Goal: Task Accomplishment & Management: Manage account settings

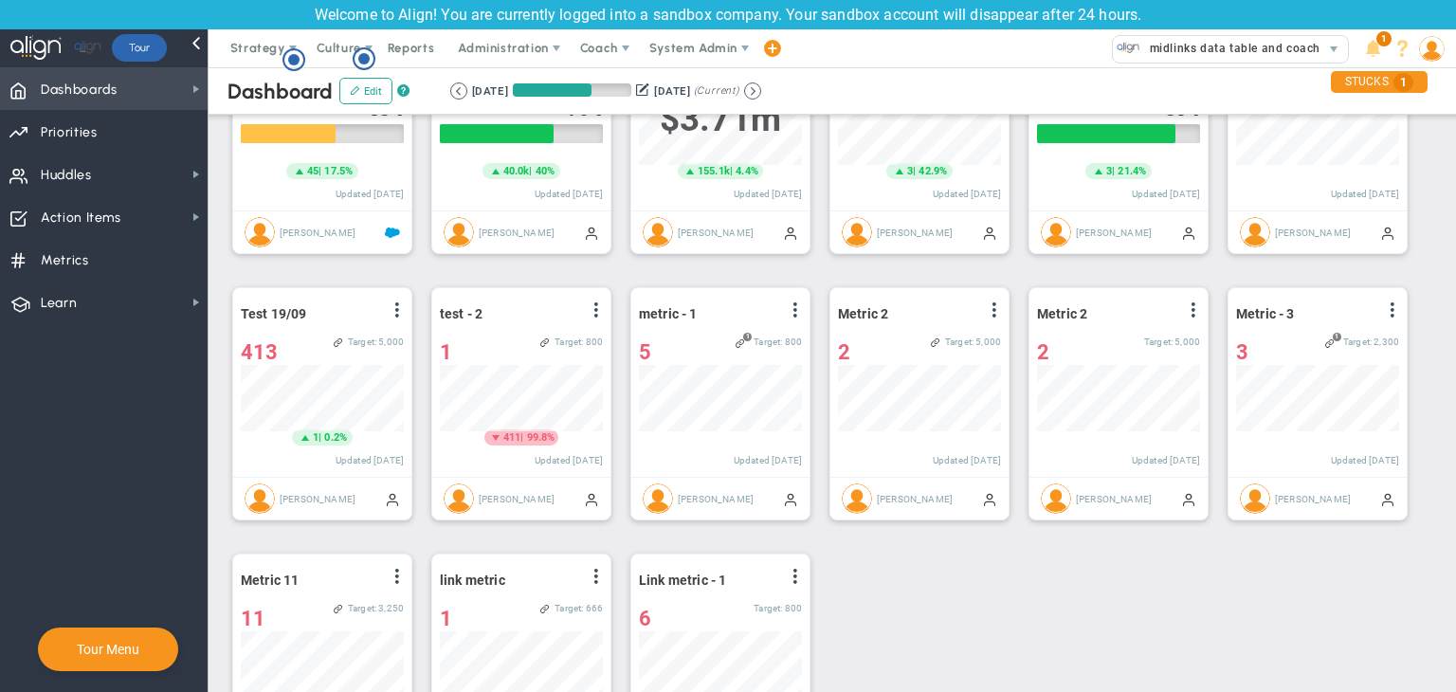
click at [167, 80] on span "Dashboards Dashboards" at bounding box center [104, 88] width 208 height 43
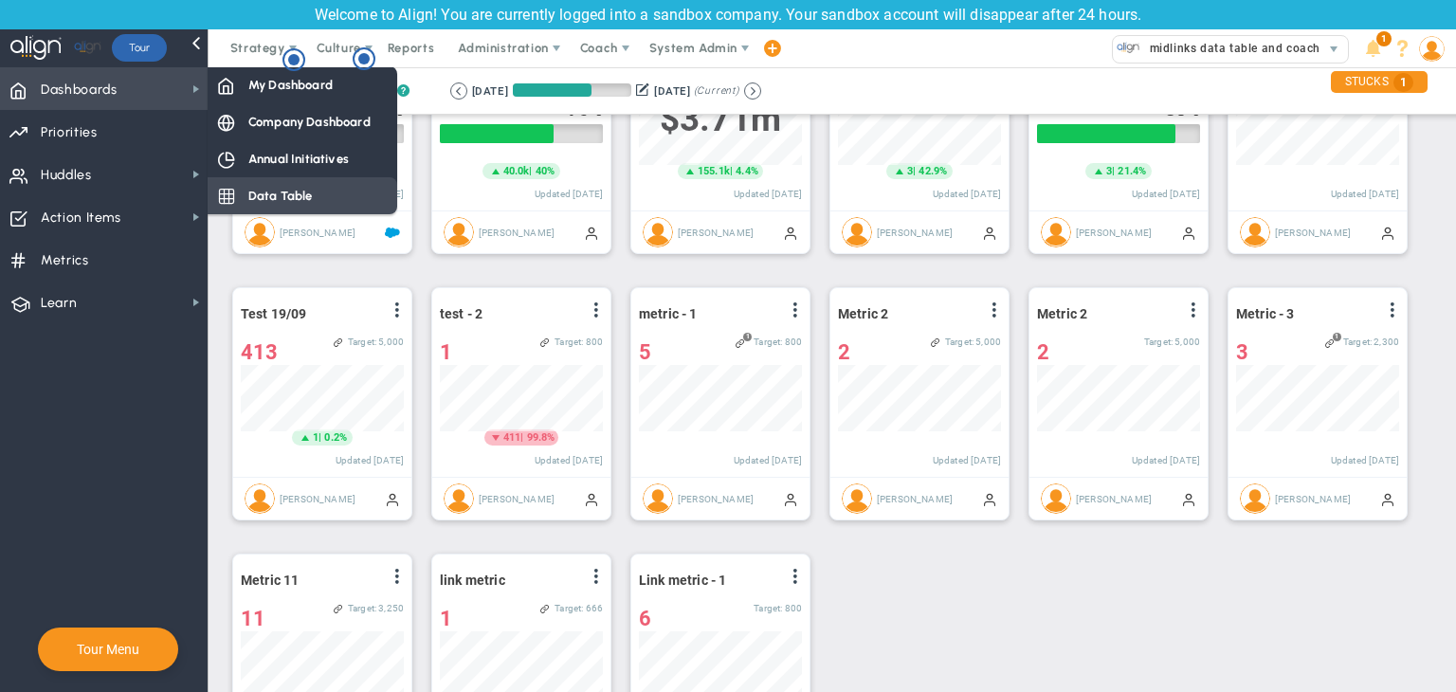
click at [250, 189] on span "Data Table" at bounding box center [280, 196] width 64 height 18
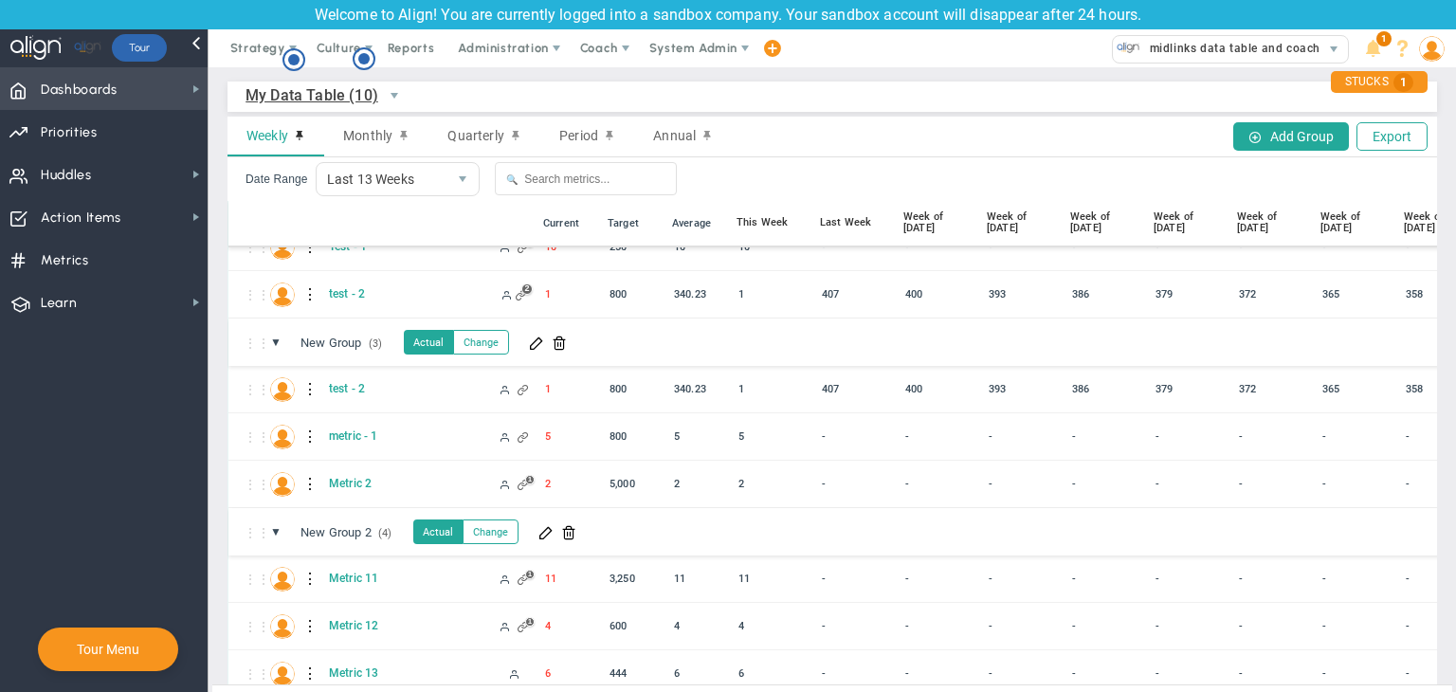
click at [146, 84] on span "Dashboards Dashboards" at bounding box center [104, 88] width 208 height 43
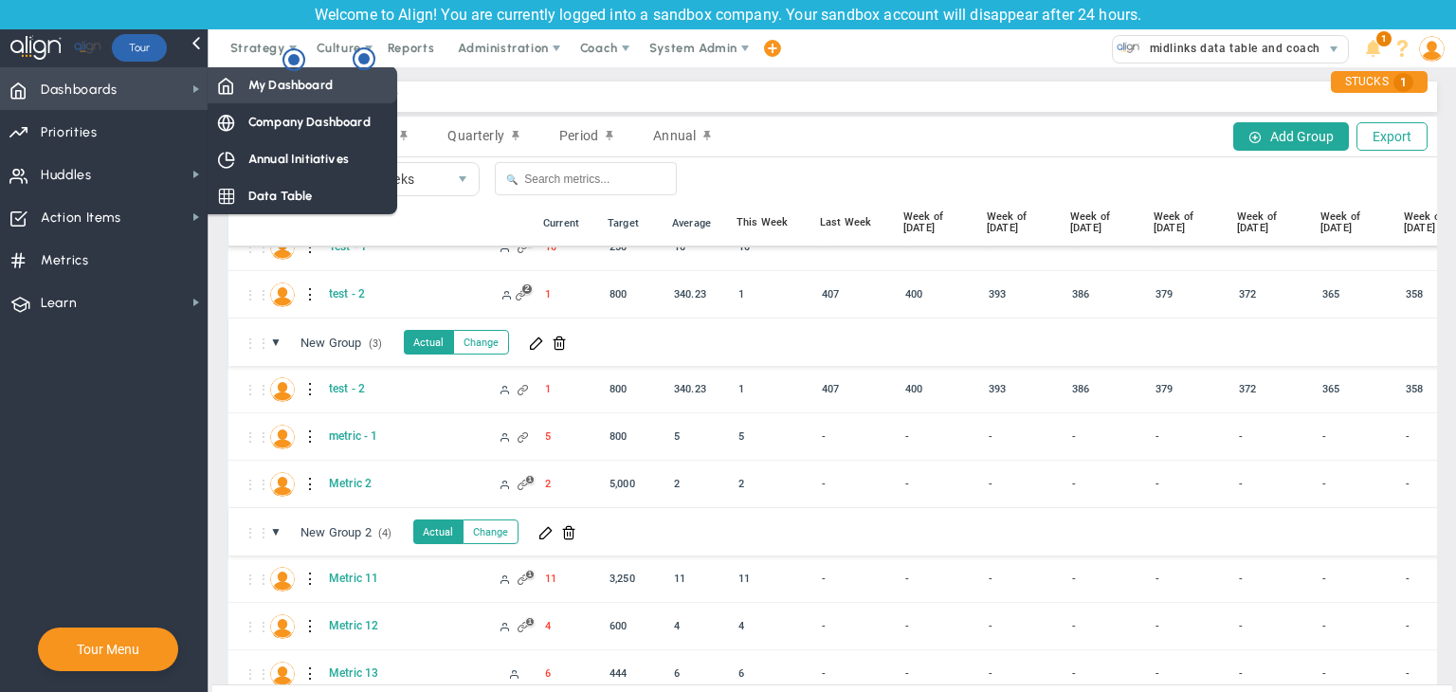
click at [265, 80] on span "My Dashboard" at bounding box center [290, 85] width 84 height 18
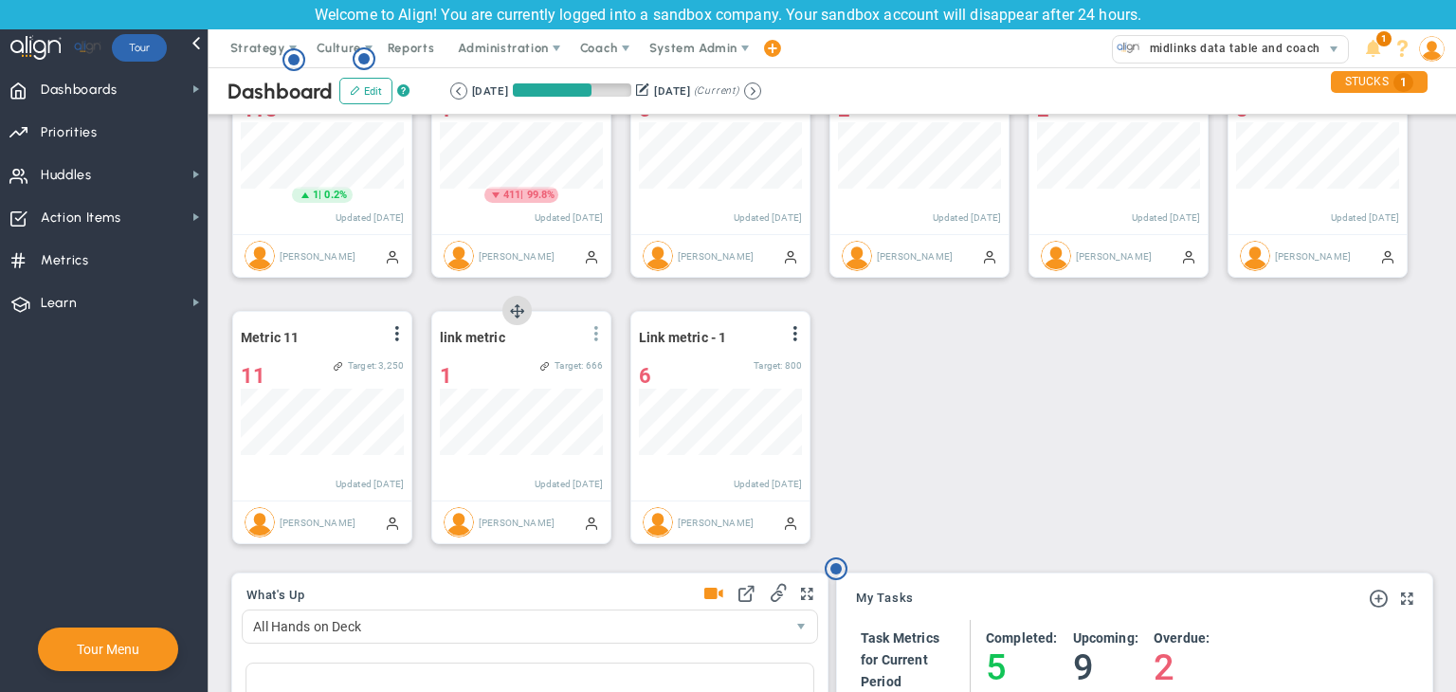
click at [601, 337] on span at bounding box center [596, 333] width 15 height 15
click at [508, 360] on li "Edit" at bounding box center [543, 372] width 135 height 24
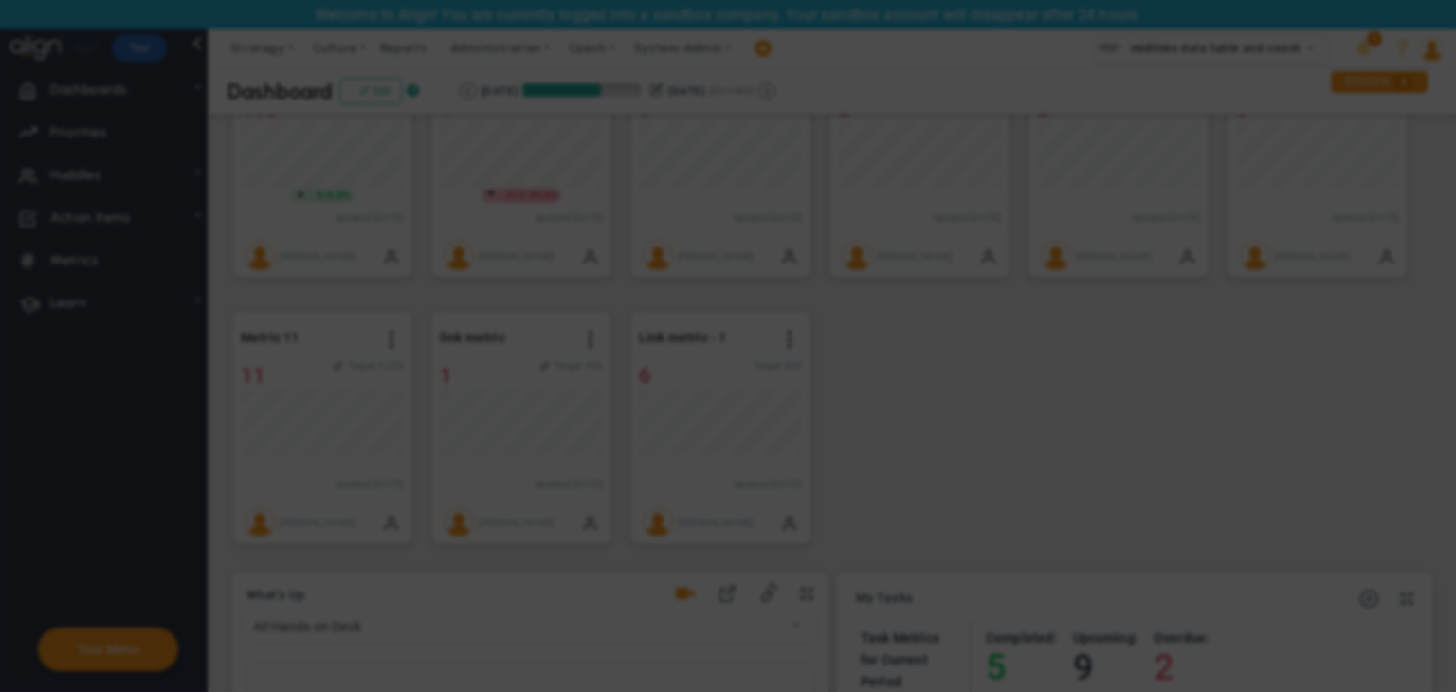
radio input "true"
checkbox input "false"
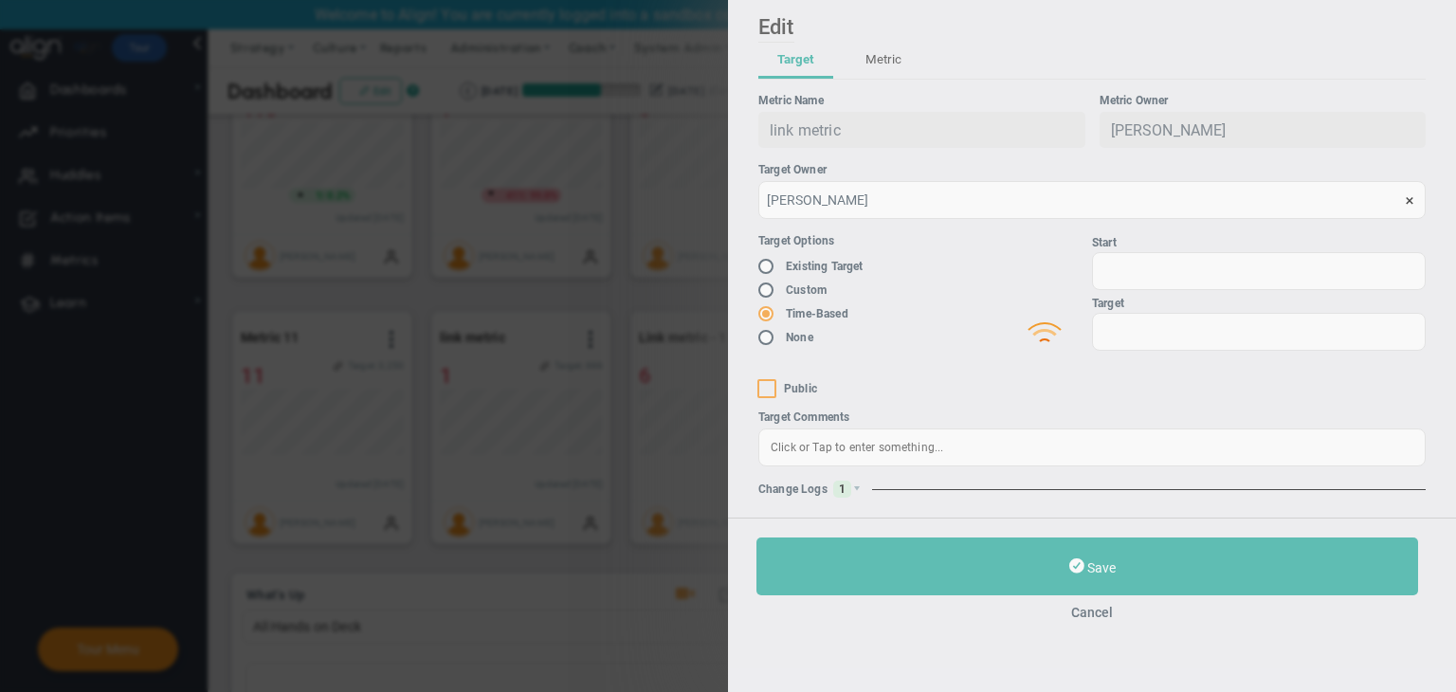
type input "1"
type input "666"
checkbox input "true"
click at [838, 483] on span "1" at bounding box center [842, 489] width 18 height 17
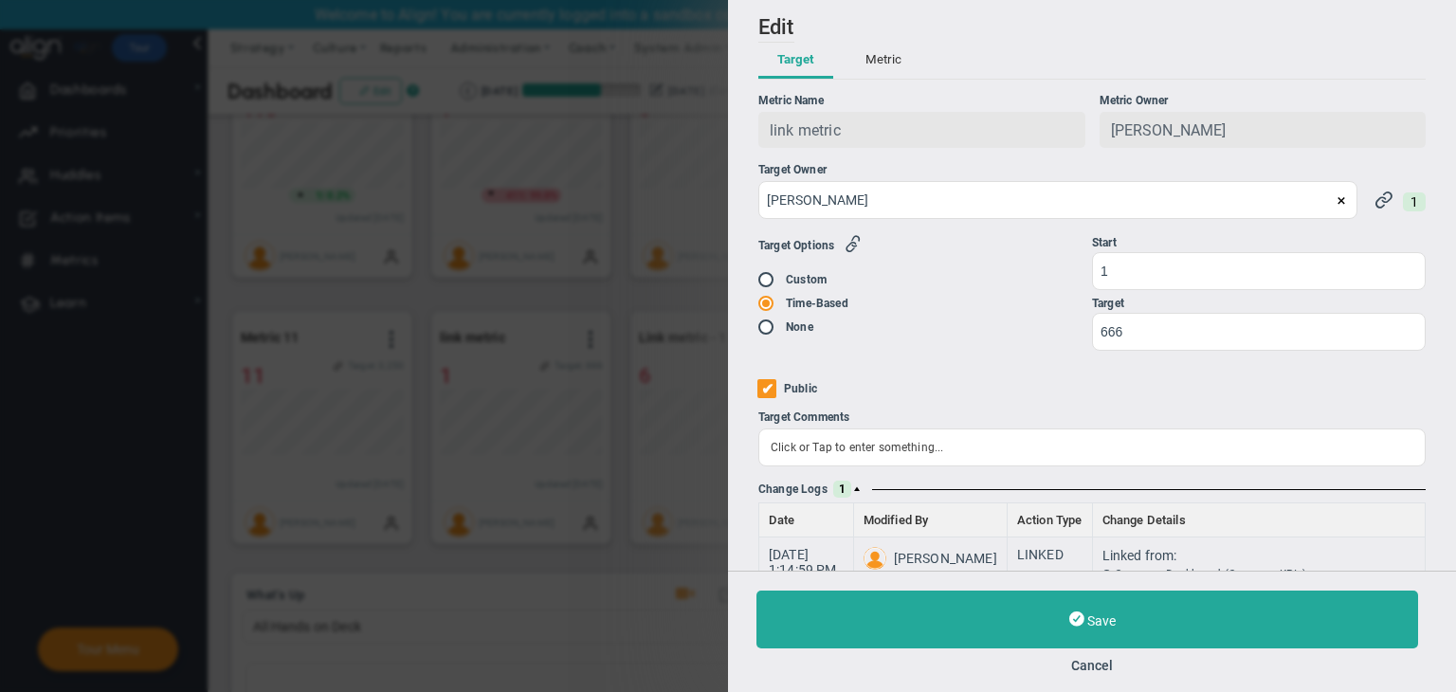
click at [857, 490] on span at bounding box center [856, 488] width 11 height 11
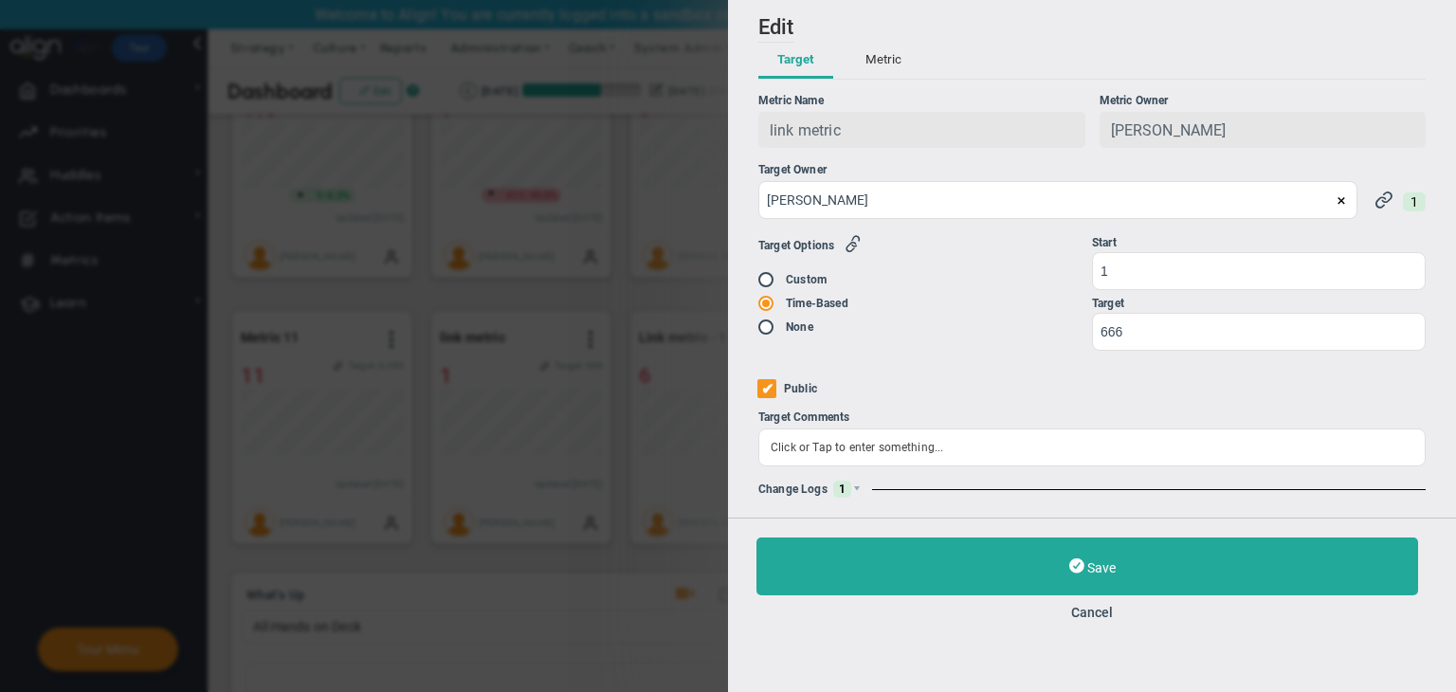
click at [865, 490] on div "Change Logs 1" at bounding box center [1091, 489] width 667 height 17
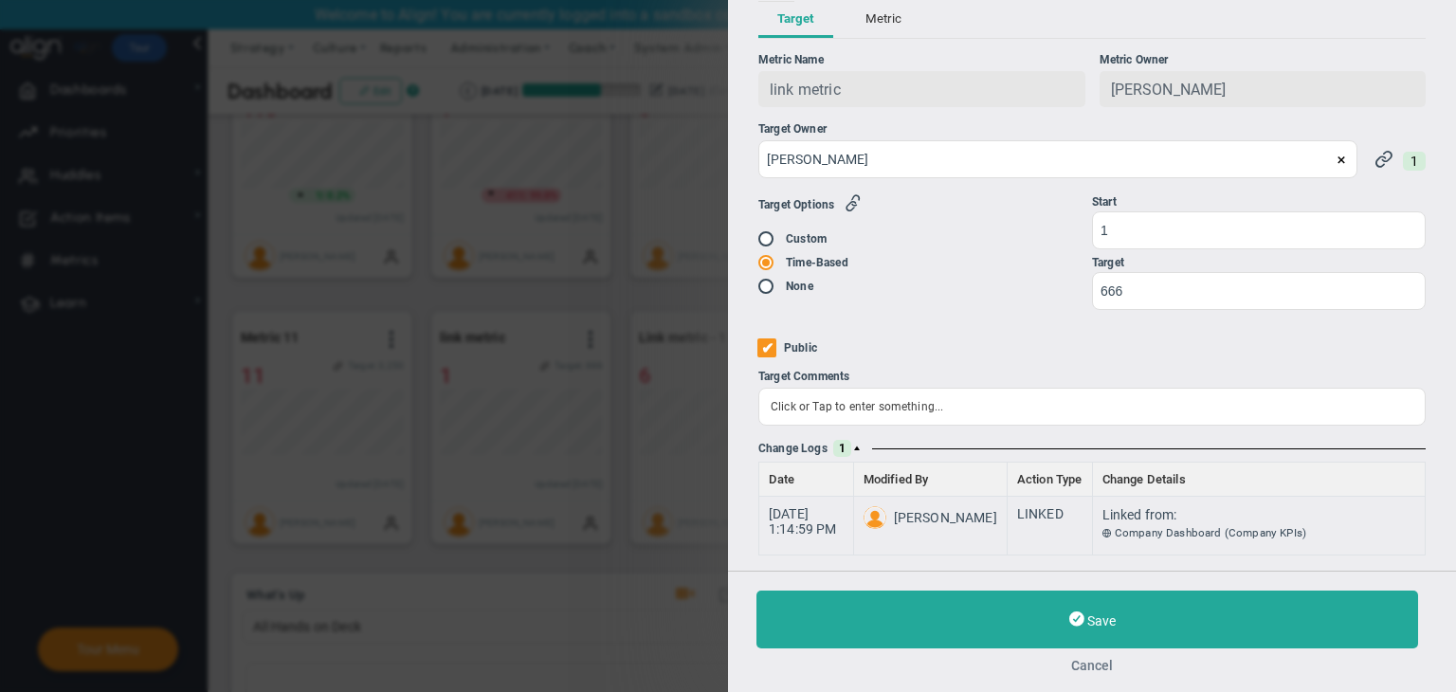
click at [1098, 663] on button "Cancel" at bounding box center [1091, 665] width 671 height 15
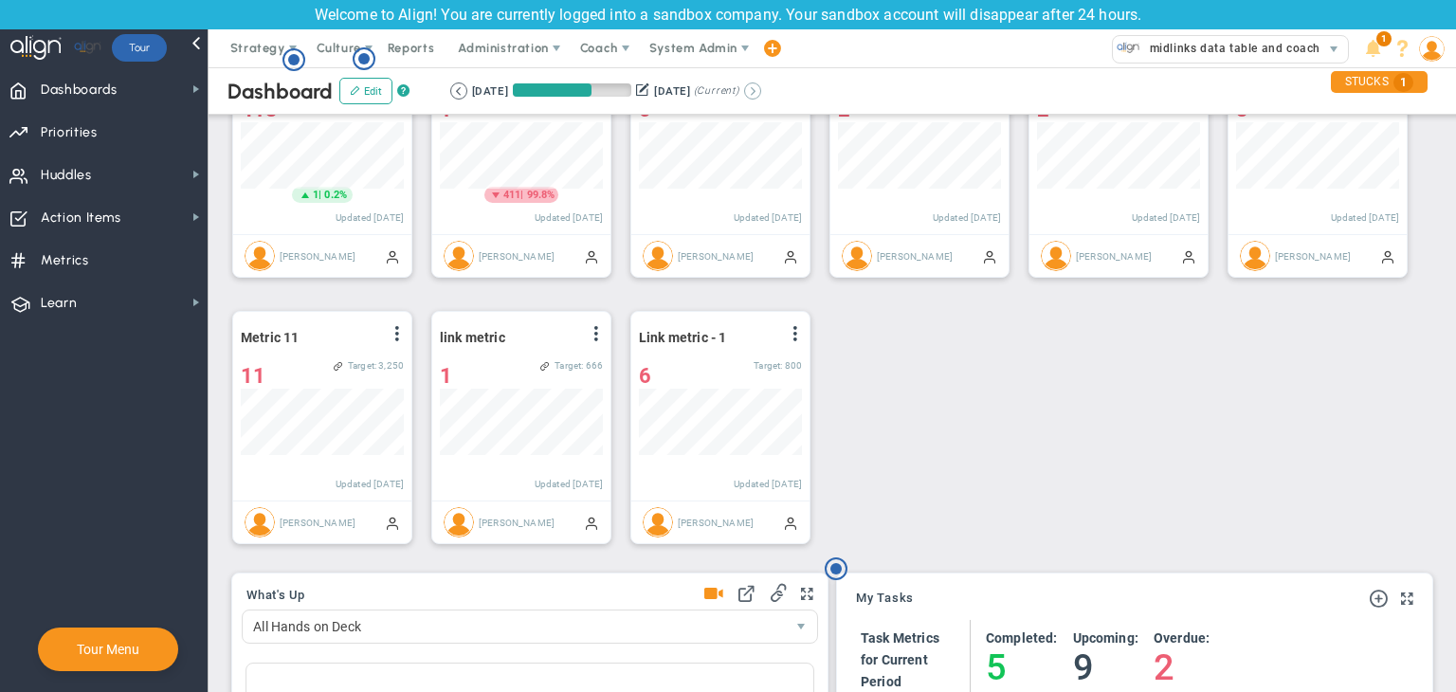
click at [761, 91] on button at bounding box center [752, 90] width 17 height 17
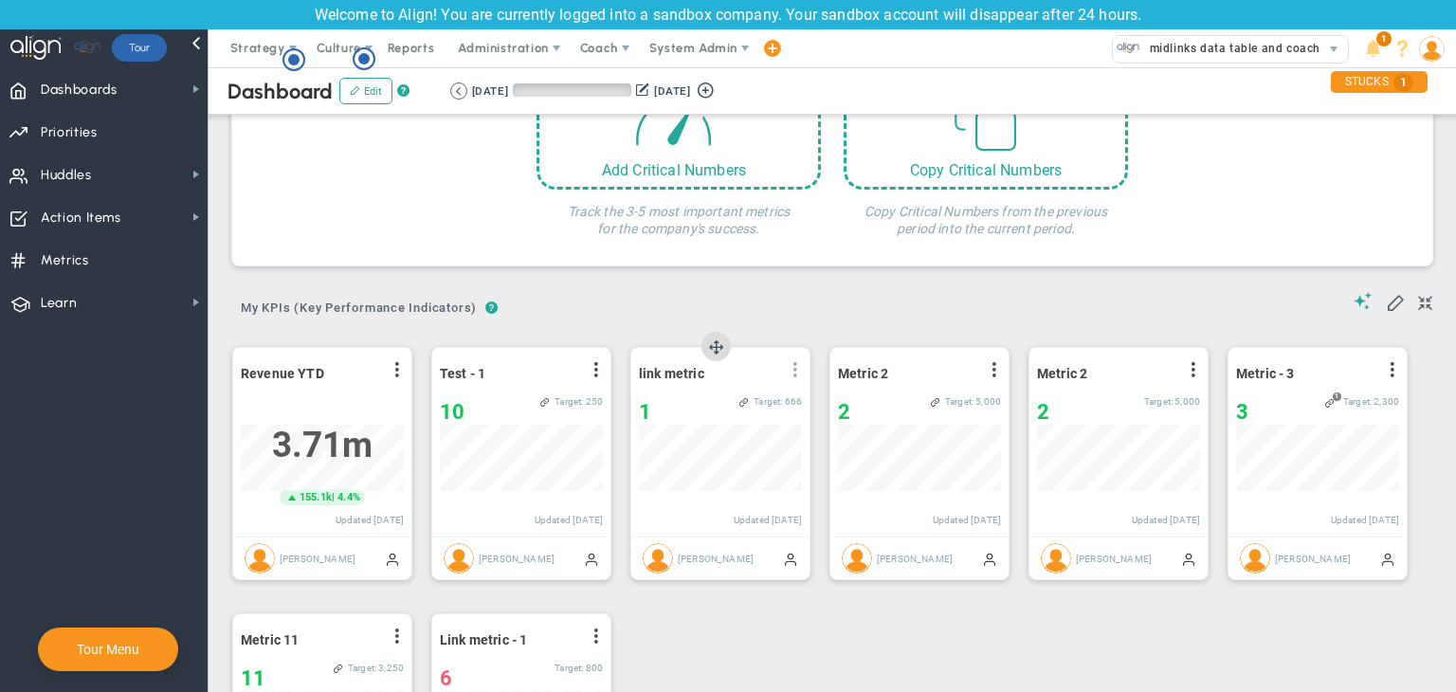
click at [792, 372] on span at bounding box center [795, 369] width 15 height 15
click at [730, 399] on li "Edit" at bounding box center [742, 408] width 135 height 24
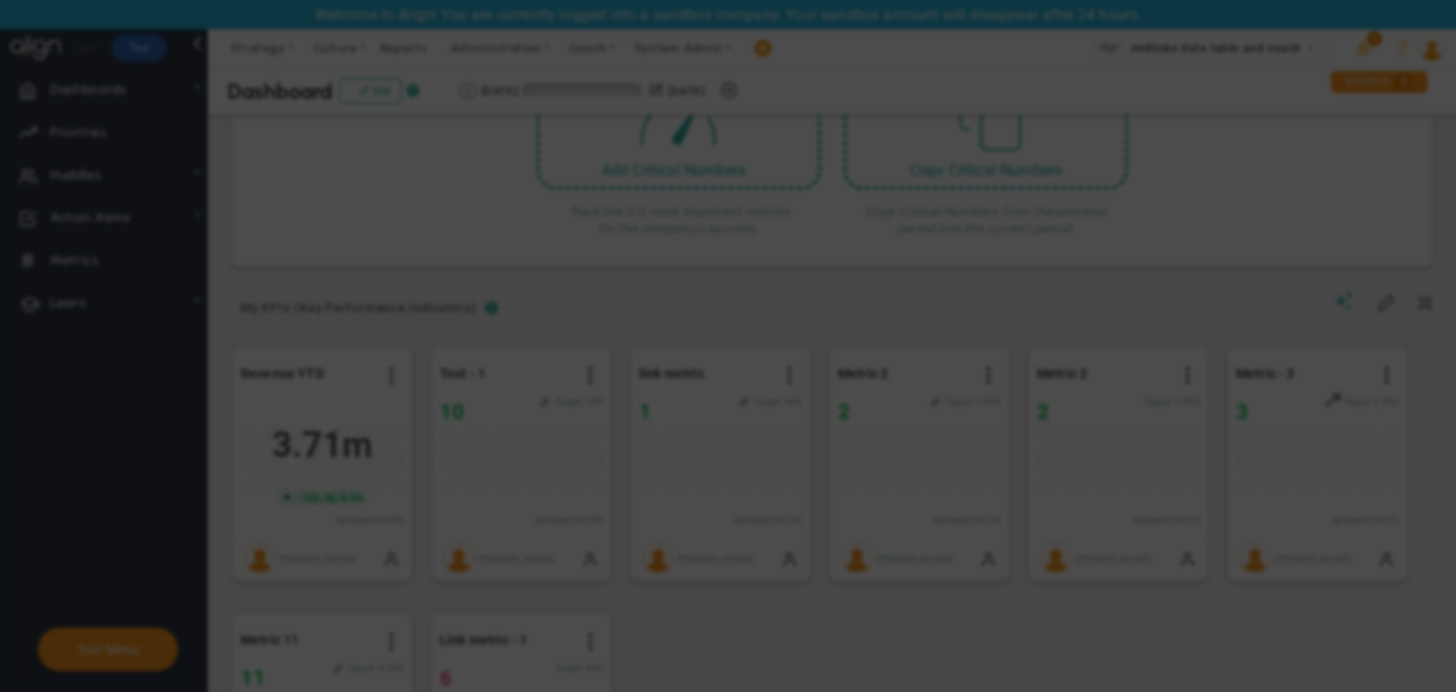
radio input "true"
checkbox input "false"
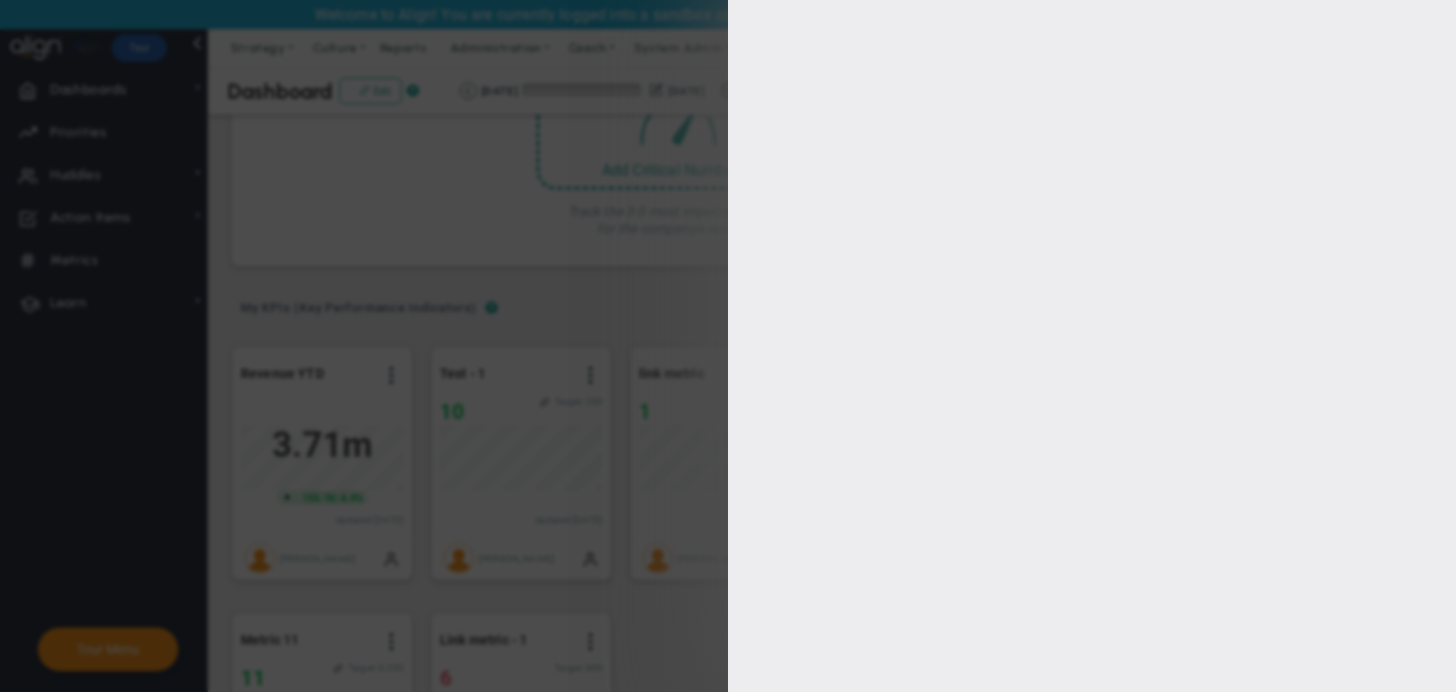
type input "1"
type input "666"
checkbox input "true"
type input "[PERSON_NAME]"
radio input "true"
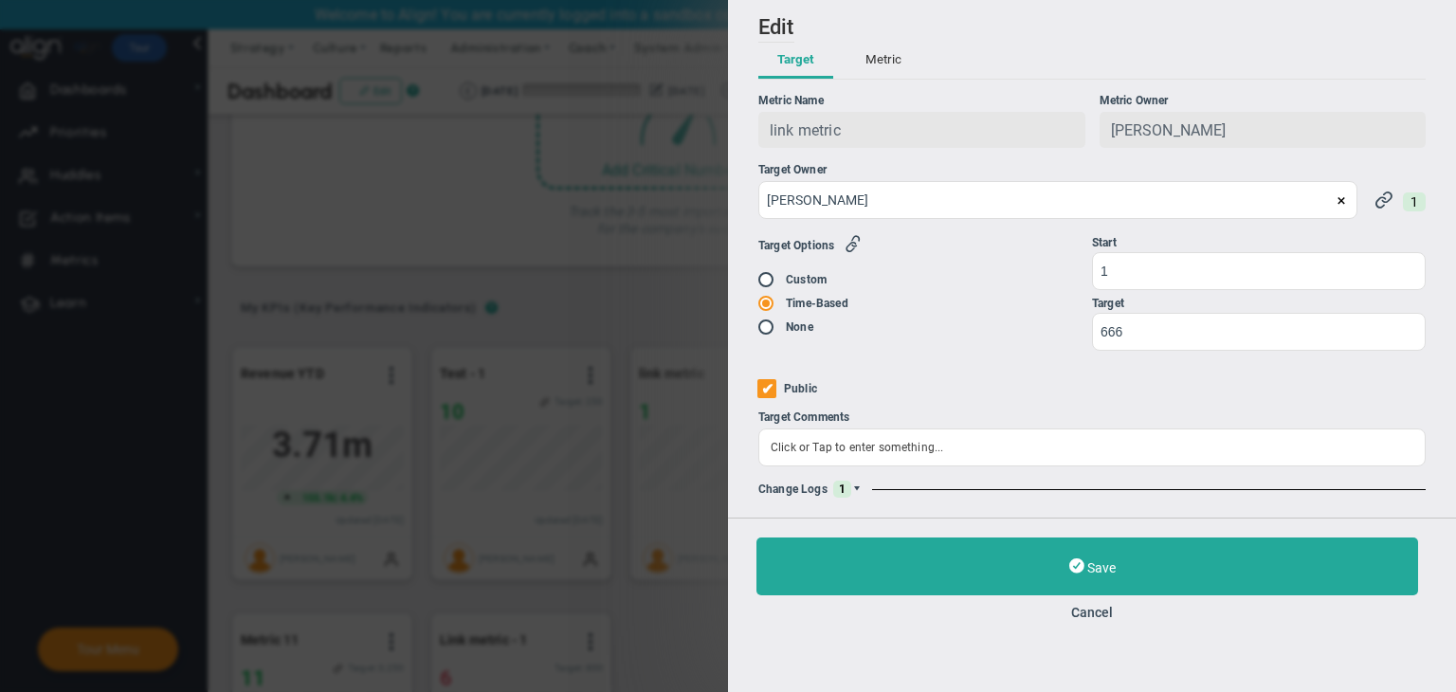
click at [854, 485] on span at bounding box center [856, 488] width 11 height 11
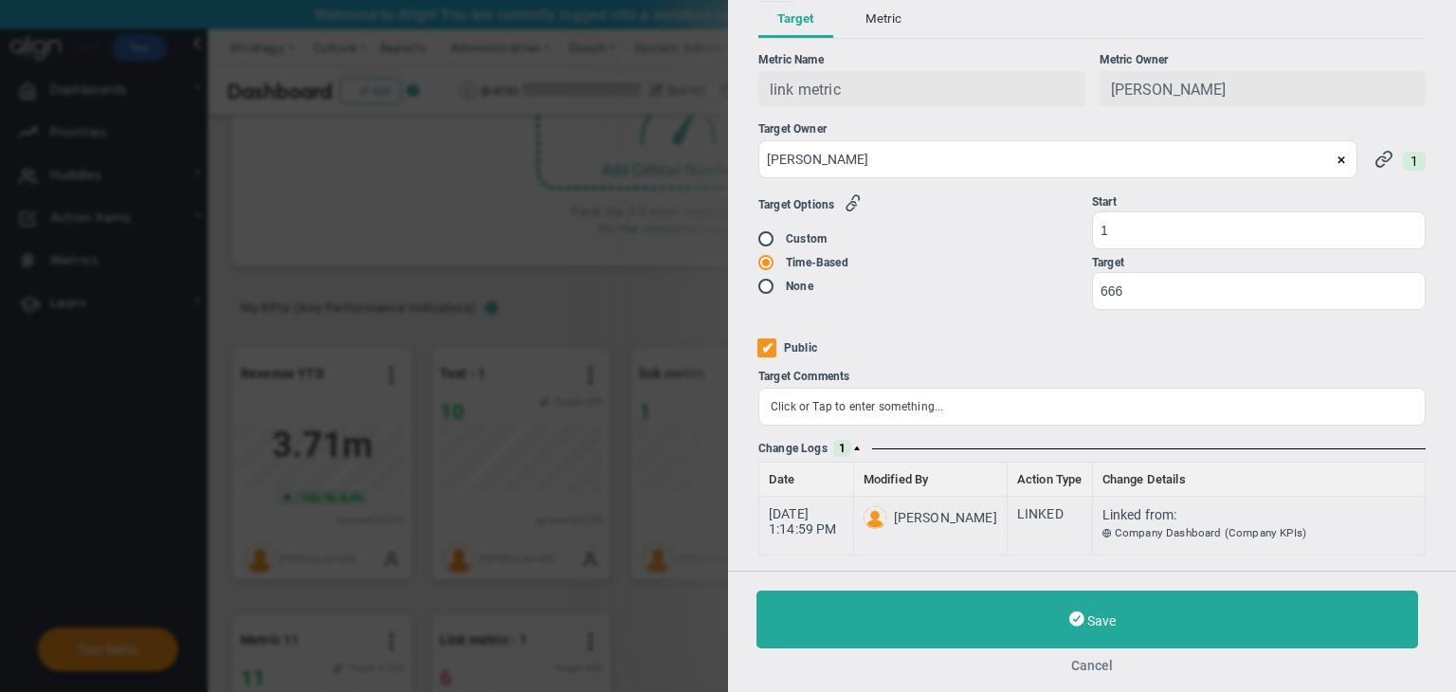
click at [1100, 671] on button "Cancel" at bounding box center [1091, 665] width 671 height 15
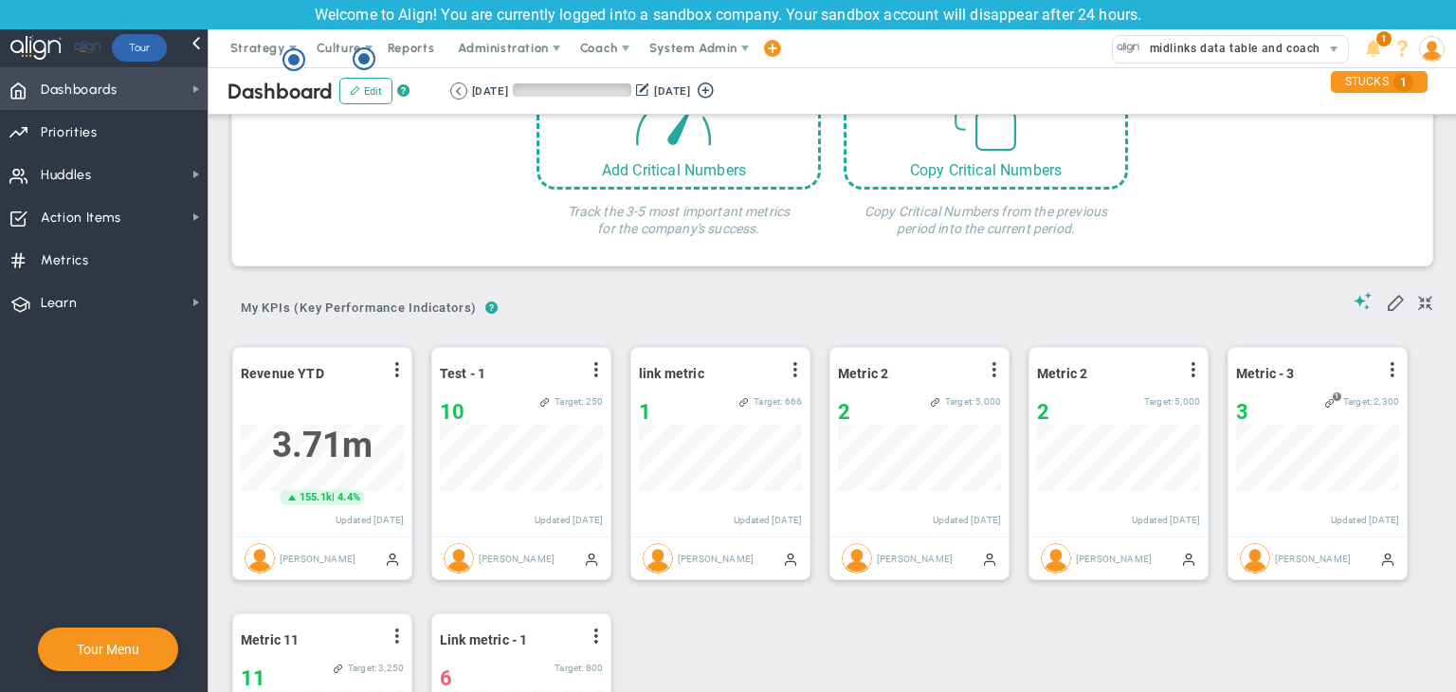
click at [37, 80] on span "Dashboards Dashboards" at bounding box center [104, 88] width 208 height 43
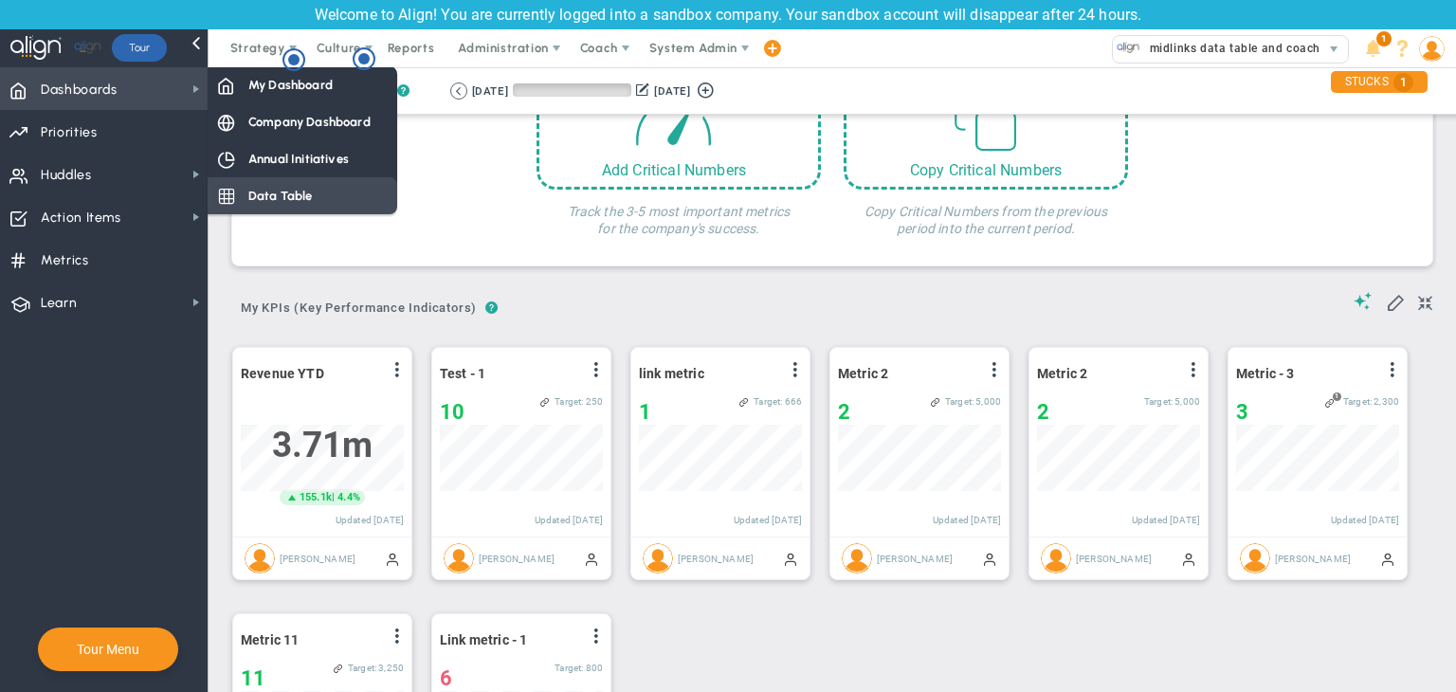
click at [279, 193] on span "Data Table" at bounding box center [280, 196] width 64 height 18
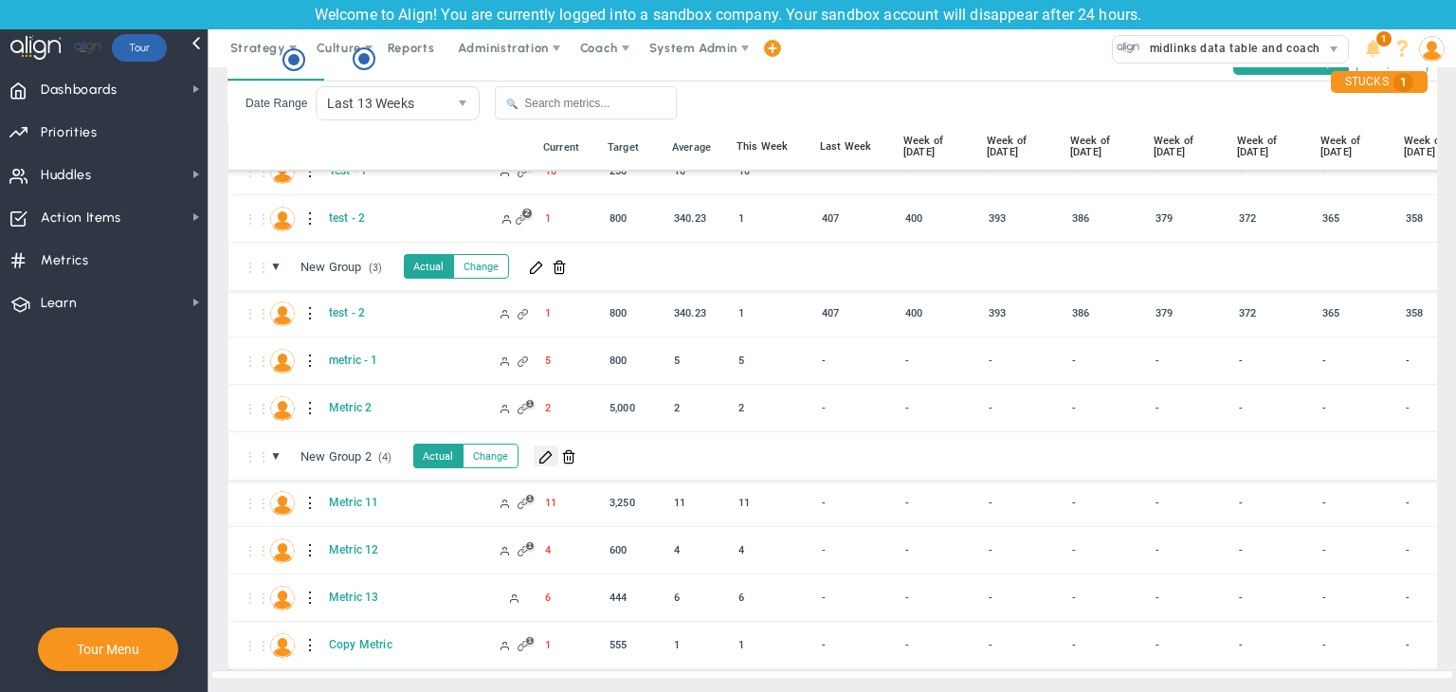
click at [551, 448] on span at bounding box center [545, 455] width 15 height 15
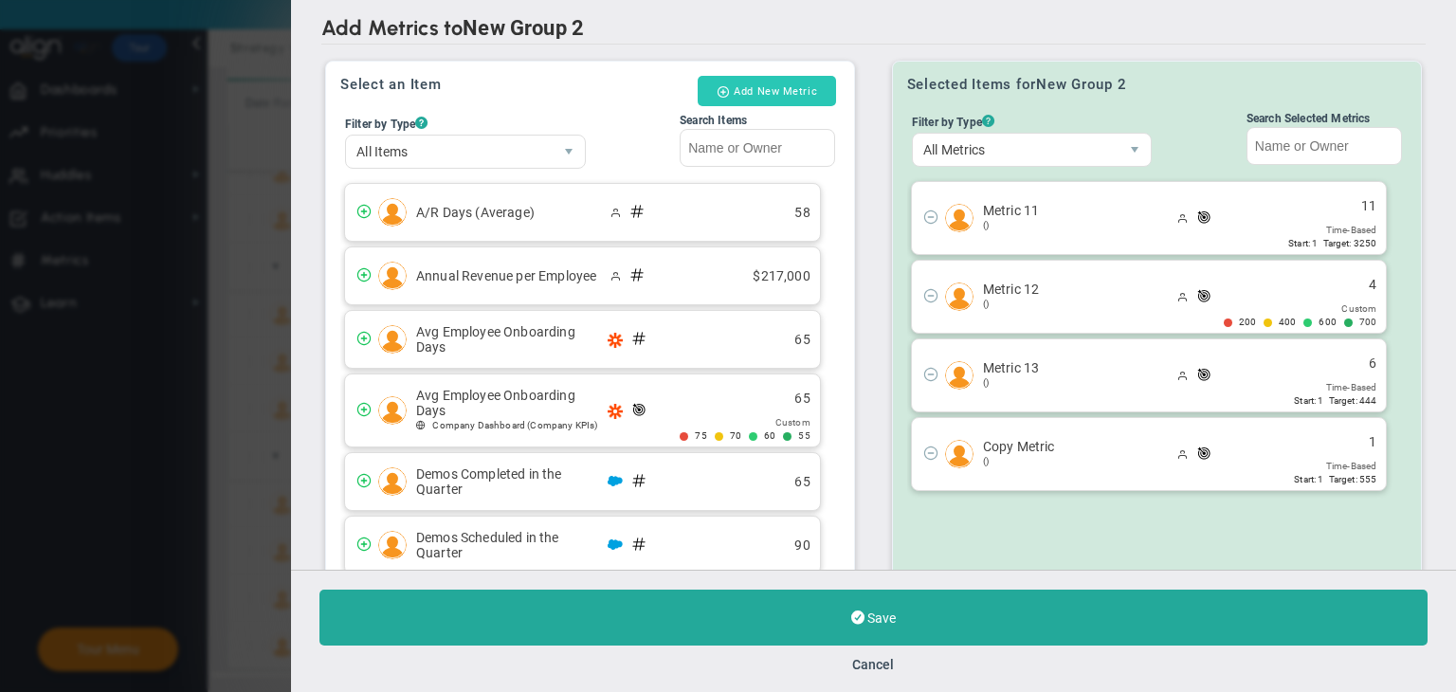
click at [792, 89] on button "Add New Metric" at bounding box center [767, 91] width 138 height 30
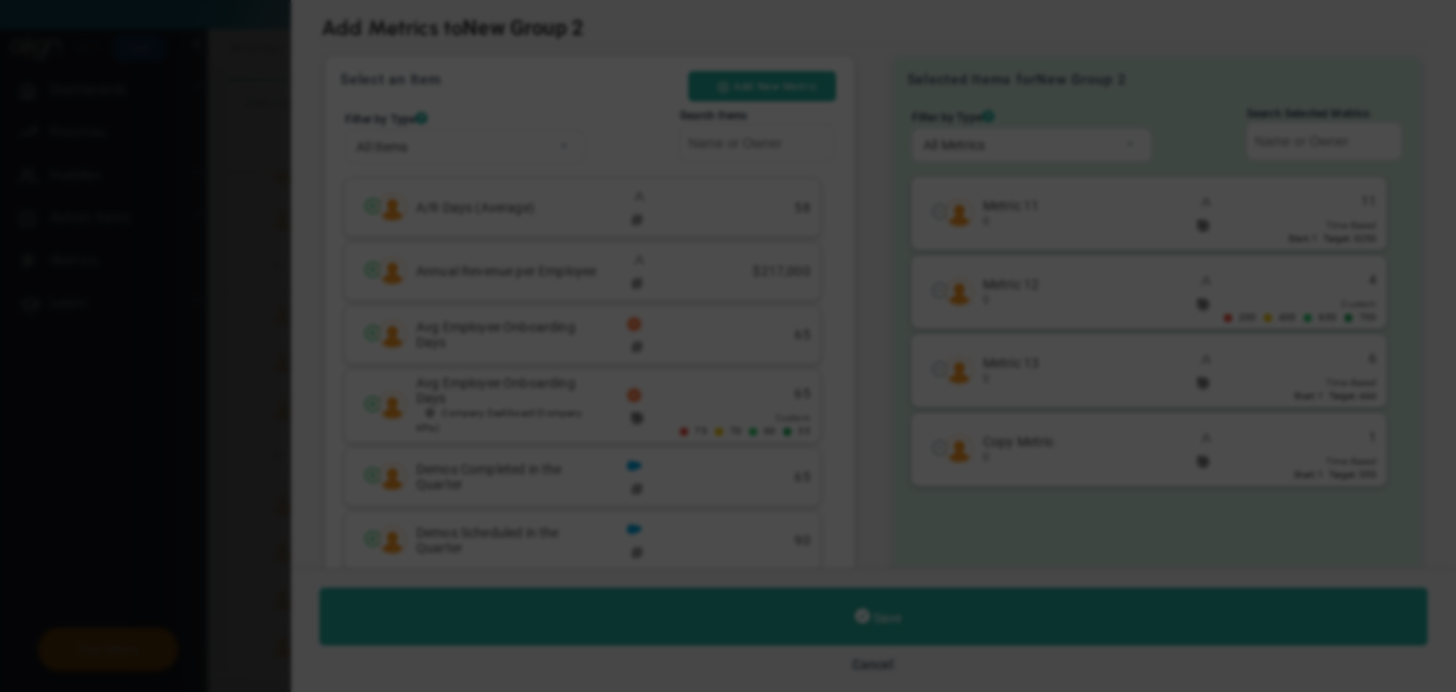
radio input "true"
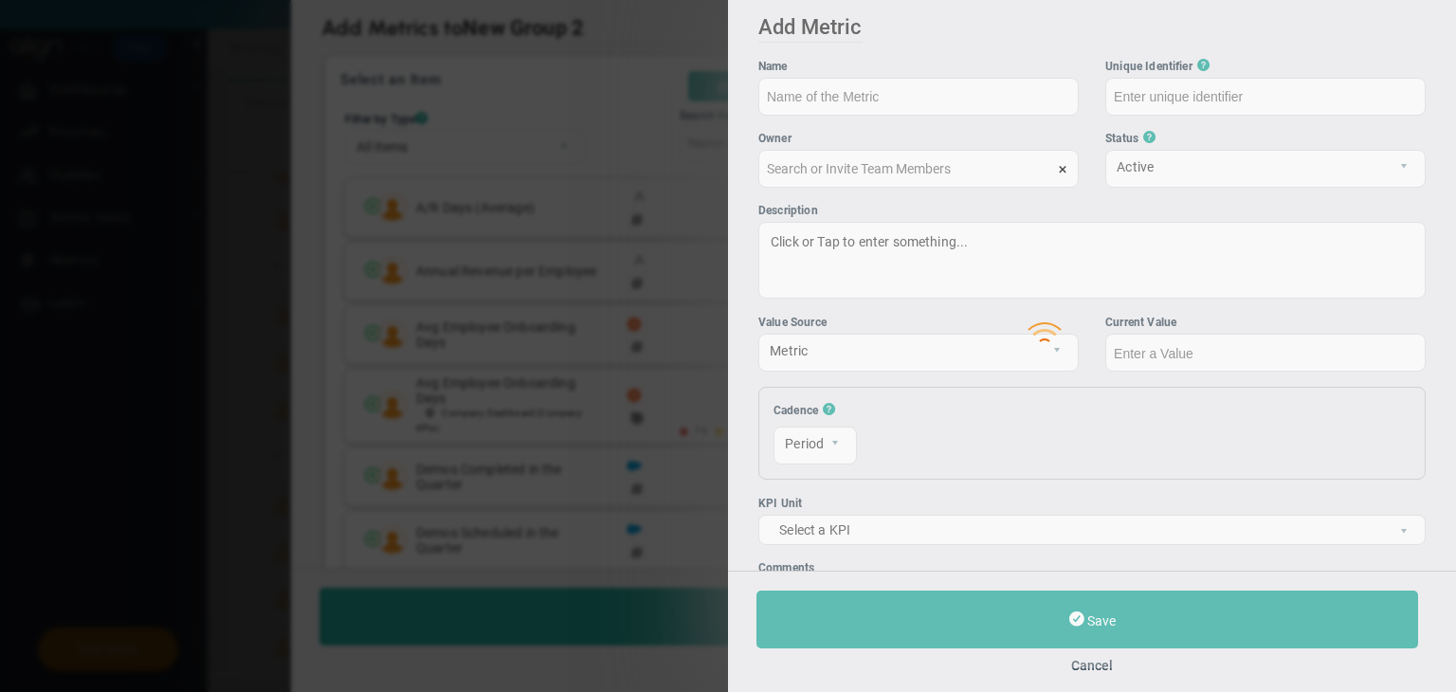
type input "[PERSON_NAME]"
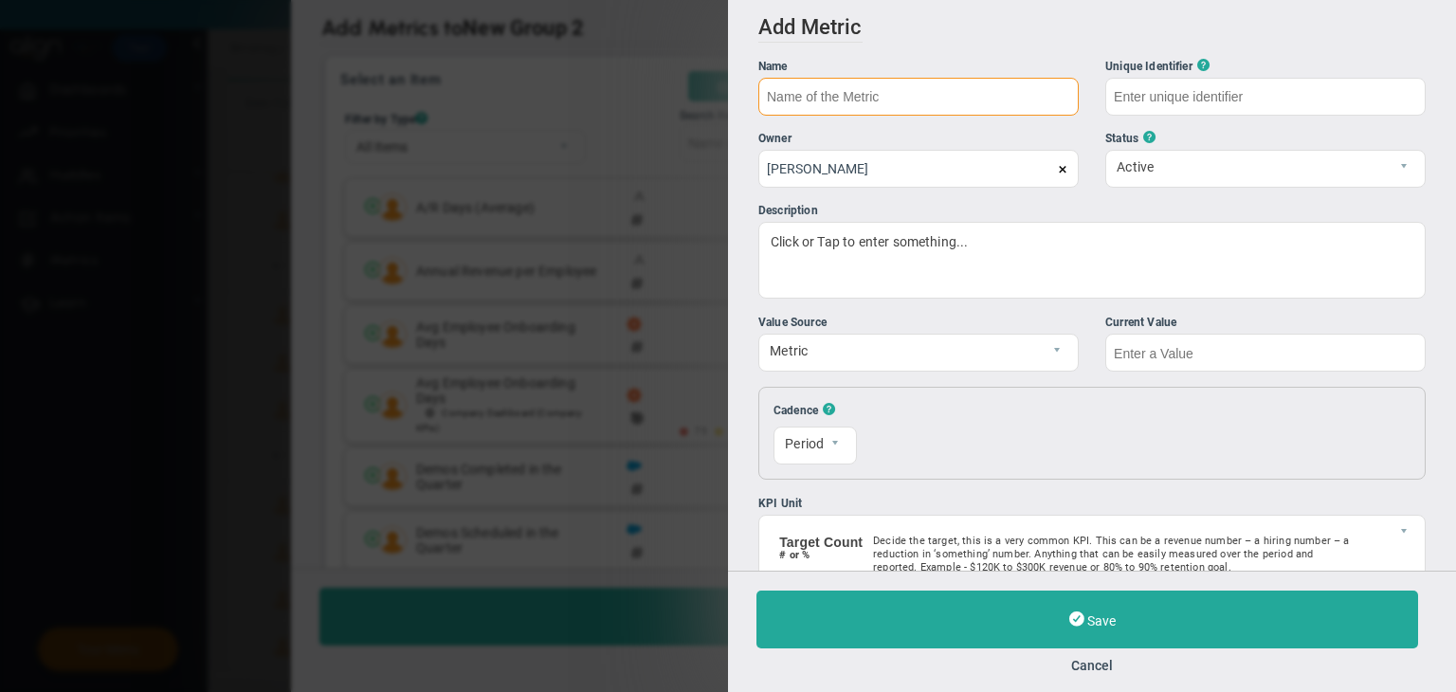
click at [849, 109] on input "text" at bounding box center [918, 97] width 320 height 38
type input "Link Data Table - 1"
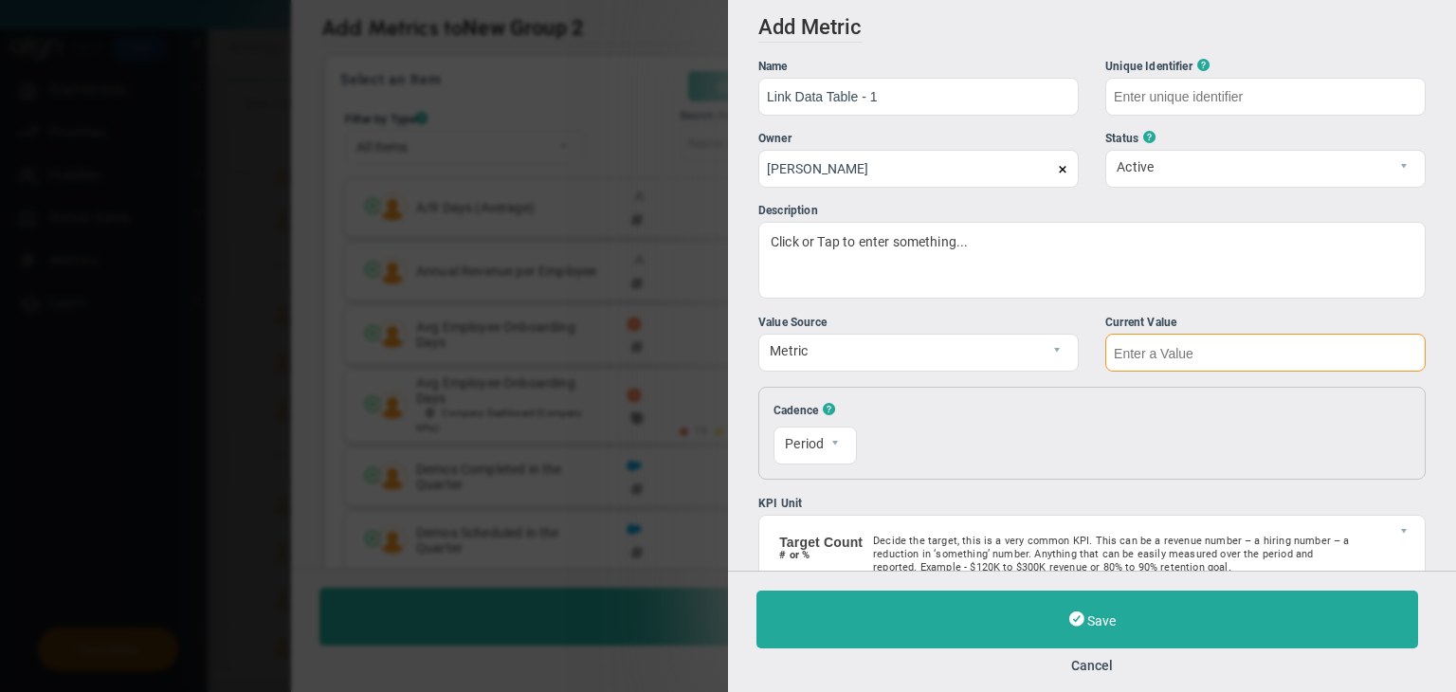
click at [1241, 369] on input "text" at bounding box center [1265, 353] width 320 height 38
type input "Link-Data-Table---1"
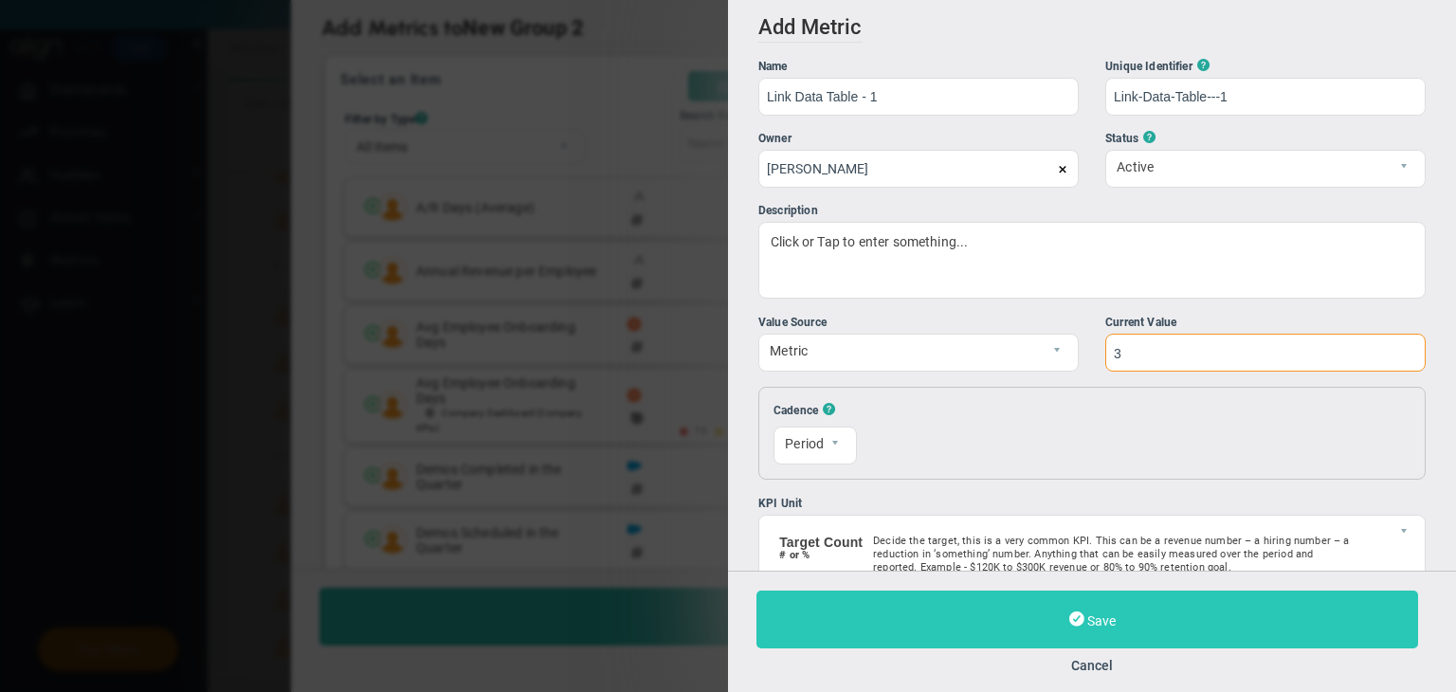
type input "3"
click at [1183, 611] on button "Save" at bounding box center [1087, 619] width 662 height 58
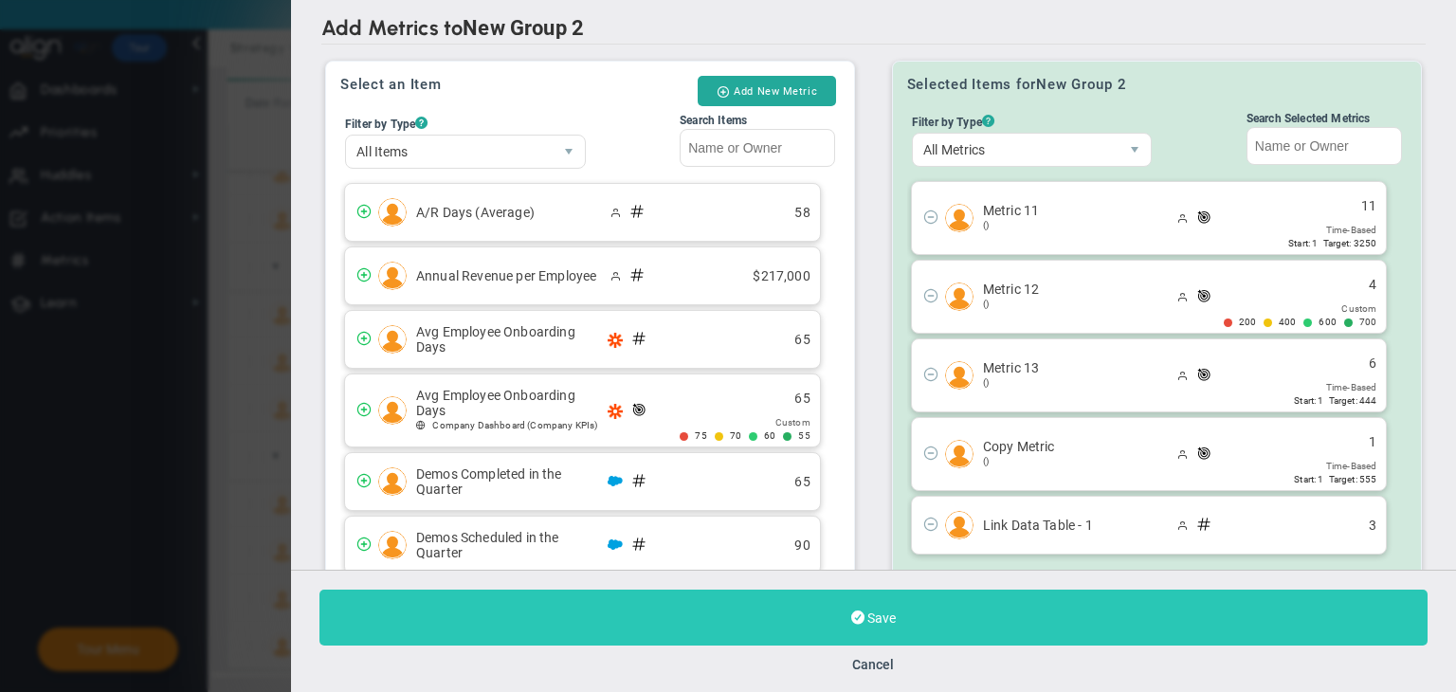
click at [1028, 633] on button "Save" at bounding box center [873, 618] width 1108 height 56
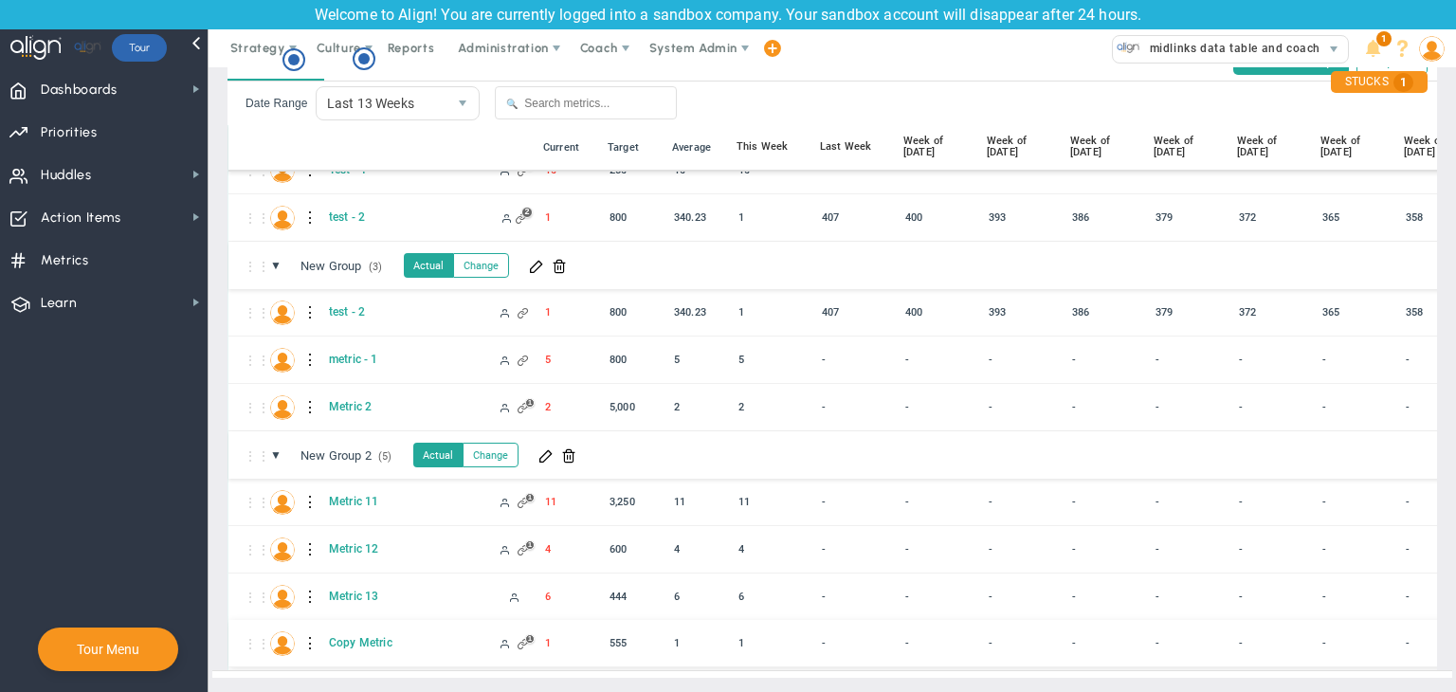
click at [304, 628] on div at bounding box center [310, 643] width 13 height 30
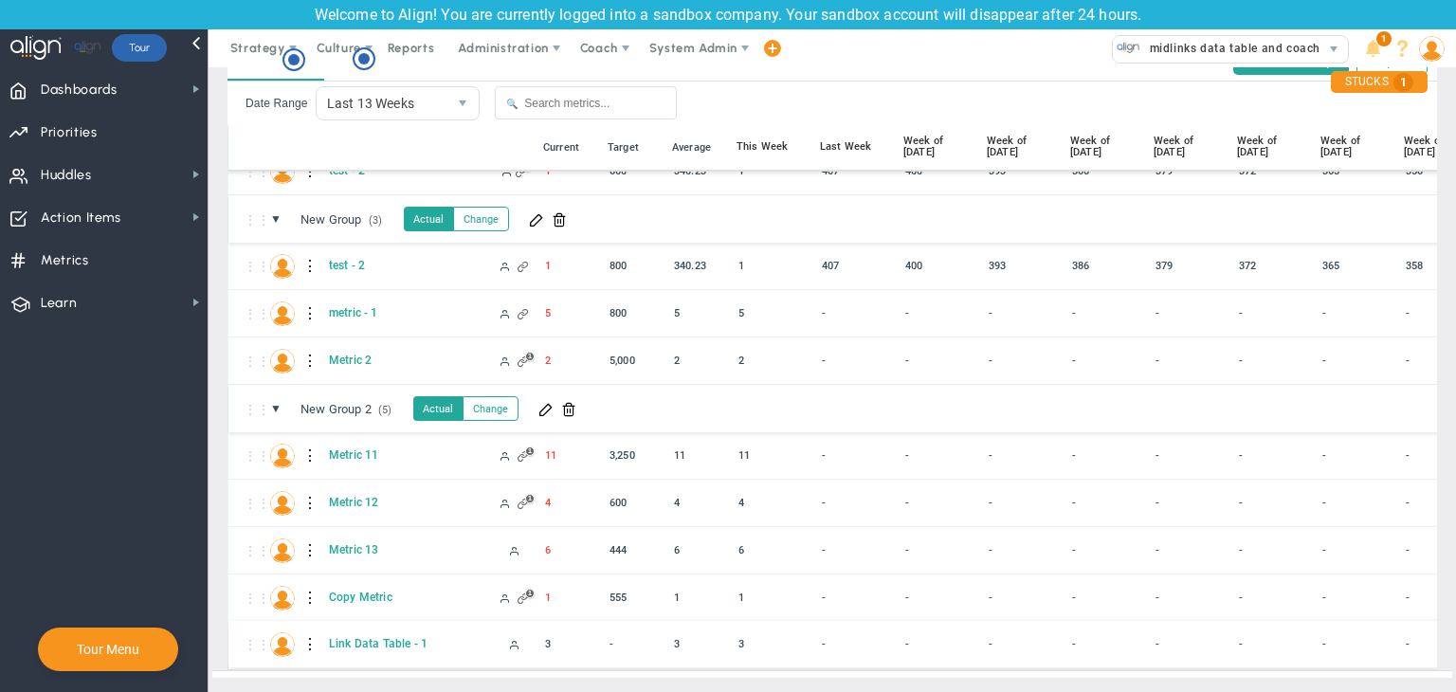
click at [308, 629] on div at bounding box center [310, 644] width 13 height 30
click at [348, 625] on div "Edit" at bounding box center [388, 634] width 131 height 39
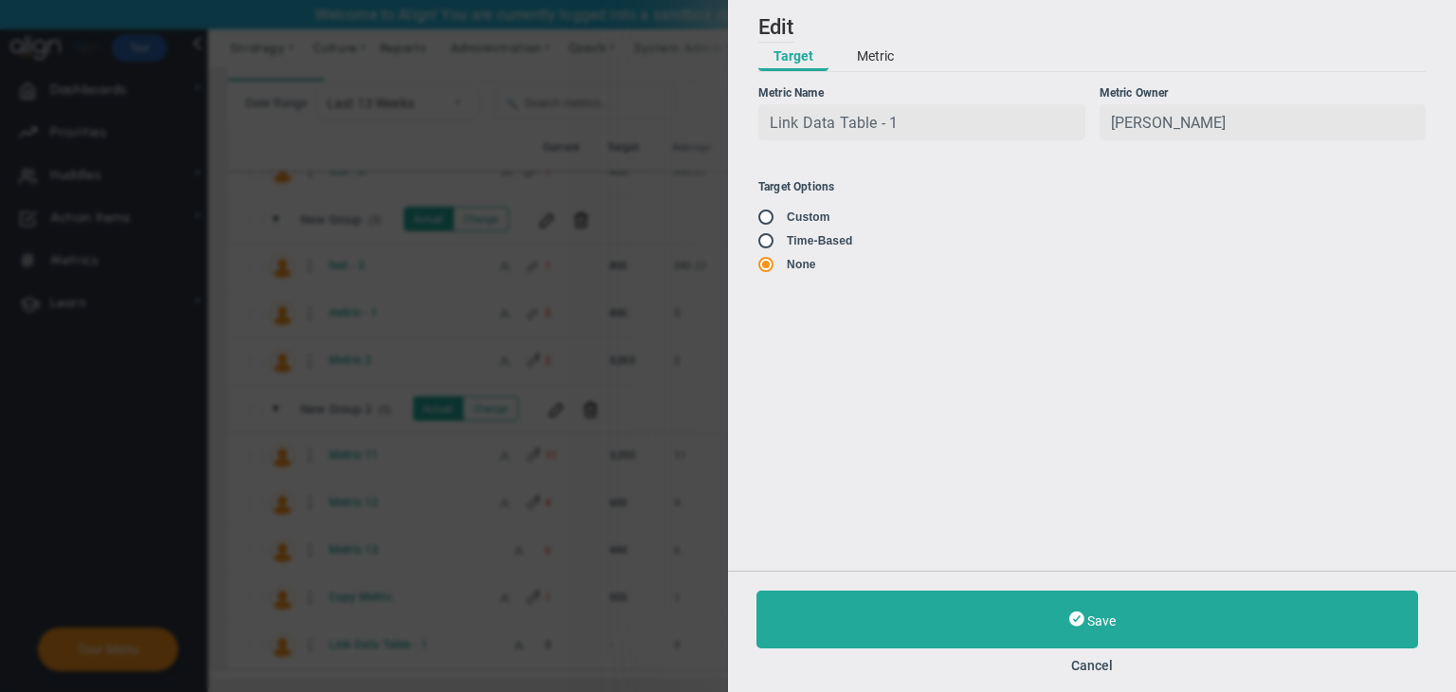
click at [769, 247] on input "radio" at bounding box center [772, 241] width 19 height 15
radio input "true"
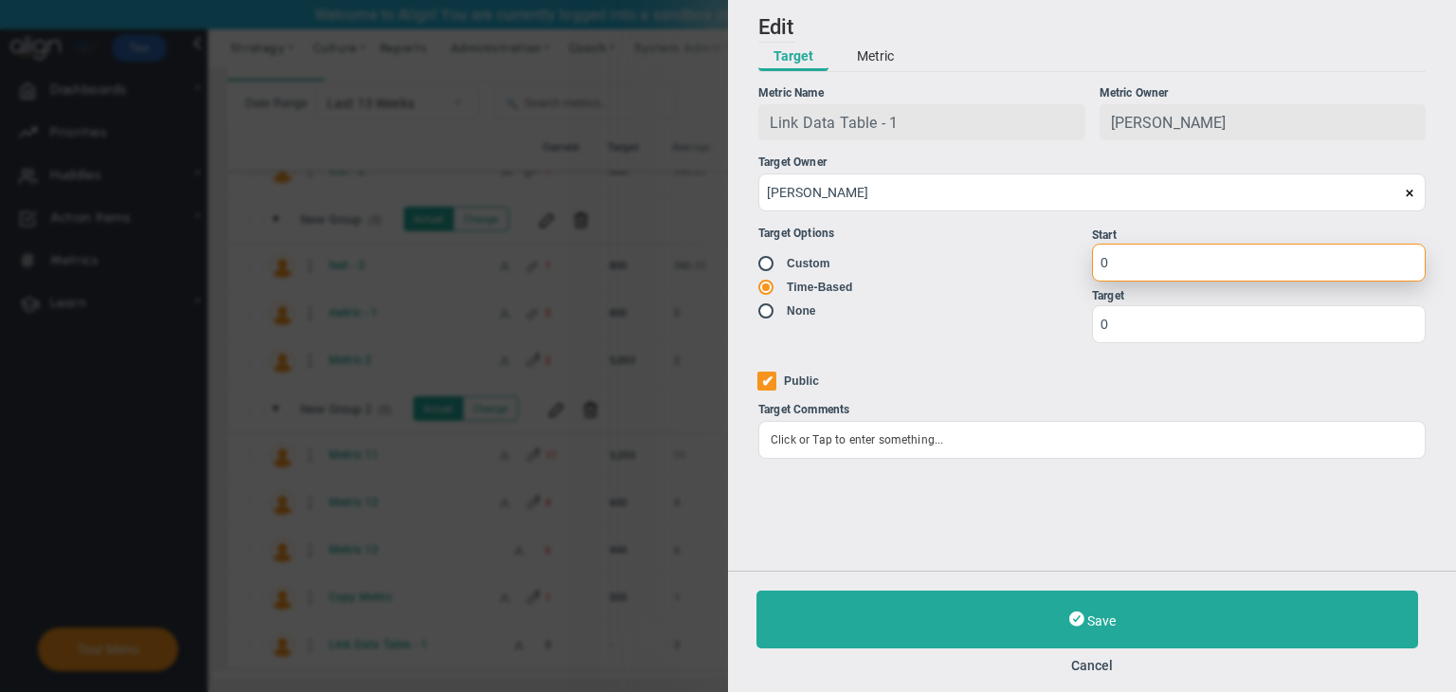
click at [1126, 276] on input "0" at bounding box center [1259, 263] width 334 height 38
type input "1"
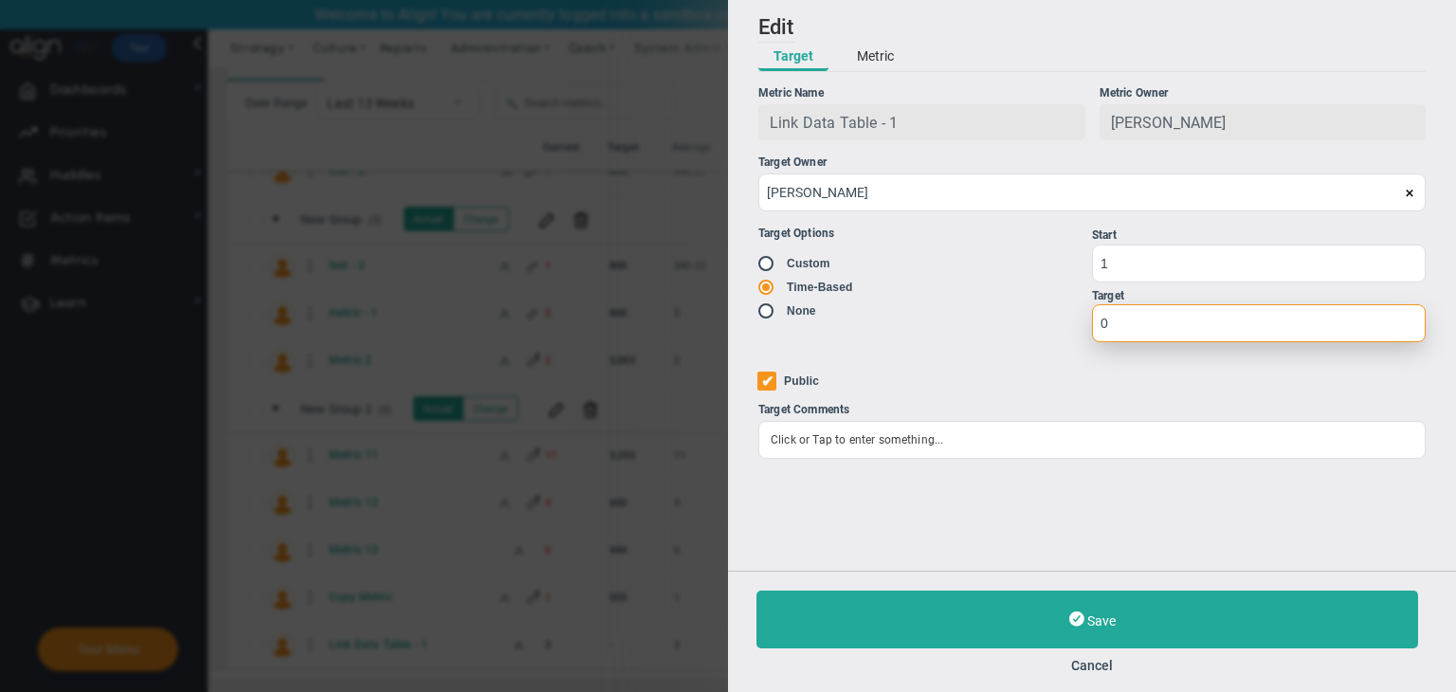
click at [1126, 308] on input "0" at bounding box center [1259, 323] width 334 height 38
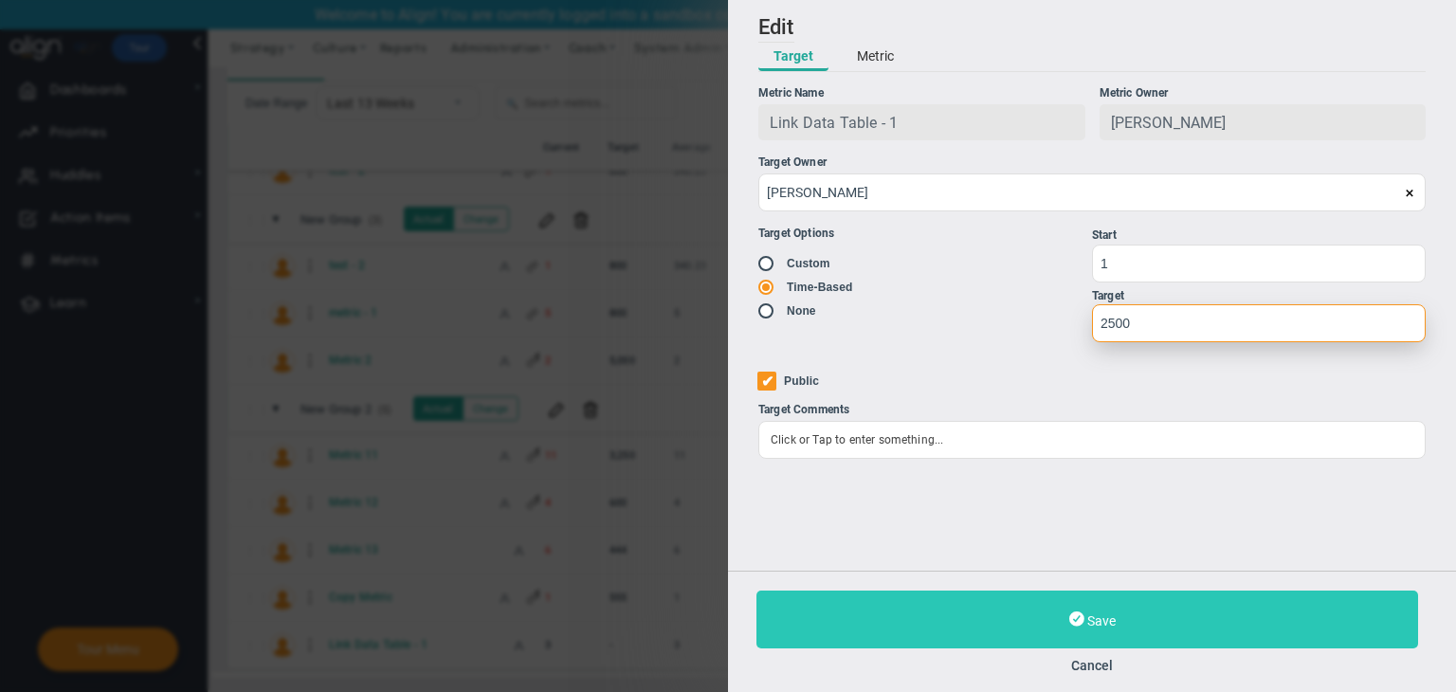
type input "2500"
click at [1124, 612] on button "Save" at bounding box center [1087, 619] width 662 height 58
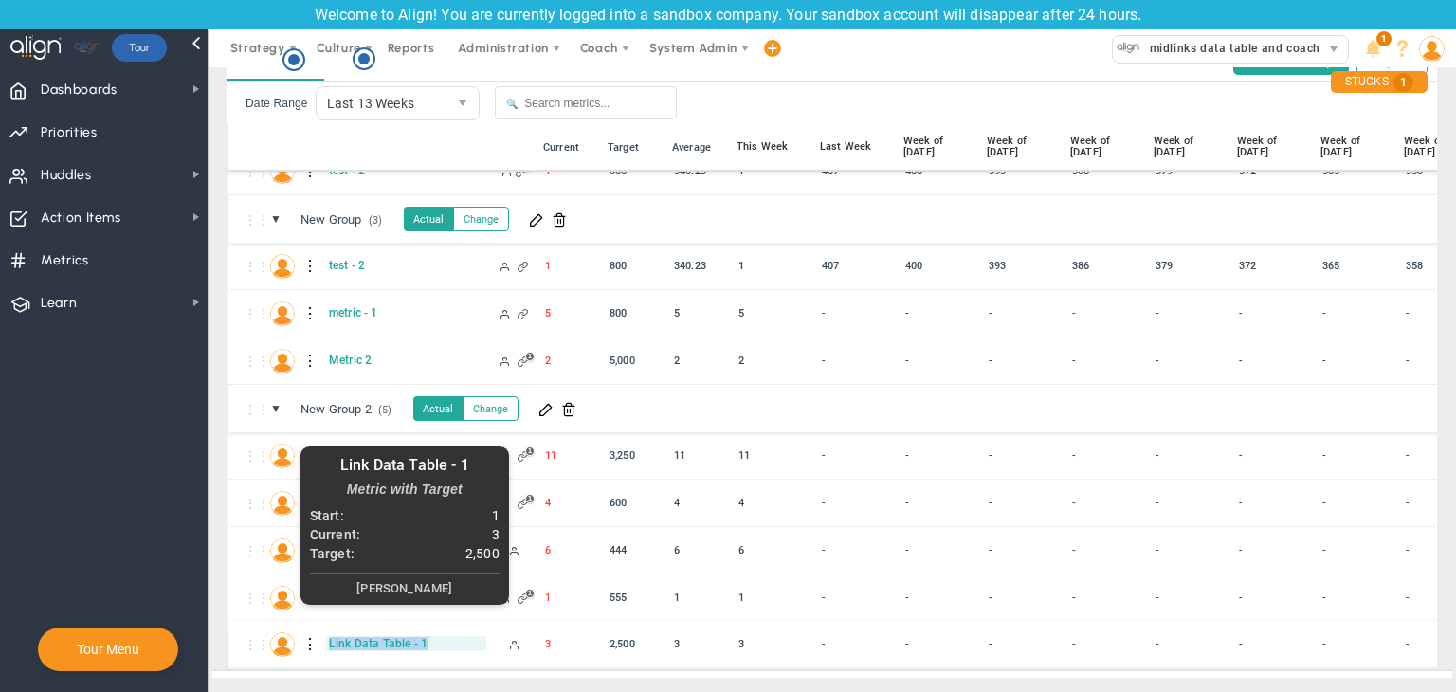
copy span "Link Data Table - 1"
drag, startPoint x: 447, startPoint y: 626, endPoint x: 327, endPoint y: 623, distance: 120.4
click at [327, 636] on span "Link Data Table - 1" at bounding box center [405, 643] width 161 height 15
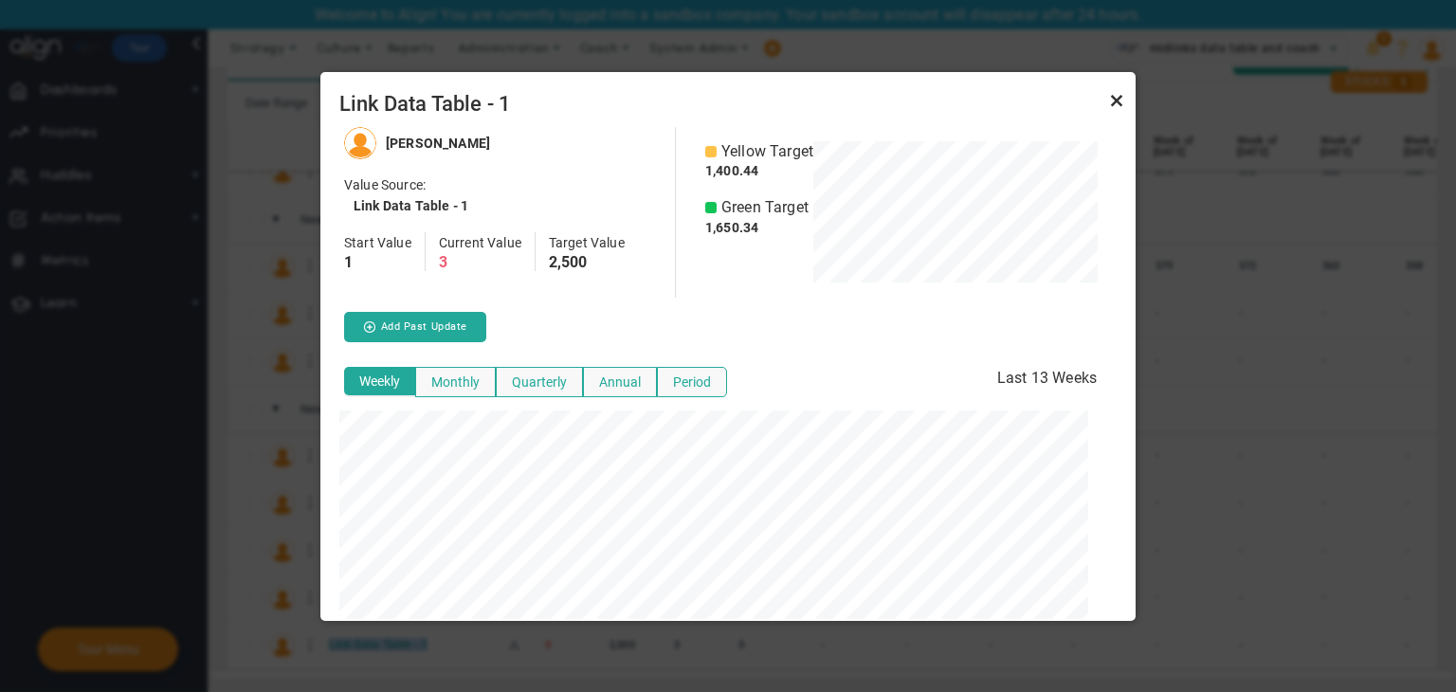
click at [1118, 96] on link "Close" at bounding box center [1116, 100] width 23 height 23
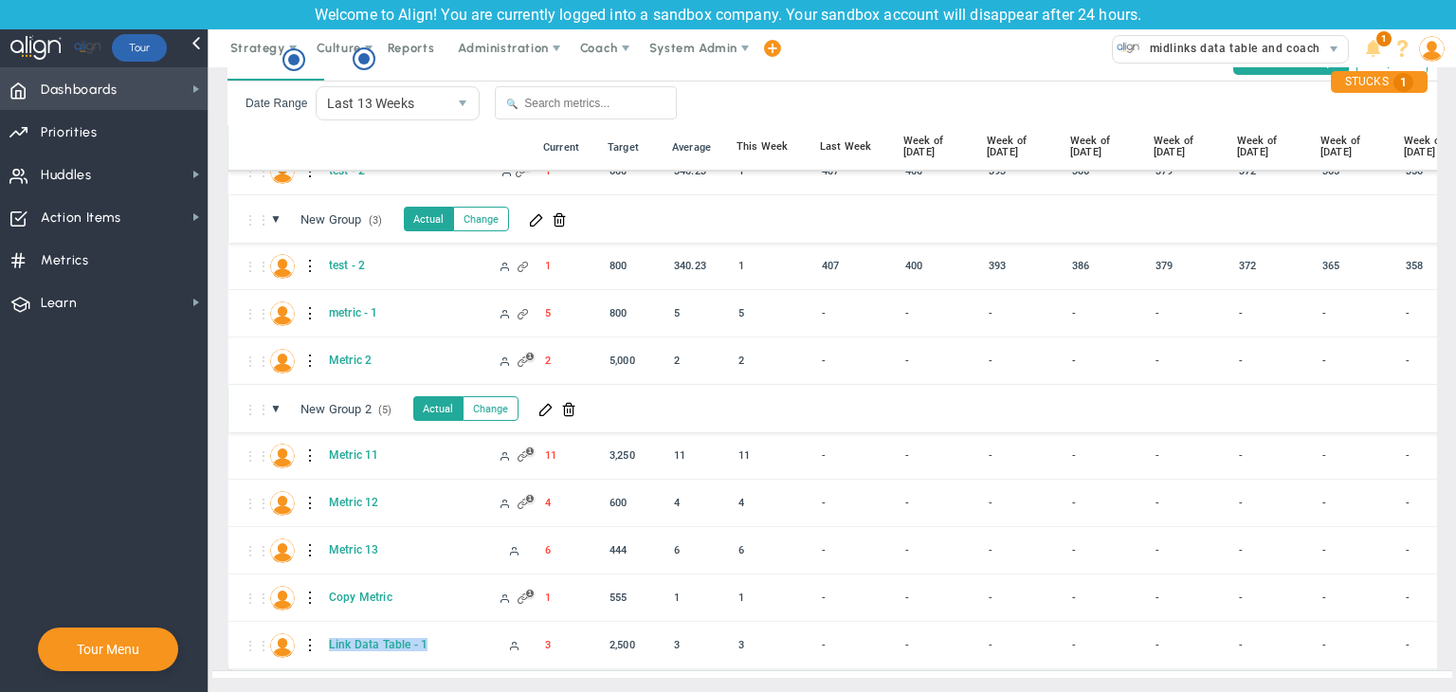
click at [165, 94] on span "Dashboards Dashboards" at bounding box center [104, 88] width 208 height 43
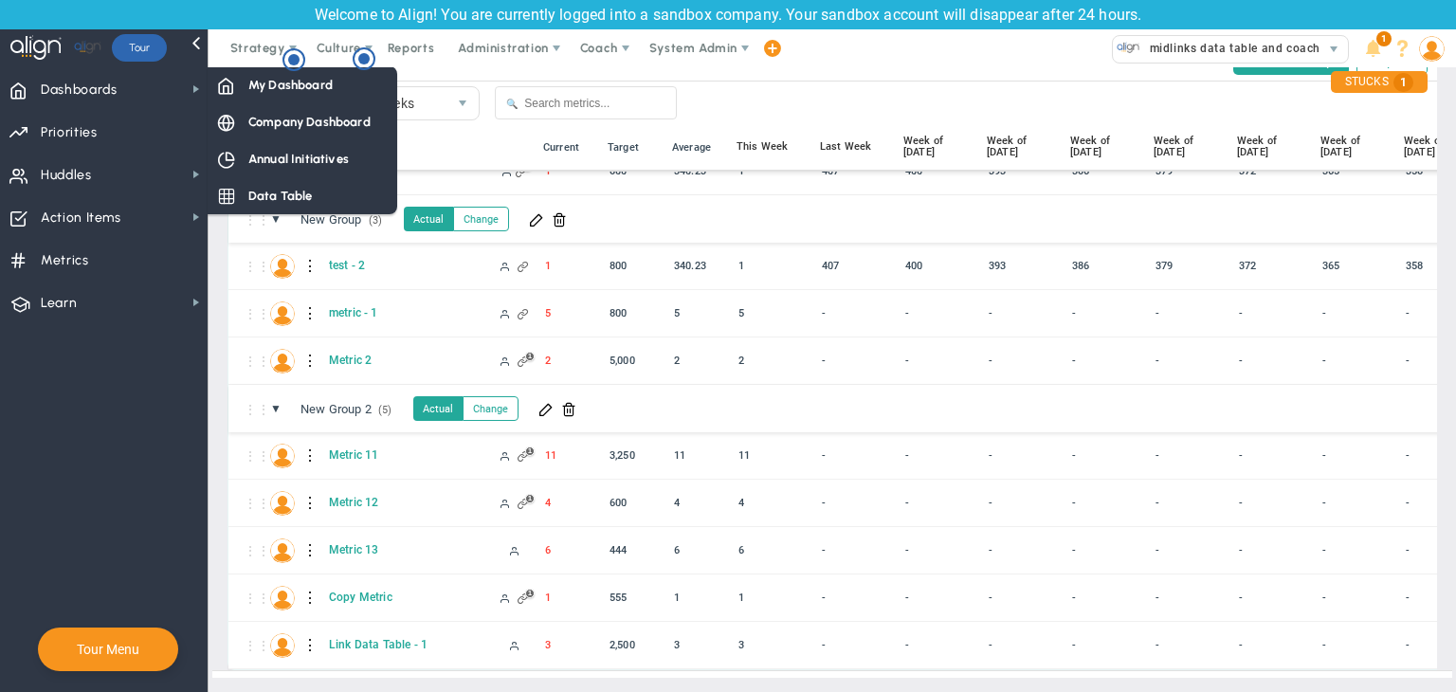
click at [292, 73] on div "Hotspot (open by clicking or pressing space/enter)" at bounding box center [293, 61] width 23 height 26
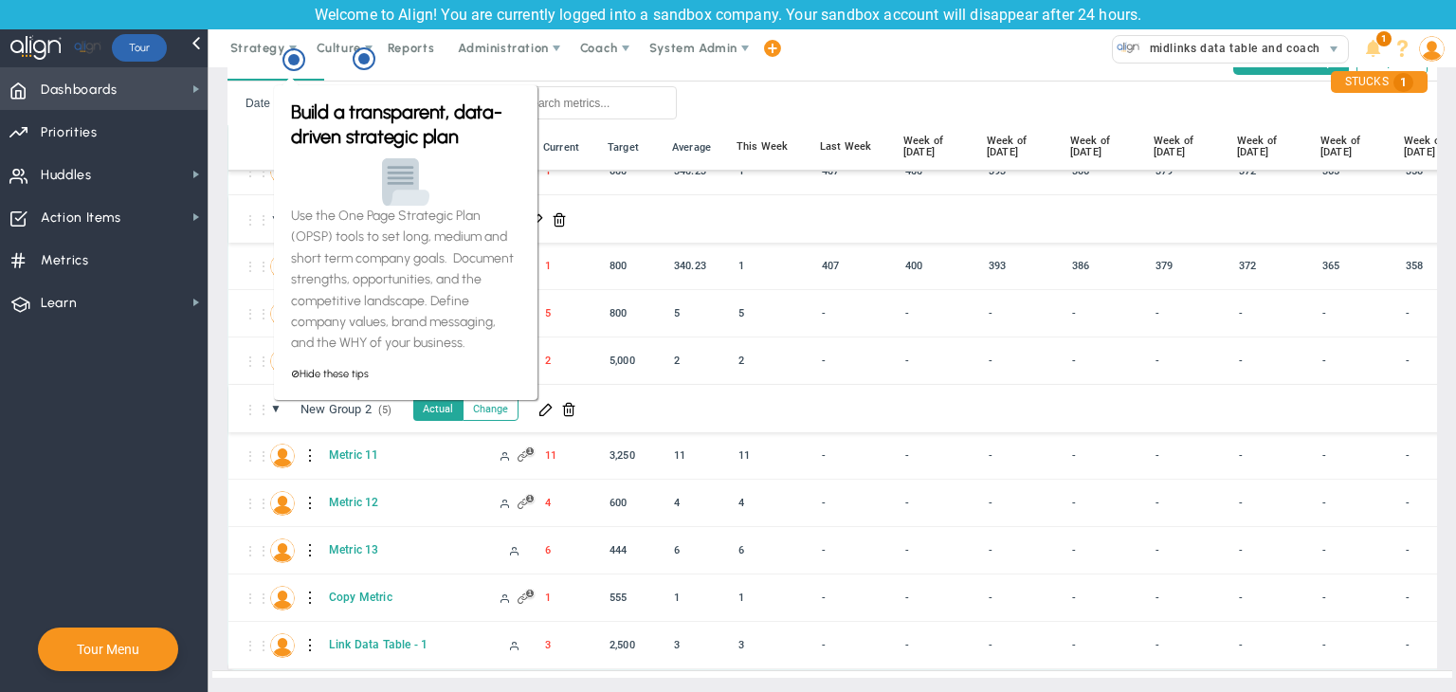
click at [194, 99] on span "Dashboards Dashboards" at bounding box center [104, 88] width 208 height 43
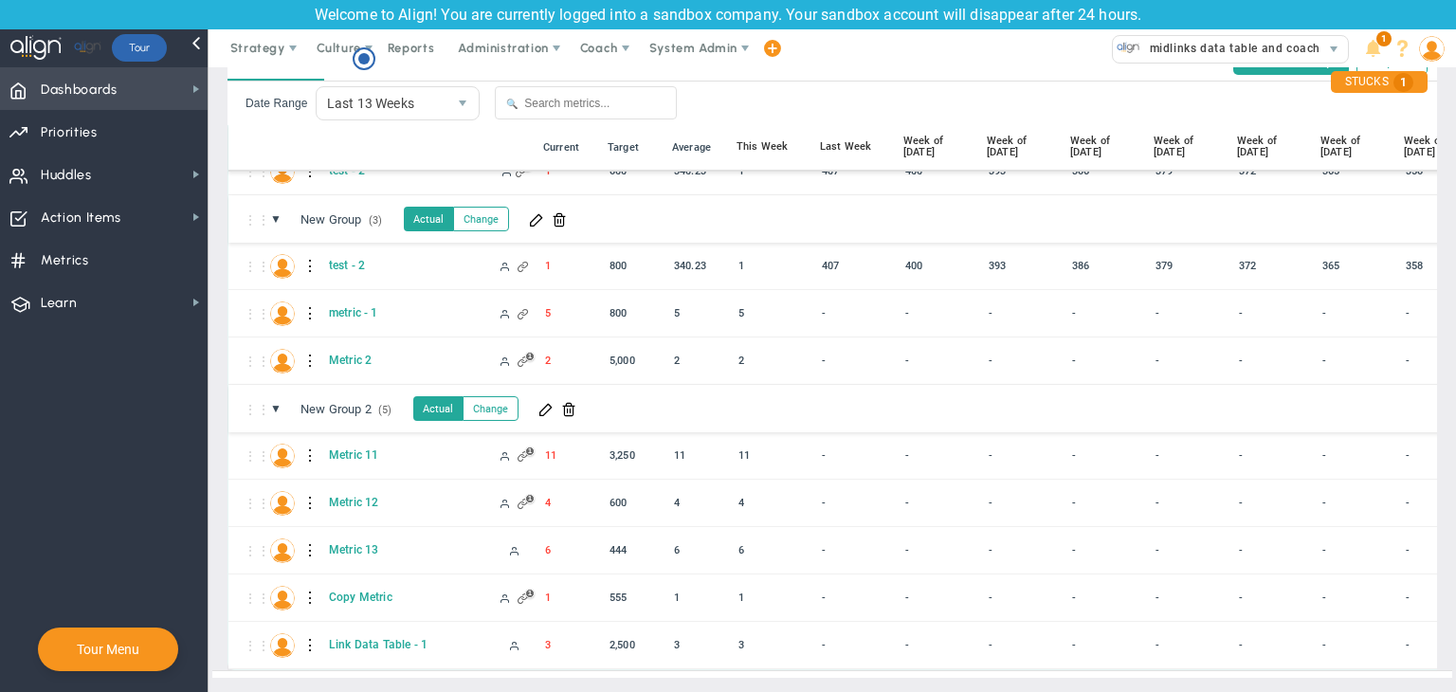
click at [0, 0] on span "My Dashboard" at bounding box center [0, 0] width 0 height 0
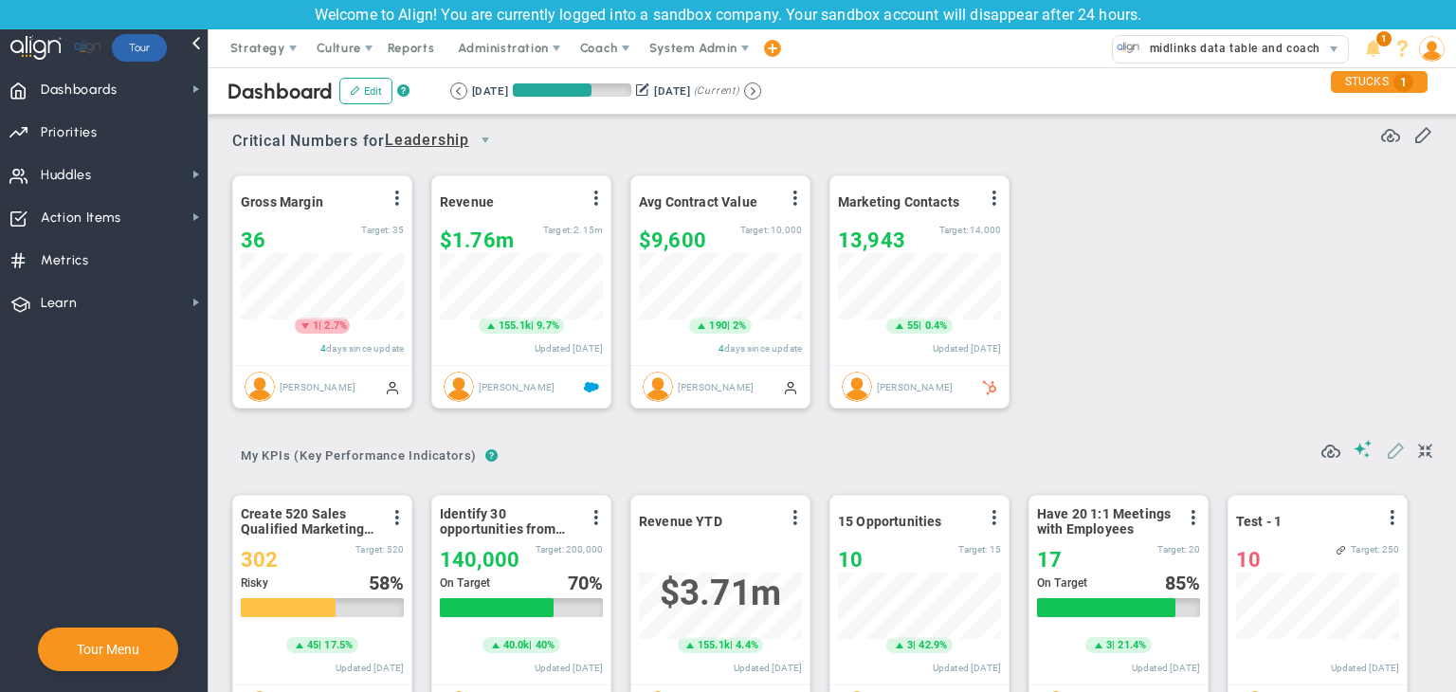
scroll to position [148, 0]
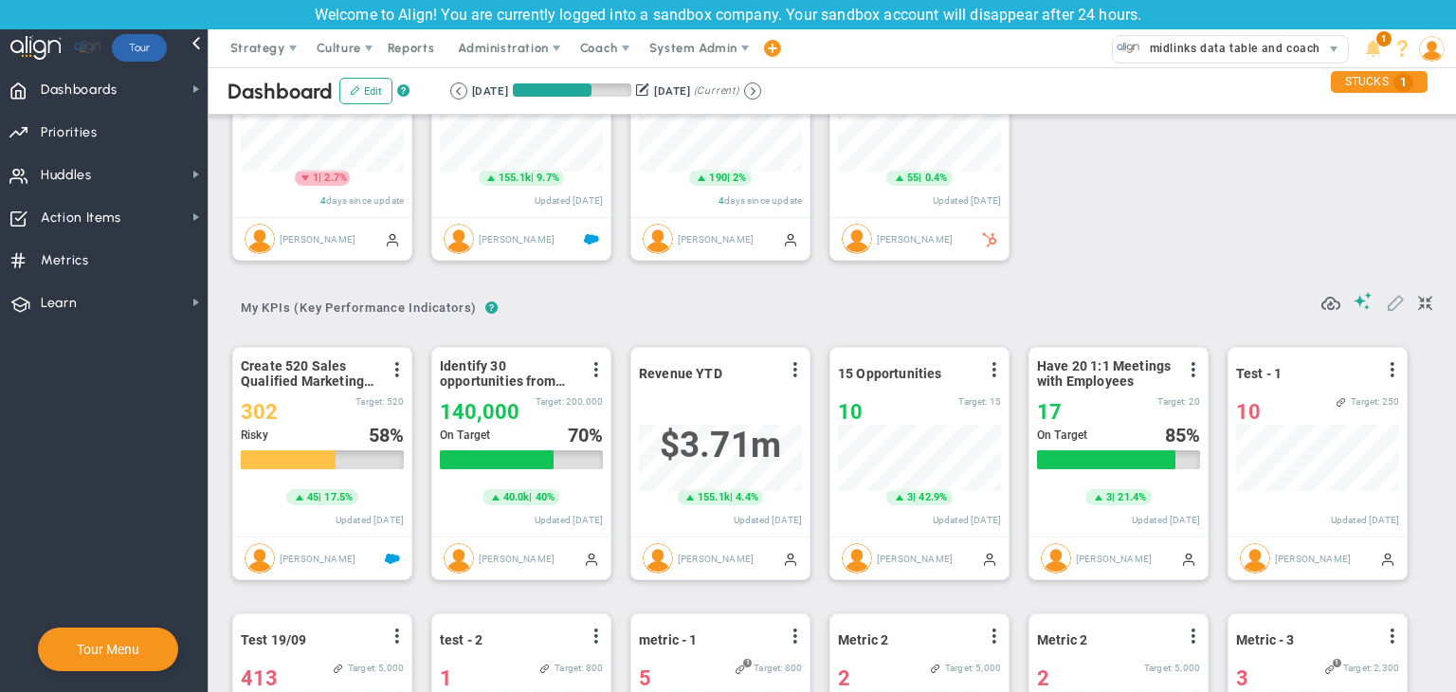
click at [1386, 297] on span at bounding box center [1395, 301] width 19 height 19
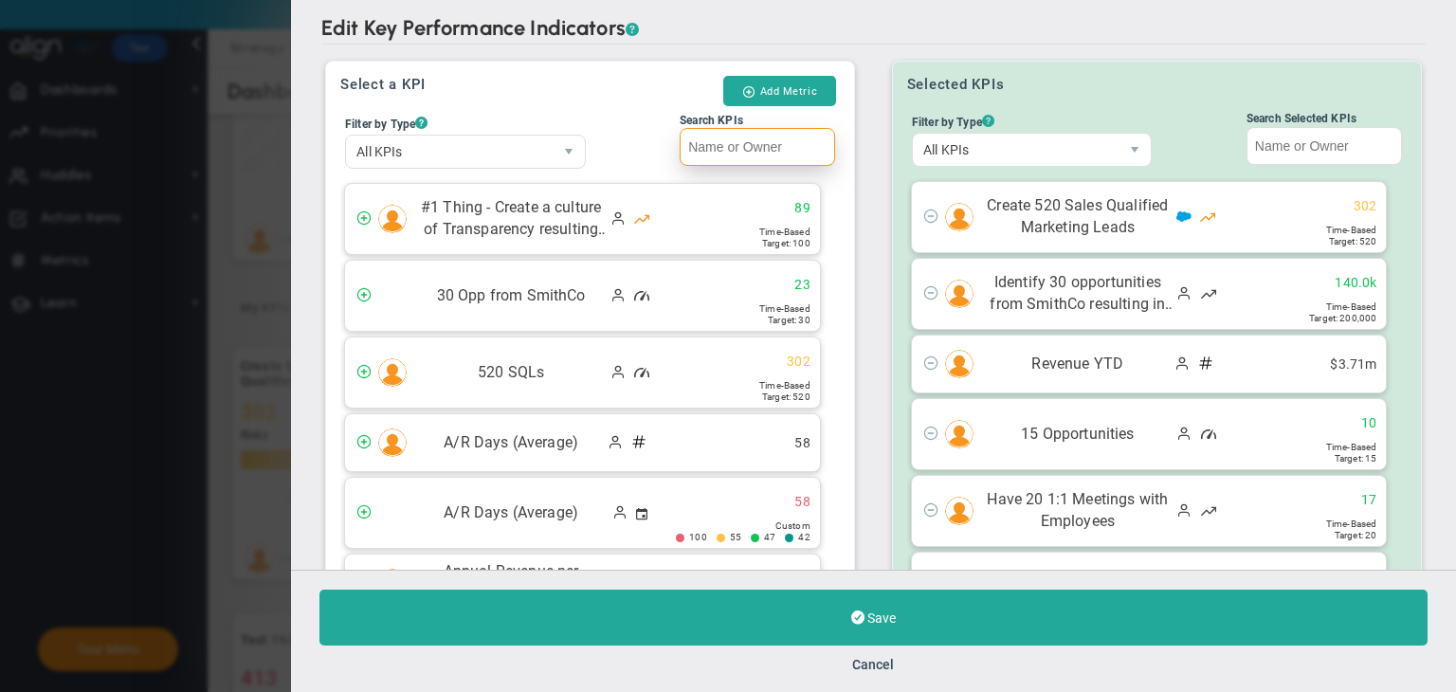
click at [683, 151] on input "Search KPIs" at bounding box center [757, 147] width 155 height 38
paste input "Link Data Table - 1"
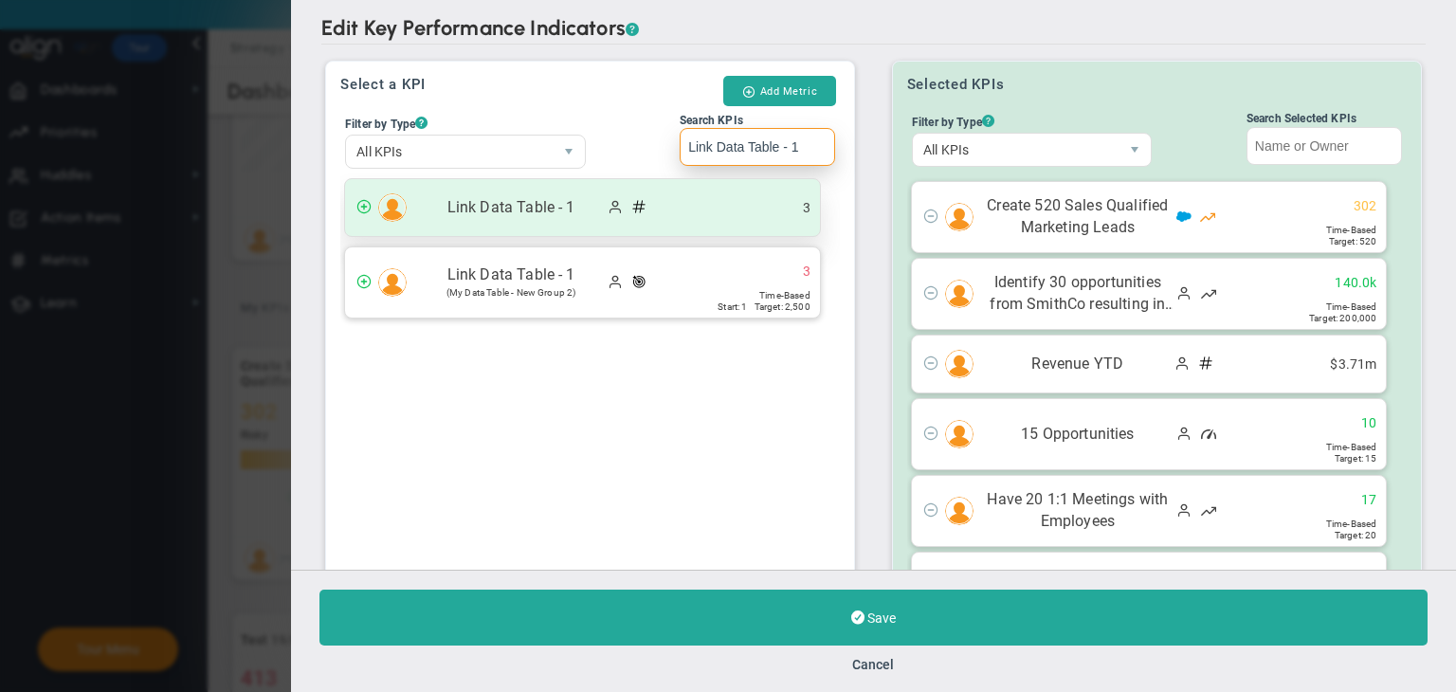
click at [688, 194] on div "Link Data Table - 1 3" at bounding box center [582, 207] width 475 height 57
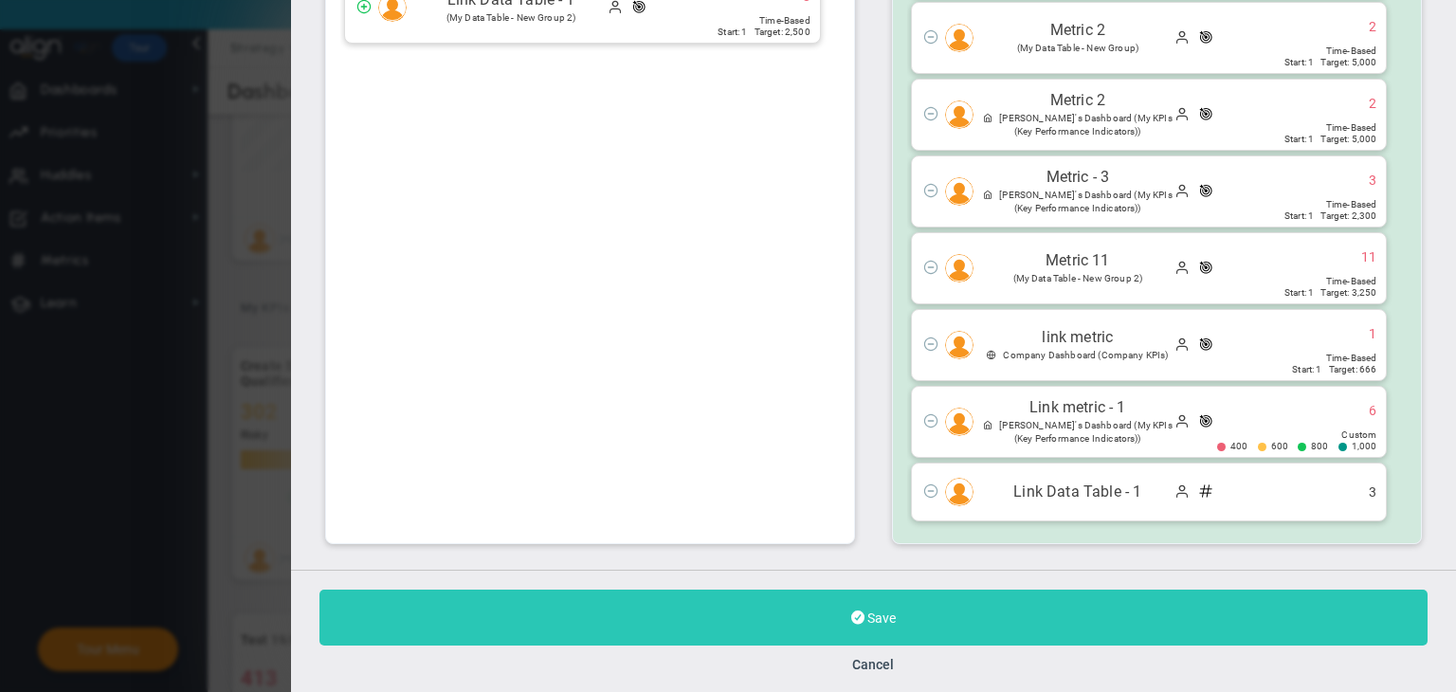
type input "Link Data Table - 1"
click at [897, 597] on button "Save" at bounding box center [873, 618] width 1108 height 56
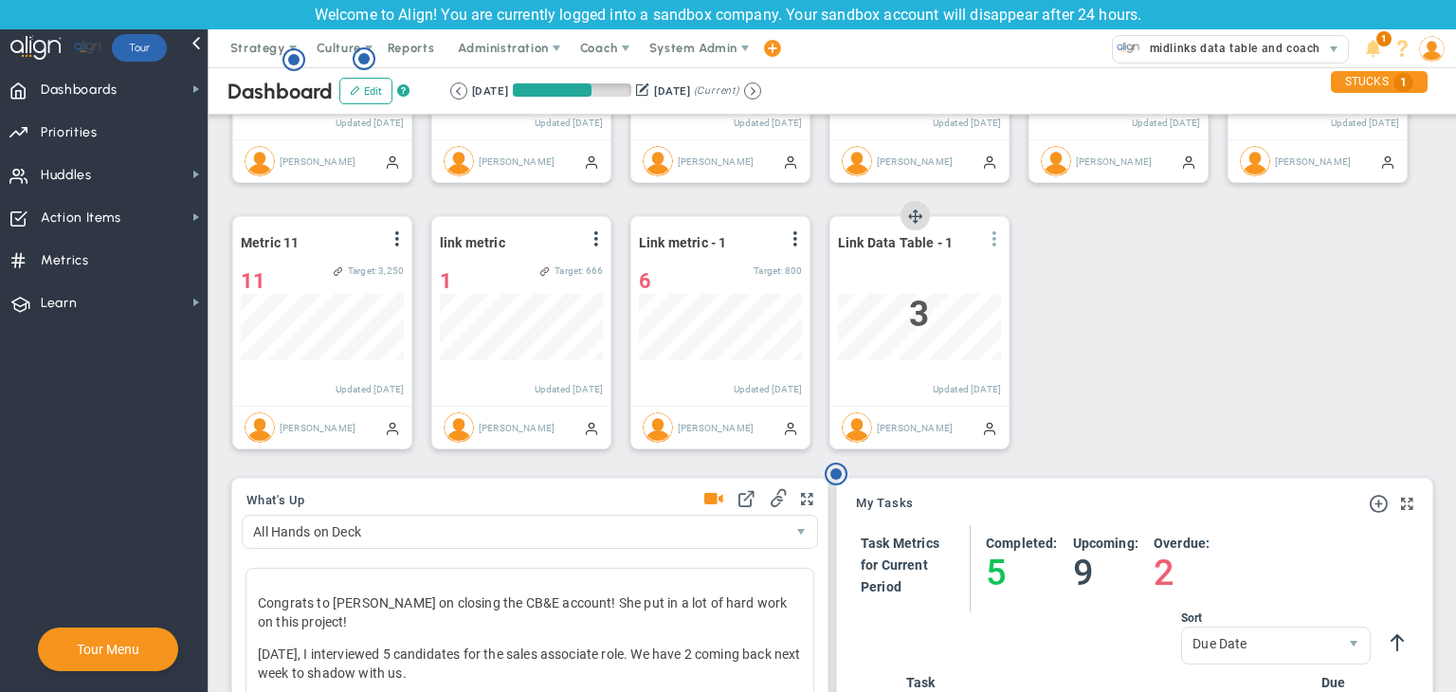
click at [1000, 242] on span at bounding box center [994, 238] width 15 height 15
click at [936, 275] on li "Edit" at bounding box center [941, 277] width 135 height 24
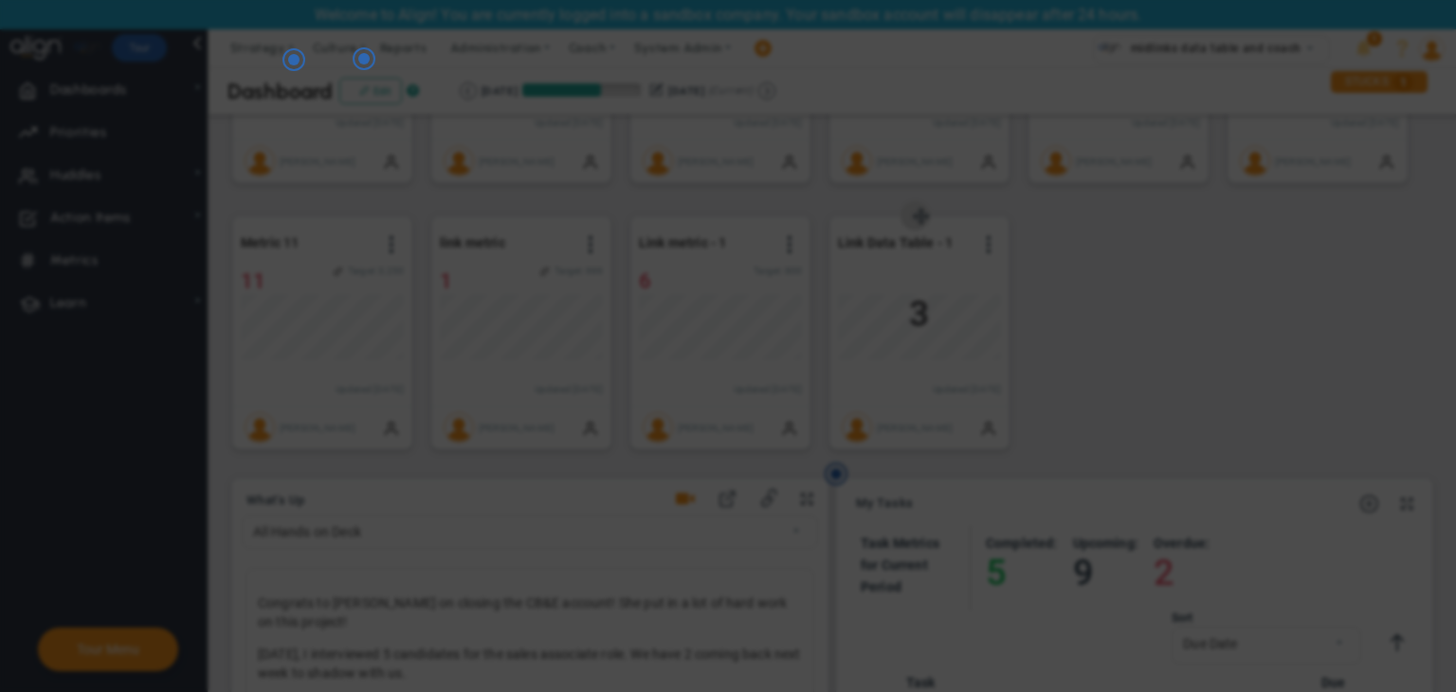
radio input "true"
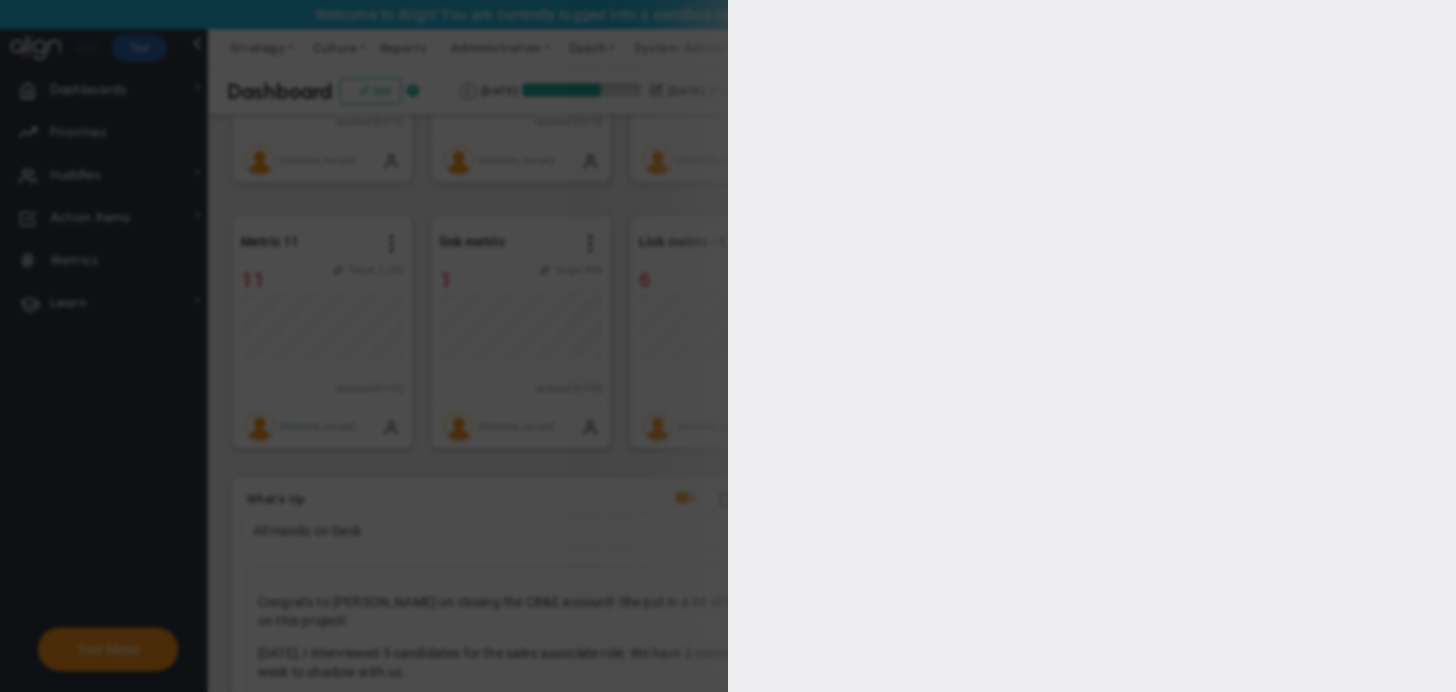
type input "0"
type input "[PERSON_NAME]"
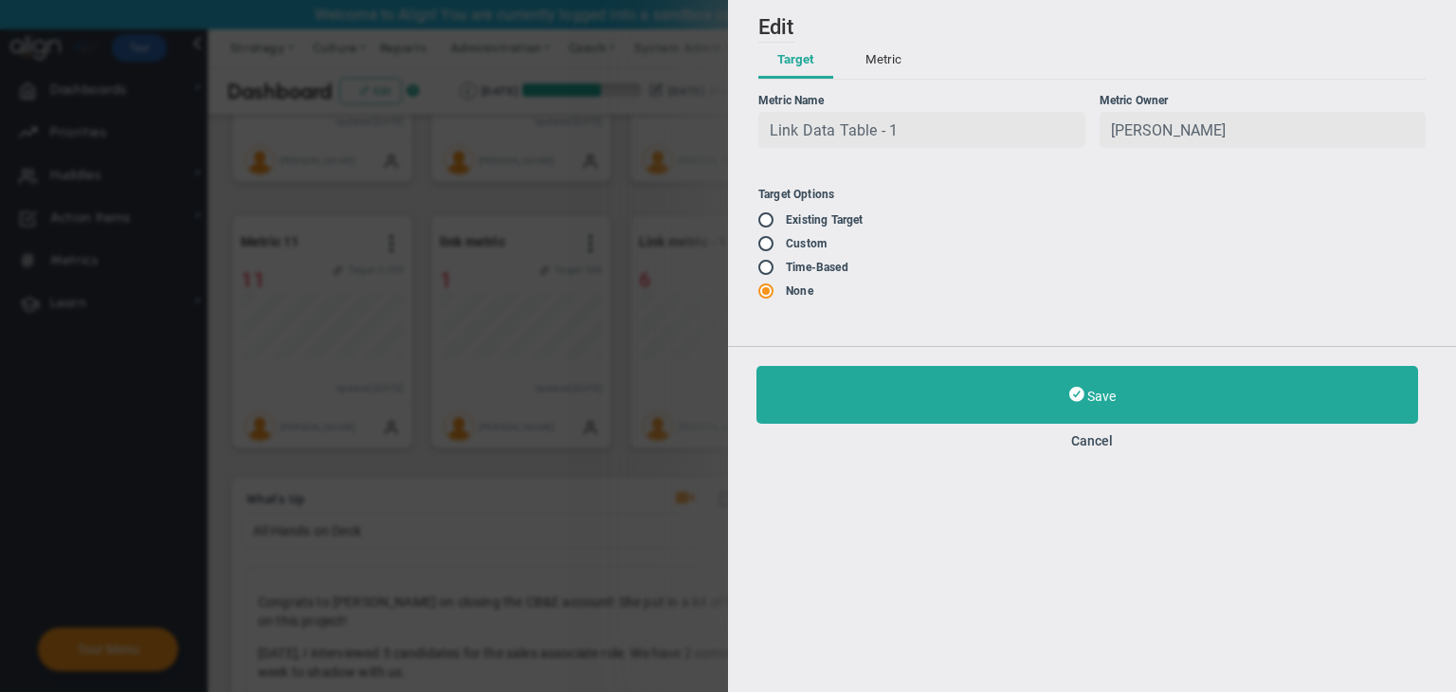
click at [771, 223] on input "radio" at bounding box center [772, 220] width 19 height 15
radio input "true"
type input "1"
type input "2500"
radio input "false"
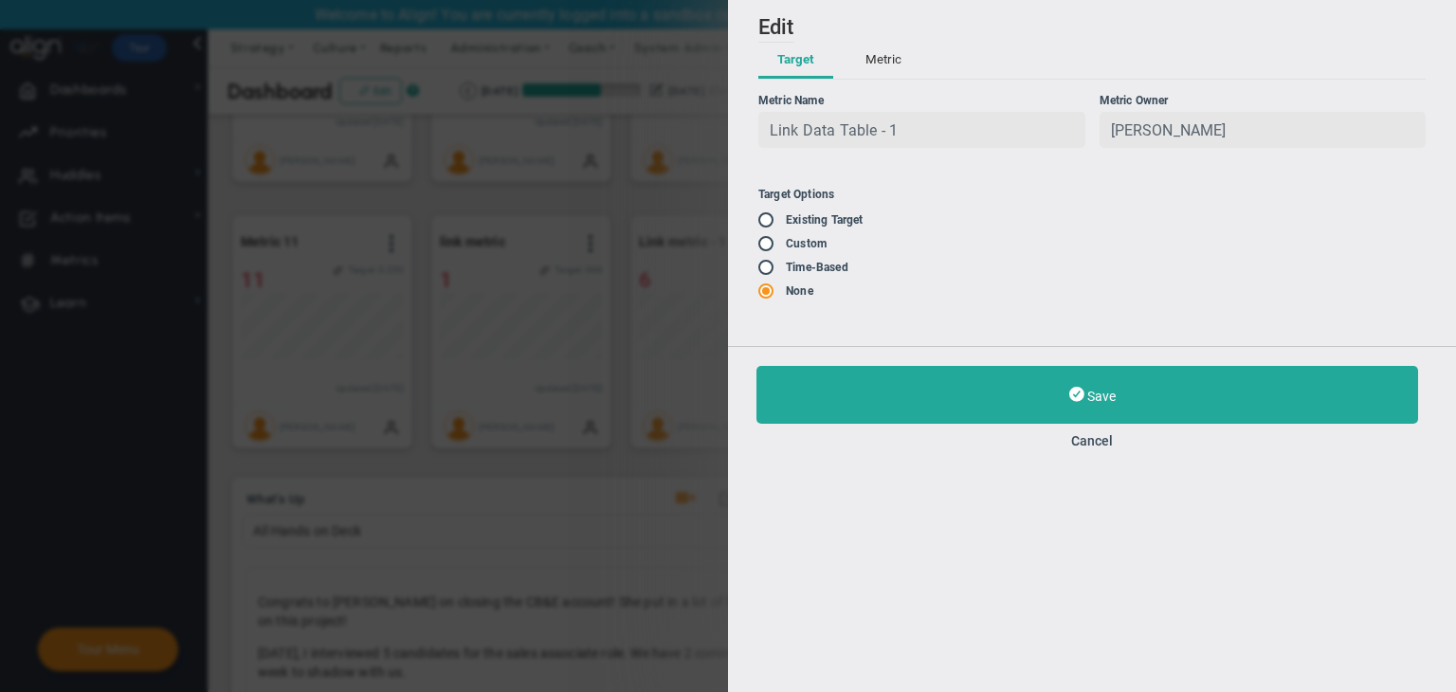
radio input "true"
radio input "false"
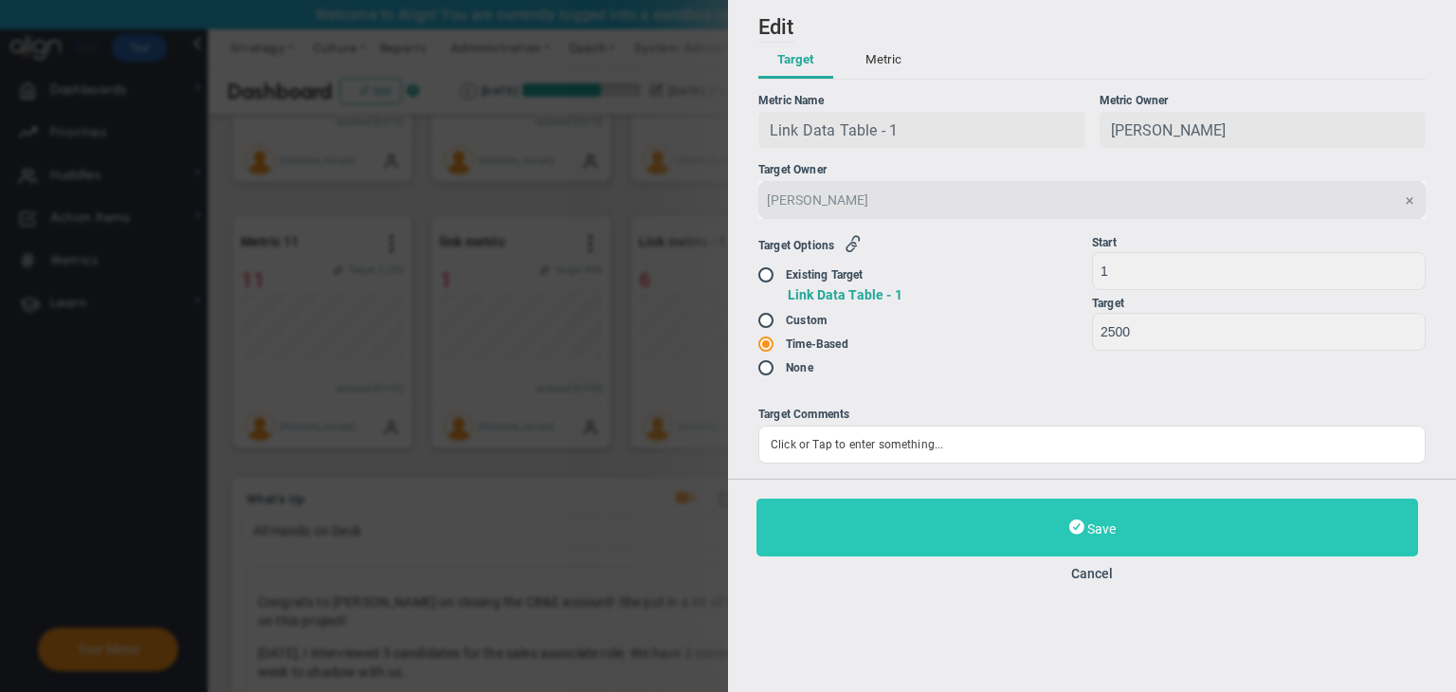
click at [1046, 546] on button "Save" at bounding box center [1087, 528] width 662 height 58
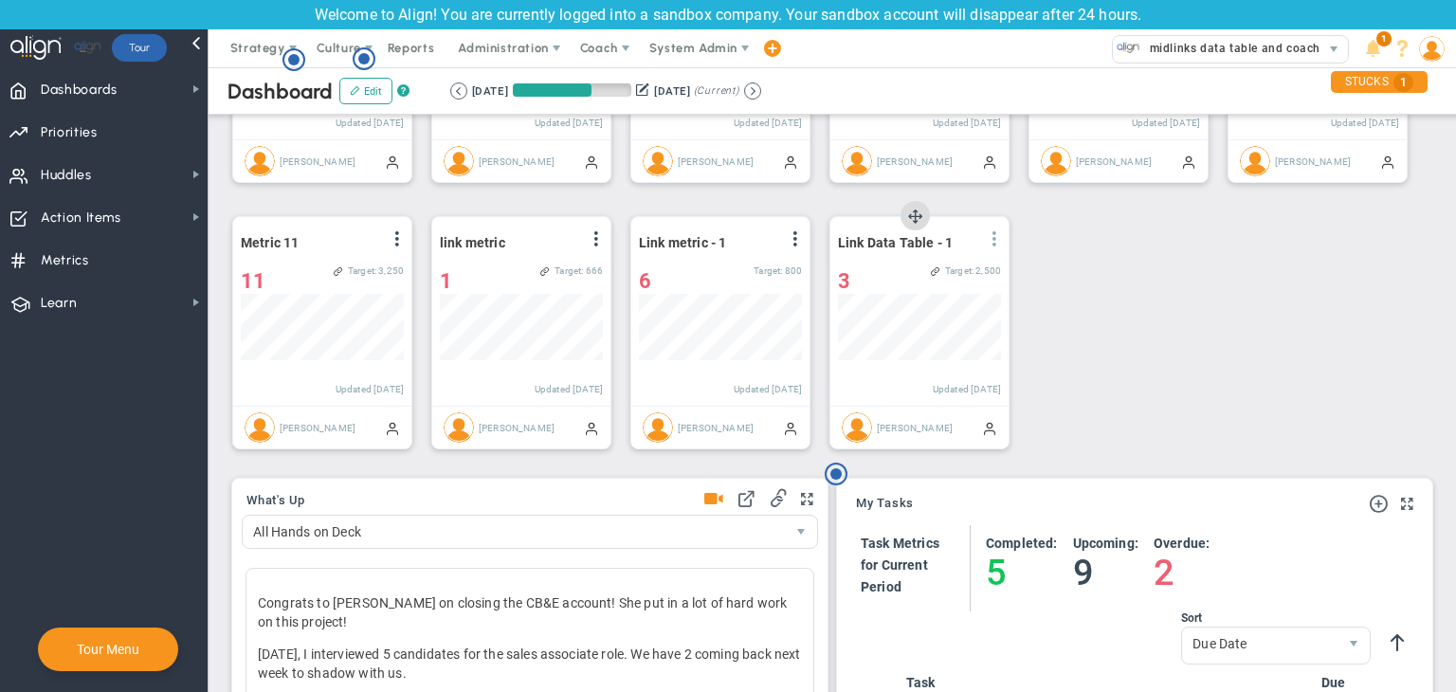
click at [996, 236] on span at bounding box center [994, 238] width 15 height 15
click at [941, 271] on li "Edit" at bounding box center [941, 277] width 135 height 24
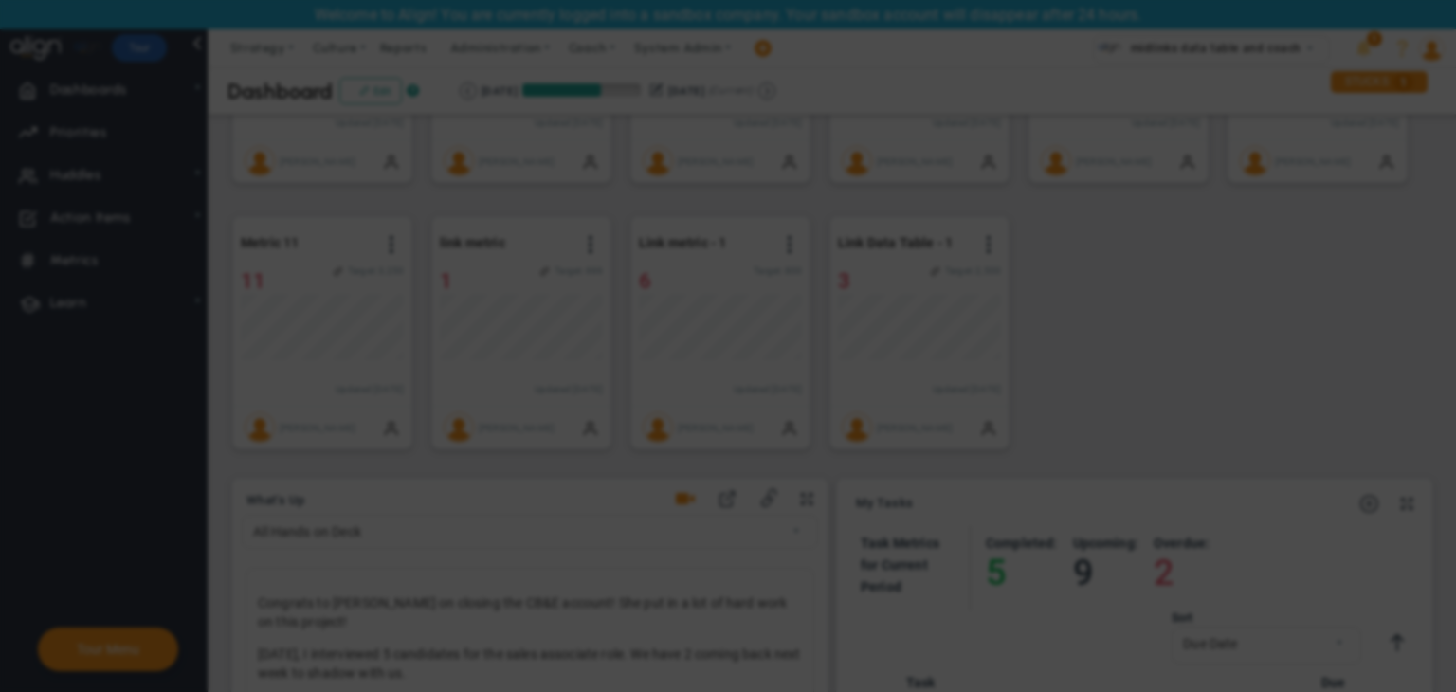
radio input "true"
checkbox input "false"
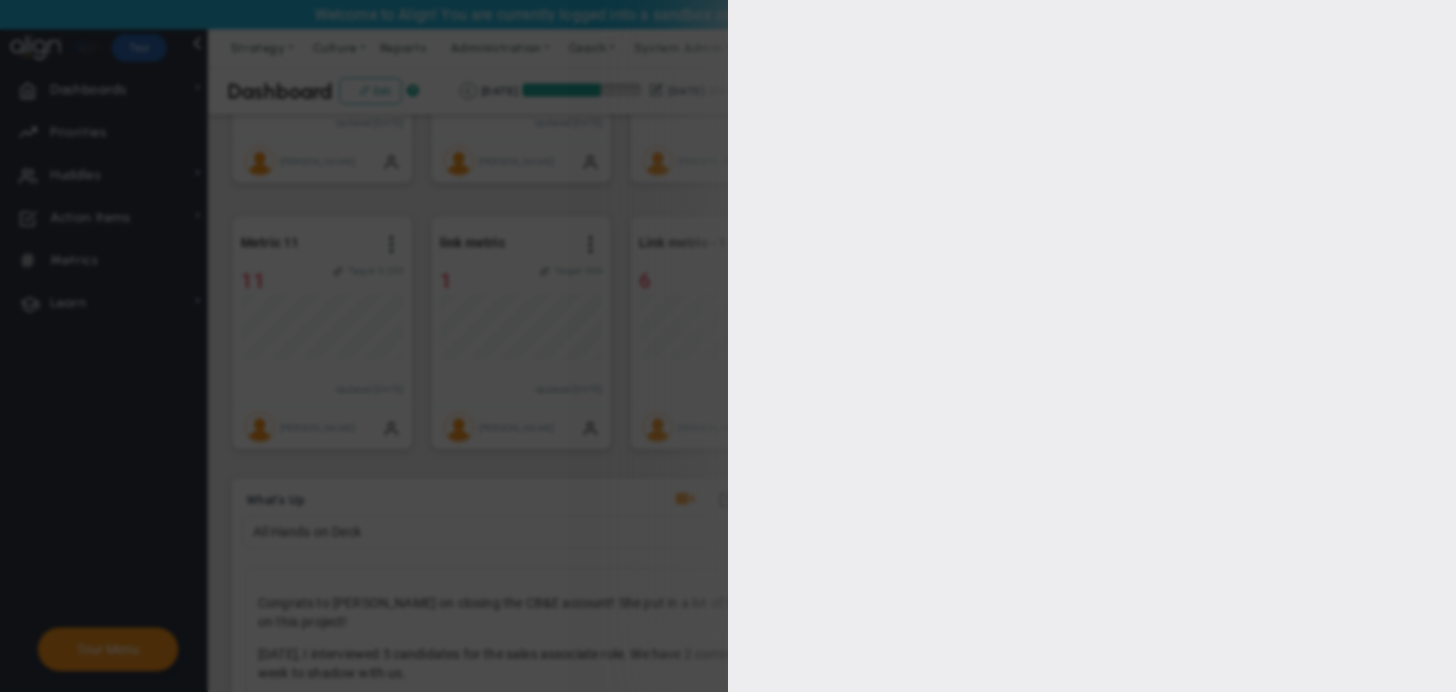
type input "1"
type input "2500"
checkbox input "true"
type input "[PERSON_NAME]"
radio input "true"
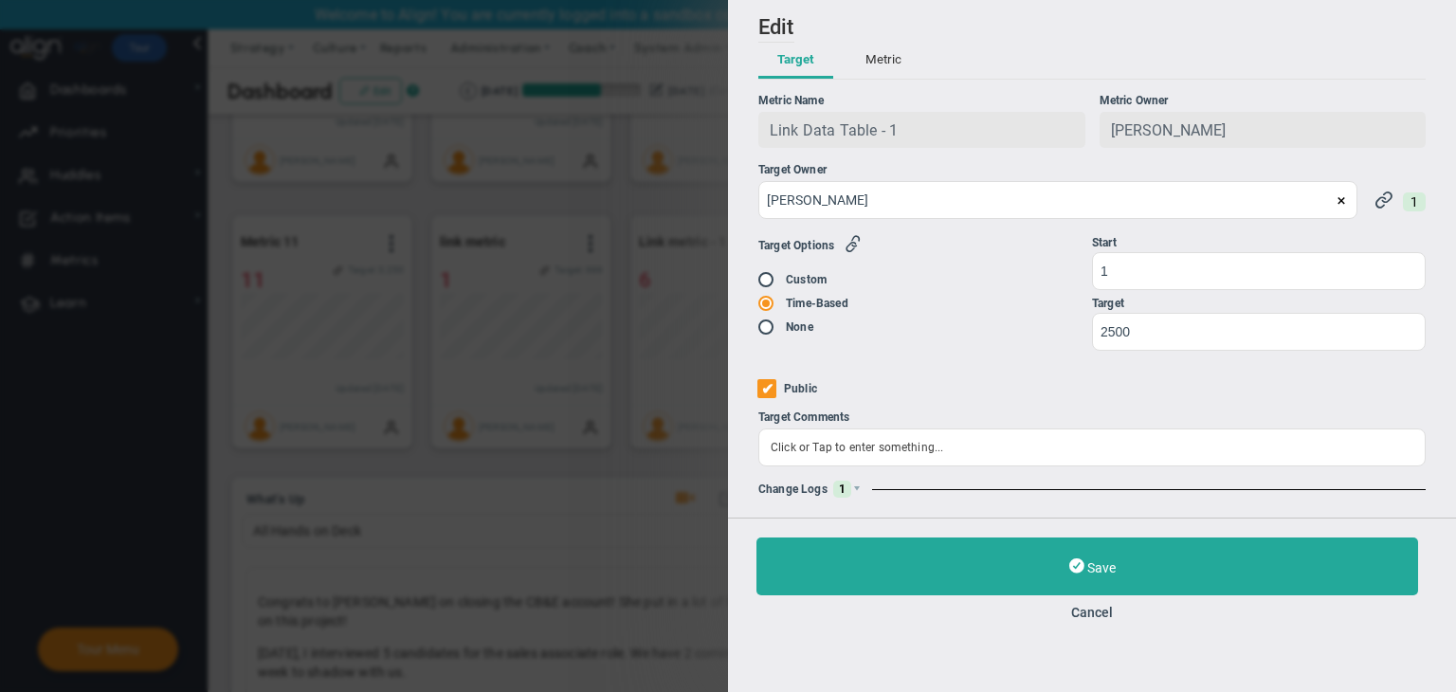
drag, startPoint x: 849, startPoint y: 493, endPoint x: 869, endPoint y: 488, distance: 20.5
click at [851, 492] on span at bounding box center [856, 488] width 11 height 11
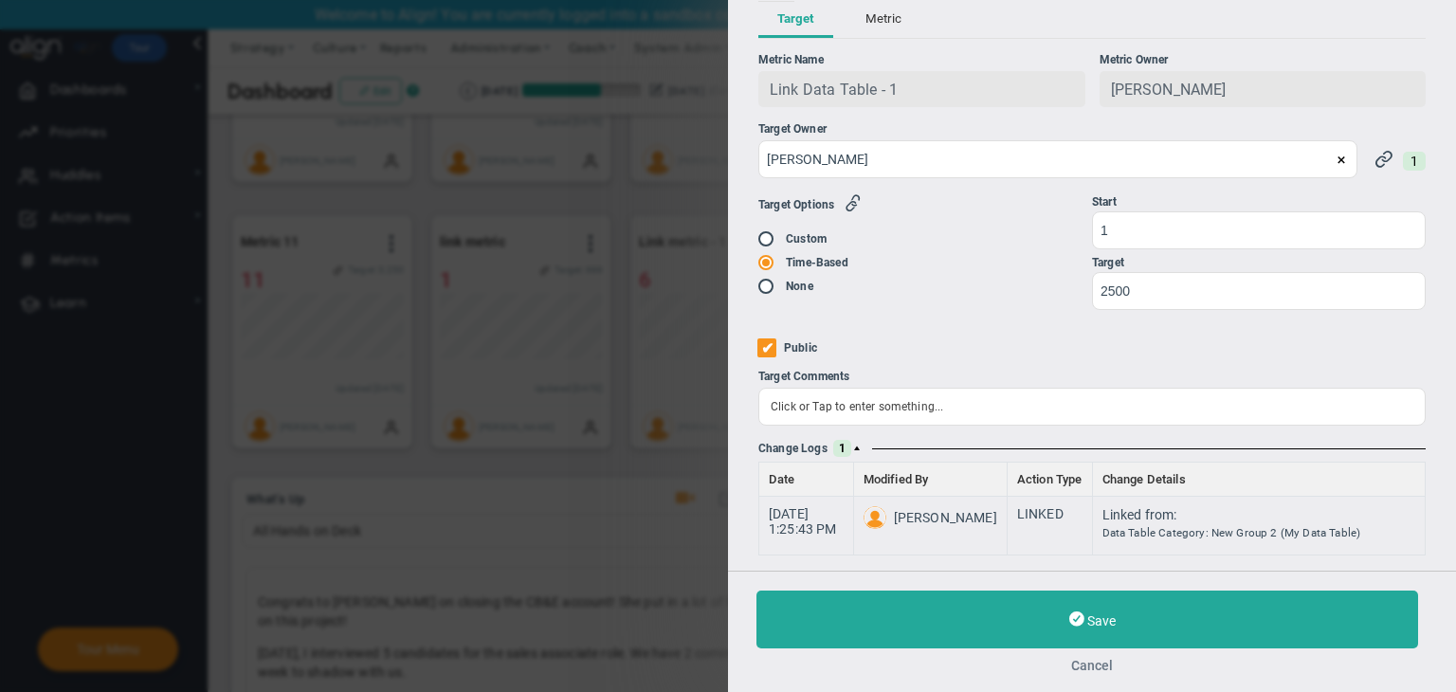
click at [1107, 668] on button "Cancel" at bounding box center [1091, 665] width 671 height 15
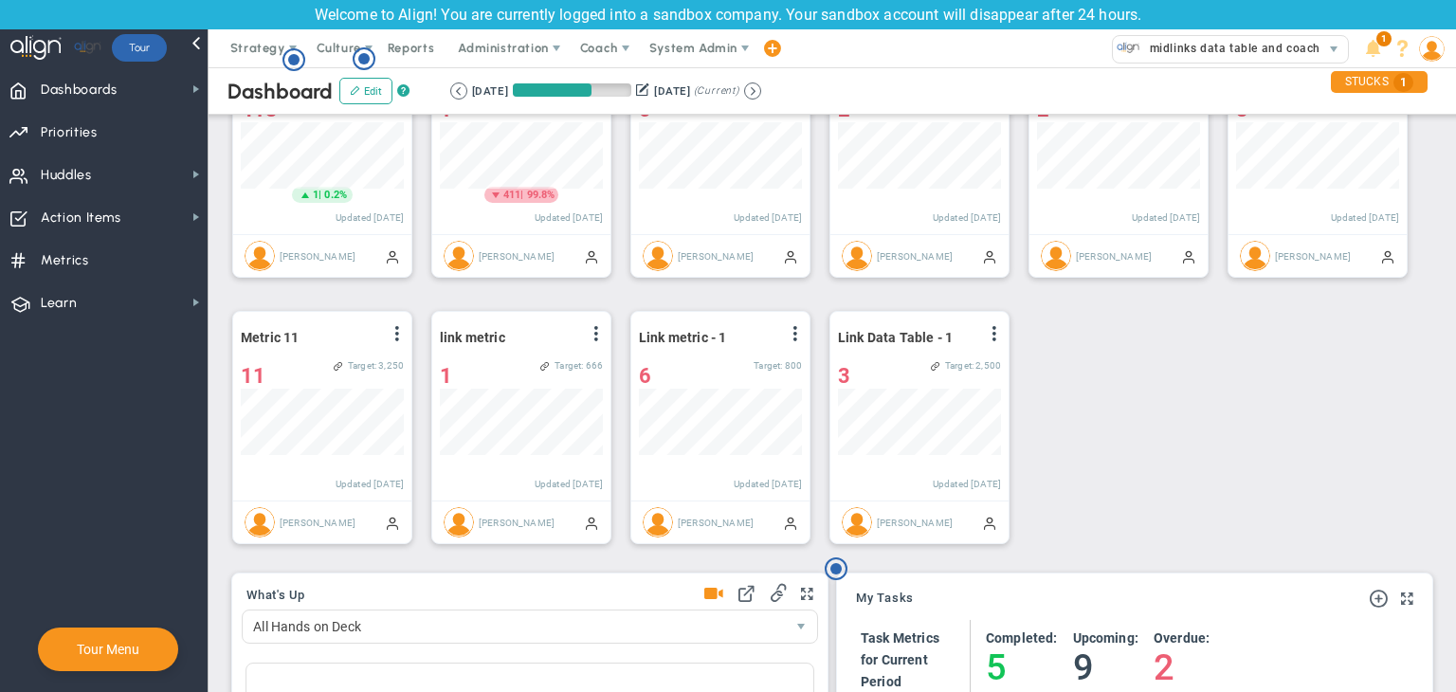
click at [761, 94] on button at bounding box center [752, 90] width 17 height 17
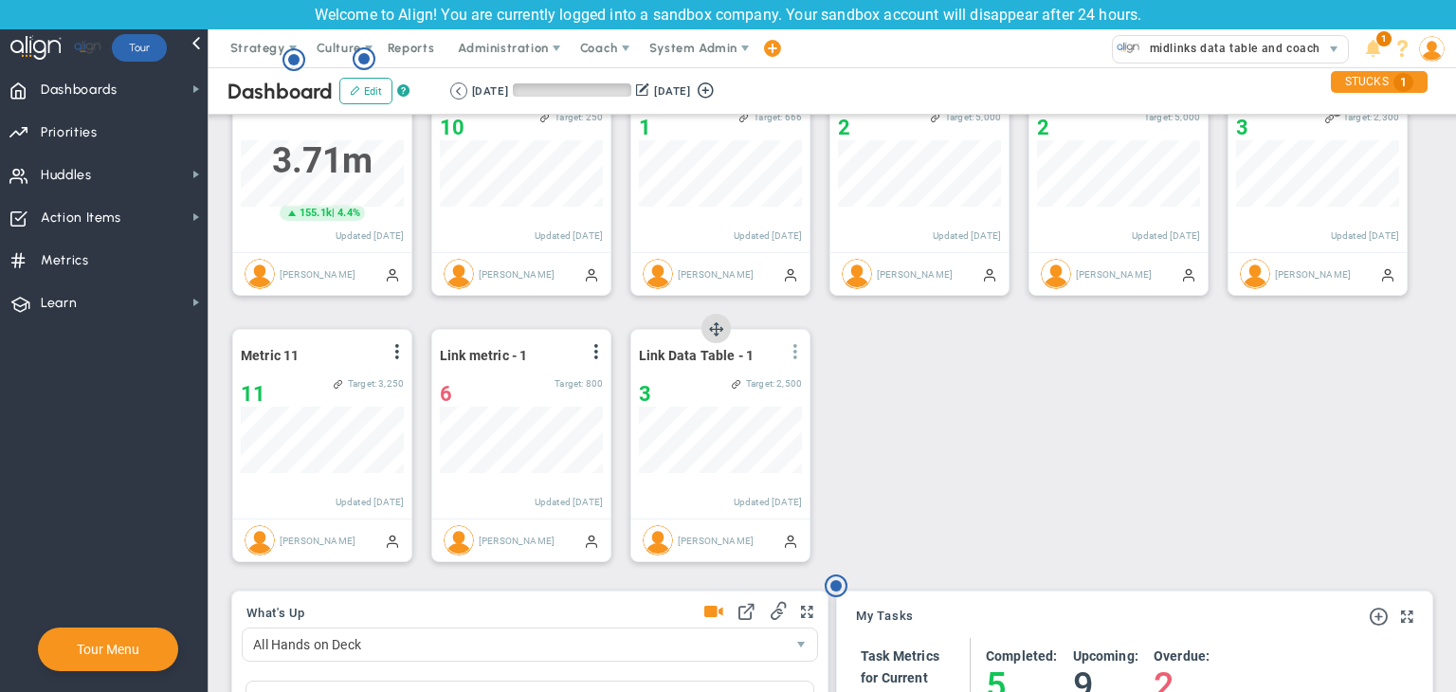
click at [800, 354] on span at bounding box center [795, 351] width 15 height 15
click at [751, 388] on li "Edit" at bounding box center [742, 390] width 135 height 24
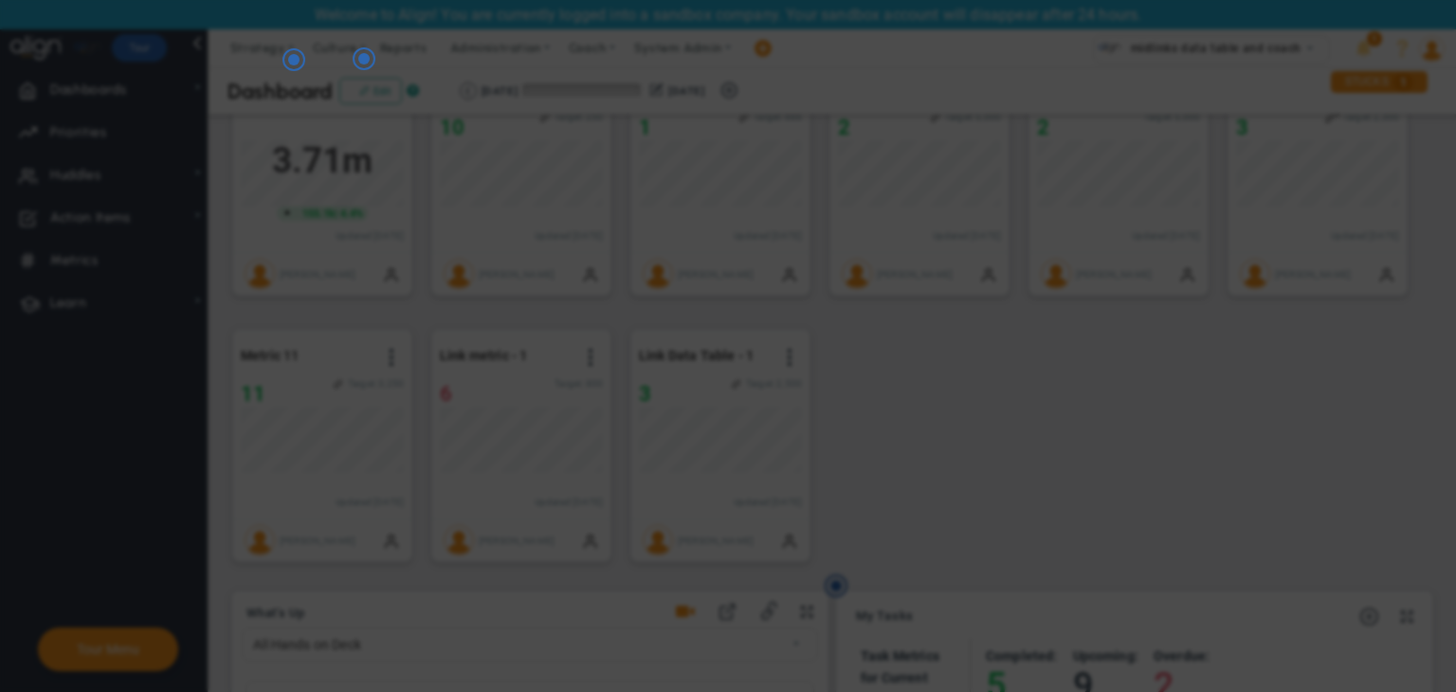
radio input "true"
checkbox input "false"
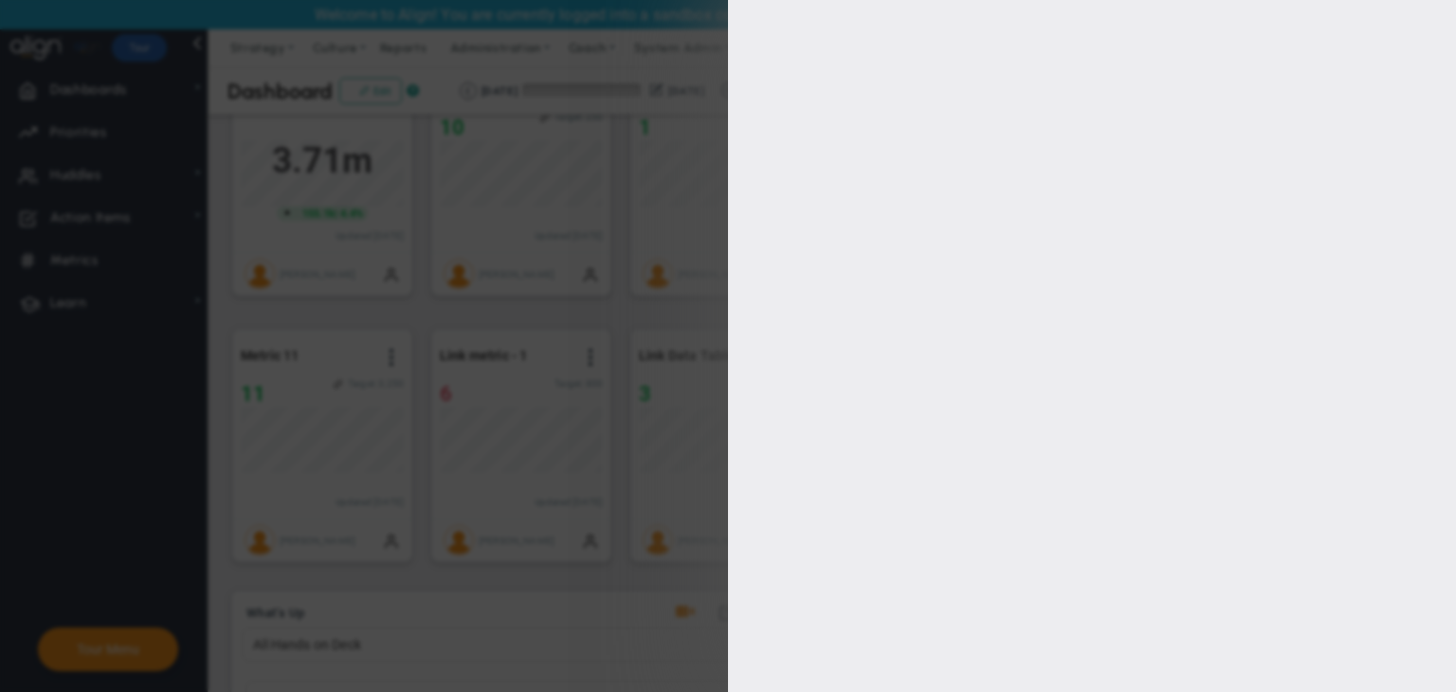
type input "1"
type input "2500"
checkbox input "true"
type input "[PERSON_NAME]"
radio input "true"
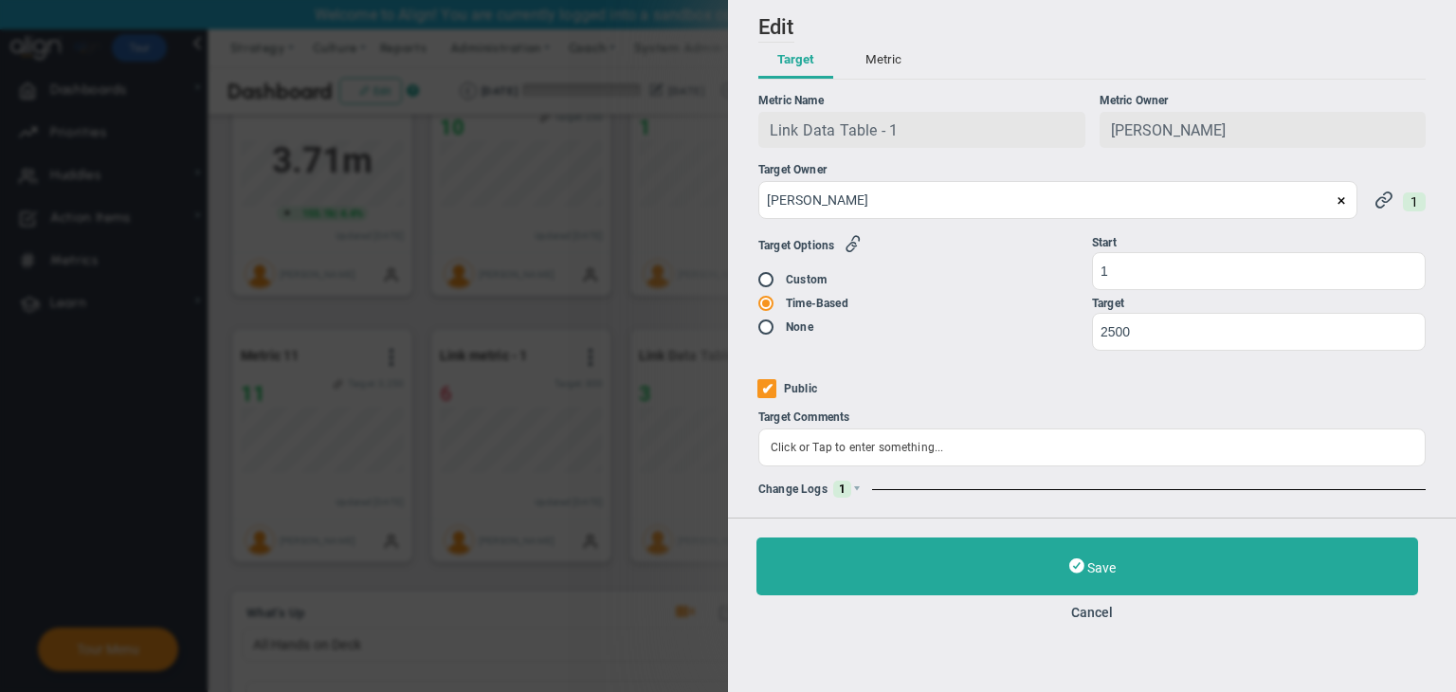
click at [849, 489] on span "1" at bounding box center [842, 489] width 18 height 17
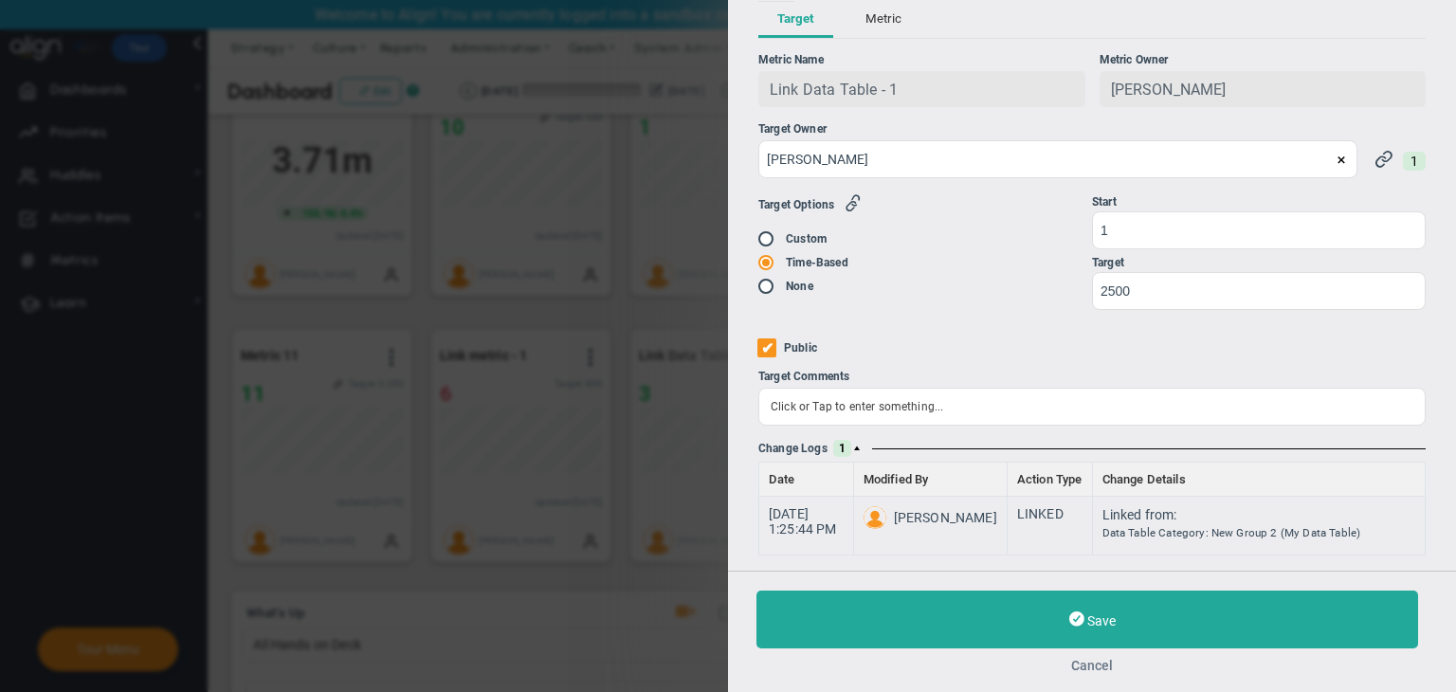
click at [1108, 662] on button "Cancel" at bounding box center [1091, 665] width 671 height 15
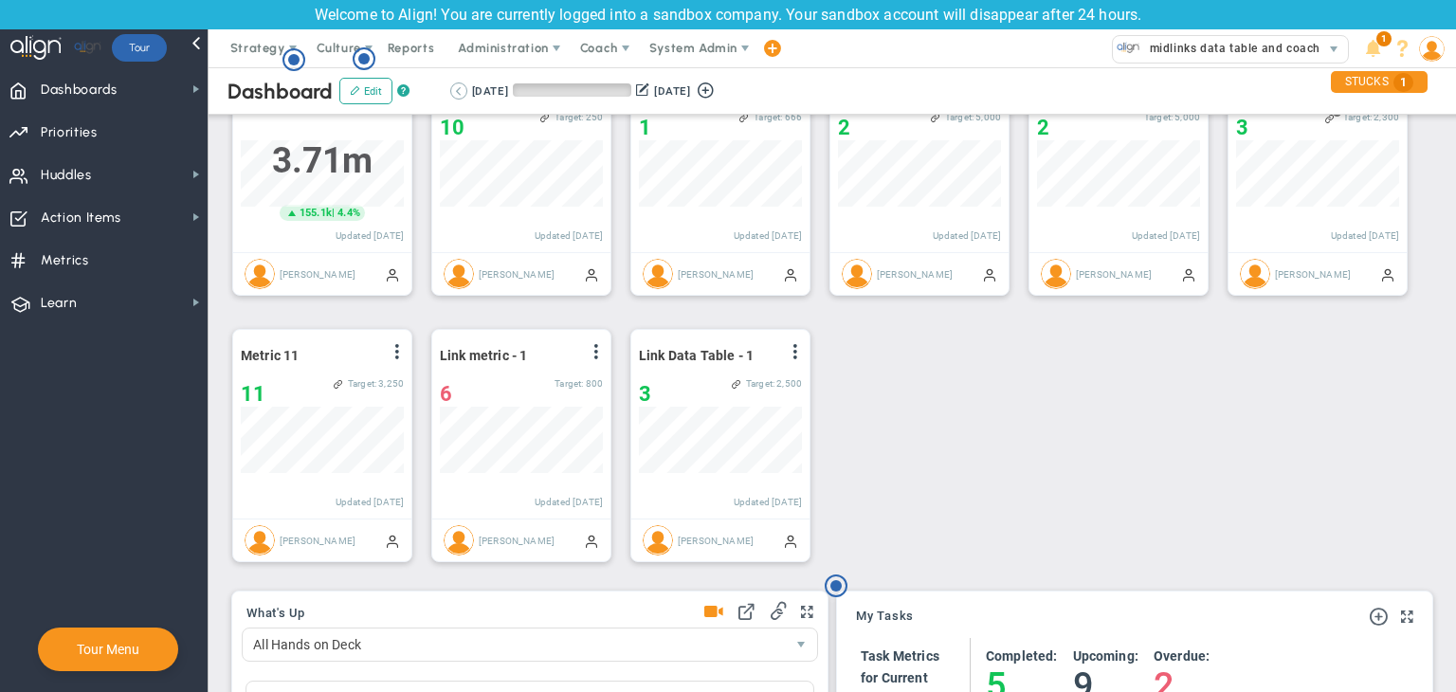
click at [457, 95] on button at bounding box center [458, 90] width 17 height 17
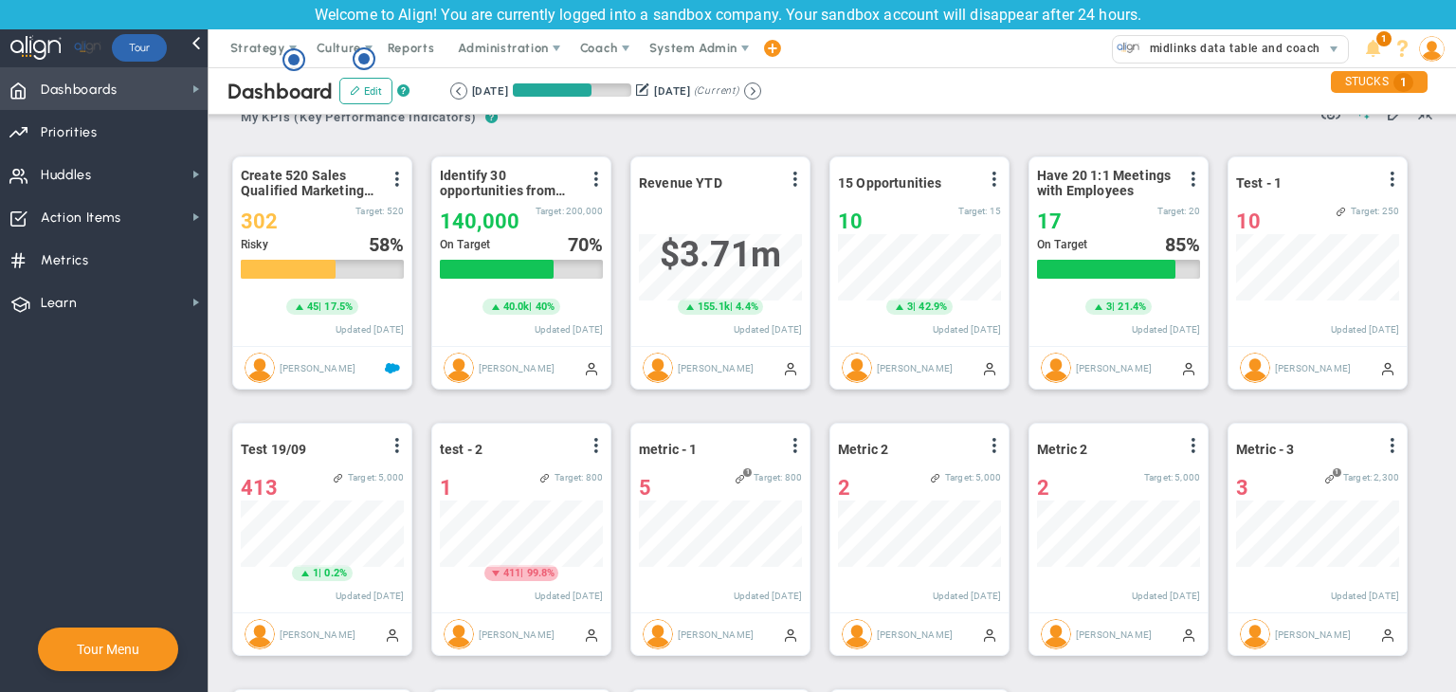
click at [154, 92] on span "Dashboards Dashboards" at bounding box center [104, 88] width 208 height 43
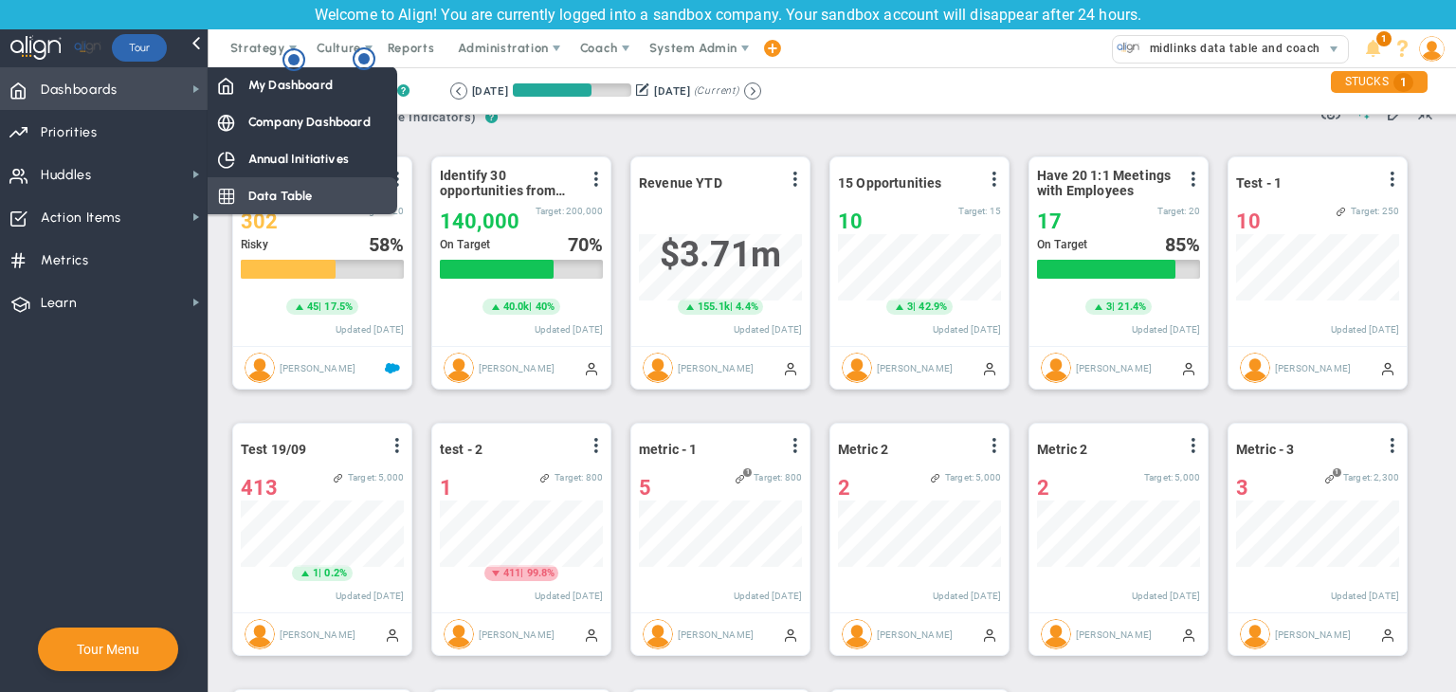
click at [280, 198] on span "Data Table" at bounding box center [280, 196] width 64 height 18
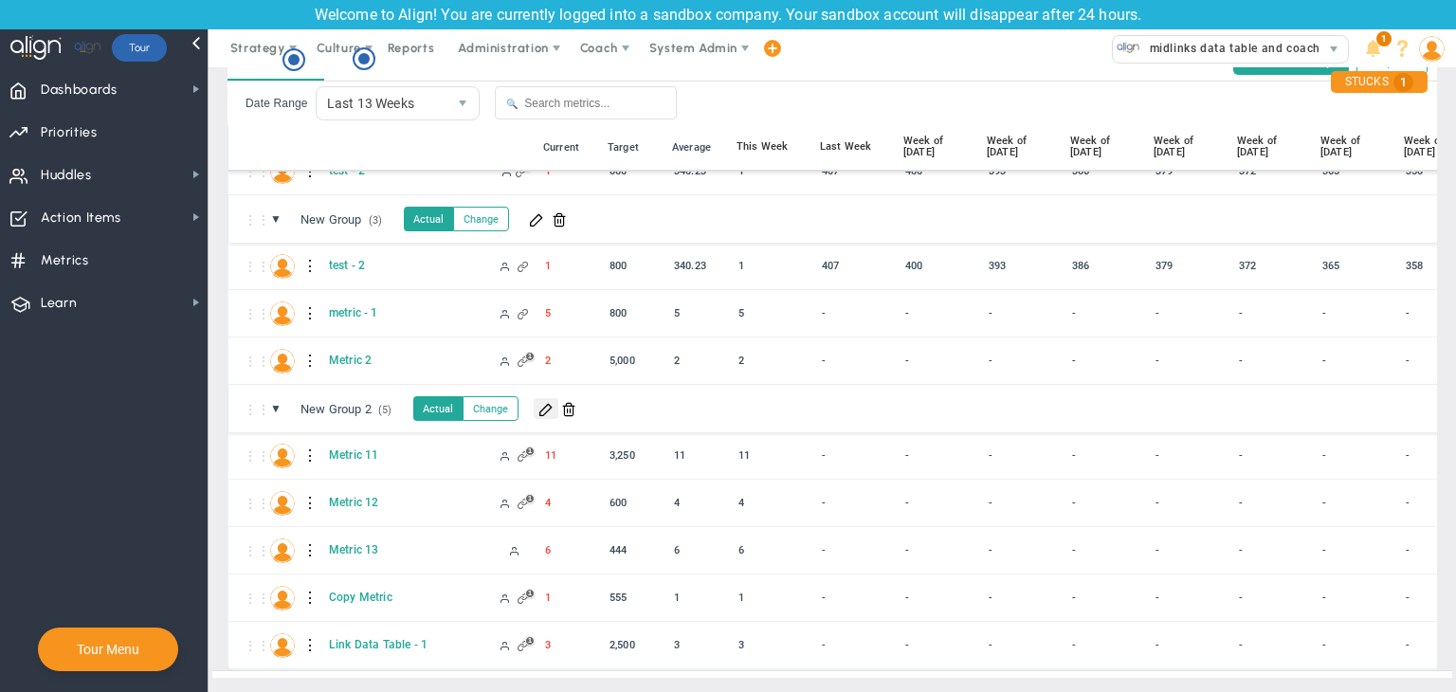
click at [549, 401] on span at bounding box center [545, 408] width 15 height 15
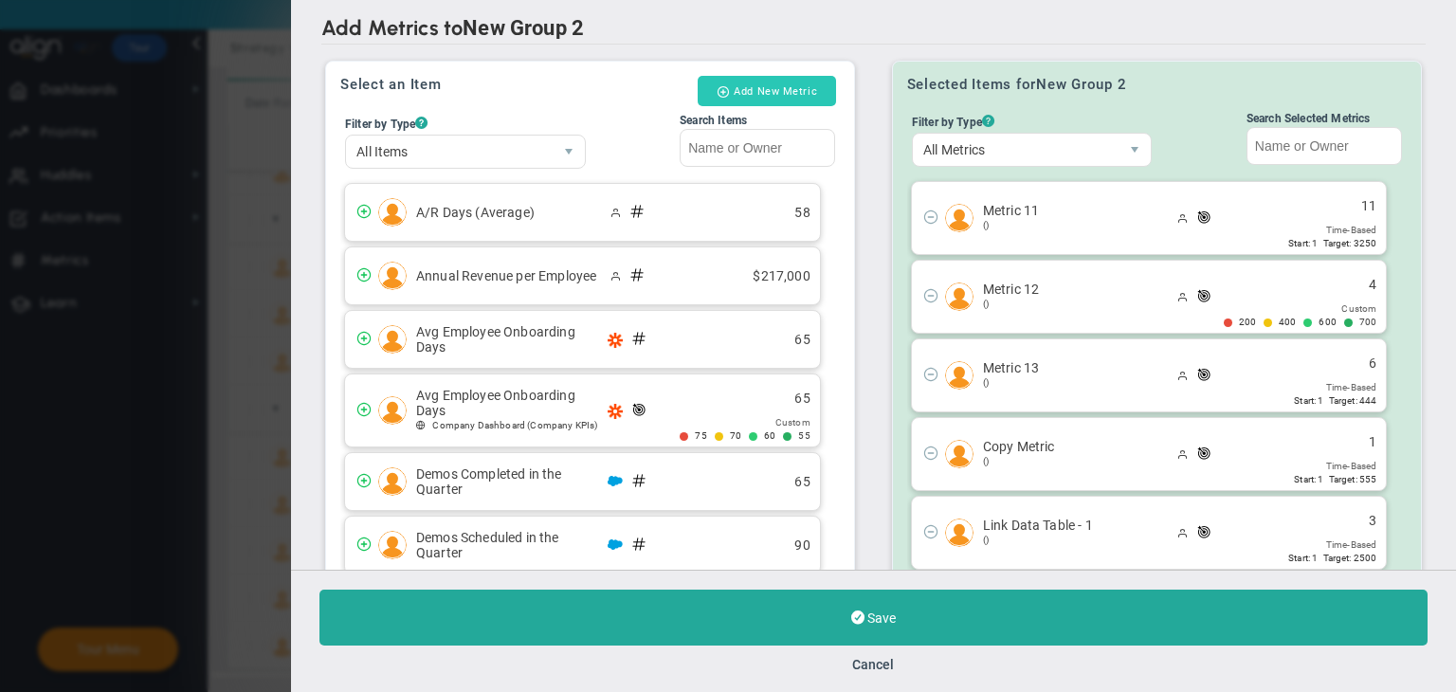
click at [796, 100] on button "Add New Metric" at bounding box center [767, 91] width 138 height 30
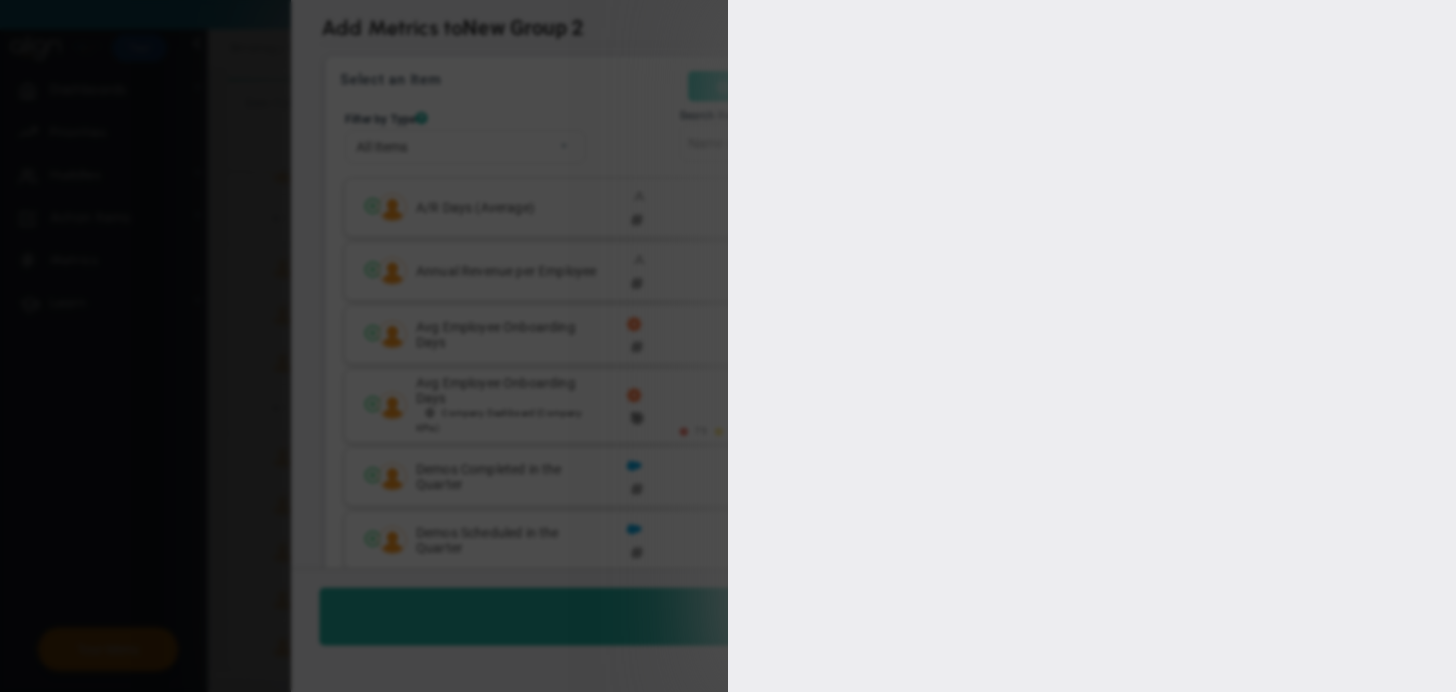
type input "[PERSON_NAME]"
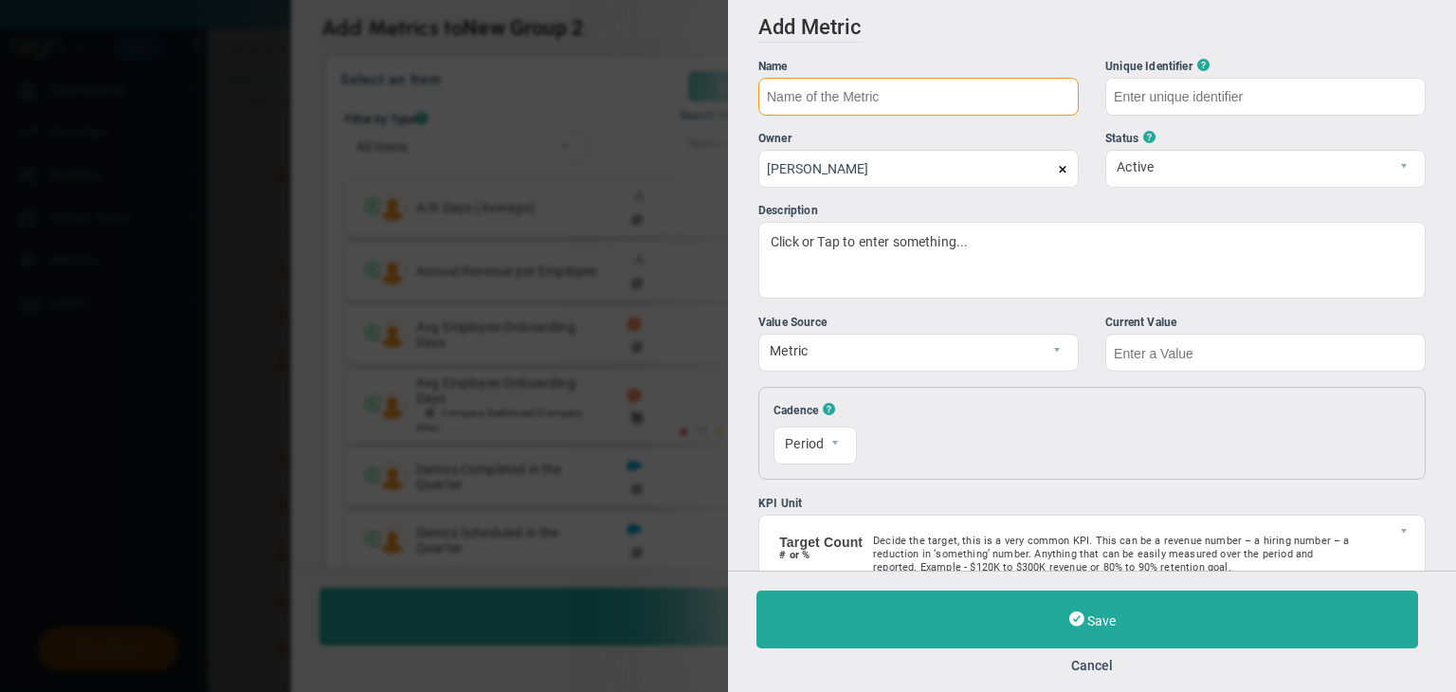
click at [828, 99] on input "text" at bounding box center [918, 97] width 320 height 38
type input "Link Data Table 2"
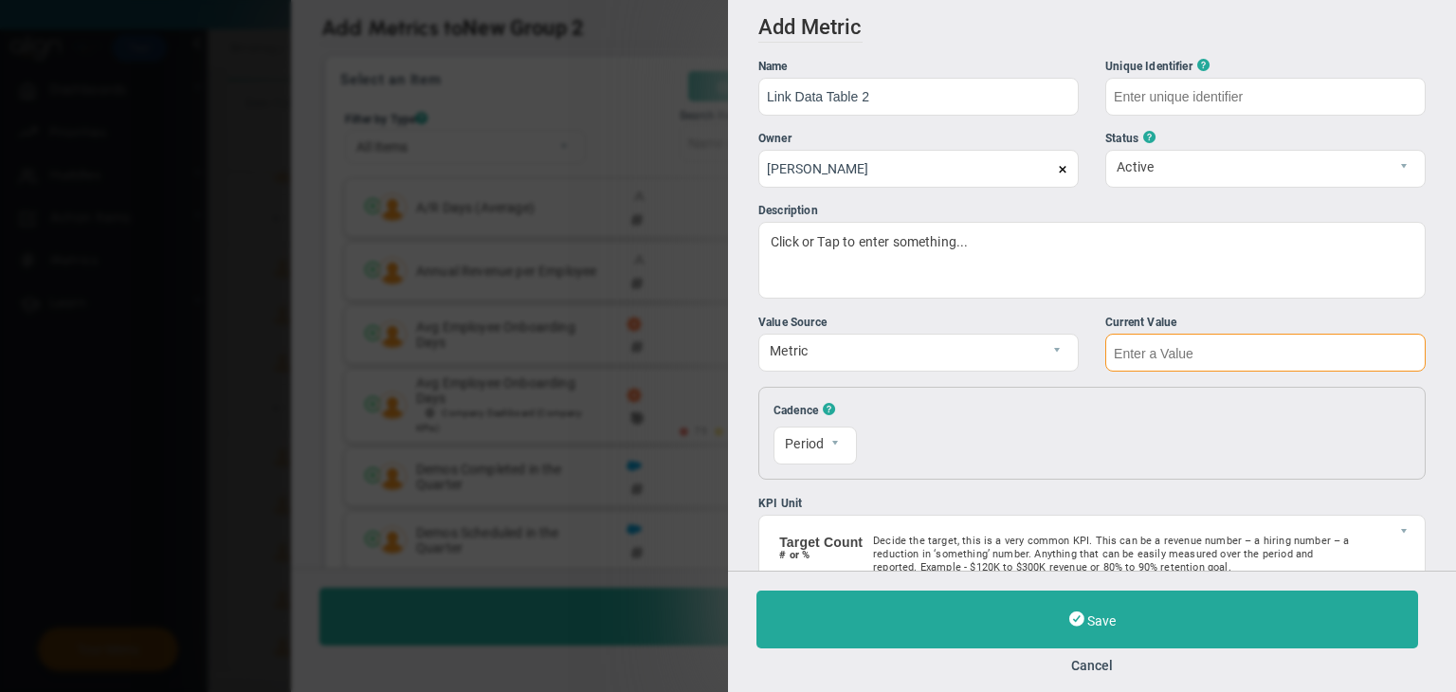
click at [1202, 346] on input "text" at bounding box center [1265, 353] width 320 height 38
type input "Link-Data-Table-2"
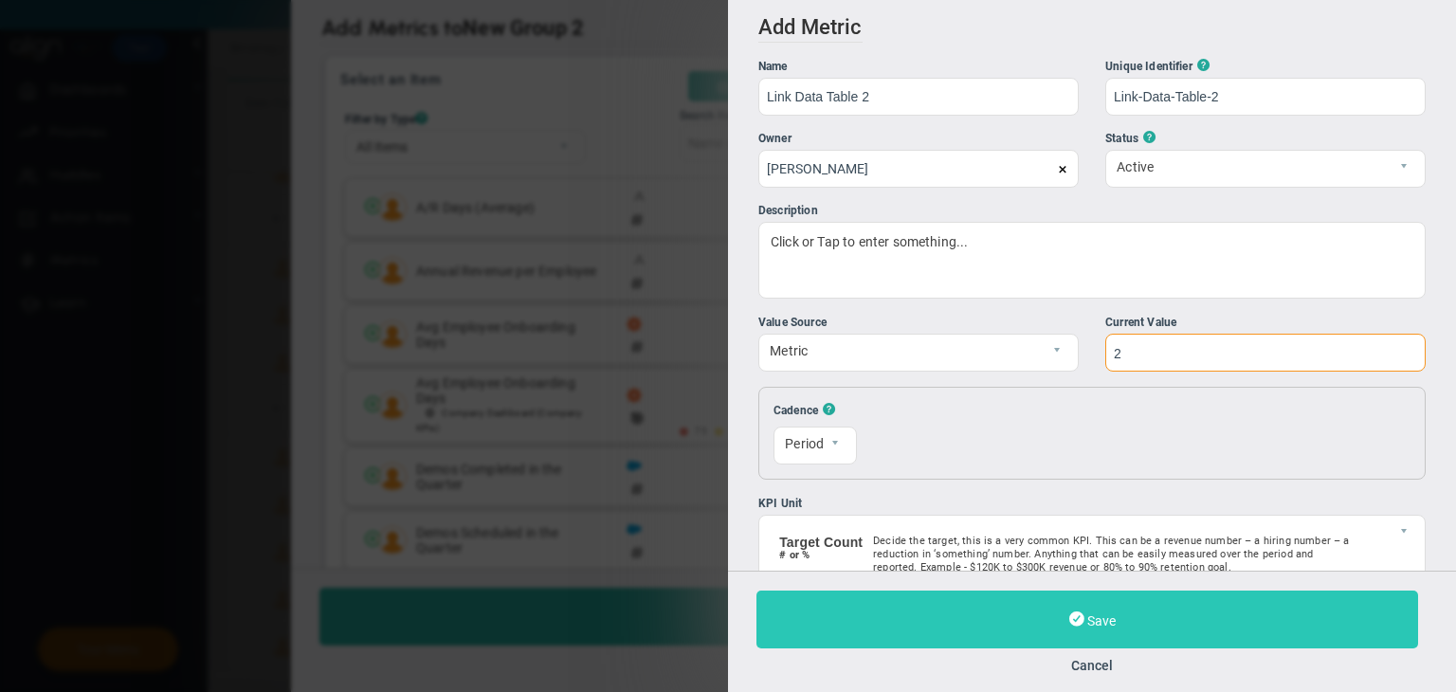
type input "2"
click at [1145, 600] on button "Save" at bounding box center [1087, 619] width 662 height 58
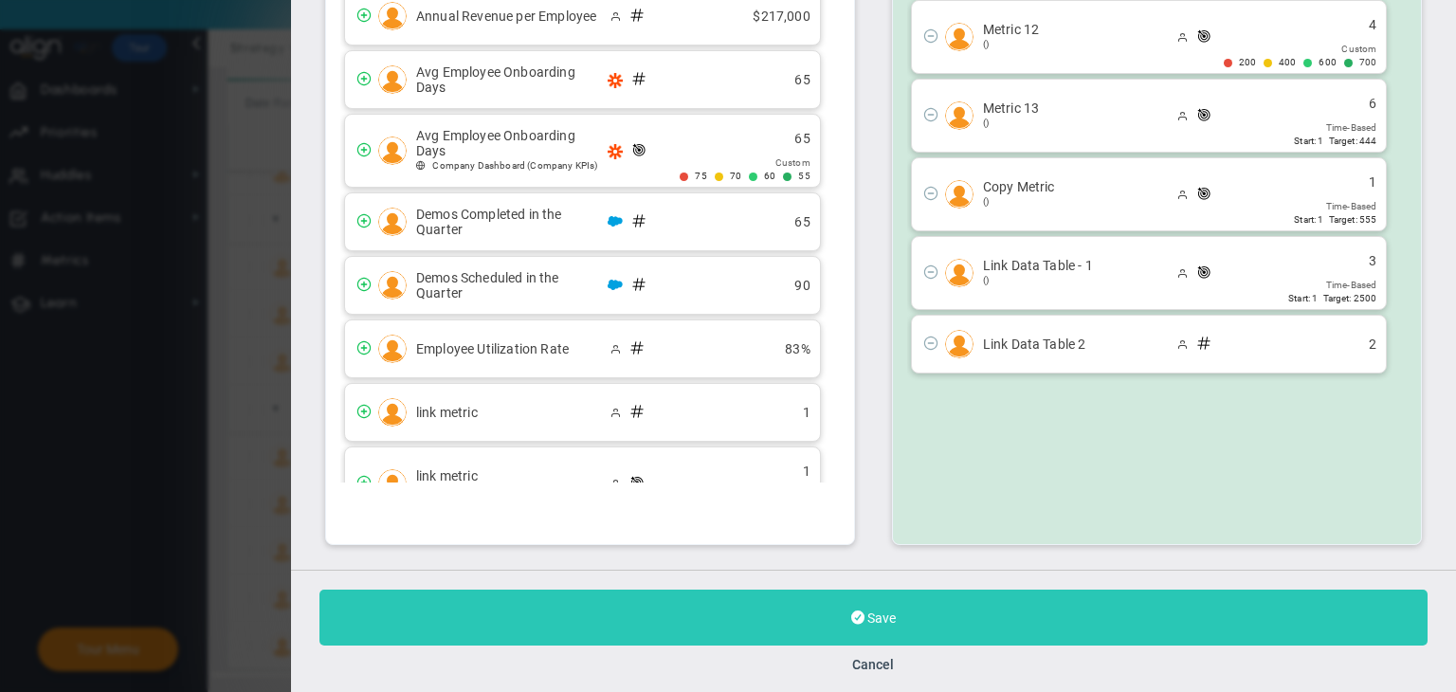
click at [1110, 596] on button "Save" at bounding box center [873, 618] width 1108 height 56
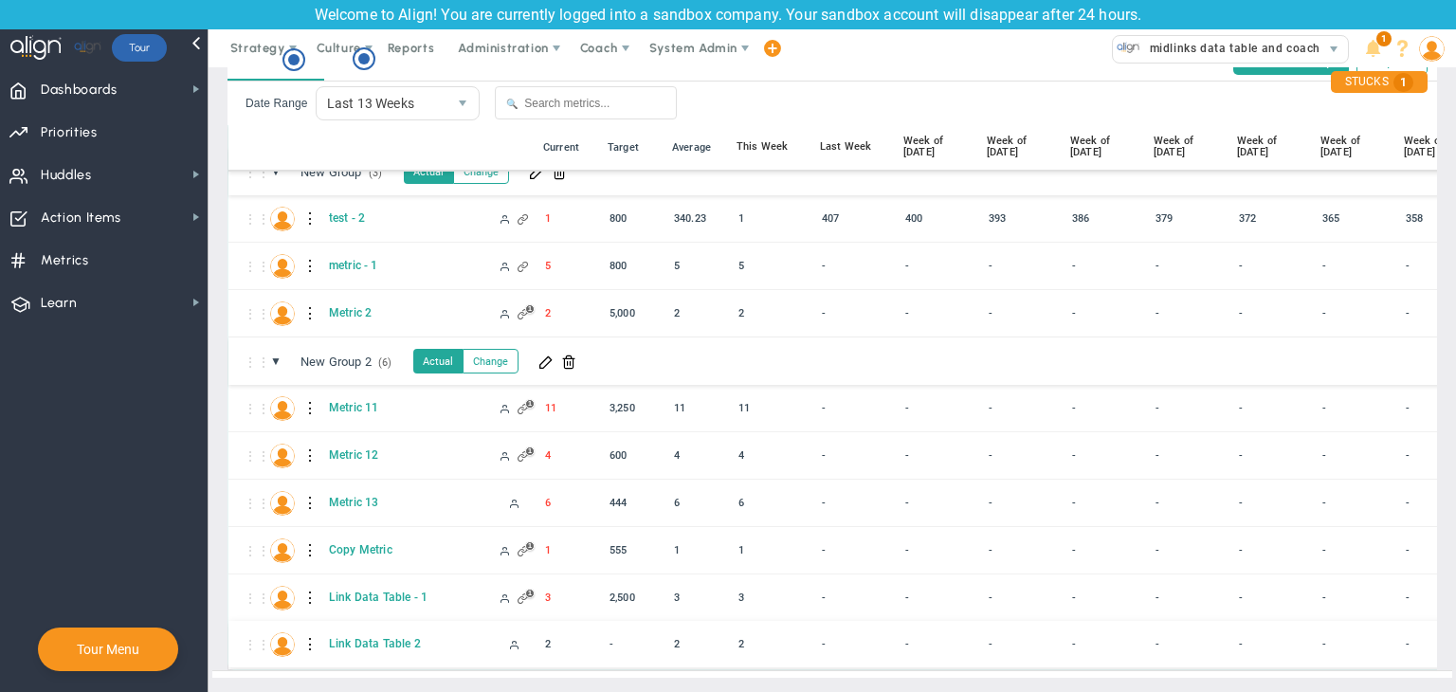
click at [305, 629] on div at bounding box center [310, 644] width 13 height 30
click at [369, 632] on div "Edit" at bounding box center [388, 634] width 131 height 39
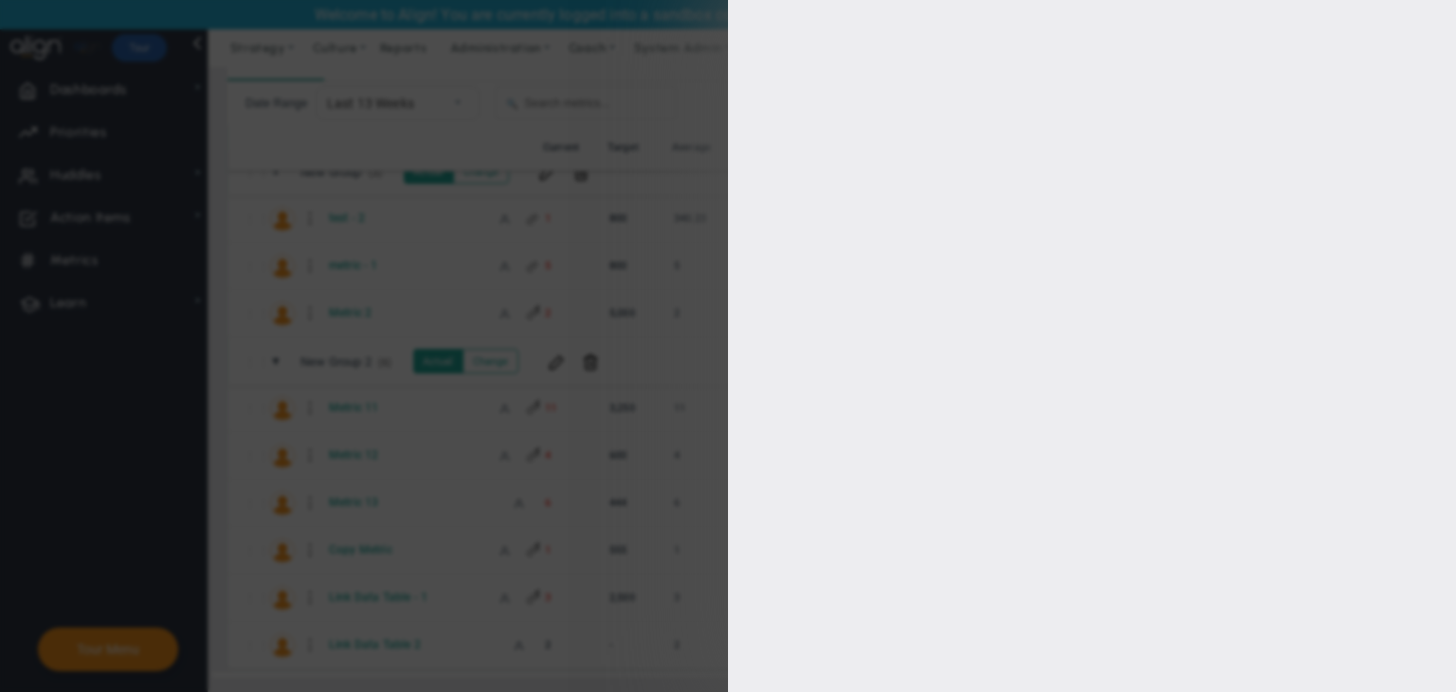
type input "[PERSON_NAME]"
checkbox input "true"
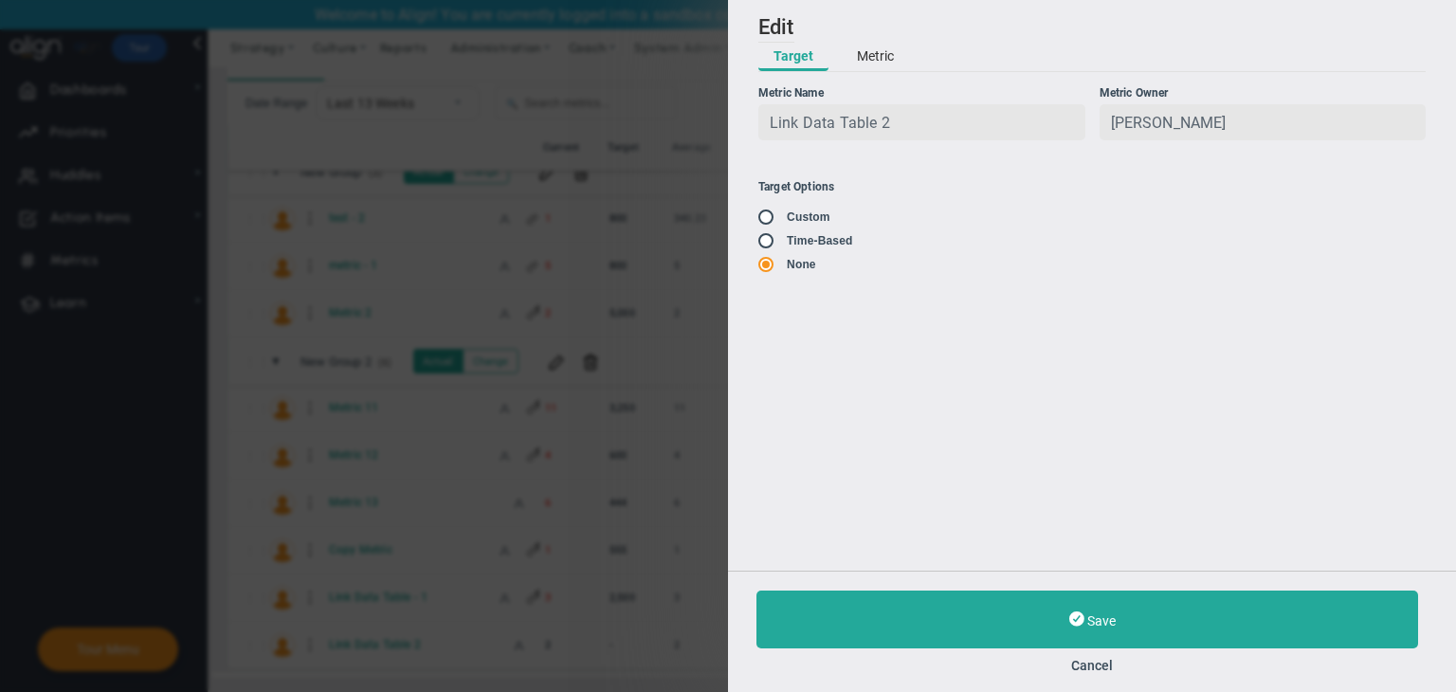
click at [763, 220] on input "radio" at bounding box center [772, 217] width 19 height 15
radio input "true"
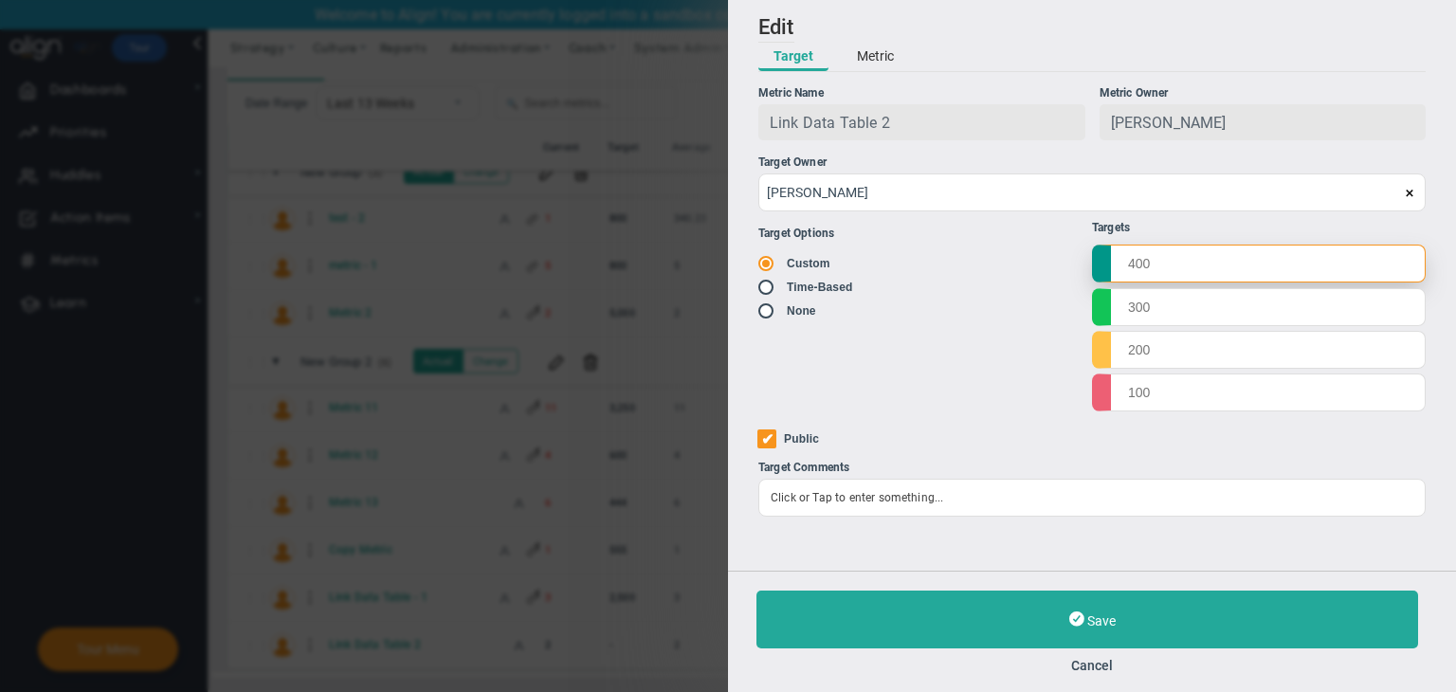
click at [1170, 266] on input "text" at bounding box center [1259, 264] width 334 height 38
type input "1000"
click at [1188, 314] on input "text" at bounding box center [1259, 306] width 334 height 38
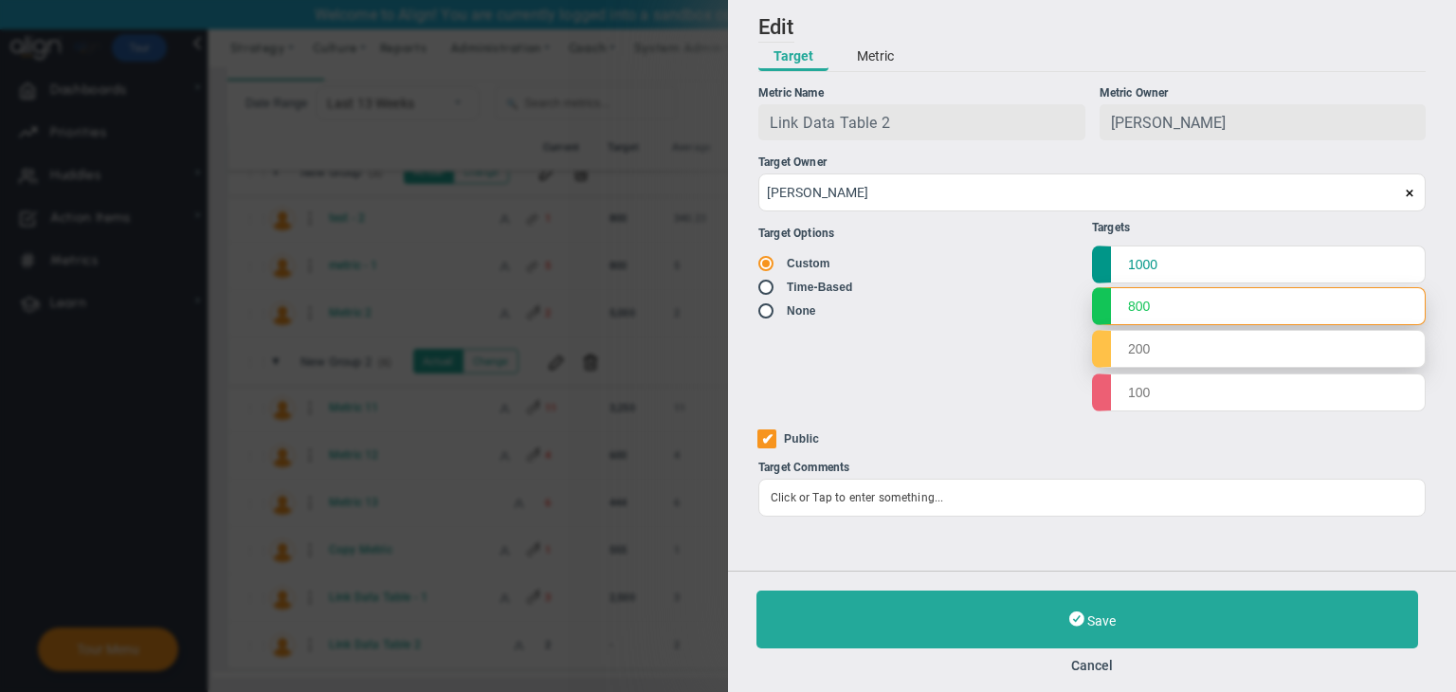
type input "800"
click at [1177, 361] on input "text" at bounding box center [1259, 349] width 334 height 38
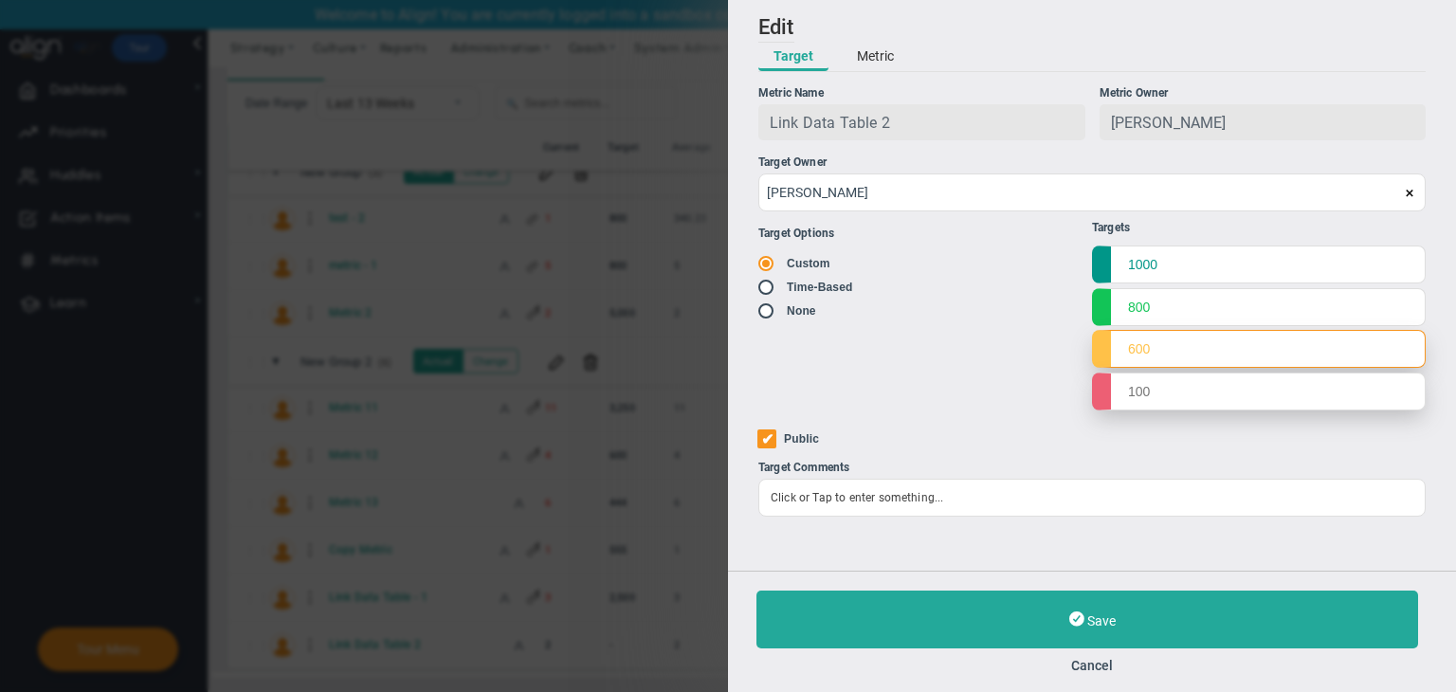
type input "600"
click at [1178, 404] on input "text" at bounding box center [1259, 391] width 334 height 38
type input "200"
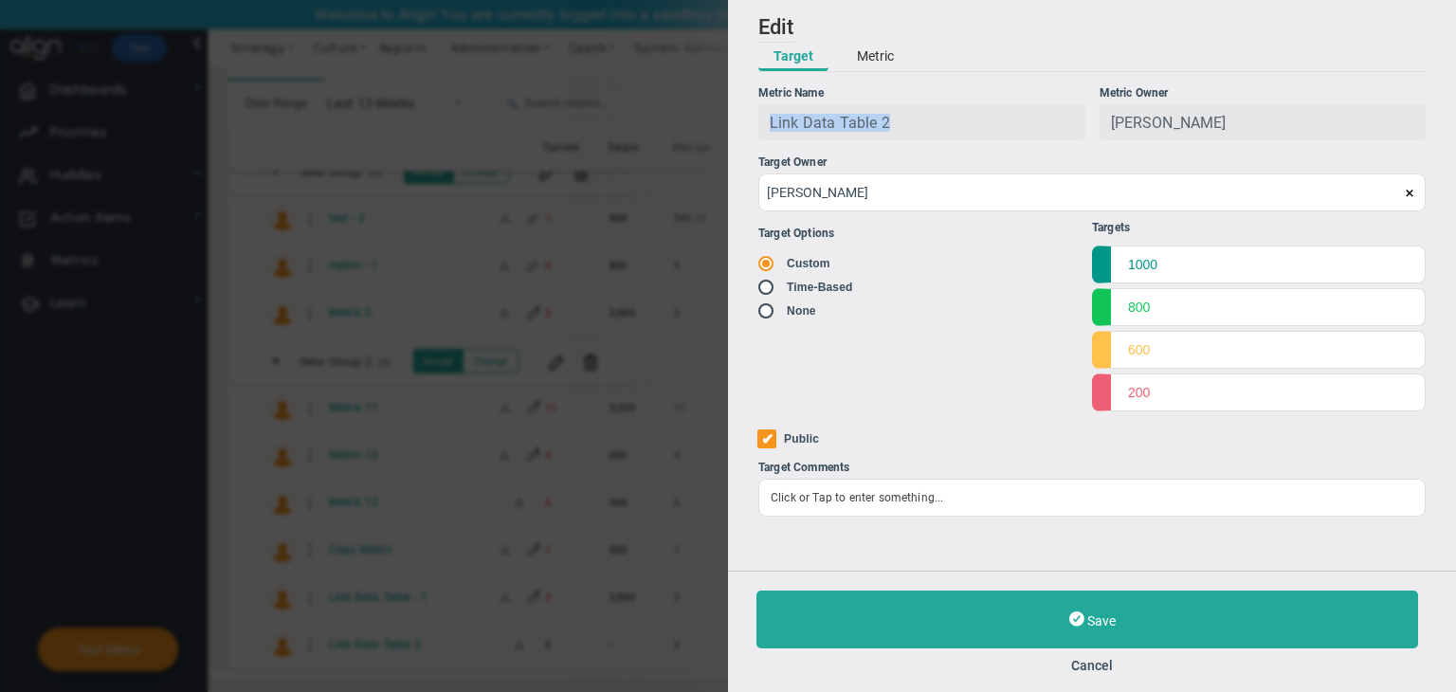
copy span "Link Data Table 2"
drag, startPoint x: 918, startPoint y: 135, endPoint x: 762, endPoint y: 122, distance: 156.9
click at [762, 122] on div "Link Data Table 2" at bounding box center [921, 122] width 327 height 36
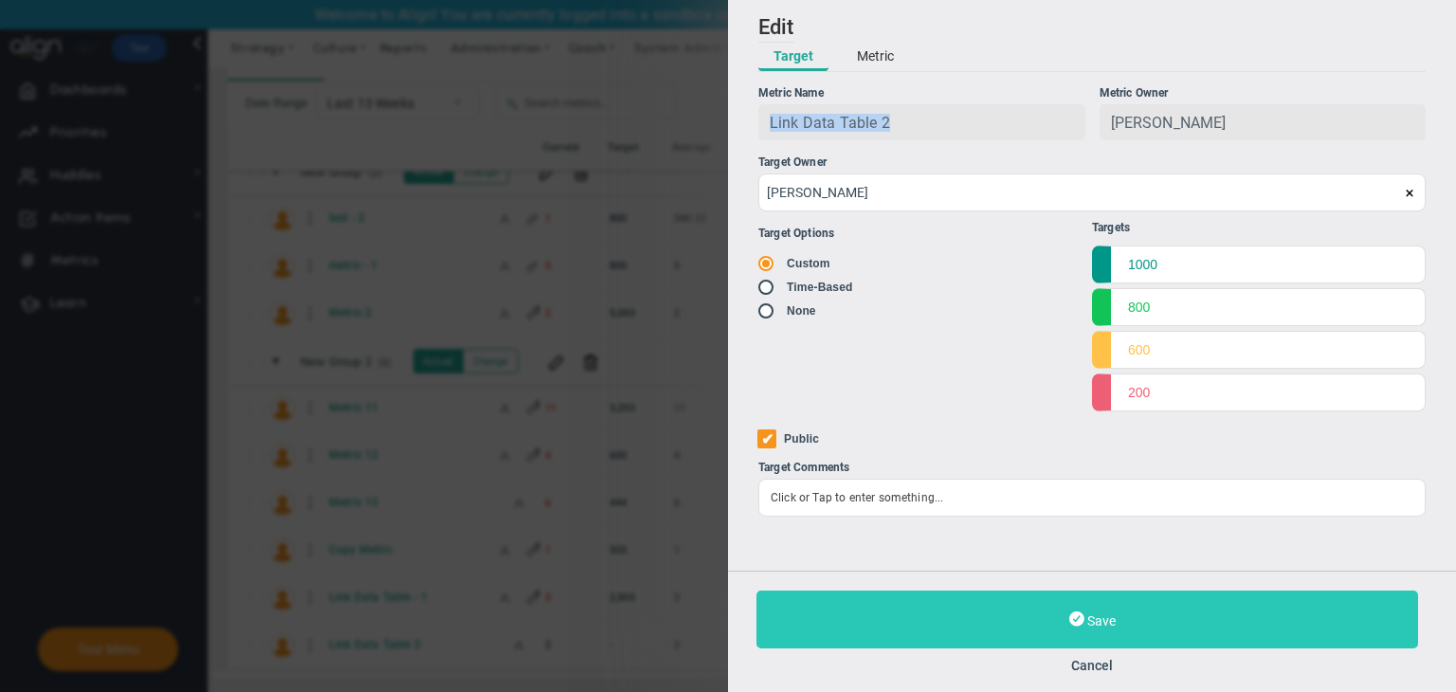
click at [1127, 620] on button "Save" at bounding box center [1087, 619] width 662 height 58
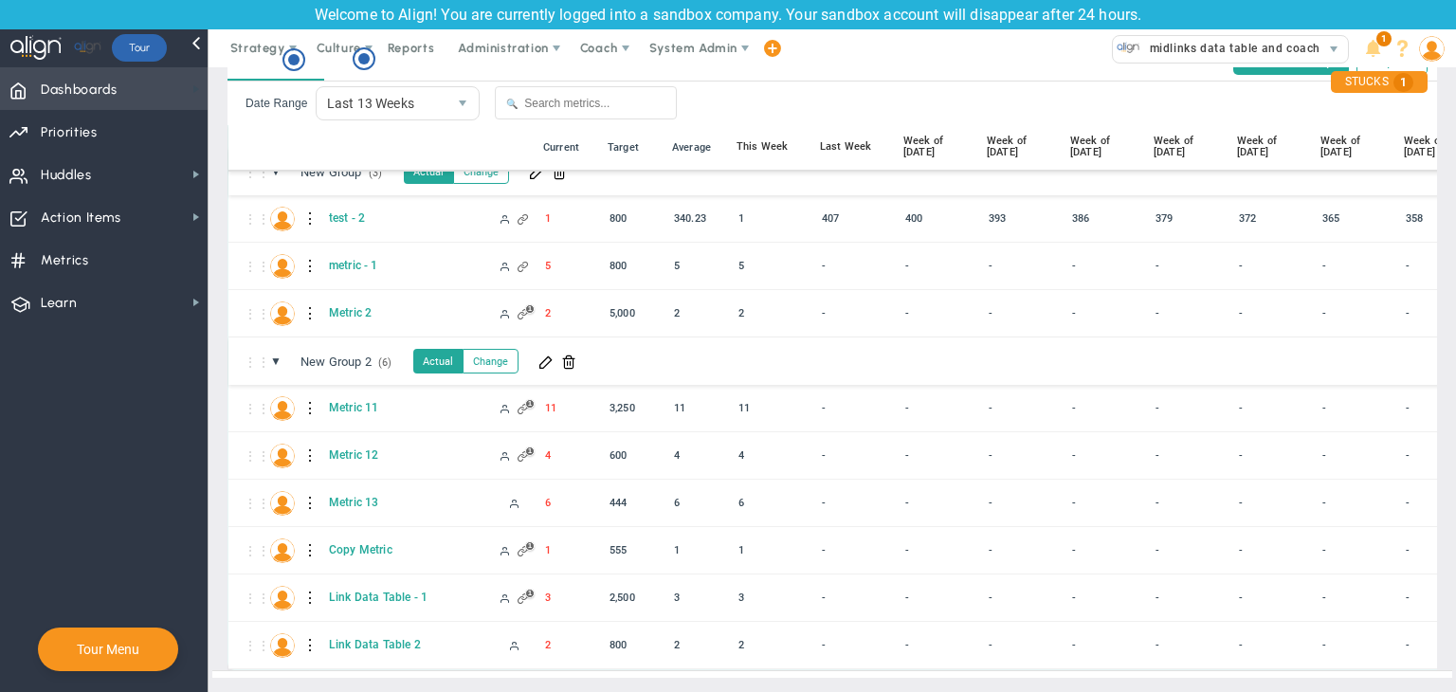
click at [195, 82] on span at bounding box center [196, 89] width 15 height 15
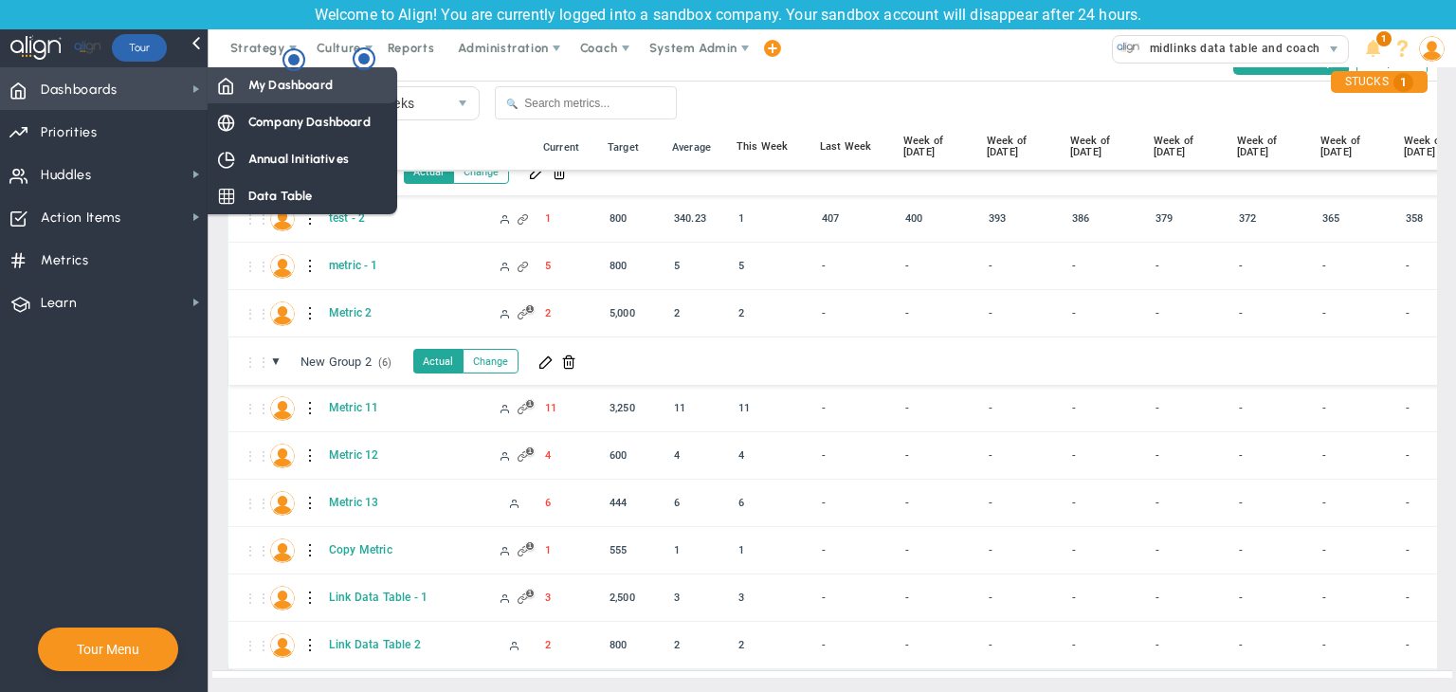
click at [288, 92] on span "My Dashboard" at bounding box center [290, 85] width 84 height 18
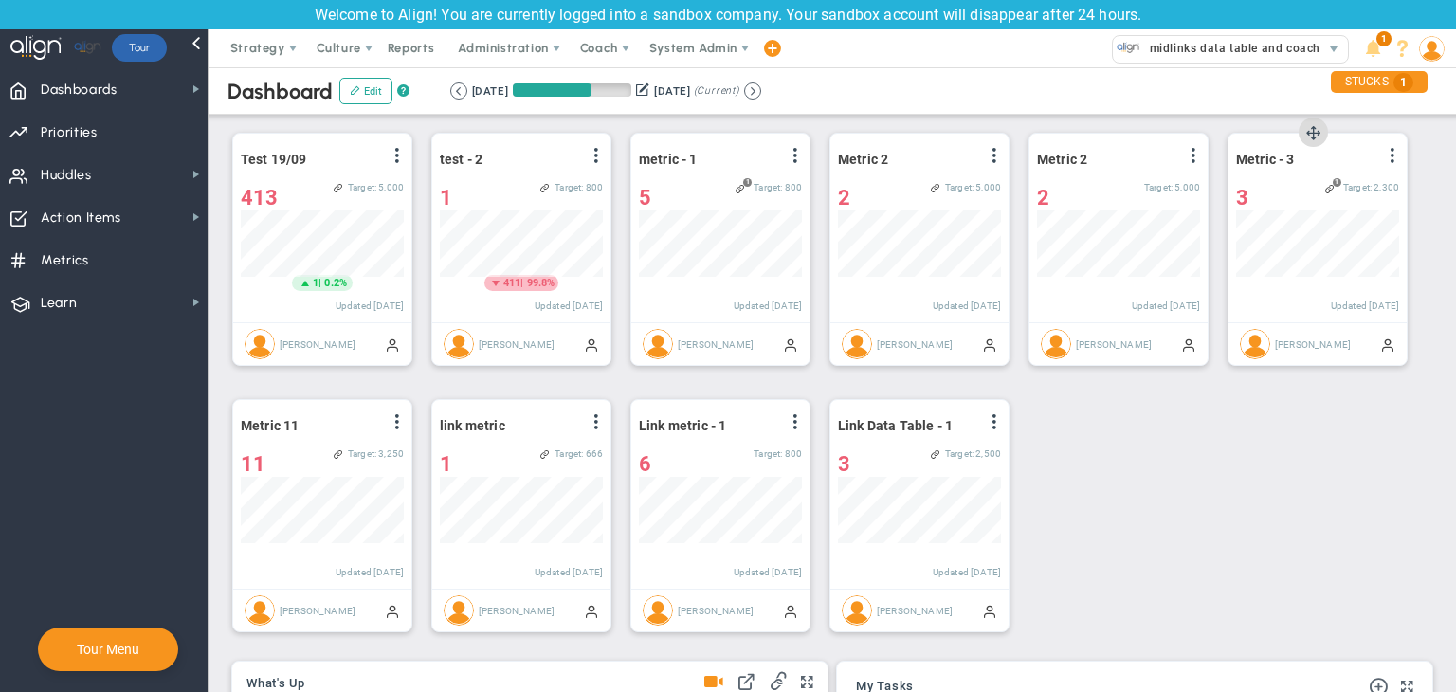
scroll to position [947686, 947590]
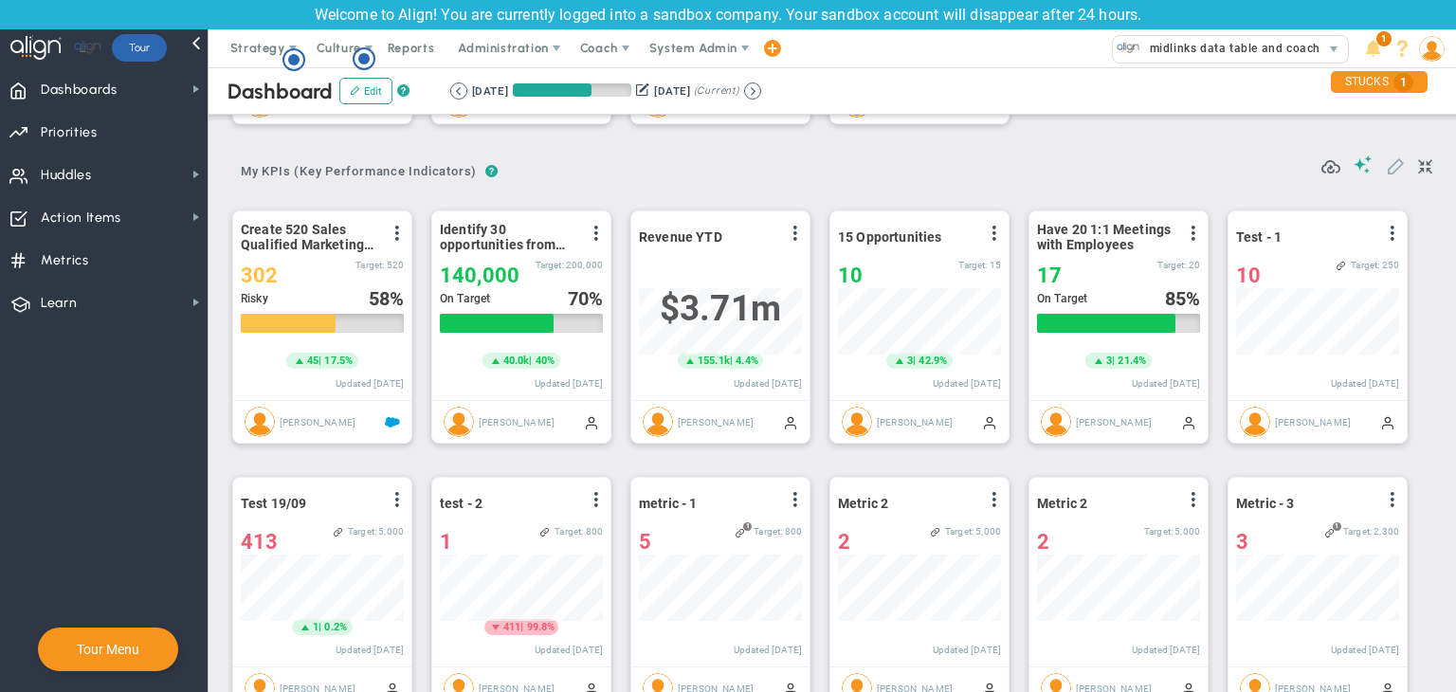
click at [1386, 172] on span at bounding box center [1395, 164] width 19 height 19
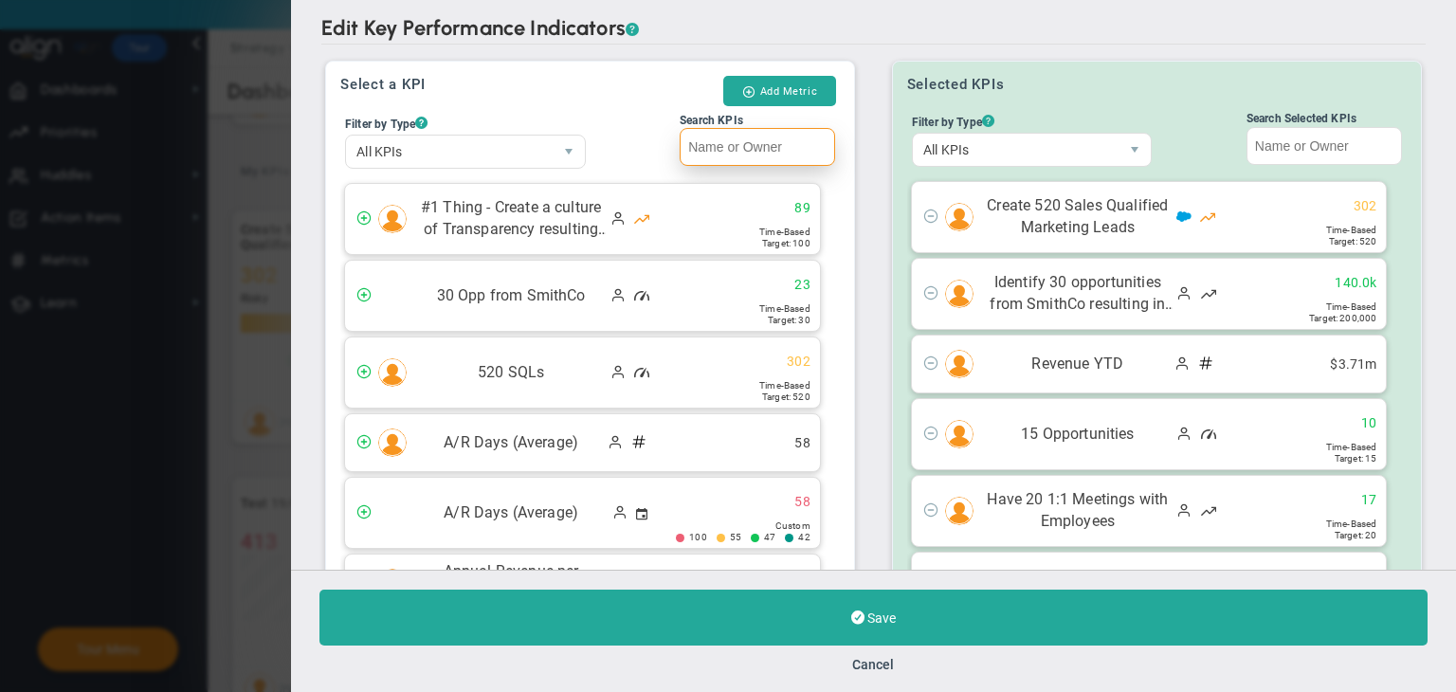
click at [720, 140] on input "Search KPIs" at bounding box center [757, 147] width 155 height 38
paste input "Link Data Table 2"
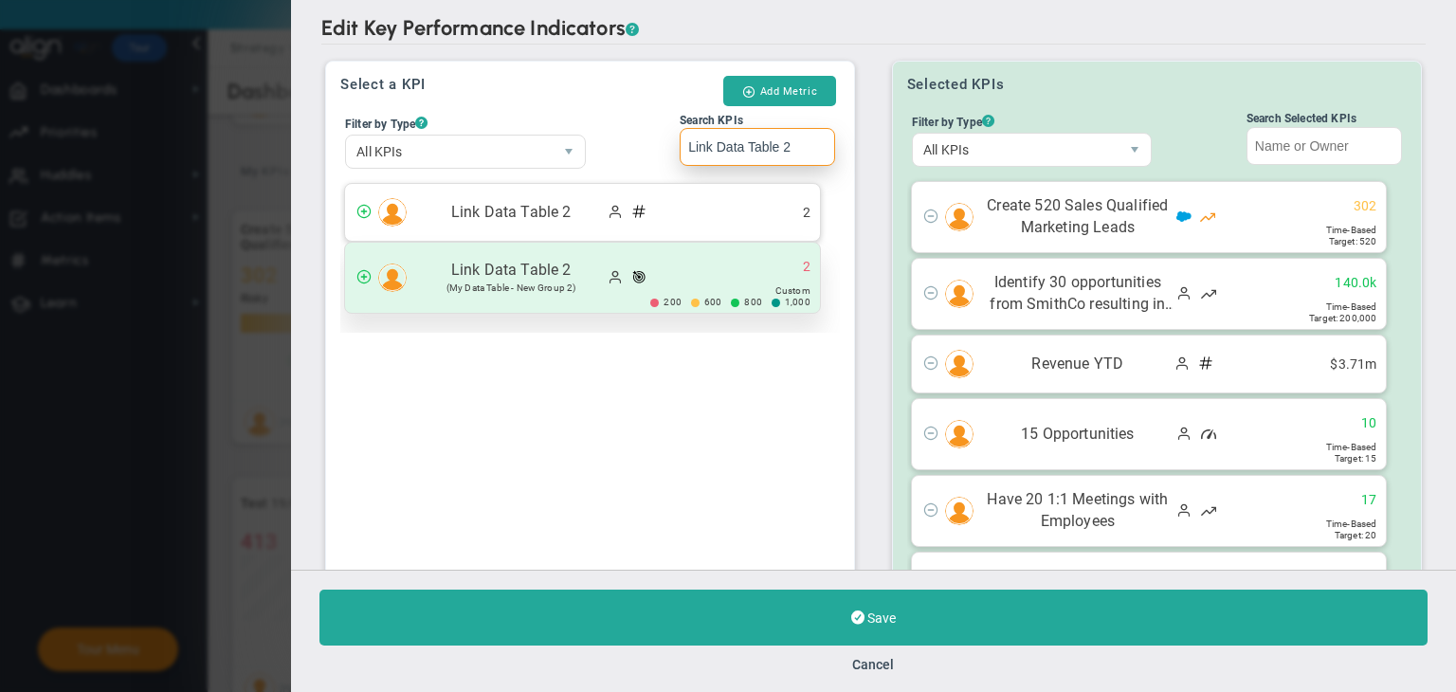
click at [709, 279] on div "Link Data Table 2 (My Data Table - New Group 2) 2 200 600" at bounding box center [582, 278] width 475 height 70
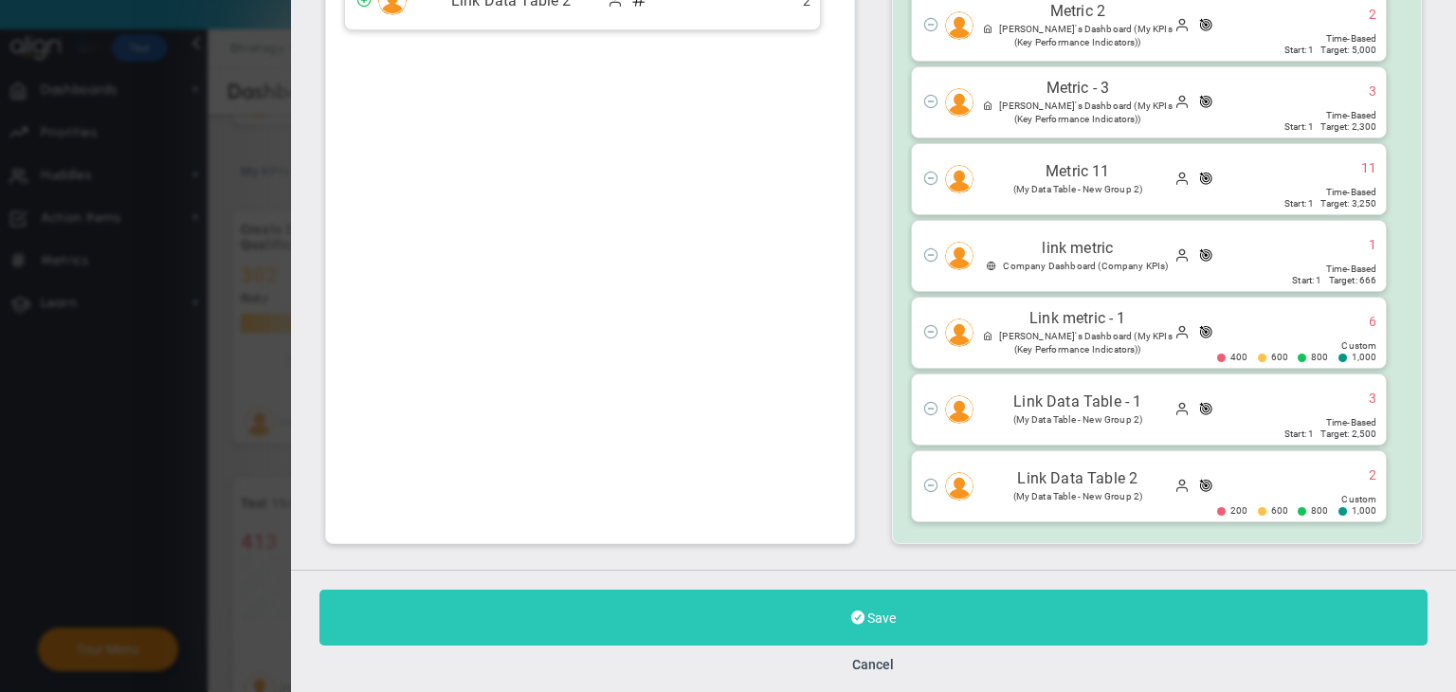
type input "Link Data Table 2"
click at [899, 629] on button "Save" at bounding box center [873, 618] width 1108 height 56
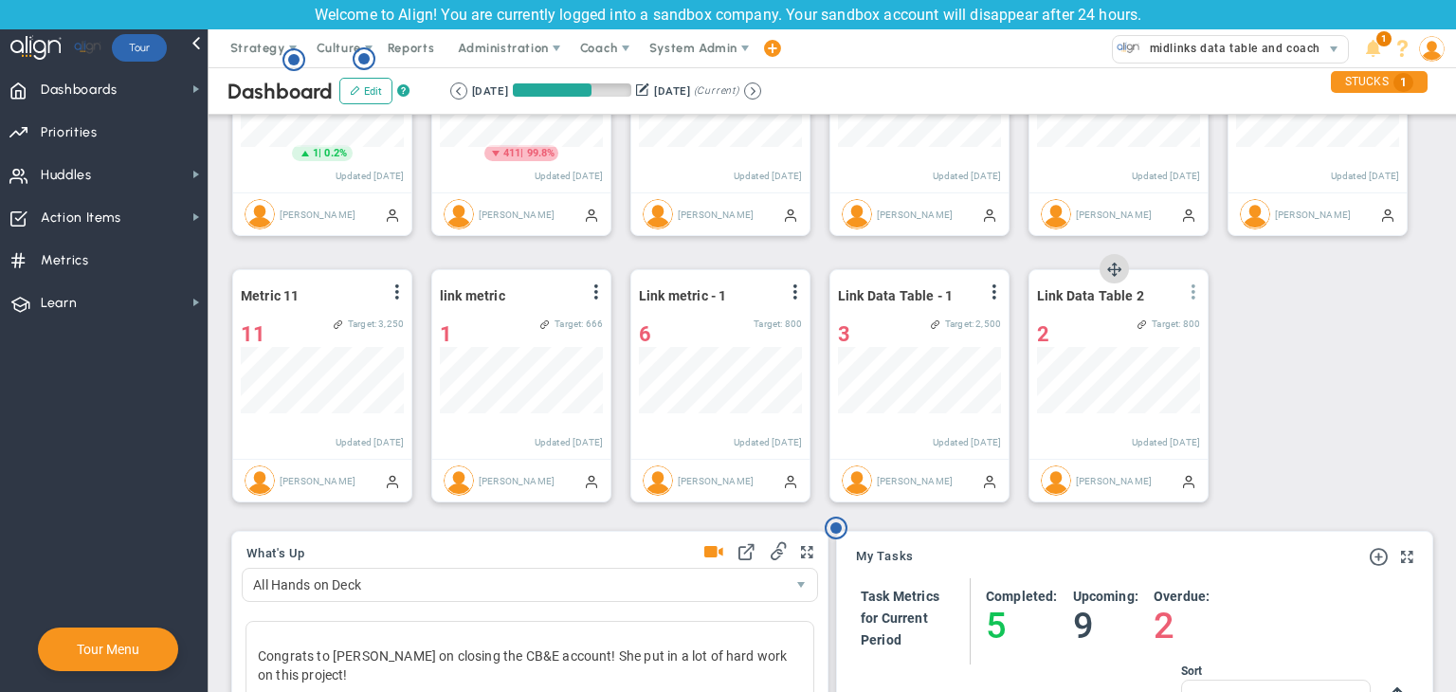
click at [1195, 289] on span at bounding box center [1193, 291] width 15 height 15
click at [1114, 334] on li "Edit" at bounding box center [1140, 330] width 135 height 24
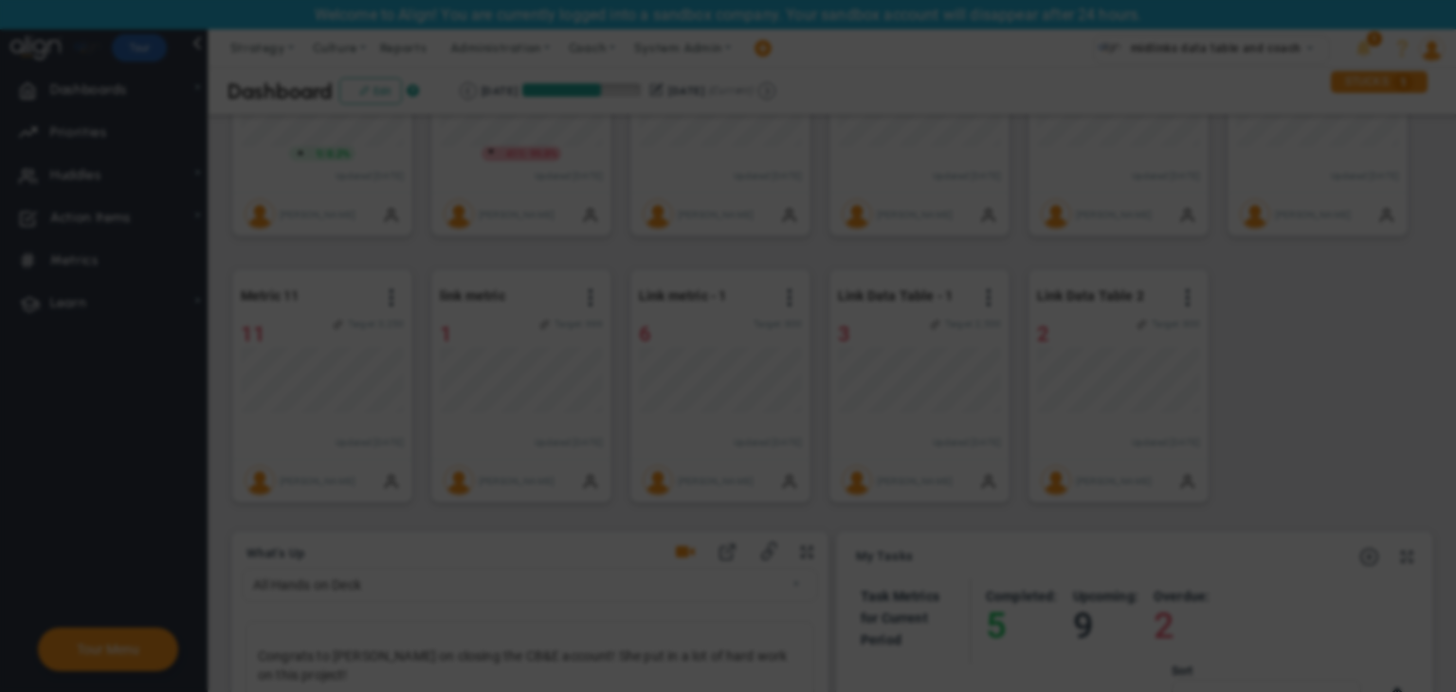
radio input "true"
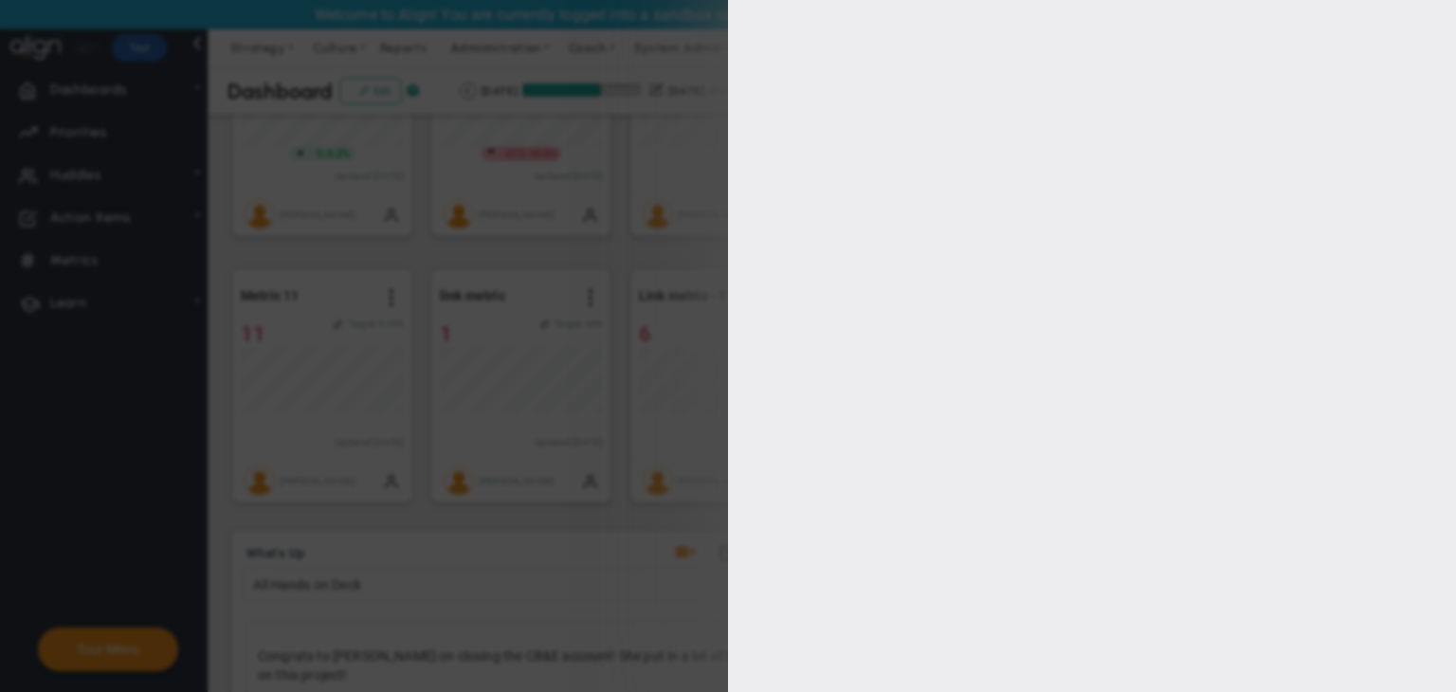
type input "1000"
type input "800"
type input "600"
type input "200"
checkbox input "true"
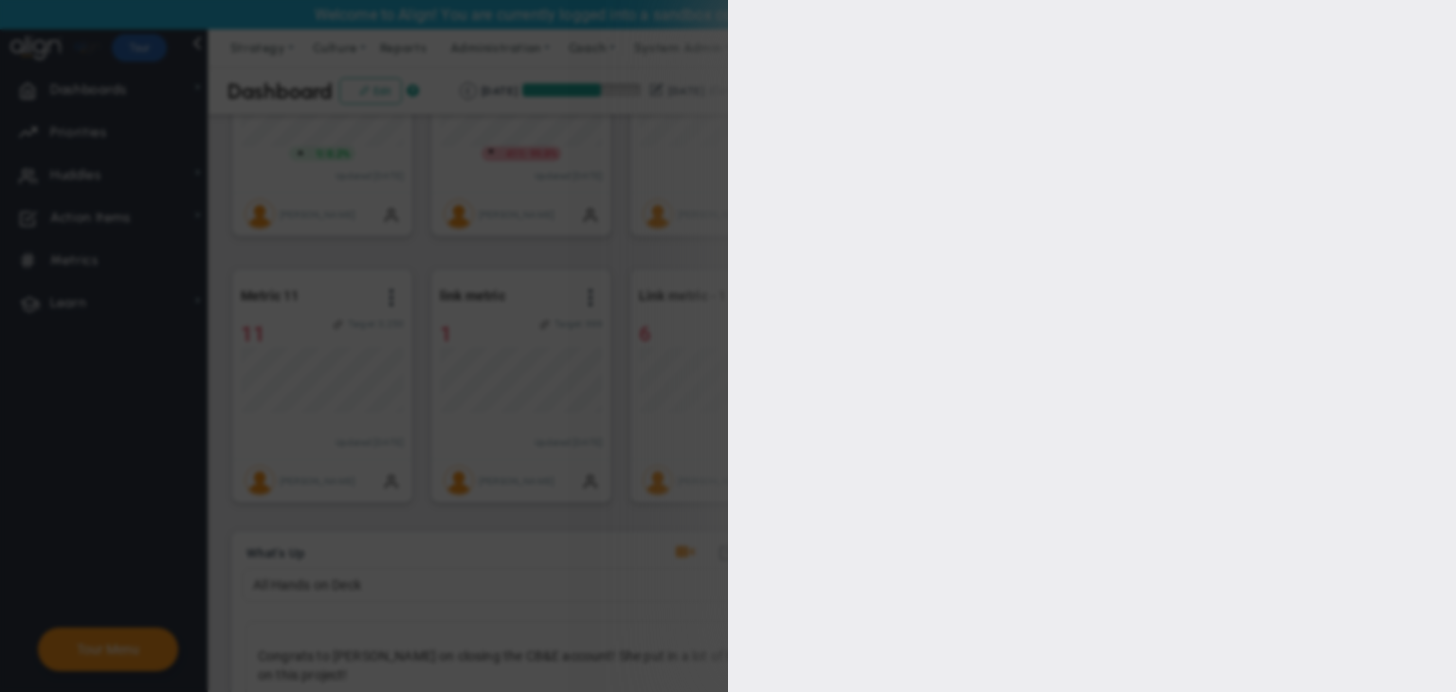
type input "[PERSON_NAME]"
radio input "true"
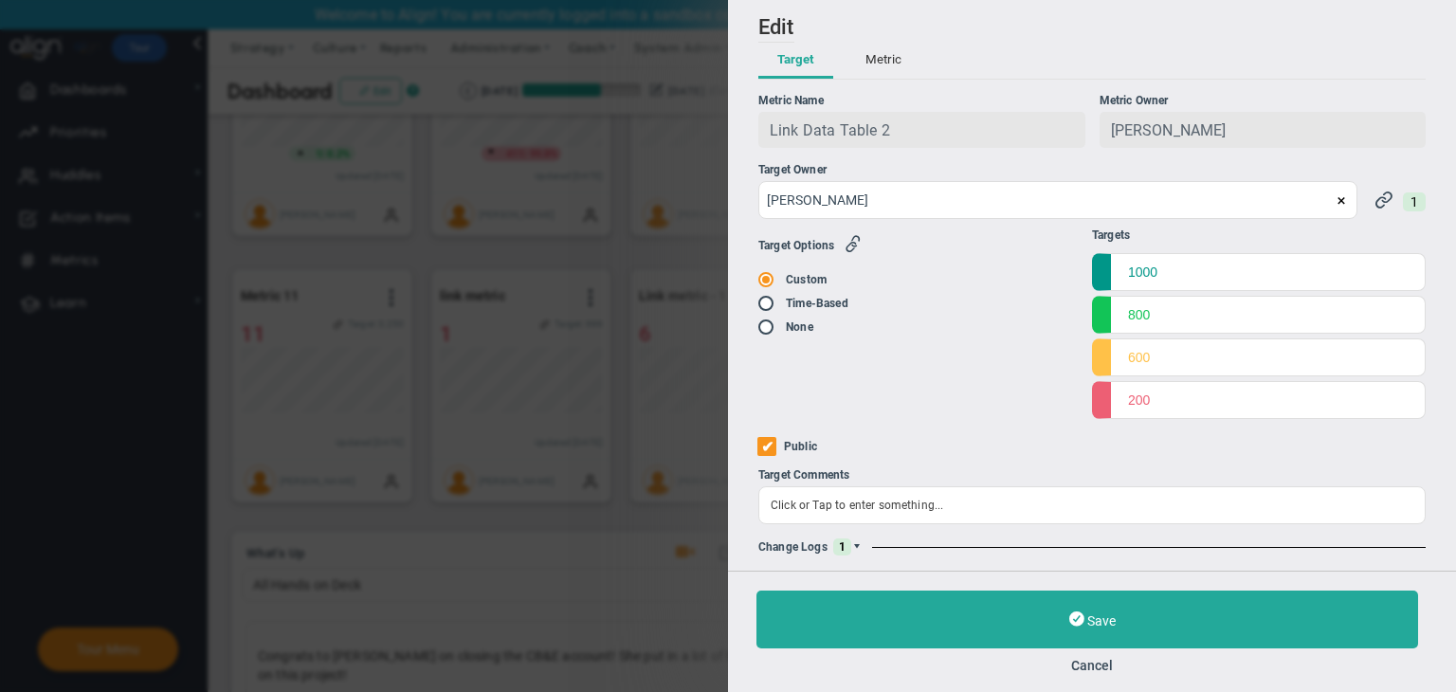
click at [860, 551] on span at bounding box center [856, 546] width 11 height 11
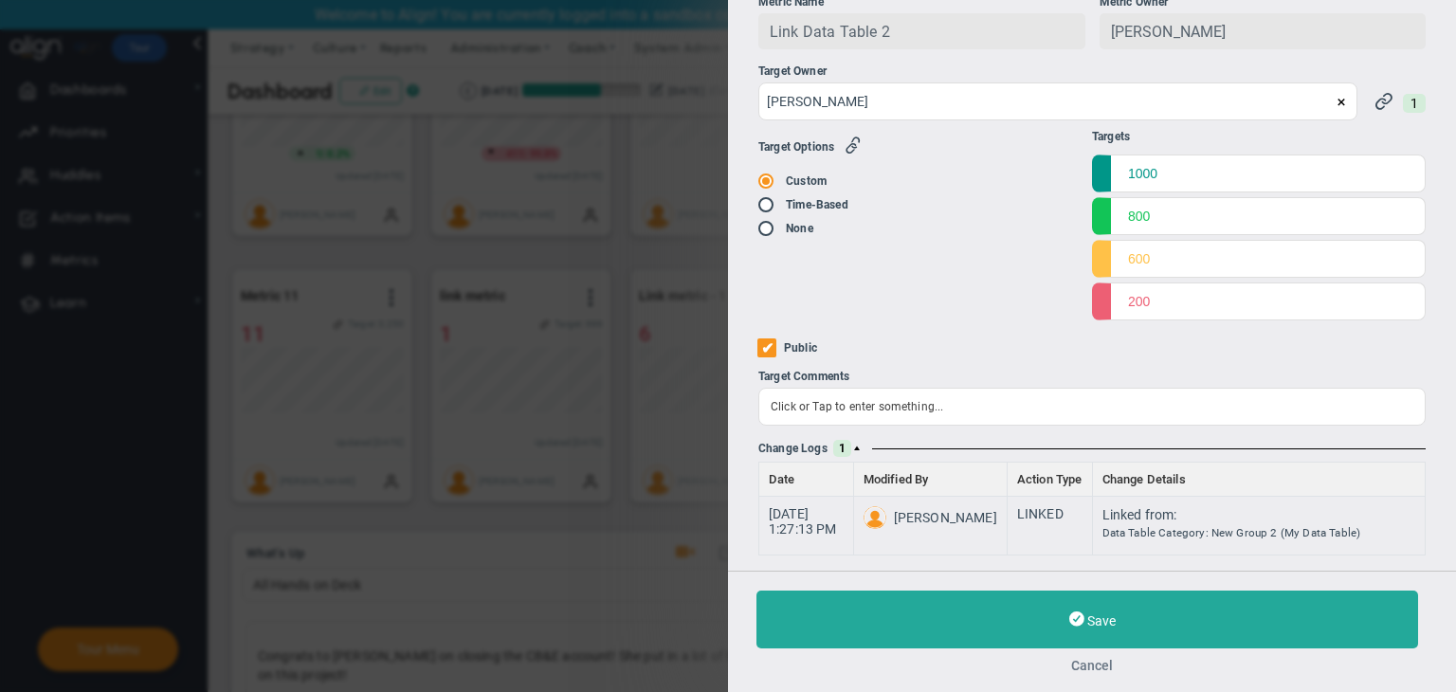
click at [1091, 668] on button "Cancel" at bounding box center [1091, 665] width 671 height 15
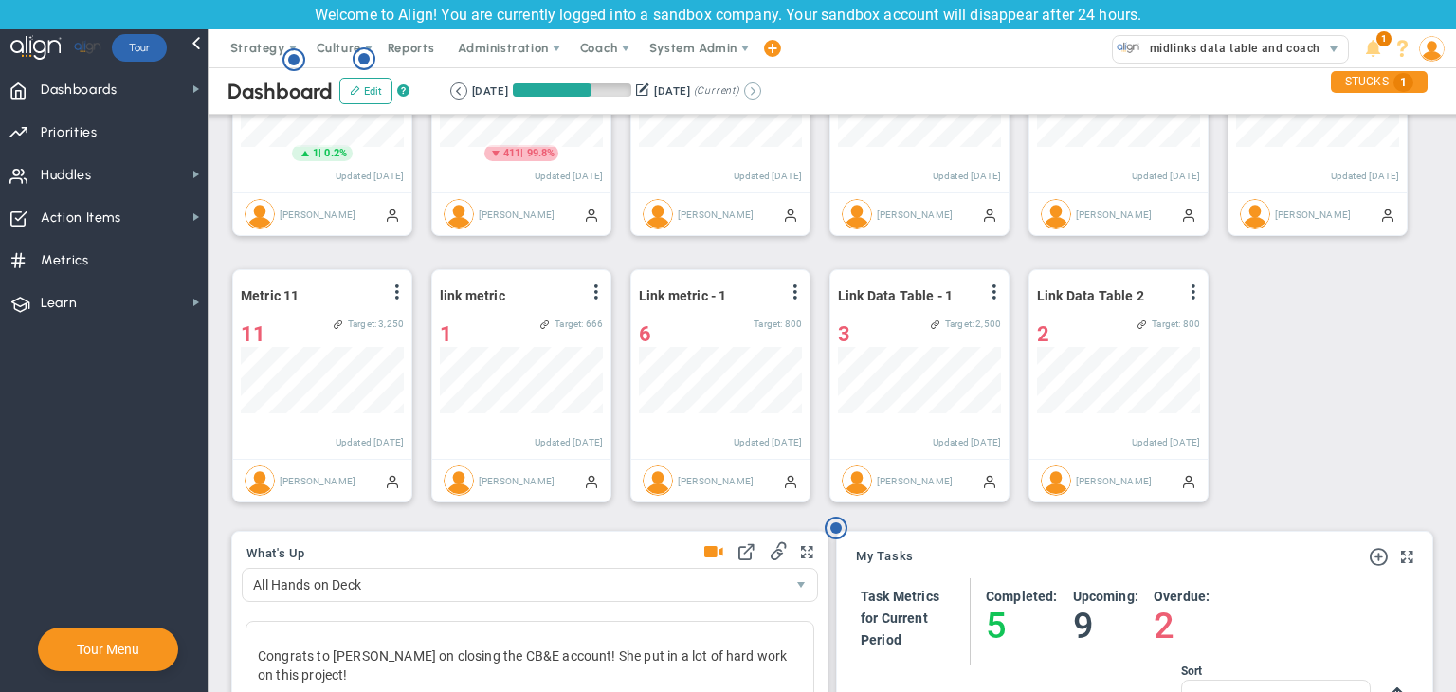
click at [761, 92] on button at bounding box center [752, 90] width 17 height 17
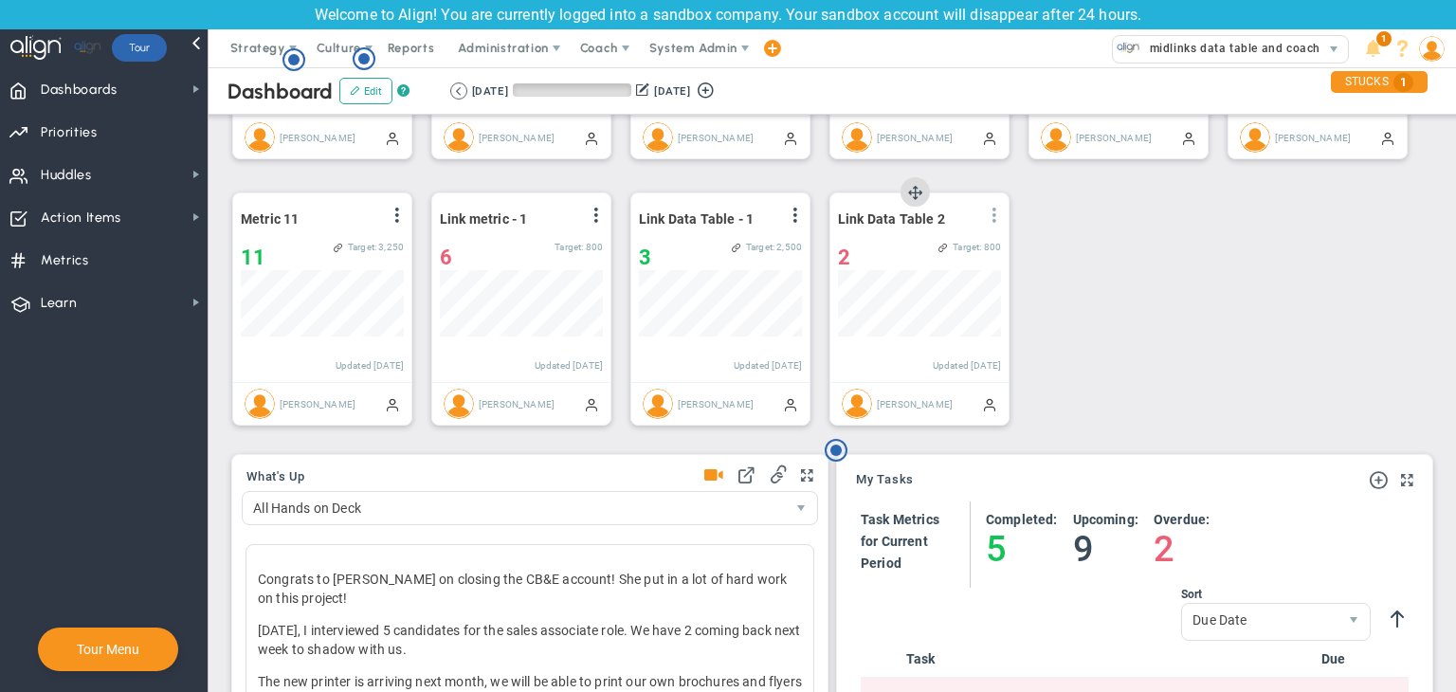
click at [991, 217] on span at bounding box center [994, 215] width 15 height 15
click at [911, 260] on li "Edit" at bounding box center [941, 254] width 135 height 24
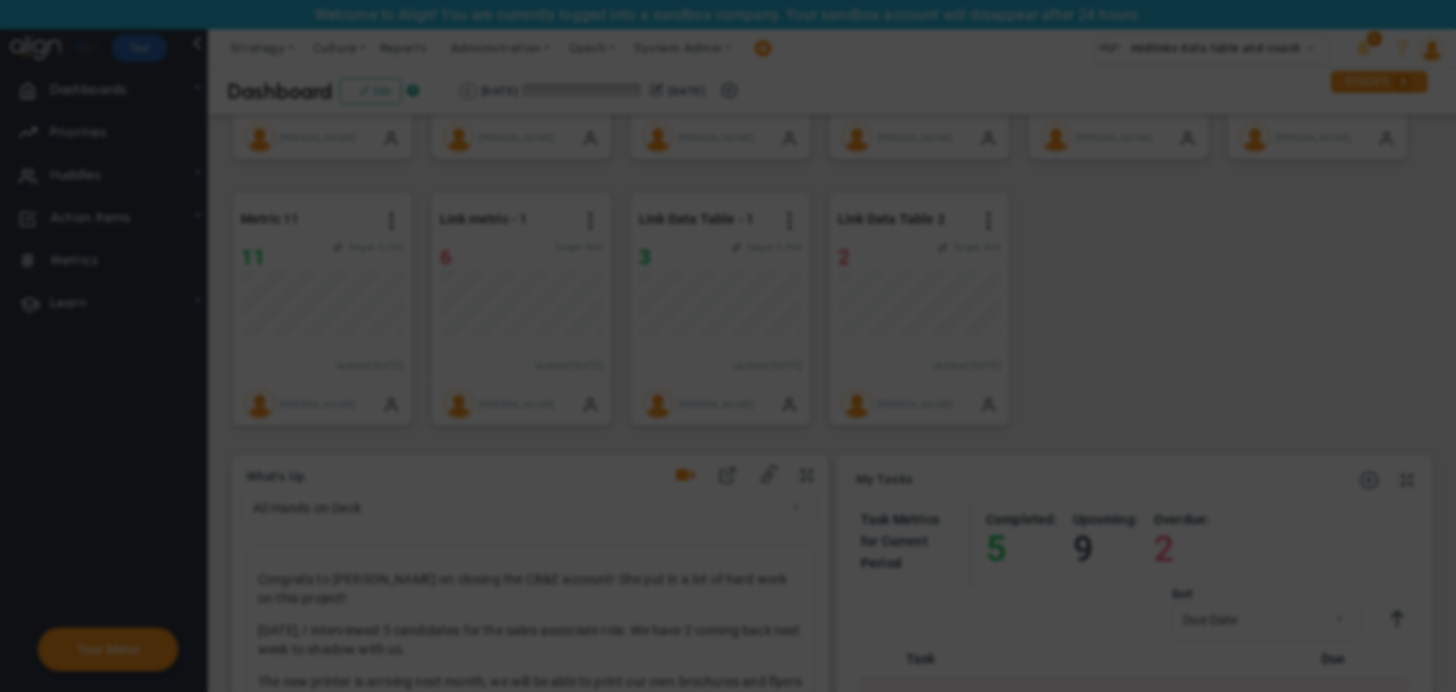
radio input "true"
checkbox input "false"
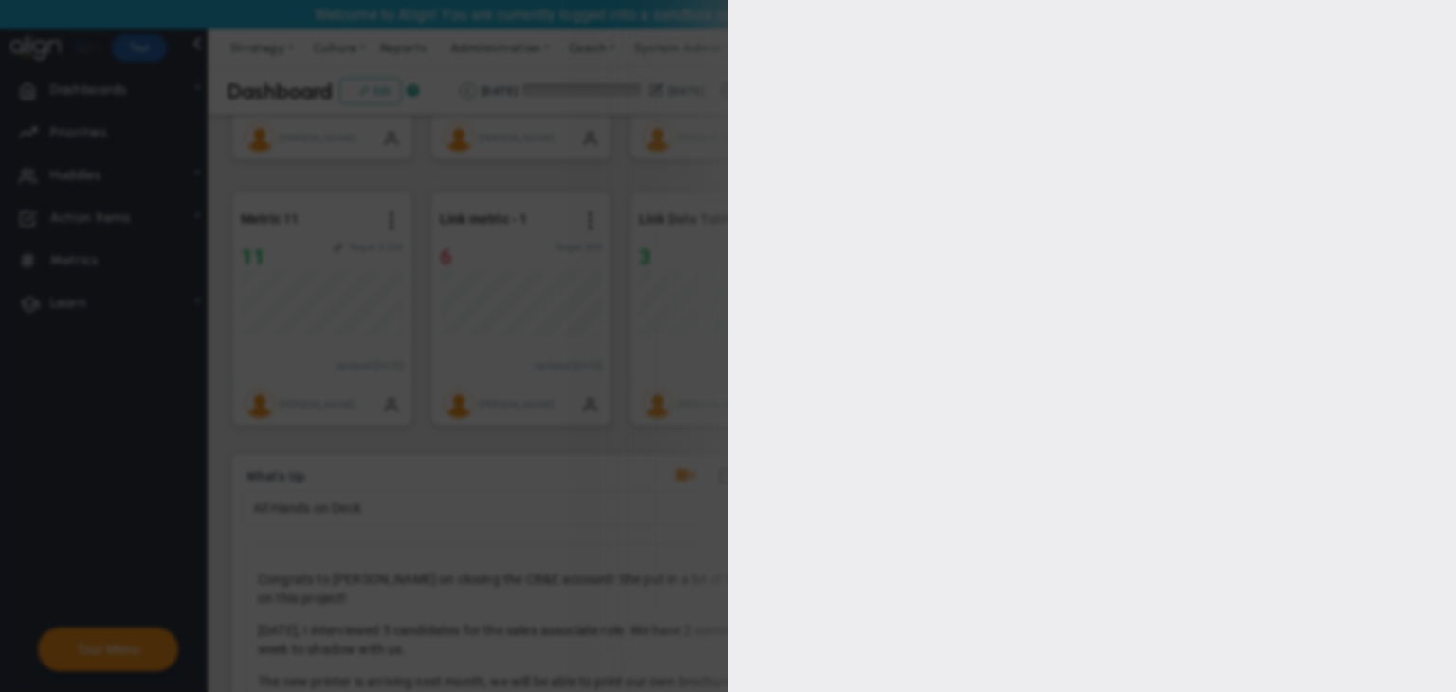
type input "1000"
type input "800"
type input "600"
type input "200"
checkbox input "true"
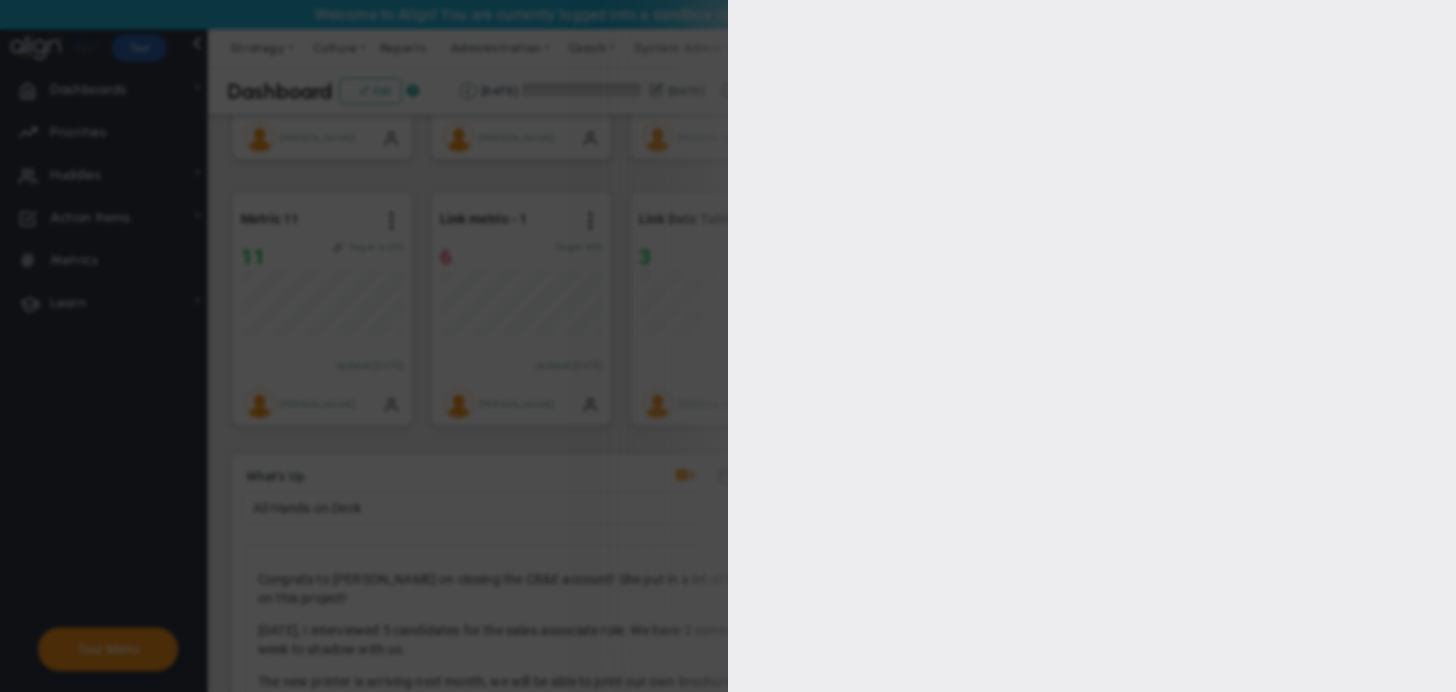
type input "[PERSON_NAME]"
radio input "true"
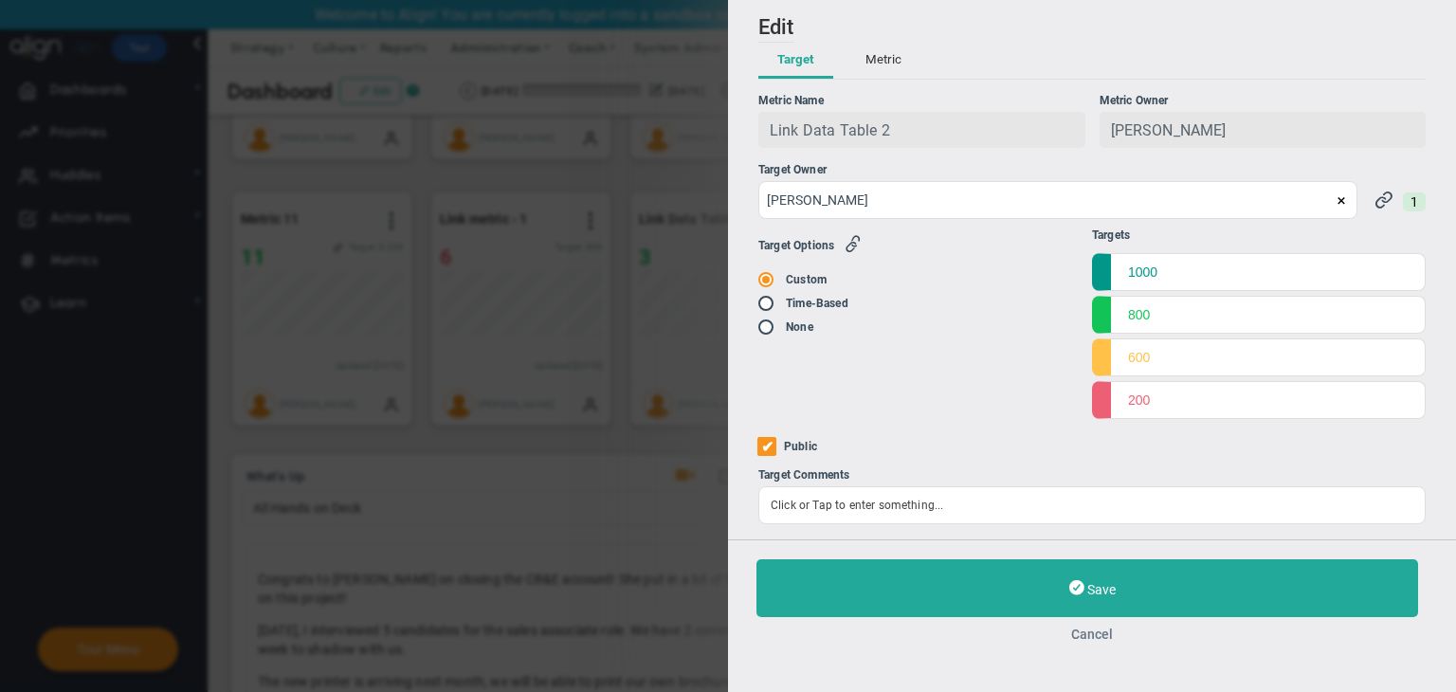
click at [1083, 628] on button "Cancel" at bounding box center [1091, 633] width 671 height 15
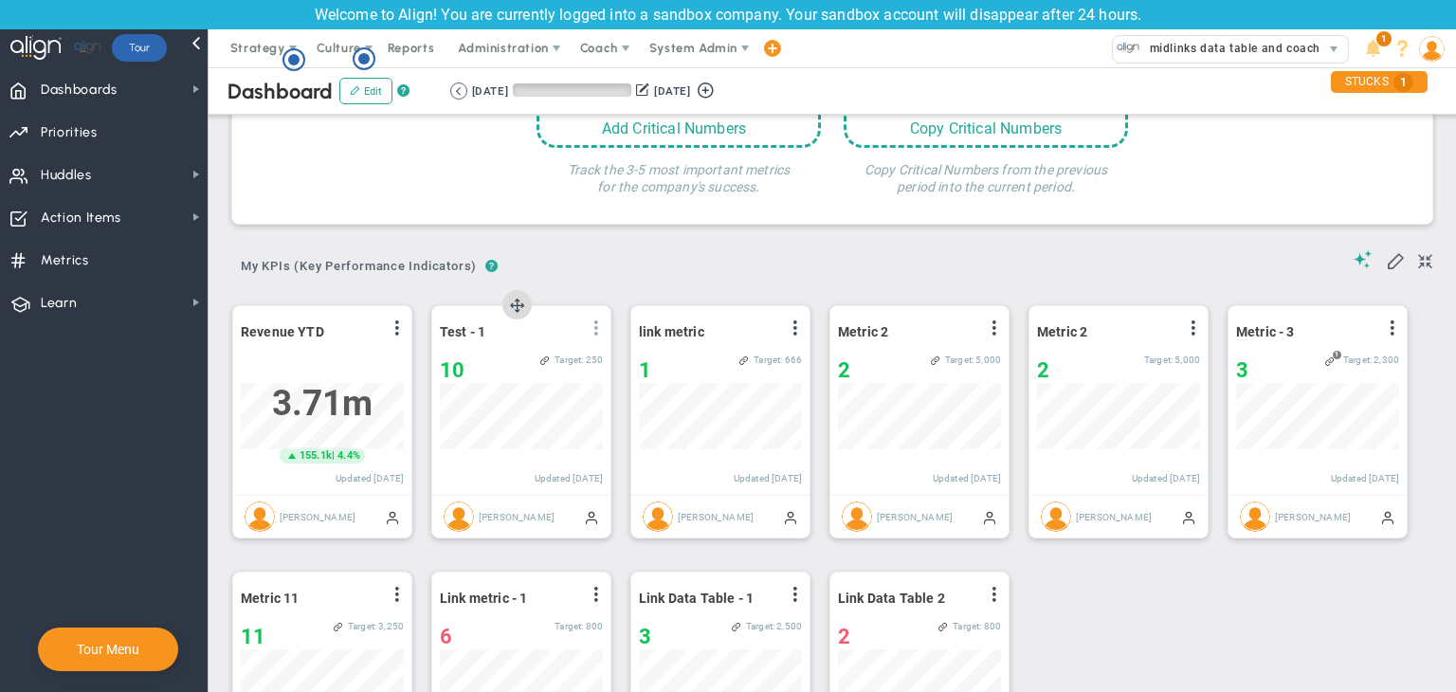
click at [601, 326] on span at bounding box center [596, 327] width 15 height 15
click at [515, 367] on li "Edit" at bounding box center [543, 366] width 135 height 24
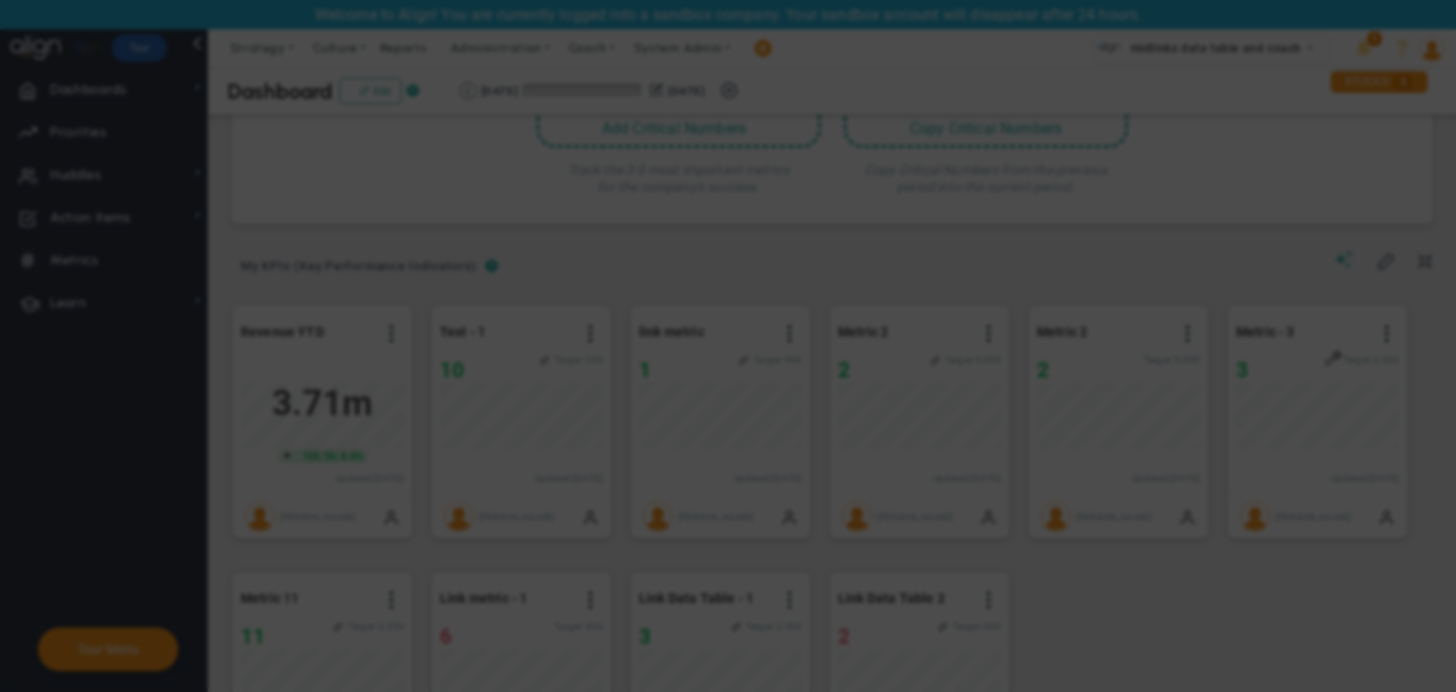
radio input "true"
checkbox input "false"
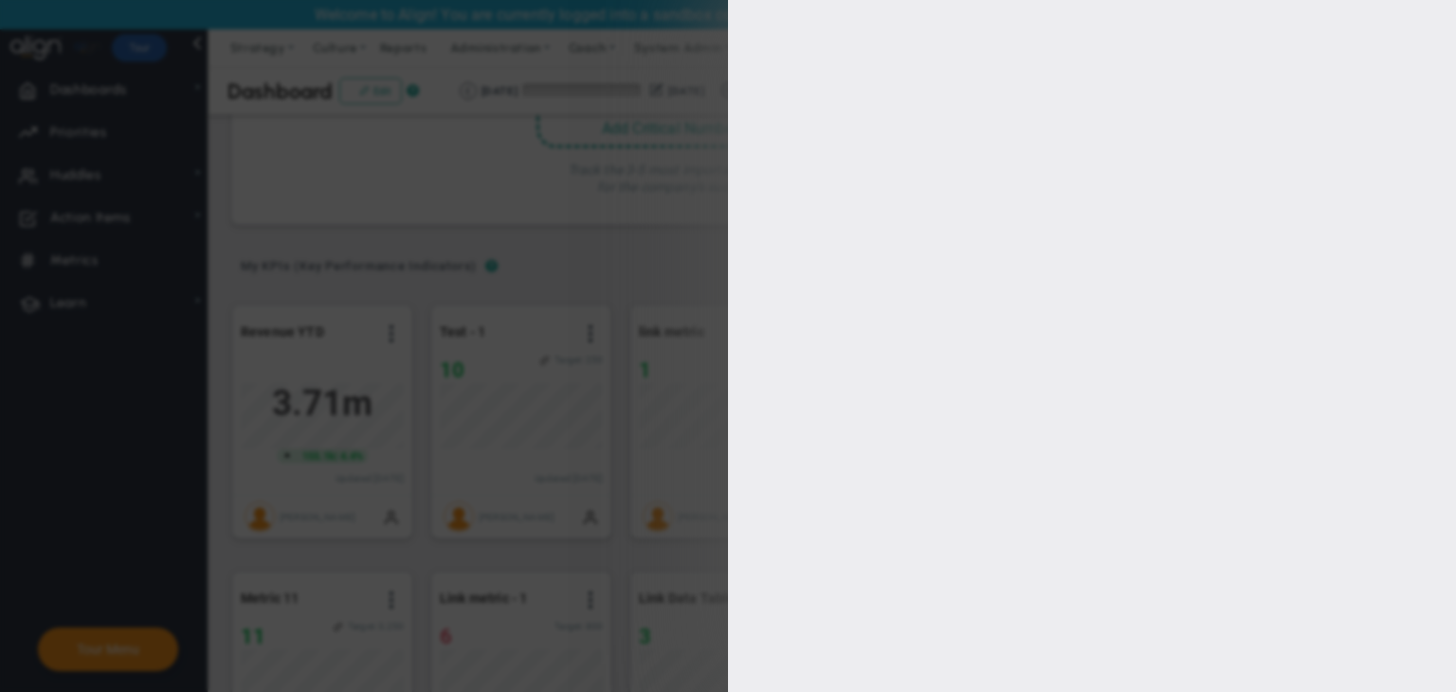
type input "1"
type input "250"
checkbox input "true"
type input "[PERSON_NAME]"
radio input "true"
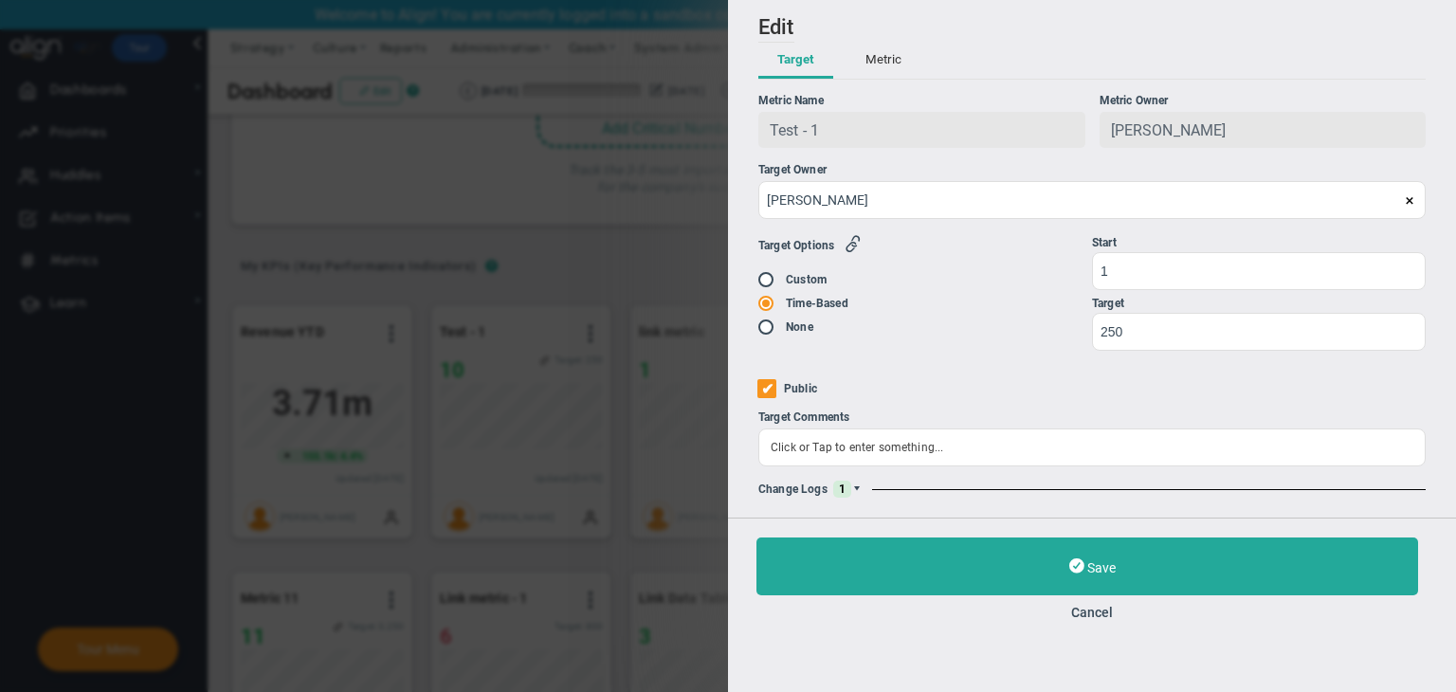
click at [856, 484] on span at bounding box center [856, 488] width 11 height 11
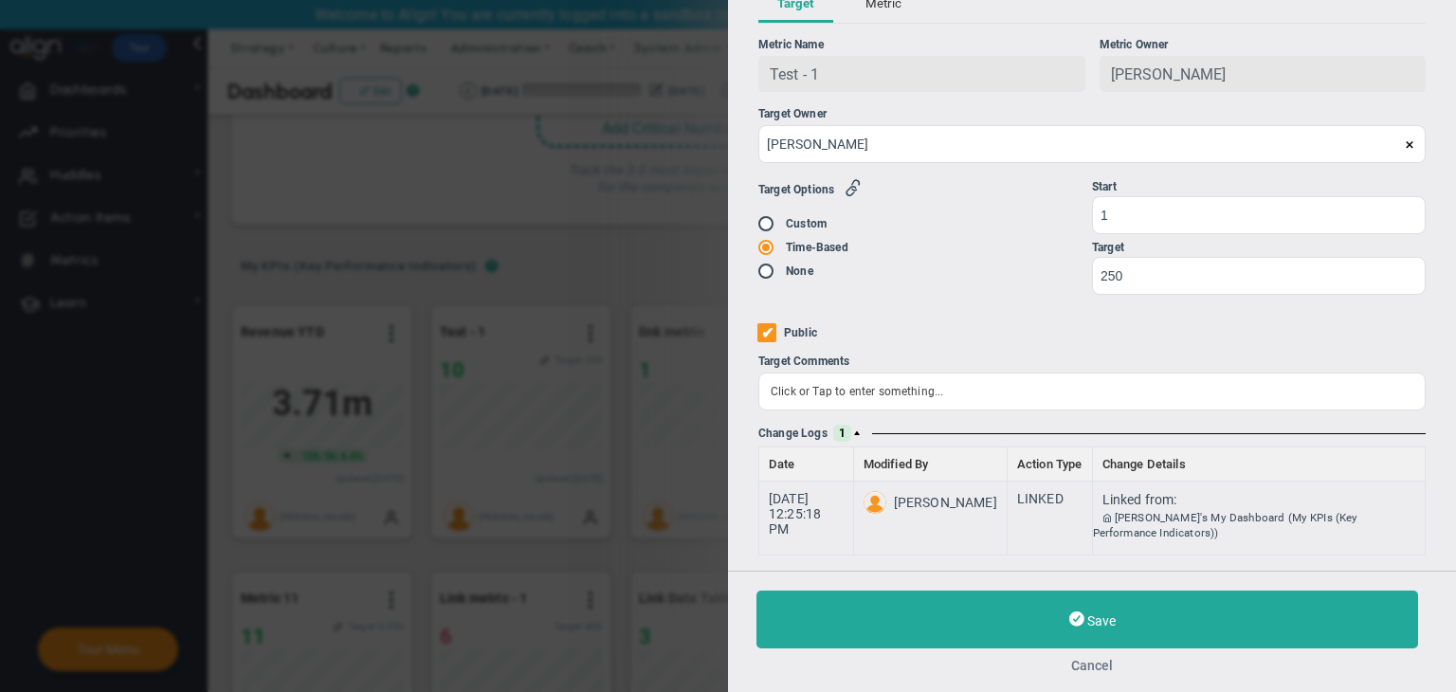
click at [1097, 661] on button "Cancel" at bounding box center [1091, 665] width 671 height 15
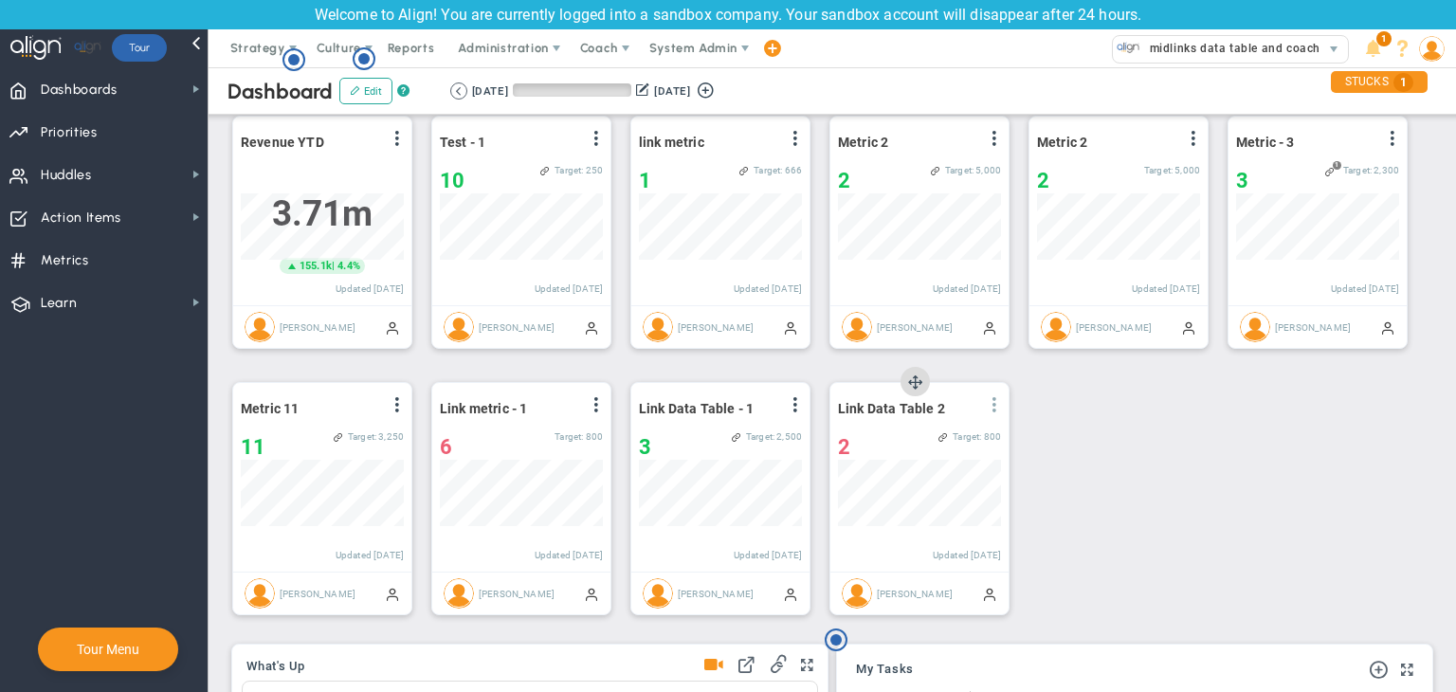
click at [996, 410] on span at bounding box center [994, 404] width 15 height 15
click at [934, 436] on li "Edit" at bounding box center [941, 443] width 135 height 24
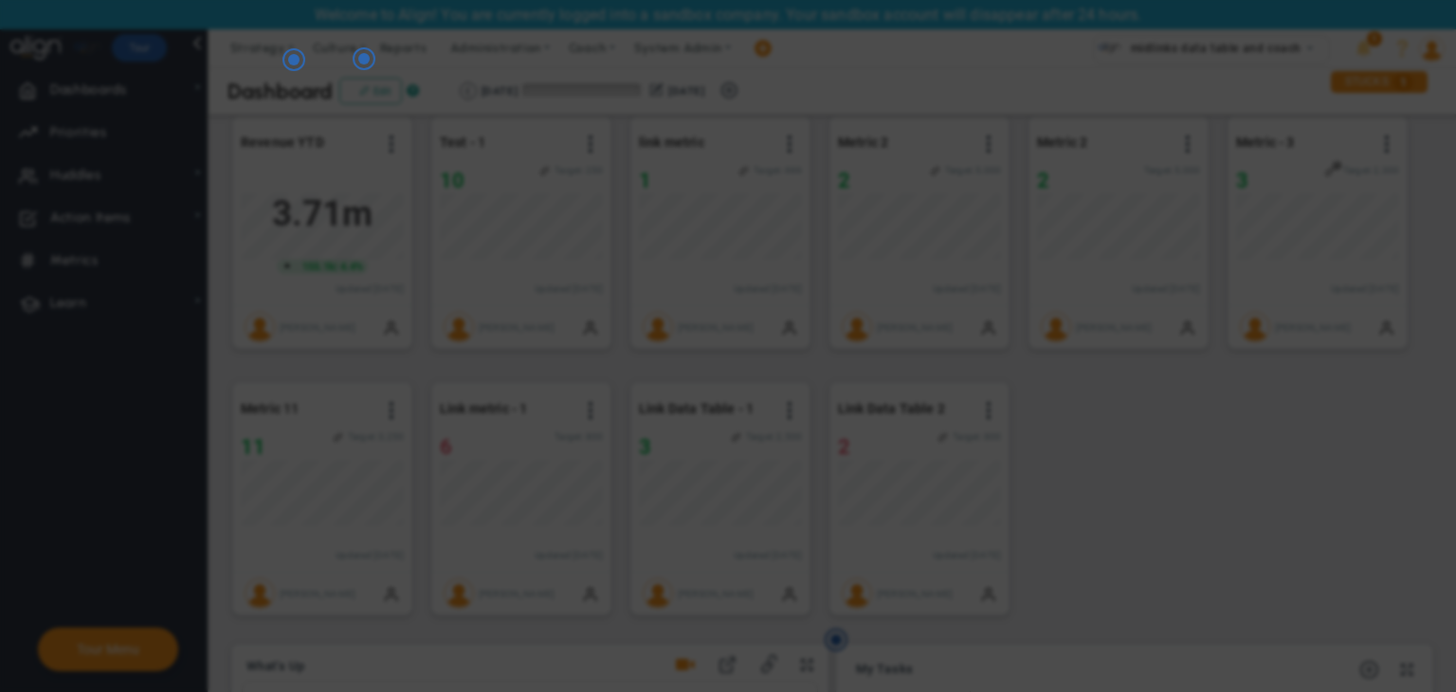
radio input "true"
checkbox input "false"
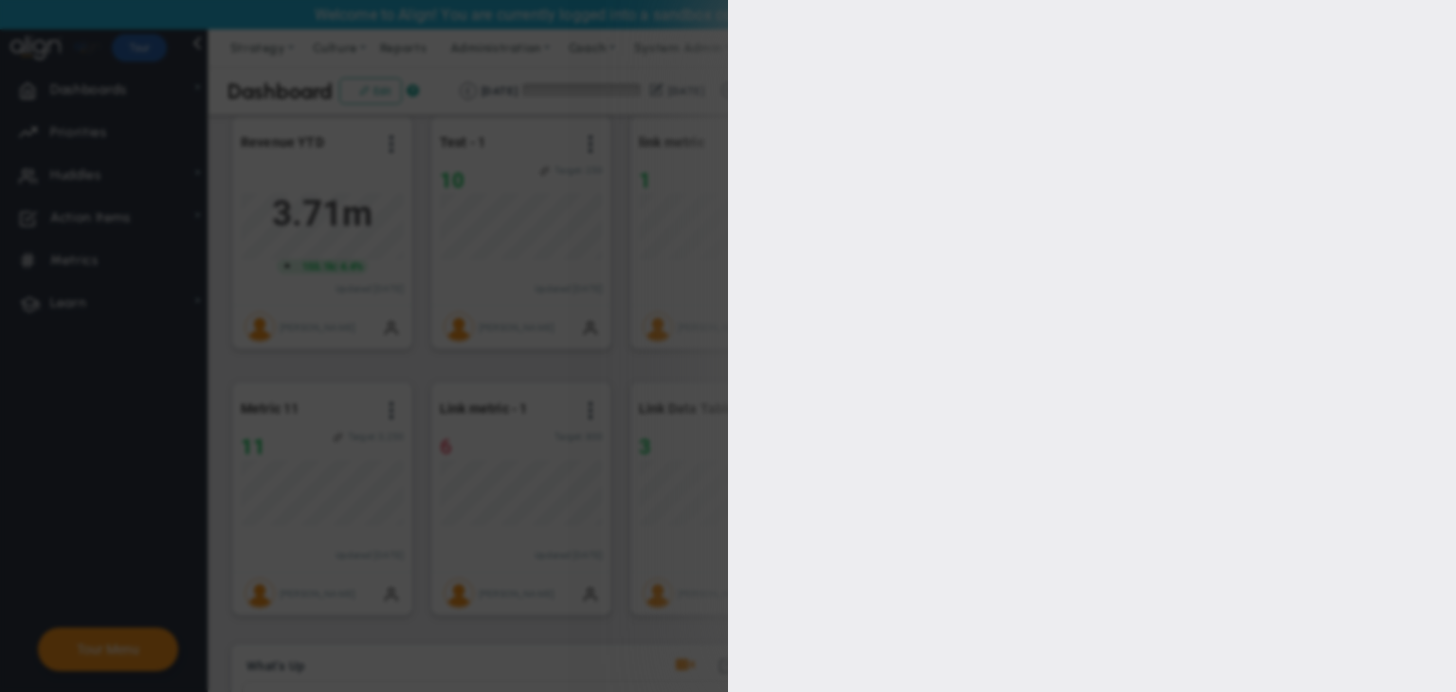
type input "1000"
type input "800"
type input "600"
type input "200"
checkbox input "true"
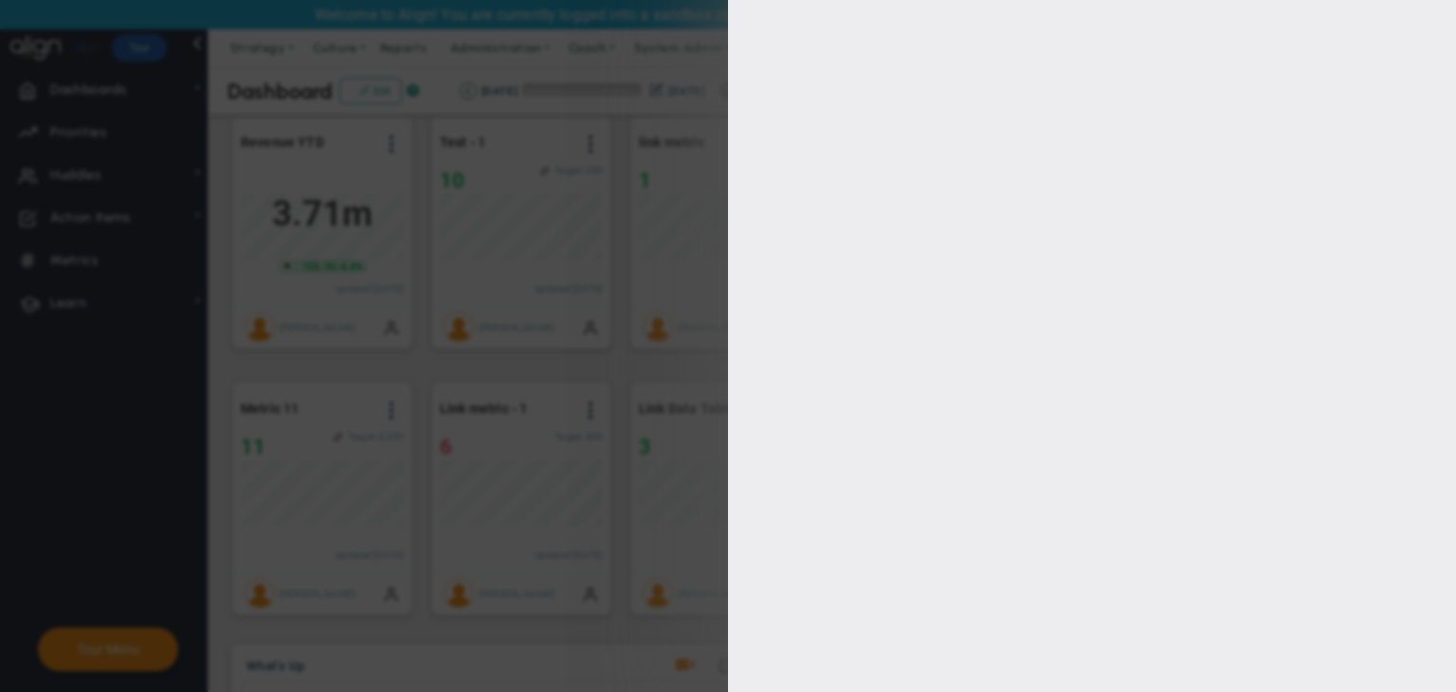
type input "[PERSON_NAME]"
radio input "true"
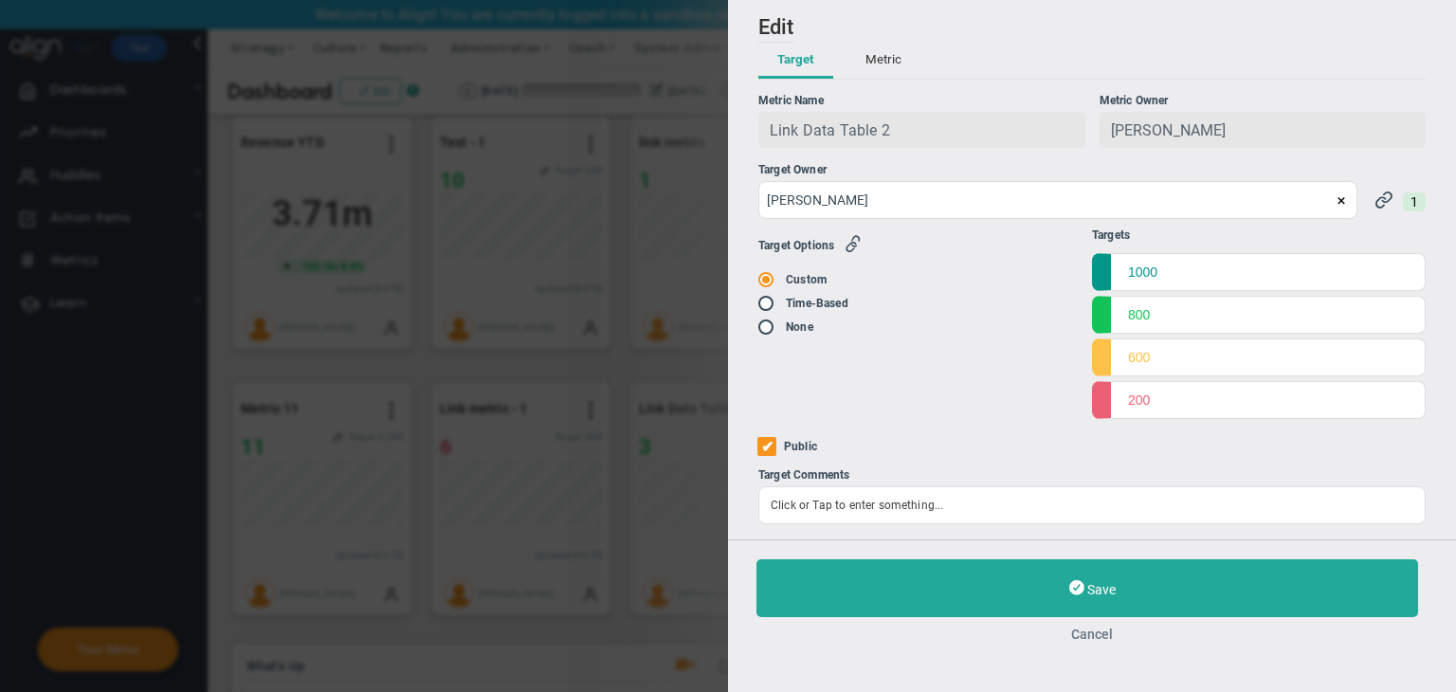
click at [1080, 639] on button "Cancel" at bounding box center [1091, 633] width 671 height 15
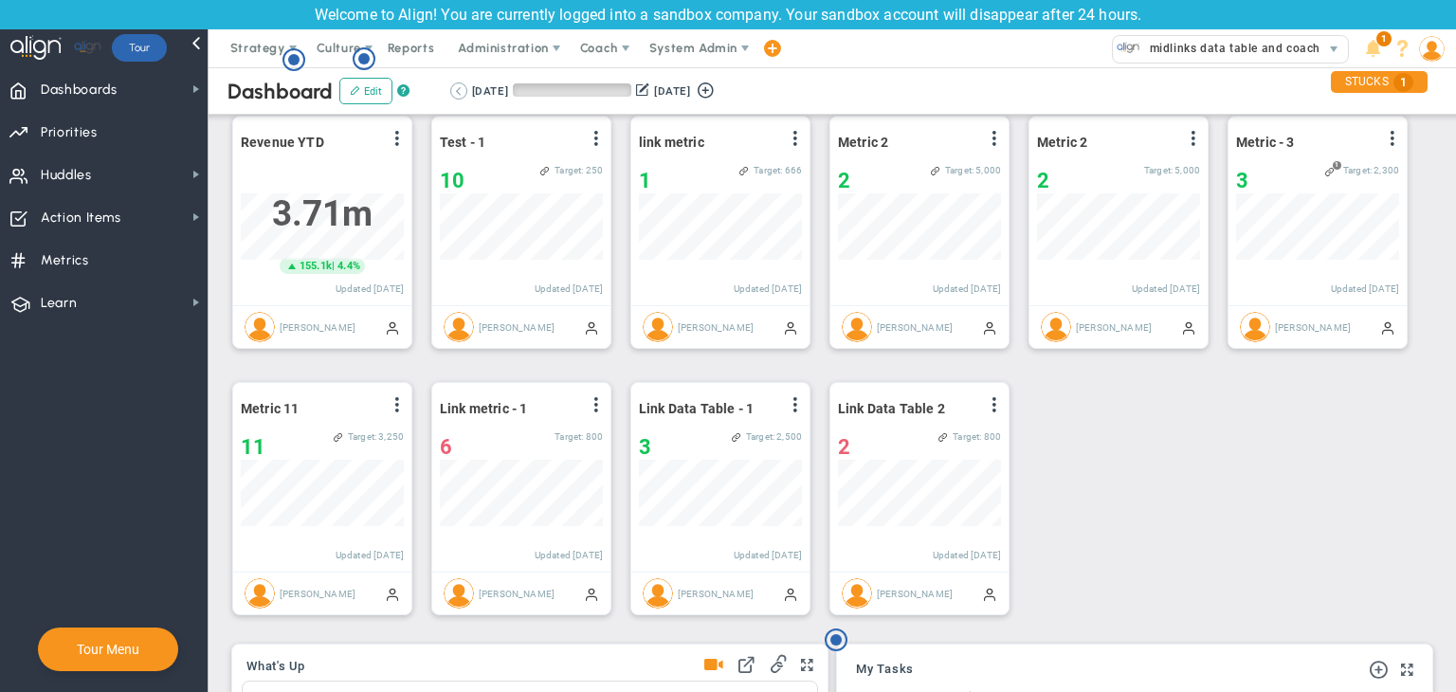
click at [464, 93] on button at bounding box center [458, 90] width 17 height 17
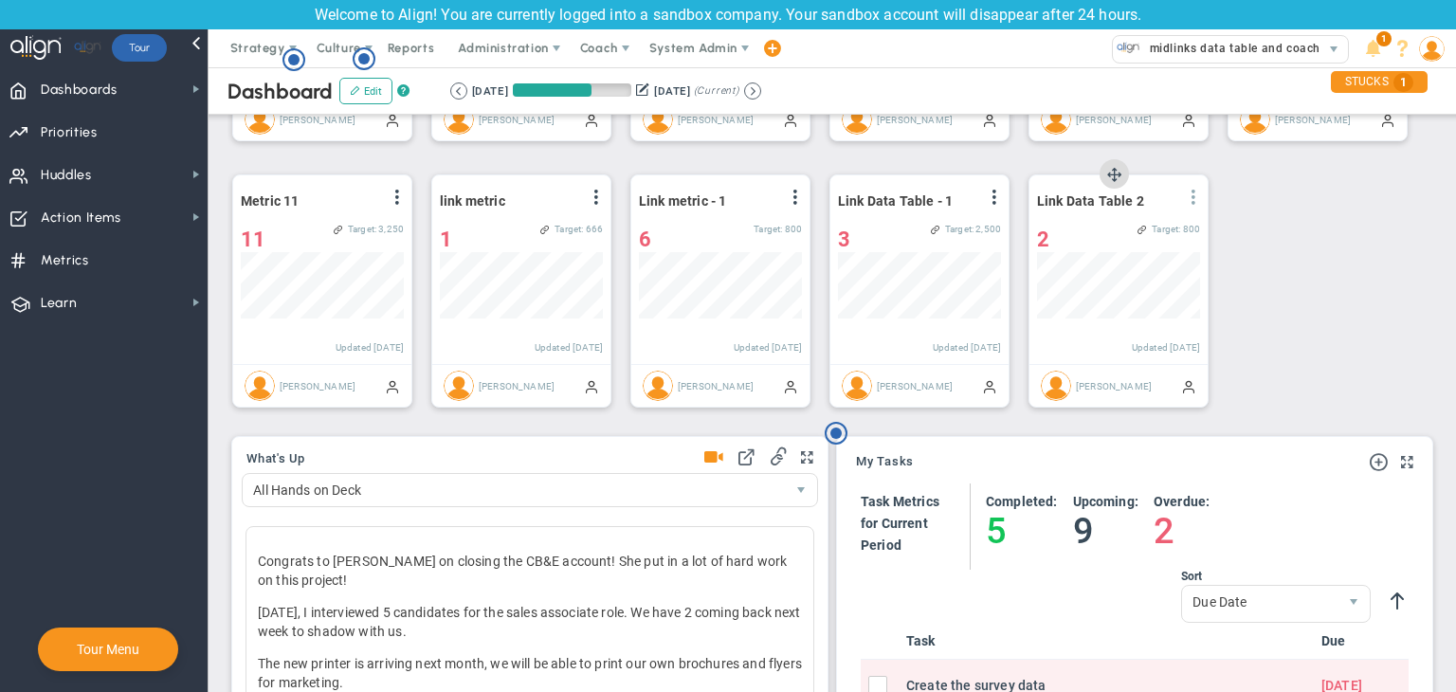
click at [1151, 200] on span at bounding box center [1193, 197] width 15 height 15
click at [1151, 228] on li "Edit" at bounding box center [1140, 236] width 135 height 24
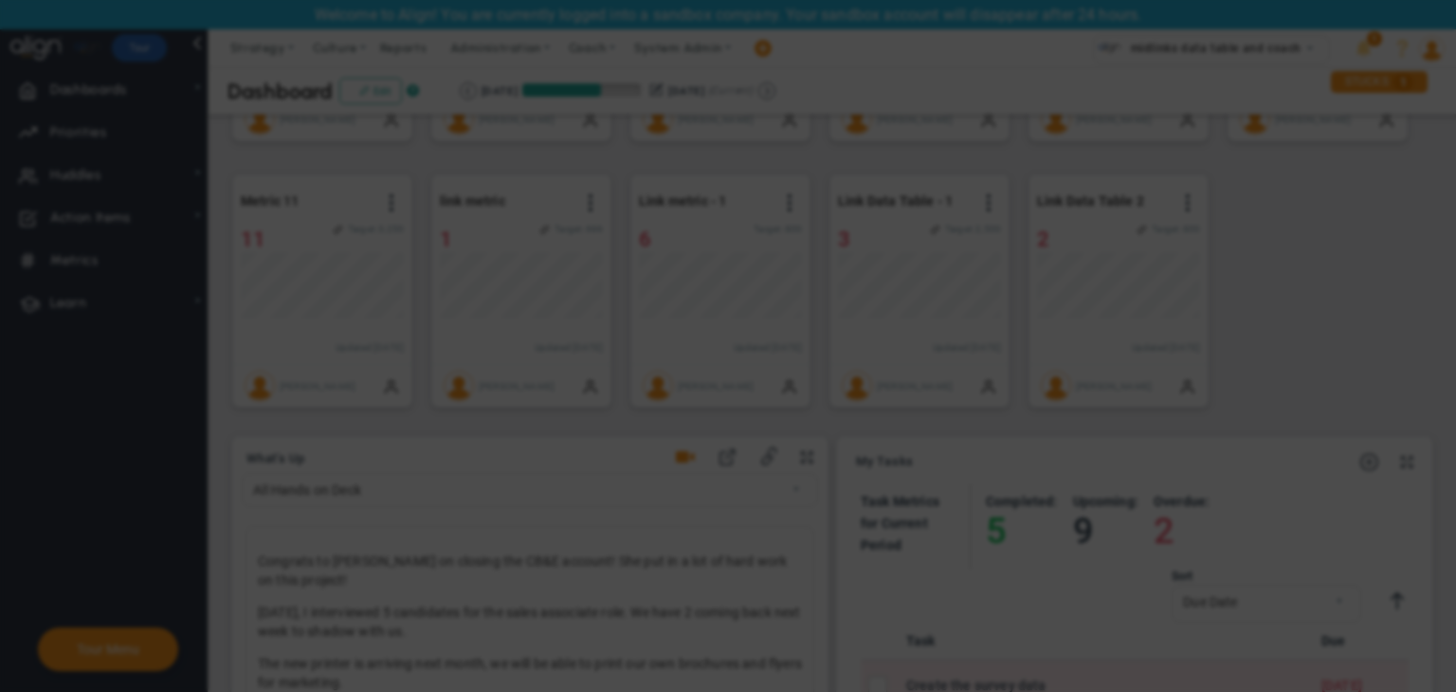
checkbox input "false"
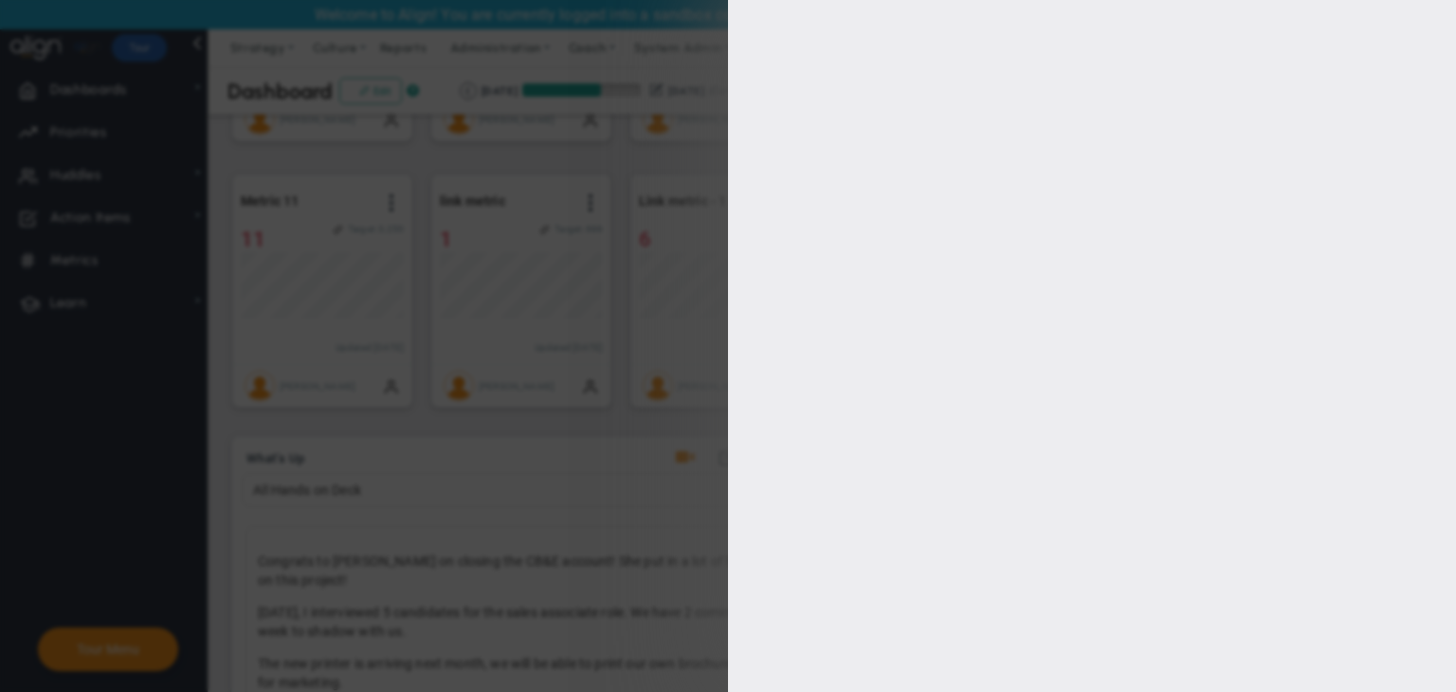
type input "1000"
type input "800"
type input "600"
type input "200"
checkbox input "true"
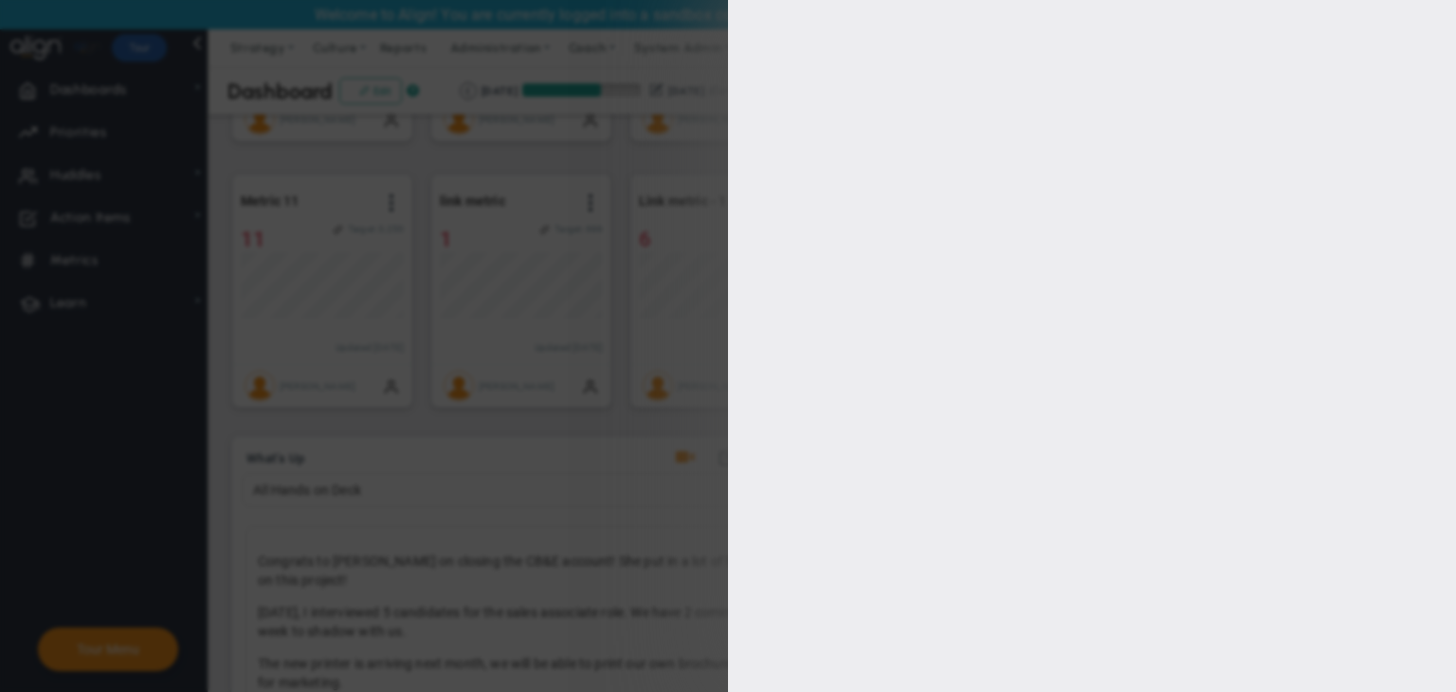
type input "[PERSON_NAME]"
radio input "true"
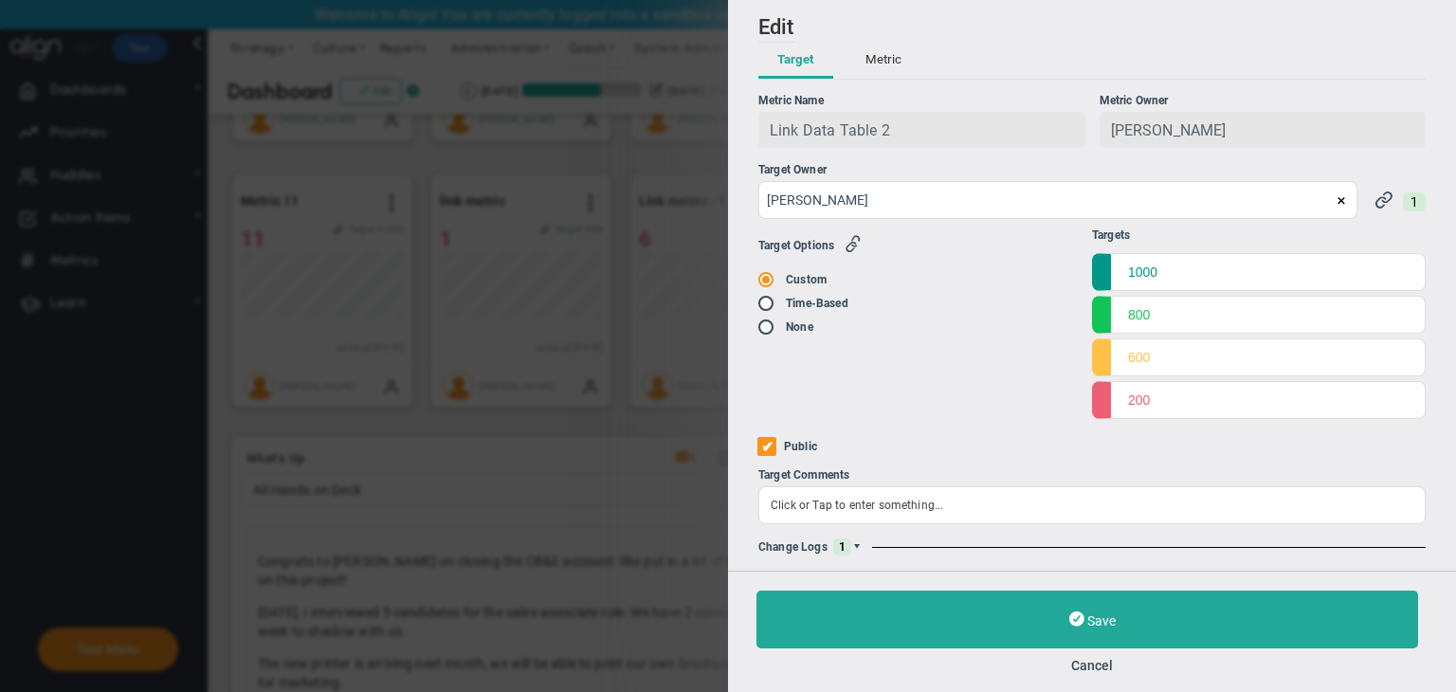
click at [858, 552] on span at bounding box center [856, 546] width 11 height 11
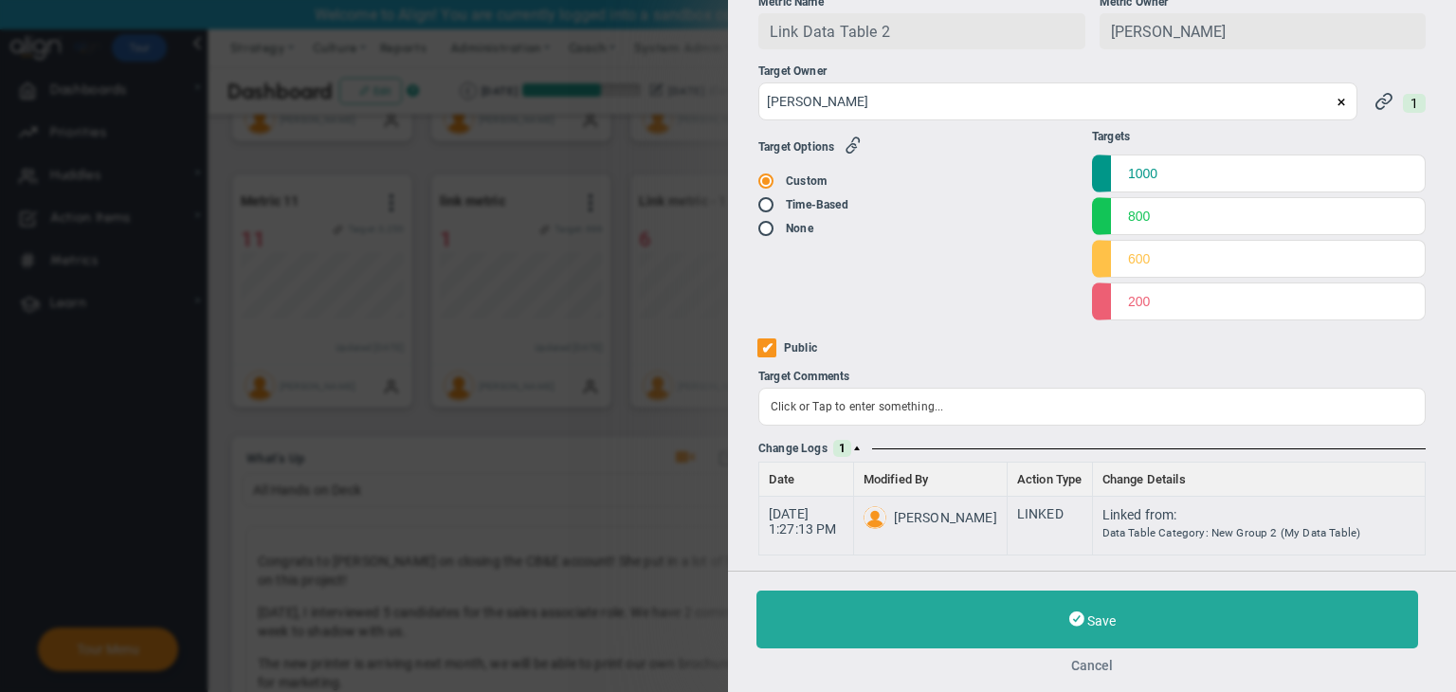
click at [1067, 665] on button "Cancel" at bounding box center [1091, 665] width 671 height 15
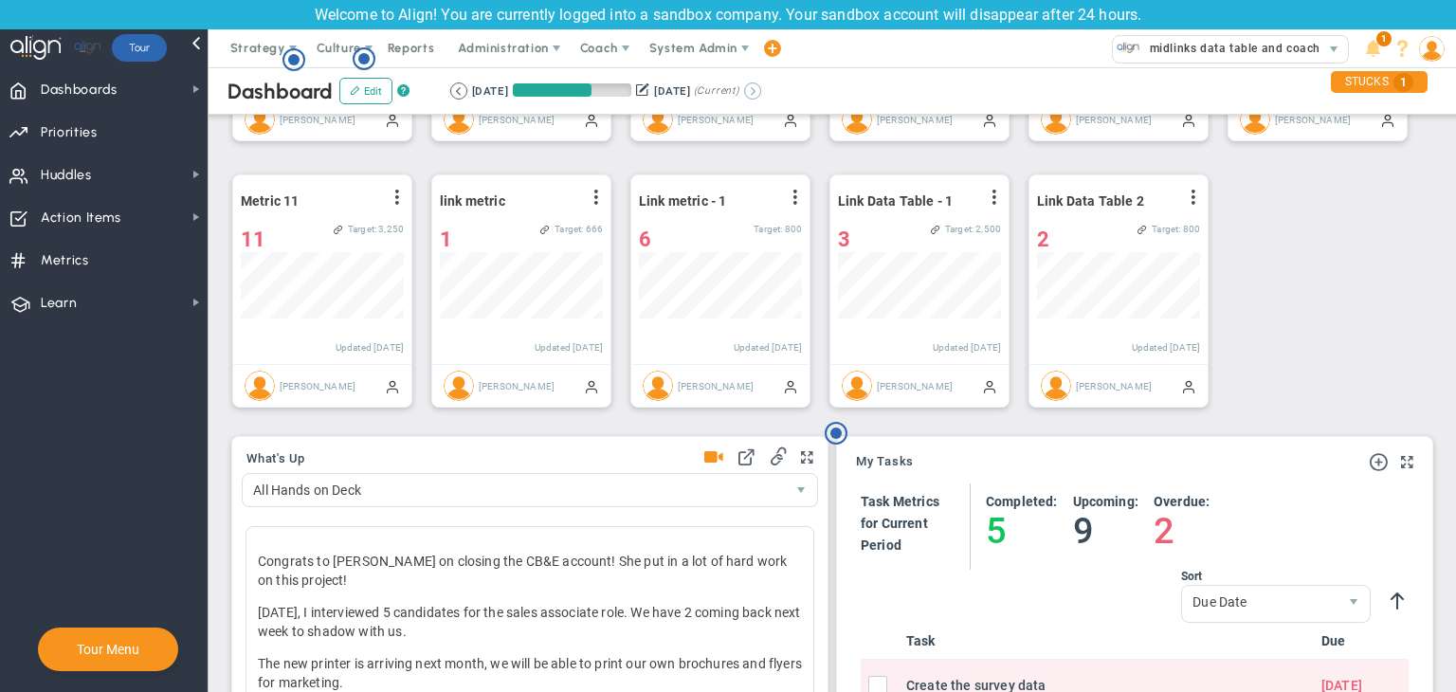
click at [761, 89] on button at bounding box center [752, 90] width 17 height 17
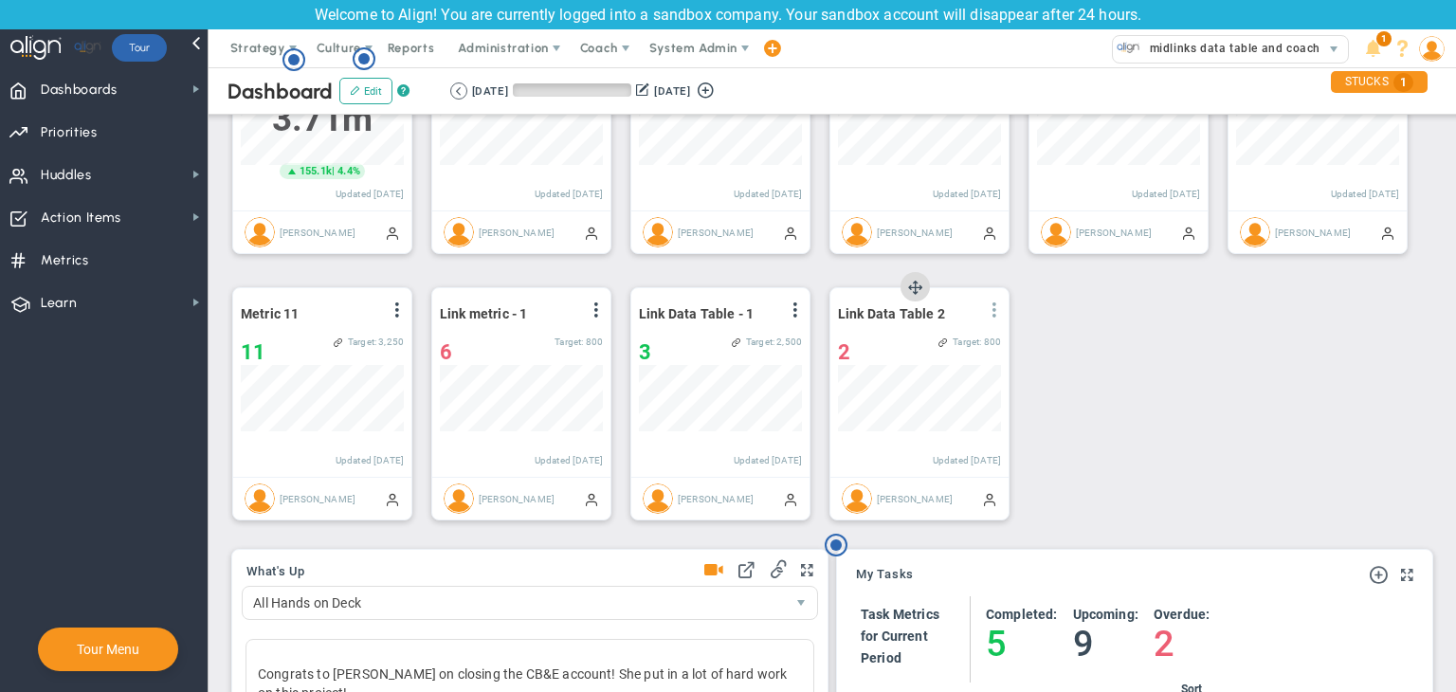
click at [998, 309] on span at bounding box center [994, 309] width 15 height 15
click at [913, 346] on li "Edit" at bounding box center [941, 348] width 135 height 24
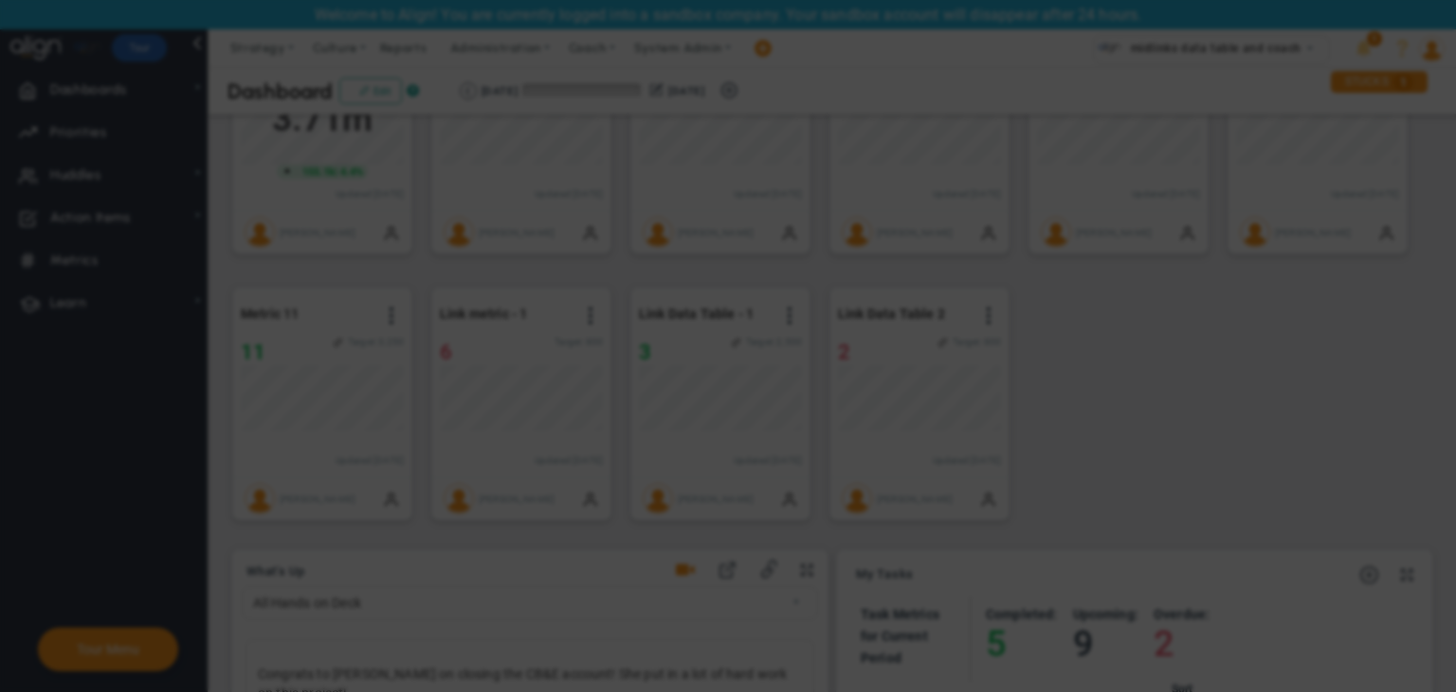
radio input "true"
checkbox input "false"
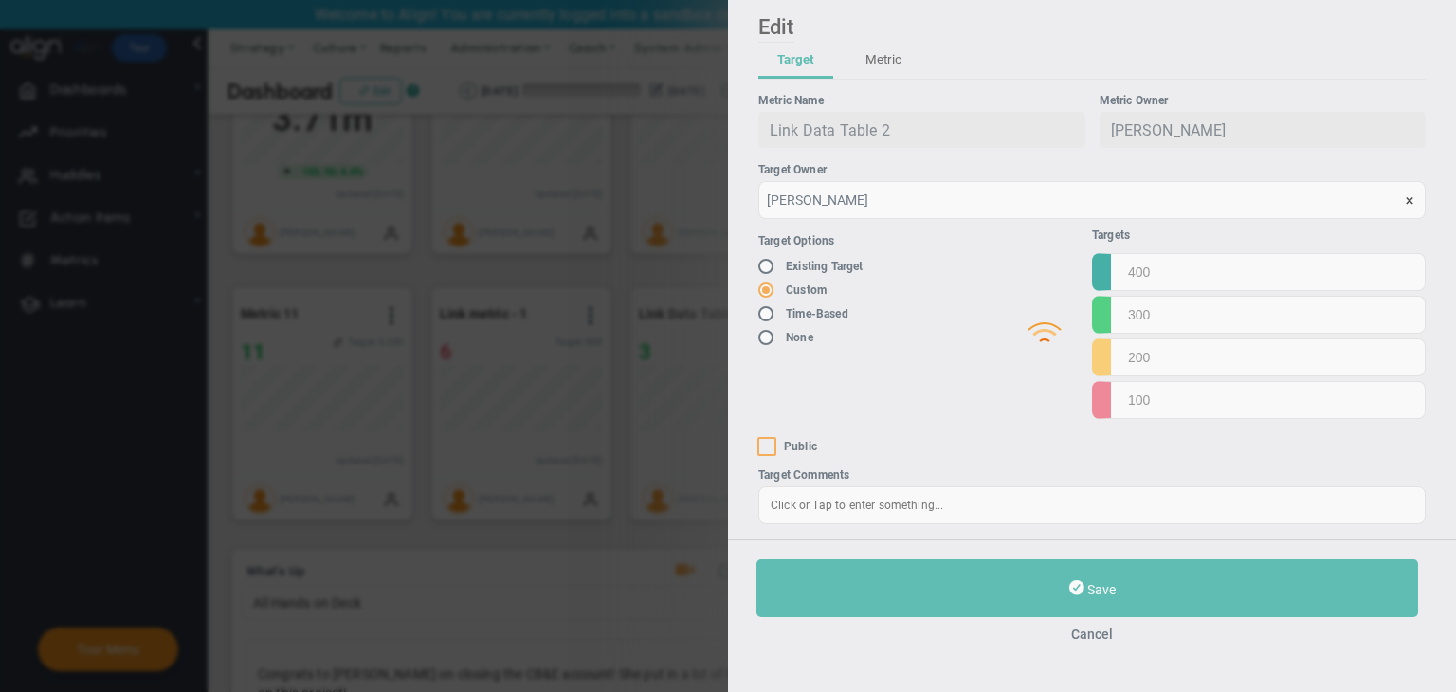
type input "1000"
type input "800"
type input "600"
type input "200"
checkbox input "true"
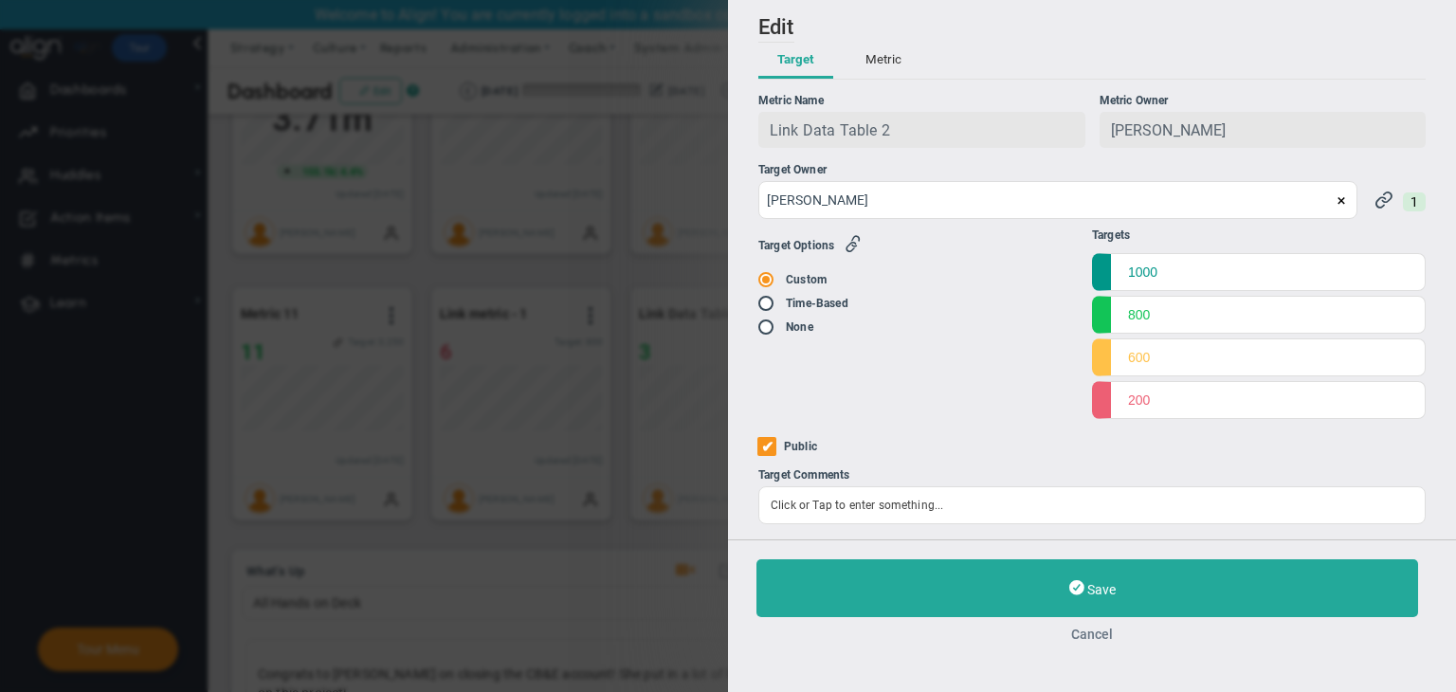
click at [1091, 634] on button "Cancel" at bounding box center [1091, 633] width 671 height 15
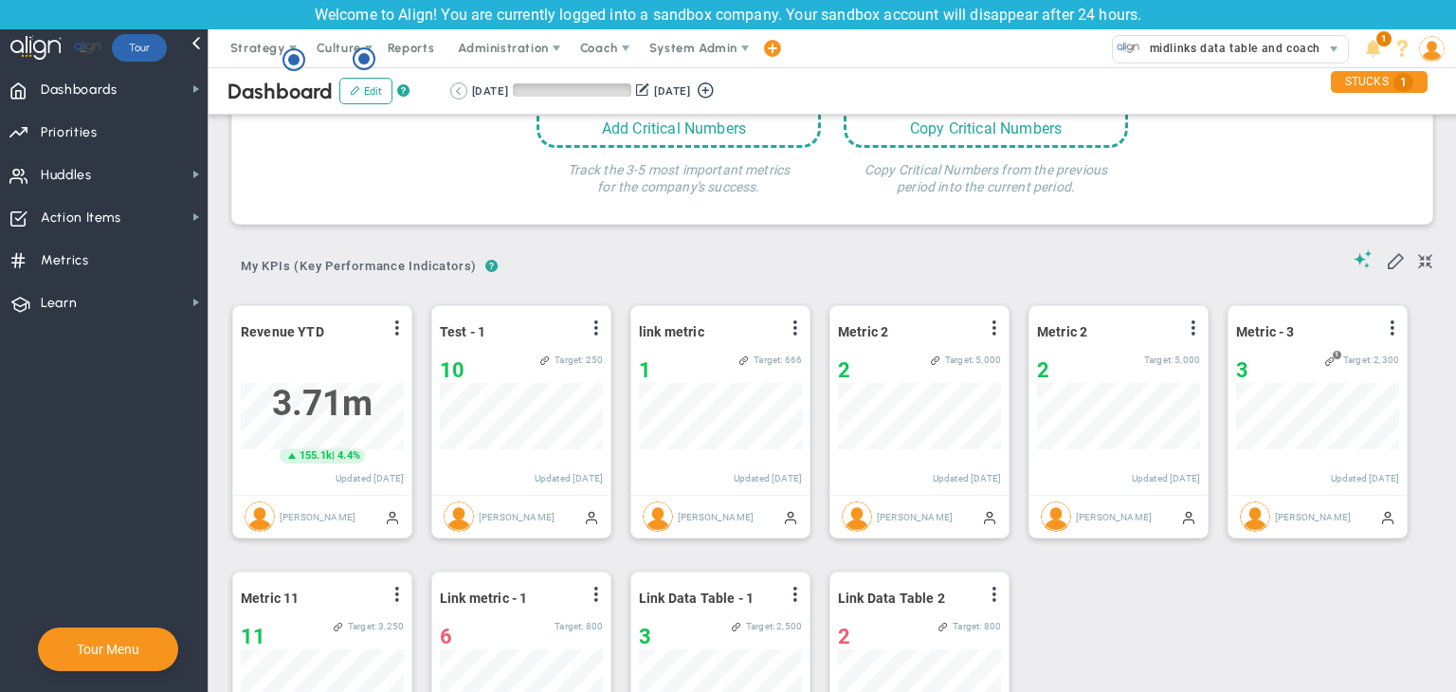
click at [451, 96] on button at bounding box center [458, 90] width 17 height 17
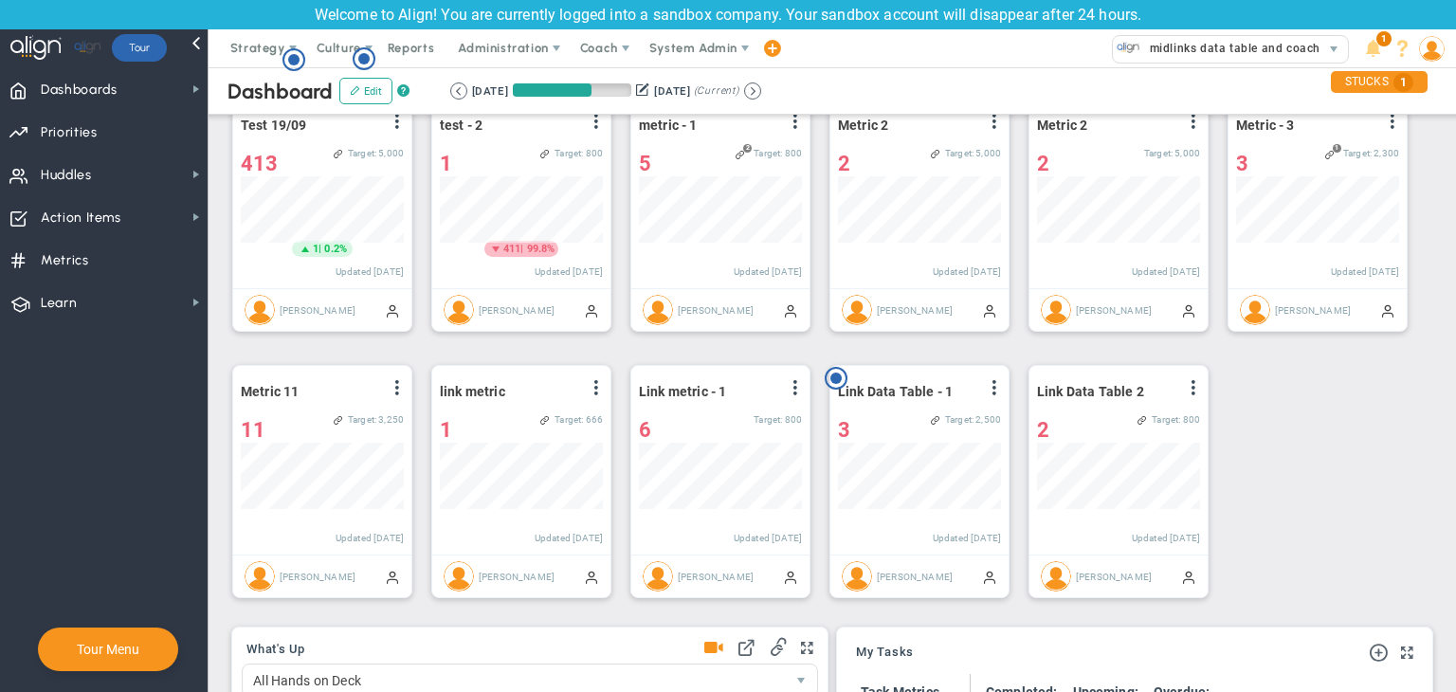
scroll to position [1012, 0]
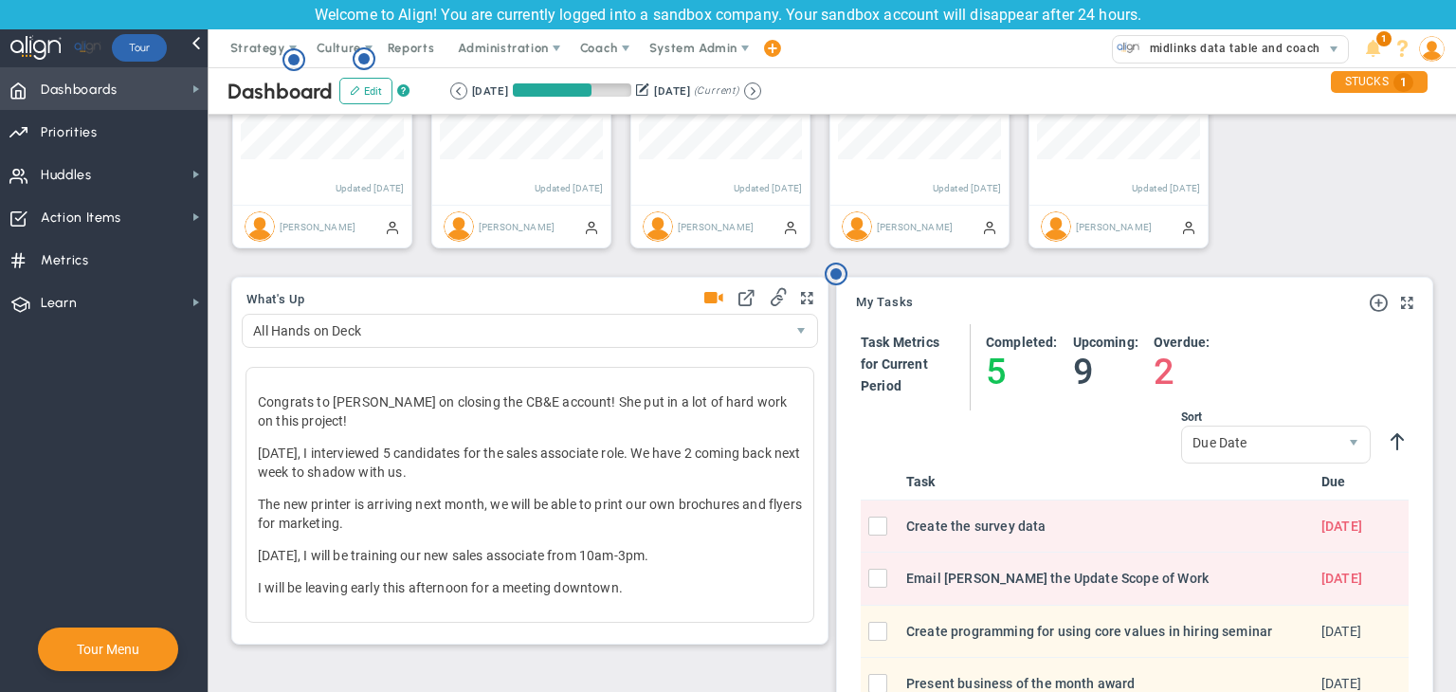
click at [152, 96] on span "Dashboards Dashboards" at bounding box center [104, 88] width 208 height 43
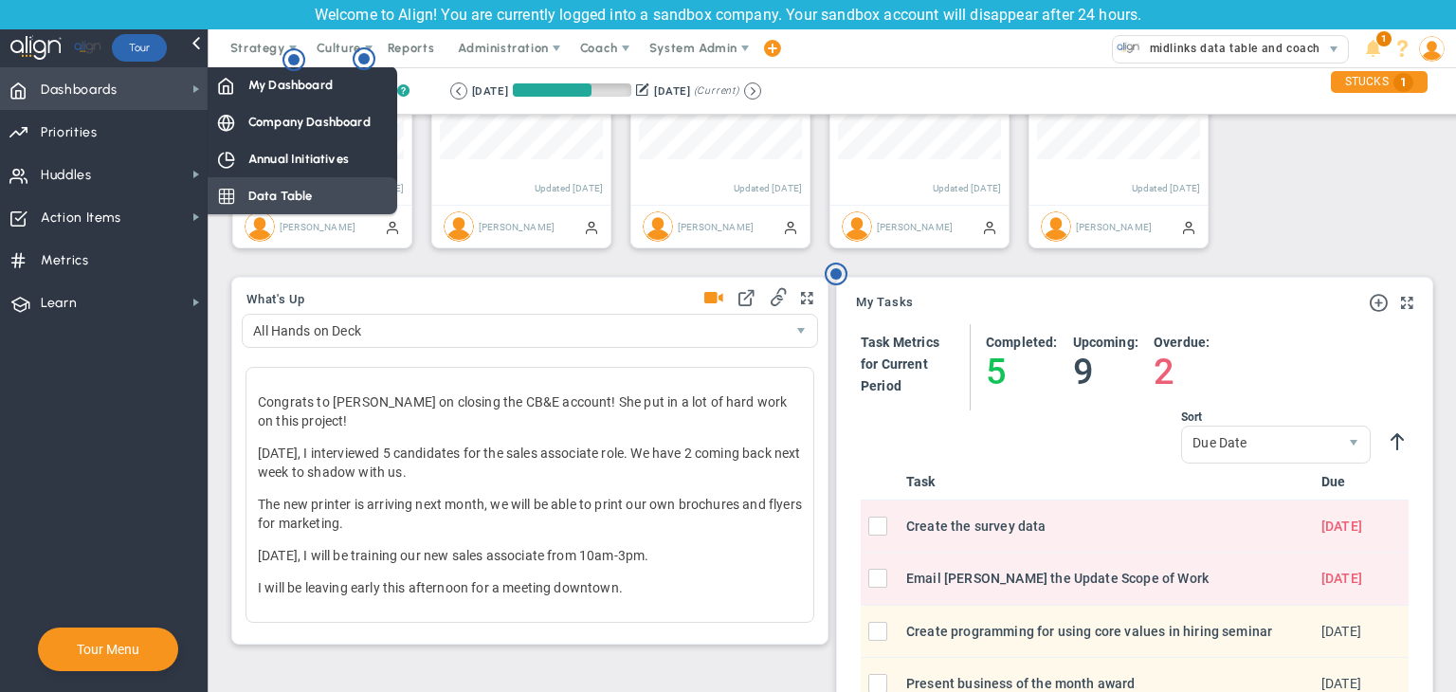
click at [269, 192] on span "Data Table" at bounding box center [280, 196] width 64 height 18
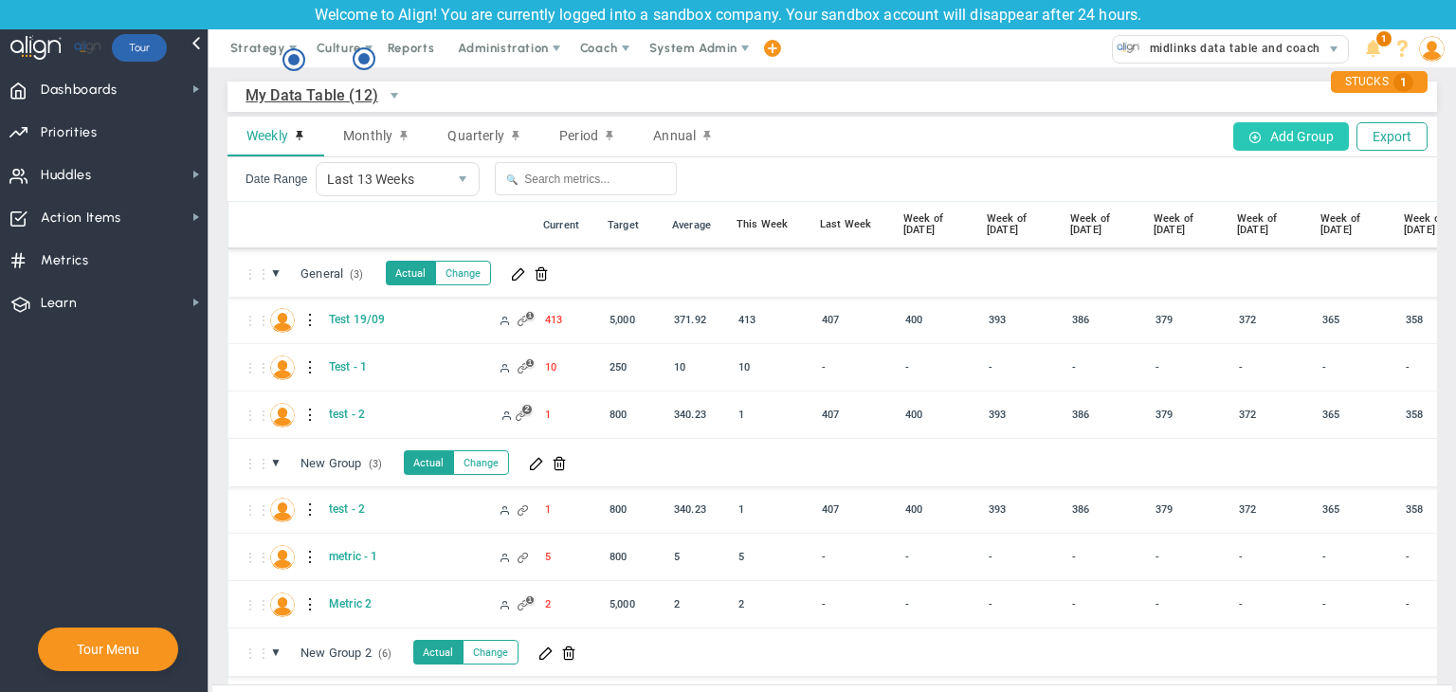
click at [1151, 137] on button "Add Group" at bounding box center [1291, 136] width 116 height 28
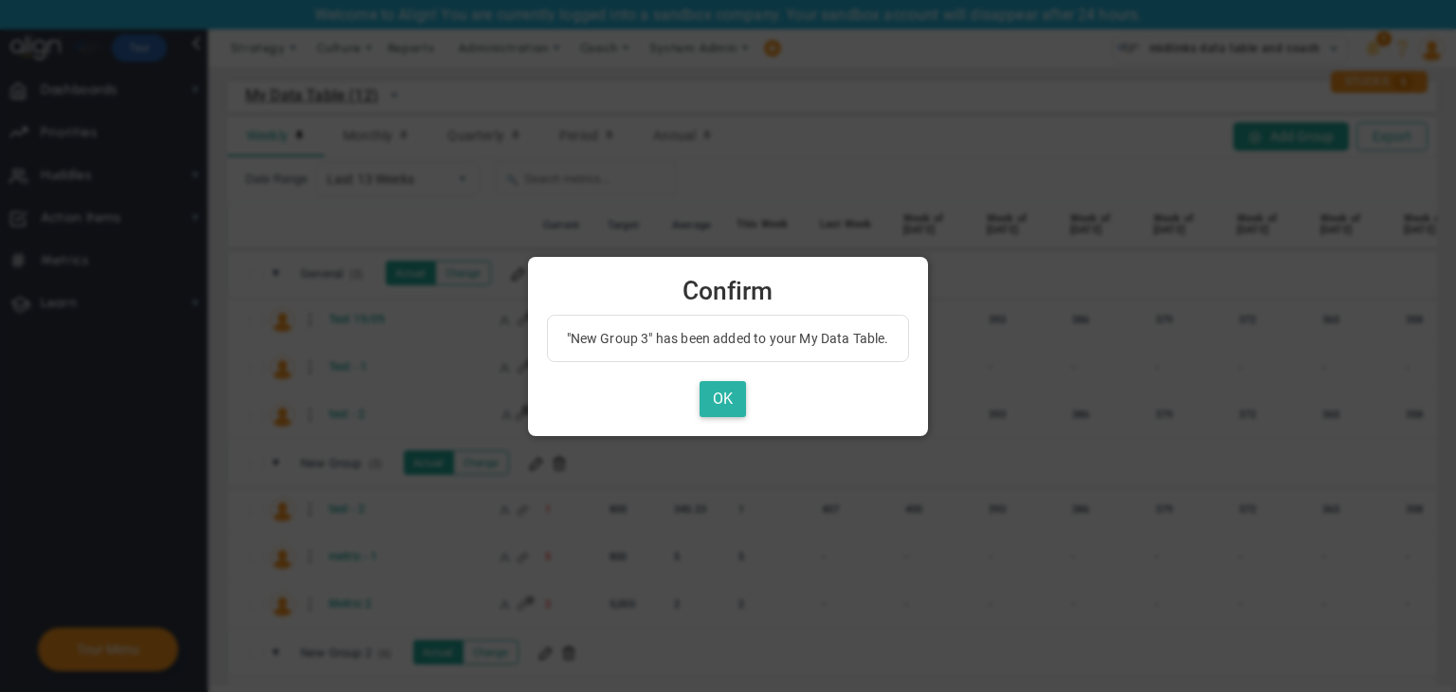
click at [713, 400] on button "OK" at bounding box center [722, 399] width 46 height 37
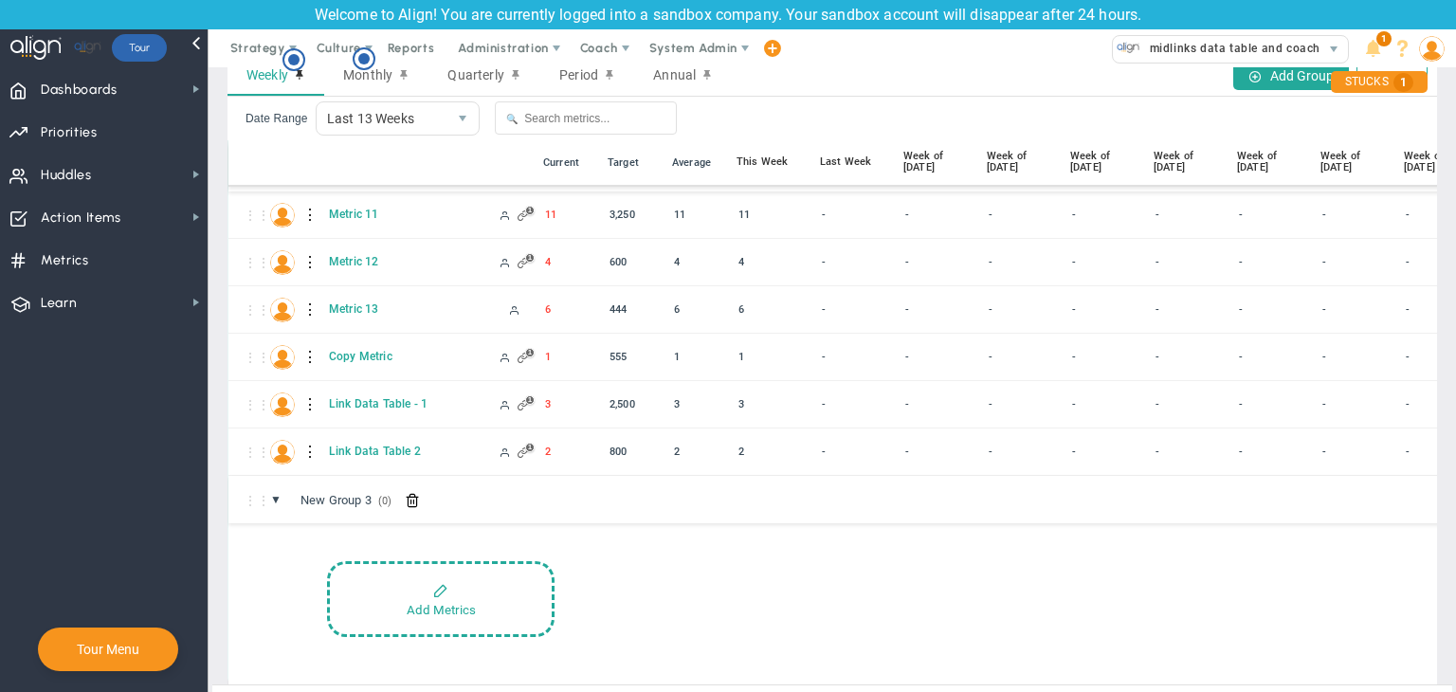
scroll to position [90, 0]
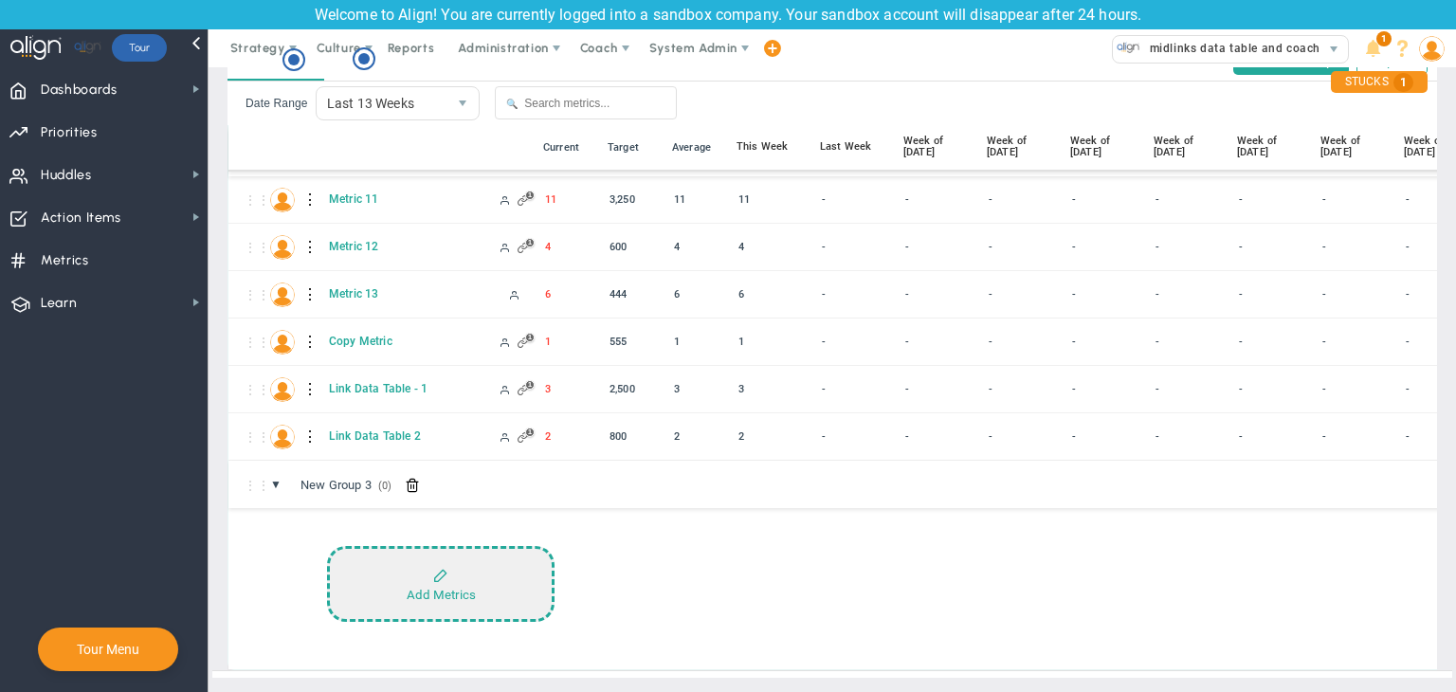
click at [500, 549] on button "Add Metrics" at bounding box center [440, 584] width 227 height 76
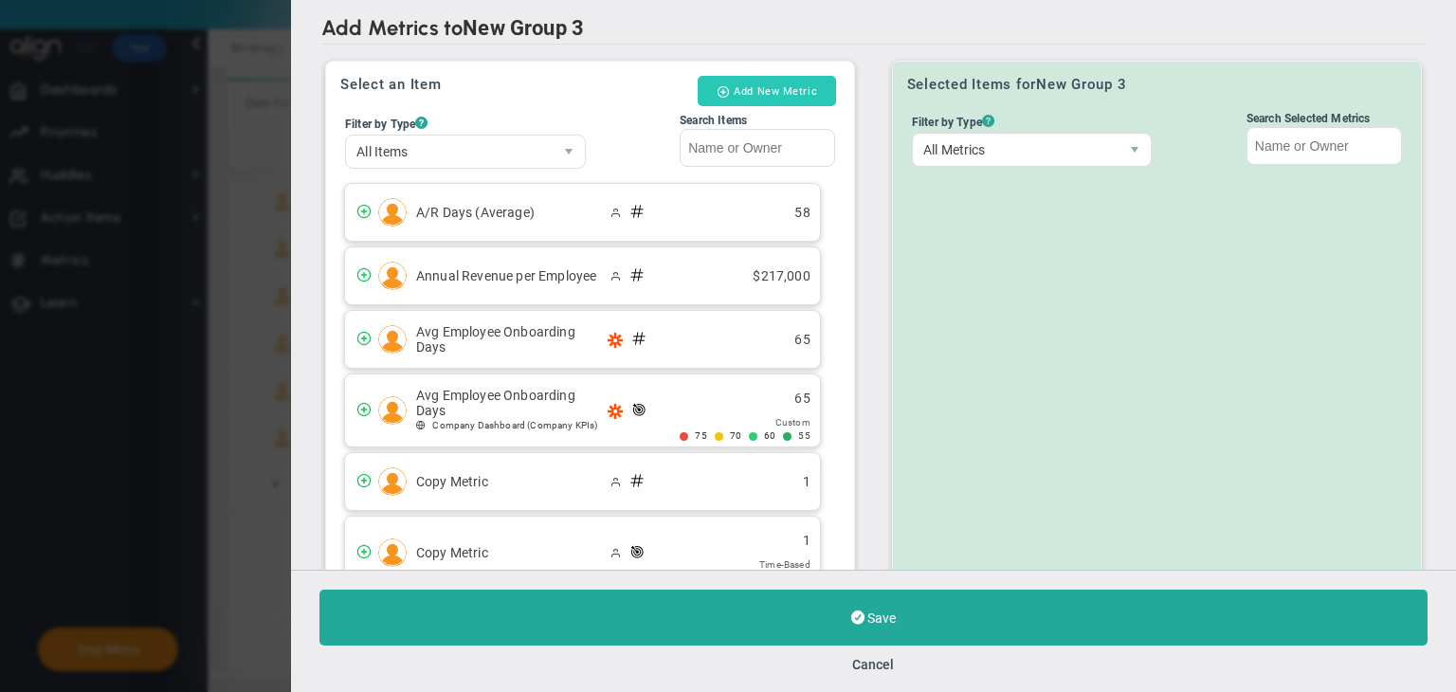
click at [786, 90] on button "Add New Metric" at bounding box center [767, 91] width 138 height 30
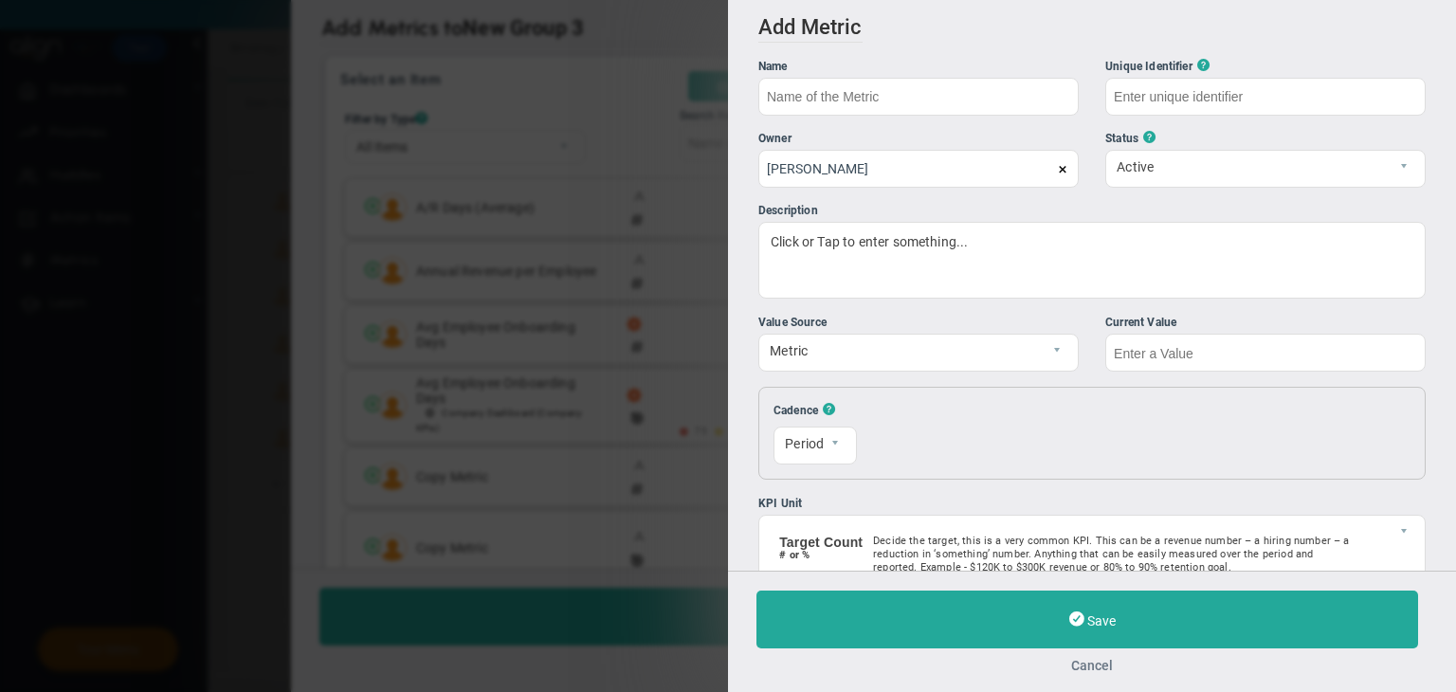
click at [1094, 661] on button "Cancel" at bounding box center [1091, 665] width 671 height 15
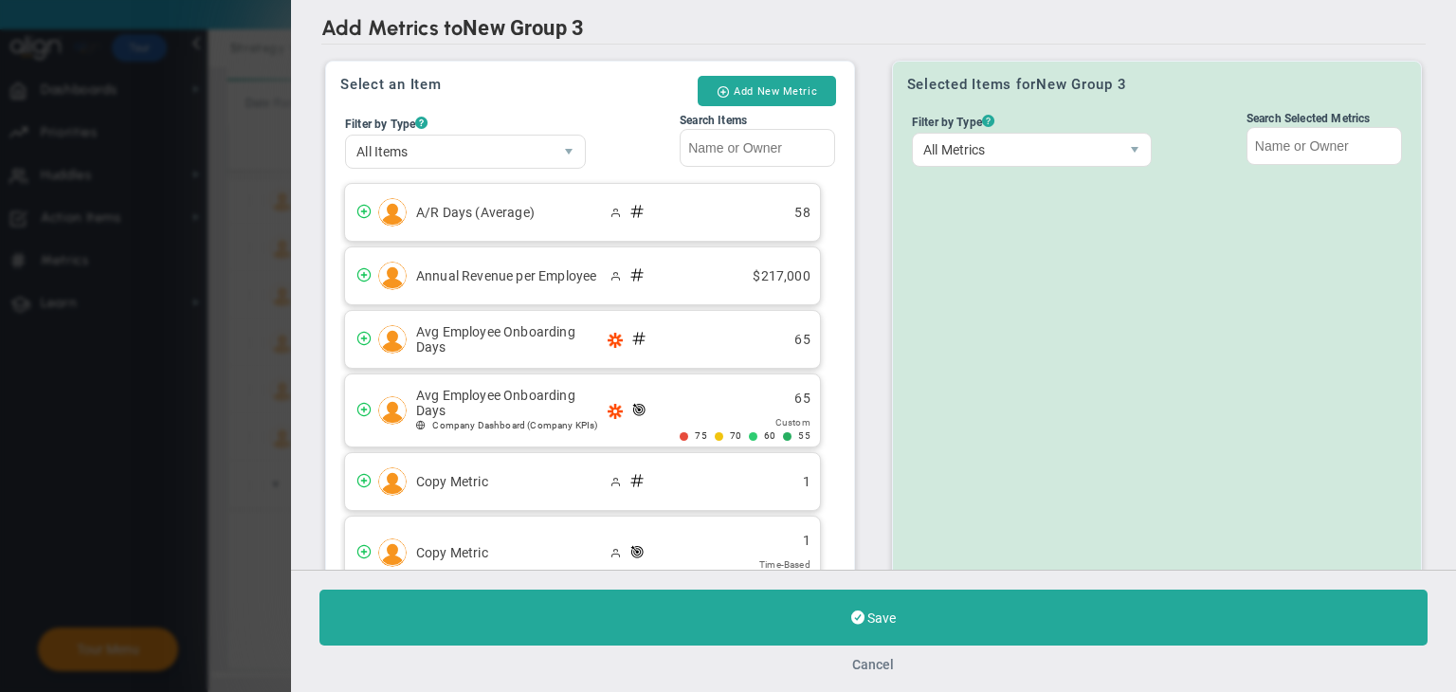
click at [876, 663] on button "Cancel" at bounding box center [874, 664] width 42 height 15
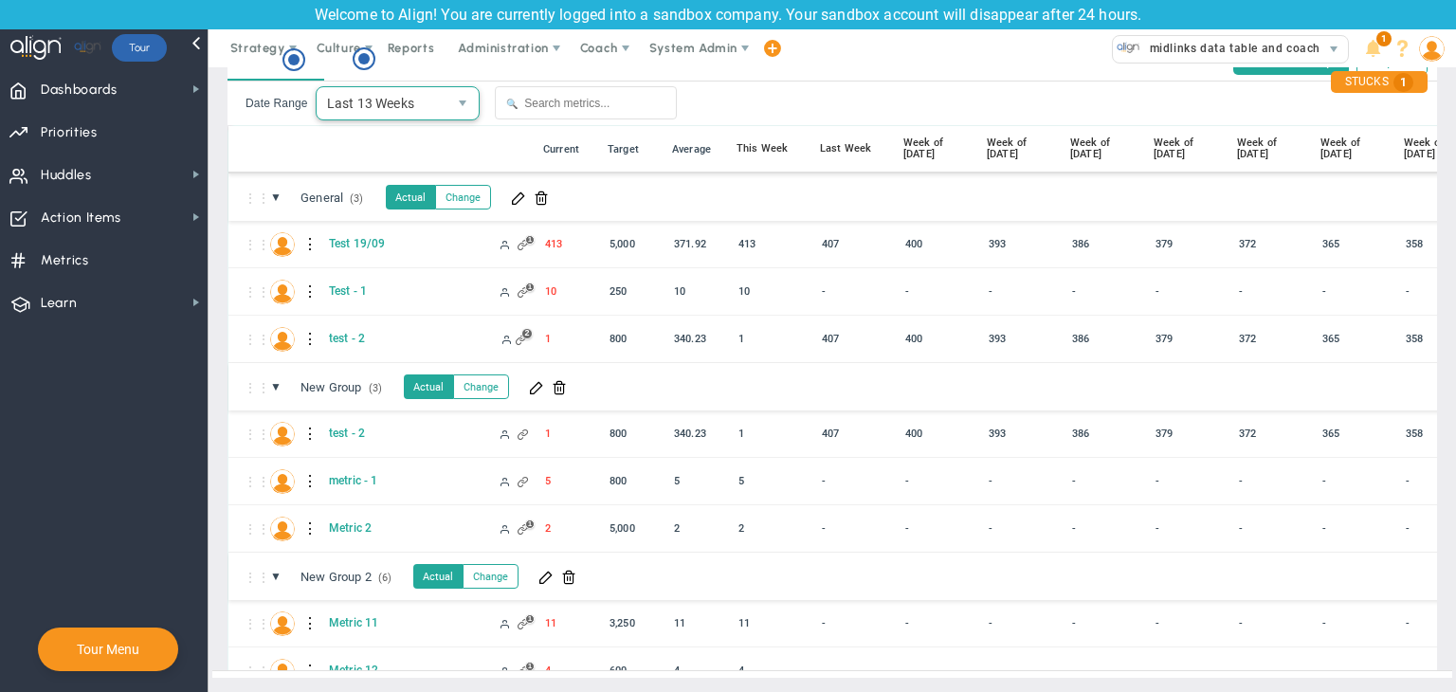
click at [363, 96] on span "Last 13 Weeks" at bounding box center [382, 103] width 131 height 32
click at [877, 82] on div "Date Range Last 13 Weeks 13 🔍" at bounding box center [831, 104] width 1209 height 44
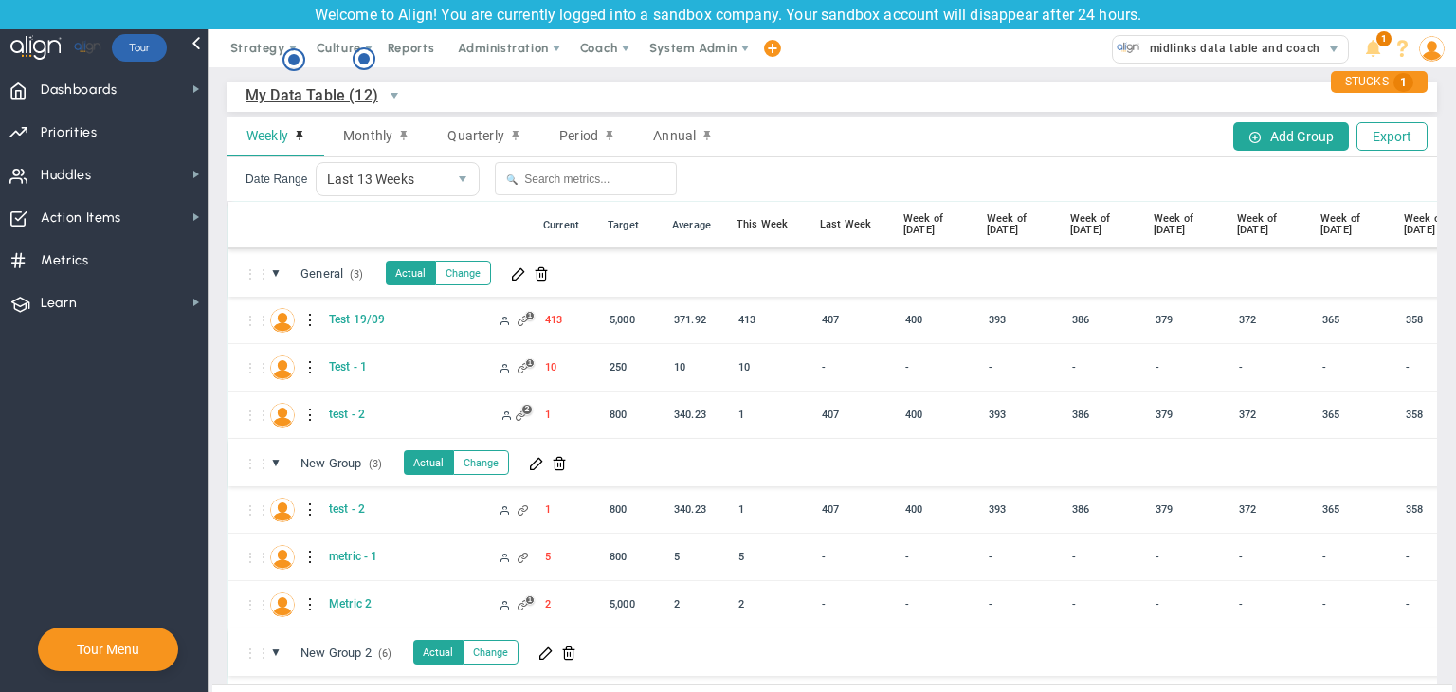
click at [296, 96] on span "My Data Table (12)" at bounding box center [311, 95] width 133 height 24
click at [303, 175] on li "Company Data Table (4)" at bounding box center [349, 178] width 207 height 40
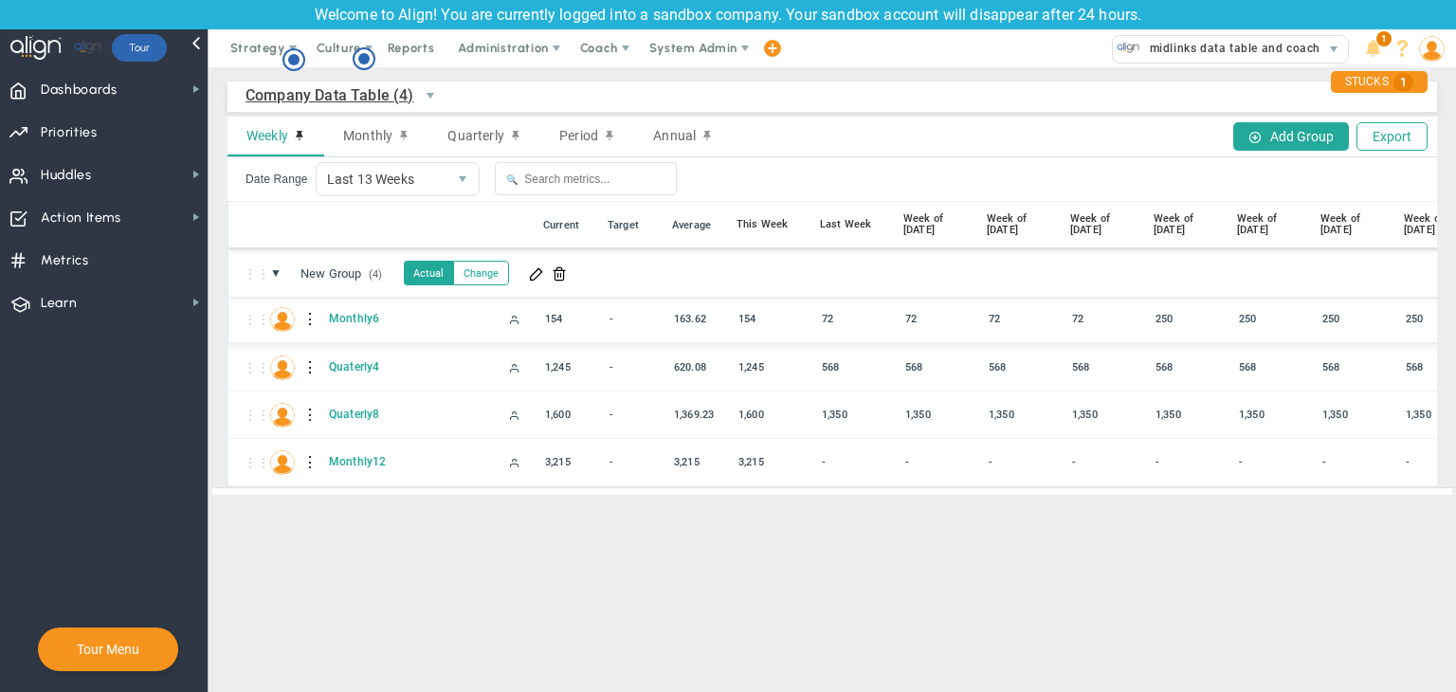
click at [308, 320] on div at bounding box center [310, 319] width 13 height 30
click at [391, 319] on div "Edit" at bounding box center [388, 324] width 131 height 39
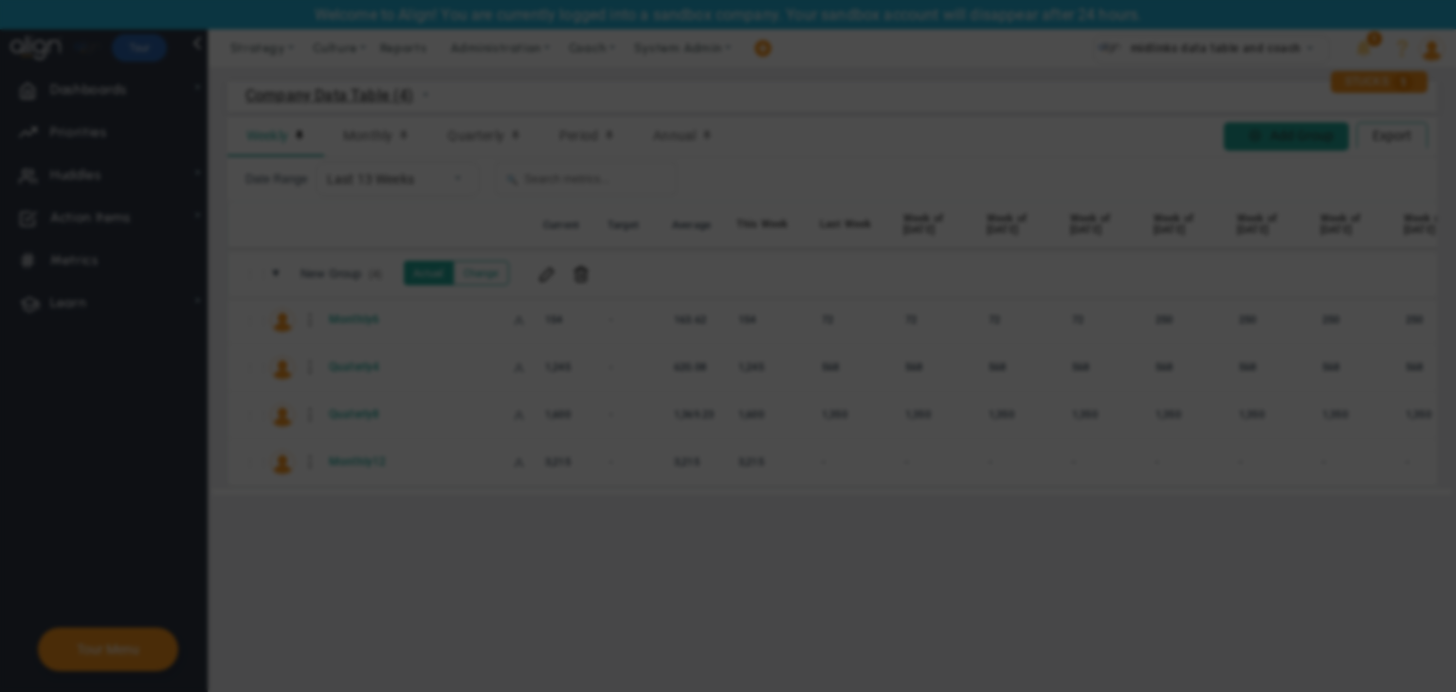
radio input "true"
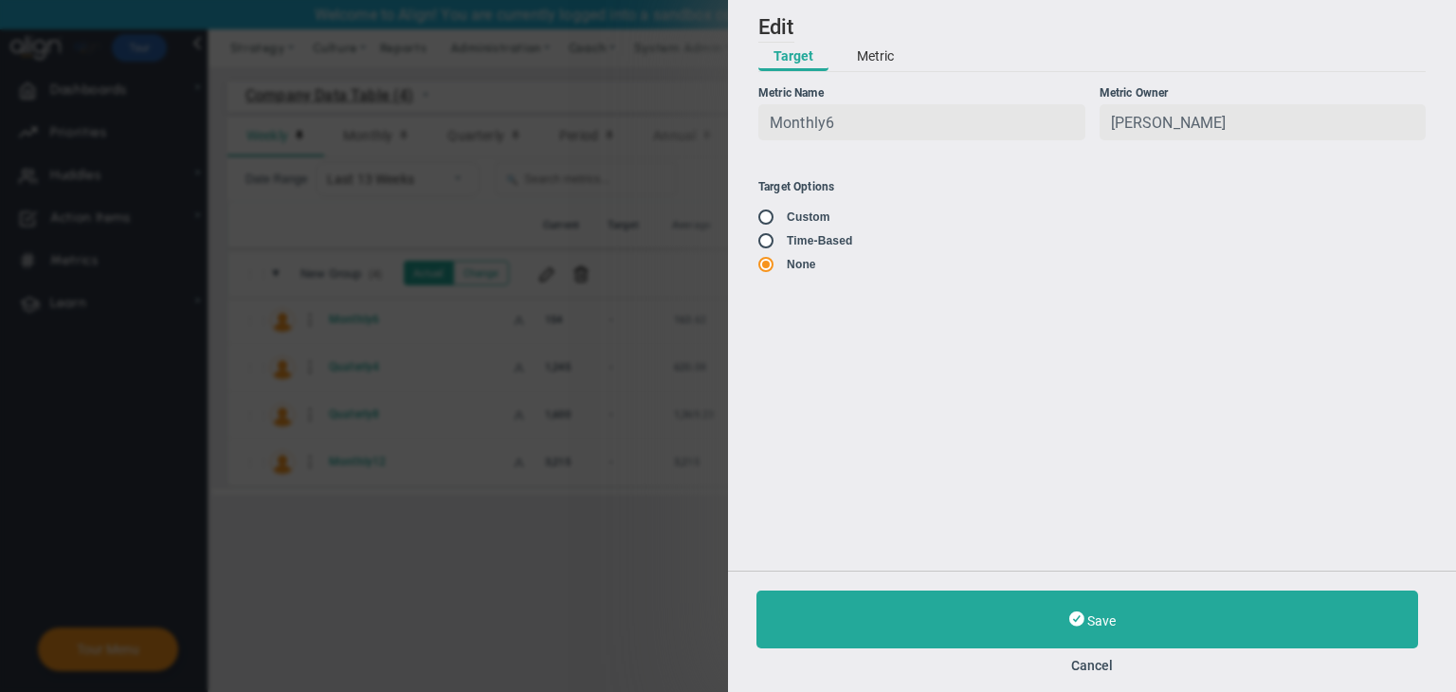
click at [766, 249] on input "radio" at bounding box center [772, 241] width 19 height 15
radio input "true"
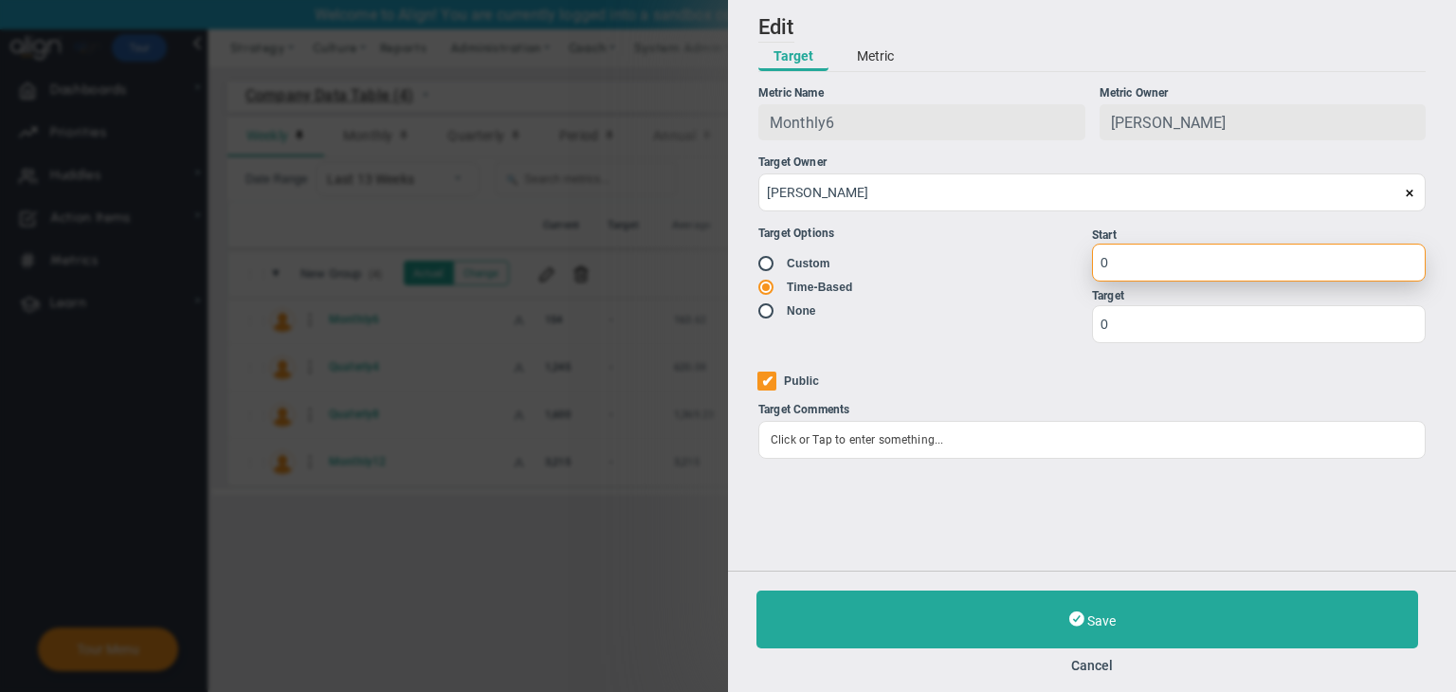
click at [1097, 263] on input "0" at bounding box center [1259, 263] width 334 height 38
click at [1117, 270] on input "0" at bounding box center [1259, 263] width 334 height 38
type input "1"
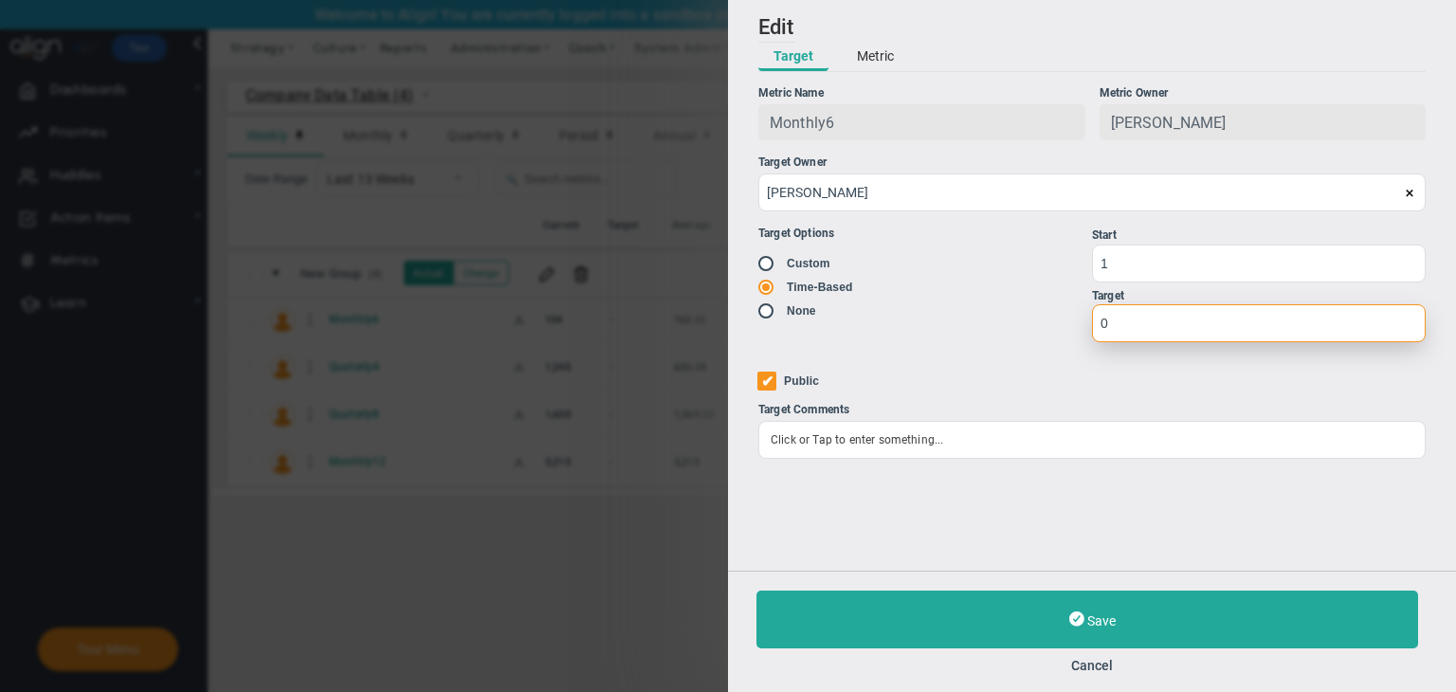
click at [1116, 328] on input "0" at bounding box center [1259, 323] width 334 height 38
type input "2"
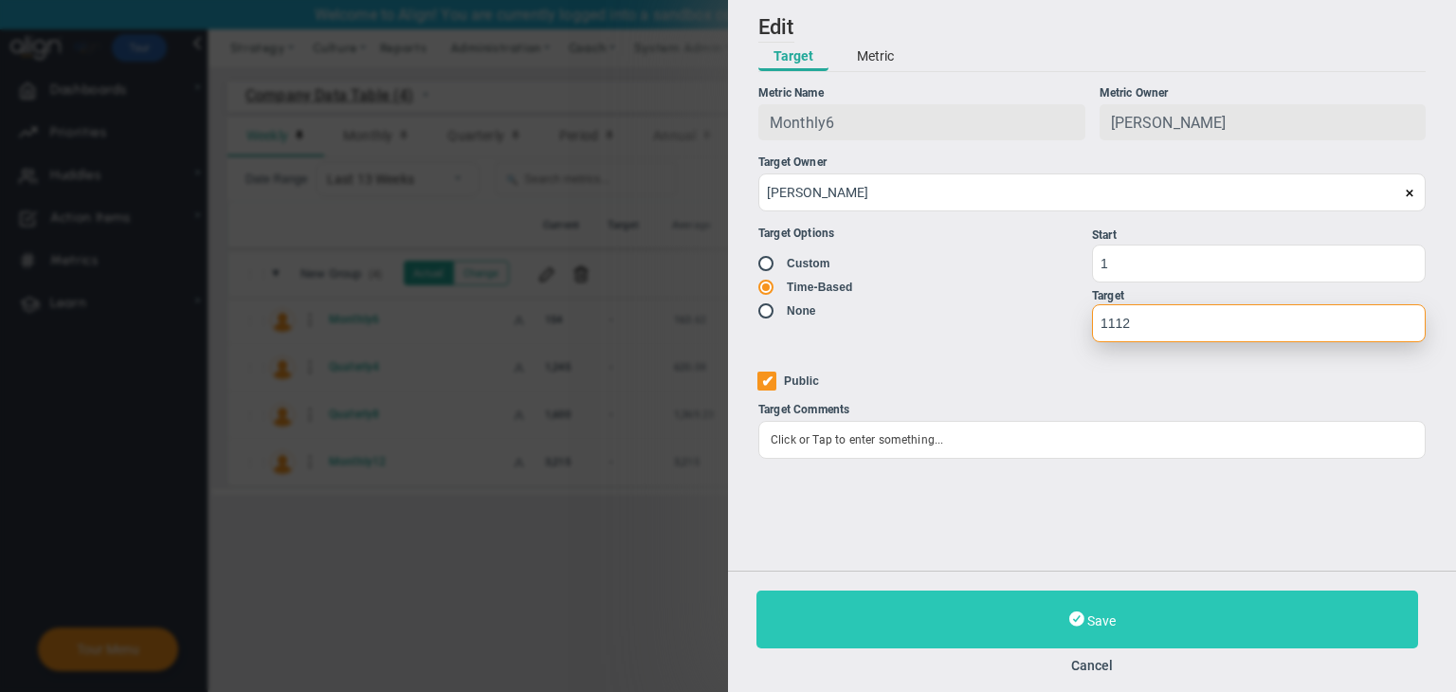
type input "1112"
click at [1151, 632] on button "Save" at bounding box center [1087, 619] width 662 height 58
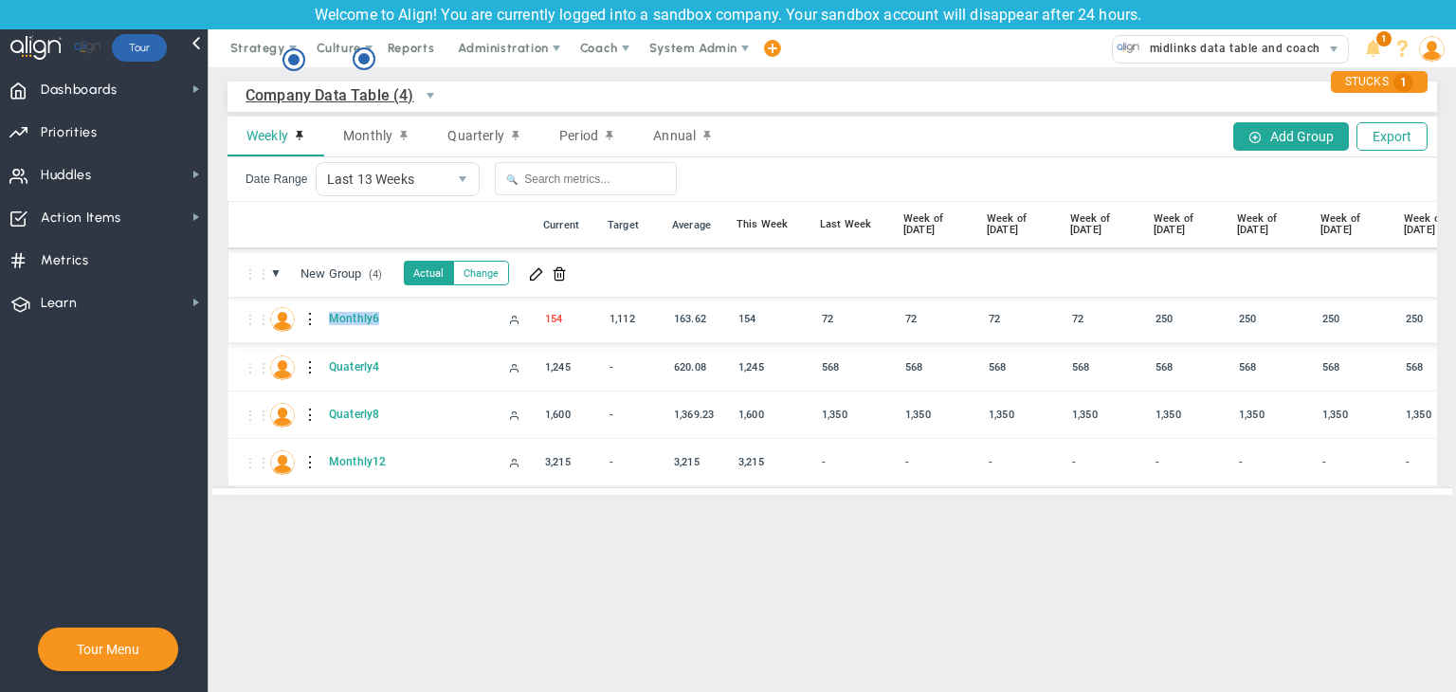
copy span "Monthly6"
drag, startPoint x: 383, startPoint y: 308, endPoint x: 322, endPoint y: 321, distance: 62.1
click at [322, 321] on div "⋮⋮ M Monthly6 154 163.62 154 72 72" at bounding box center [1026, 319] width 1596 height 47
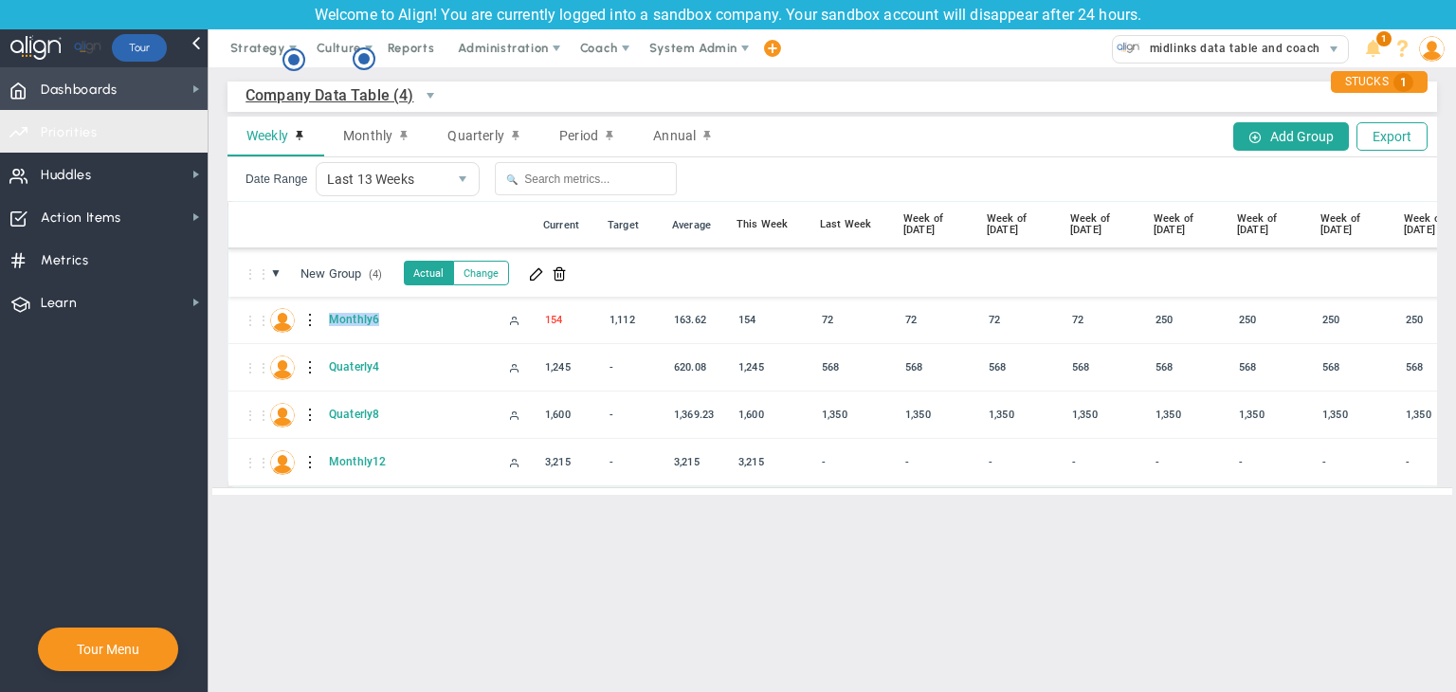
click at [153, 90] on span "Dashboards Dashboards" at bounding box center [104, 88] width 208 height 43
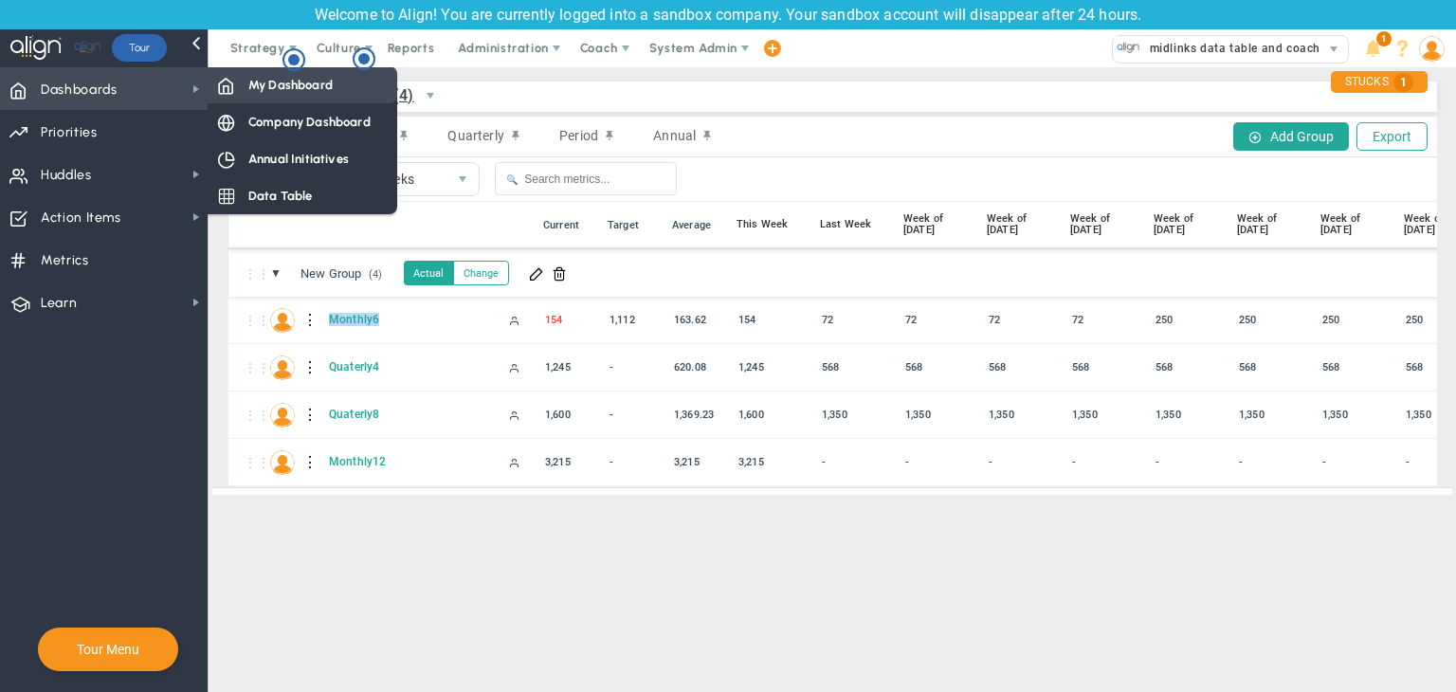
click at [299, 92] on span "My Dashboard" at bounding box center [290, 85] width 84 height 18
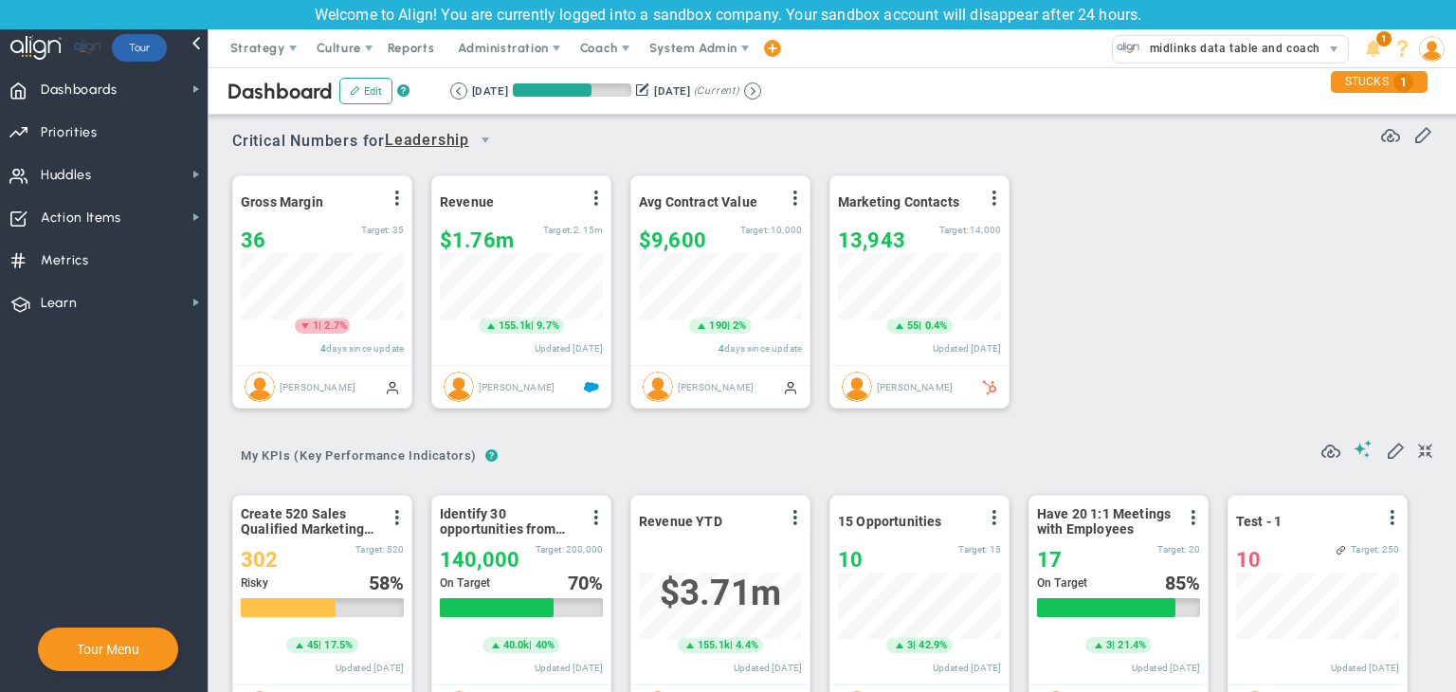
scroll to position [65, 163]
click at [1151, 452] on span at bounding box center [1395, 449] width 19 height 19
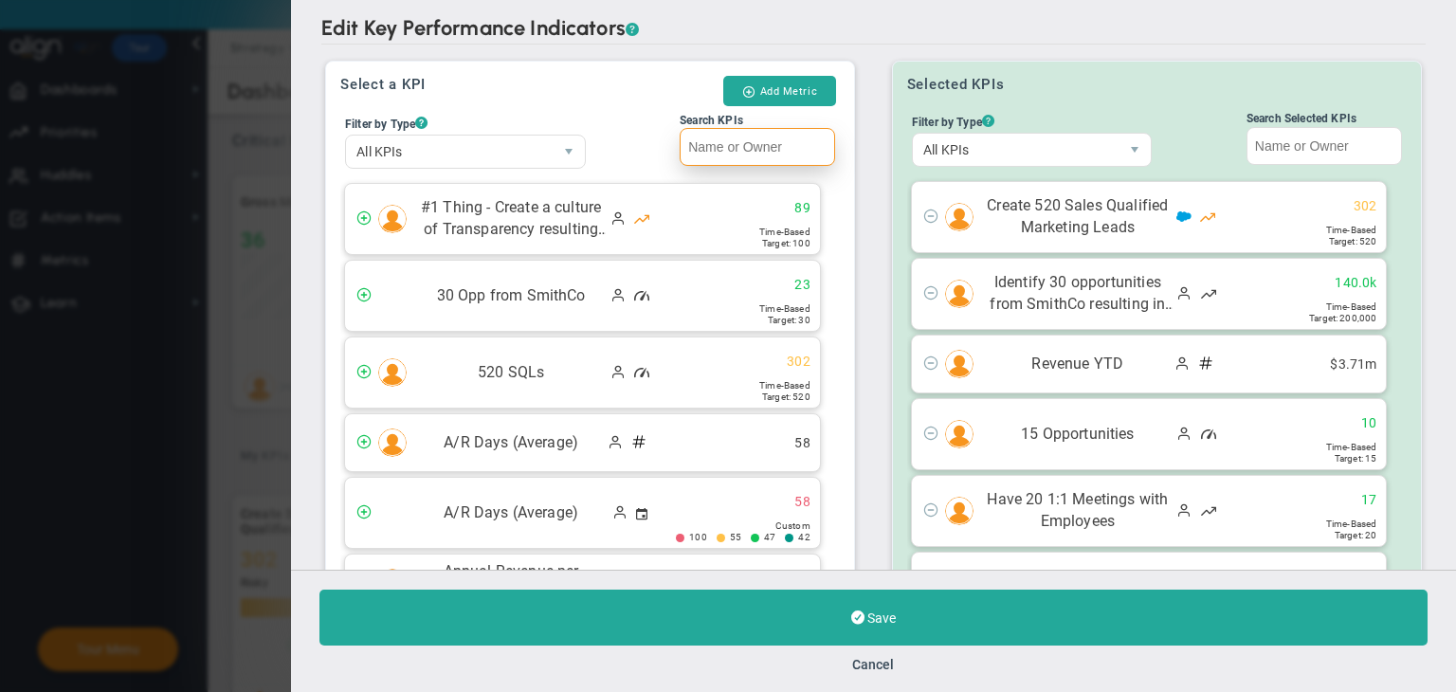
click at [730, 142] on input "Search KPIs" at bounding box center [757, 147] width 155 height 38
paste input "Monthly6"
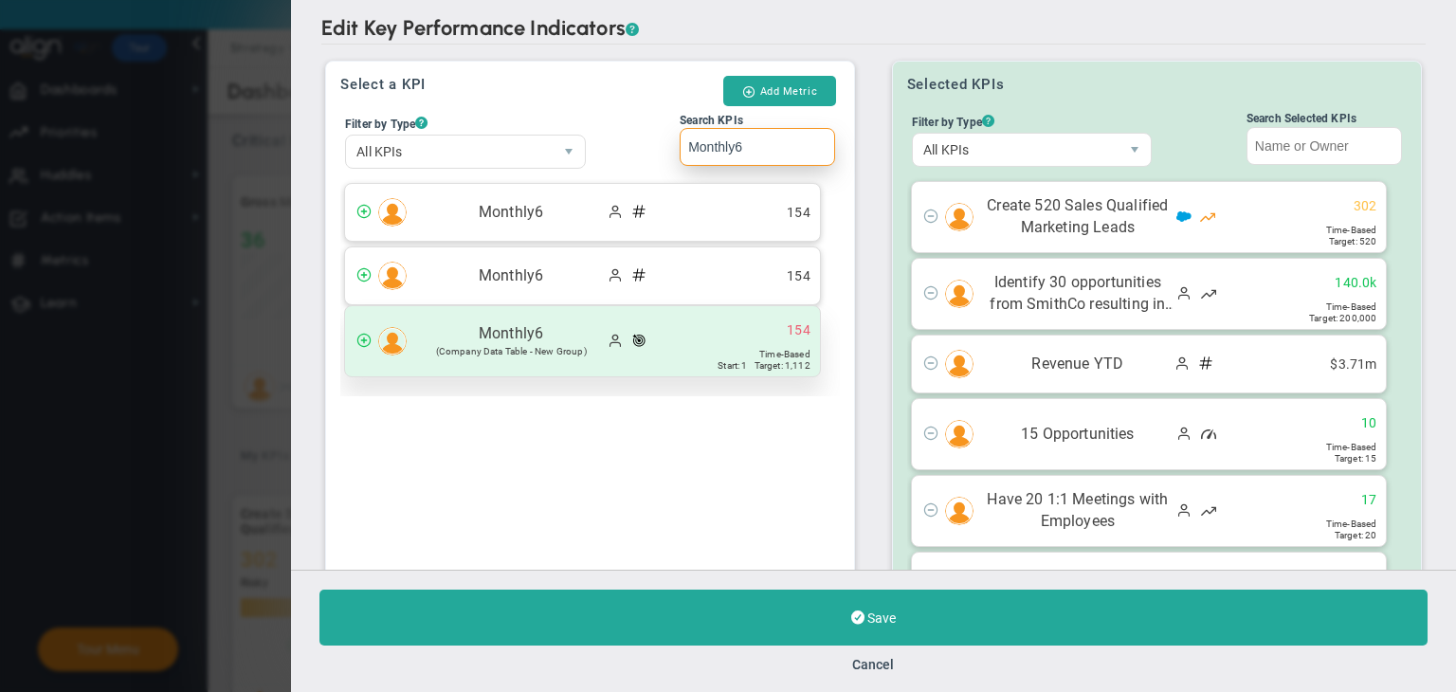
click at [704, 335] on div "Monthly6 (Company Data Table - New Group)" at bounding box center [582, 341] width 475 height 70
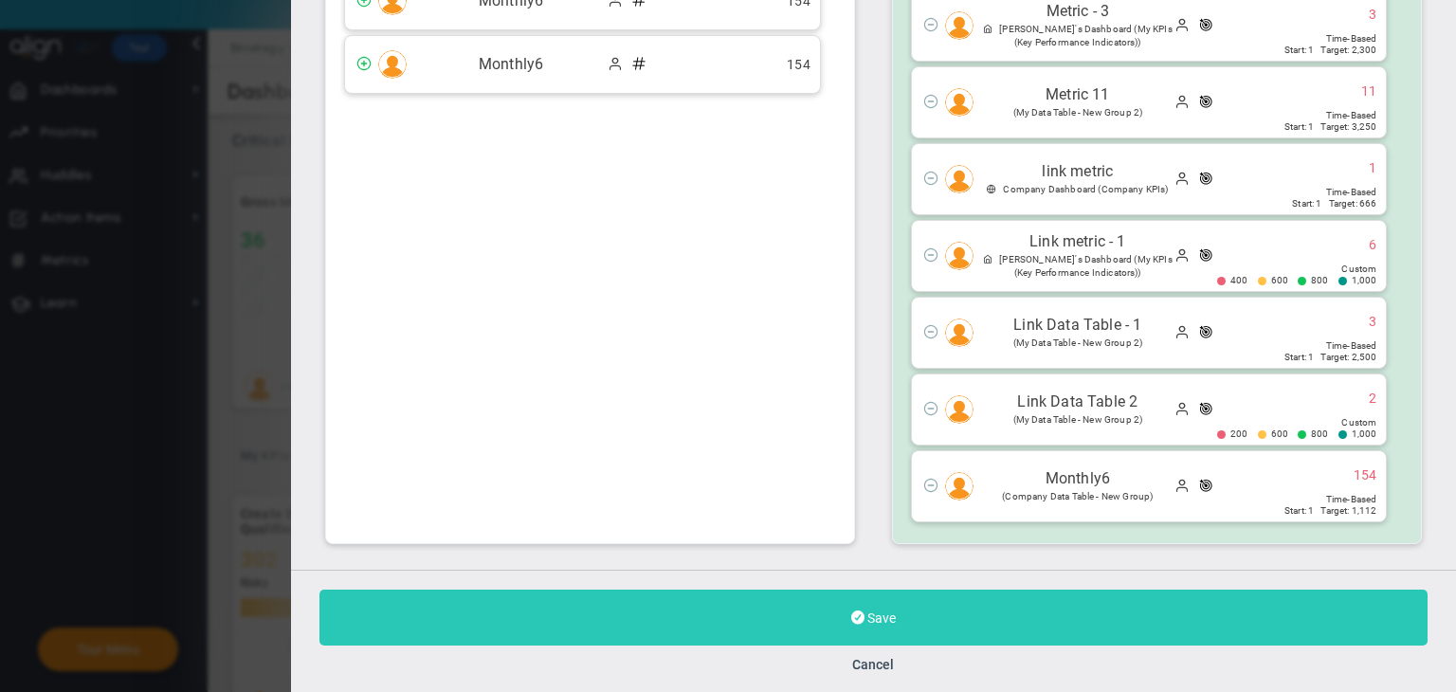
type input "Monthly6"
click at [880, 610] on span "Save" at bounding box center [881, 617] width 28 height 15
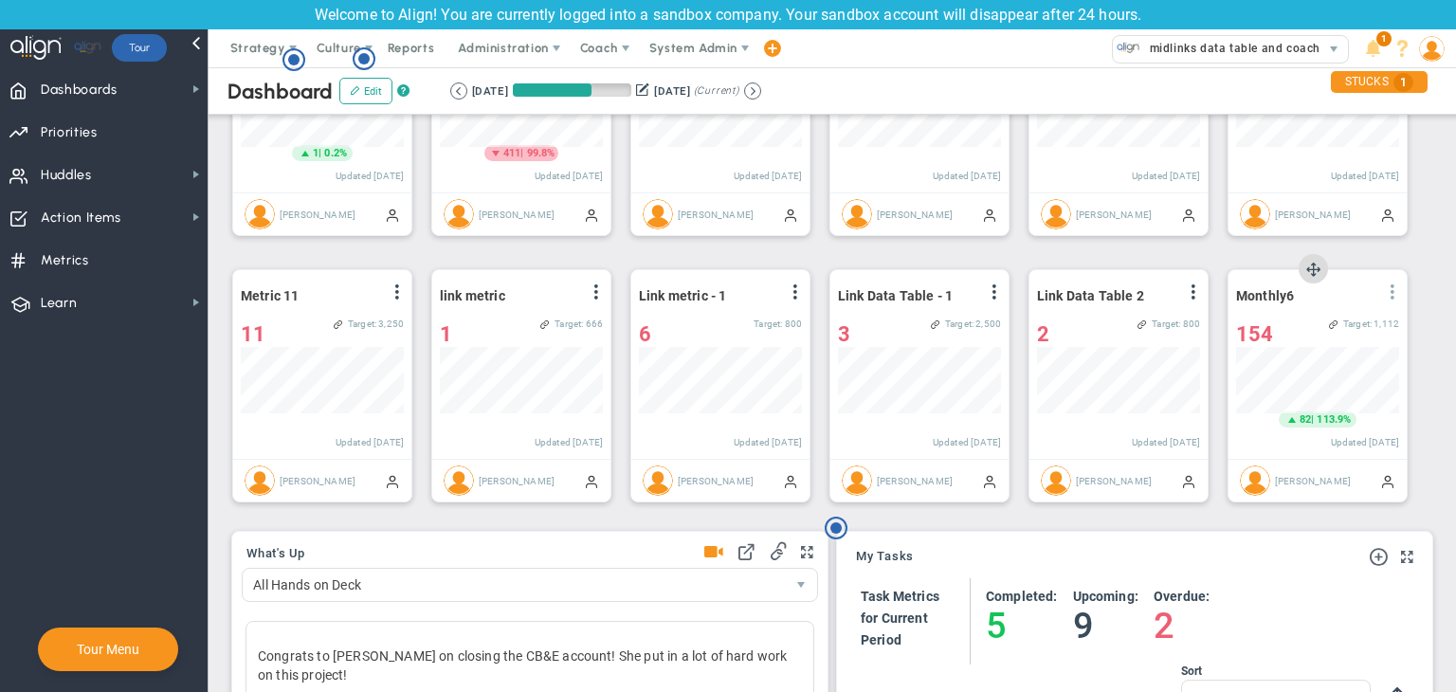
click at [1151, 287] on span at bounding box center [1392, 291] width 15 height 15
click at [1151, 331] on li "Edit" at bounding box center [1339, 330] width 135 height 24
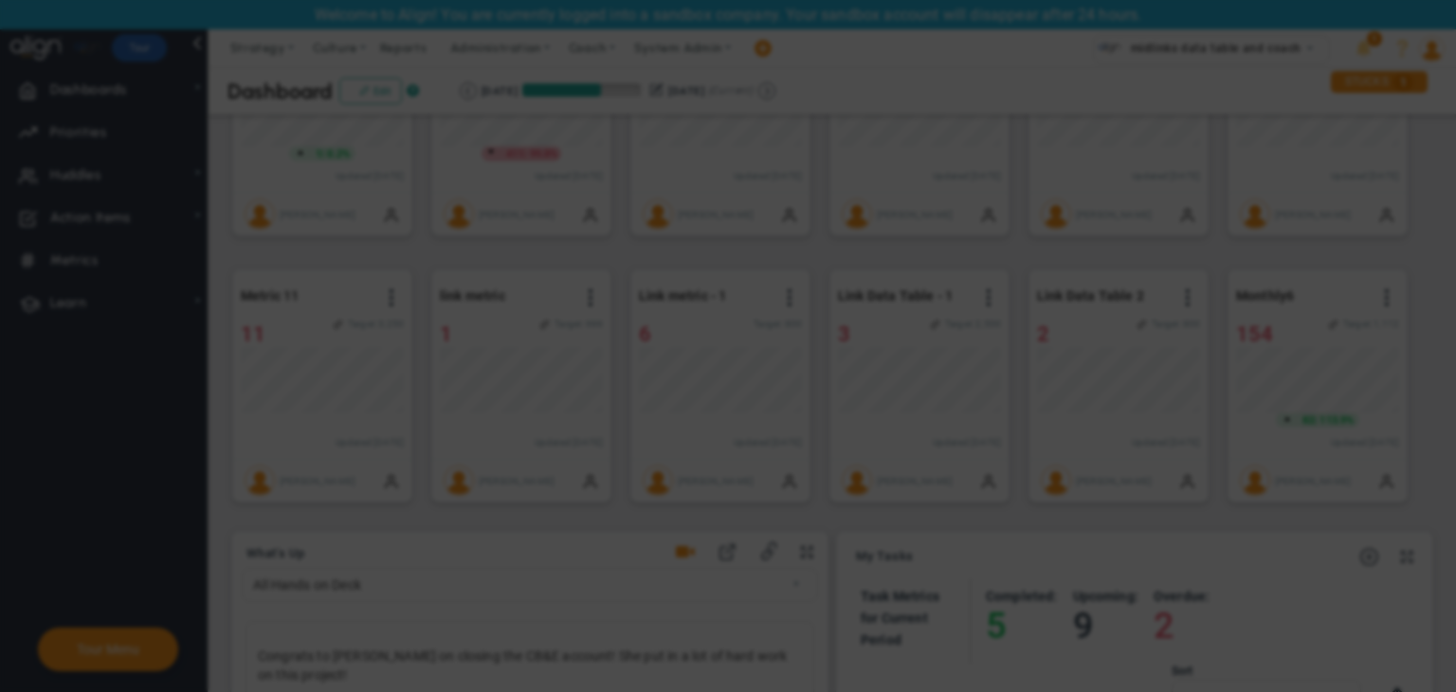
radio input "true"
checkbox input "false"
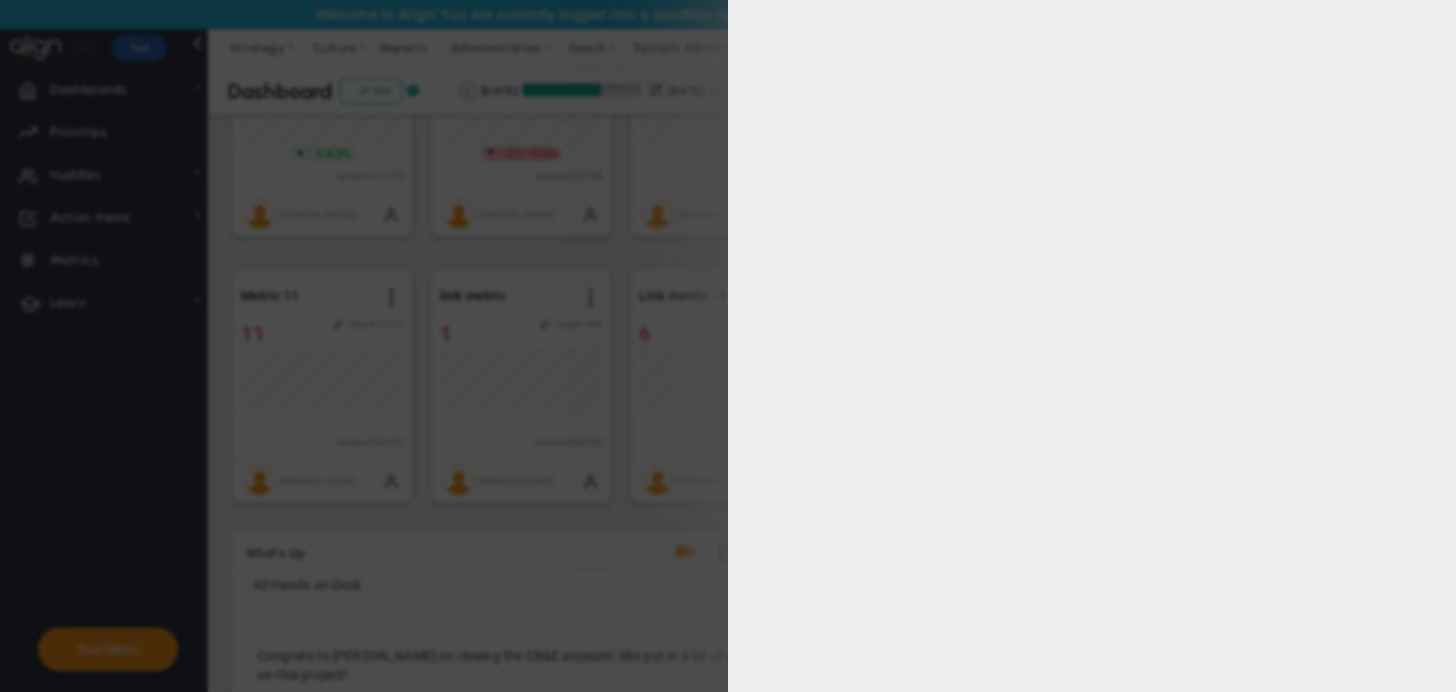
type input "1"
type input "1112"
checkbox input "true"
type input "[PERSON_NAME]"
radio input "true"
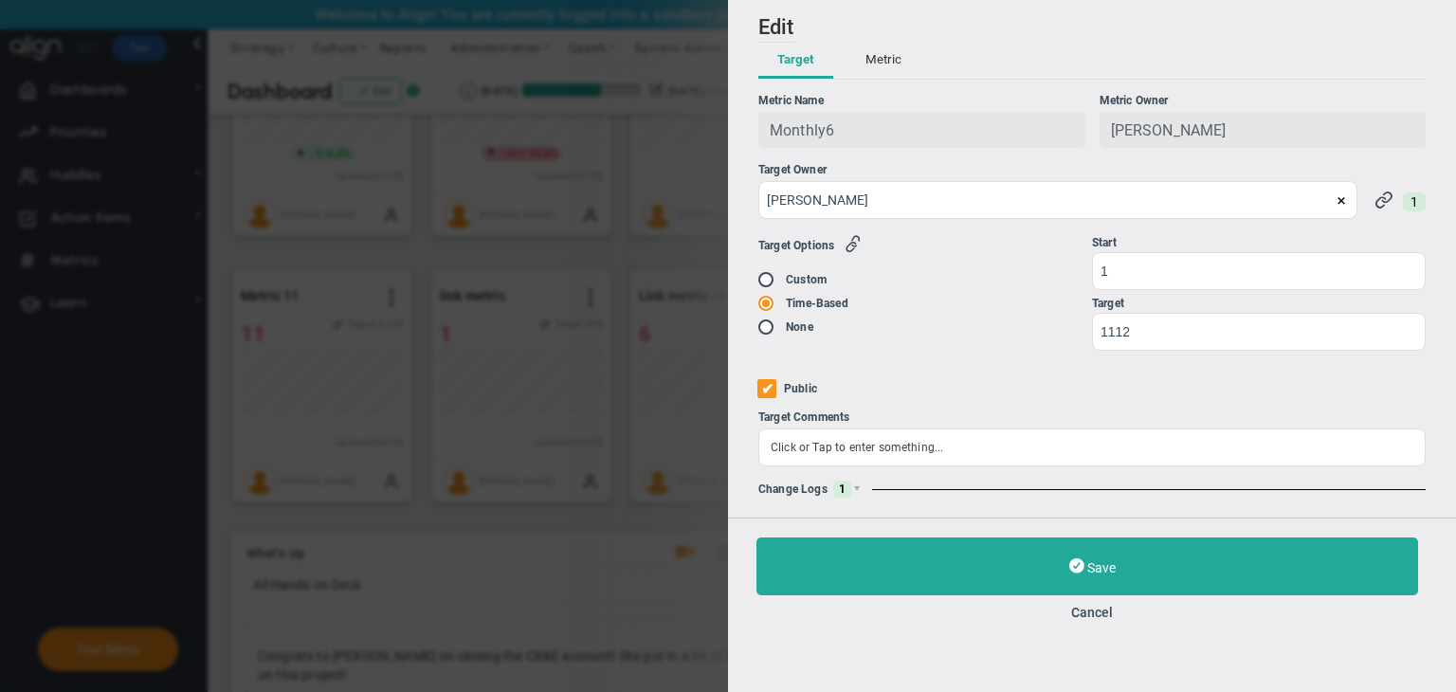
click at [862, 490] on div "Change Logs 1" at bounding box center [1091, 489] width 667 height 17
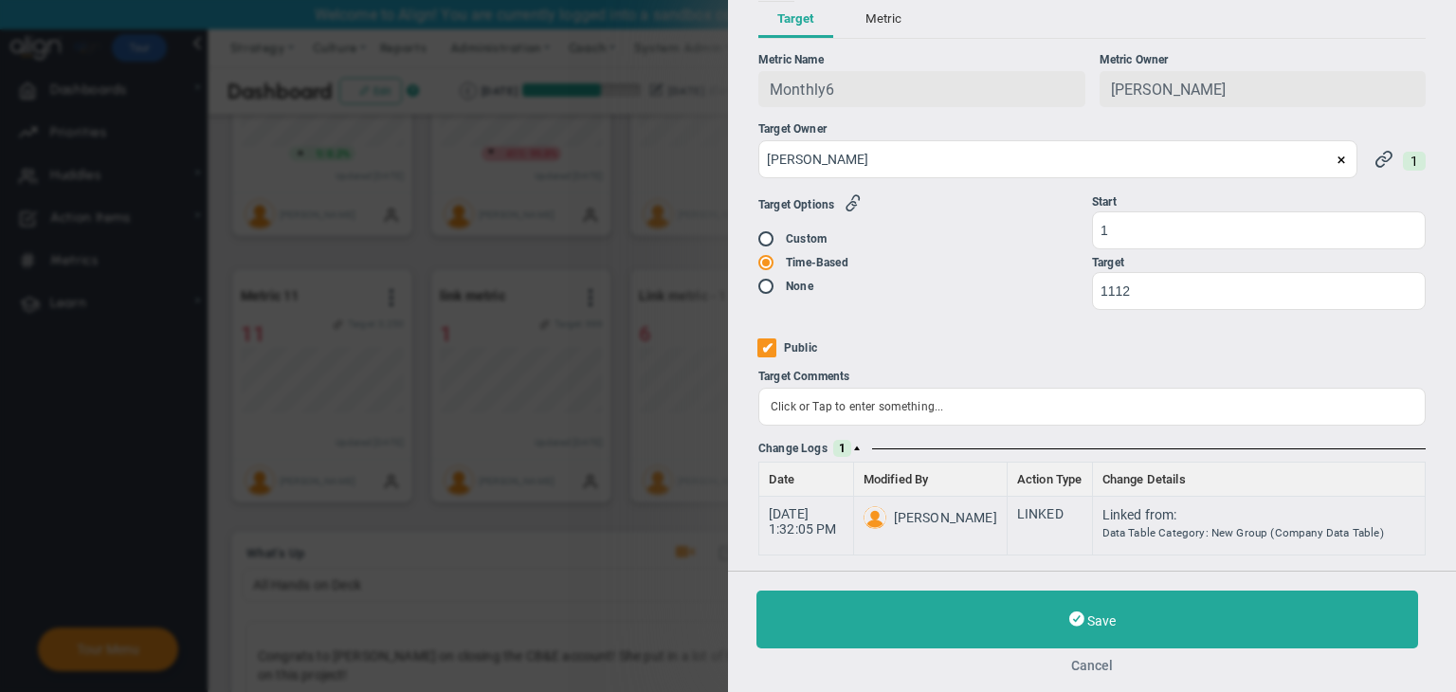
click at [1109, 666] on button "Cancel" at bounding box center [1091, 665] width 671 height 15
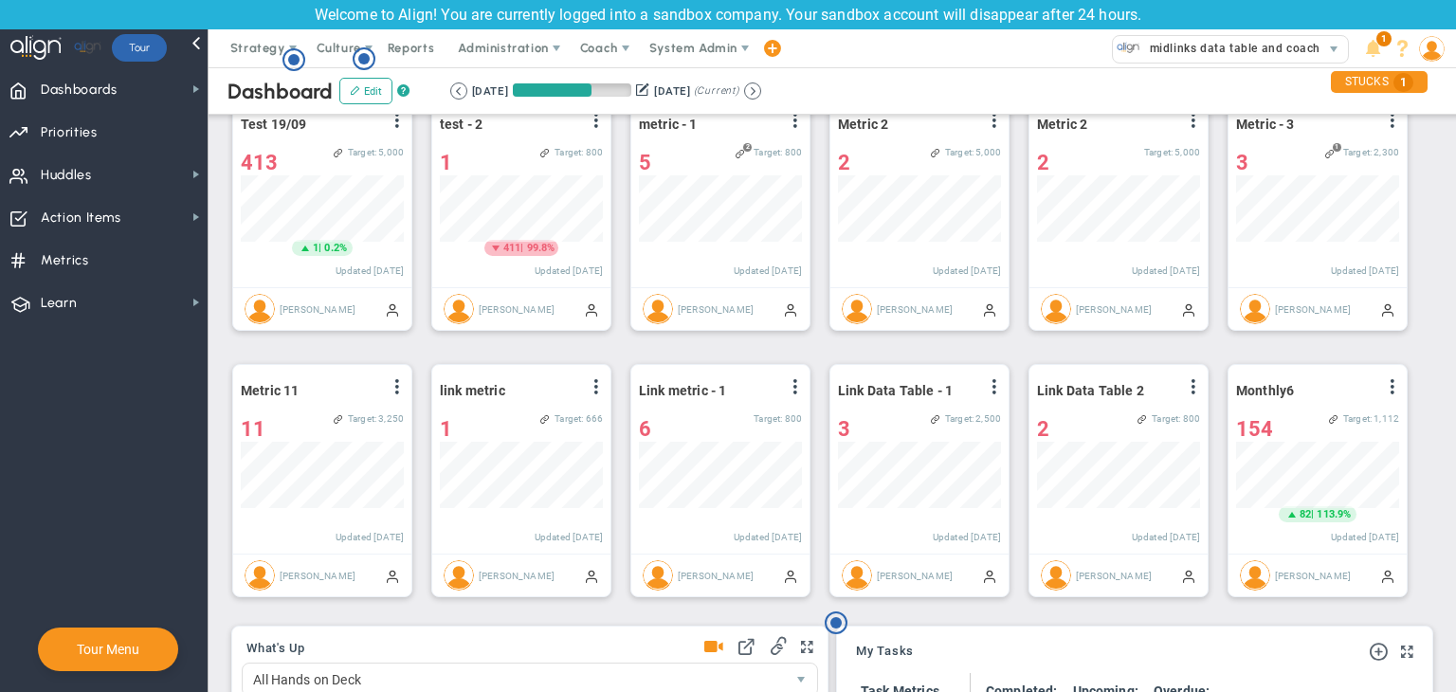
click at [798, 81] on div "Dashboard Edit ? Retrieving period... [DATE] [DATE] (Current)" at bounding box center [832, 90] width 1285 height 47
click at [761, 89] on button at bounding box center [752, 90] width 17 height 17
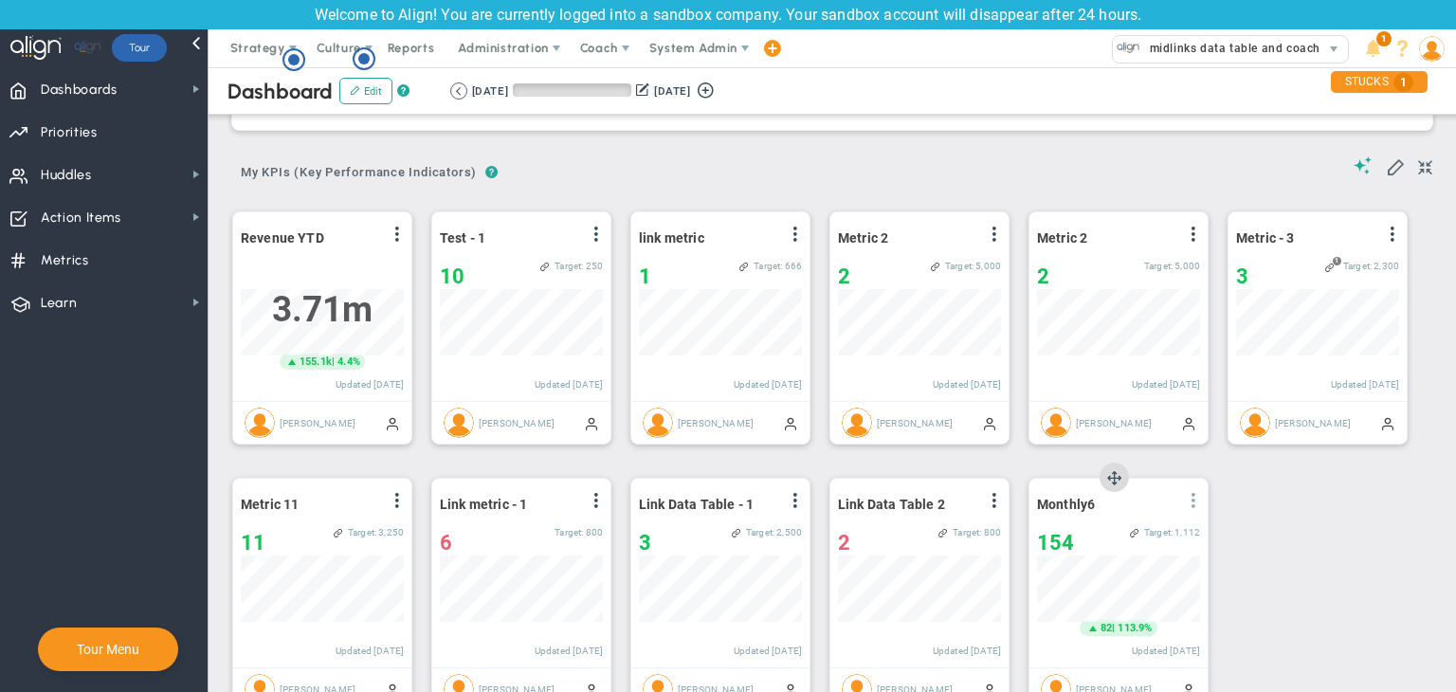
click at [1151, 493] on span at bounding box center [1193, 500] width 15 height 15
click at [1126, 534] on li "Edit" at bounding box center [1140, 539] width 135 height 24
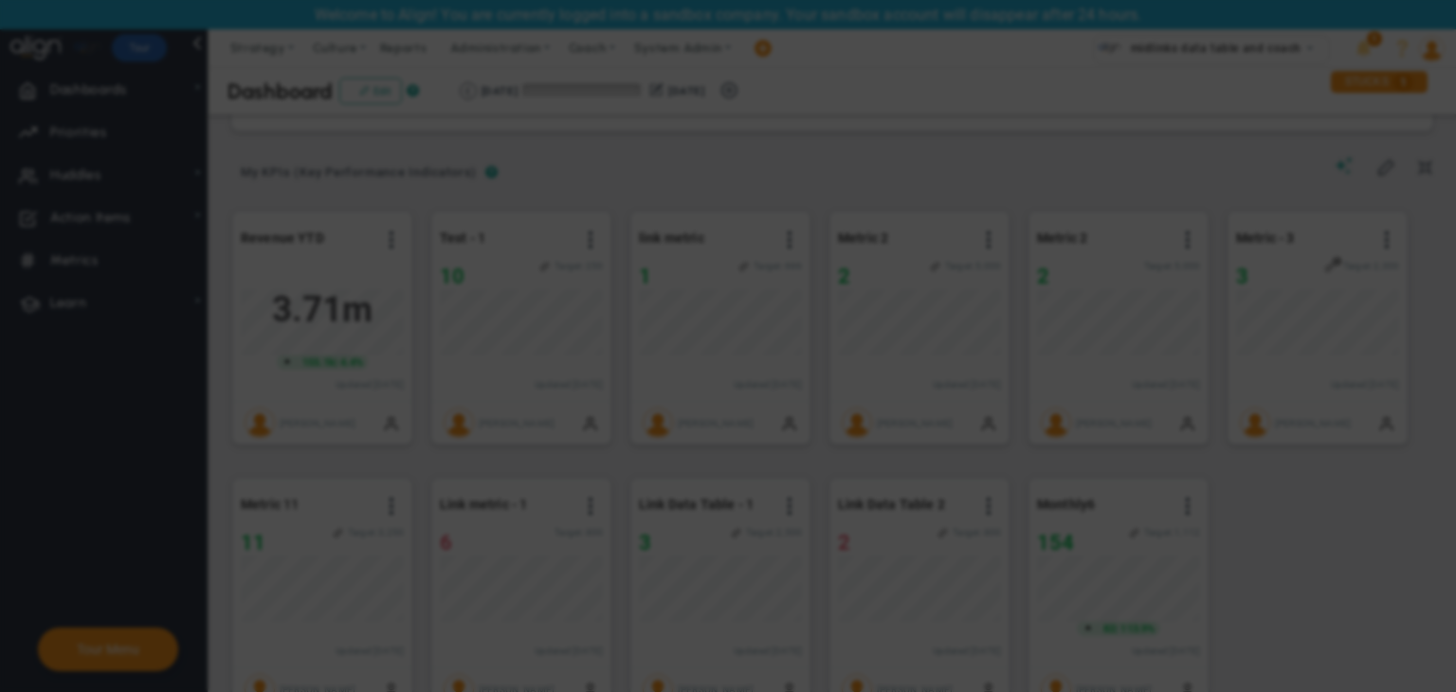
radio input "true"
checkbox input "false"
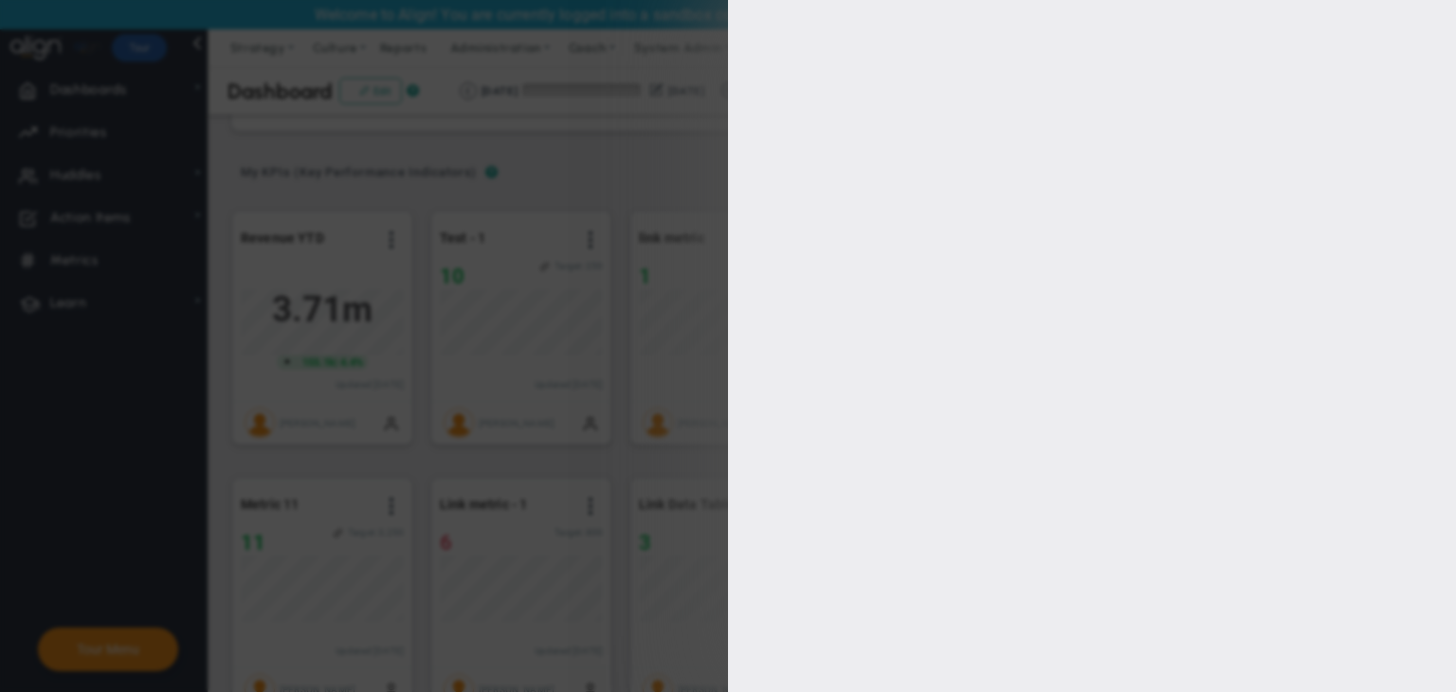
type input "1"
type input "1112"
checkbox input "true"
type input "[PERSON_NAME]"
radio input "true"
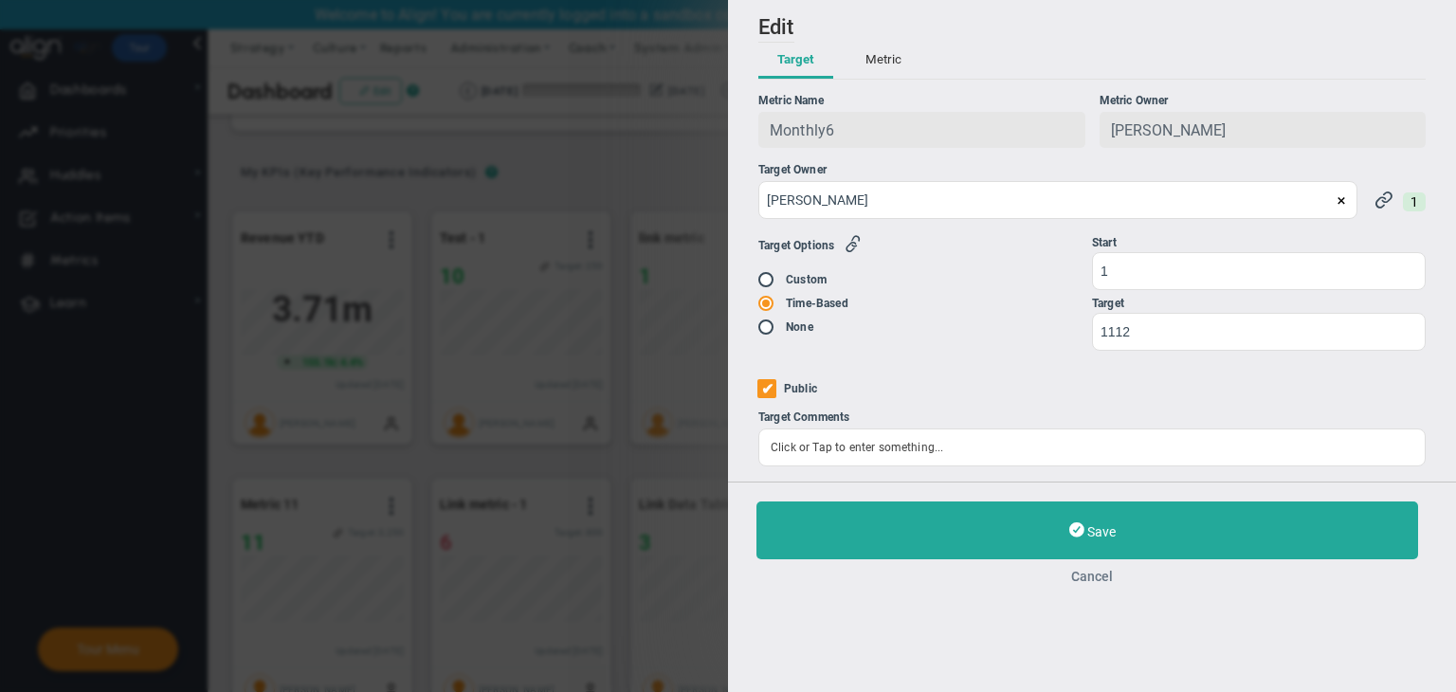
click at [1087, 577] on button "Cancel" at bounding box center [1091, 576] width 671 height 15
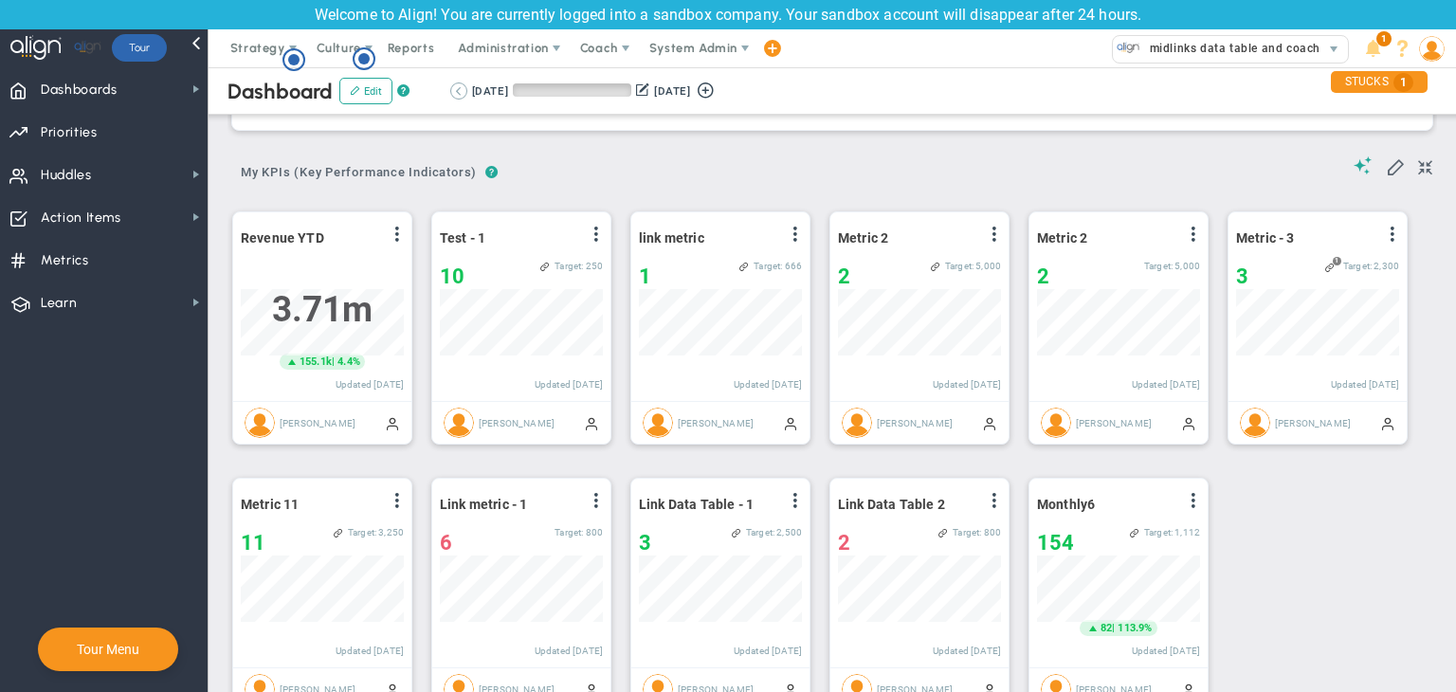
click at [463, 89] on button at bounding box center [458, 90] width 17 height 17
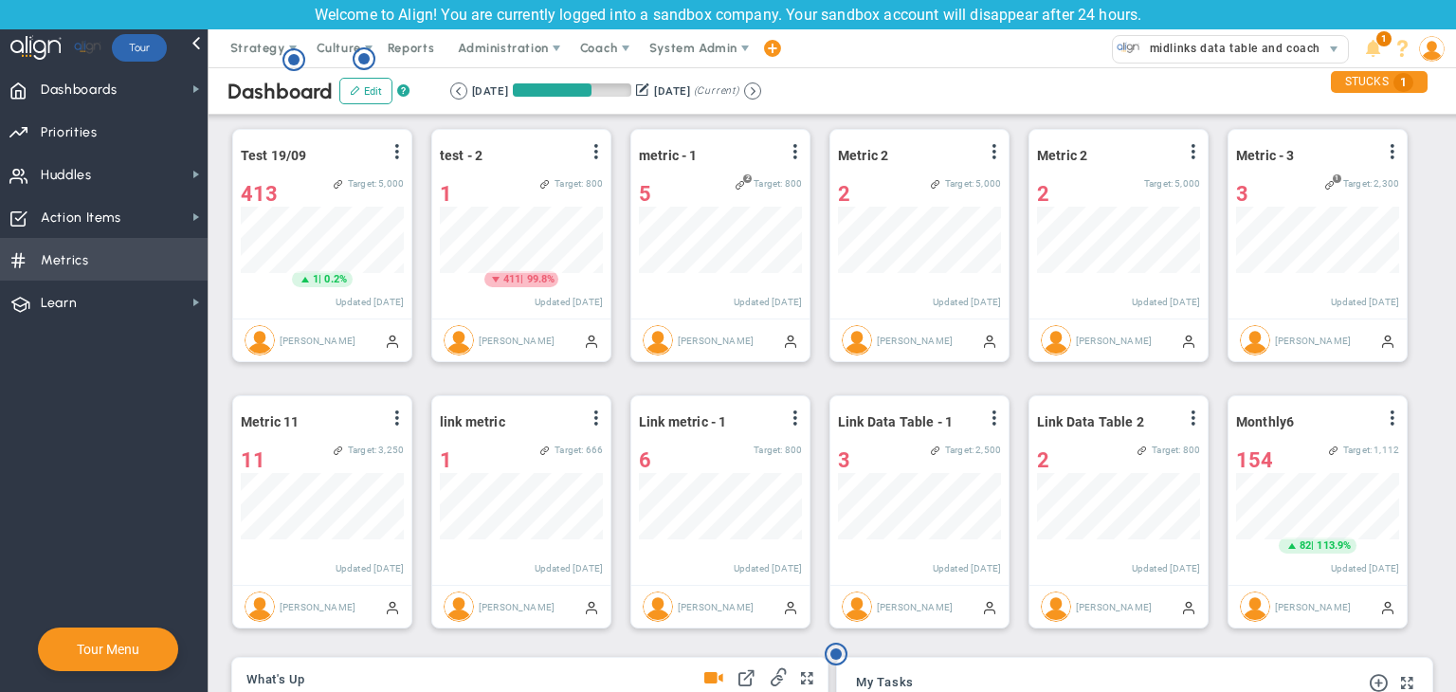
click at [107, 251] on span "Metrics Metrics" at bounding box center [104, 259] width 208 height 43
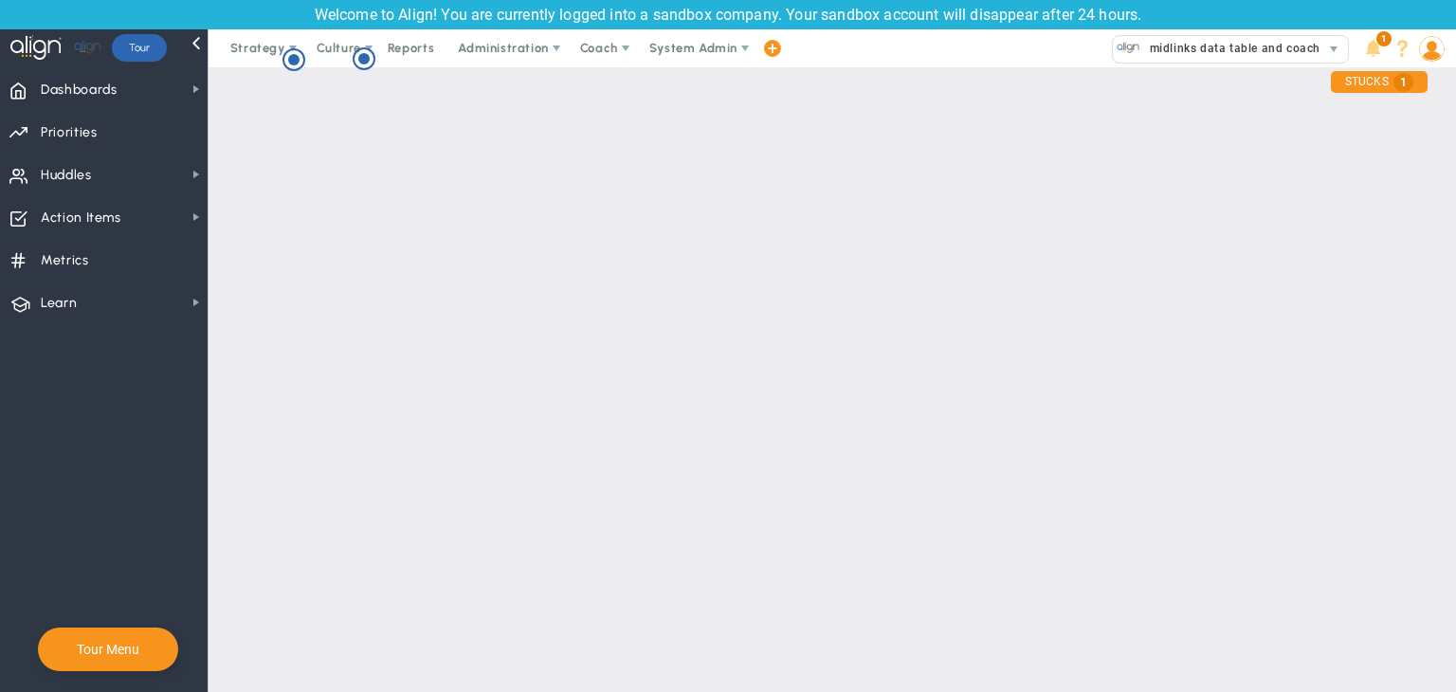
checkbox input "false"
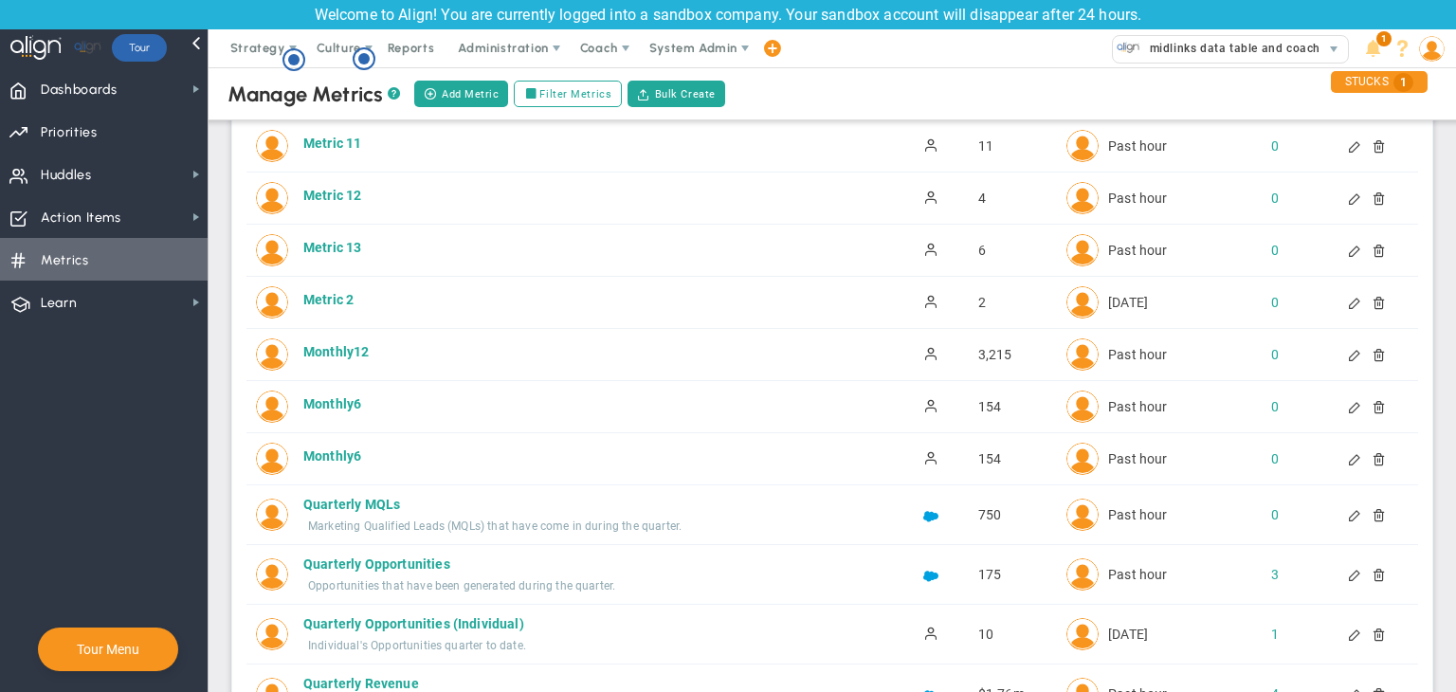
click at [1151, 407] on div at bounding box center [1370, 406] width 15 height 13
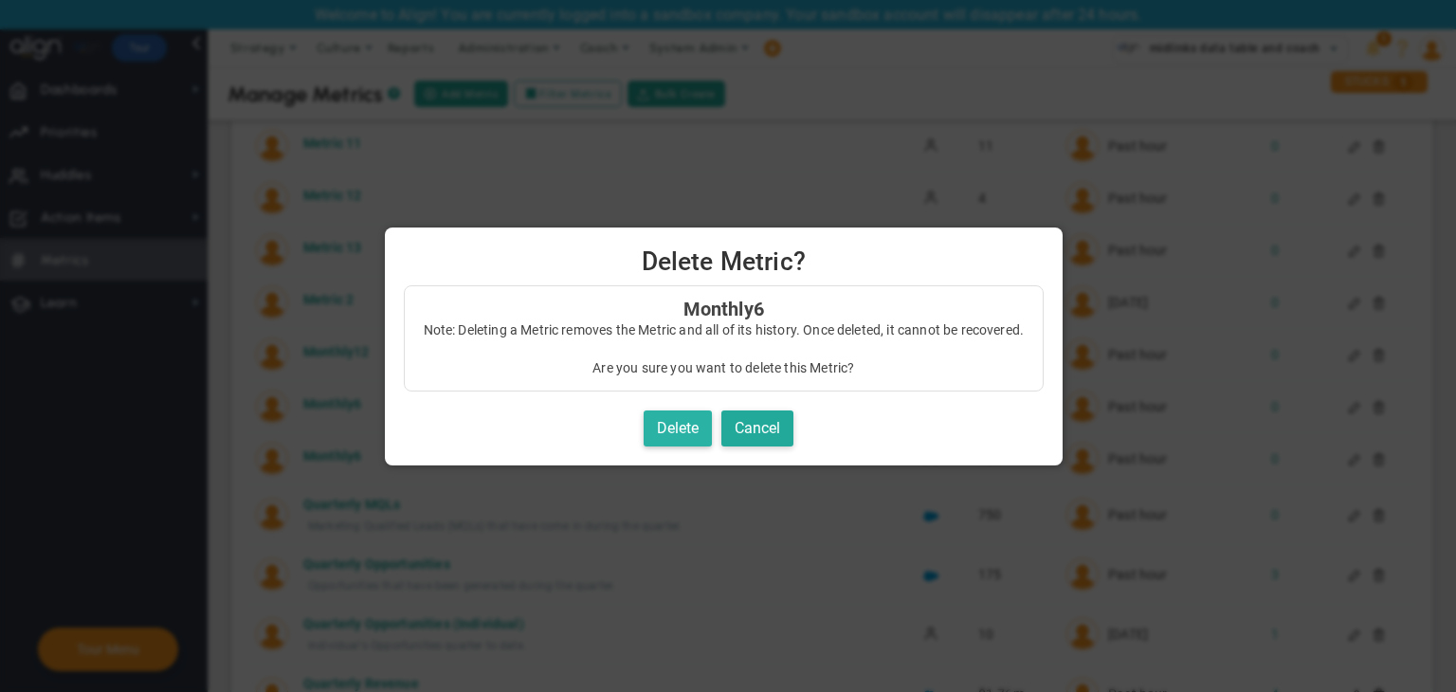
click at [681, 433] on button "Delete" at bounding box center [678, 428] width 68 height 37
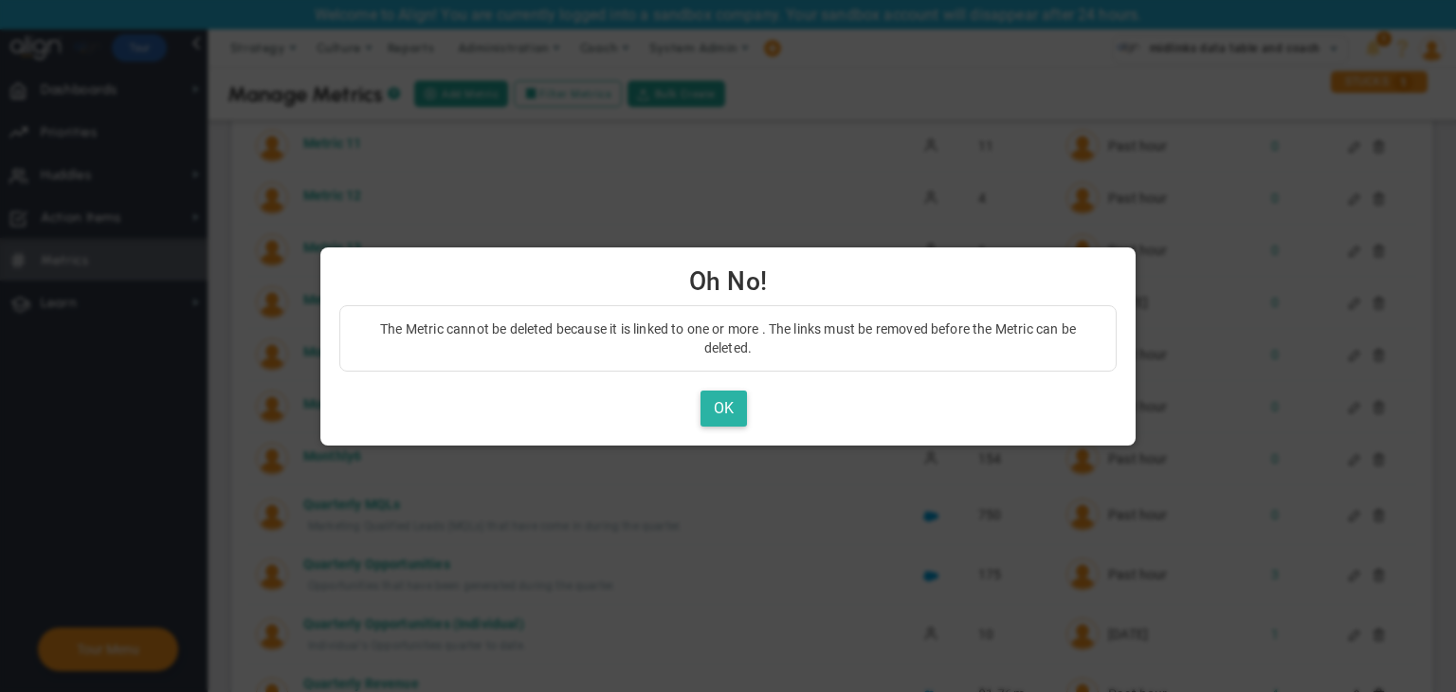
click at [728, 414] on button "OK" at bounding box center [723, 408] width 46 height 37
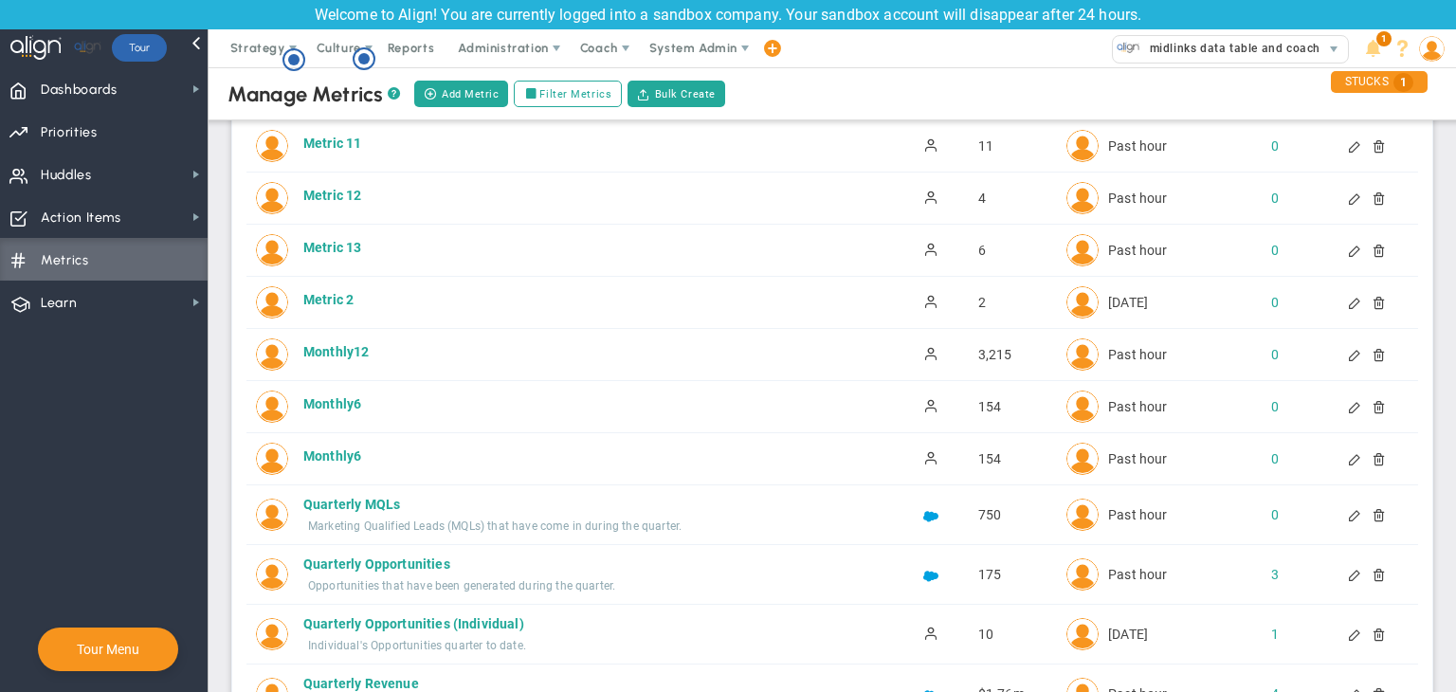
click at [1151, 457] on div at bounding box center [1357, 458] width 120 height 13
click at [1151, 456] on div at bounding box center [1370, 458] width 15 height 13
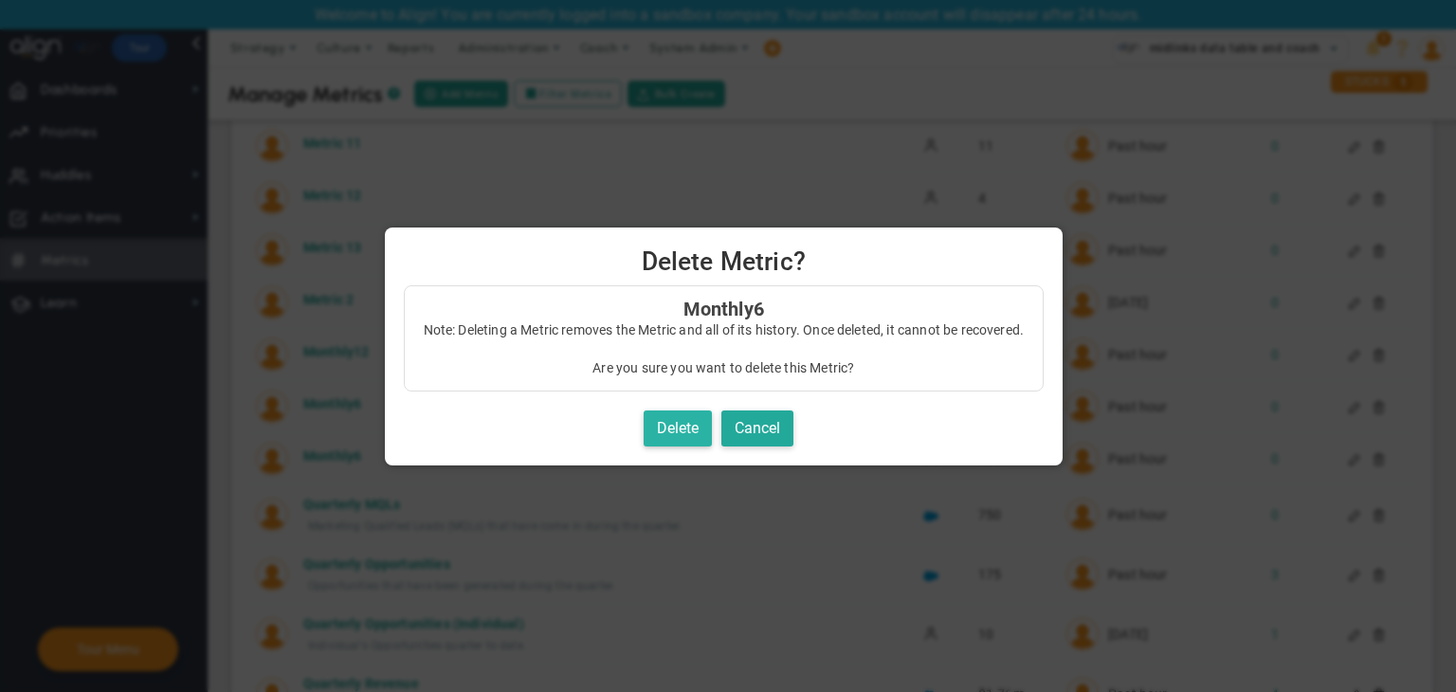
click at [694, 437] on button "Delete" at bounding box center [678, 428] width 68 height 37
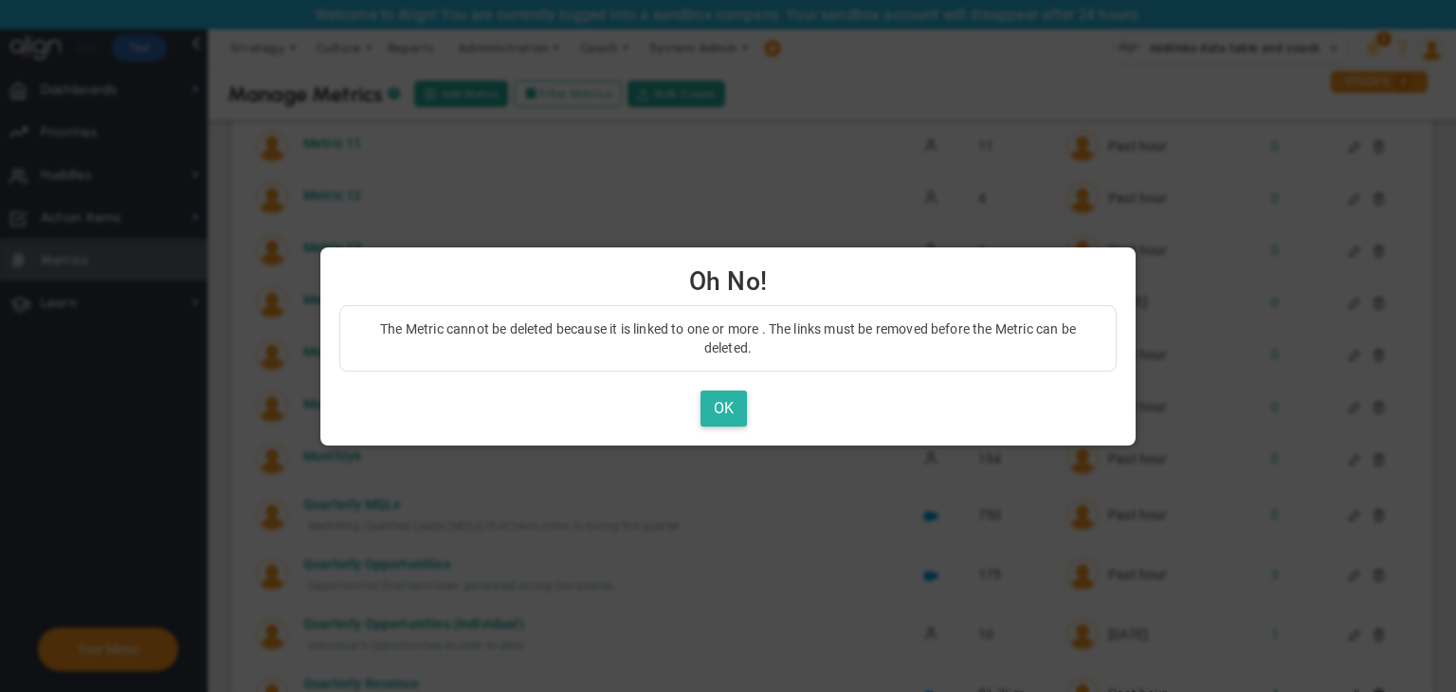
click at [724, 403] on button "OK" at bounding box center [723, 408] width 46 height 37
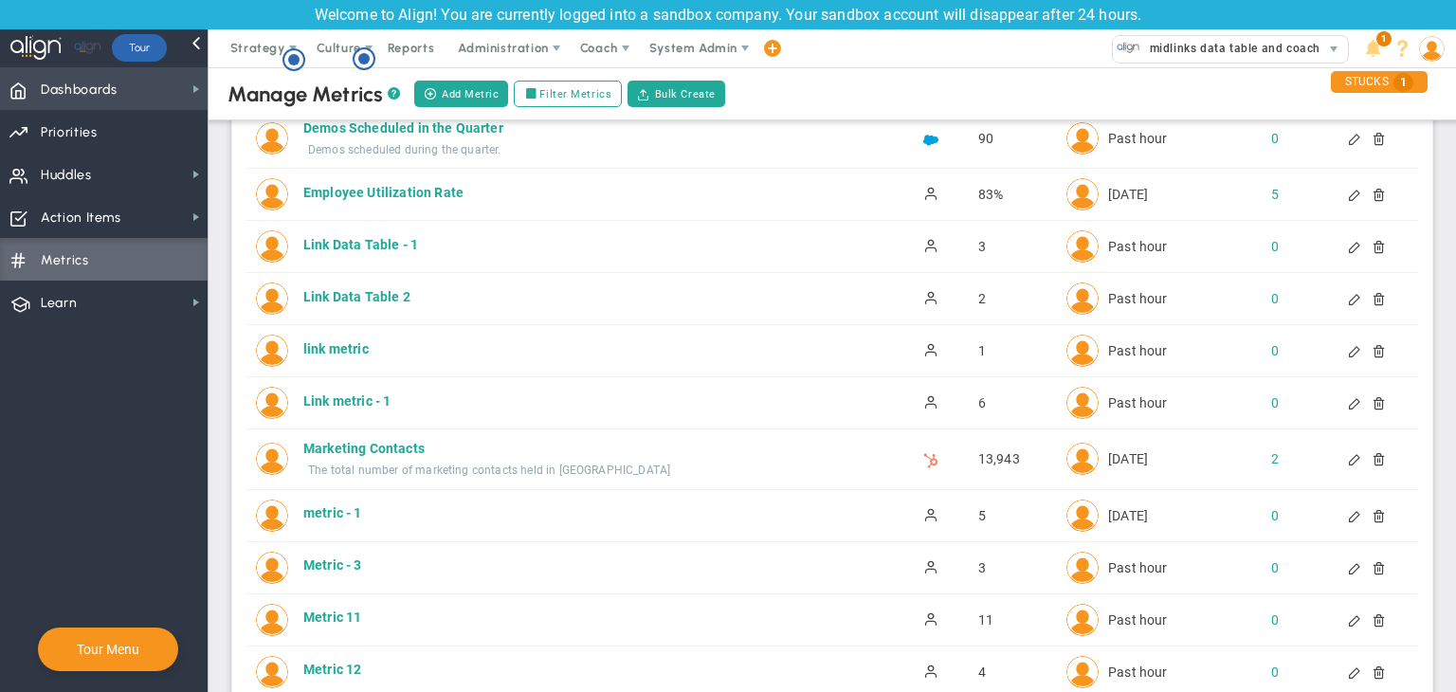
click at [84, 80] on span "Dashboards" at bounding box center [79, 90] width 77 height 40
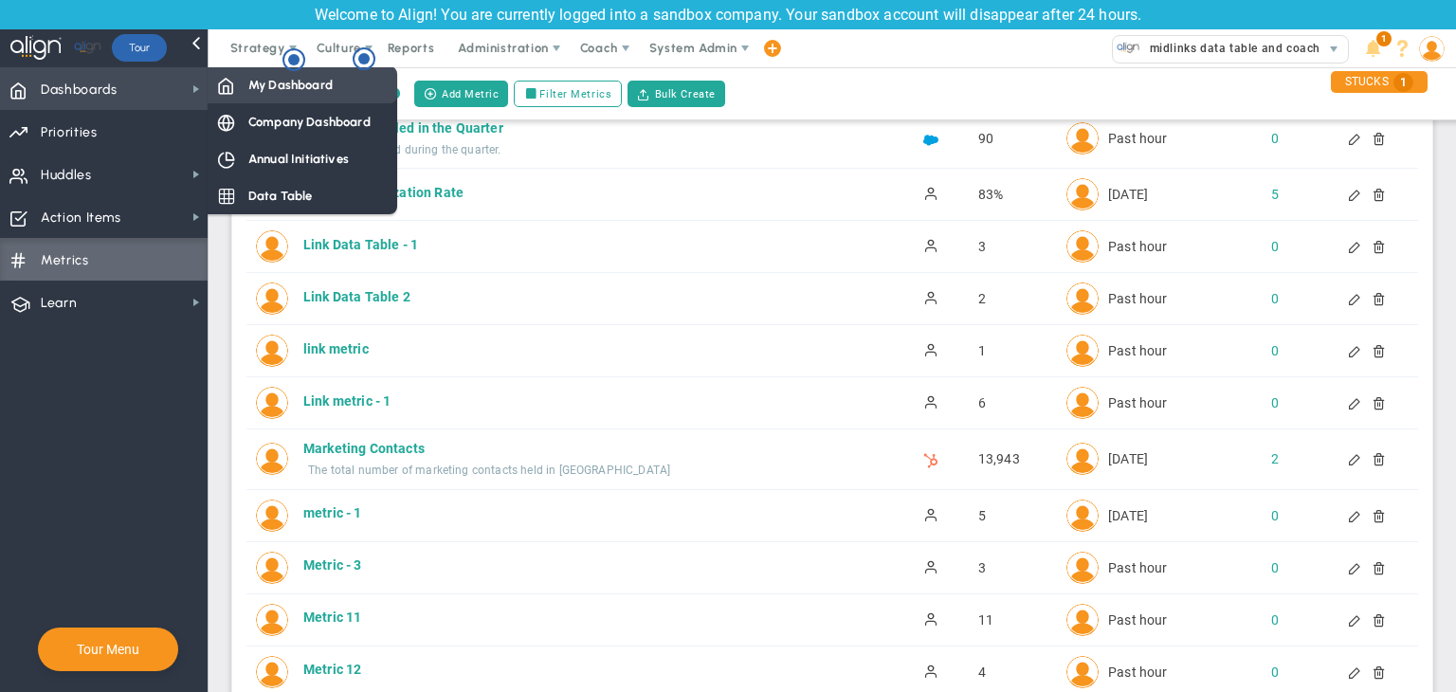
click at [258, 77] on span "My Dashboard" at bounding box center [290, 85] width 84 height 18
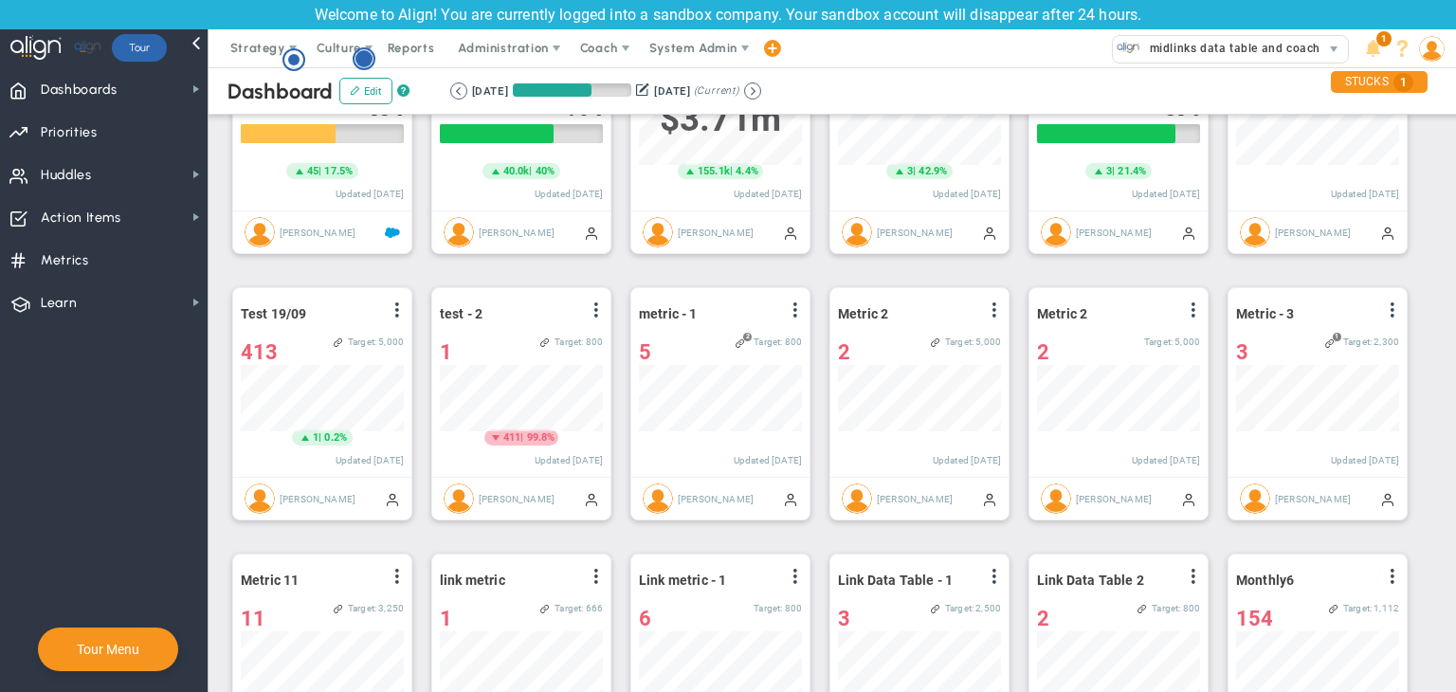
click at [367, 54] on circle "Hotspot (open by clicking or pressing space/enter)" at bounding box center [364, 58] width 21 height 21
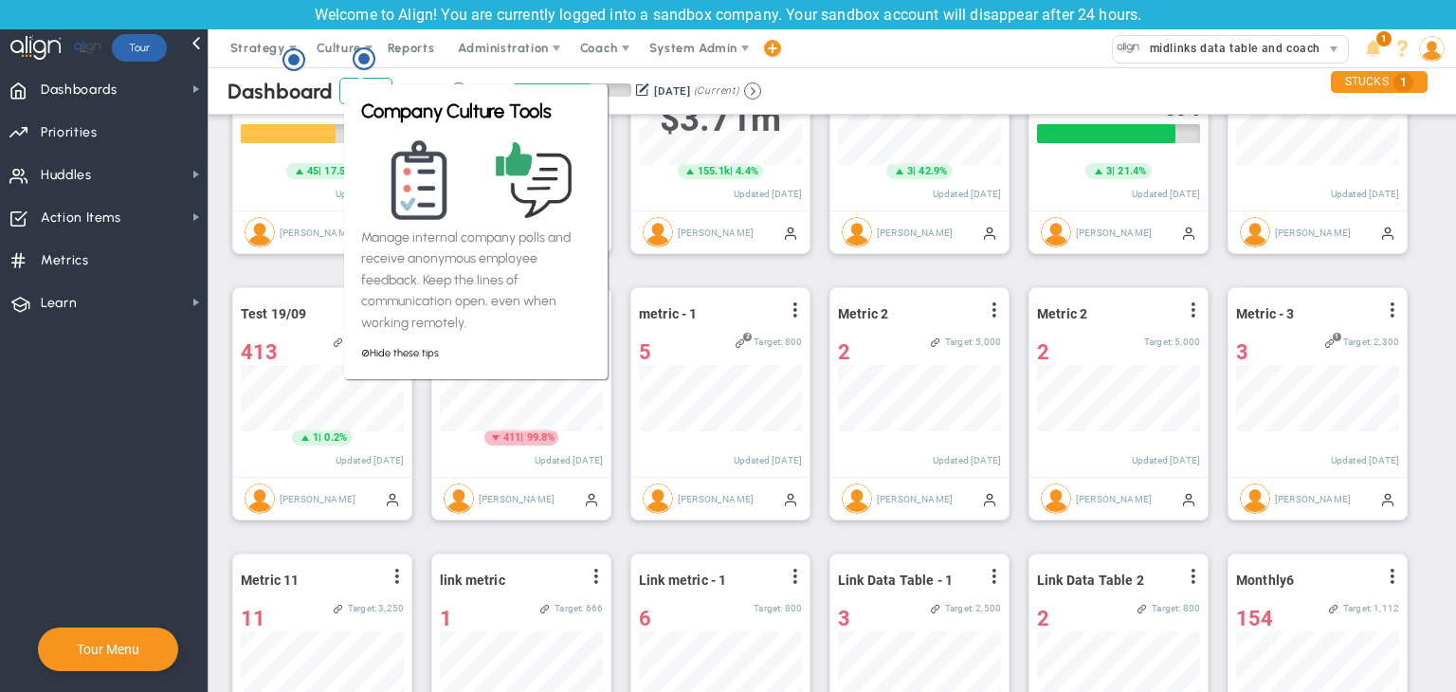
click at [263, 267] on div "Create 520 Sales Qualified Marketing Leads View Historical Graph Edit Make "No …" at bounding box center [825, 404] width 1224 height 799
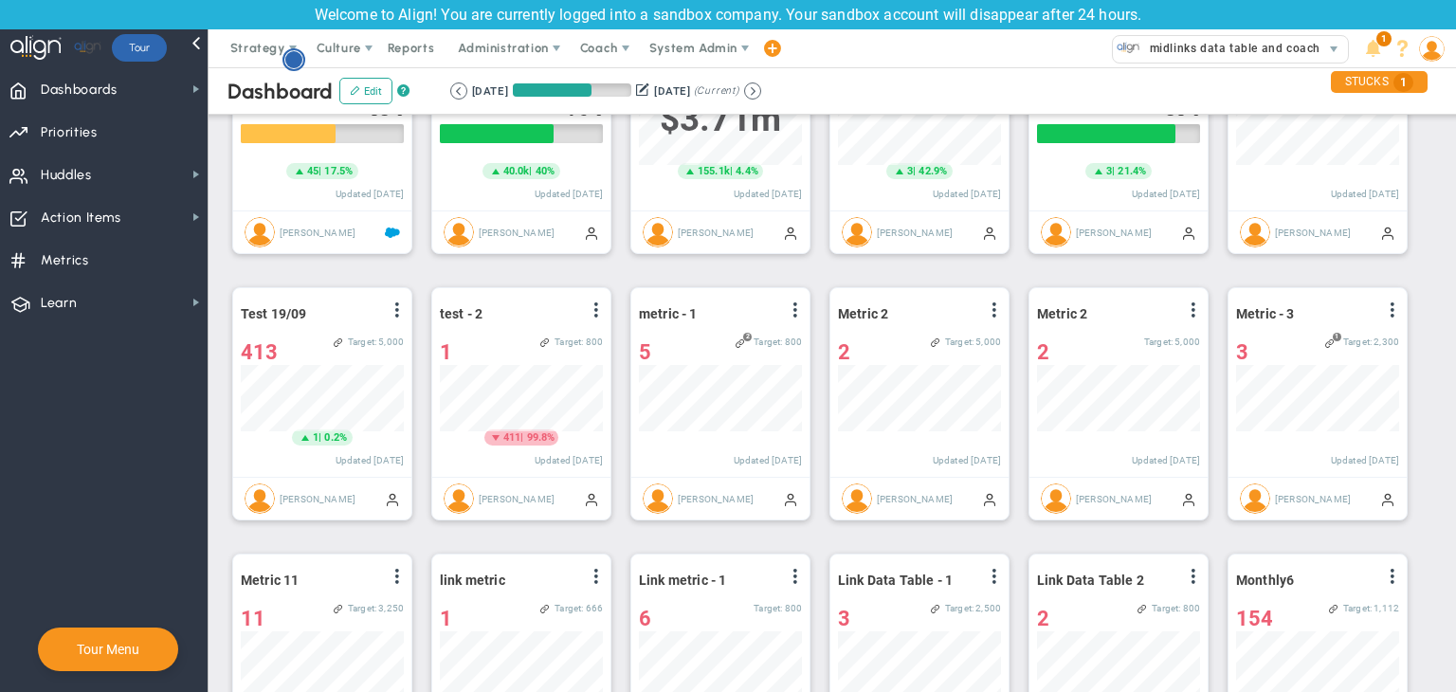
click at [288, 62] on circle "Hotspot (open by clicking or pressing space/enter)" at bounding box center [293, 59] width 17 height 17
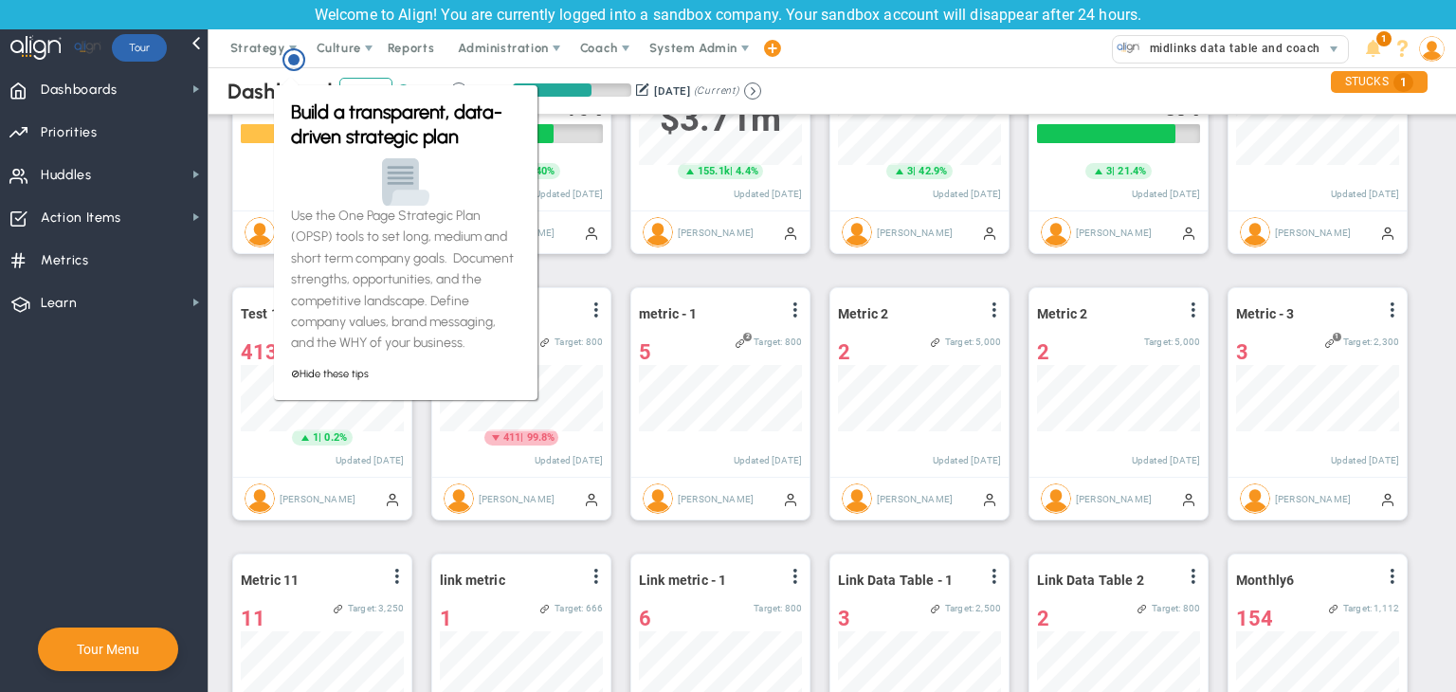
click at [252, 274] on div "Create 520 Sales Qualified Marketing Leads View Historical Graph Edit Make "No …" at bounding box center [825, 404] width 1224 height 799
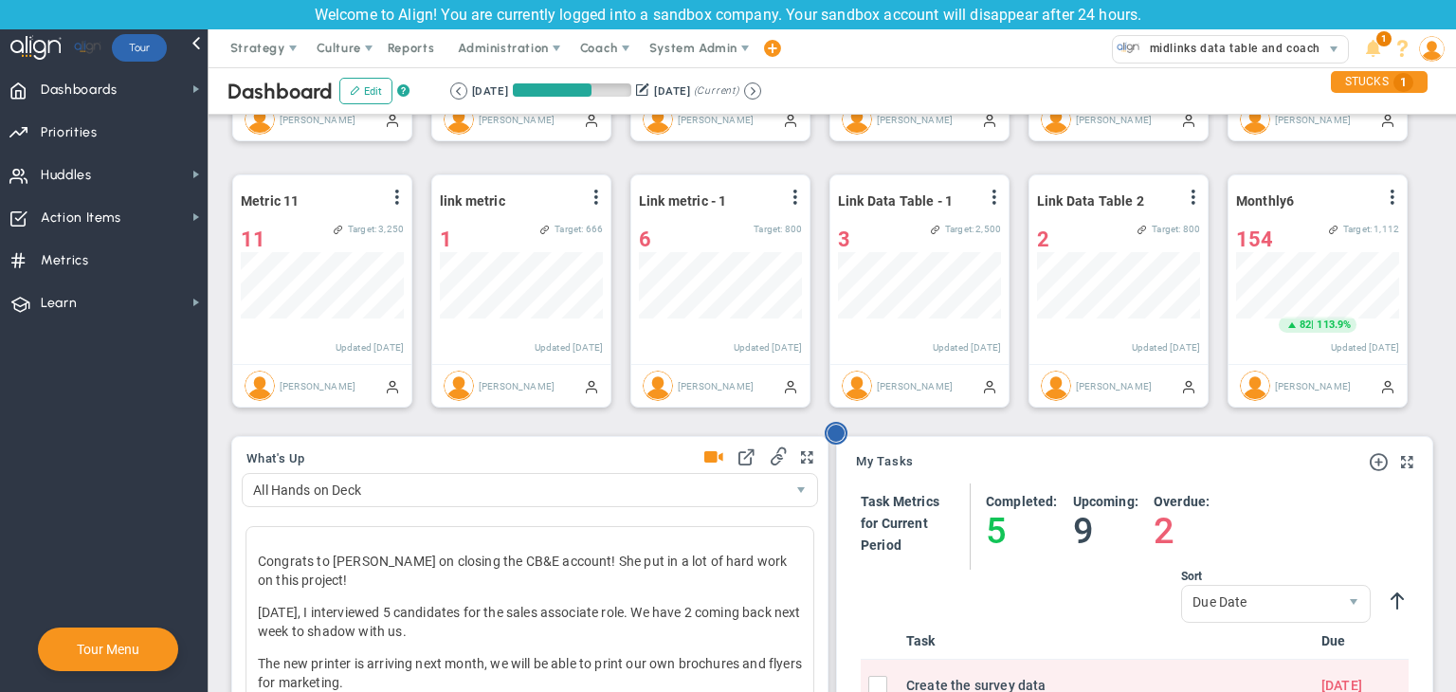
click at [838, 435] on circle "Hotspot (open by clicking or pressing space/enter)" at bounding box center [835, 433] width 17 height 17
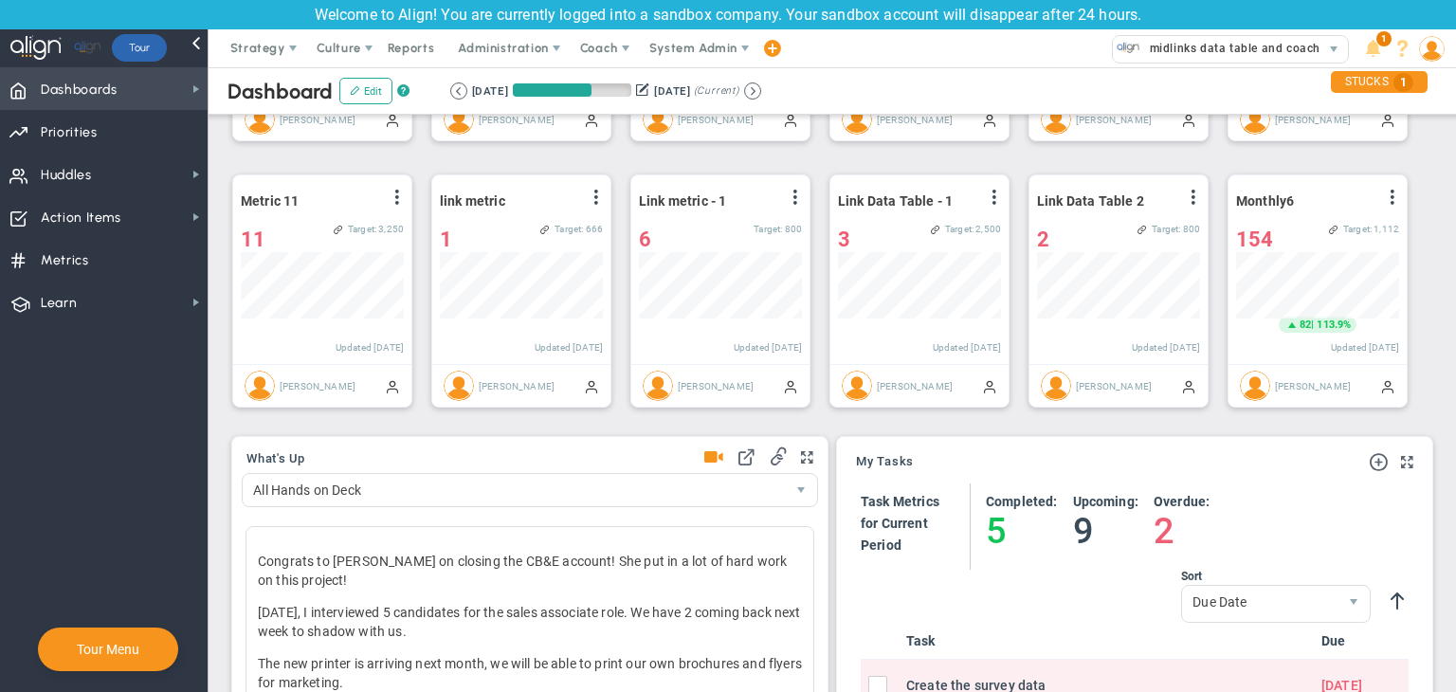
click at [169, 96] on span "Dashboards Dashboards" at bounding box center [104, 88] width 208 height 43
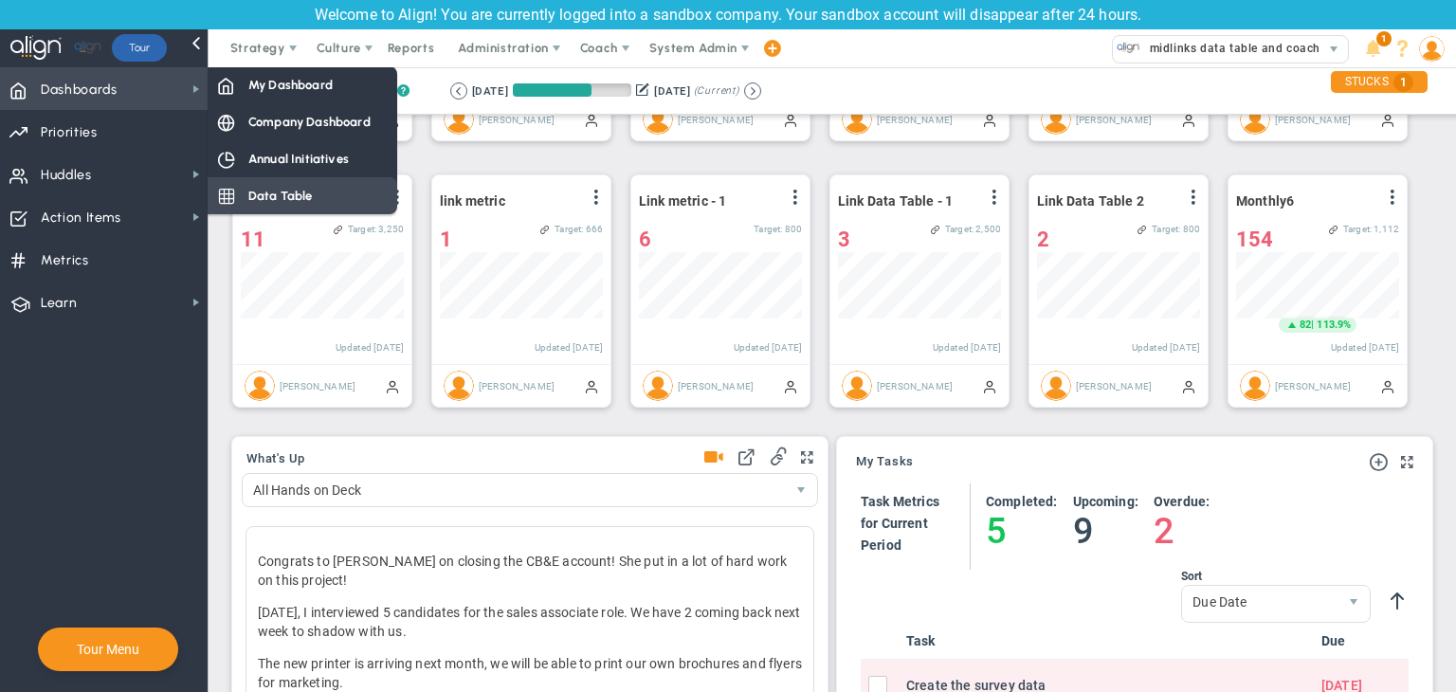
click at [273, 192] on span "Data Table" at bounding box center [280, 196] width 64 height 18
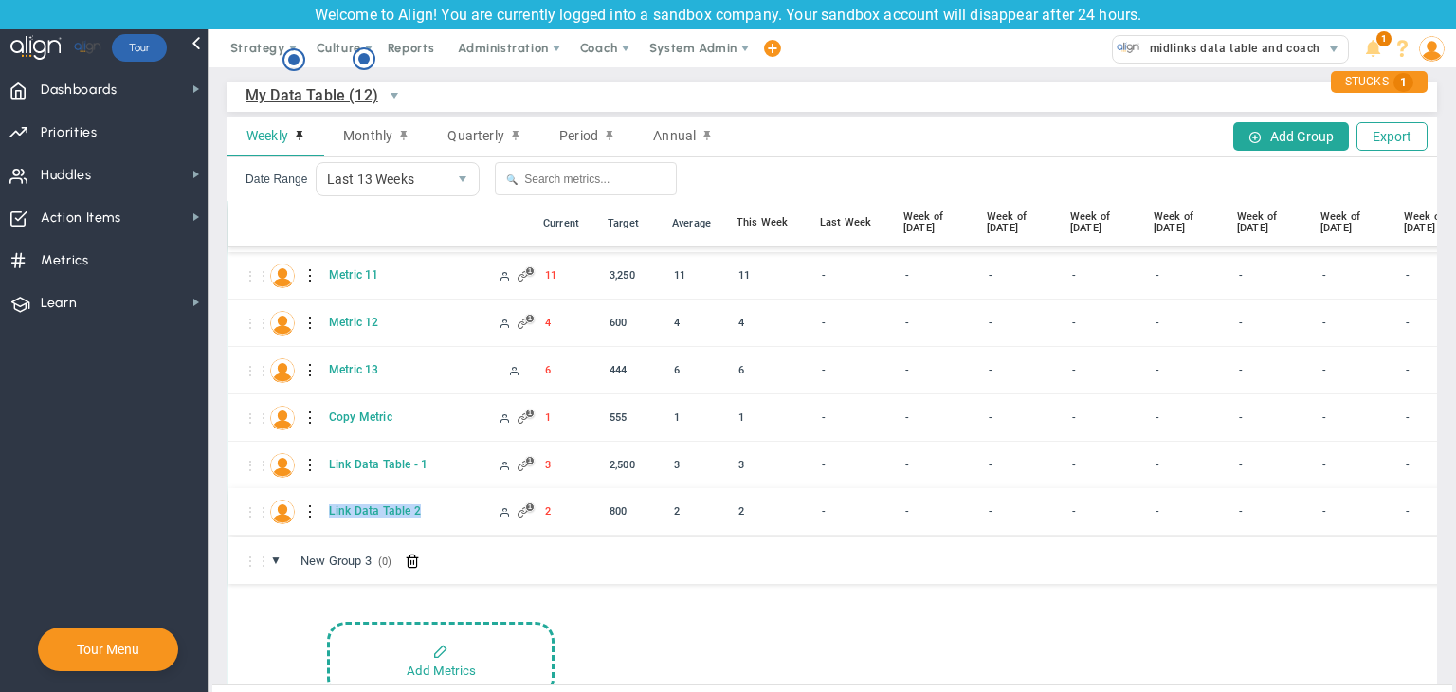
drag, startPoint x: 426, startPoint y: 512, endPoint x: 318, endPoint y: 517, distance: 107.2
click at [318, 517] on div "⋮⋮ LD Link Data Table 2" at bounding box center [1026, 511] width 1596 height 47
copy div "Link Data Table 2"
click at [92, 72] on span "Dashboards" at bounding box center [79, 90] width 77 height 40
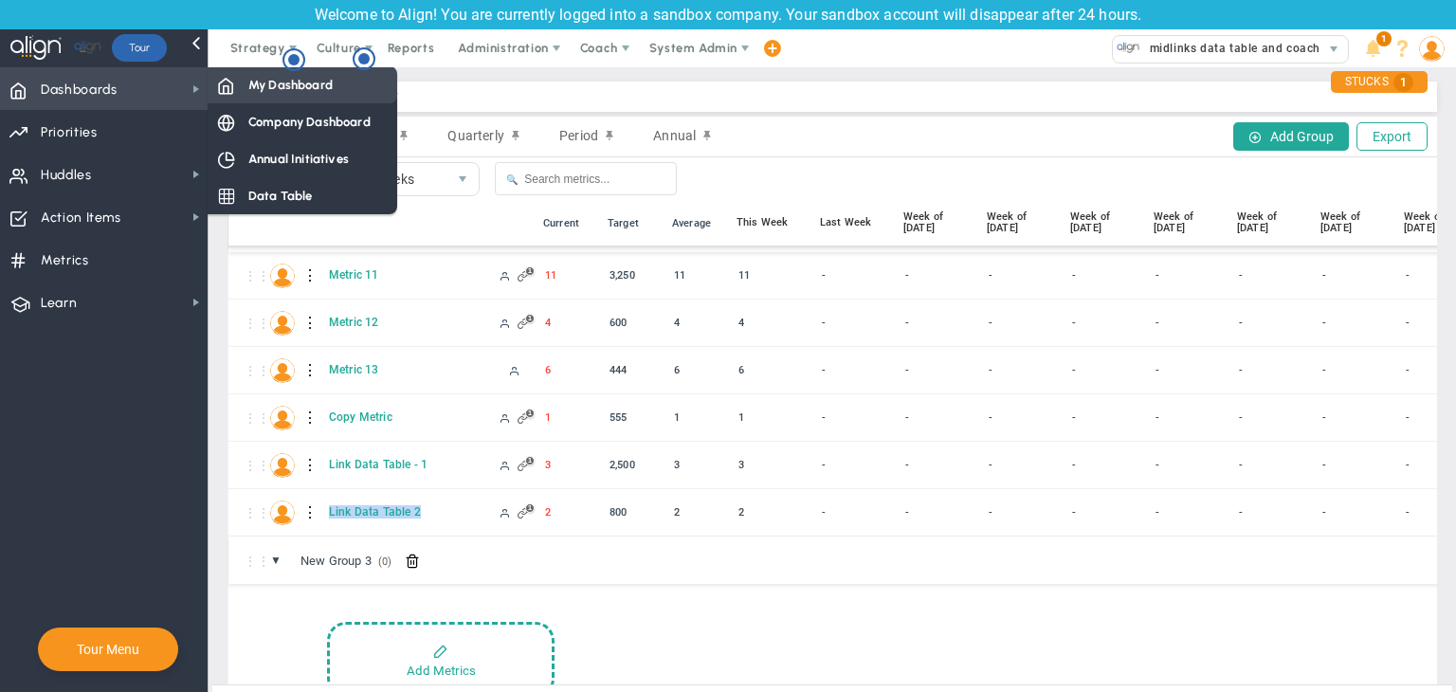
click at [250, 93] on span "My Dashboard" at bounding box center [290, 85] width 84 height 18
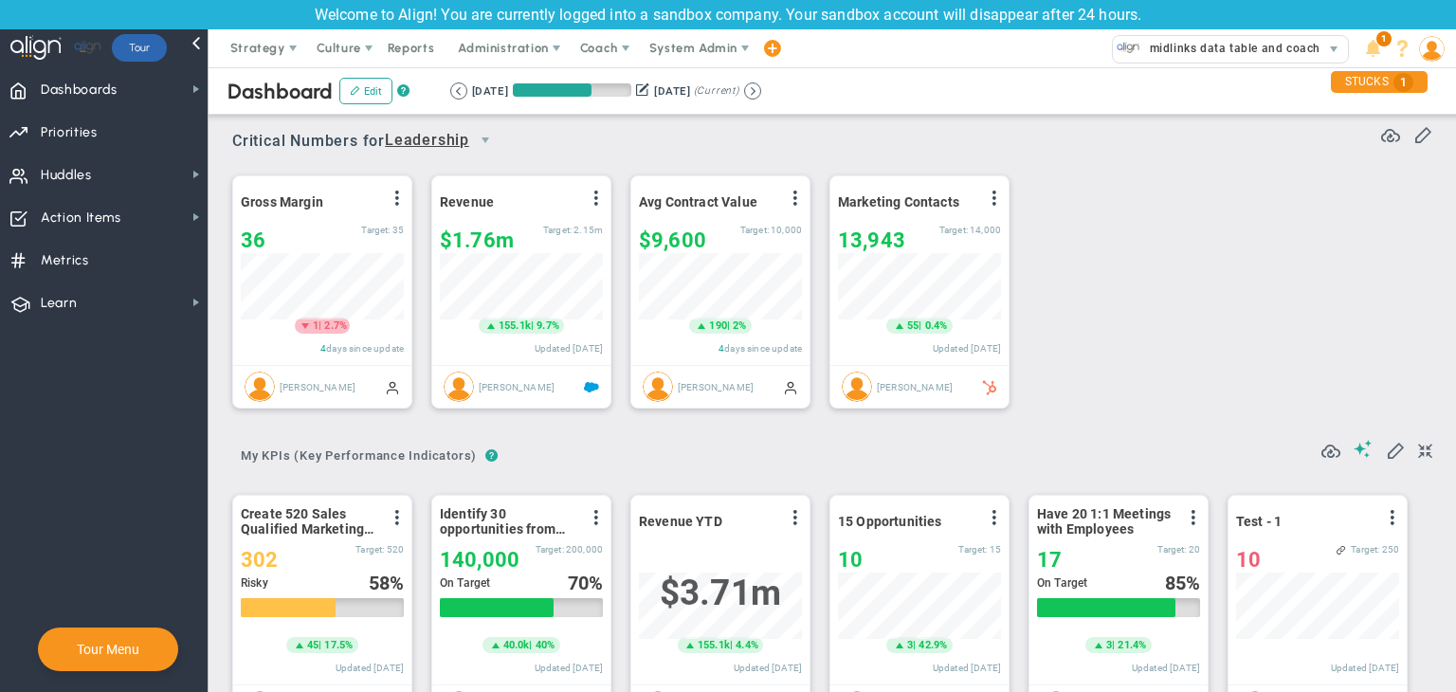
scroll to position [65, 163]
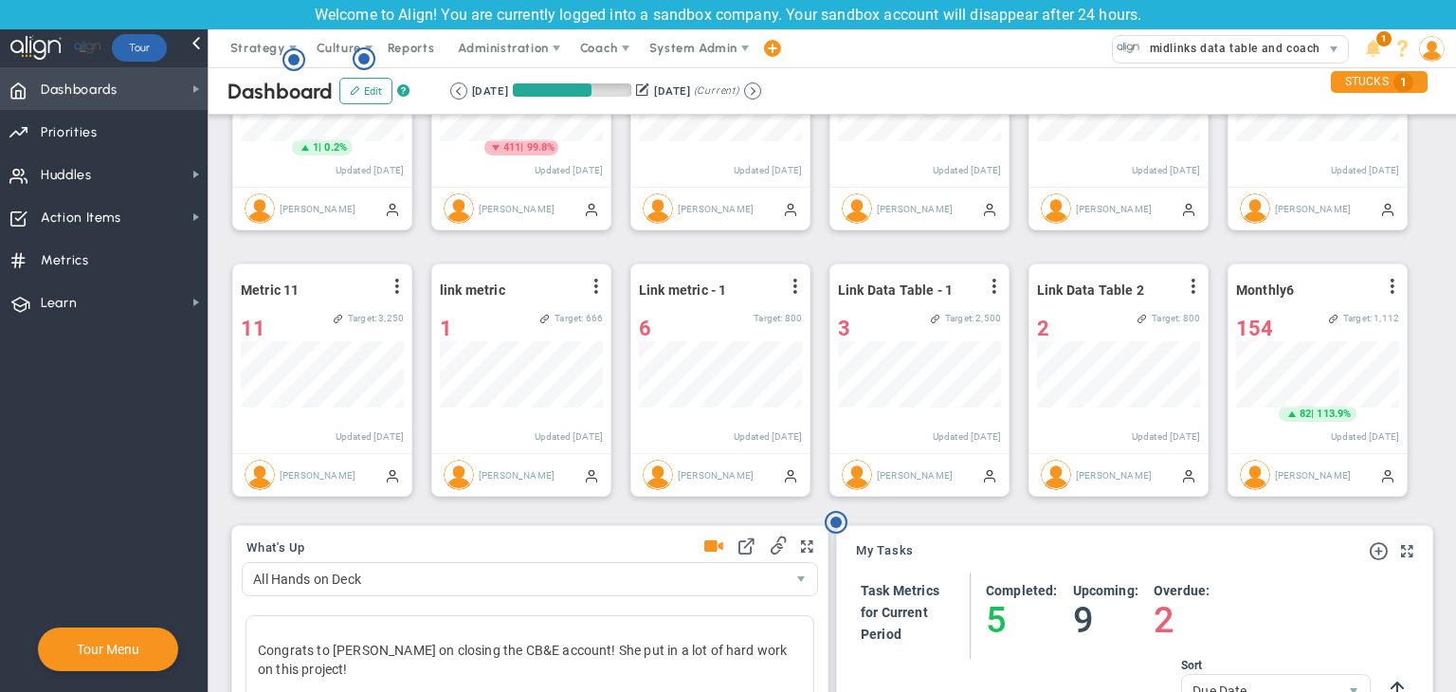
click at [182, 84] on span "Dashboards Dashboards" at bounding box center [104, 88] width 208 height 43
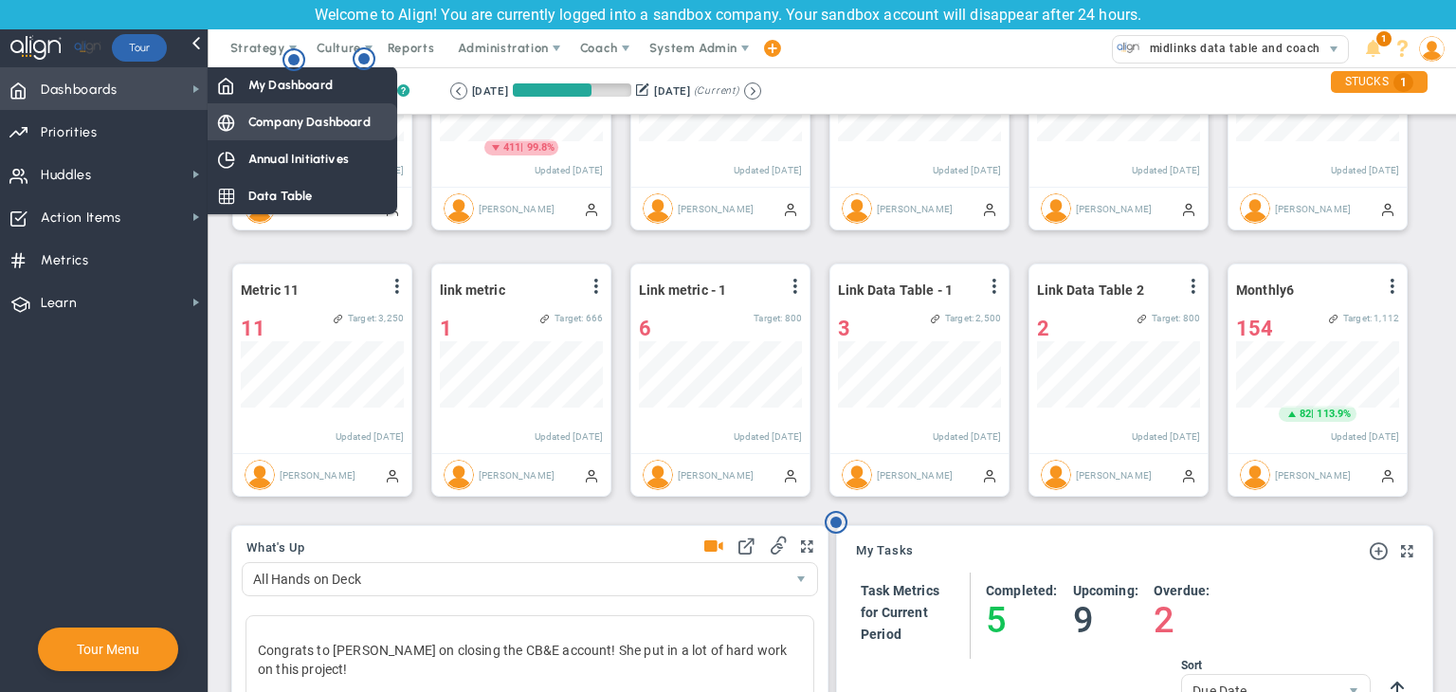
click at [242, 119] on div "Company Dashboard" at bounding box center [303, 121] width 190 height 37
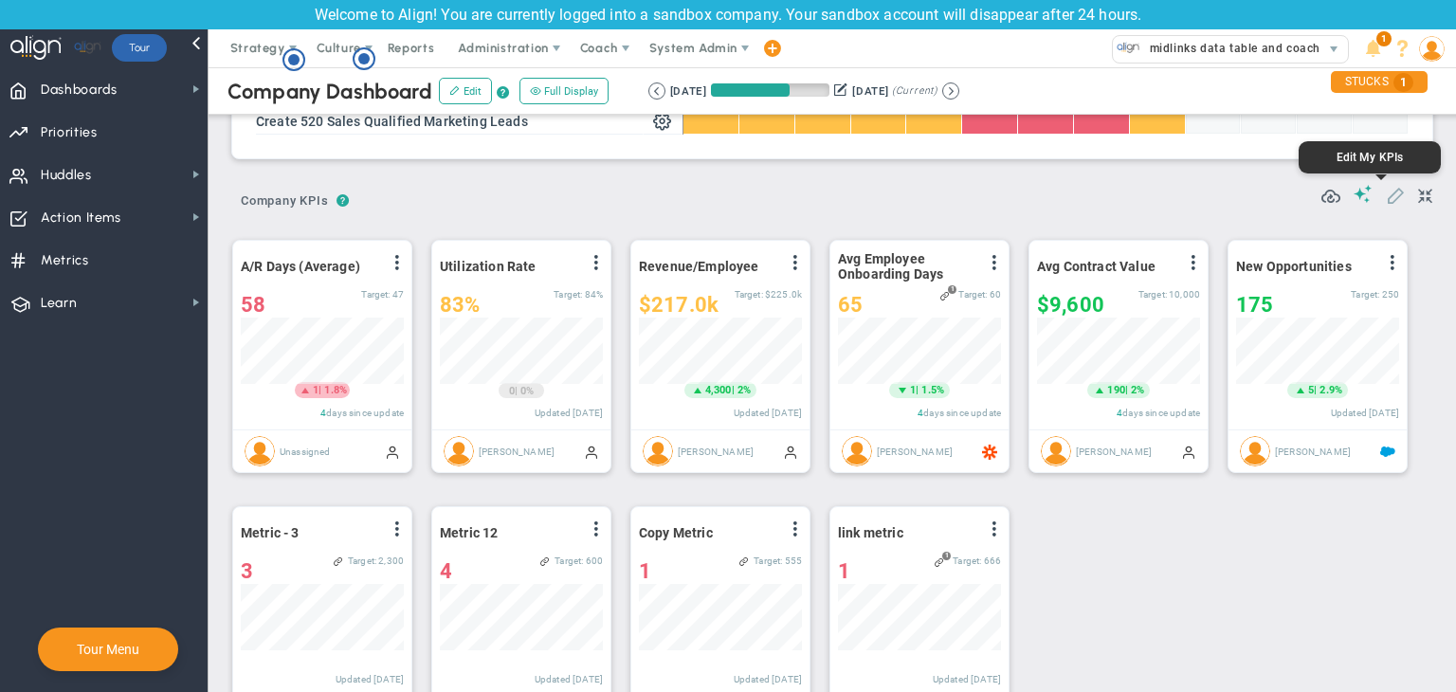
click at [1151, 190] on span at bounding box center [1395, 194] width 19 height 19
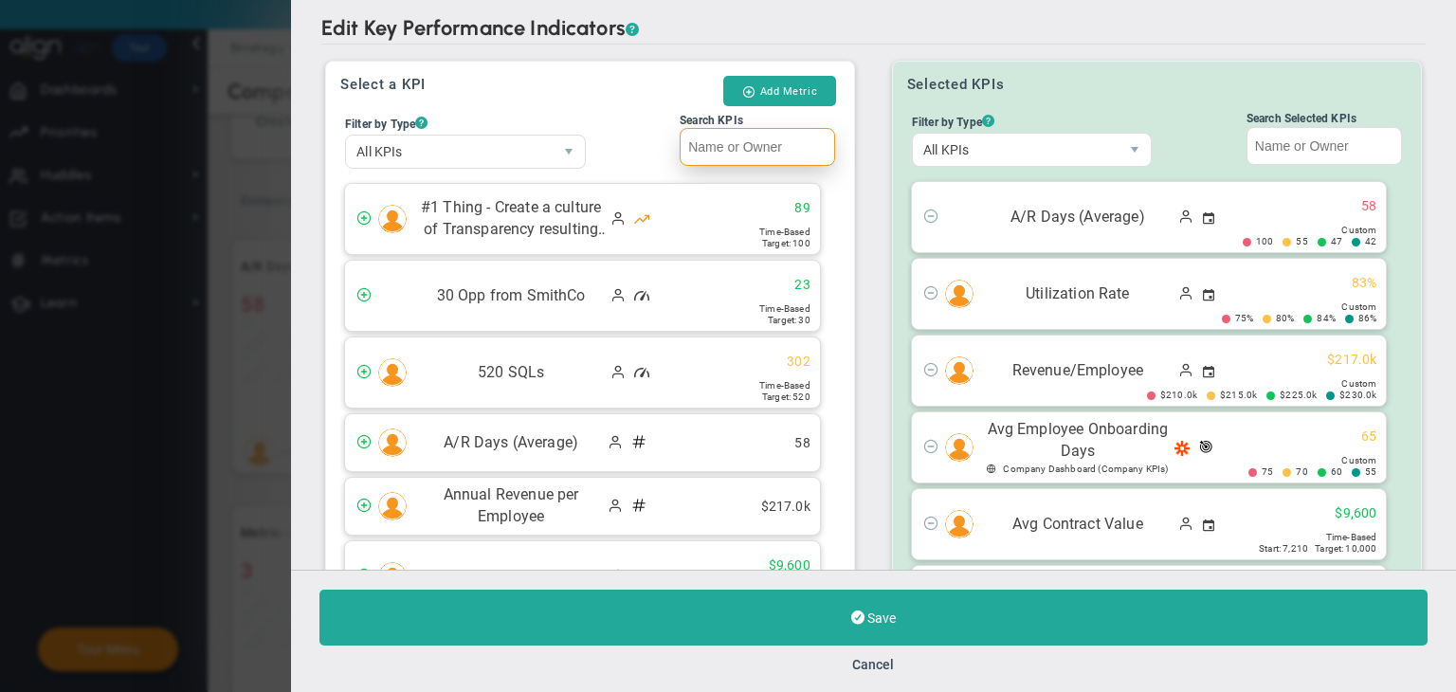
click at [740, 141] on input "Search KPIs" at bounding box center [757, 147] width 155 height 38
paste input "Link Data Table 2"
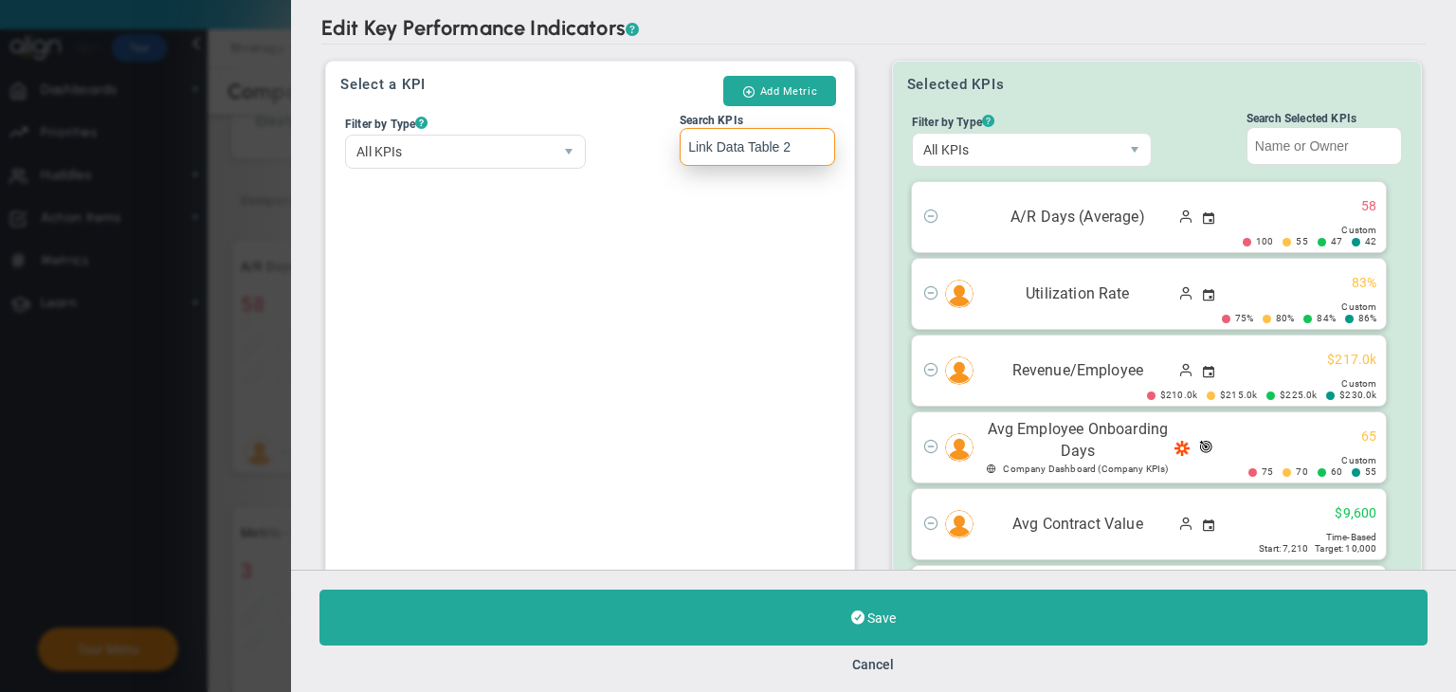
click at [688, 145] on input "Link Data Table 2" at bounding box center [757, 147] width 155 height 38
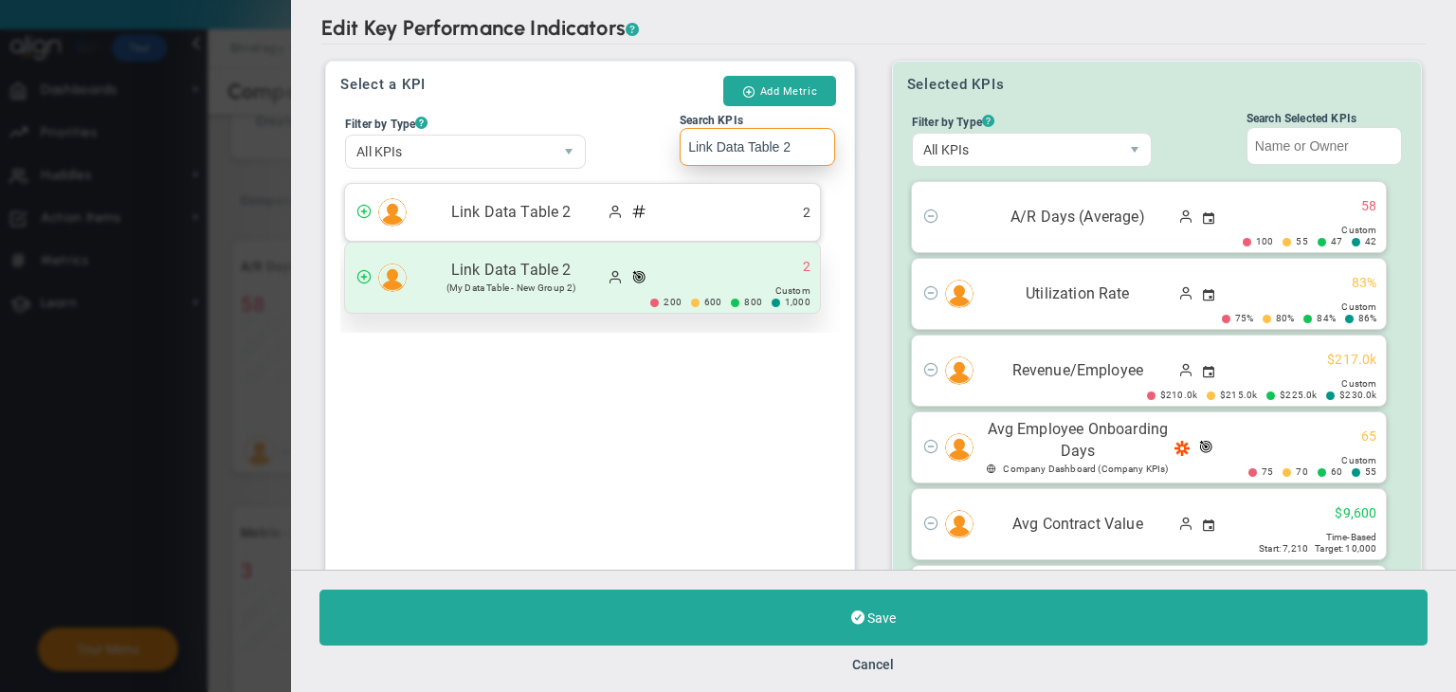
click at [616, 261] on div "Link Data Table 2 (My Data Table - New Group 2) 2 200 600" at bounding box center [582, 278] width 475 height 70
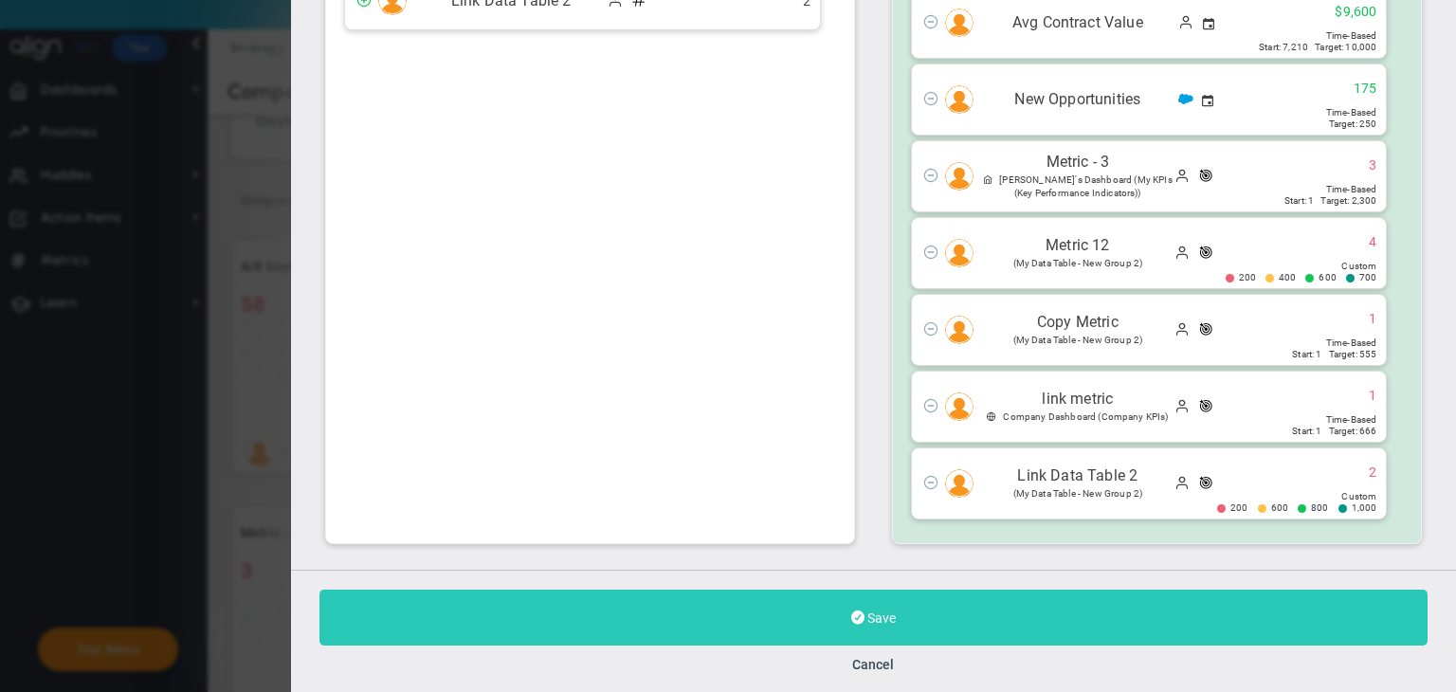
type input "Link Data Table 2"
click at [970, 601] on button "Save" at bounding box center [873, 618] width 1108 height 56
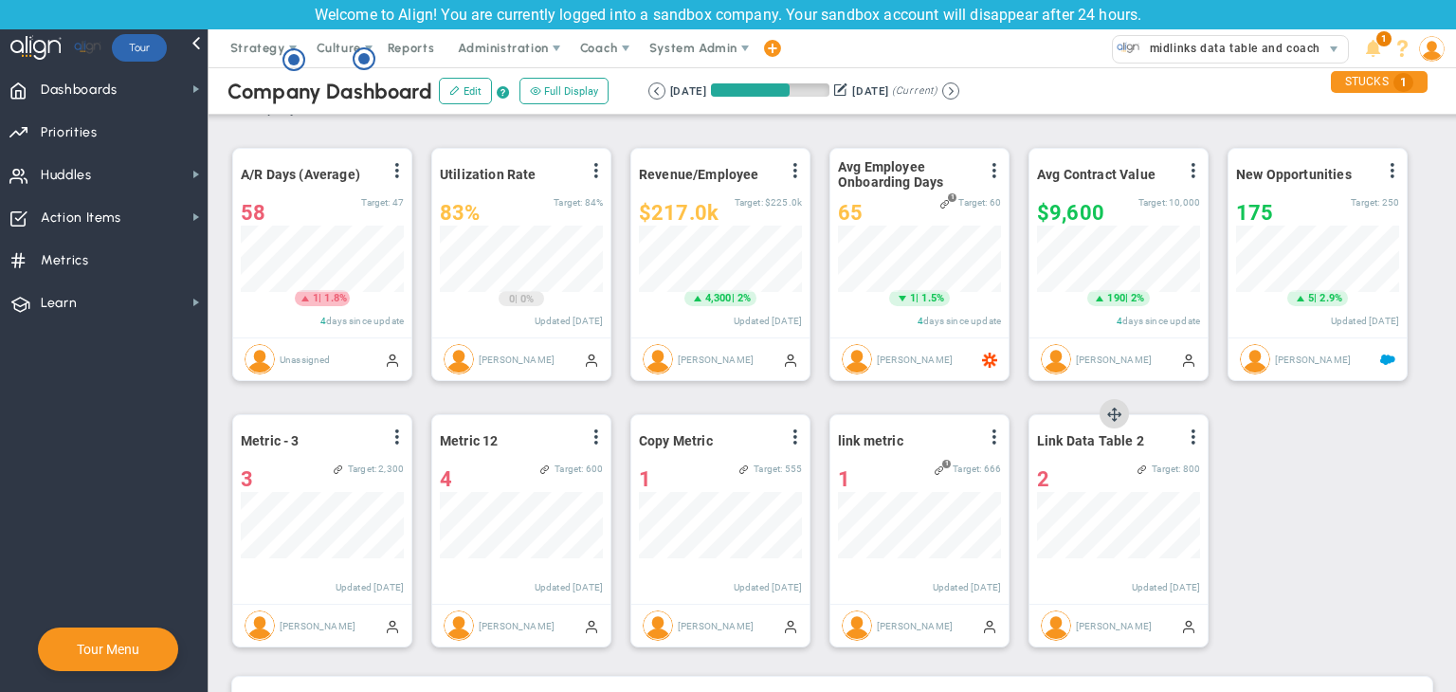
click at [1151, 446] on div "View Historical Graph Edit Make "No Change" Update Add Past Update" at bounding box center [1192, 440] width 15 height 25
click at [1151, 438] on span at bounding box center [1193, 436] width 15 height 15
click at [1126, 471] on li "Edit" at bounding box center [1140, 475] width 135 height 24
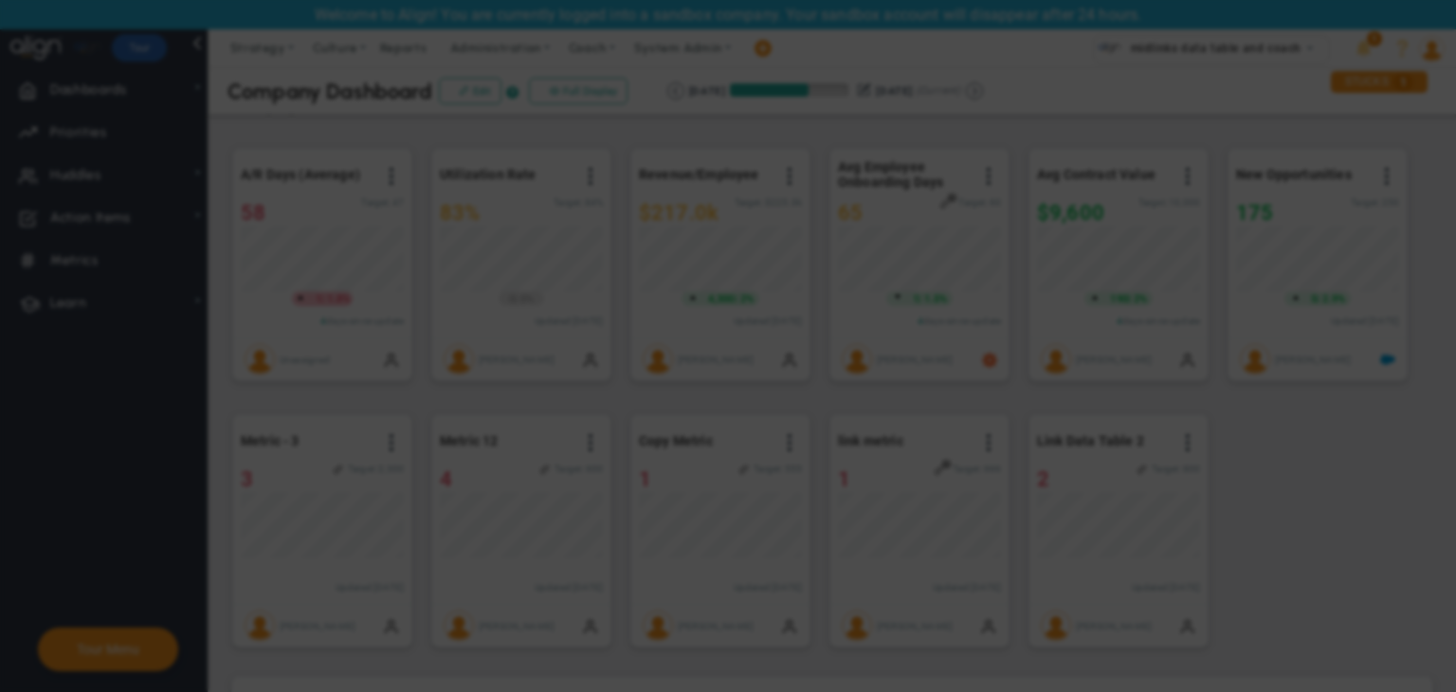
radio input "true"
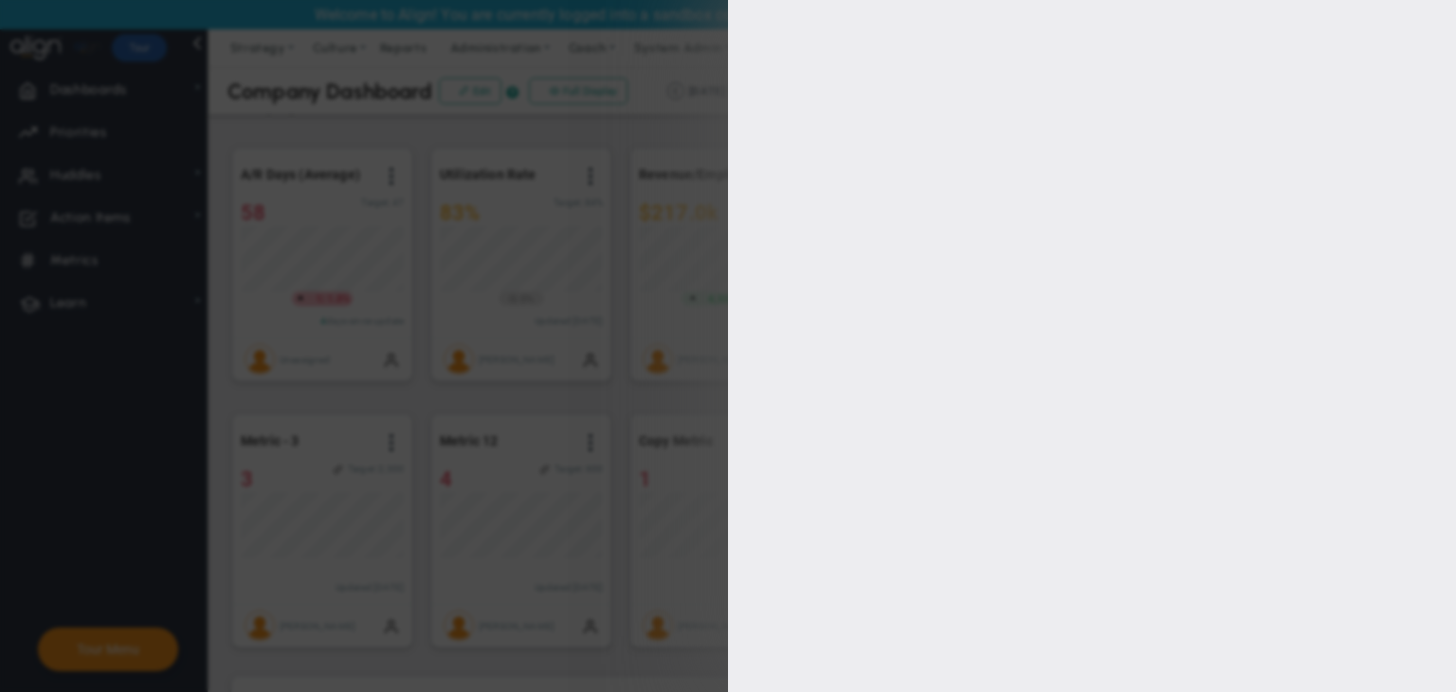
type input "1000"
type input "800"
type input "600"
type input "200"
checkbox input "true"
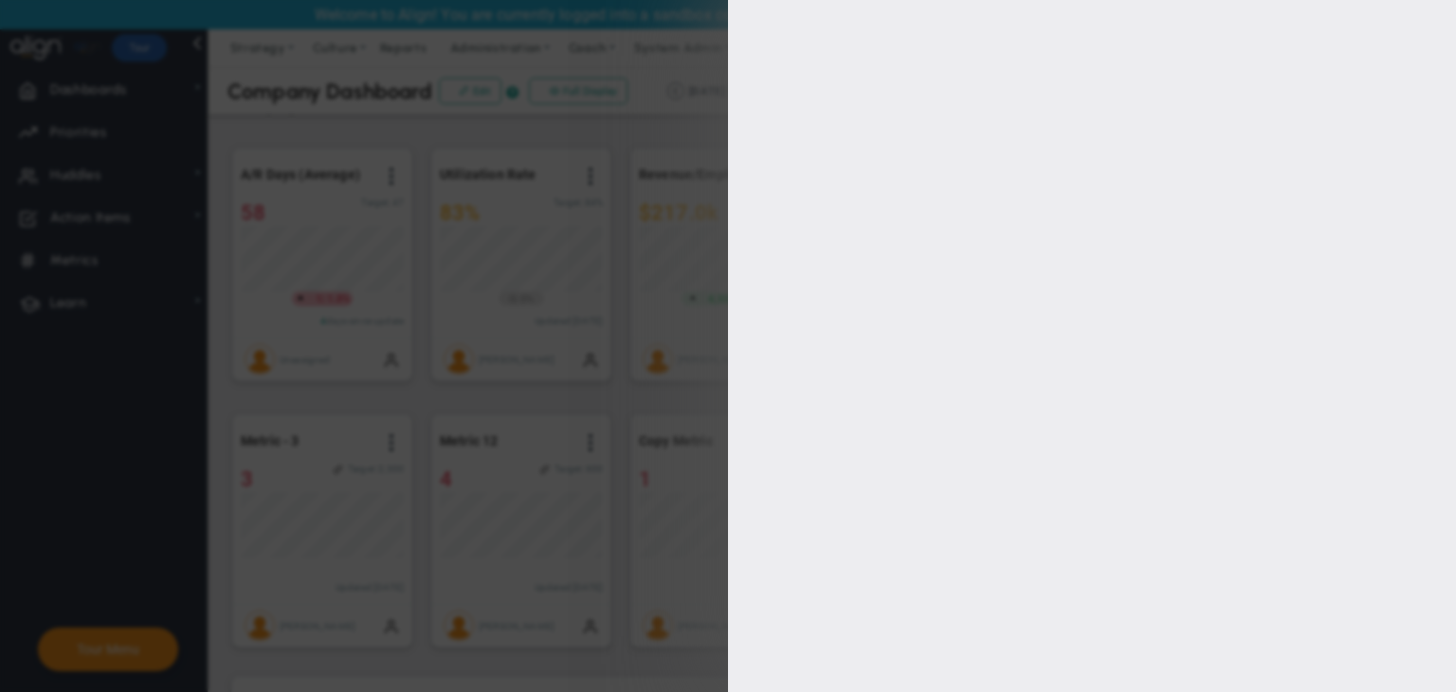
type input "[PERSON_NAME]"
radio input "true"
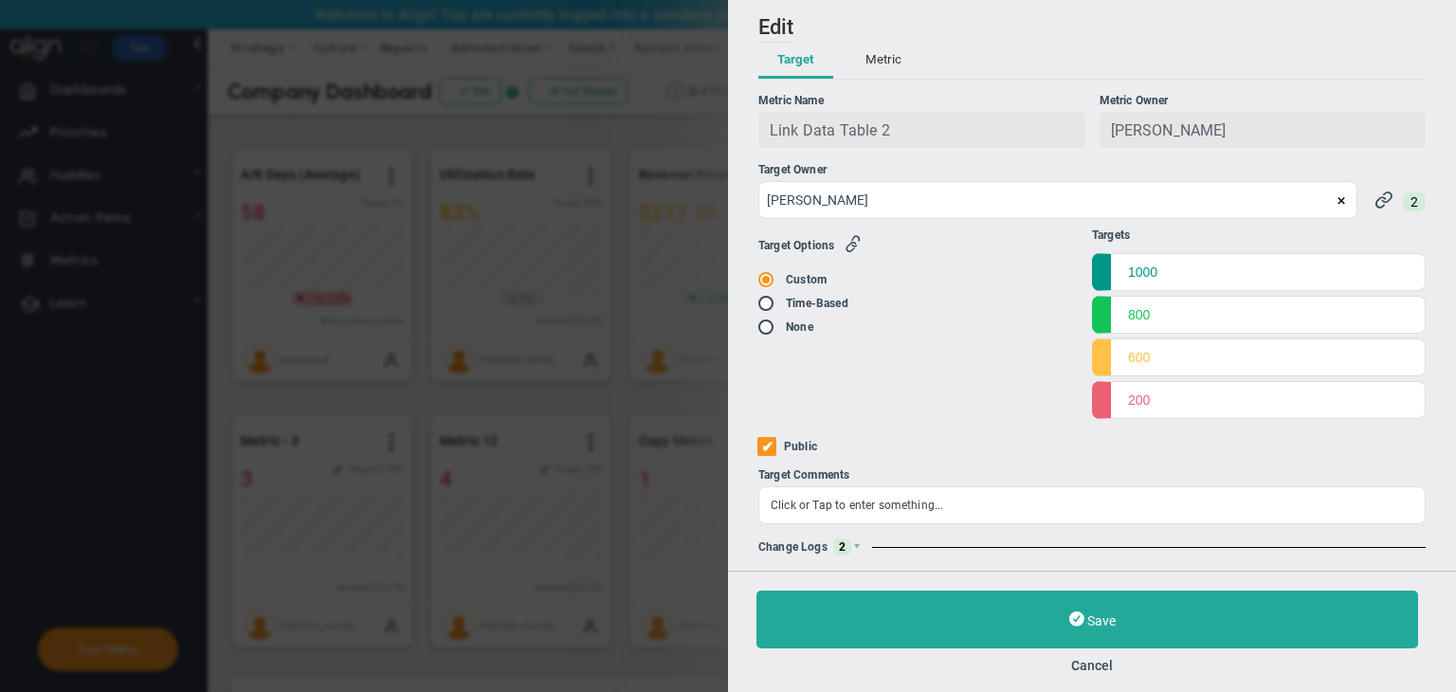
click at [864, 549] on div "Change Logs 2" at bounding box center [1091, 546] width 667 height 17
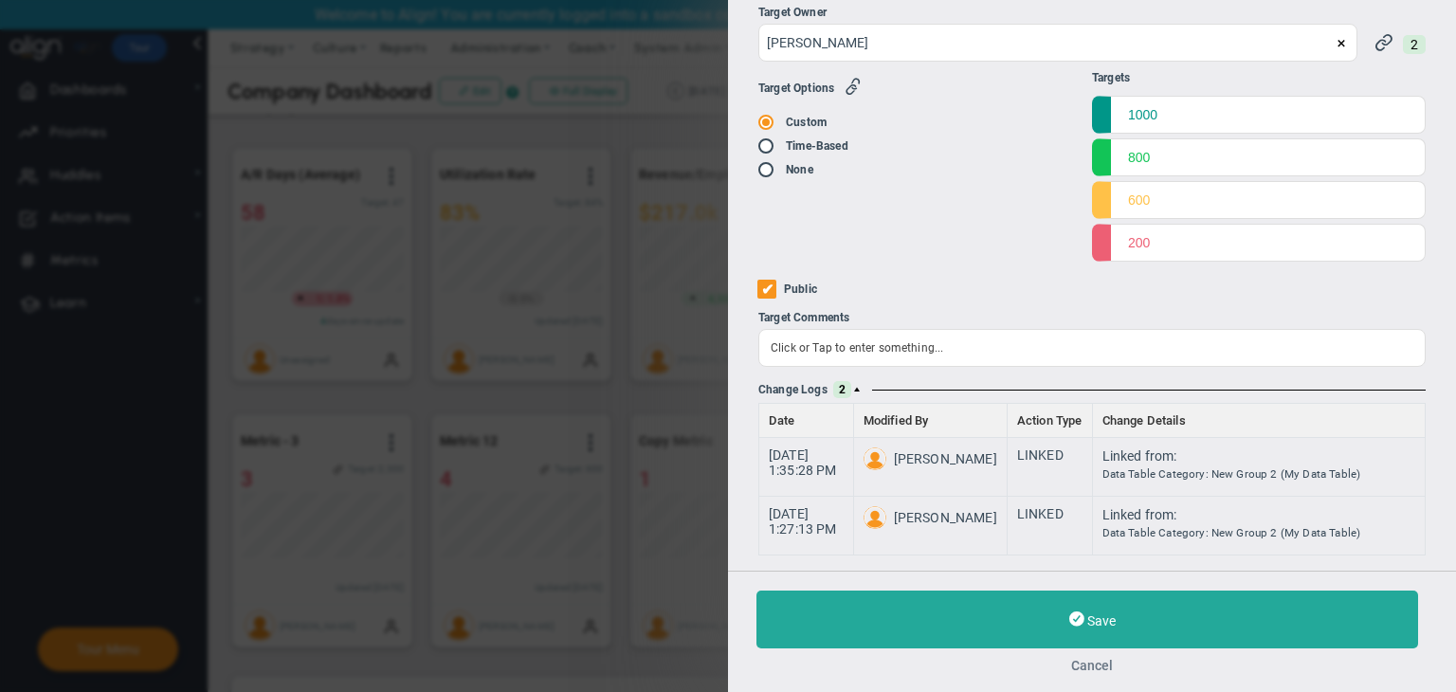
click at [1090, 670] on button "Cancel" at bounding box center [1091, 665] width 671 height 15
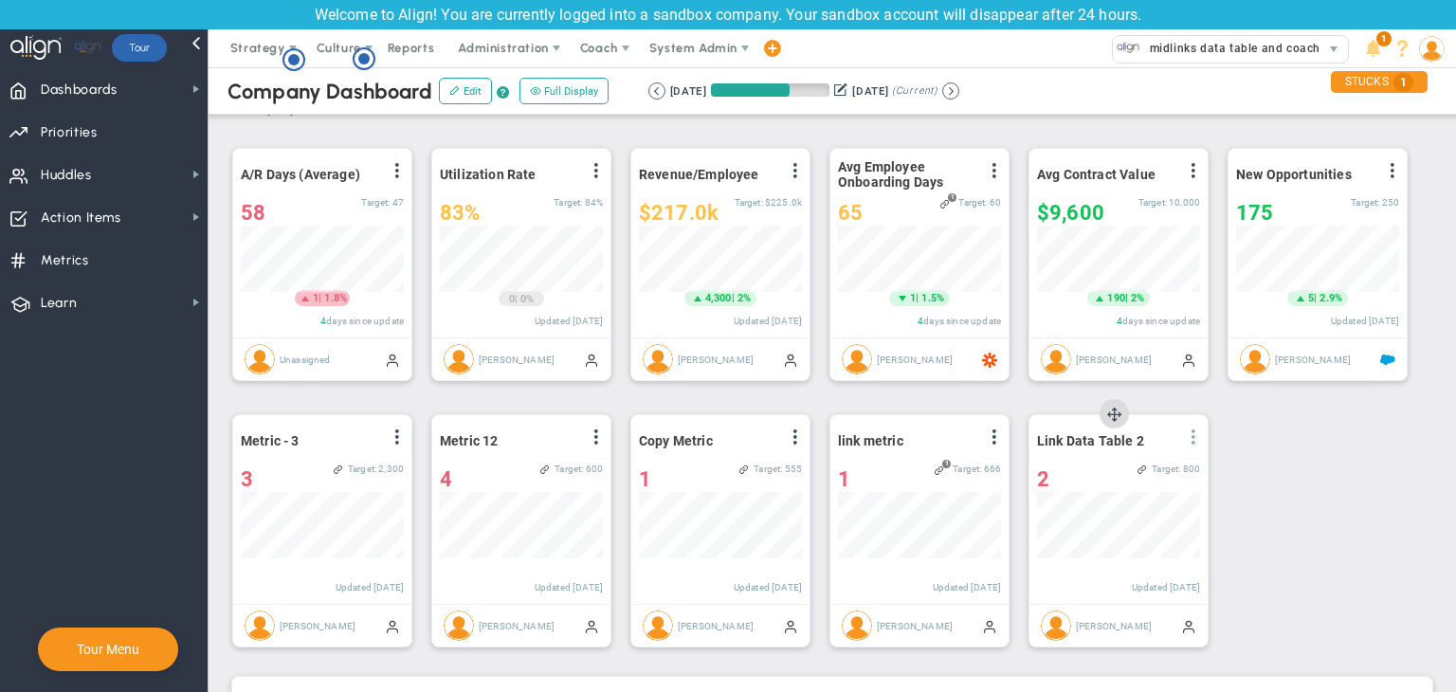
click at [1151, 441] on span at bounding box center [1193, 436] width 15 height 15
click at [1126, 479] on li "Edit" at bounding box center [1140, 475] width 135 height 24
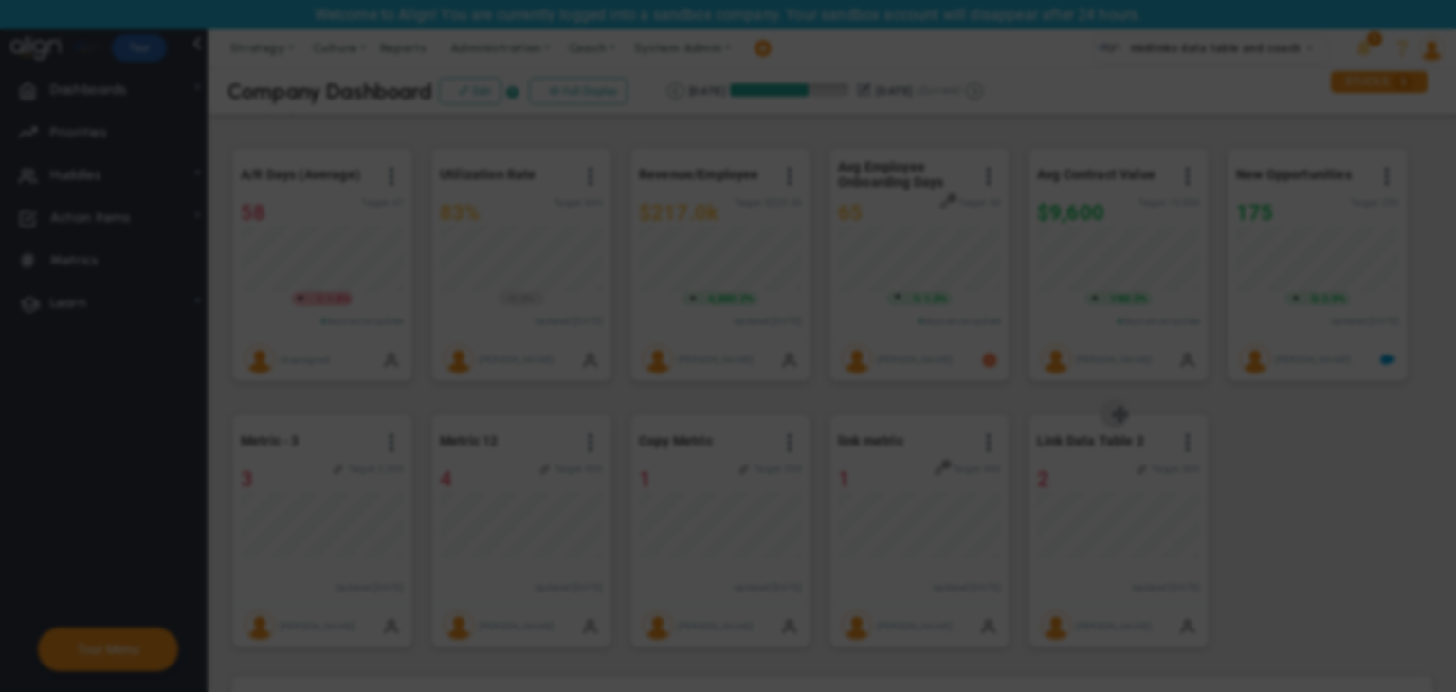
radio input "true"
checkbox input "false"
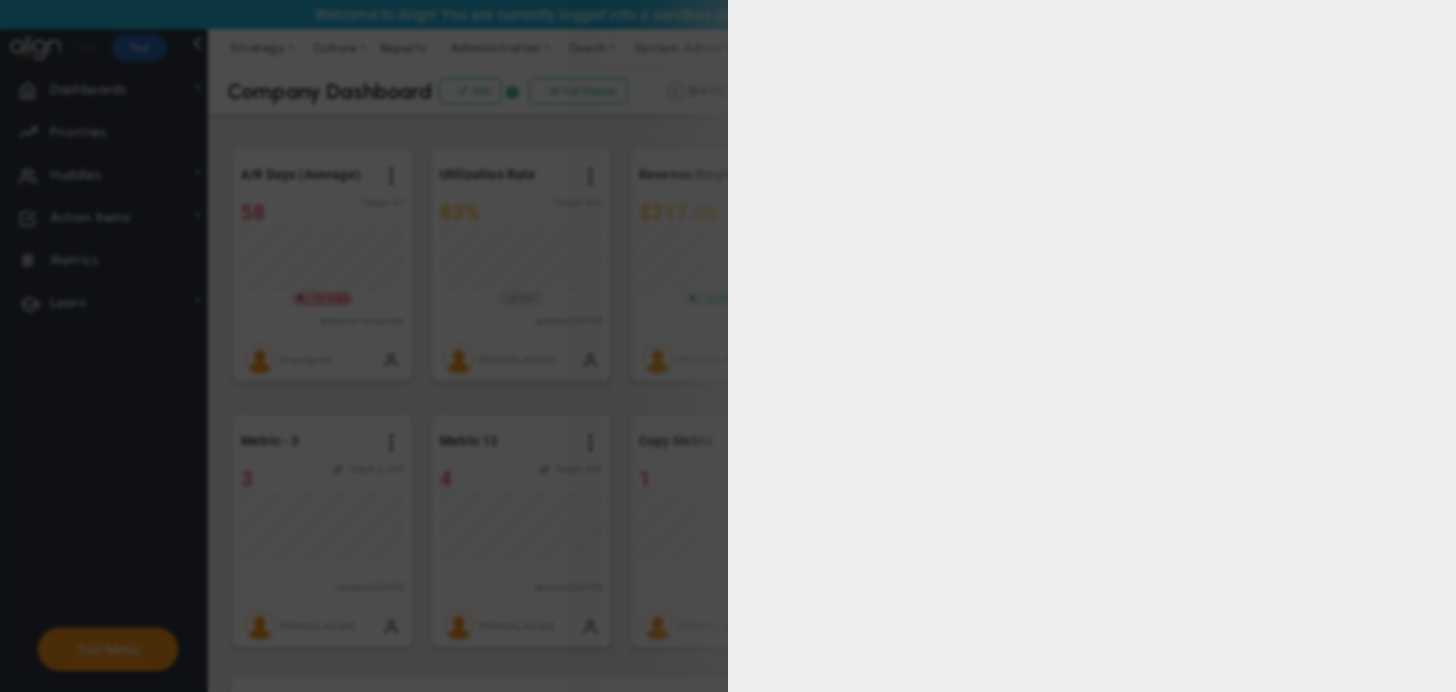
type input "1000"
type input "800"
type input "600"
type input "200"
checkbox input "true"
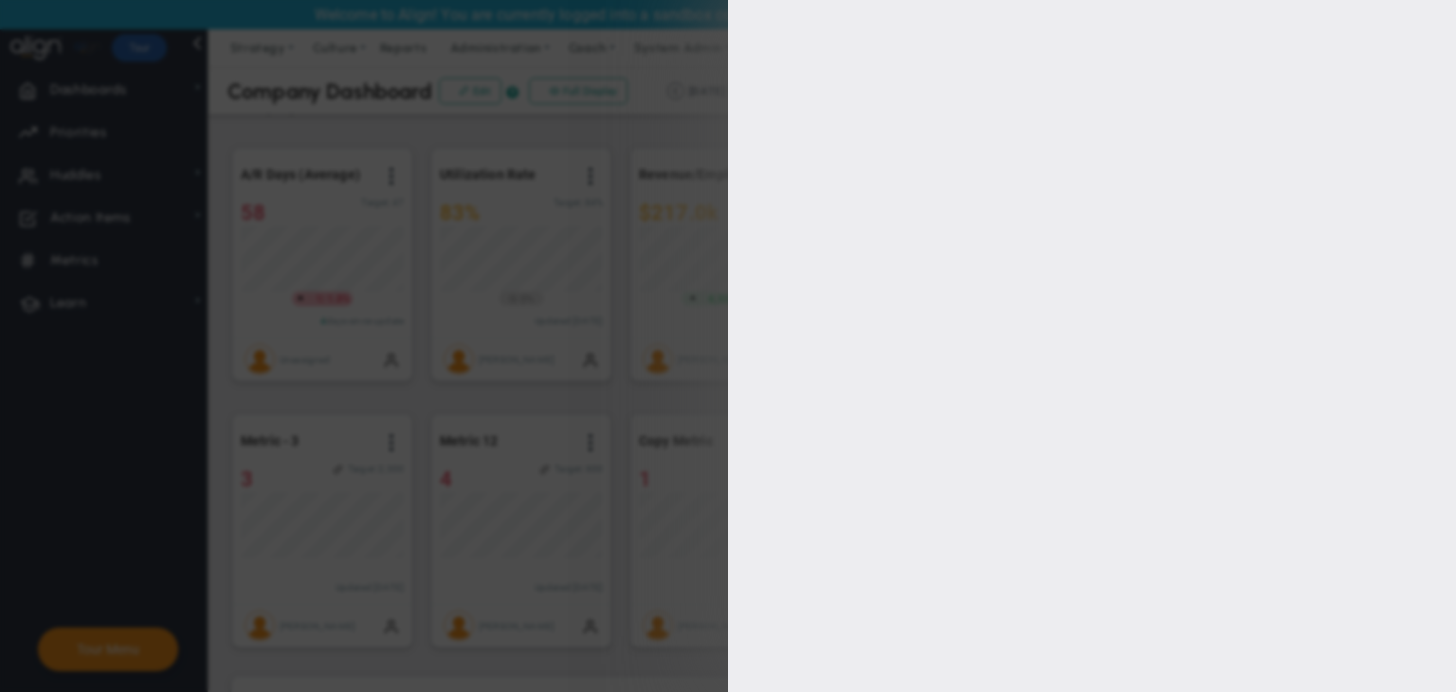
type input "[PERSON_NAME]"
radio input "true"
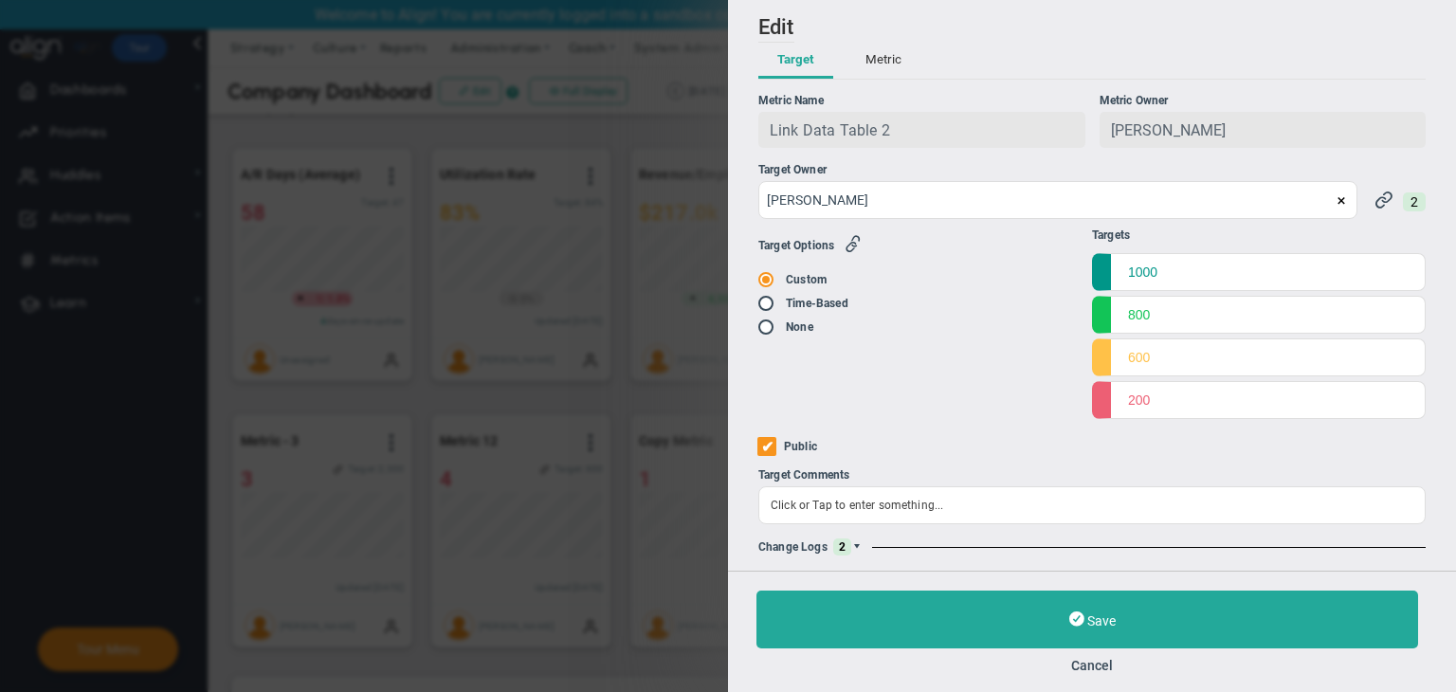
click at [851, 551] on span at bounding box center [856, 546] width 11 height 11
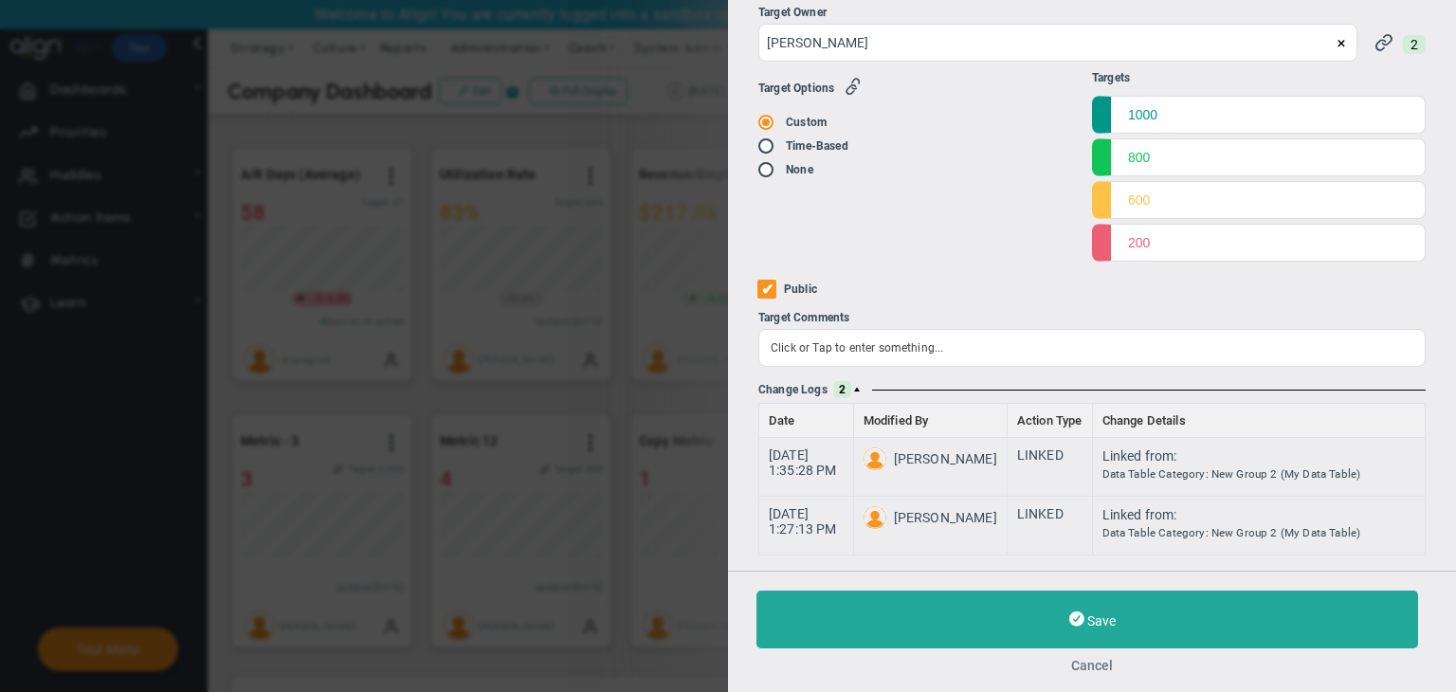
click at [1102, 666] on button "Cancel" at bounding box center [1091, 665] width 671 height 15
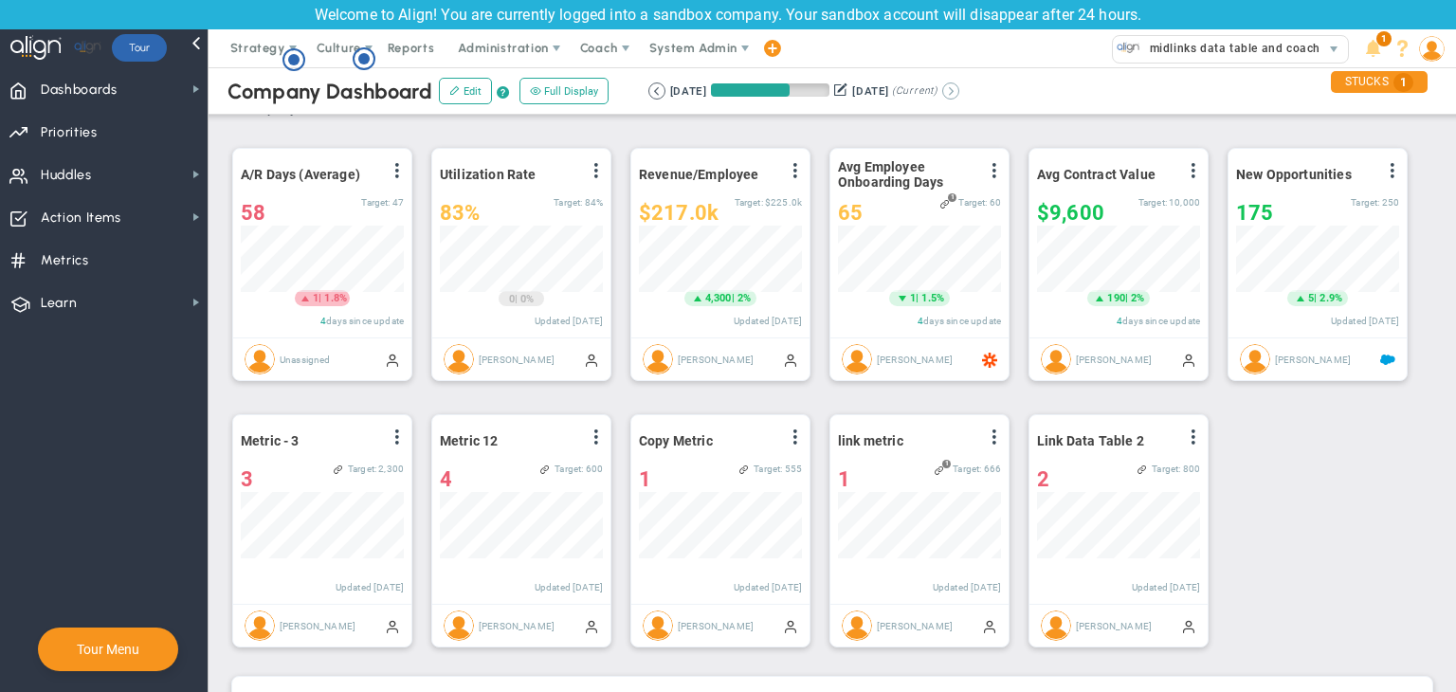
click at [959, 86] on button at bounding box center [950, 90] width 17 height 17
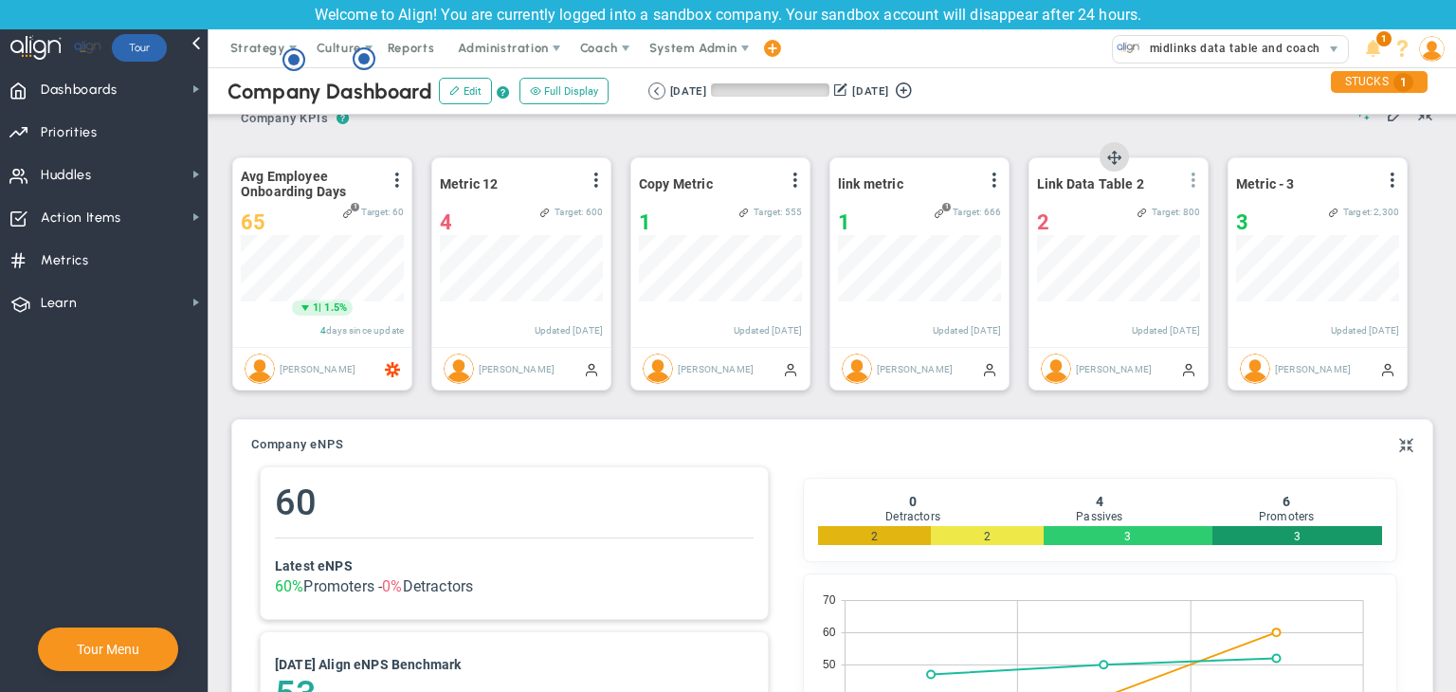
click at [1151, 176] on span at bounding box center [1193, 179] width 15 height 15
click at [1097, 211] on span "Edit" at bounding box center [1090, 217] width 22 height 13
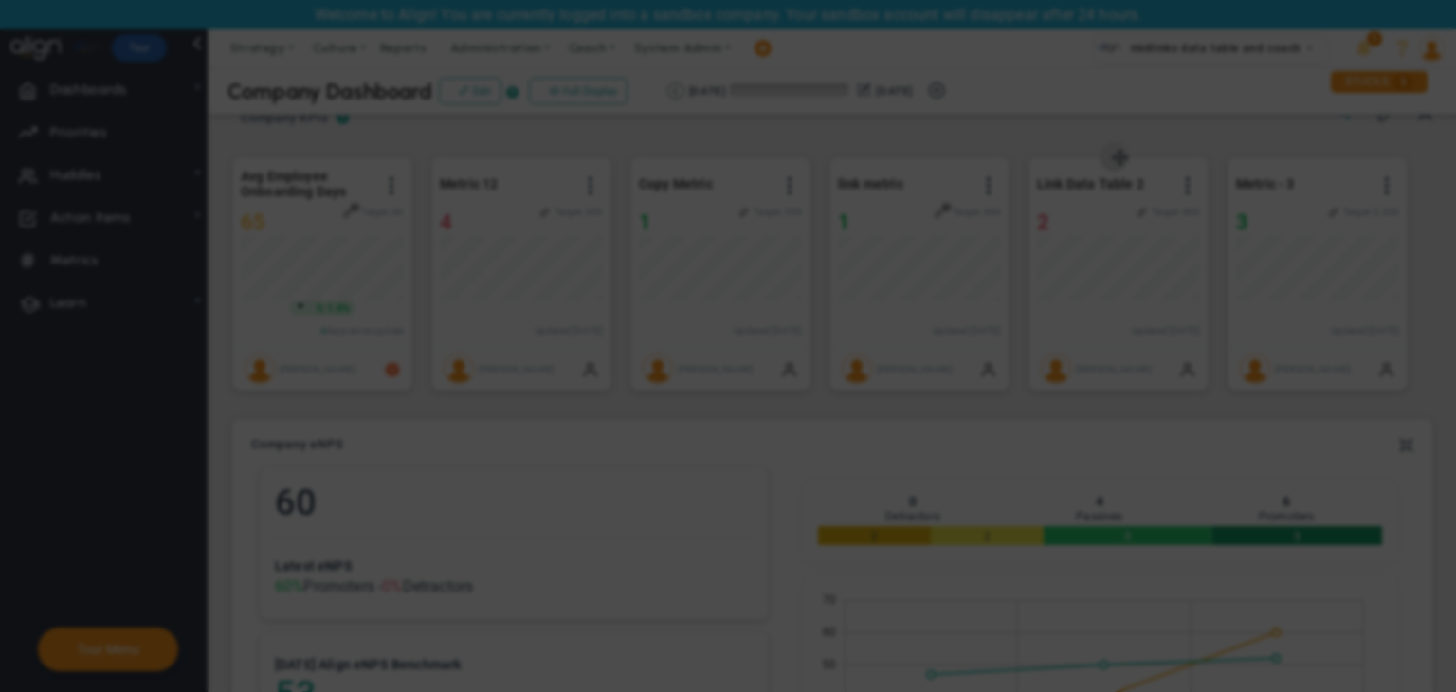
radio input "true"
checkbox input "false"
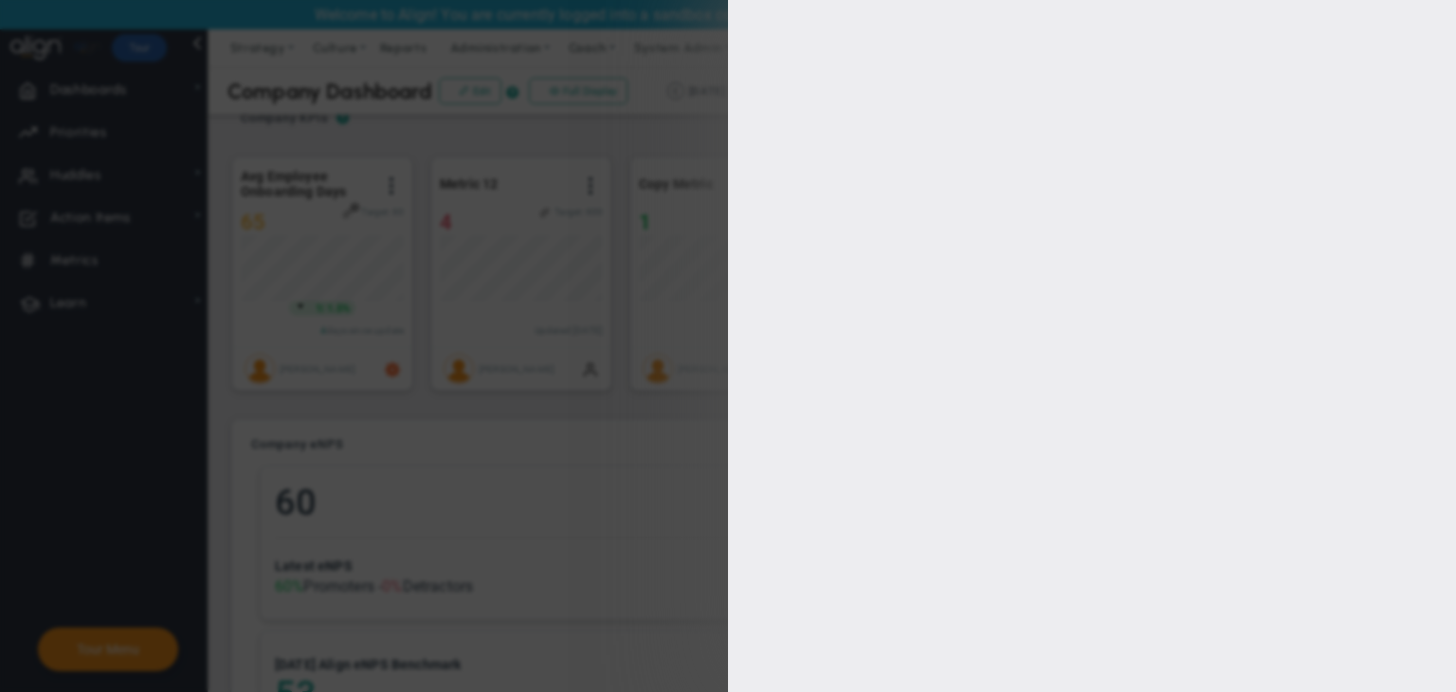
type input "1000"
type input "800"
type input "600"
type input "200"
checkbox input "true"
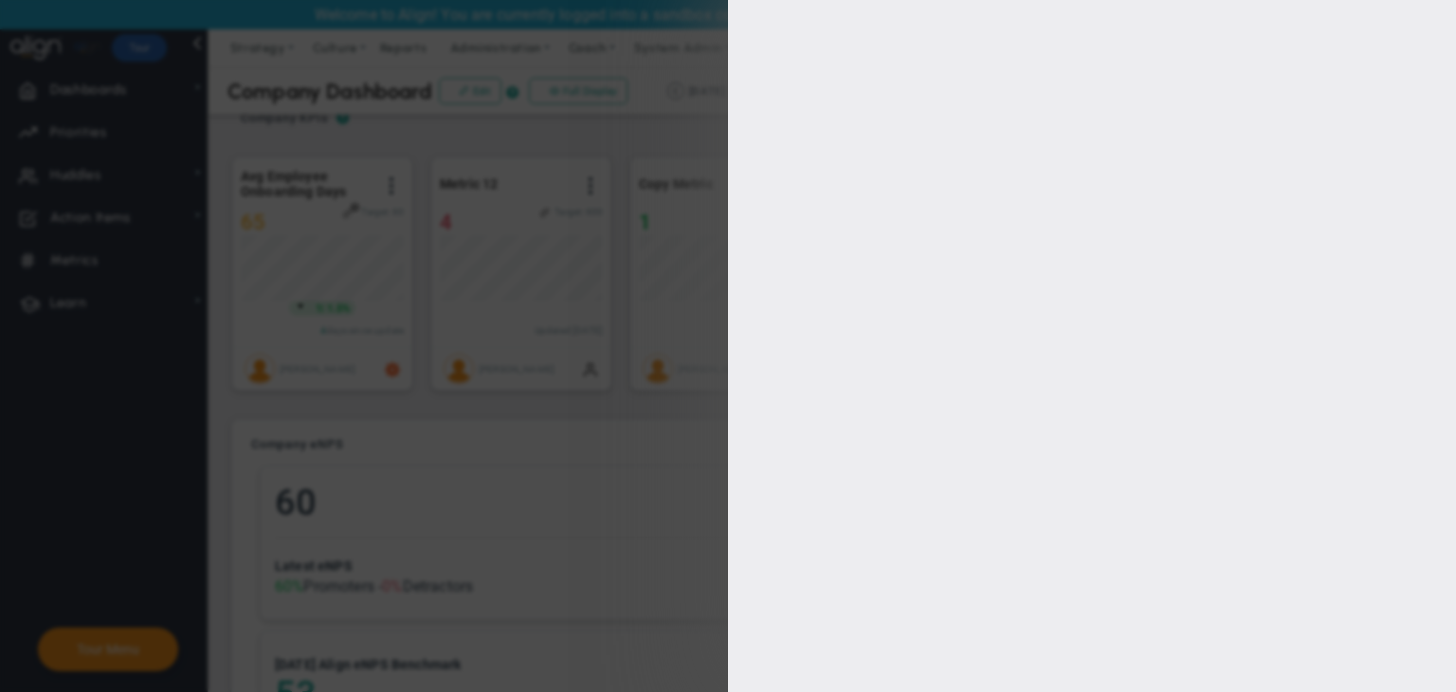
type input "[PERSON_NAME]"
radio input "true"
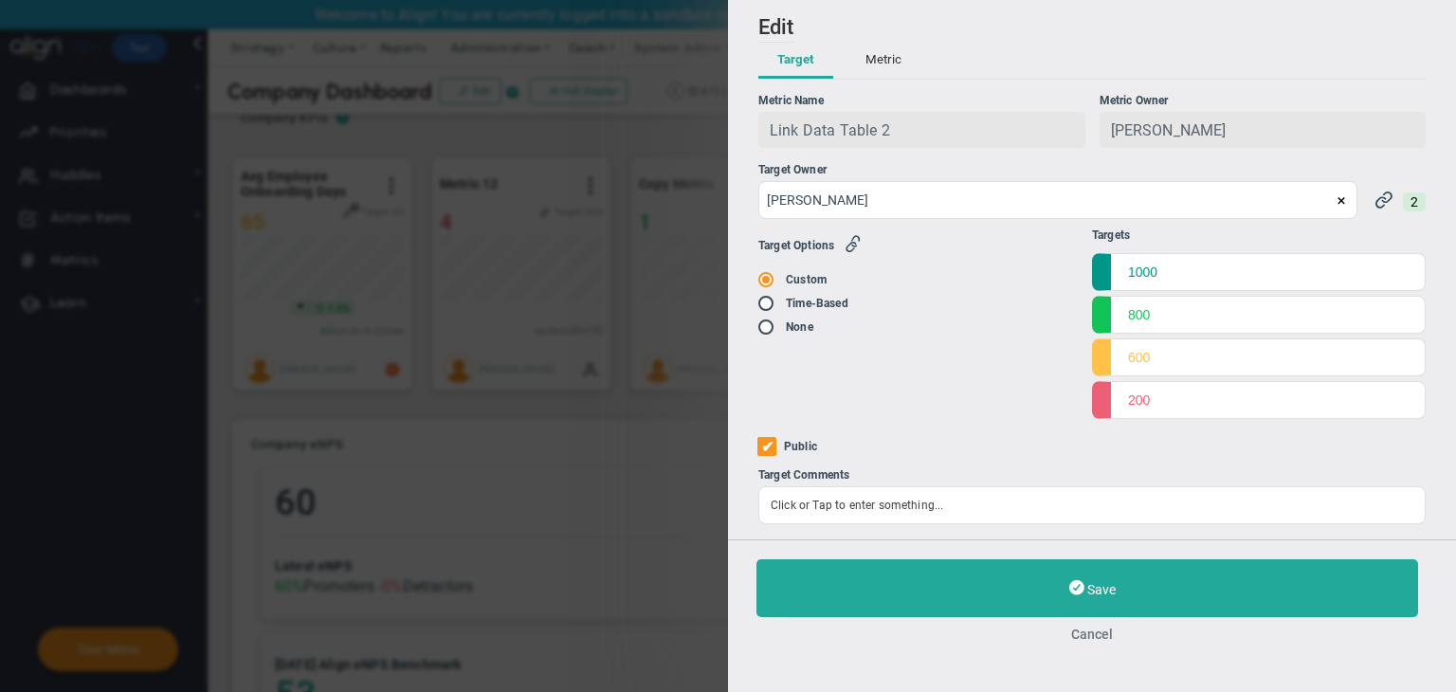
click at [1103, 630] on button "Cancel" at bounding box center [1091, 633] width 671 height 15
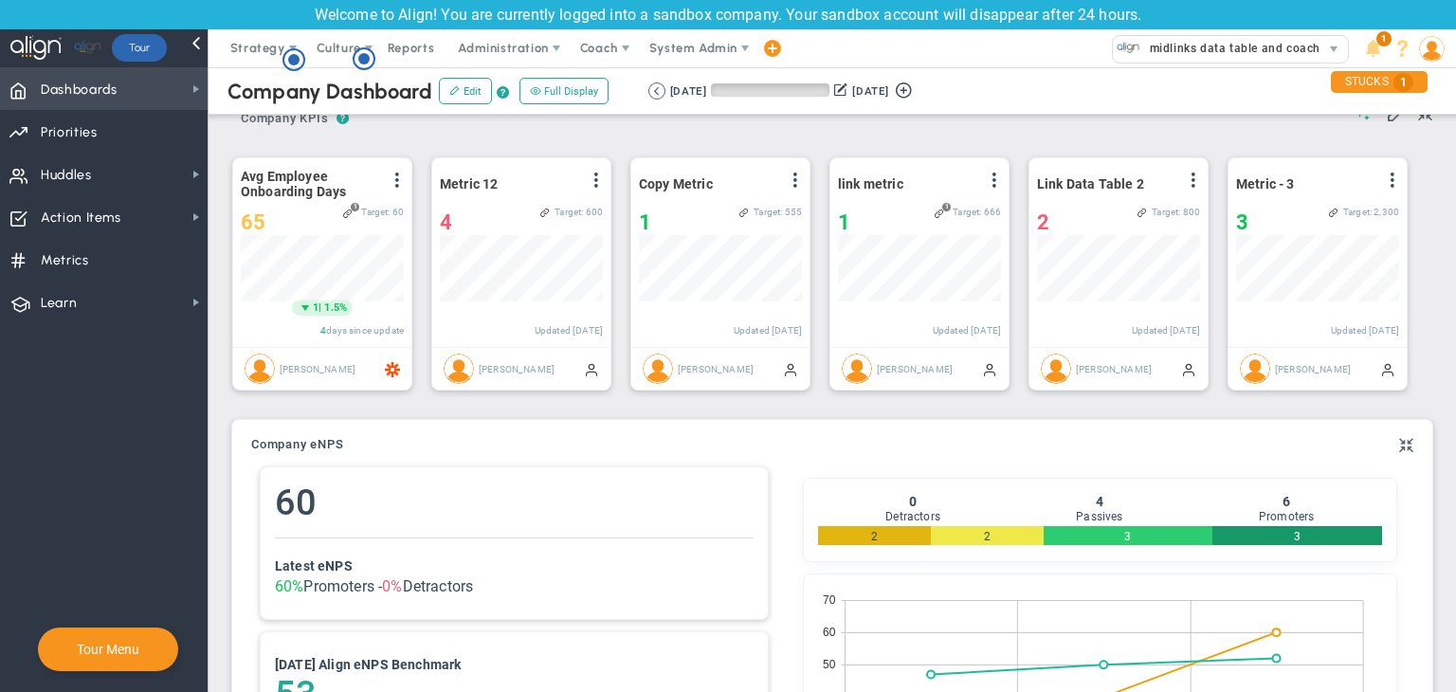
click at [170, 103] on span "Dashboards Dashboards" at bounding box center [104, 88] width 208 height 43
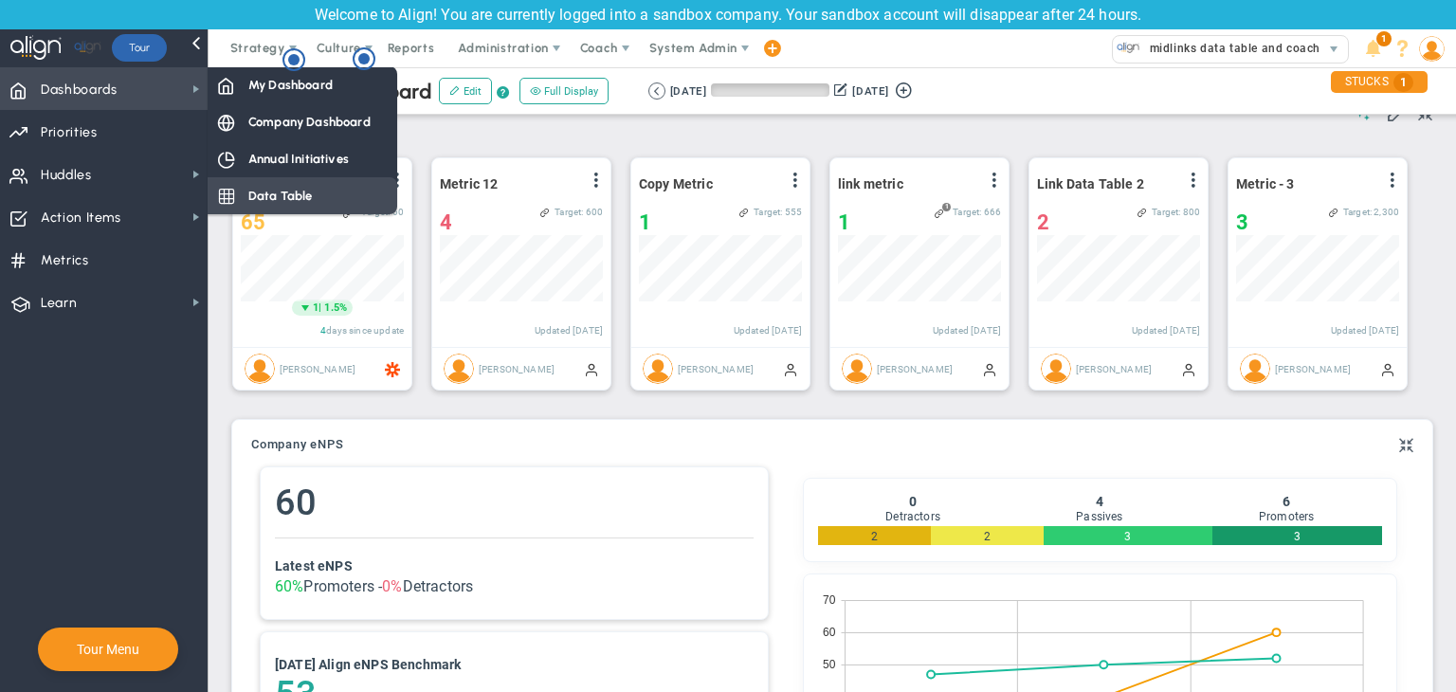
click at [267, 190] on span "Data Table" at bounding box center [280, 196] width 64 height 18
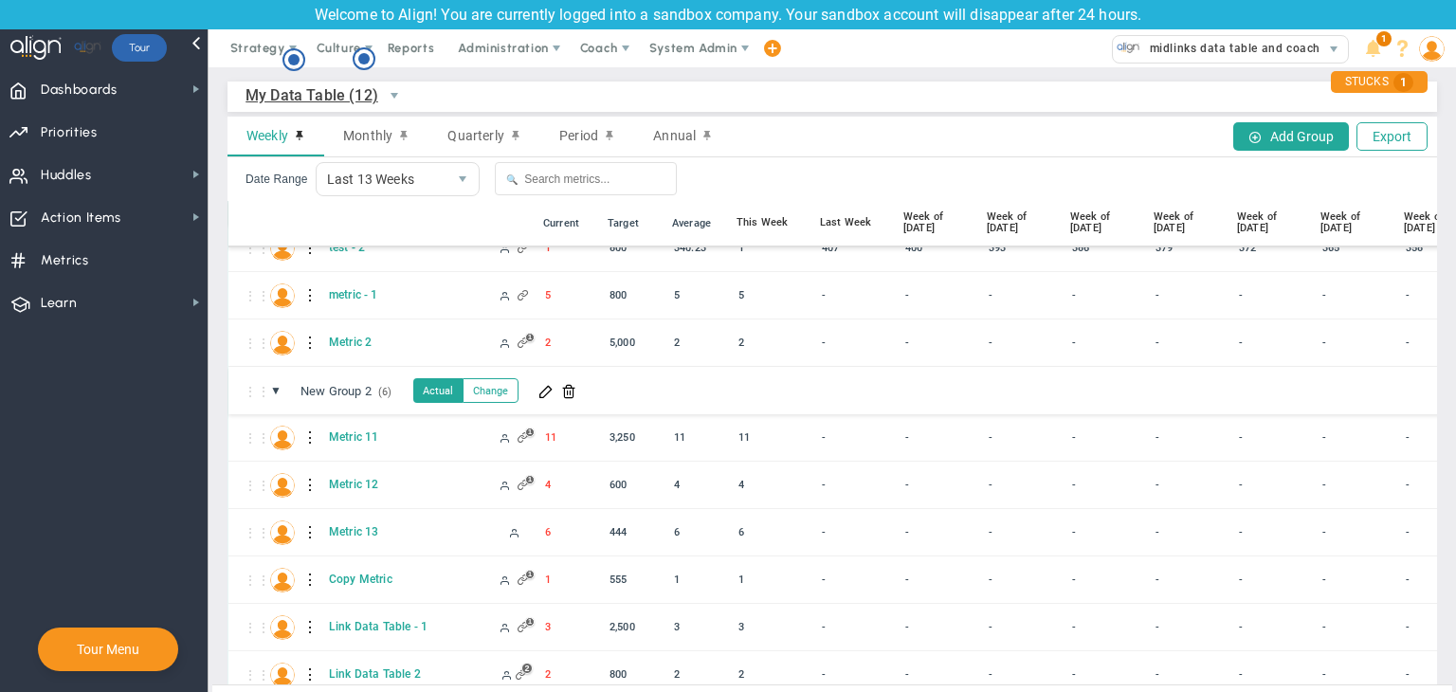
scroll to position [263, 0]
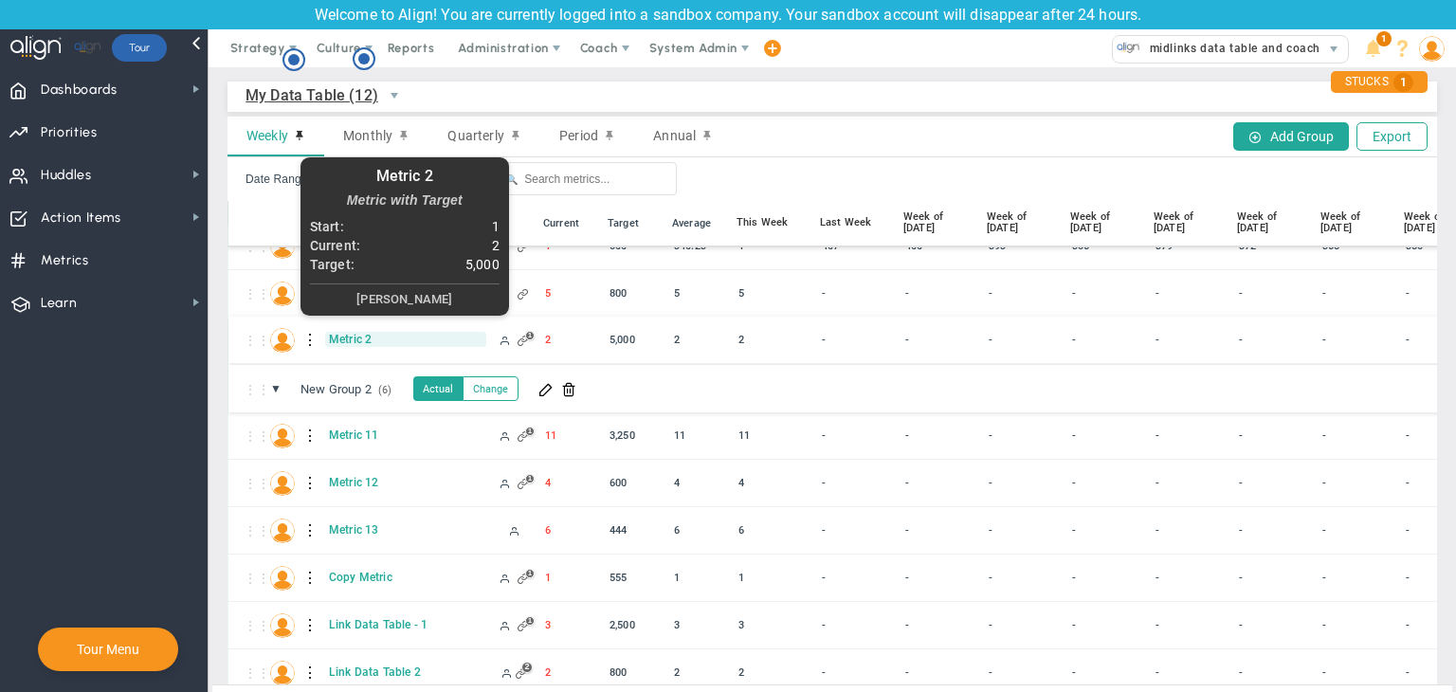
click at [345, 337] on span "Metric 2" at bounding box center [405, 339] width 161 height 15
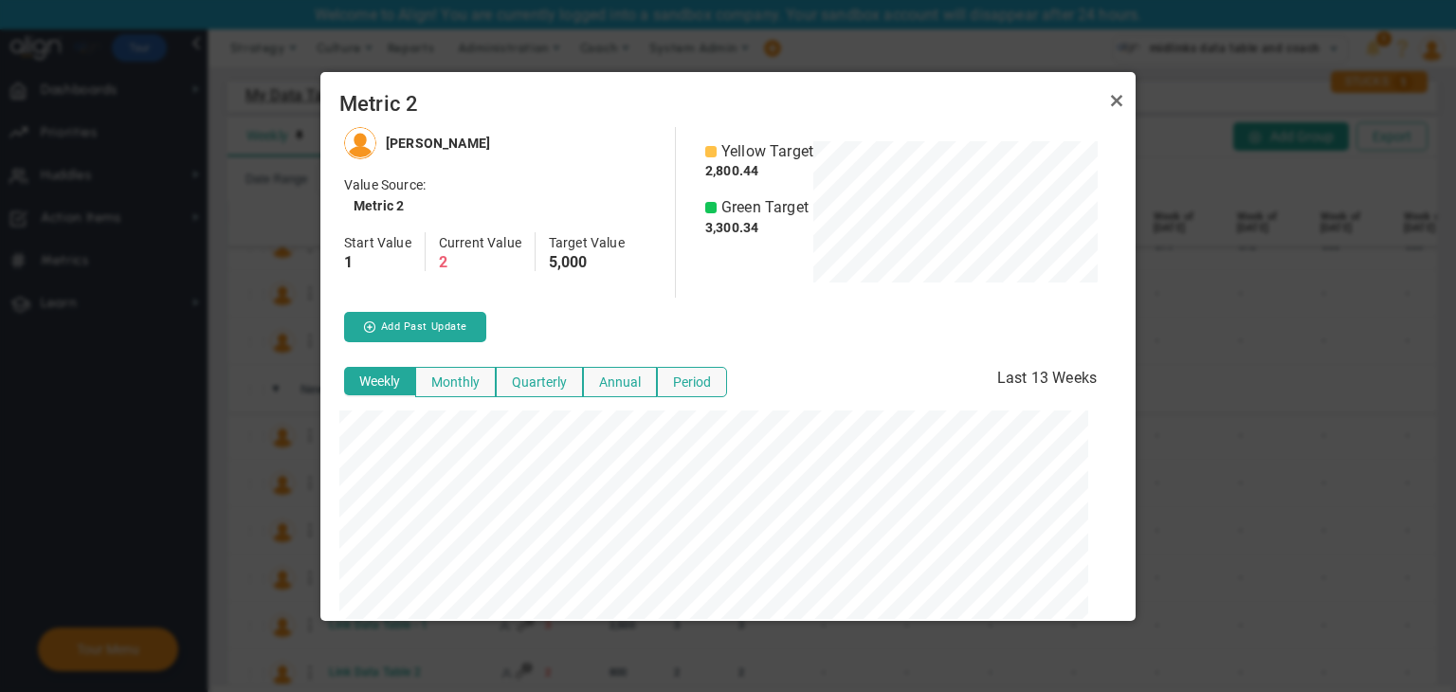
scroll to position [947260, 946953]
click at [1110, 100] on link "Close" at bounding box center [1116, 100] width 23 height 23
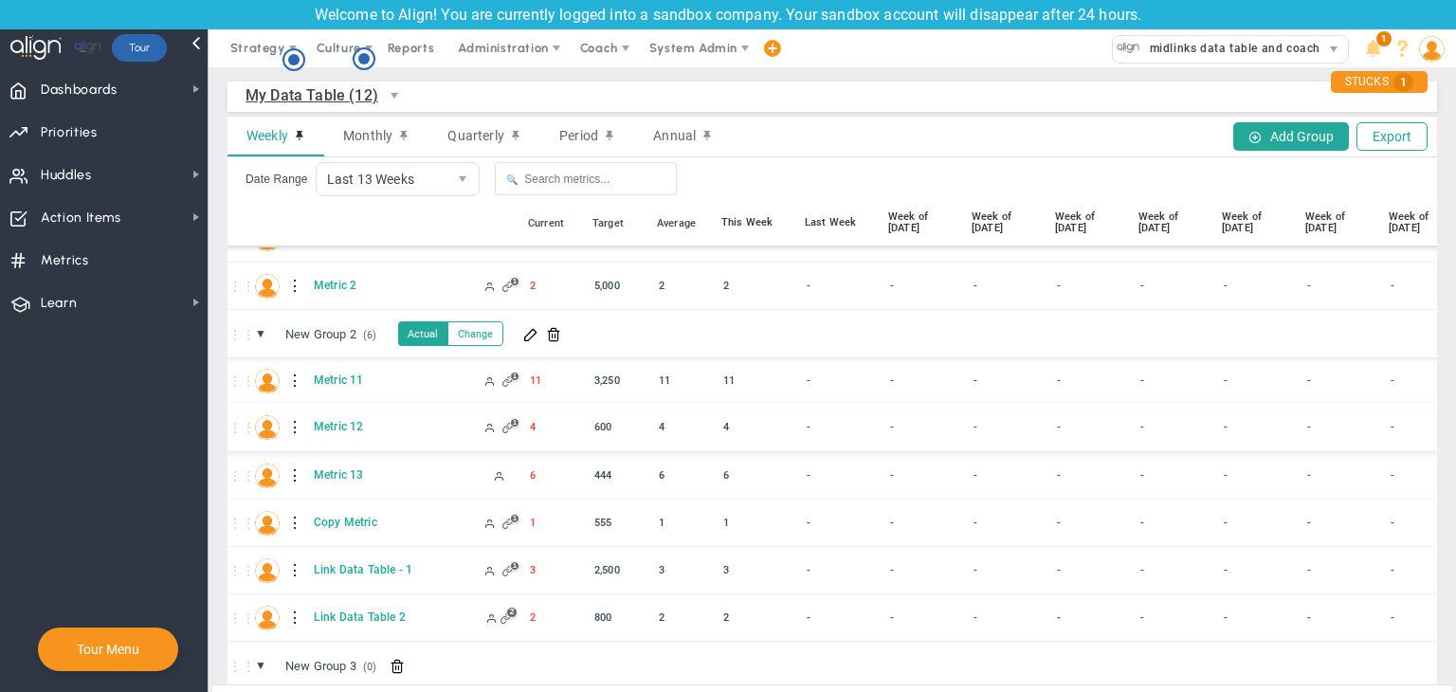
scroll to position [348, 15]
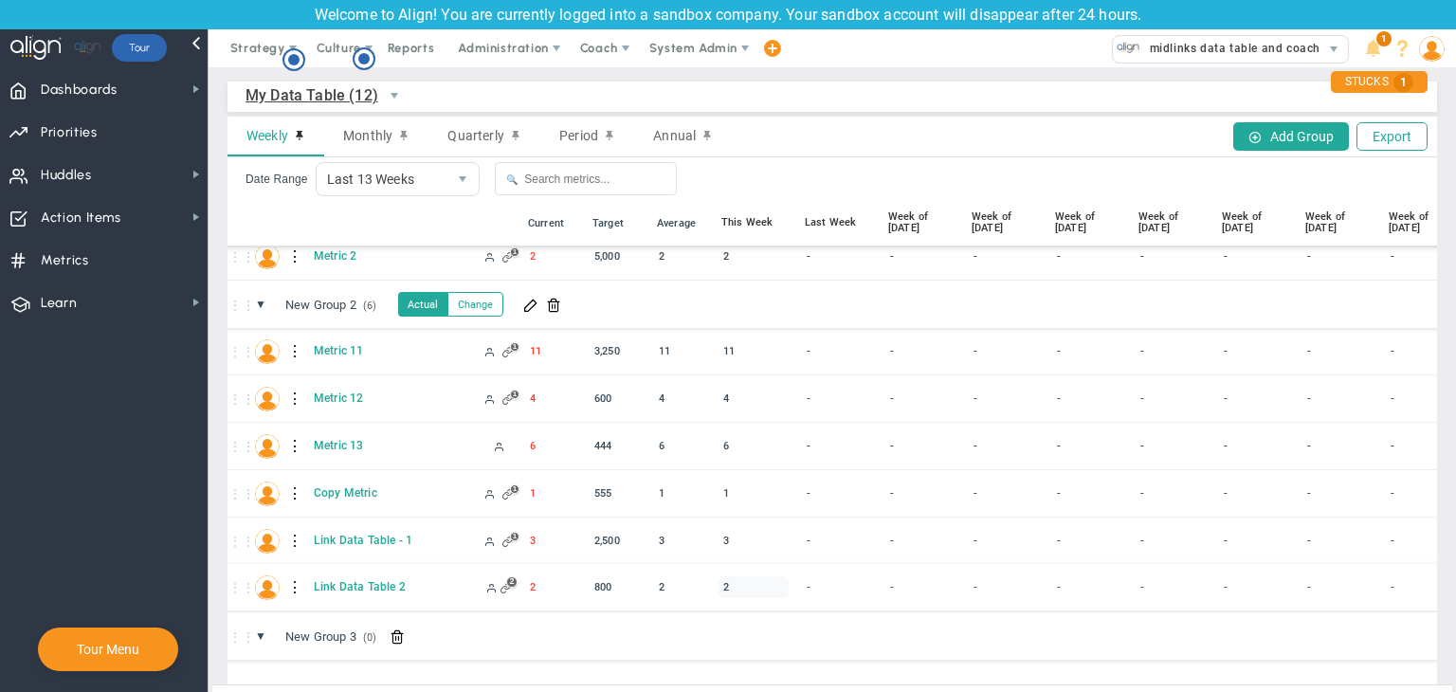
click at [726, 589] on div "2" at bounding box center [752, 587] width 71 height 22
click at [777, 624] on div "⋮⋮ ▼ New Group 3 (0) New Group 3" at bounding box center [1011, 635] width 1596 height 47
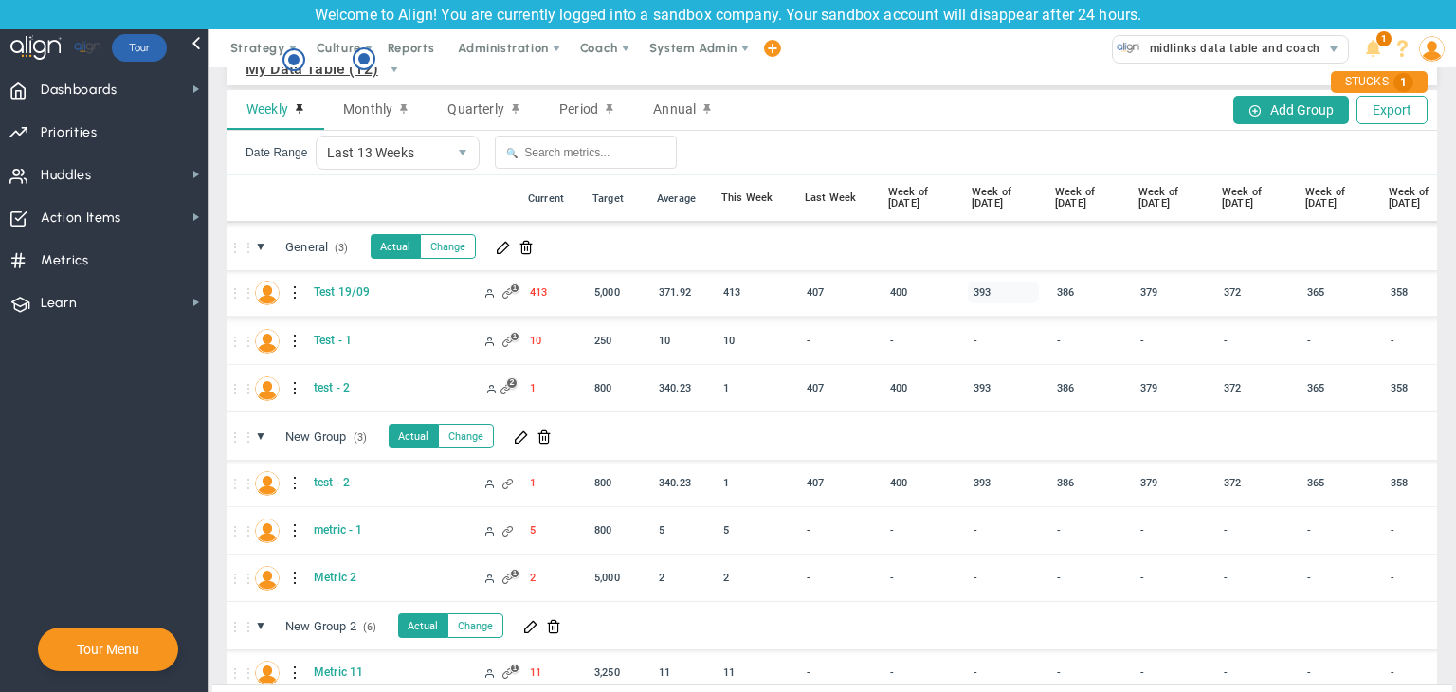
scroll to position [0, 0]
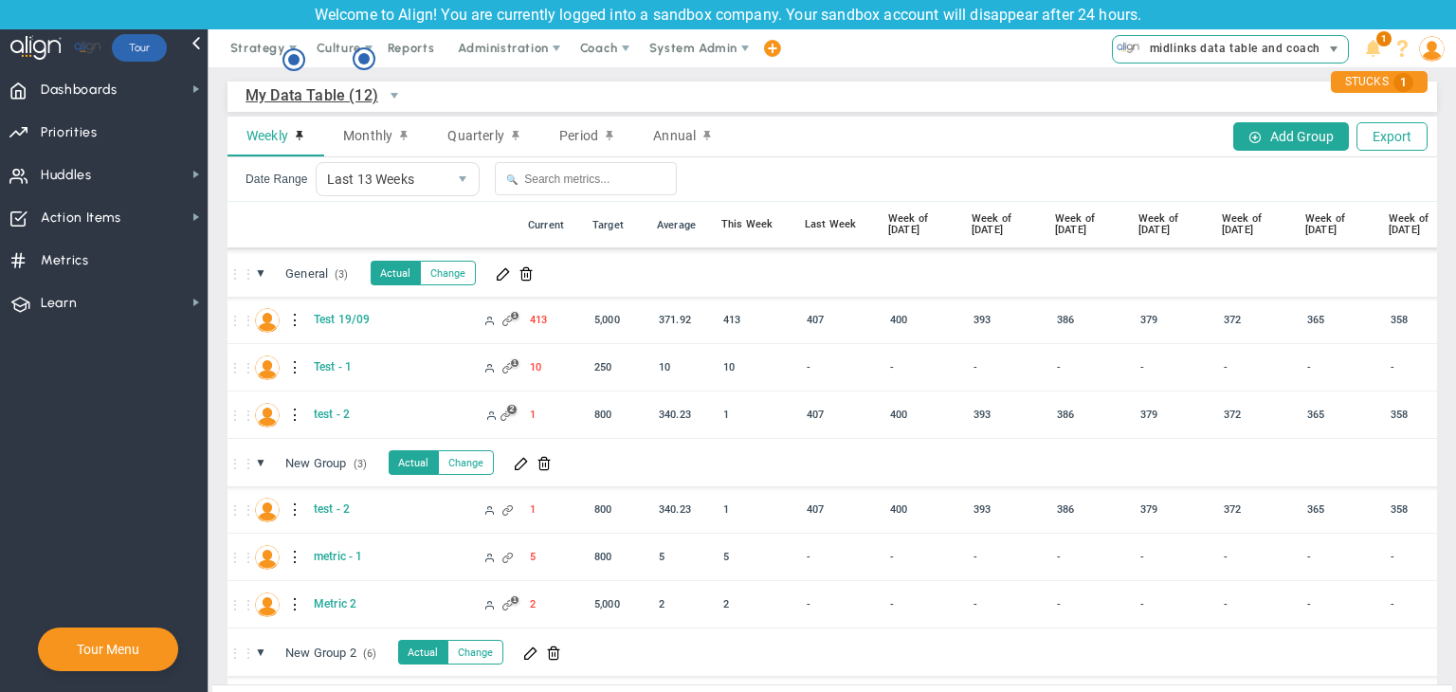
click at [1151, 50] on span "midlinks data table and coach company (Sandbox)" at bounding box center [1288, 48] width 297 height 25
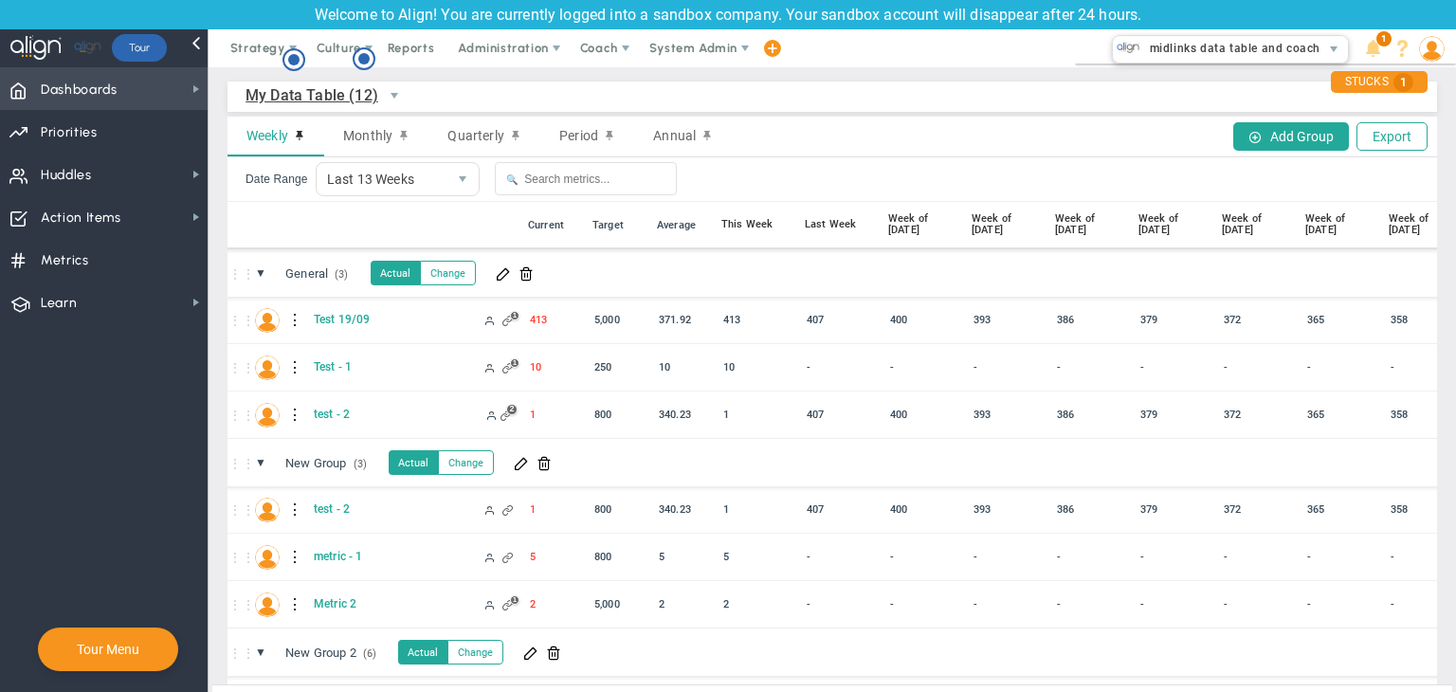
click at [164, 97] on span "Dashboards Dashboards" at bounding box center [104, 88] width 208 height 43
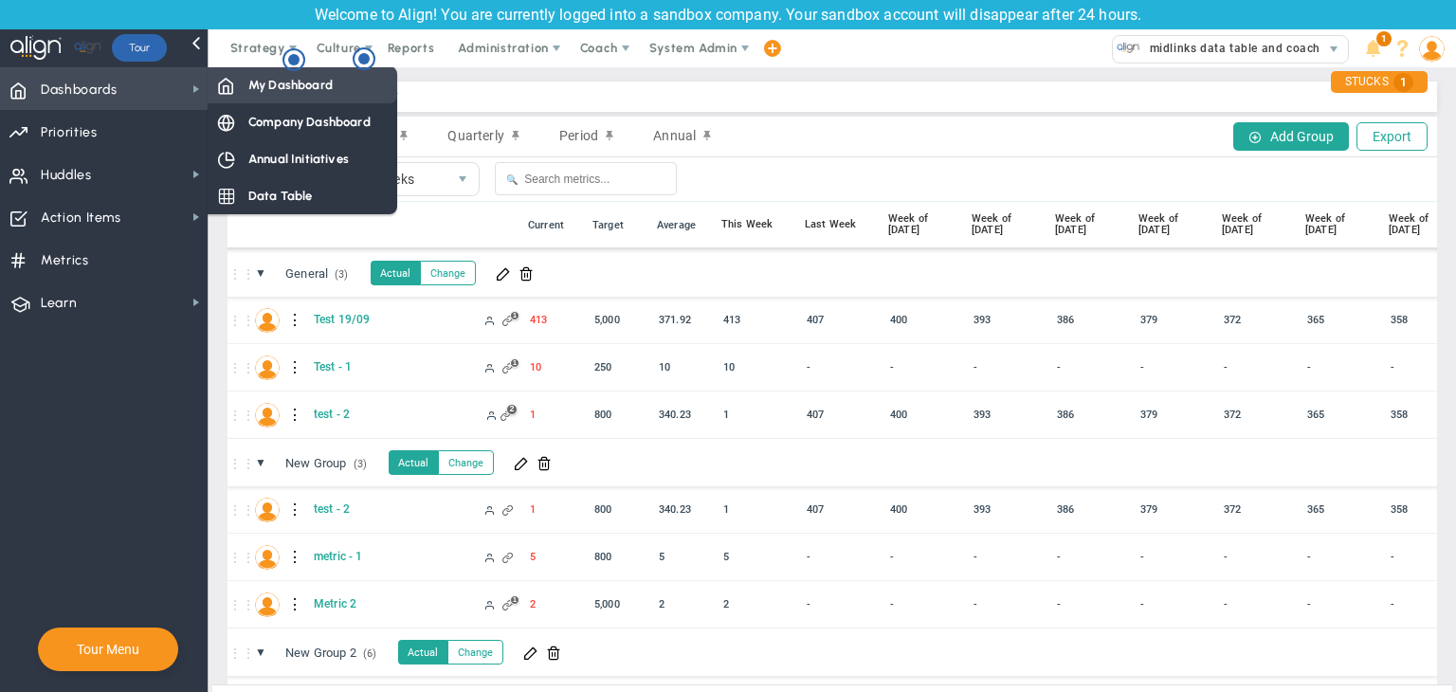
click at [271, 75] on div "My Dashboard" at bounding box center [303, 84] width 190 height 37
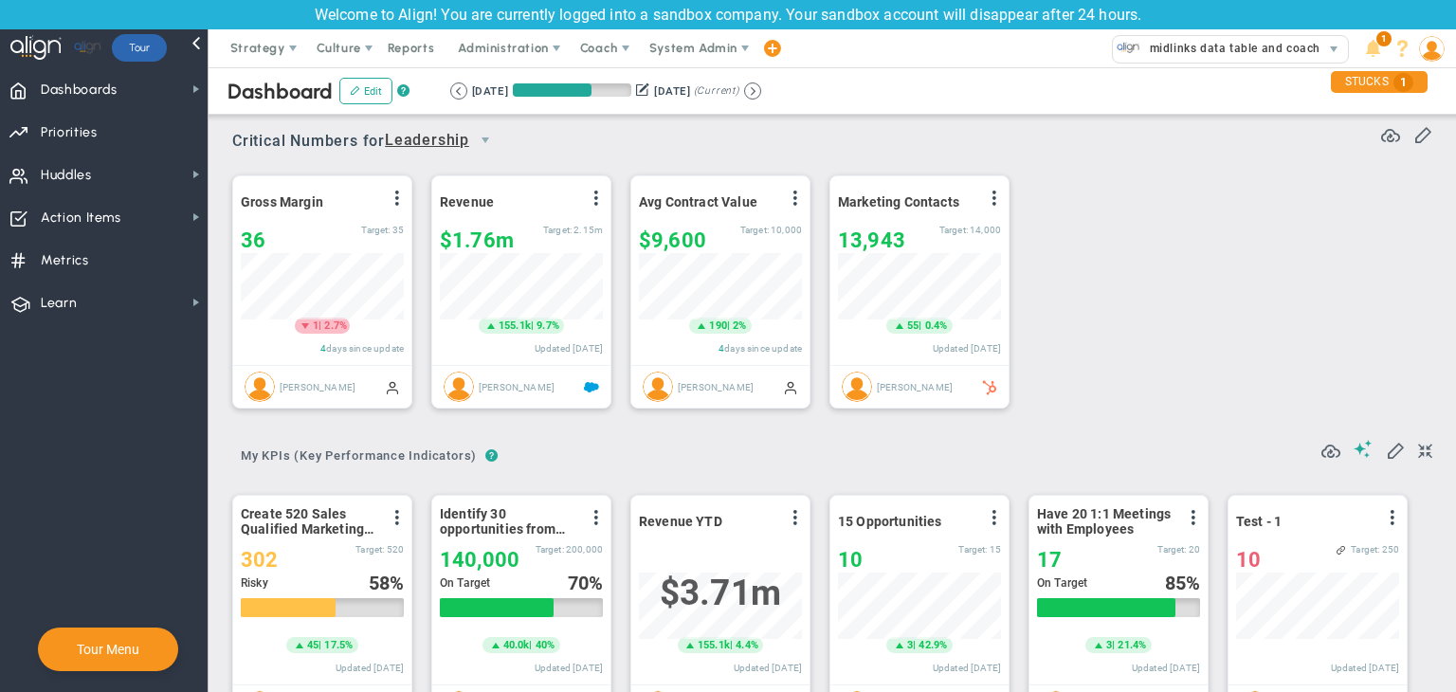
scroll to position [947686, 947590]
click at [285, 64] on icon "Hotspot (open by clicking or pressing space/enter)" at bounding box center [293, 59] width 23 height 23
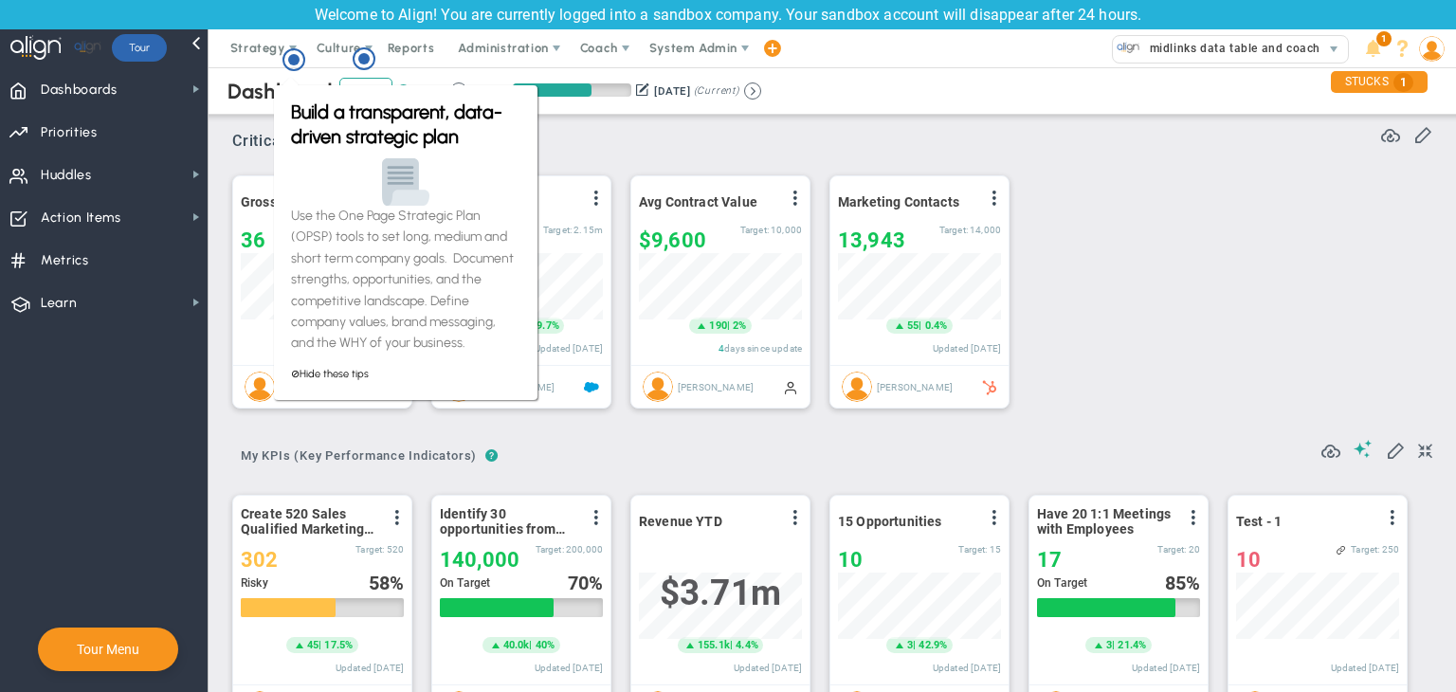
click at [563, 153] on div "Critical Numbers for Leadership 116303 Critical Numbers for Leadership Critical…" at bounding box center [832, 134] width 1200 height 49
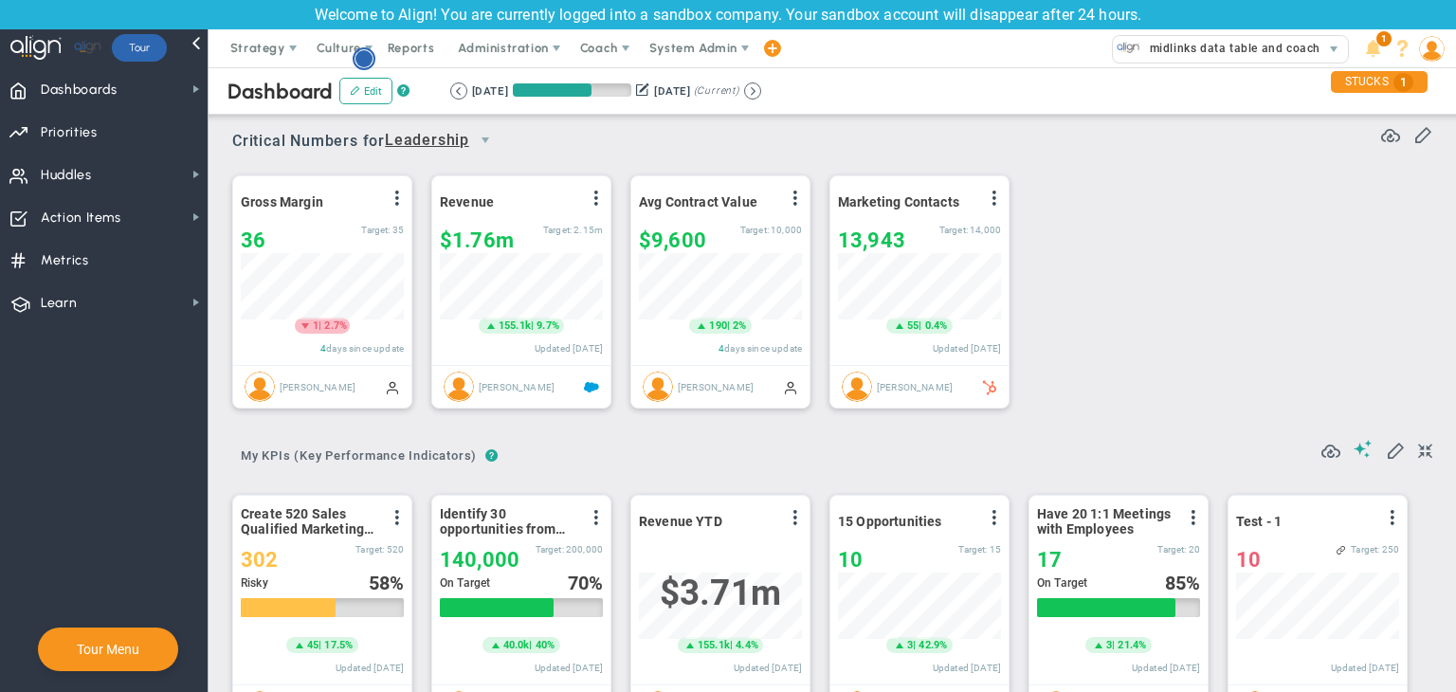
click at [371, 58] on circle "Hotspot (open by clicking or pressing space/enter)" at bounding box center [363, 58] width 17 height 17
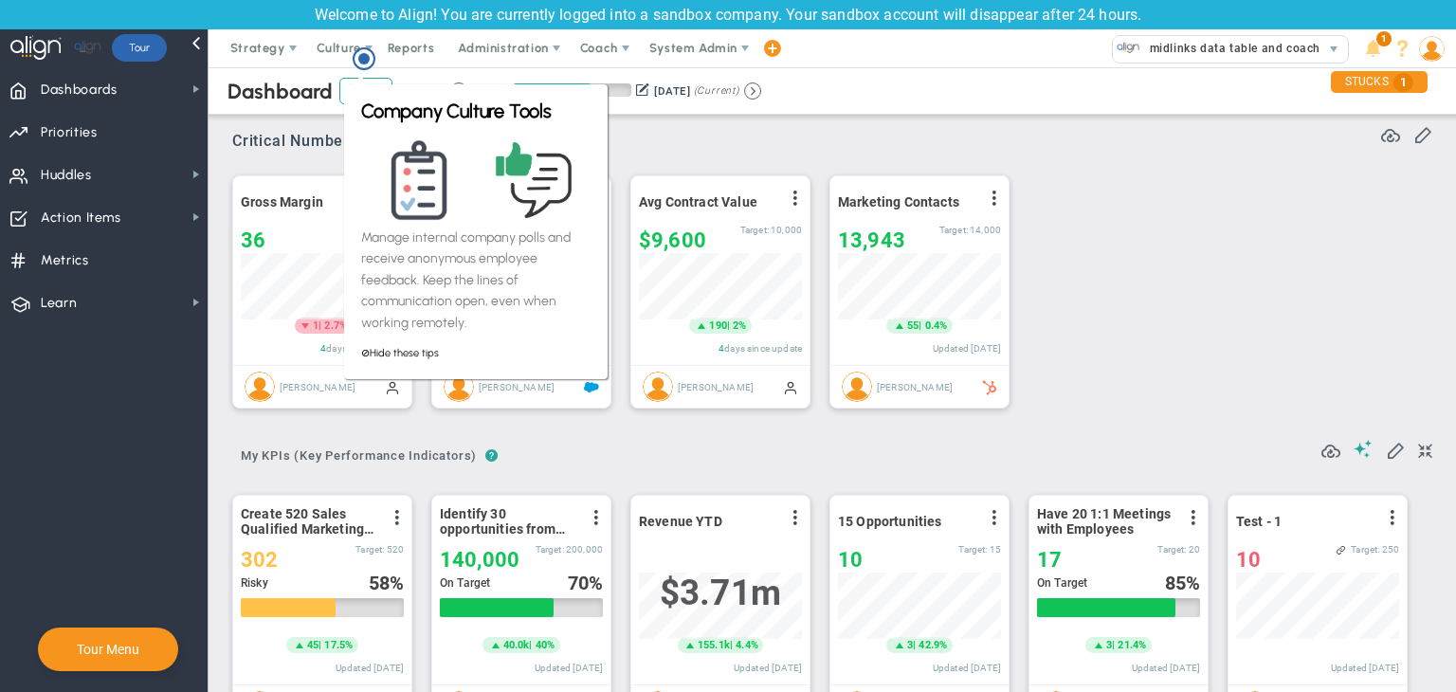
click at [891, 150] on div "Critical Numbers for Leadership 116303 Critical Numbers for Leadership Critical…" at bounding box center [832, 134] width 1200 height 49
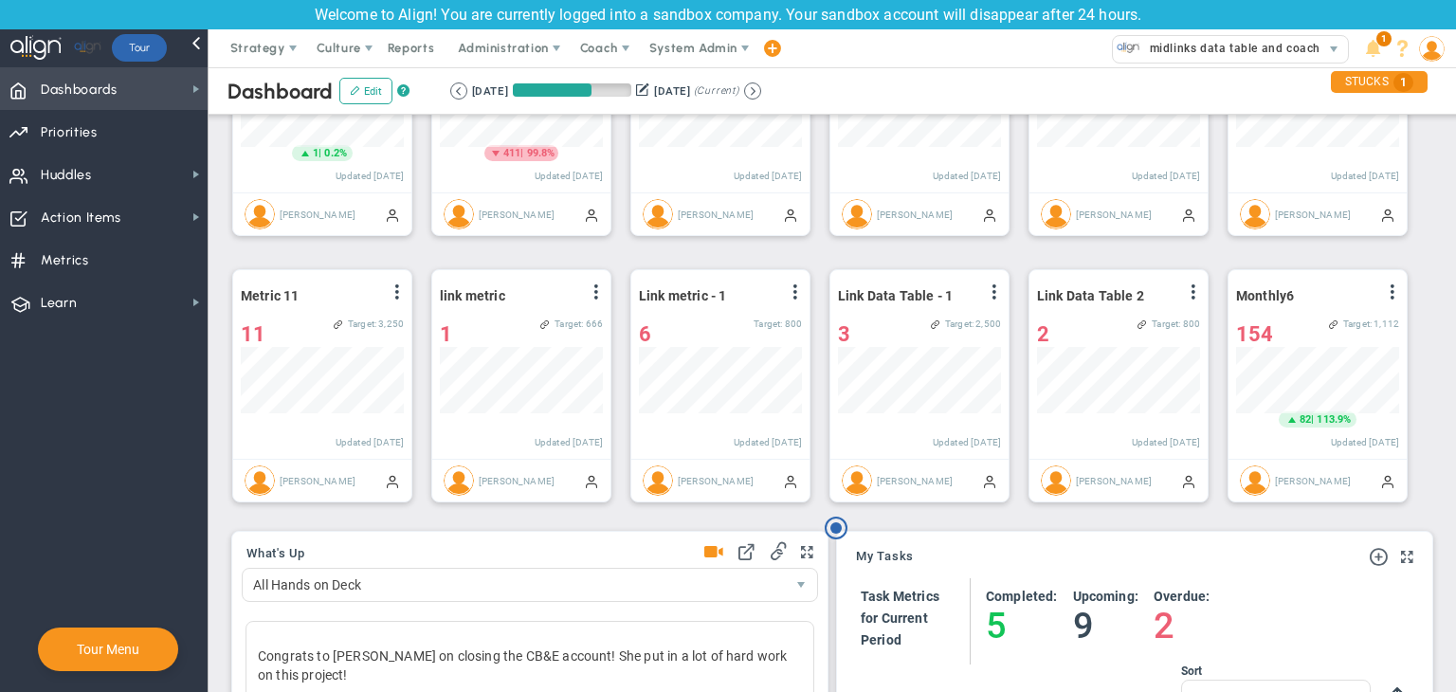
click at [167, 81] on span "Dashboards Dashboards" at bounding box center [104, 88] width 208 height 43
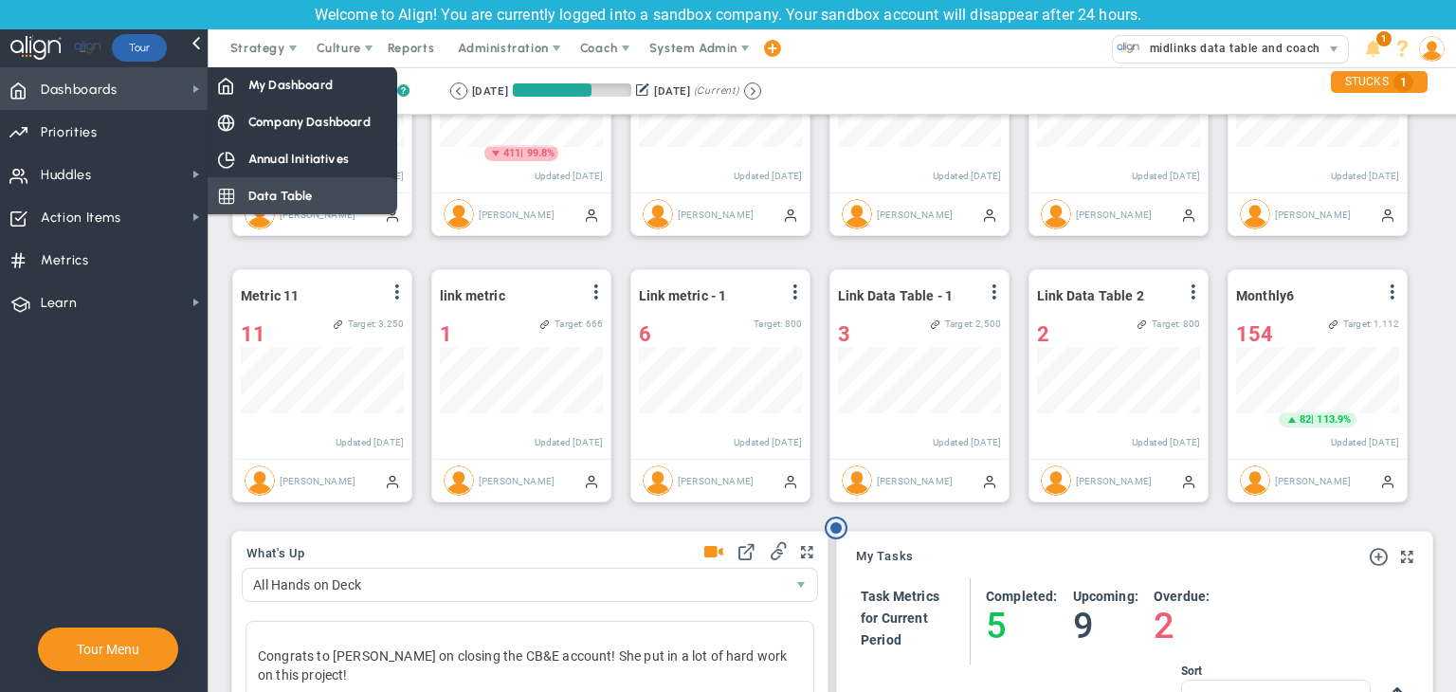
click at [292, 202] on span "Data Table" at bounding box center [280, 196] width 64 height 18
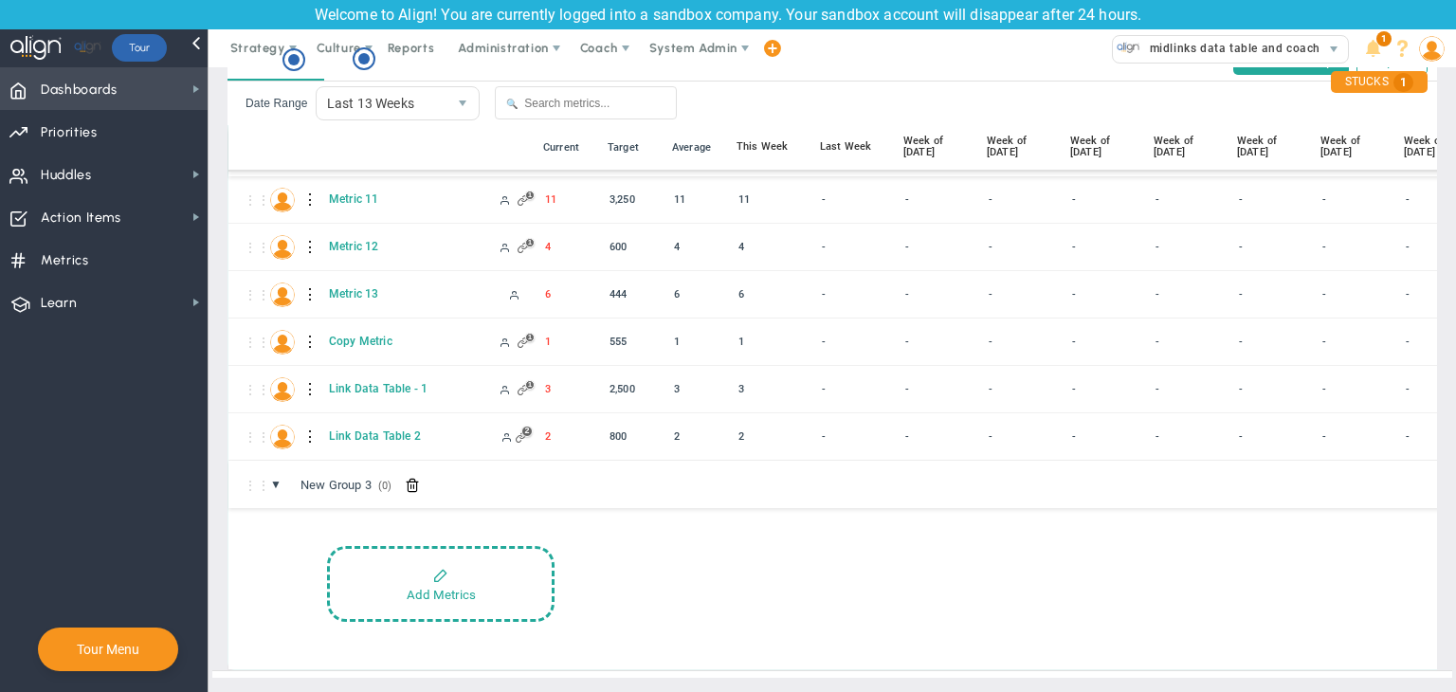
click at [102, 92] on span "Dashboards" at bounding box center [79, 90] width 77 height 40
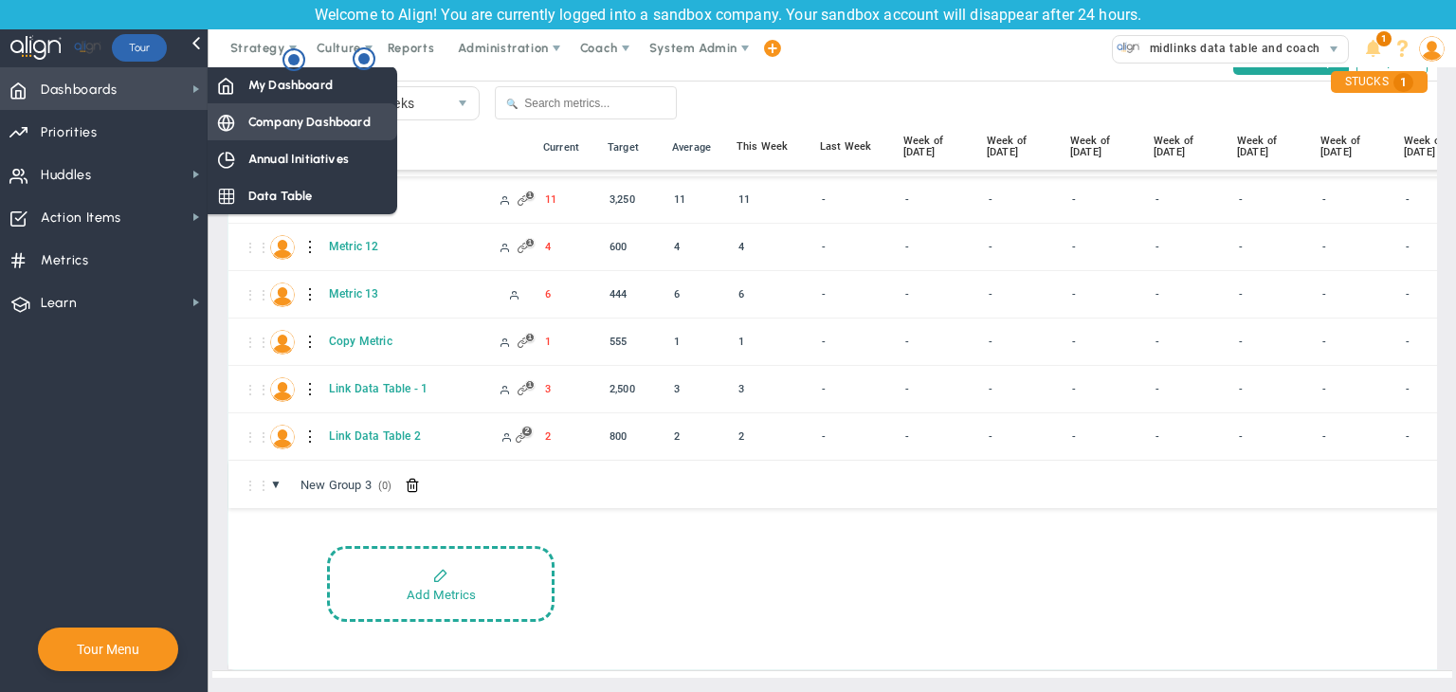
click at [293, 133] on div "Company Dashboard" at bounding box center [303, 121] width 190 height 37
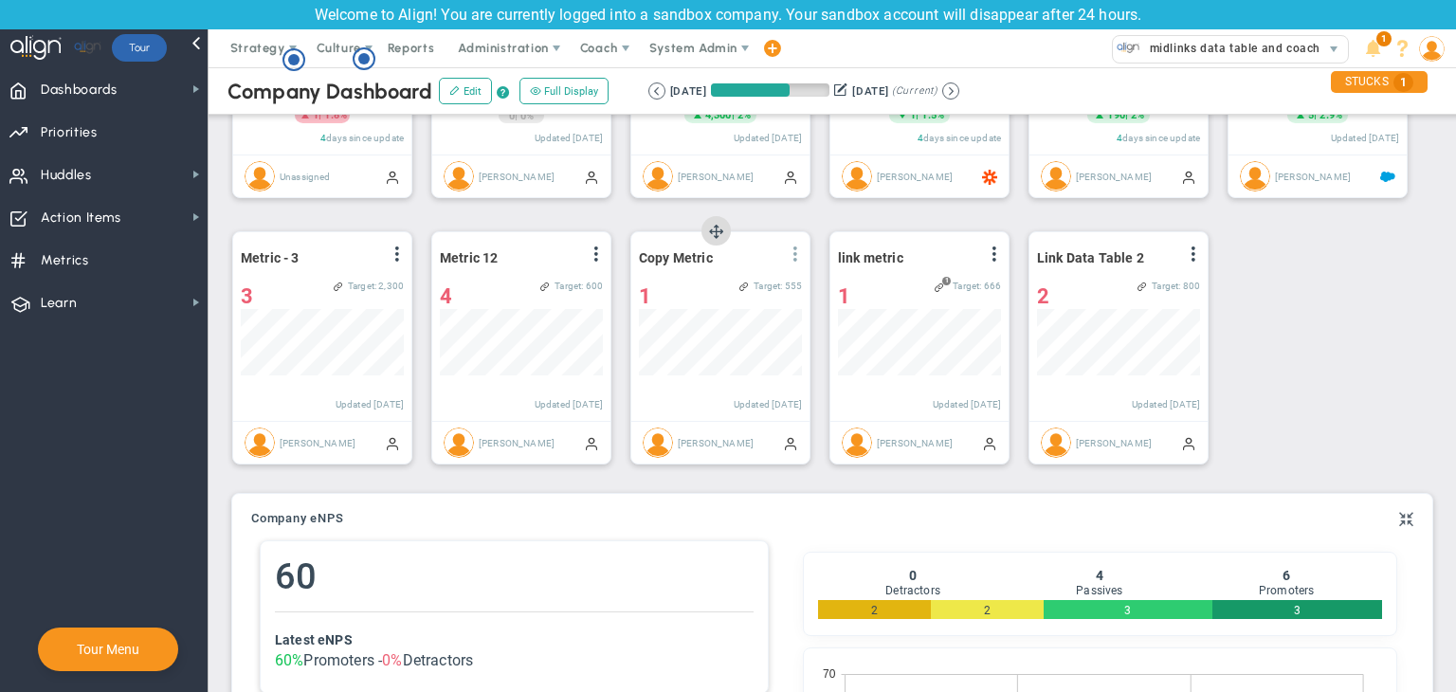
click at [795, 256] on span at bounding box center [795, 253] width 15 height 15
click at [735, 284] on li "Edit" at bounding box center [742, 293] width 135 height 24
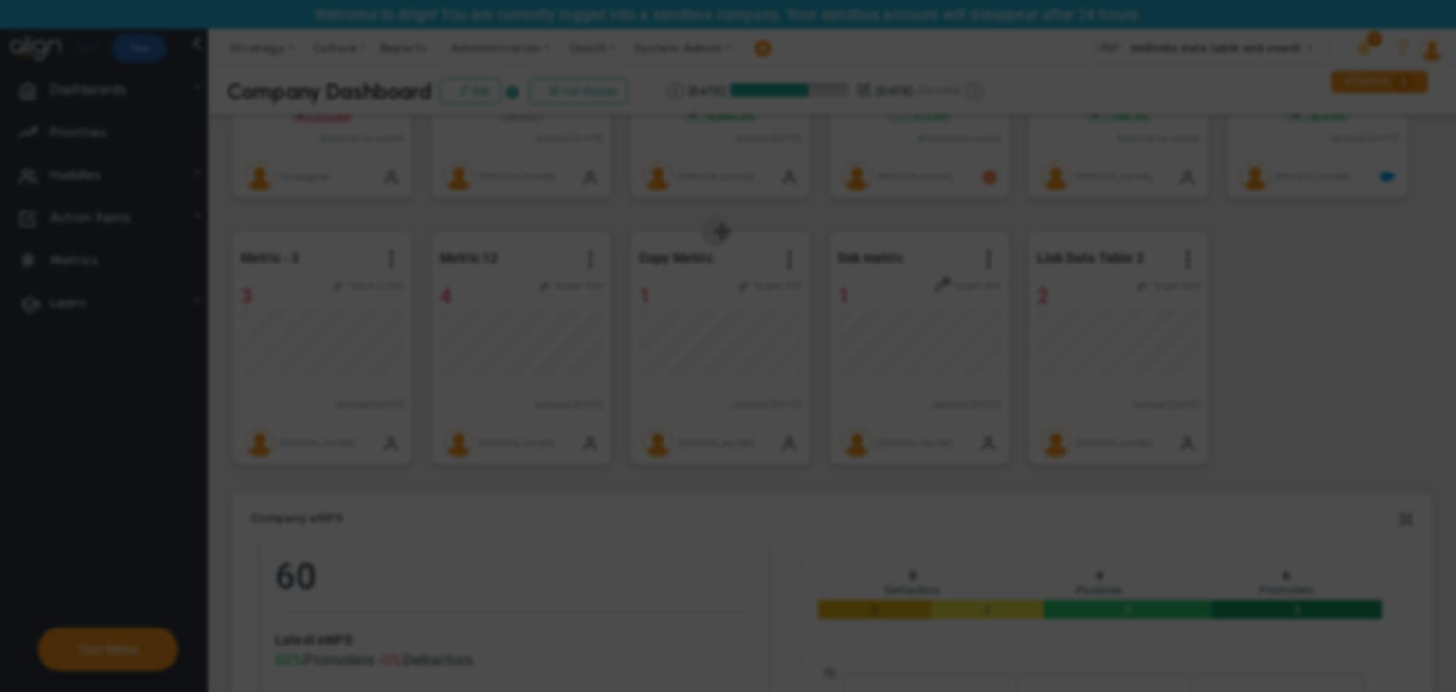
radio input "true"
checkbox input "false"
type input "[PERSON_NAME]"
radio input "true"
type input "1"
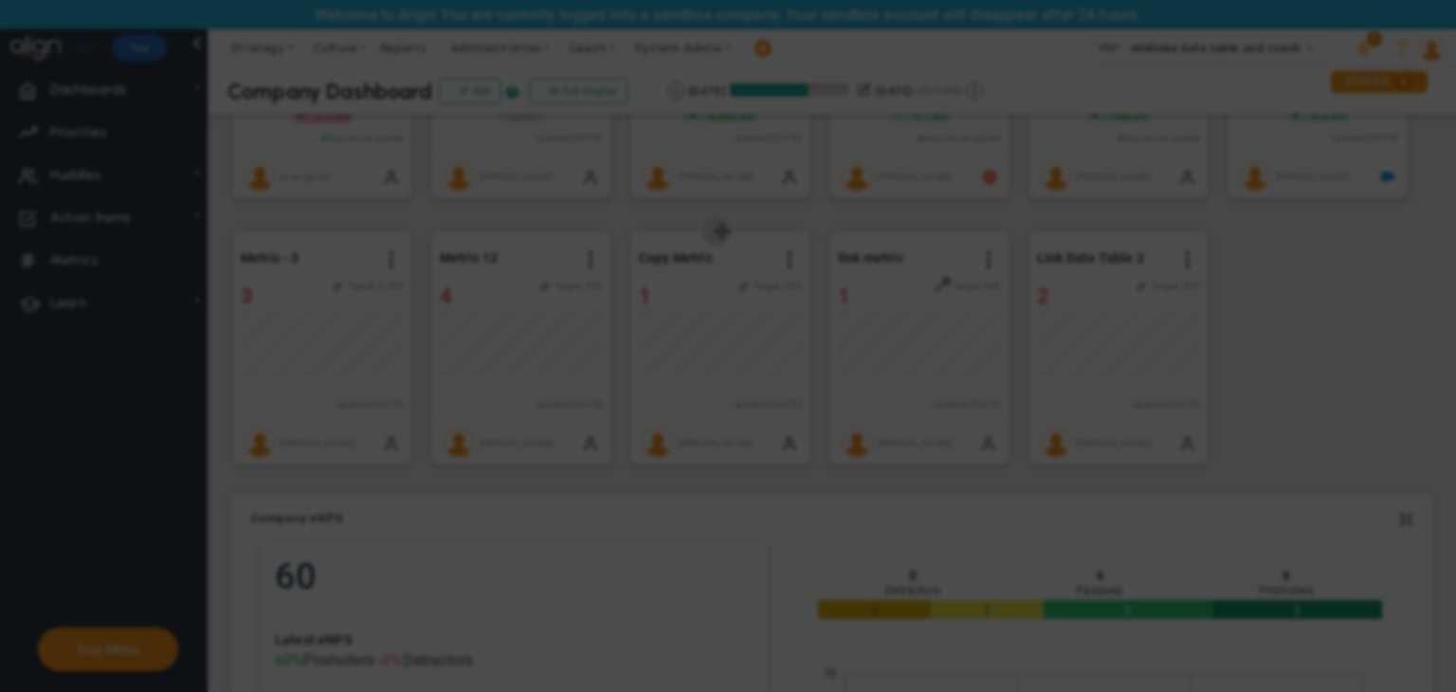
type input "555"
checkbox input "true"
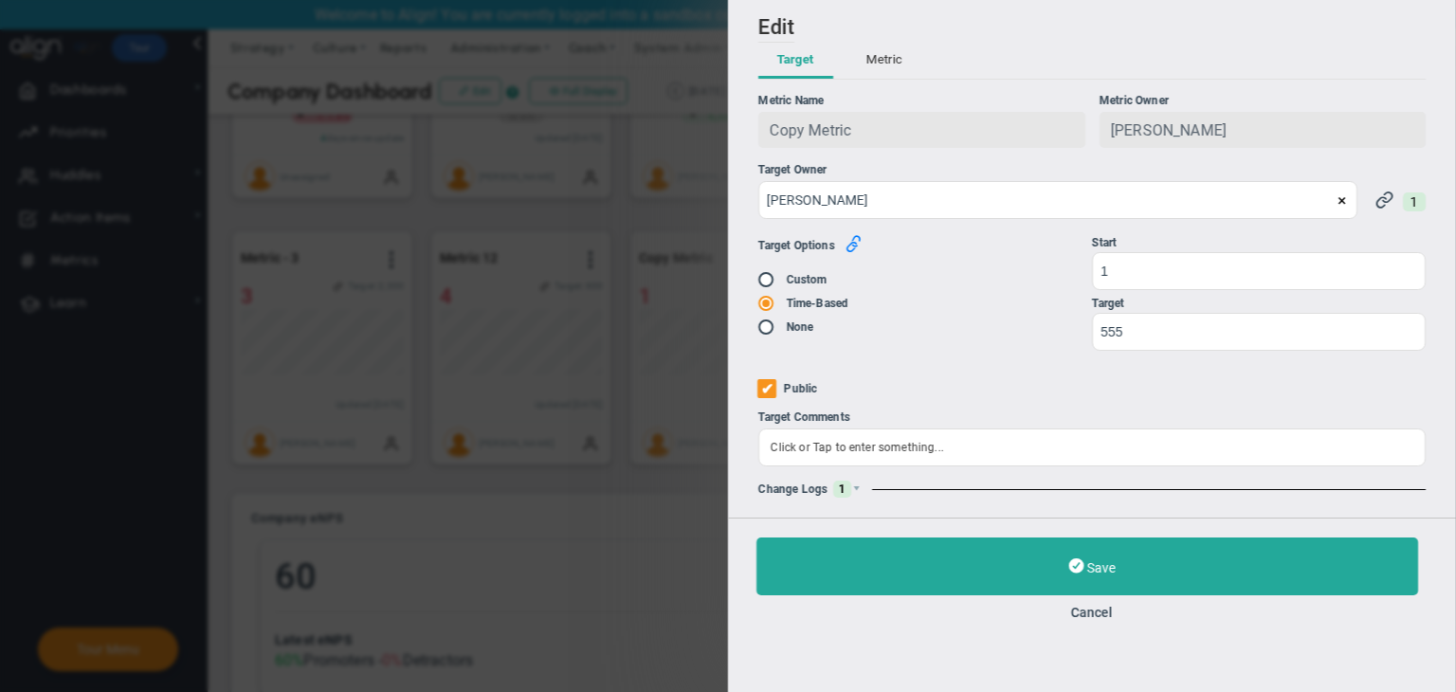
click at [857, 242] on icon "button" at bounding box center [852, 243] width 17 height 17
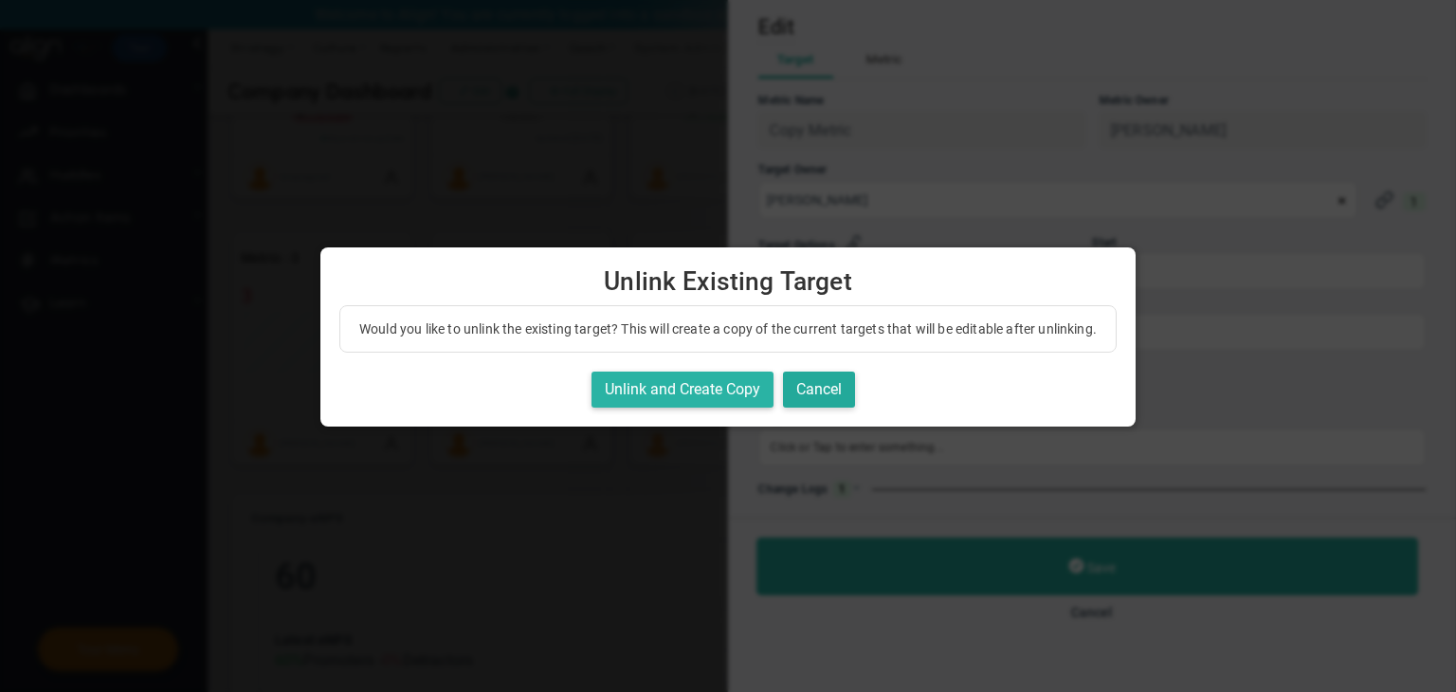
click at [738, 408] on button "Unlink and Create Copy" at bounding box center [682, 390] width 182 height 37
radio input "true"
radio input "false"
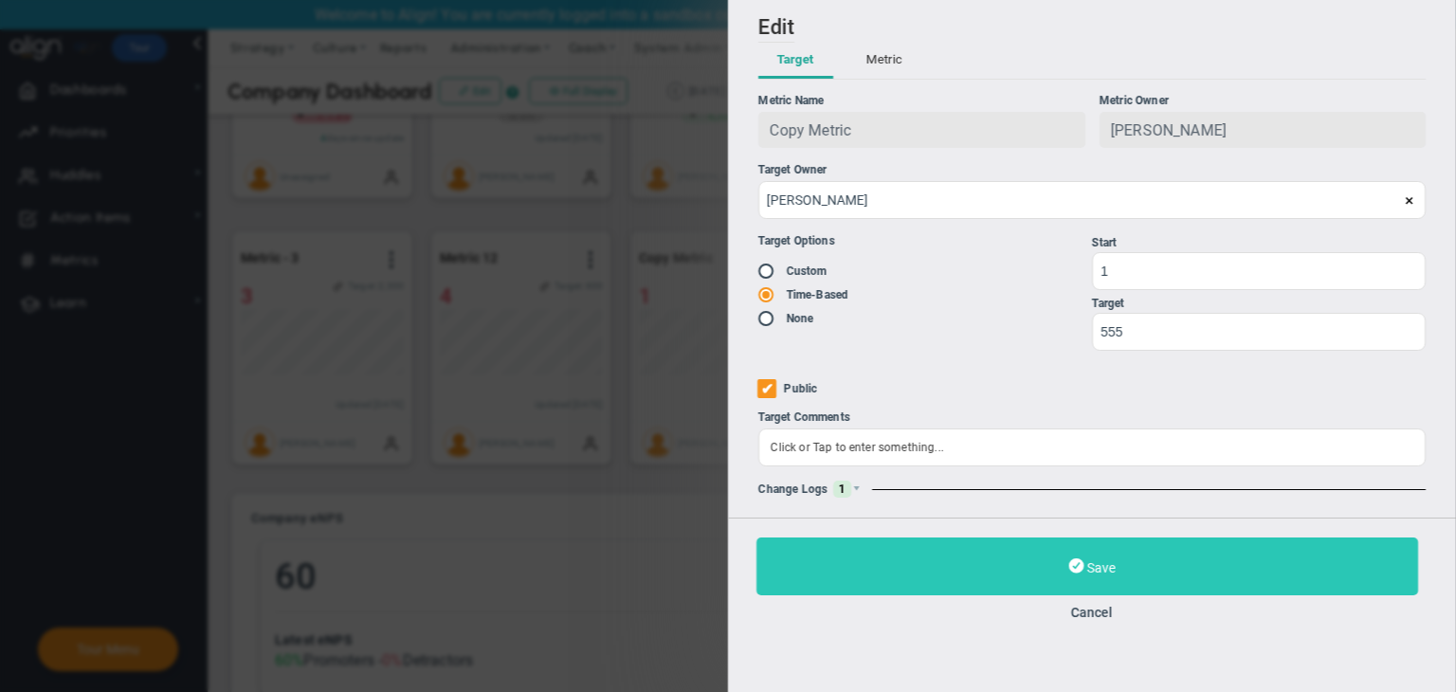
click at [951, 558] on button "Save" at bounding box center [1087, 566] width 662 height 58
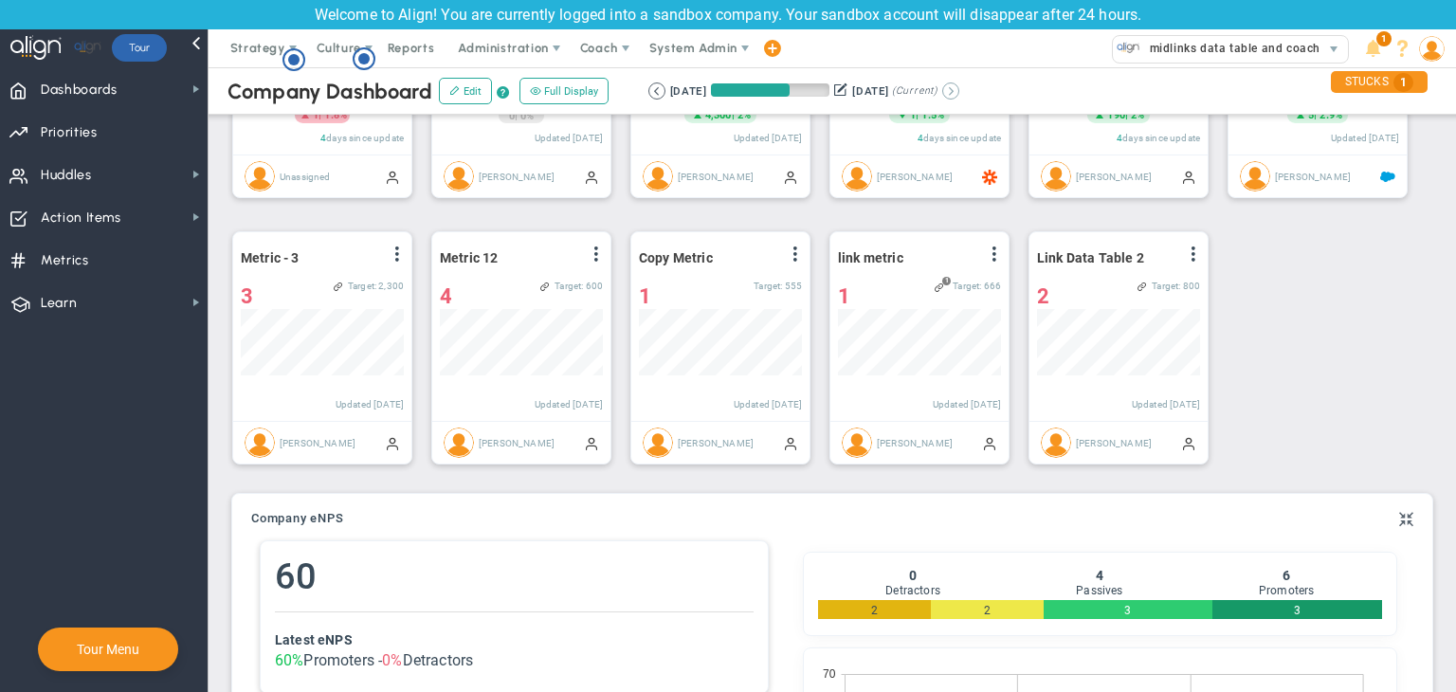
click at [959, 97] on button at bounding box center [950, 90] width 17 height 17
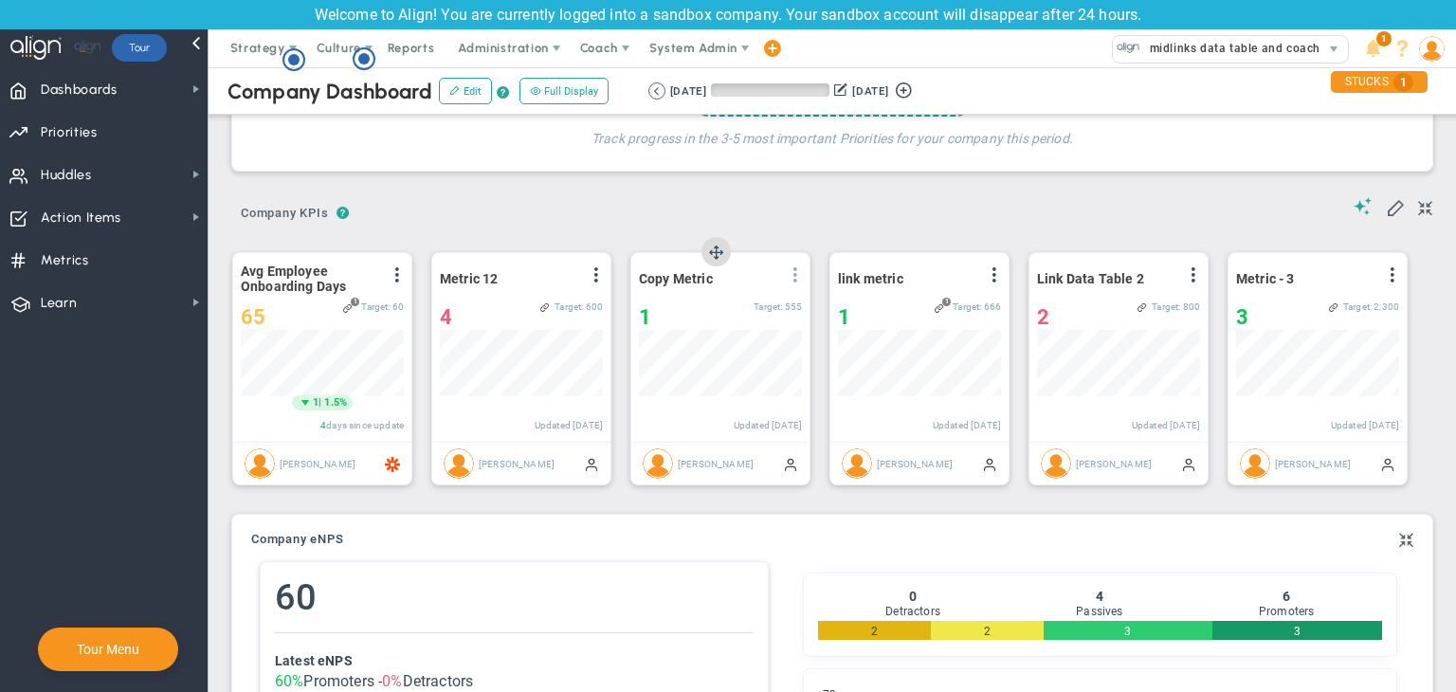
click at [796, 273] on span at bounding box center [795, 274] width 15 height 15
click at [736, 305] on li "Edit" at bounding box center [742, 313] width 135 height 24
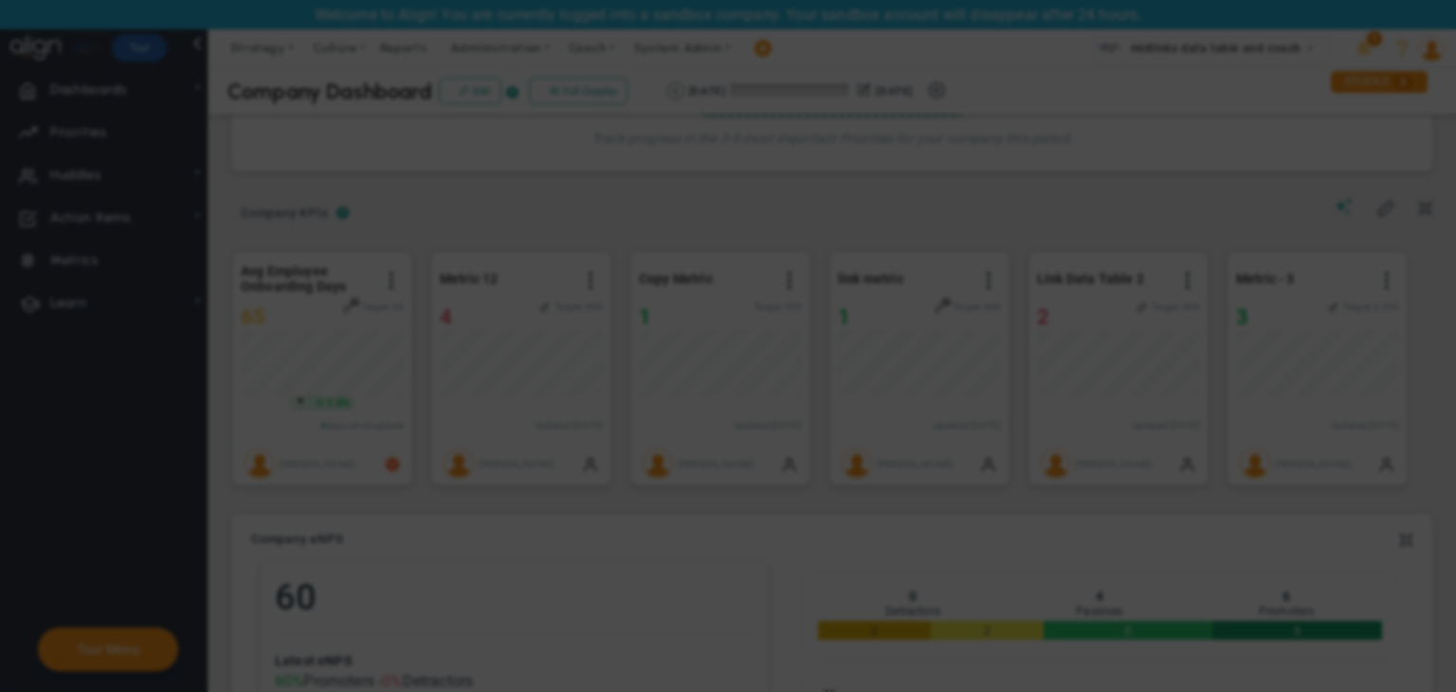
radio input "true"
checkbox input "false"
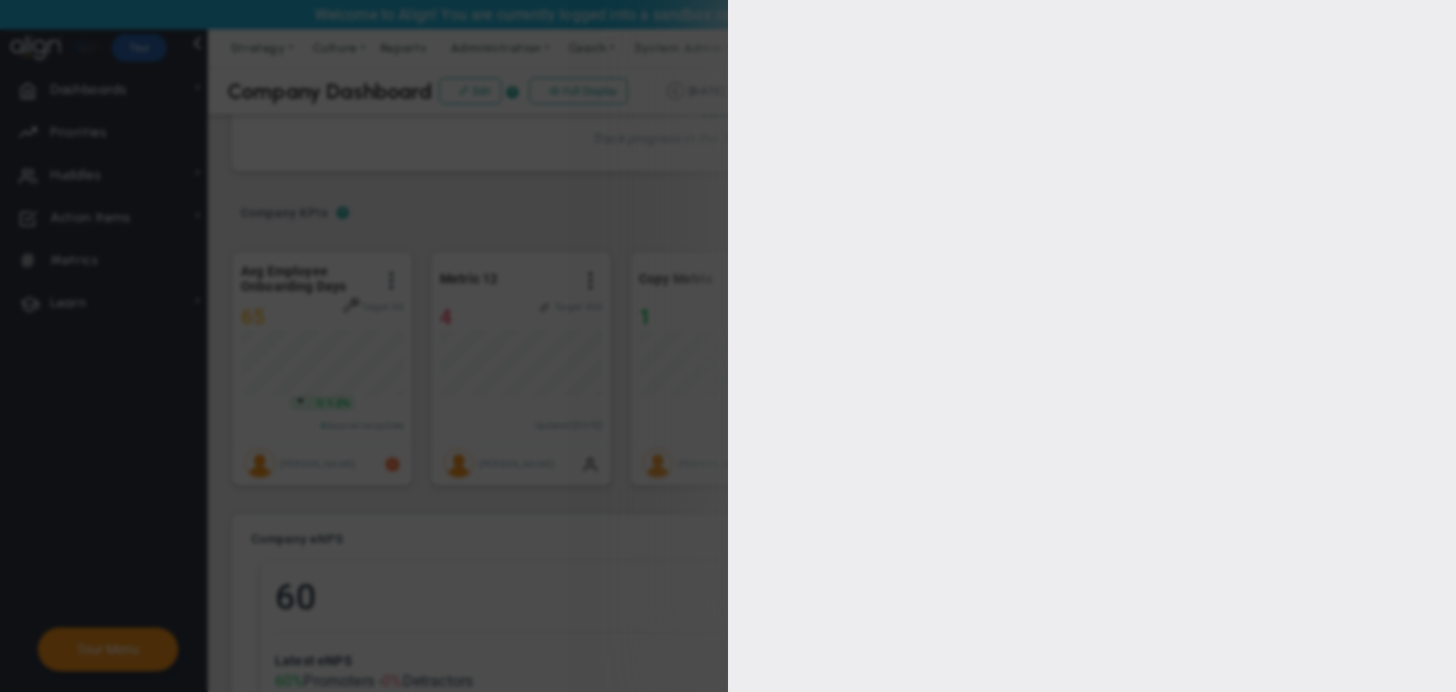
type input "1"
type input "555"
checkbox input "true"
type input "[PERSON_NAME]"
radio input "true"
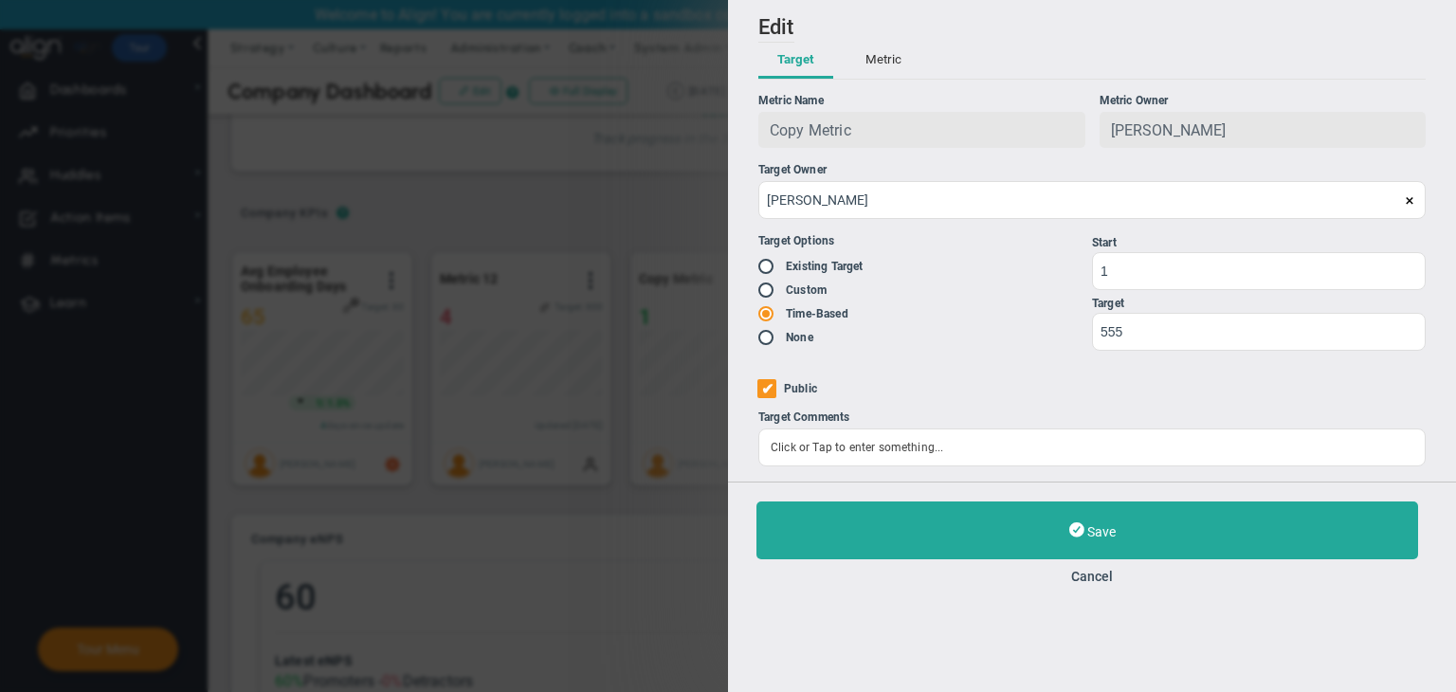
drag, startPoint x: 1095, startPoint y: 581, endPoint x: 872, endPoint y: 465, distance: 250.9
click at [1093, 581] on button "Cancel" at bounding box center [1091, 576] width 671 height 15
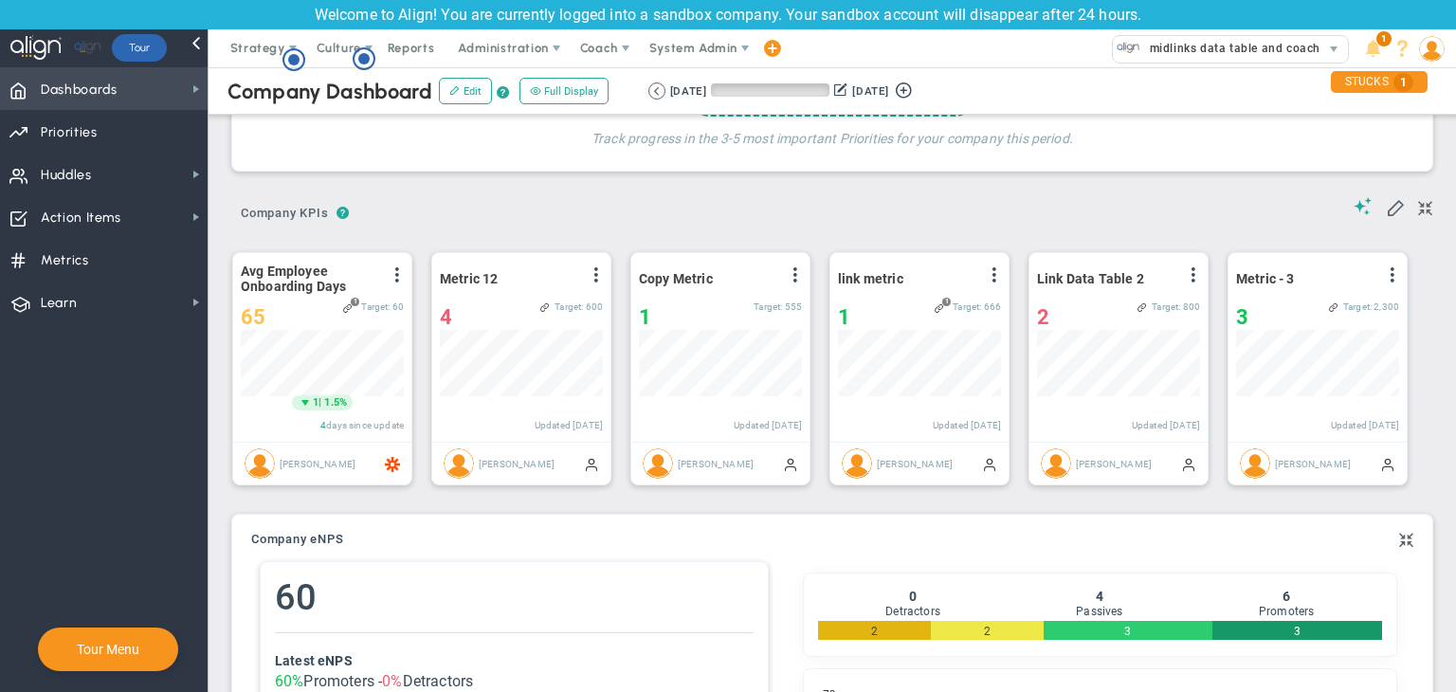
click at [61, 88] on span "Dashboards" at bounding box center [79, 90] width 77 height 40
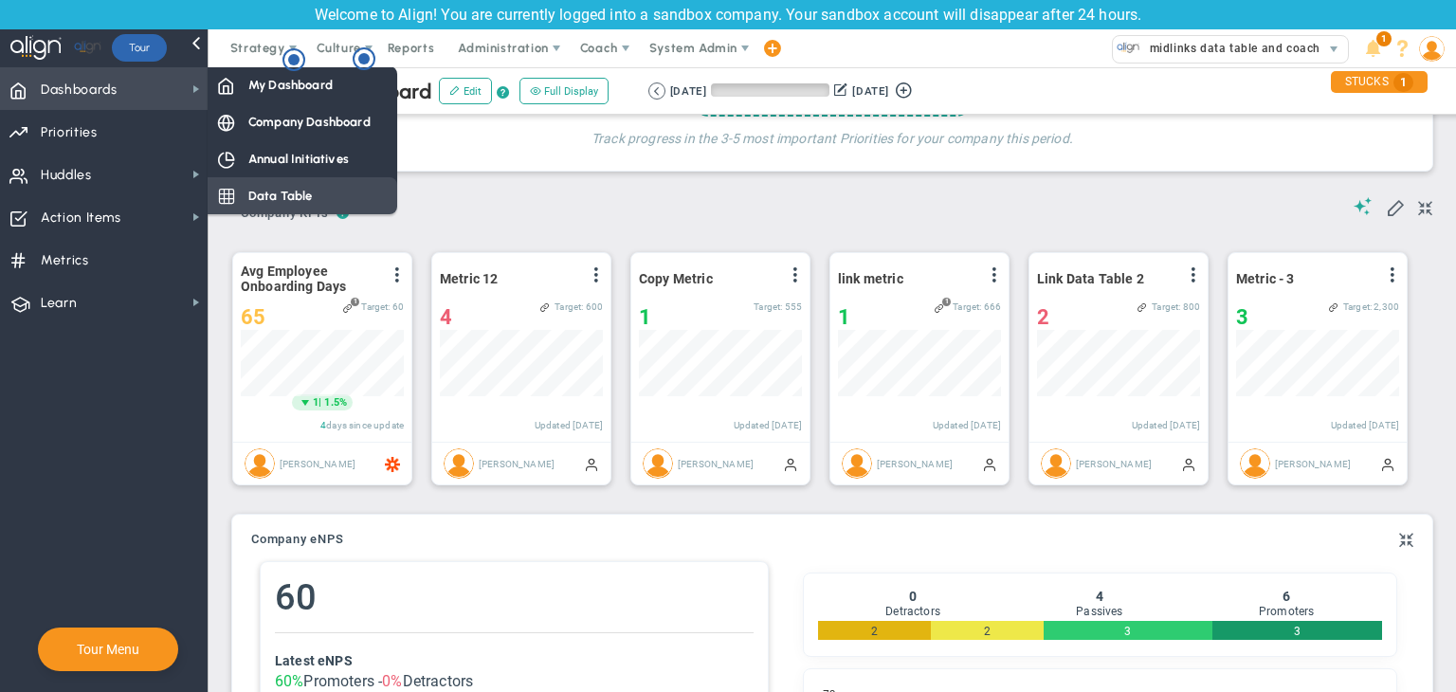
click at [269, 186] on div "Data Table" at bounding box center [303, 195] width 190 height 37
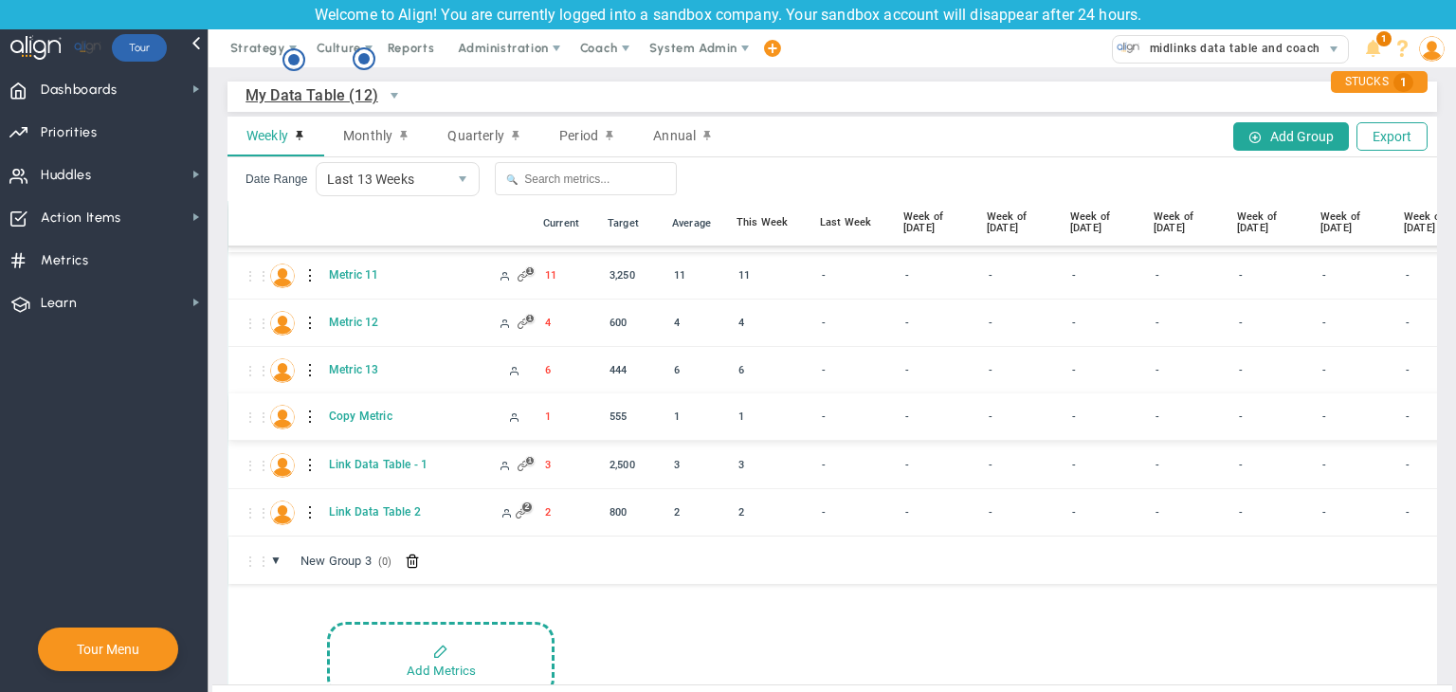
click at [308, 410] on div at bounding box center [310, 417] width 13 height 30
click at [356, 410] on div "Edit" at bounding box center [388, 421] width 131 height 39
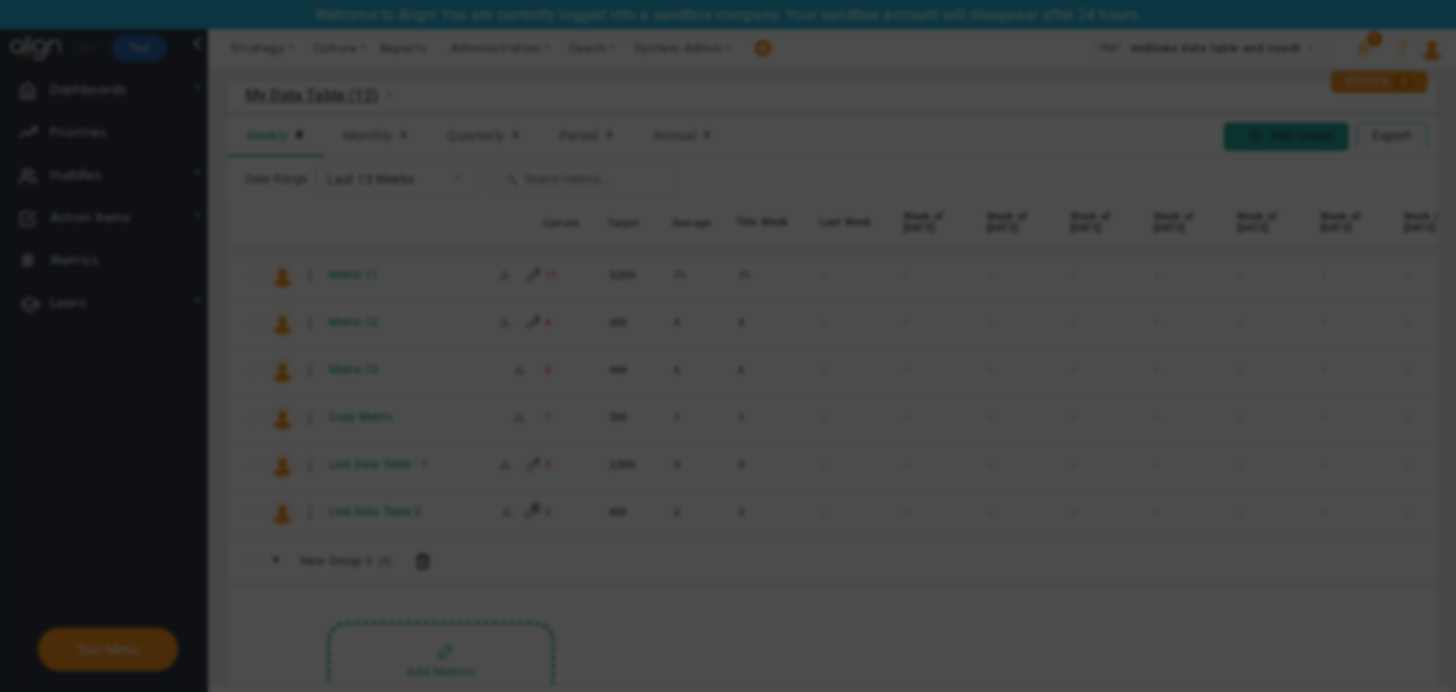
radio input "true"
checkbox input "false"
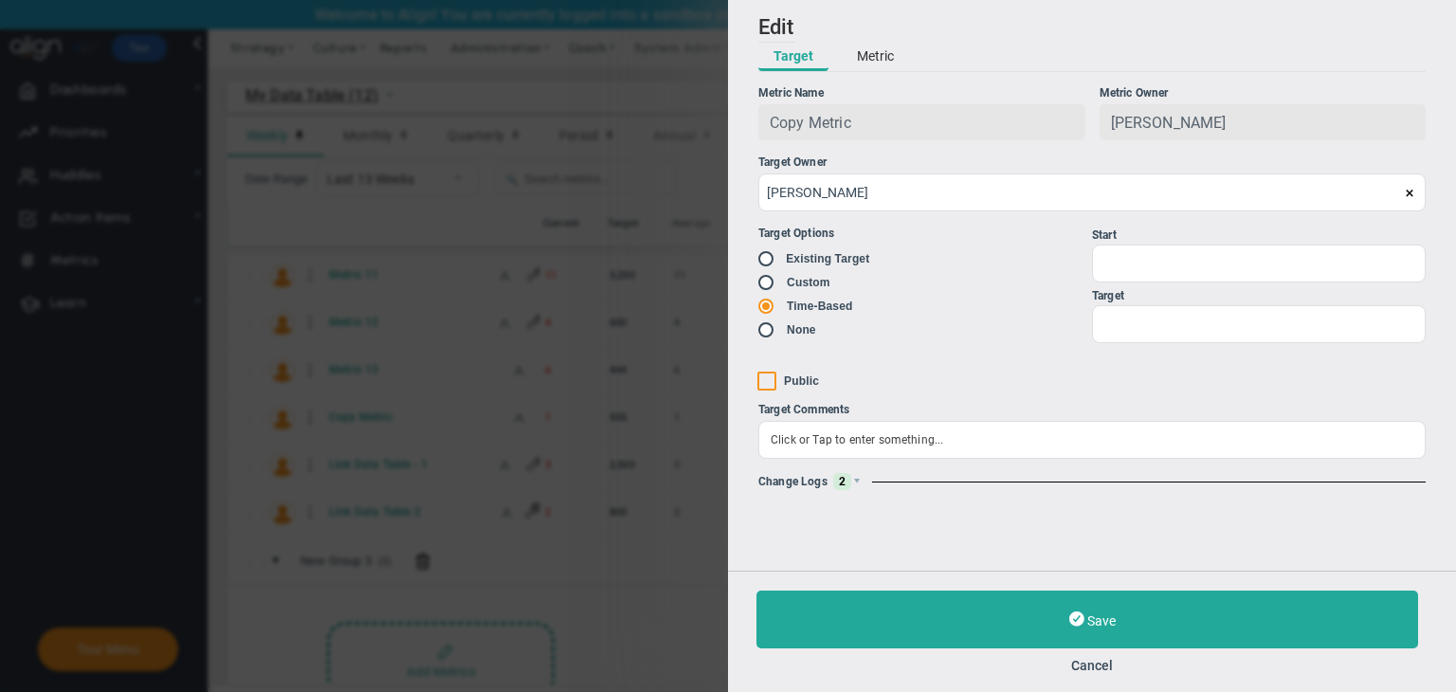
type input "1"
type input "555"
checkbox input "true"
click at [836, 482] on span "2" at bounding box center [842, 481] width 18 height 17
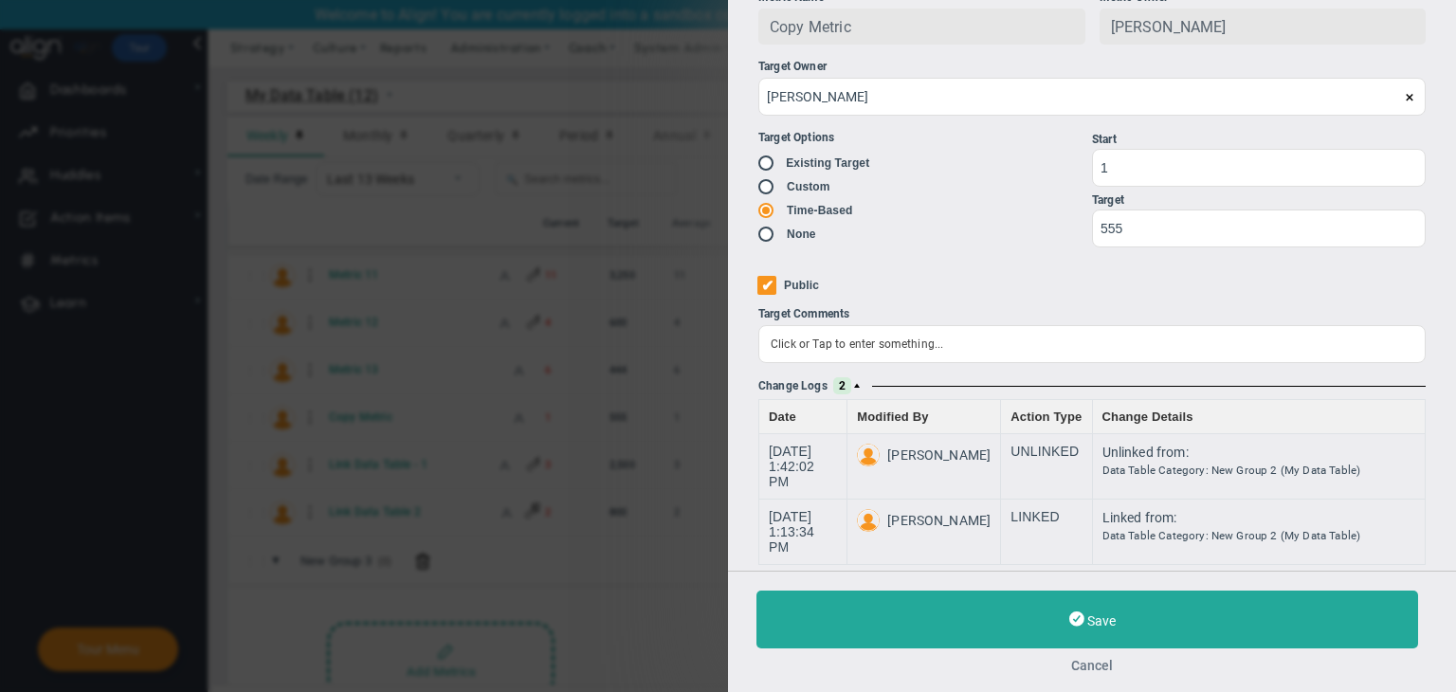
click at [1087, 662] on button "Cancel" at bounding box center [1091, 665] width 671 height 15
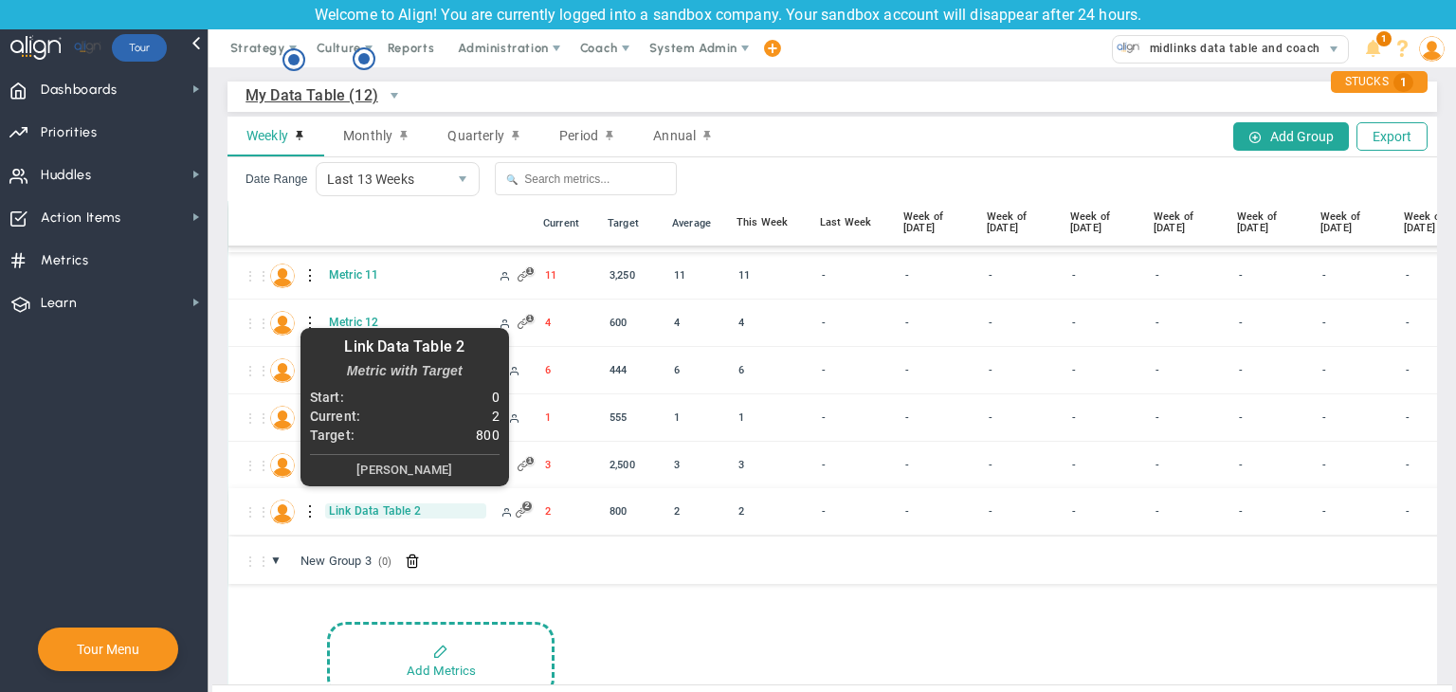
click at [384, 503] on span "Link Data Table 2" at bounding box center [405, 510] width 161 height 15
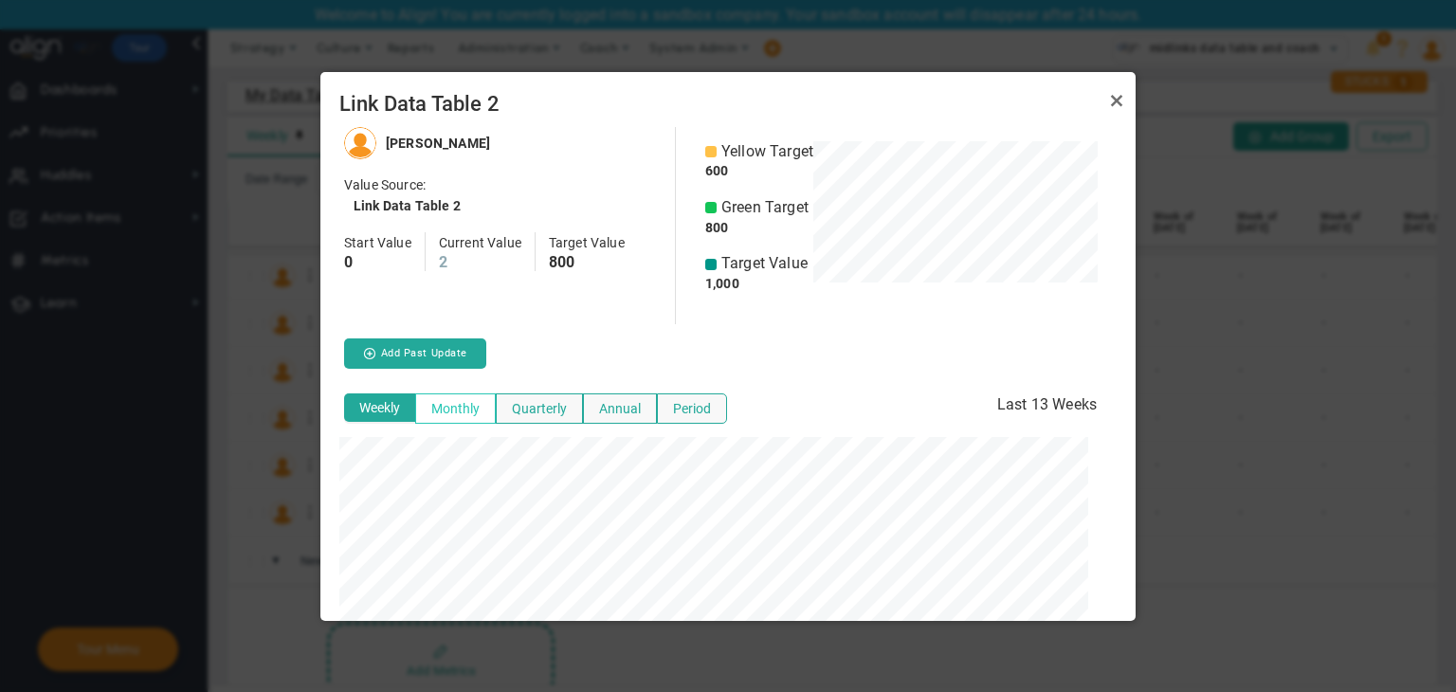
click at [444, 406] on button "Monthly" at bounding box center [455, 408] width 81 height 30
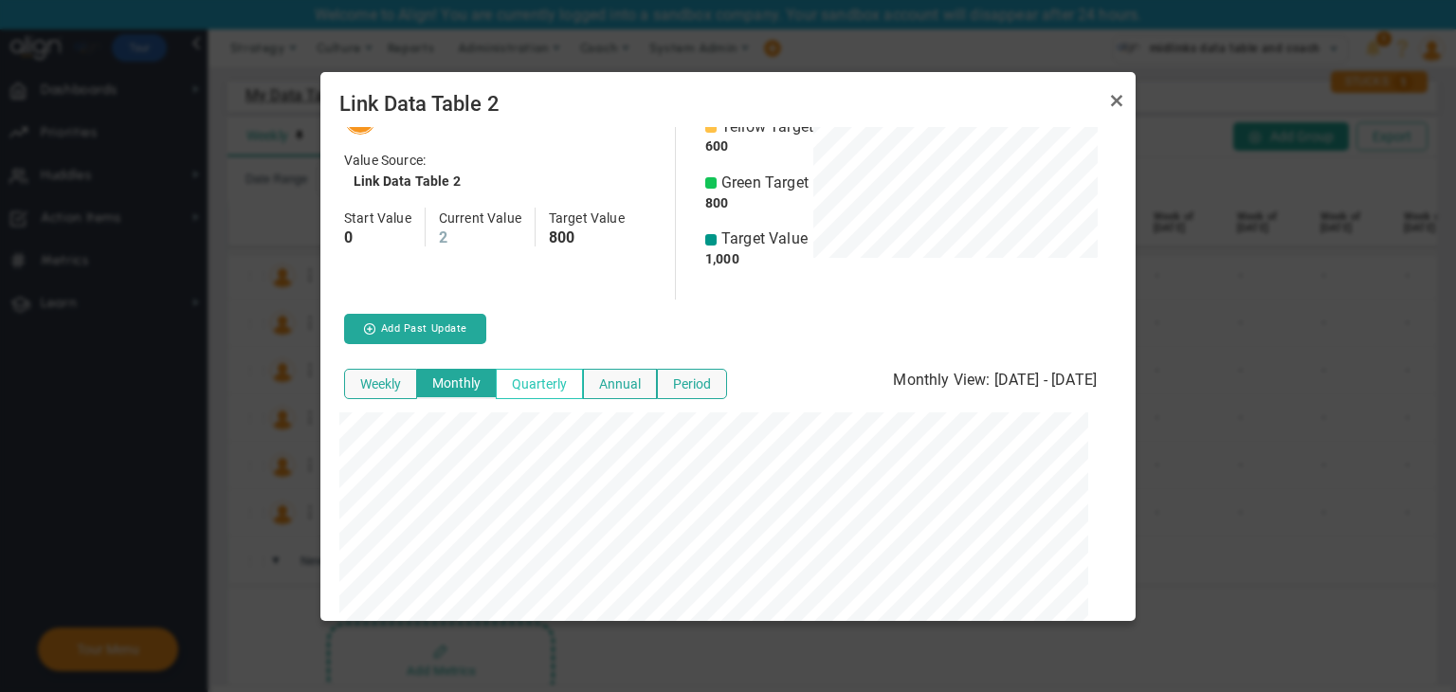
click at [548, 380] on button "Quarterly" at bounding box center [539, 384] width 87 height 30
click at [1107, 106] on link "Close" at bounding box center [1116, 100] width 23 height 23
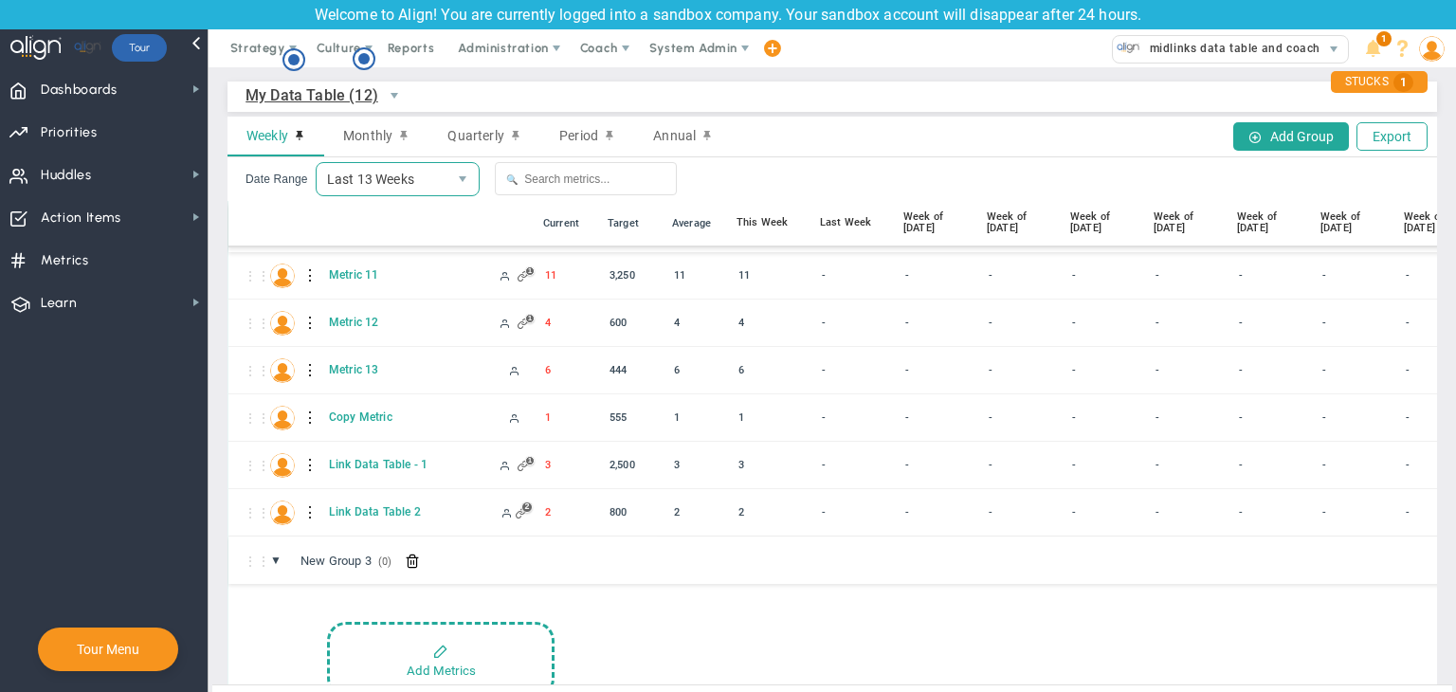
click at [441, 190] on span "Last 13 Weeks" at bounding box center [382, 179] width 131 height 32
click at [398, 266] on li "Custom" at bounding box center [395, 261] width 163 height 40
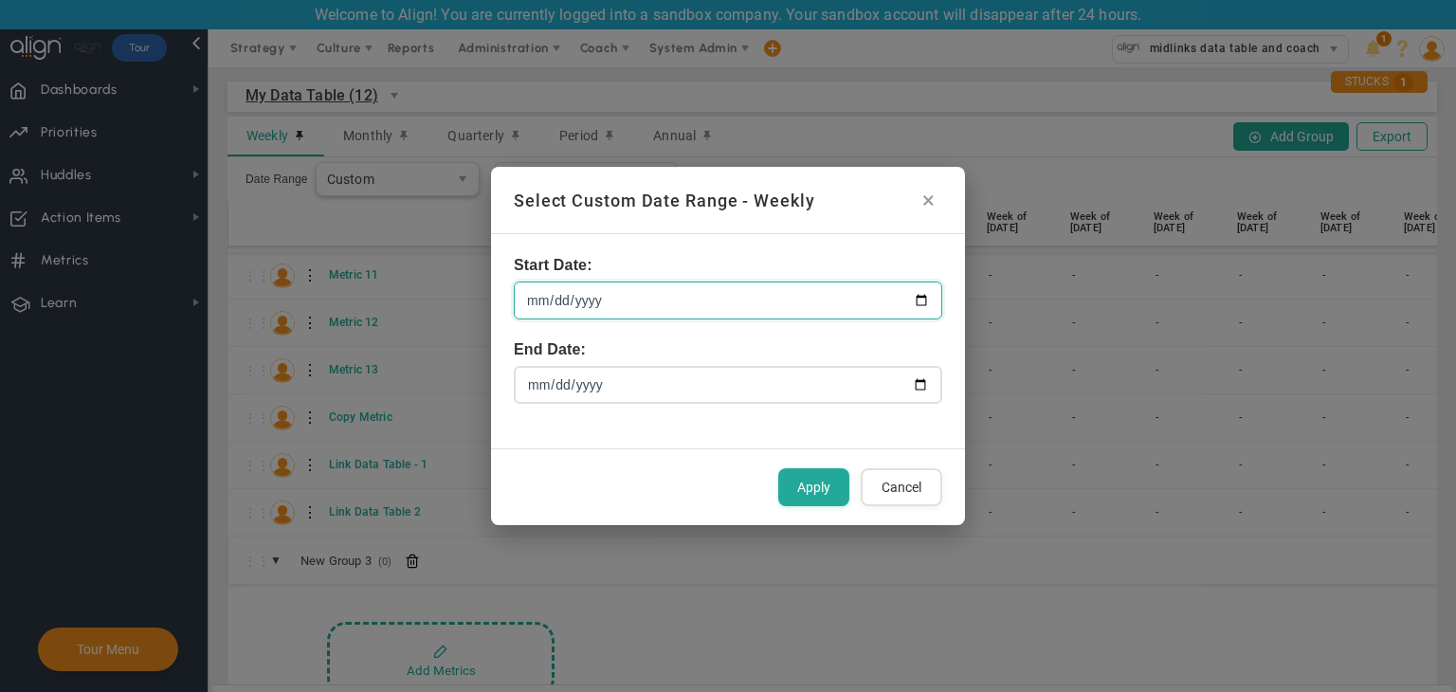
click at [917, 298] on input "[DATE]" at bounding box center [728, 300] width 428 height 38
click at [939, 199] on button "×" at bounding box center [928, 200] width 28 height 28
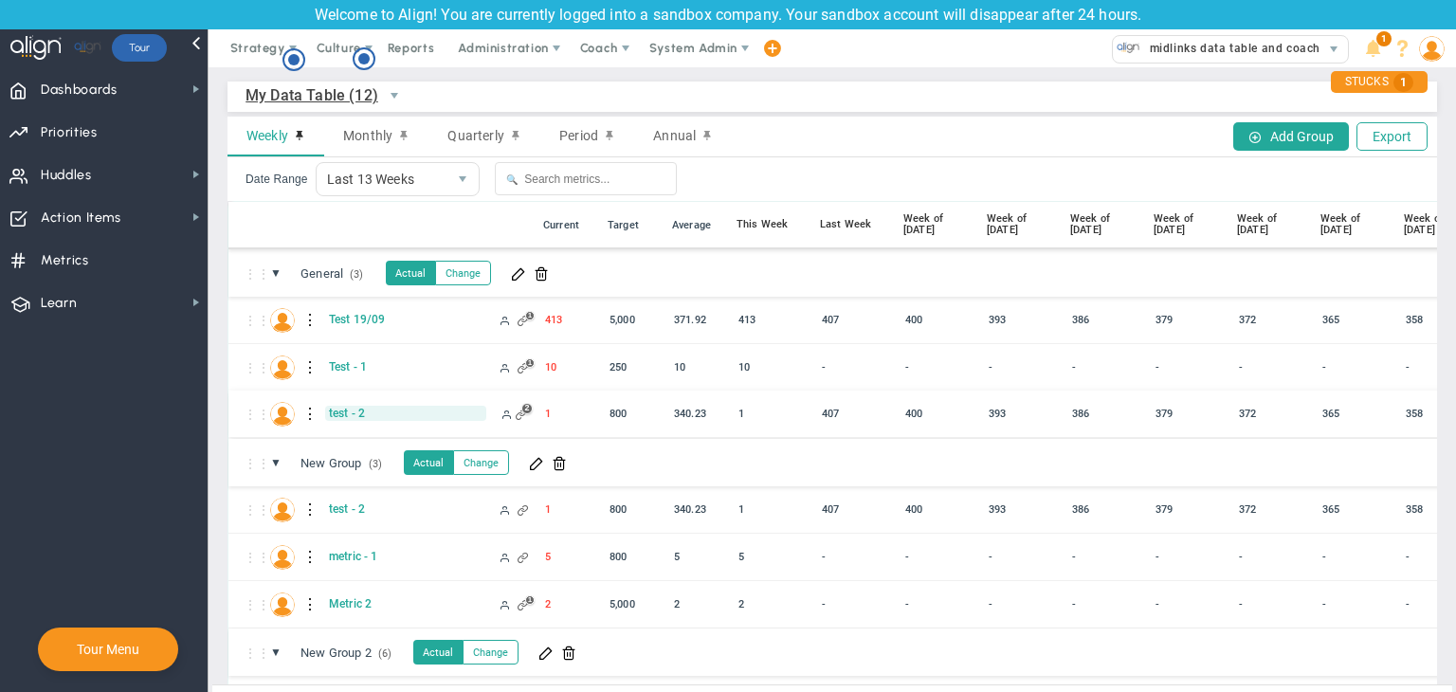
click at [345, 414] on span "test - 2" at bounding box center [405, 413] width 161 height 15
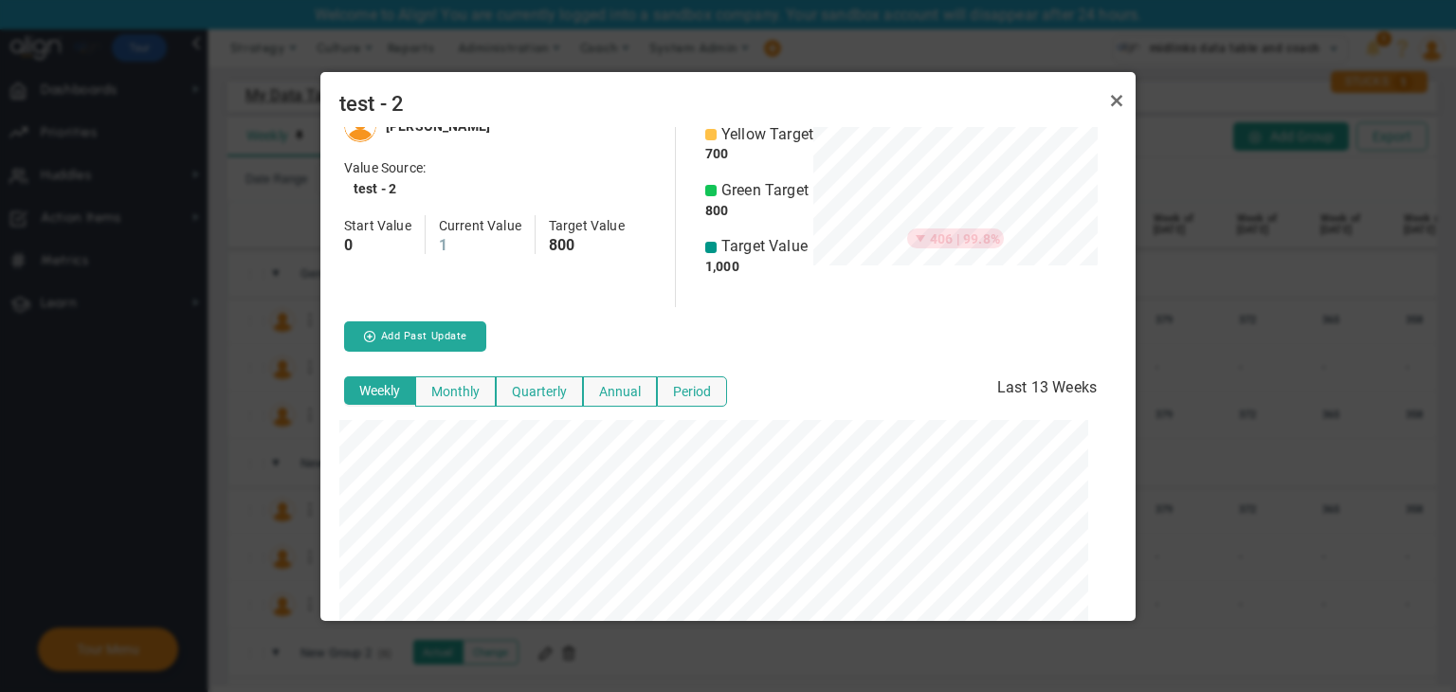
scroll to position [25, 0]
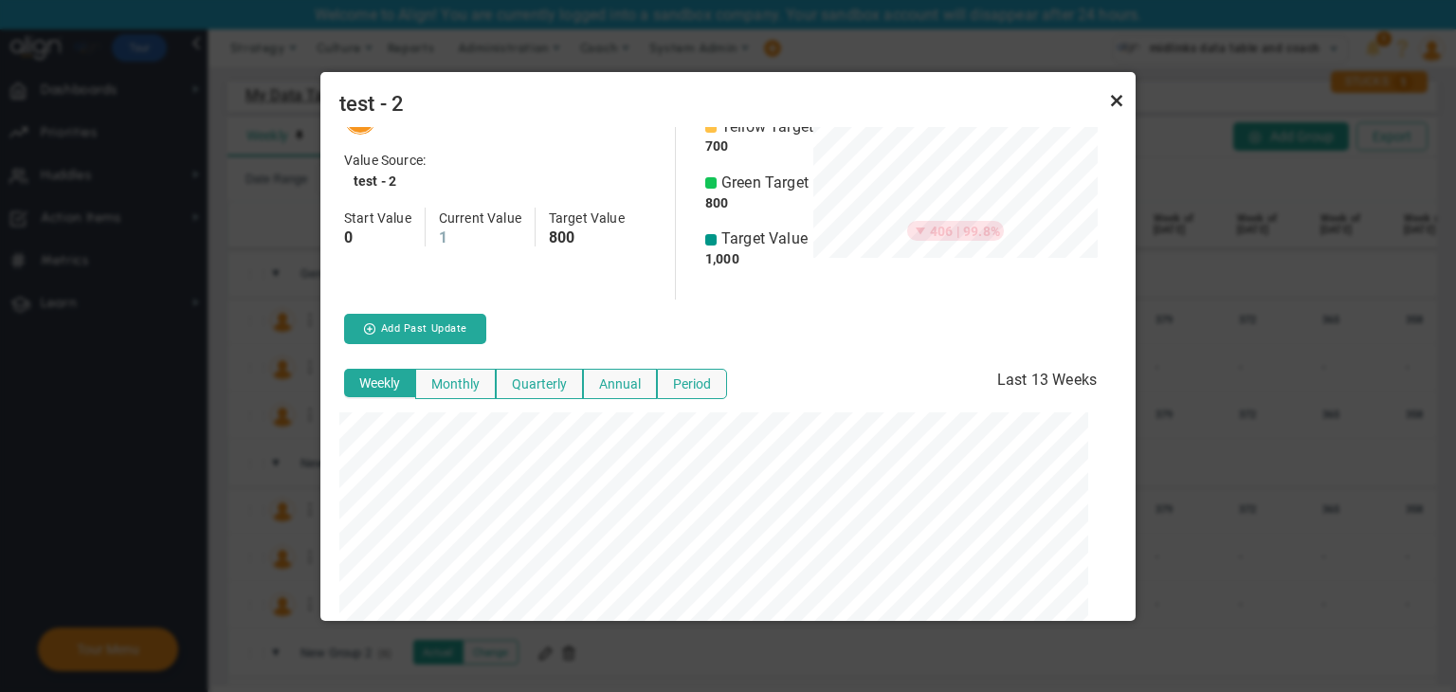
click at [1108, 105] on link "Close" at bounding box center [1116, 100] width 23 height 23
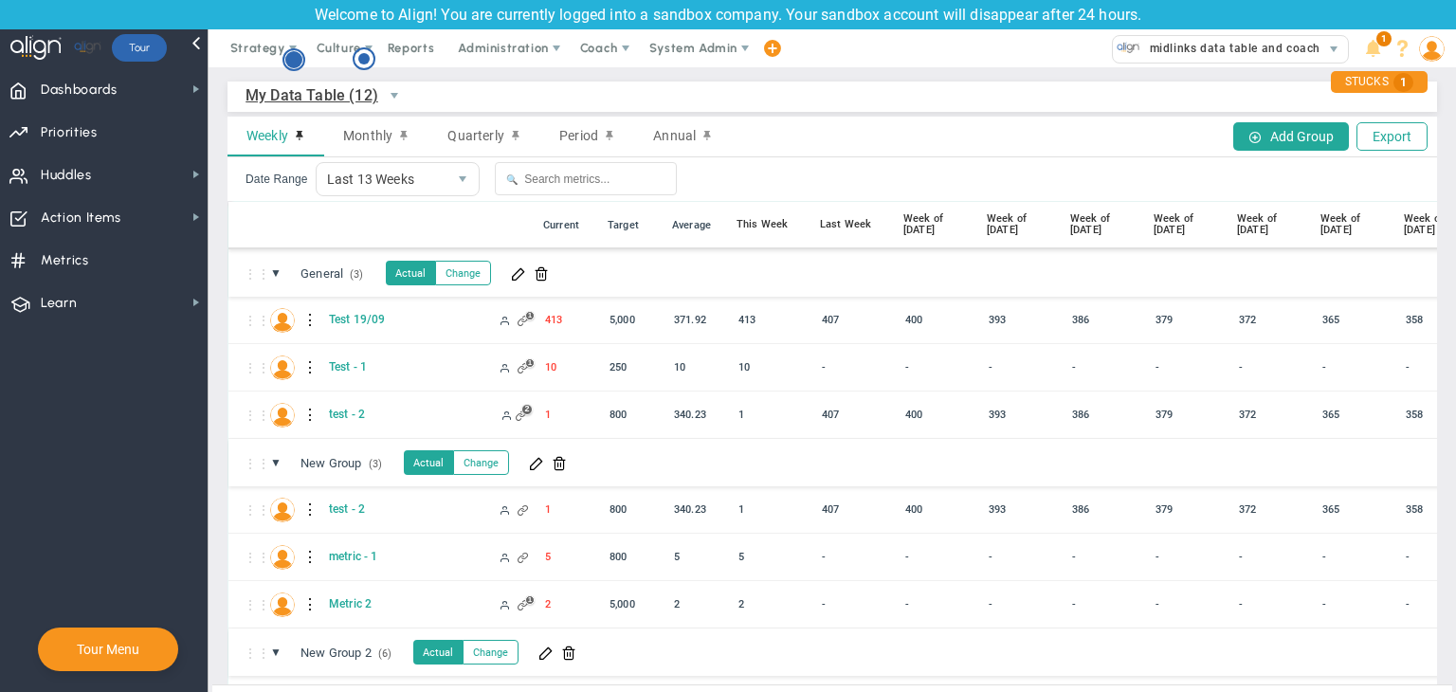
click at [292, 66] on circle "Hotspot (open by clicking or pressing space/enter)" at bounding box center [293, 59] width 17 height 17
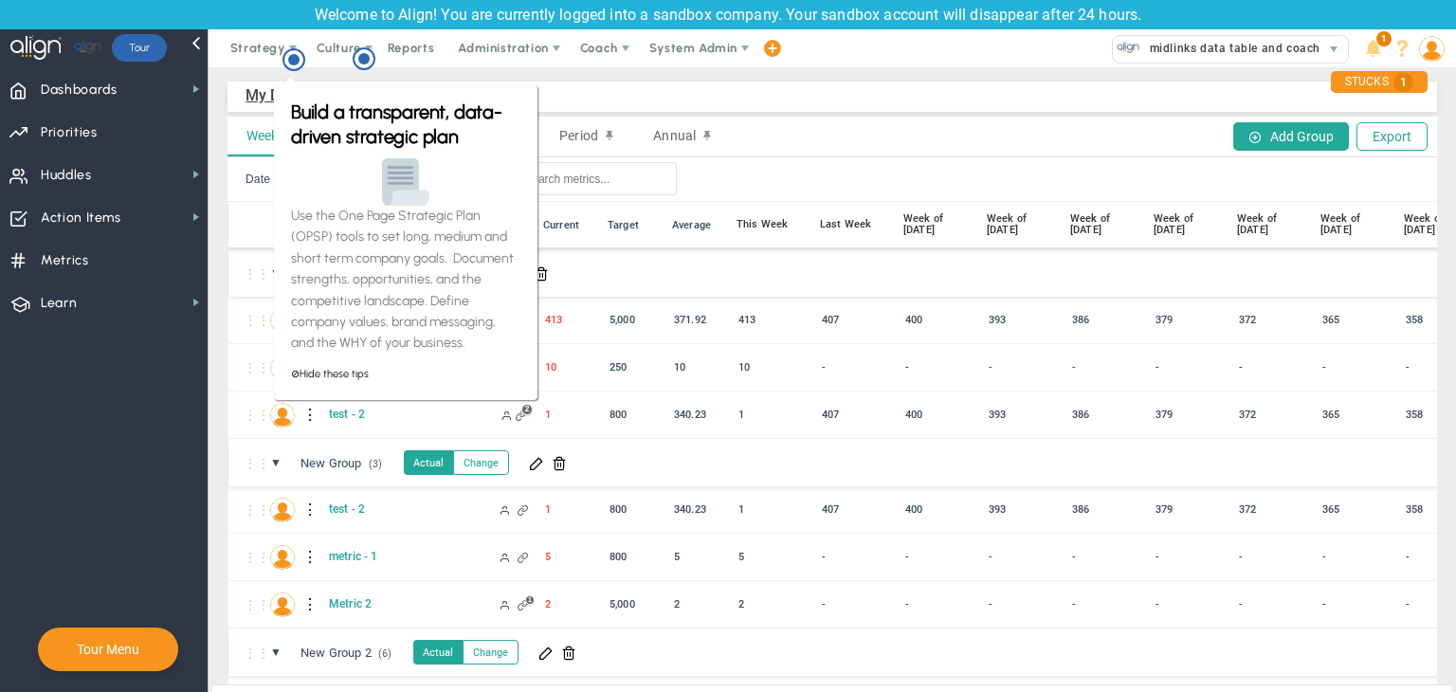
click at [535, 103] on div "Build a transparent, data-driven strategic plan Use the One Page Strategic Plan…" at bounding box center [405, 242] width 263 height 315
click at [368, 58] on circle "Hotspot (open by clicking or pressing space/enter)" at bounding box center [363, 58] width 17 height 17
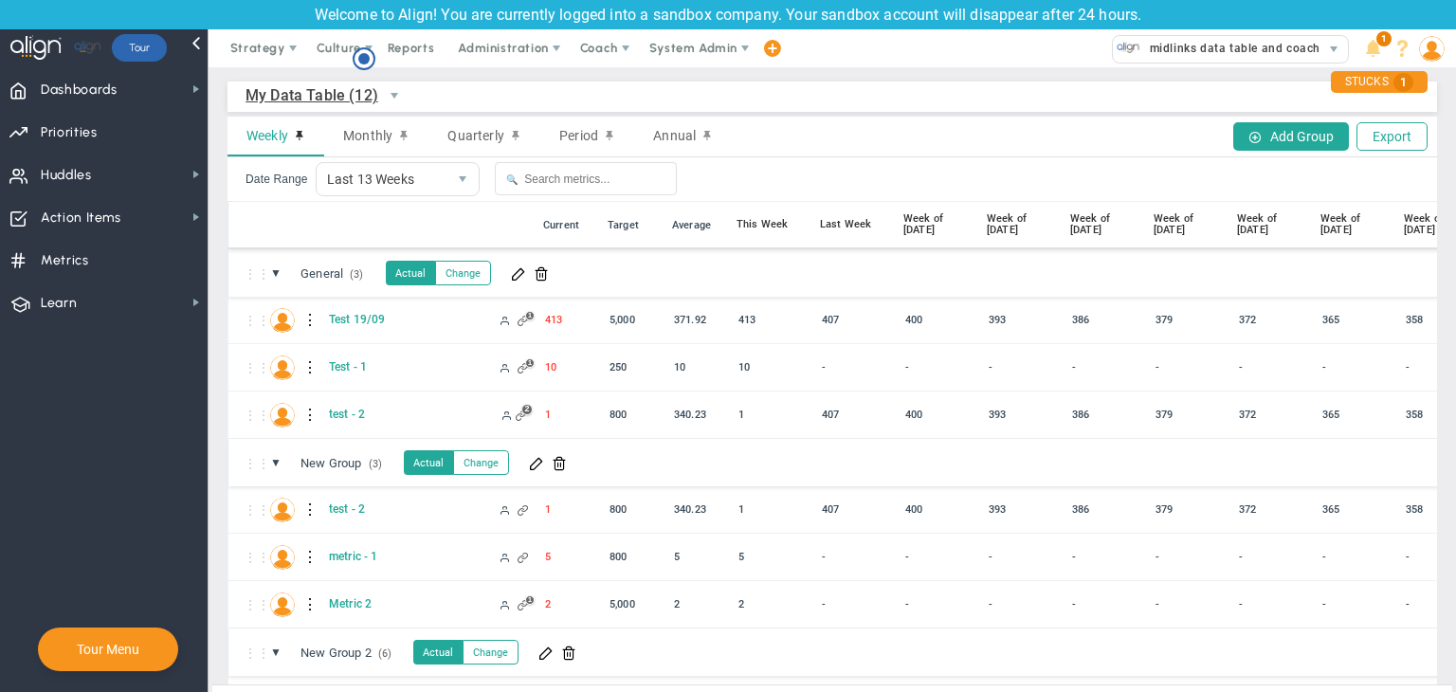
scroll to position [0, 0]
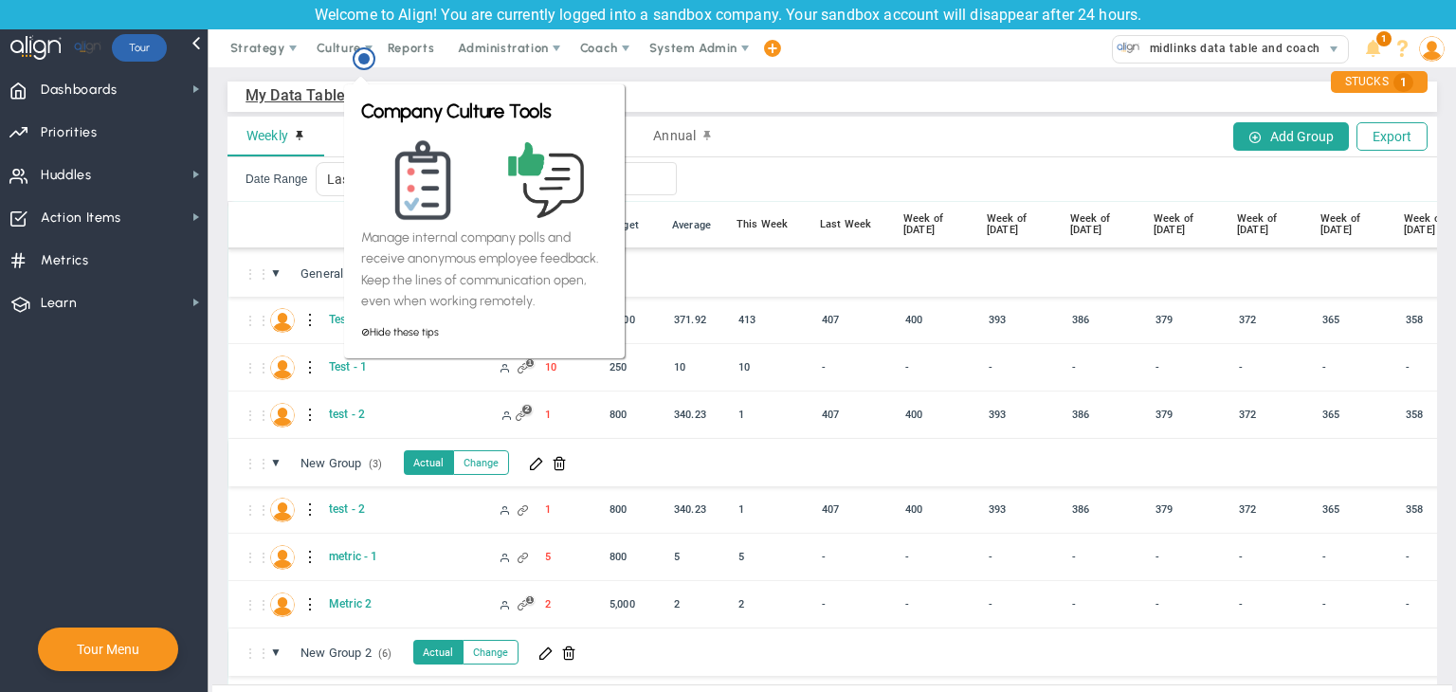
click at [319, 81] on span "My Data Table (12)" at bounding box center [349, 96] width 209 height 32
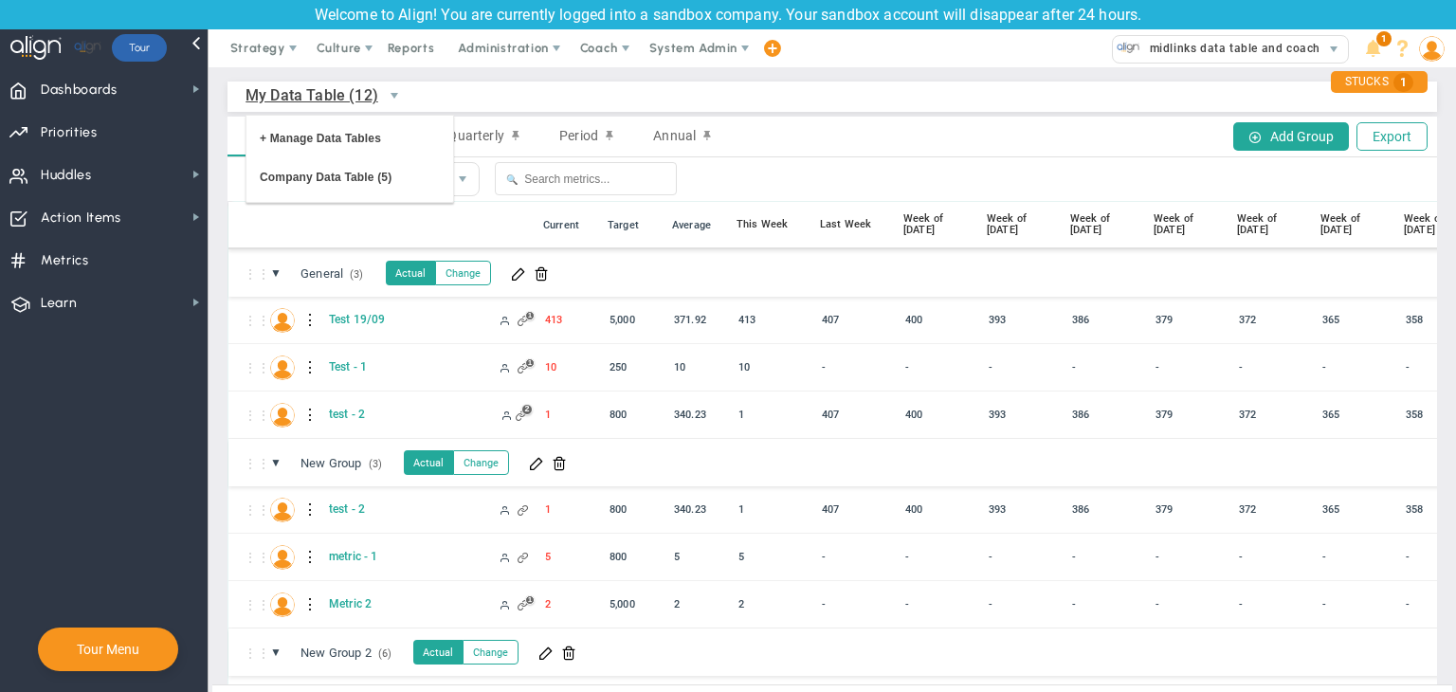
click at [447, 84] on span "My Data Table (12)" at bounding box center [349, 96] width 209 height 32
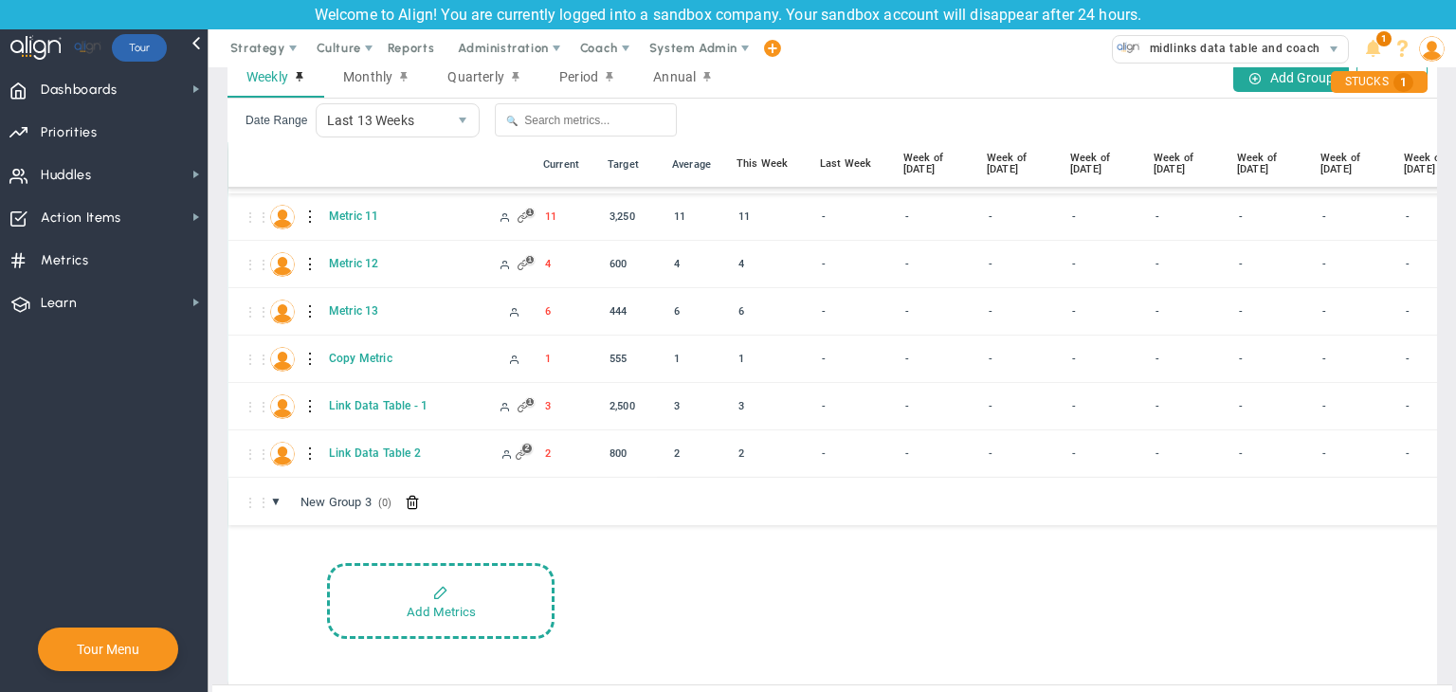
scroll to position [90, 0]
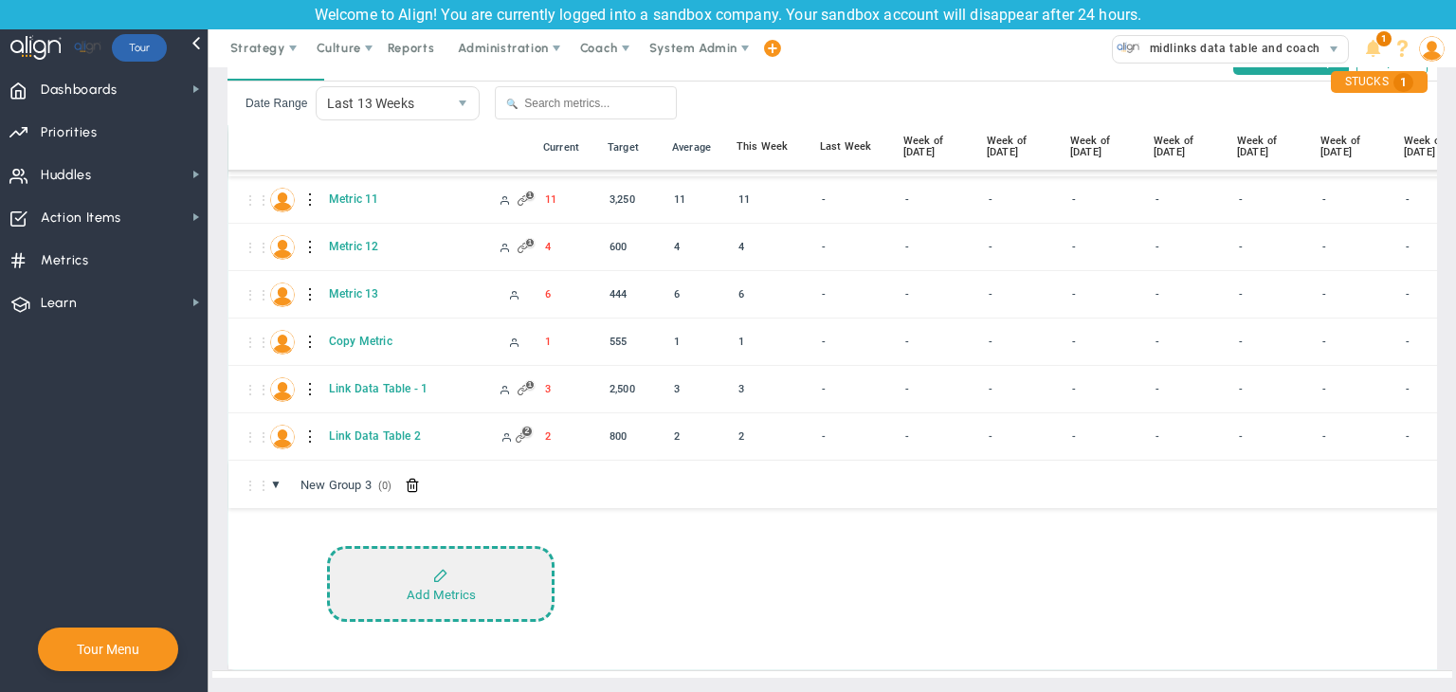
click at [421, 555] on button "Add Metrics" at bounding box center [440, 584] width 227 height 76
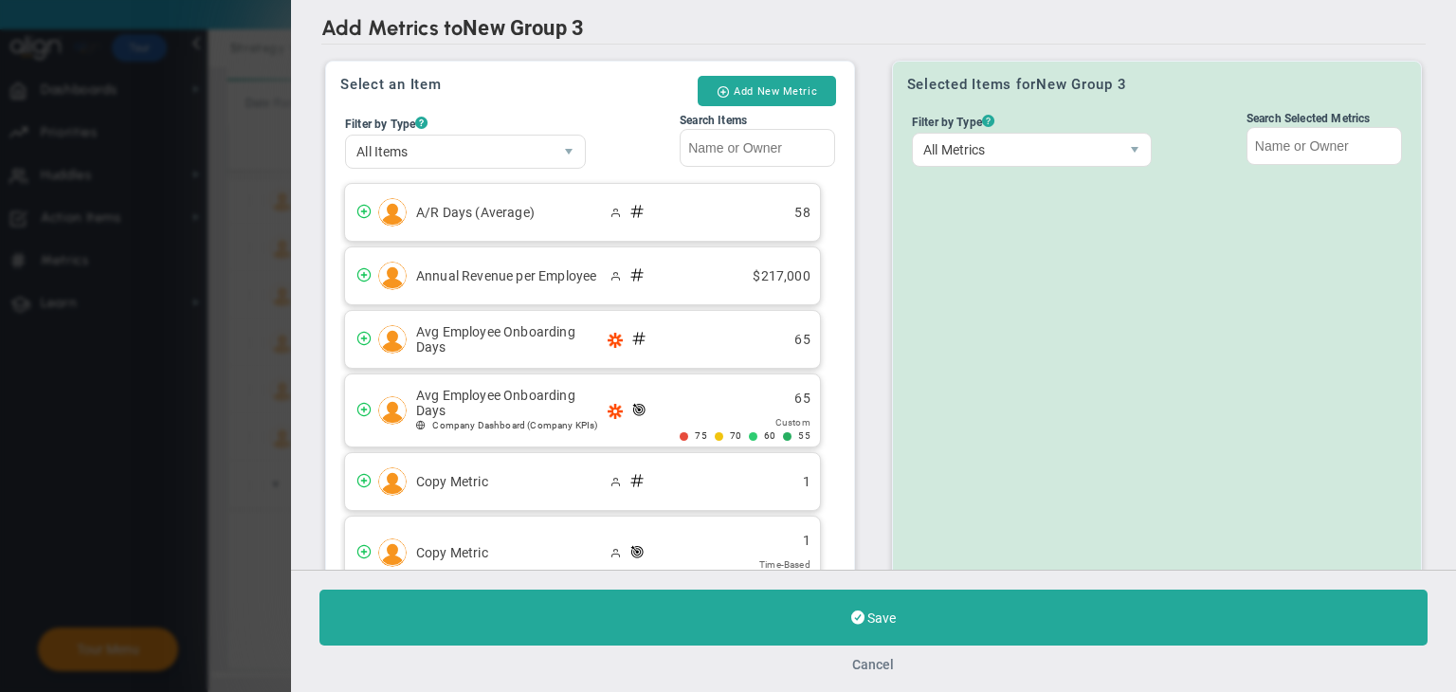
click at [872, 658] on button "Cancel" at bounding box center [874, 664] width 42 height 15
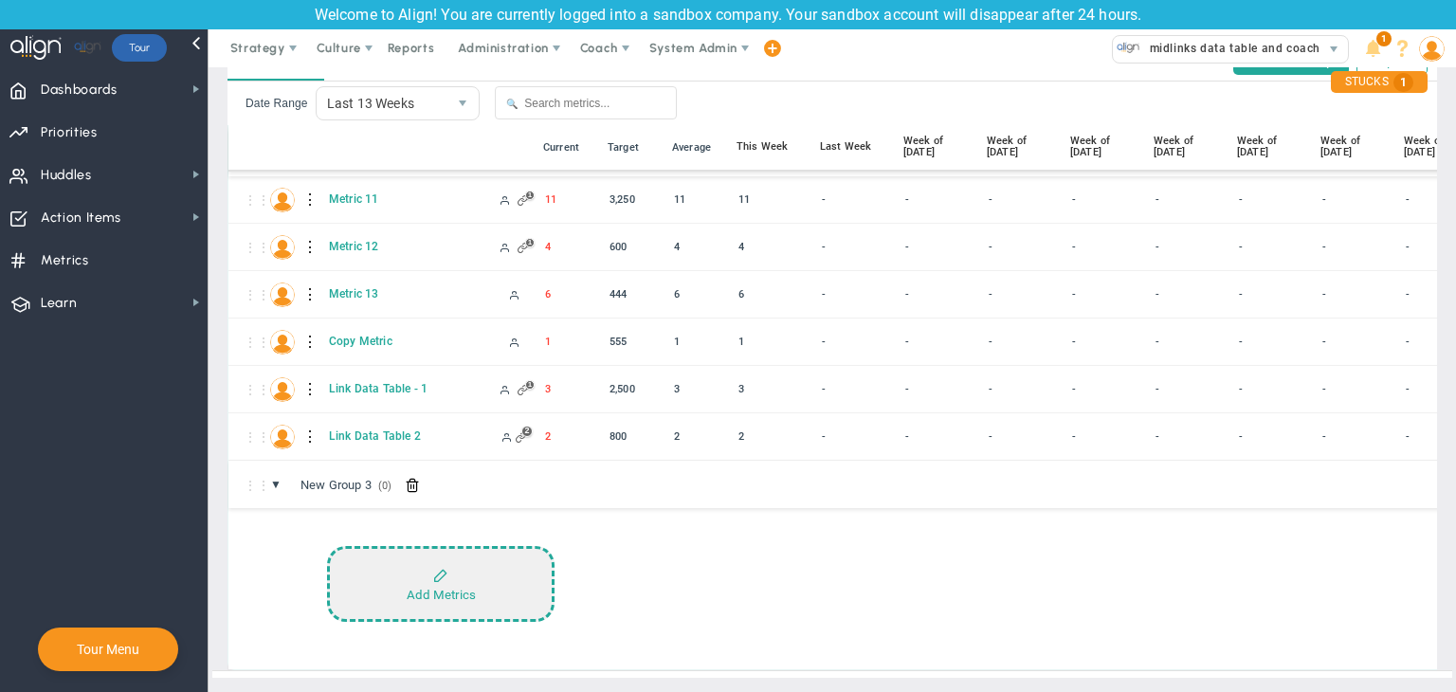
click at [463, 588] on div "Add Metrics" at bounding box center [441, 595] width 69 height 14
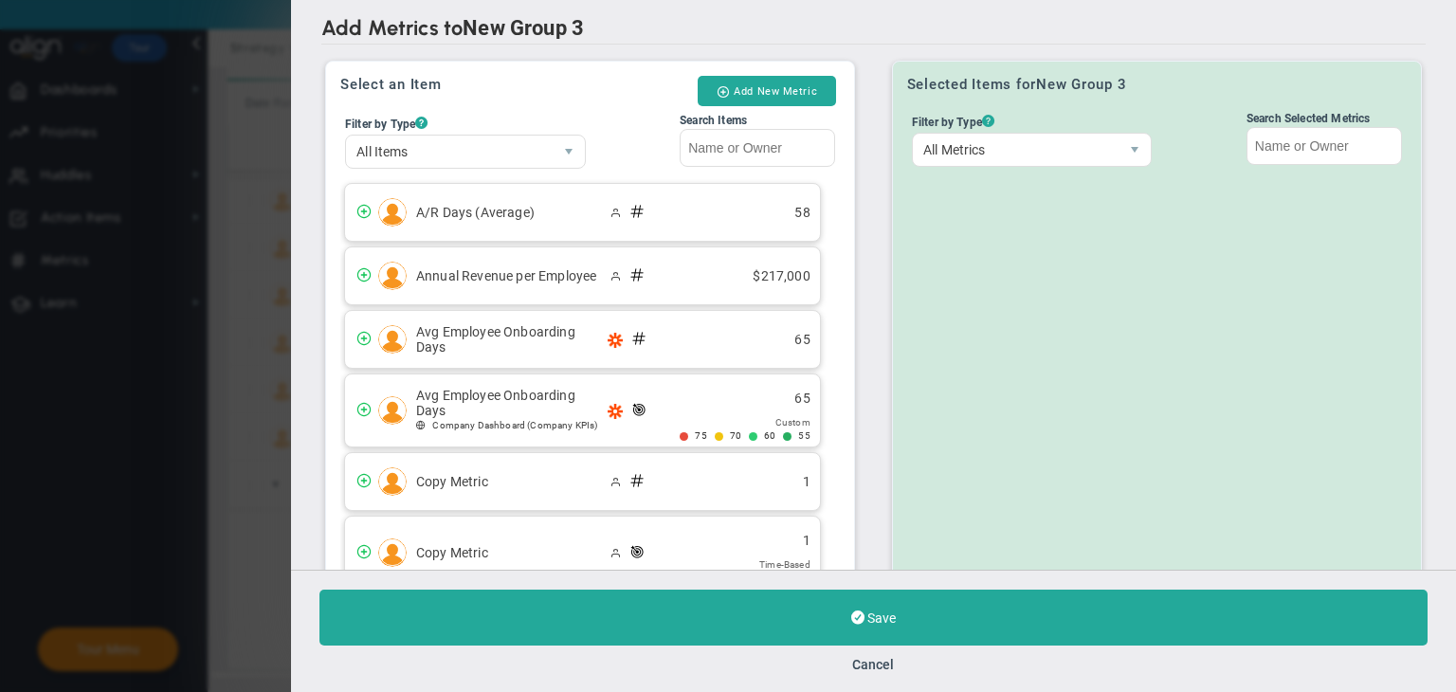
click at [950, 196] on ul at bounding box center [1156, 213] width 499 height 47
click at [841, 672] on div "Cancel" at bounding box center [873, 664] width 1108 height 18
click at [861, 660] on button "Cancel" at bounding box center [874, 664] width 42 height 15
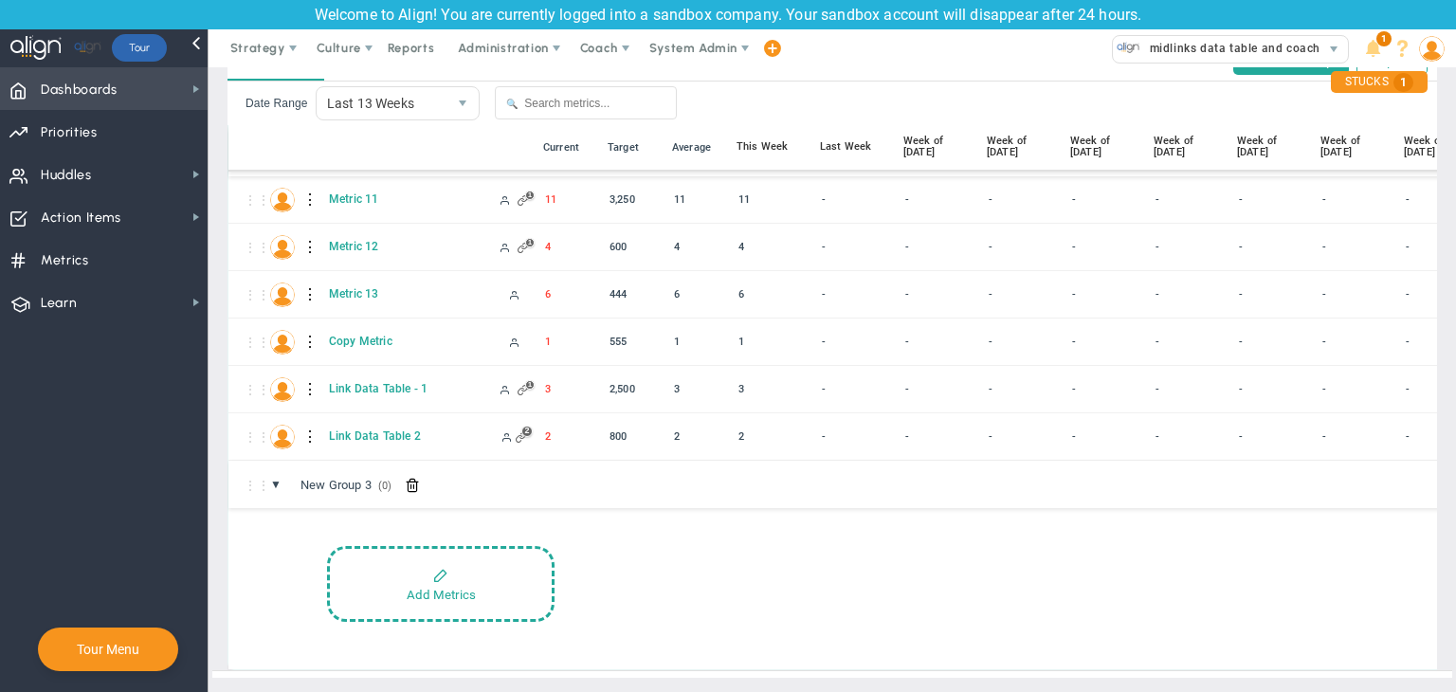
click at [182, 81] on span "Dashboards Dashboards" at bounding box center [104, 88] width 208 height 43
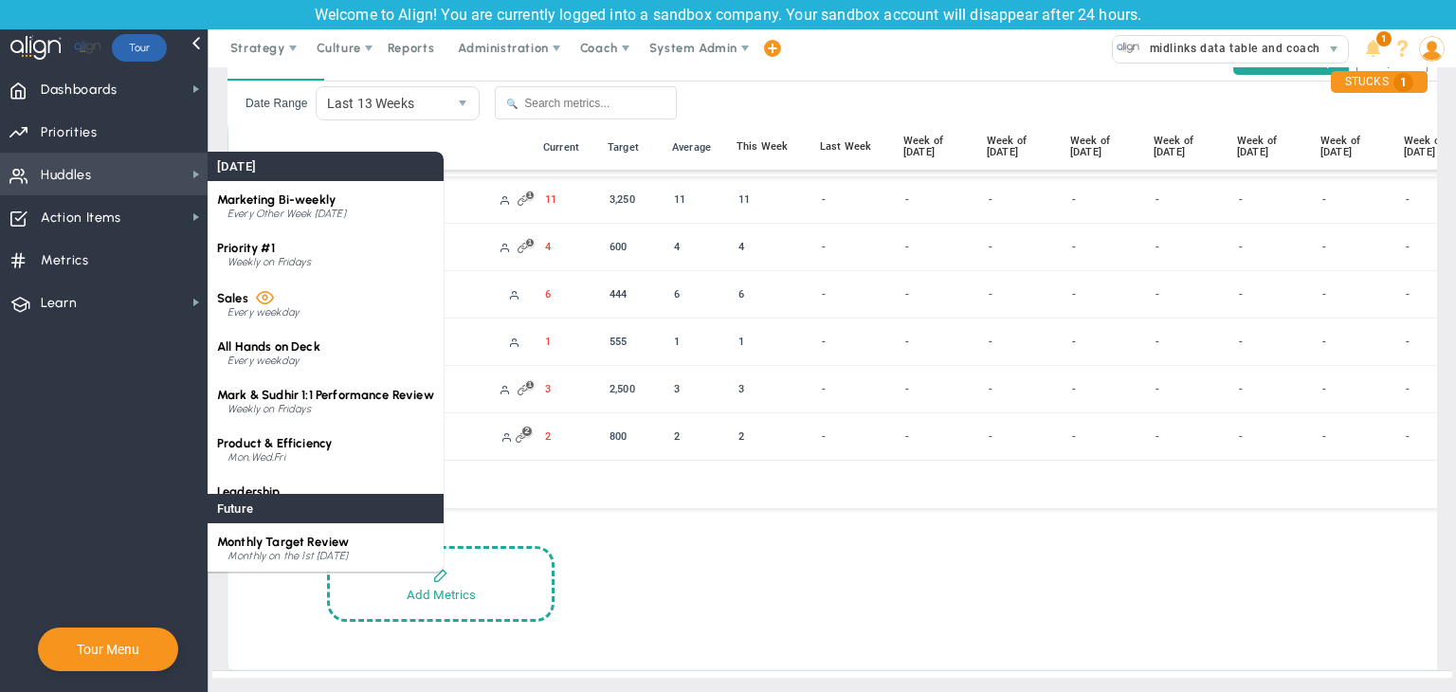
click at [105, 174] on span "Huddles Huddles" at bounding box center [104, 174] width 208 height 43
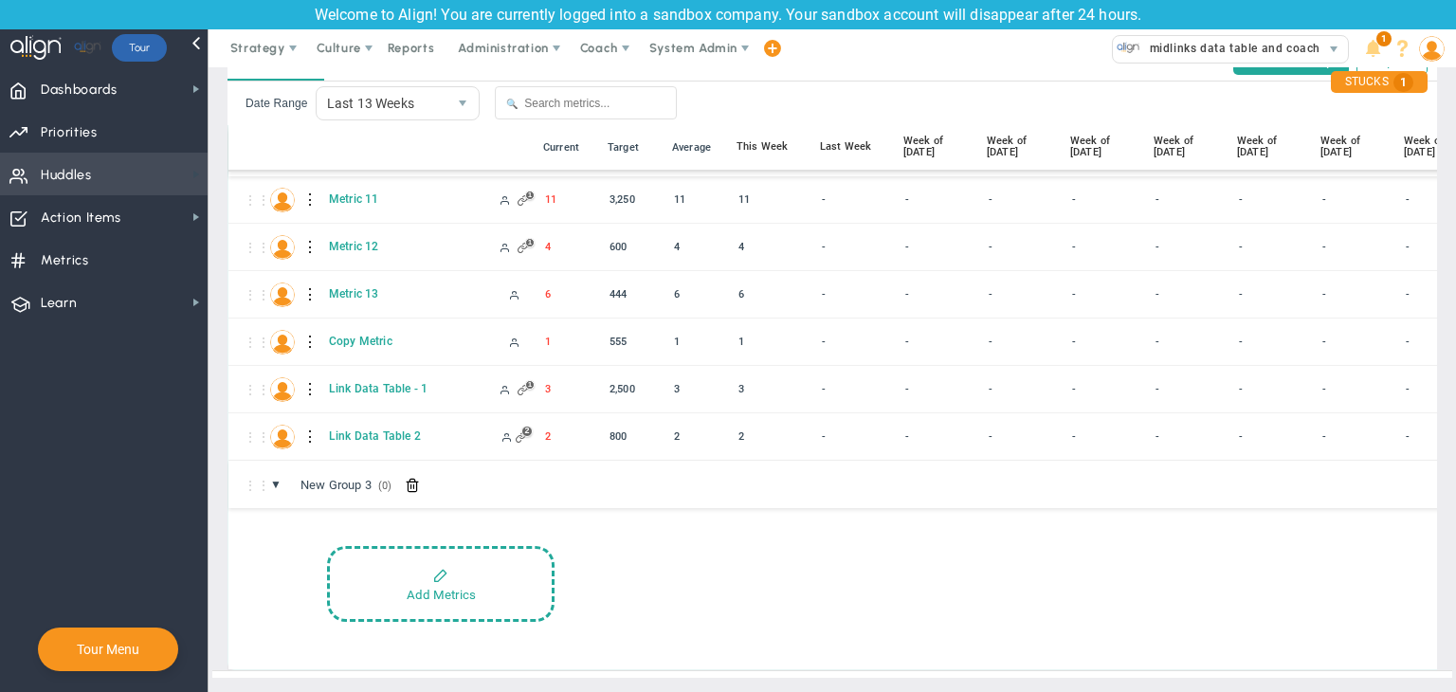
click at [193, 179] on span at bounding box center [196, 174] width 15 height 15
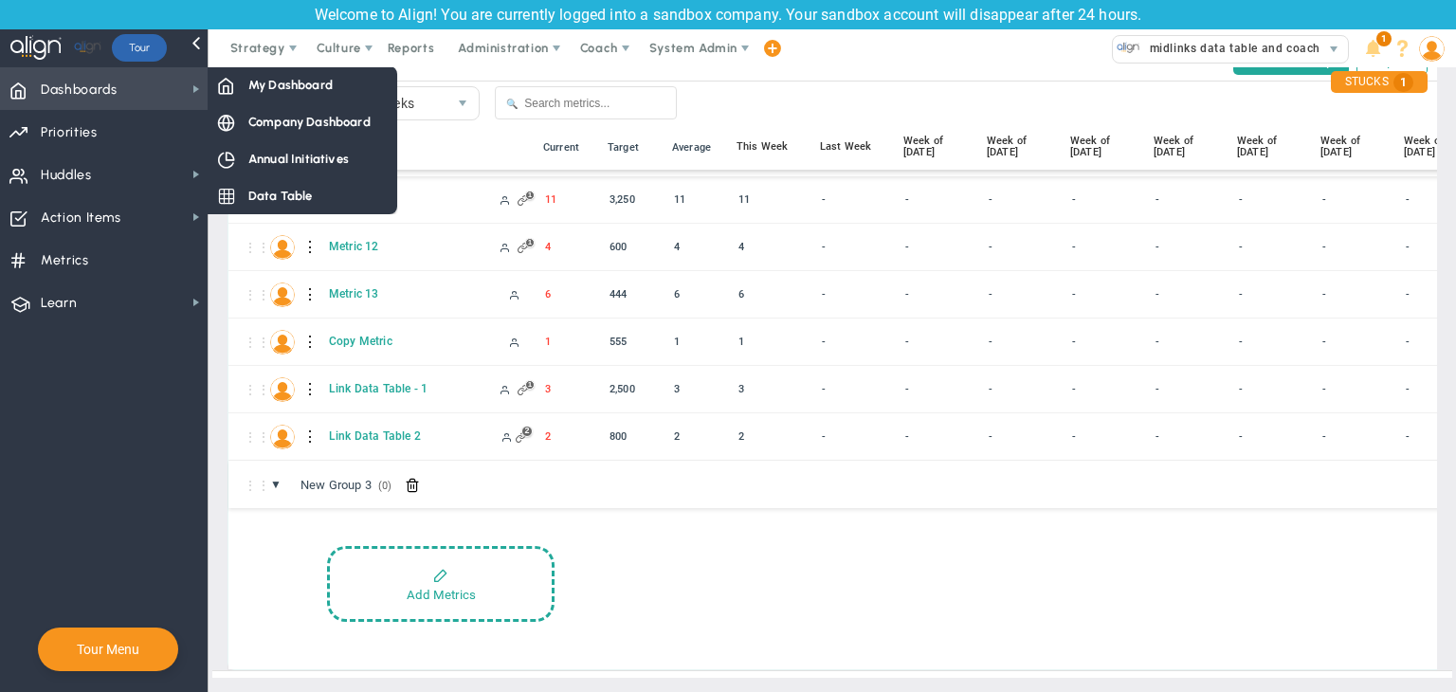
click at [129, 88] on span "Dashboards Dashboards" at bounding box center [104, 88] width 208 height 43
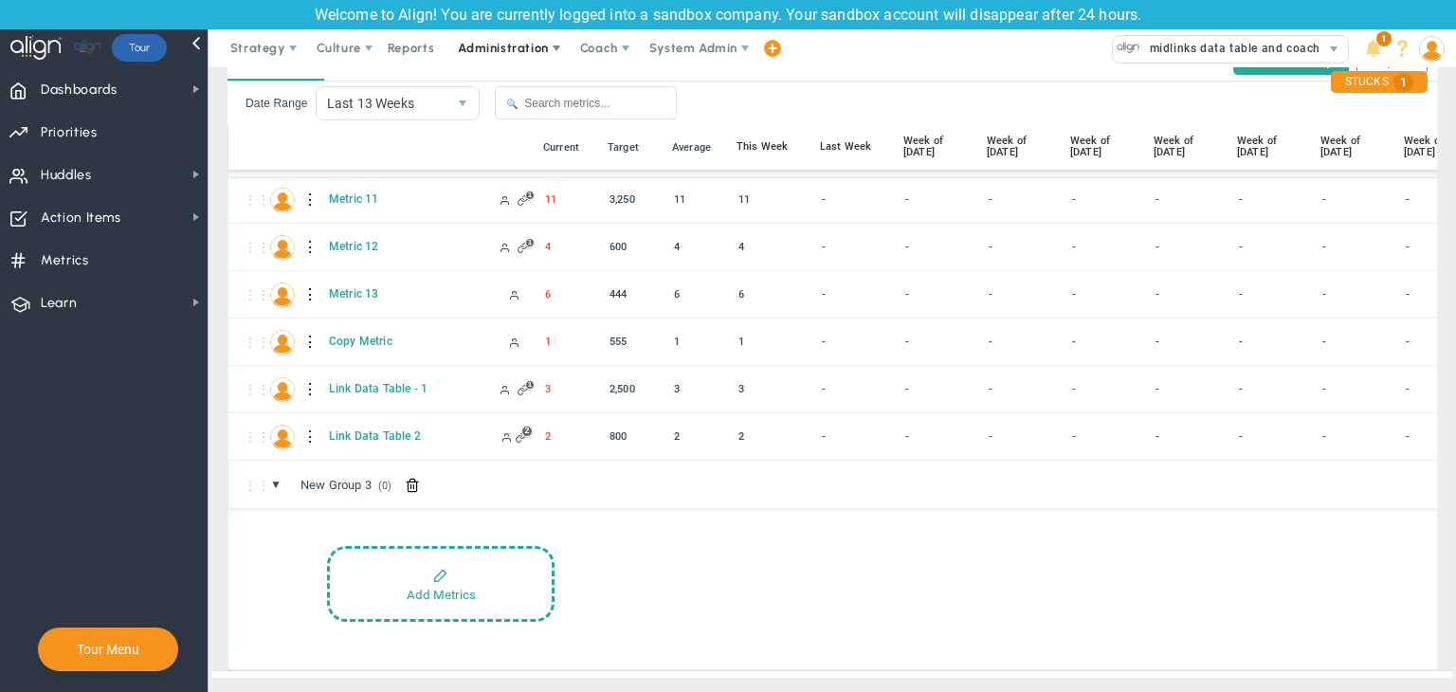
click at [458, 44] on span "Administration" at bounding box center [503, 48] width 90 height 14
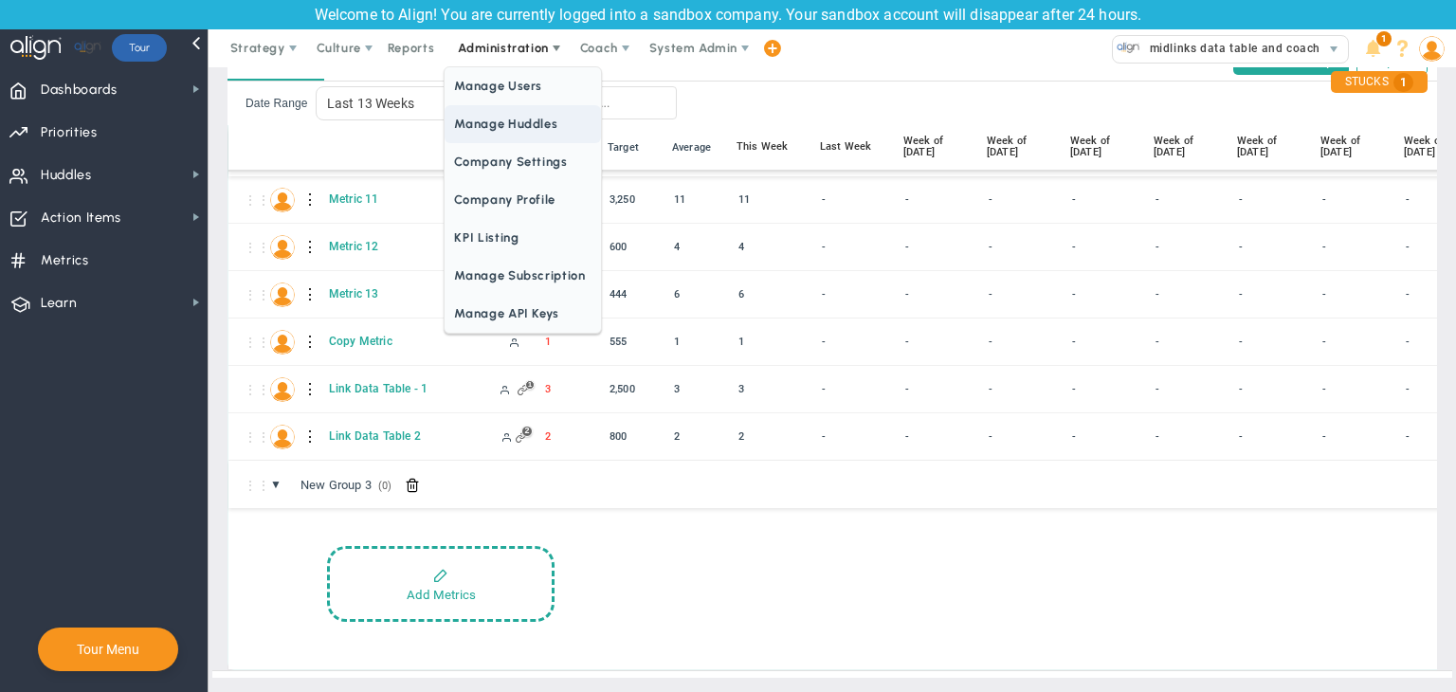
click at [511, 139] on span "Manage Huddles" at bounding box center [521, 124] width 155 height 38
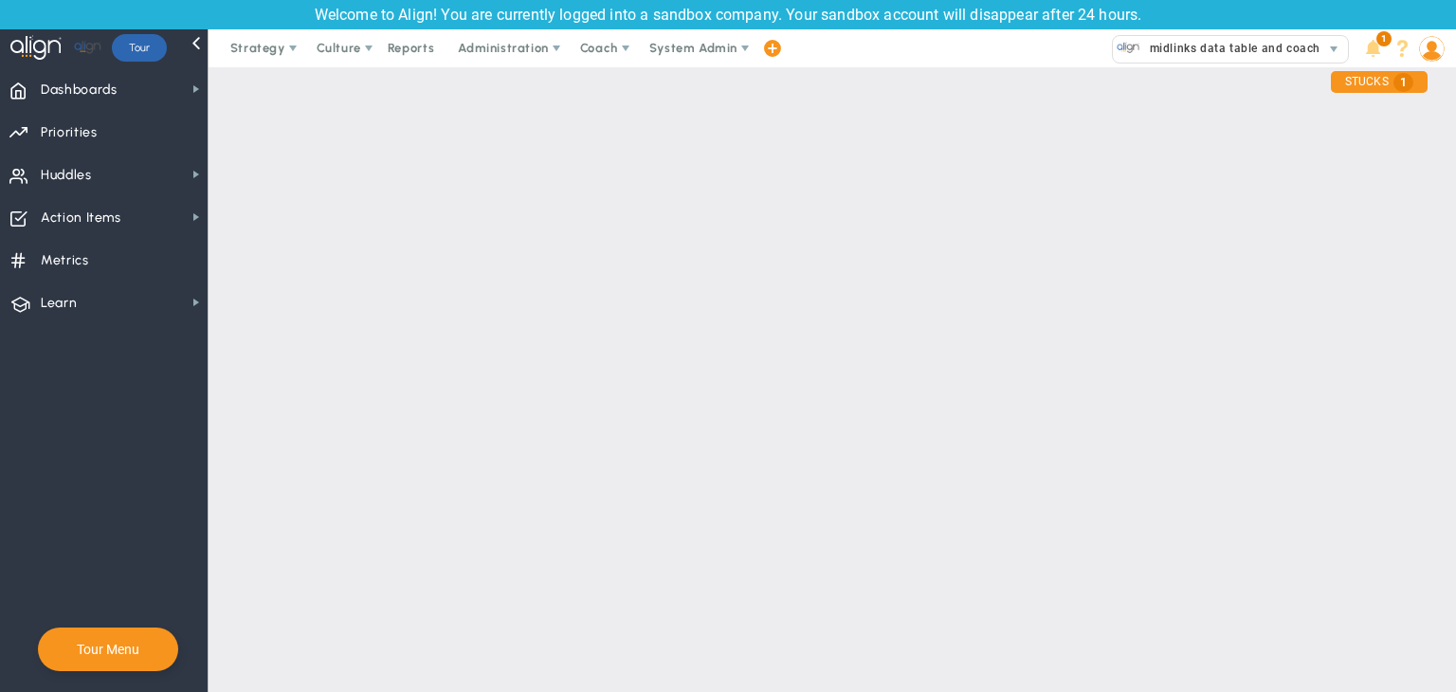
checkbox input "true"
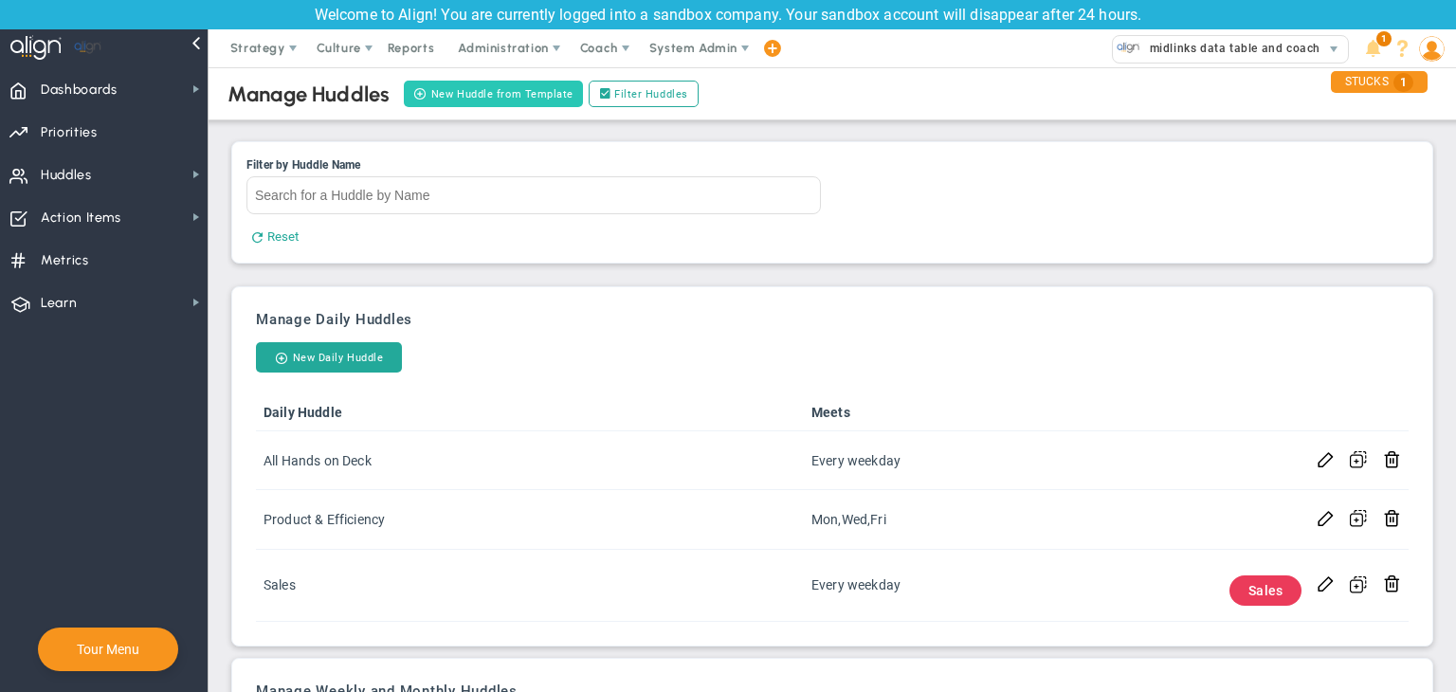
click at [521, 87] on button "New Huddle from Template" at bounding box center [493, 94] width 179 height 27
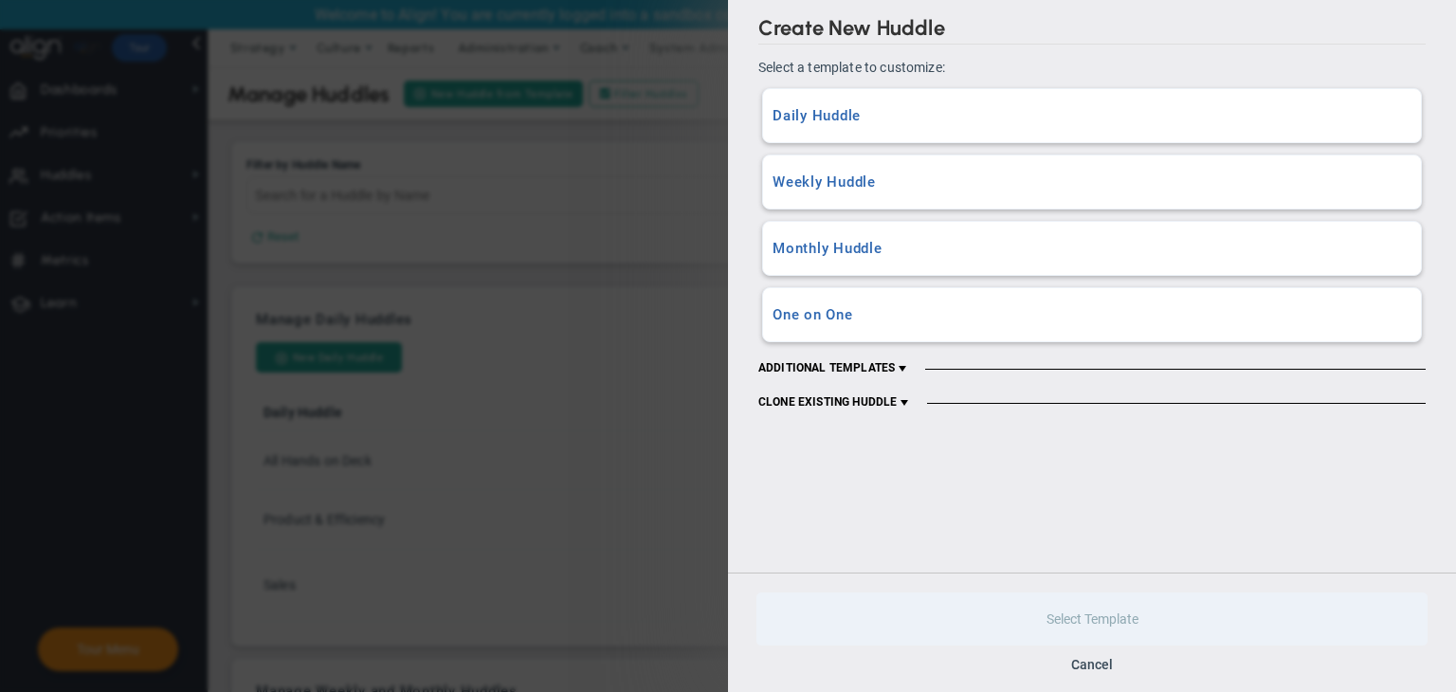
click at [868, 109] on h3 "Daily Huddle" at bounding box center [1091, 116] width 639 height 18
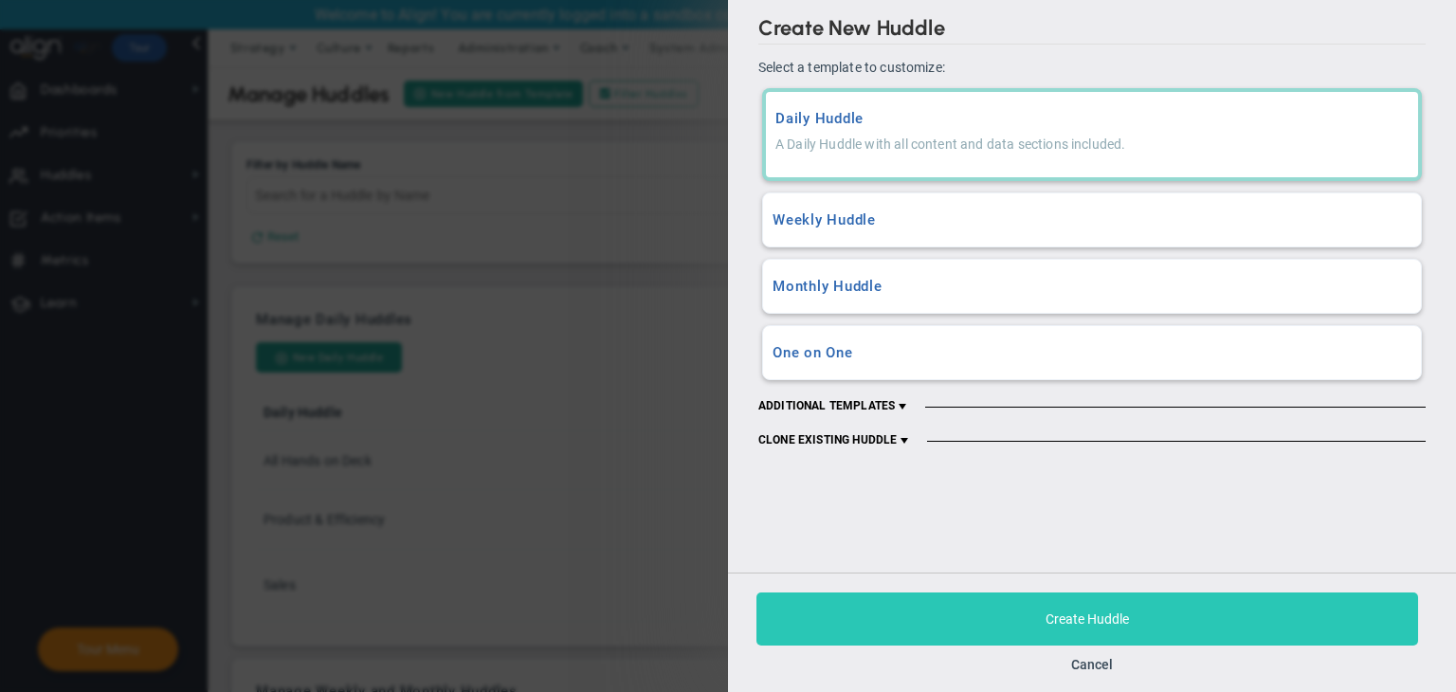
click at [1089, 611] on span "Create Huddle" at bounding box center [1086, 618] width 83 height 15
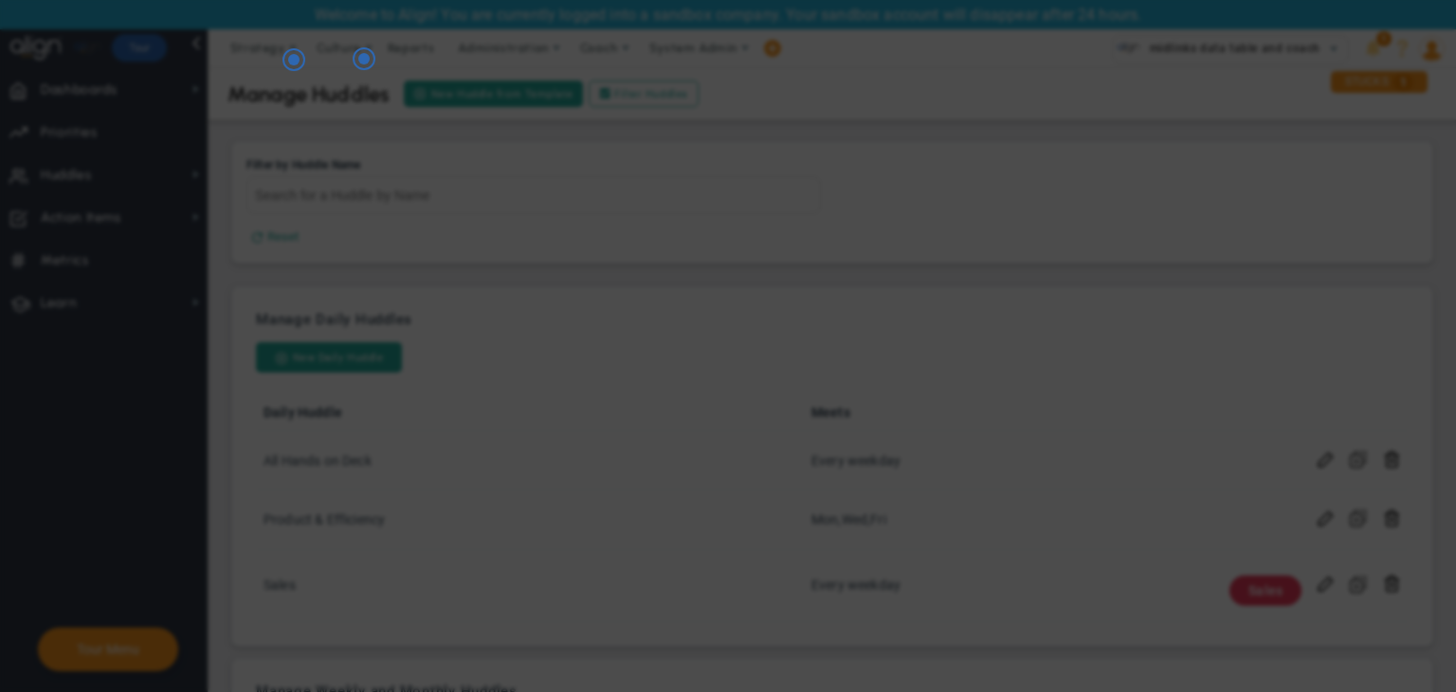
checkbox input "false"
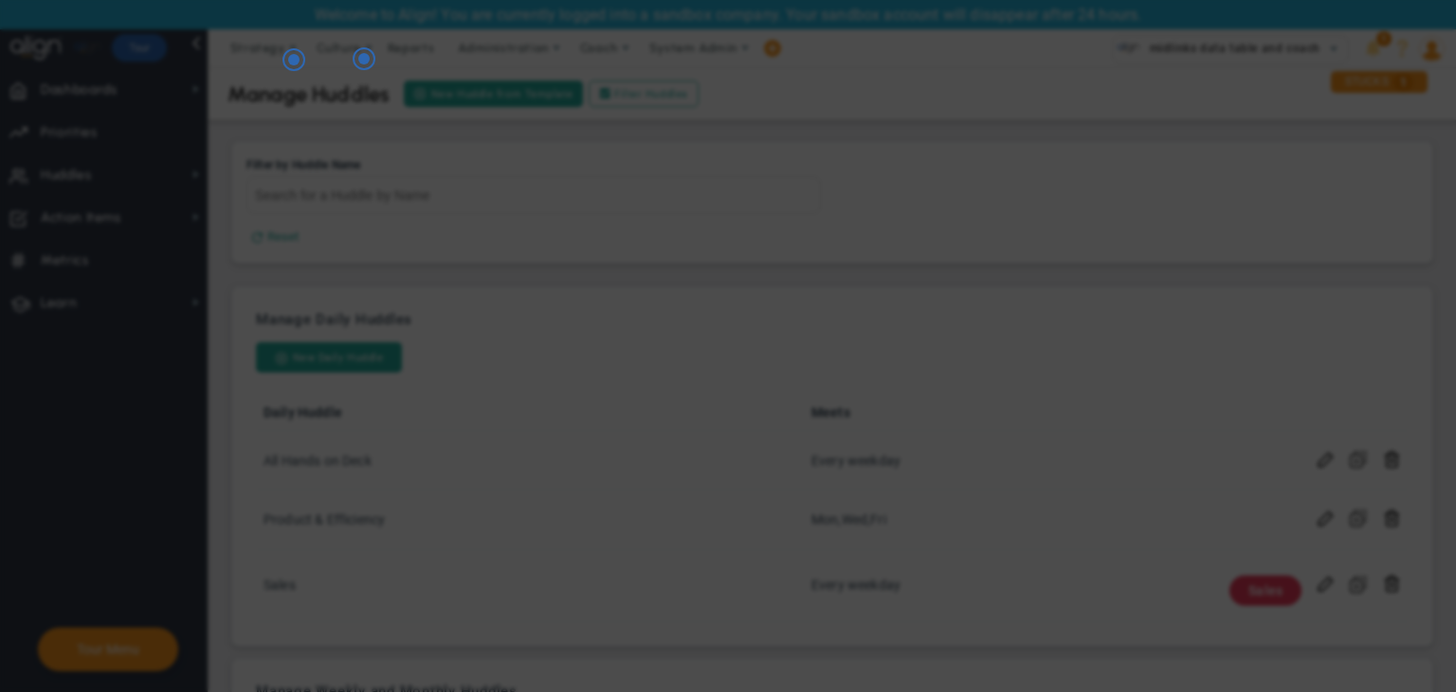
checkbox input "false"
checkbox input "true"
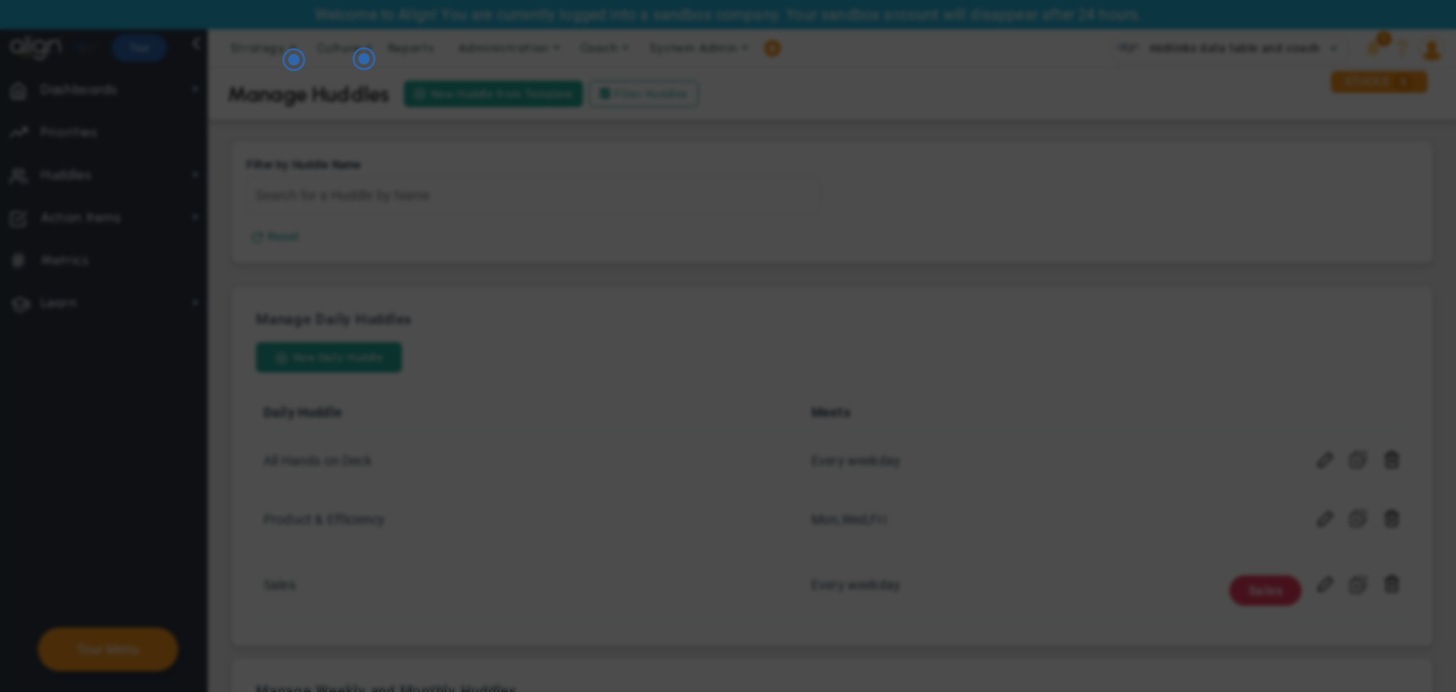
checkbox input "true"
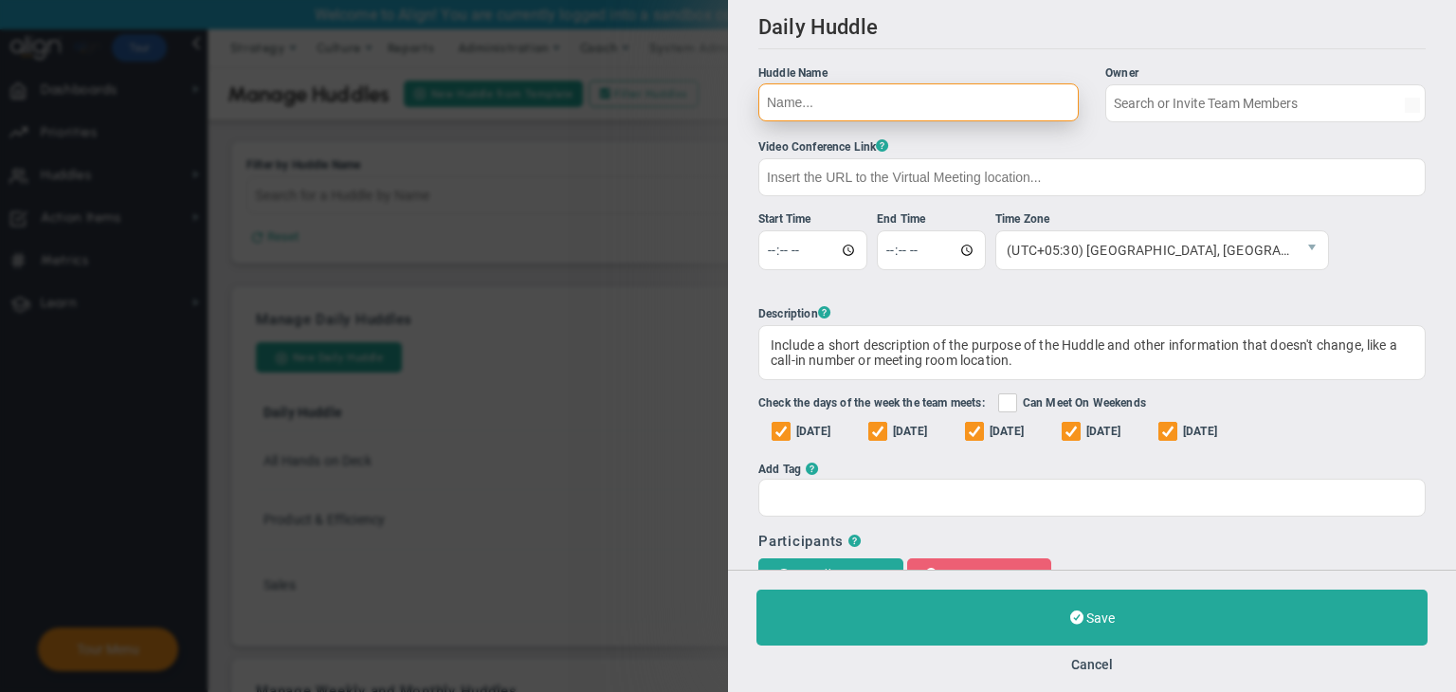
type input "[PERSON_NAME]"
click at [946, 103] on input "Huddle Name Owner [PERSON_NAME] The Huddle Owner must be a member of the Huddle" at bounding box center [918, 102] width 320 height 38
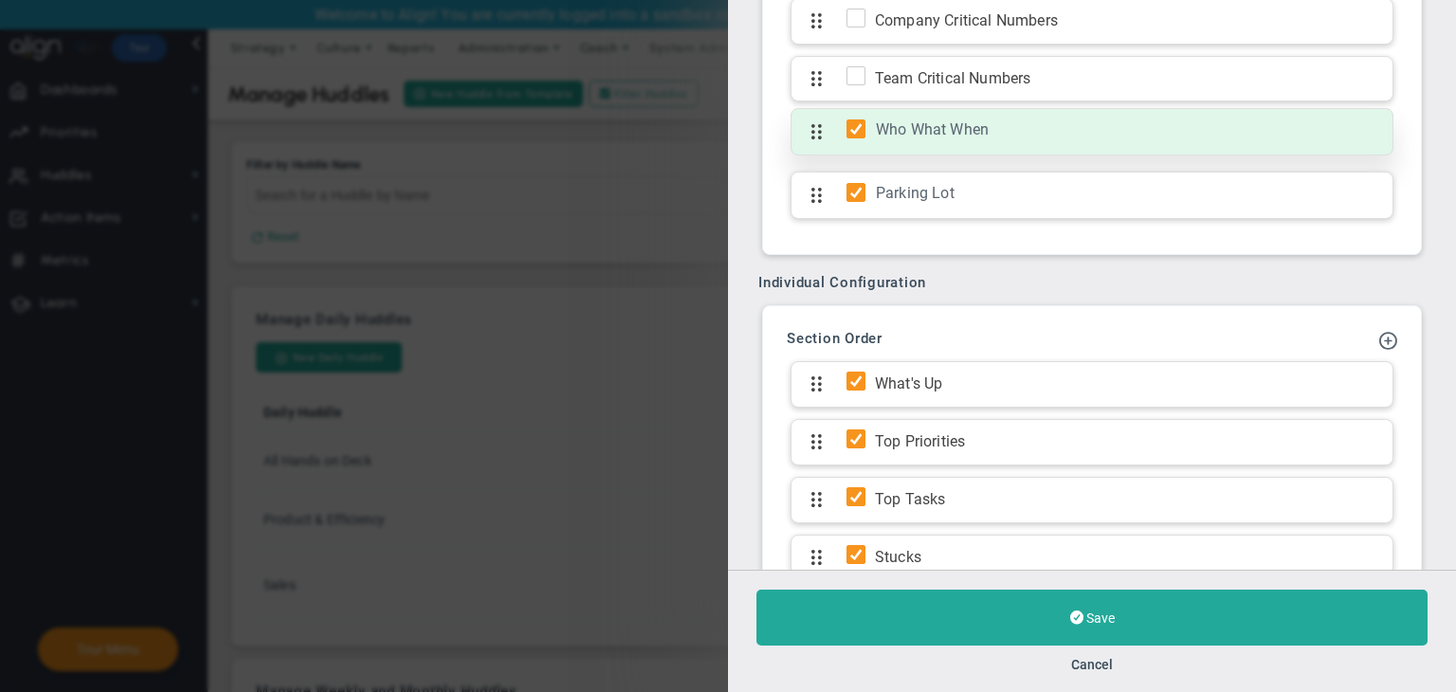
scroll to position [1327, 0]
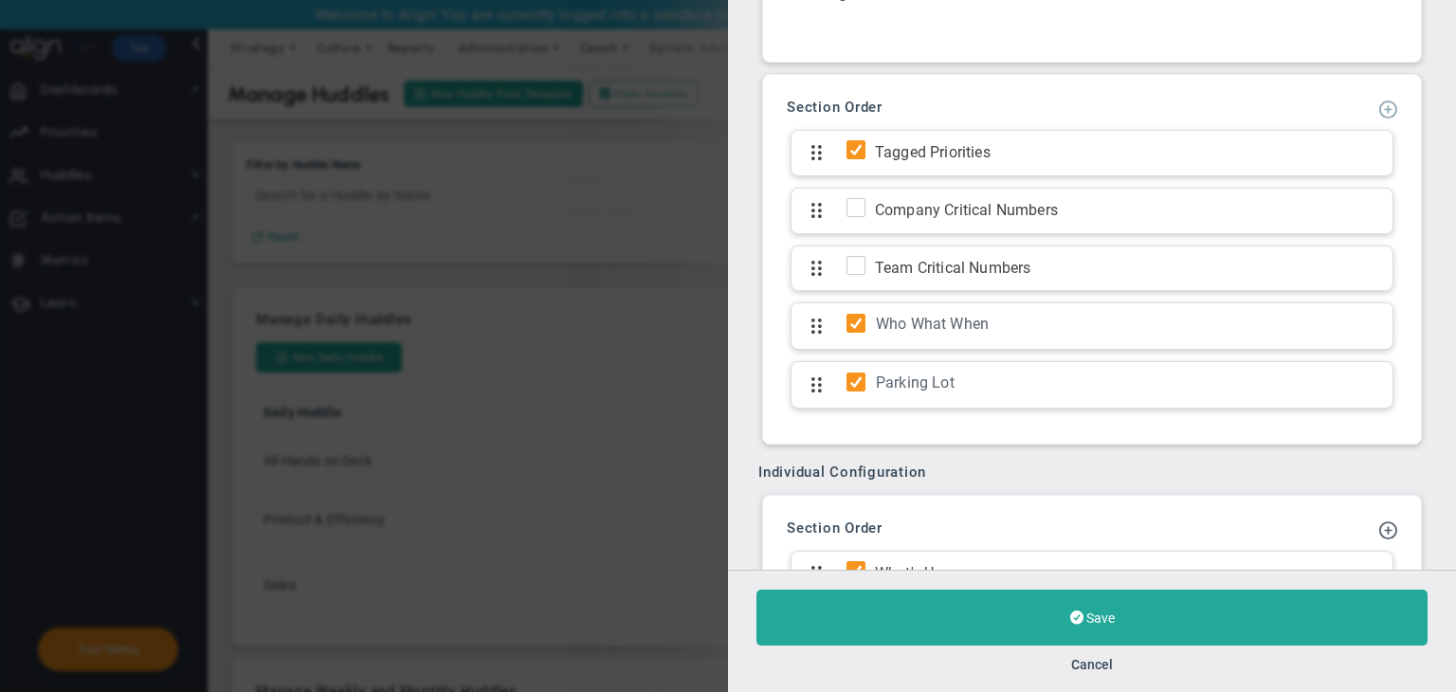
type input "Daily Huddle 19/09"
click at [1151, 117] on span at bounding box center [1387, 108] width 19 height 19
click at [1151, 160] on span "Add KPI Section" at bounding box center [1340, 171] width 160 height 31
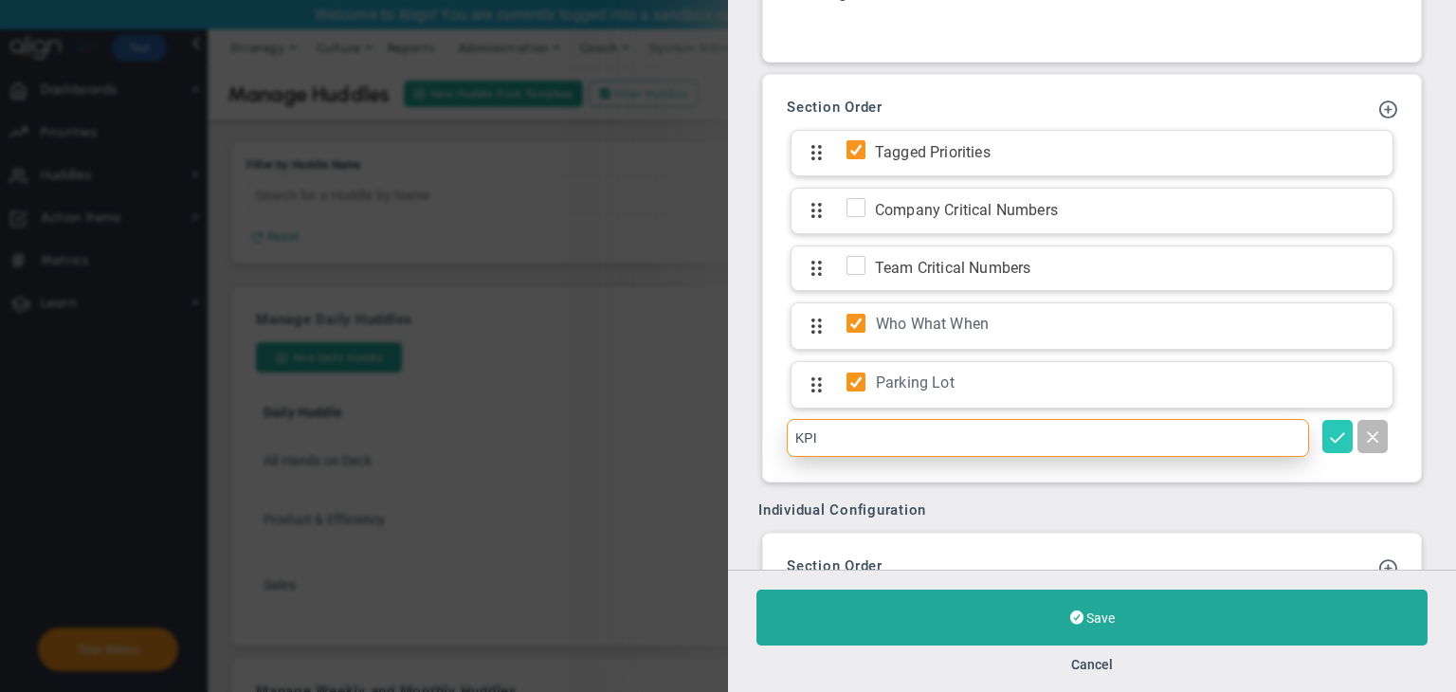
type input "KPI"
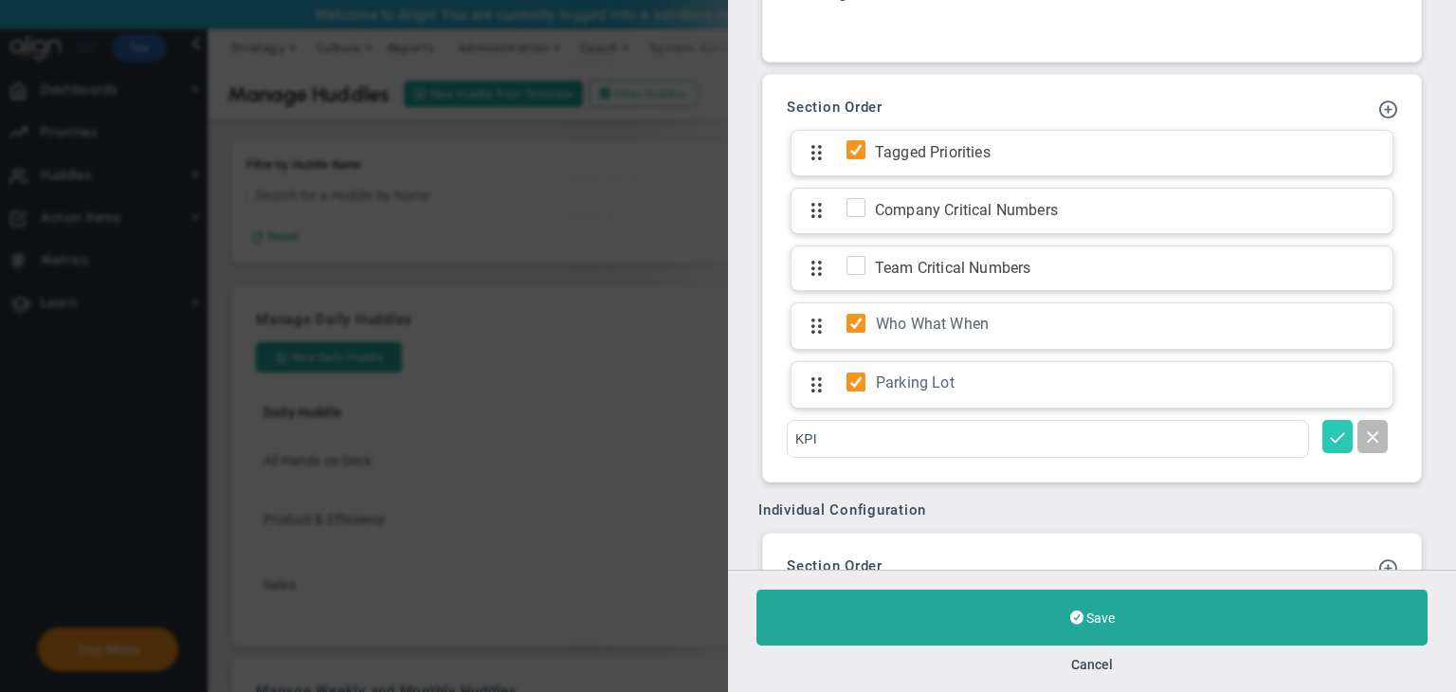
click at [1151, 429] on span at bounding box center [1337, 435] width 19 height 19
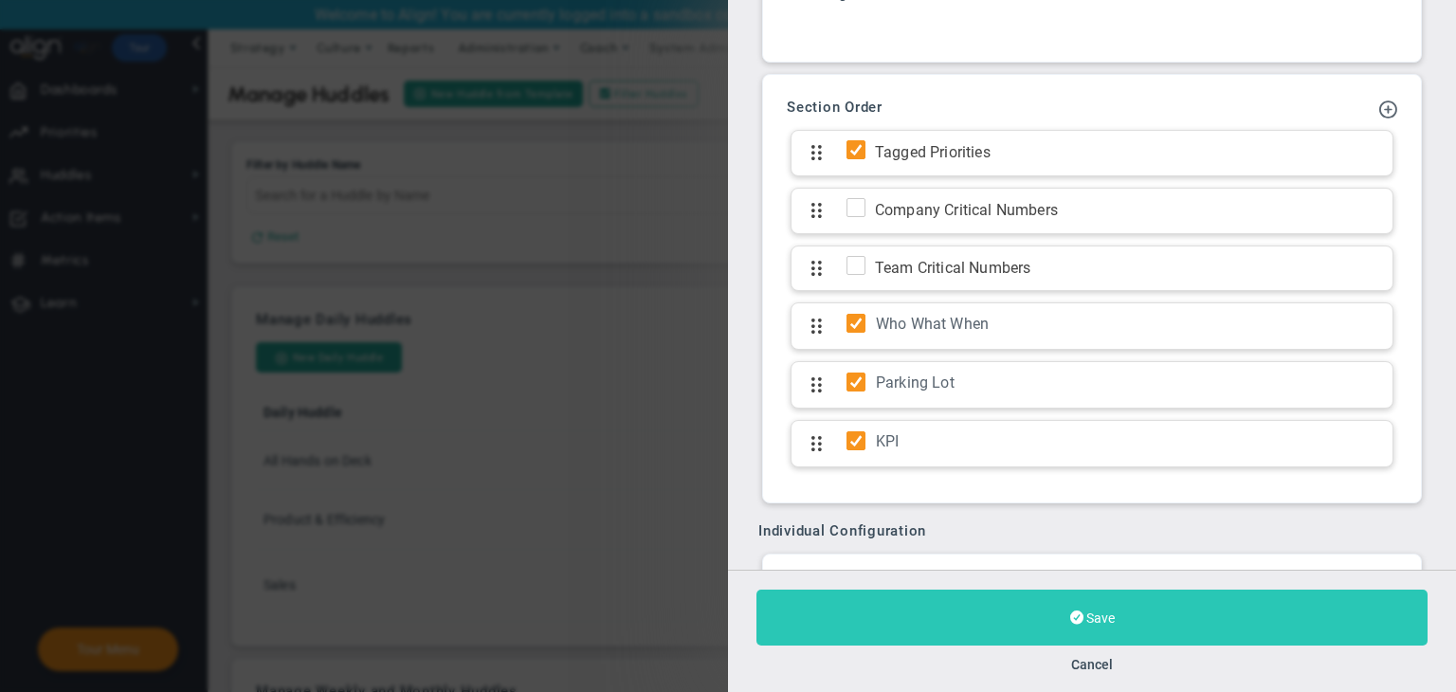
click at [1094, 624] on span "Save" at bounding box center [1100, 617] width 28 height 15
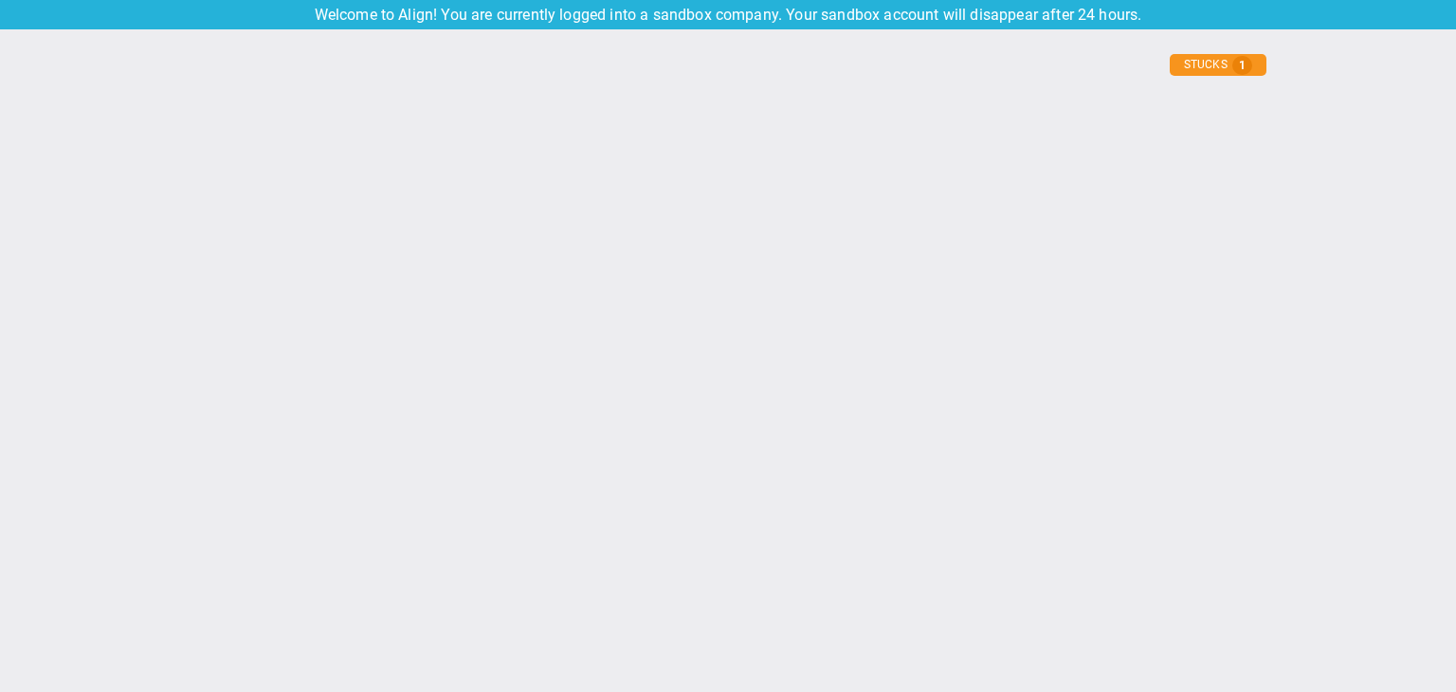
type input "[DATE]"
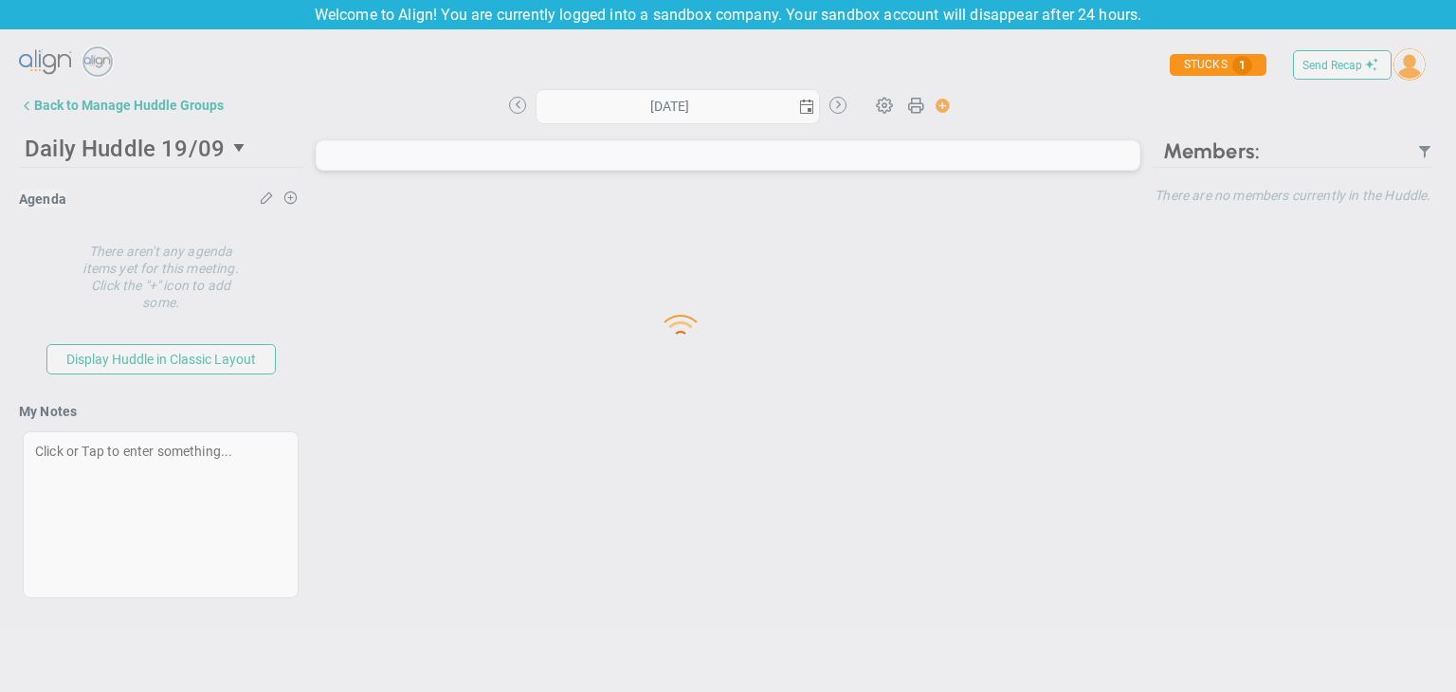
type input "[DATE]"
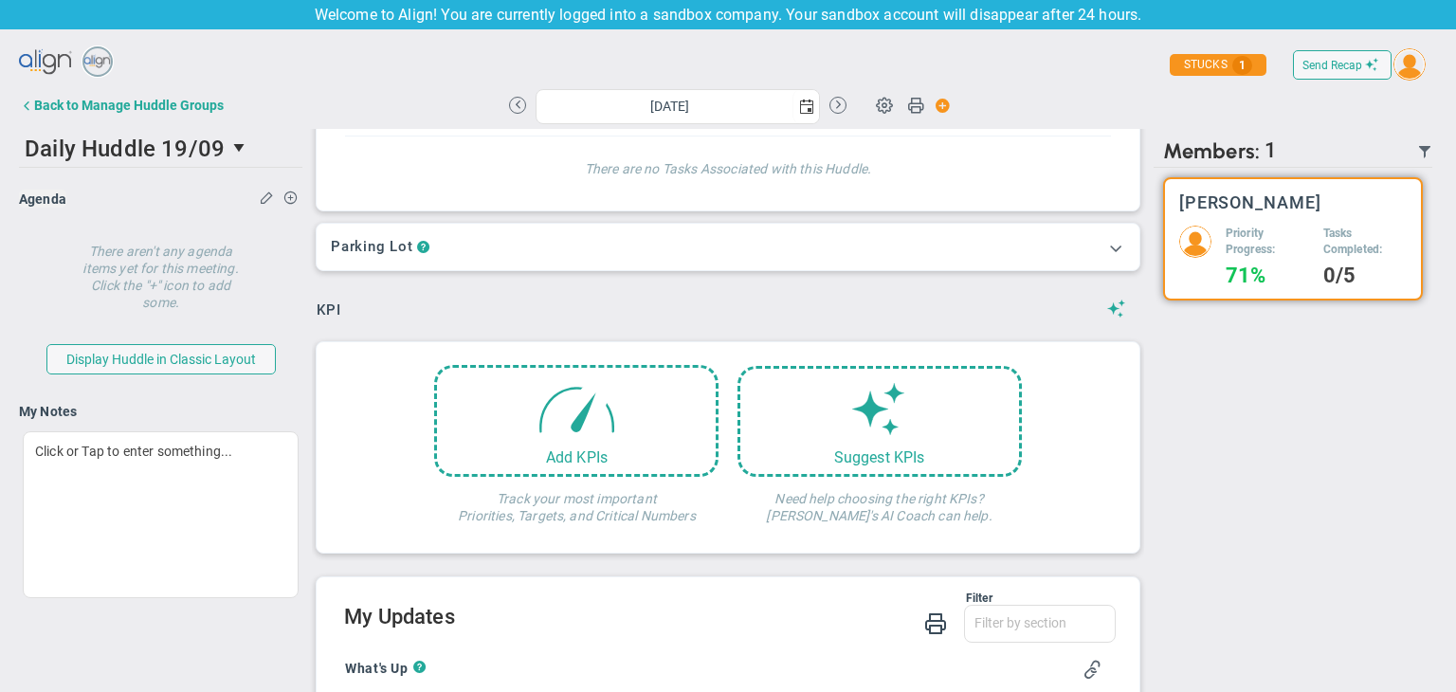
scroll to position [190, 0]
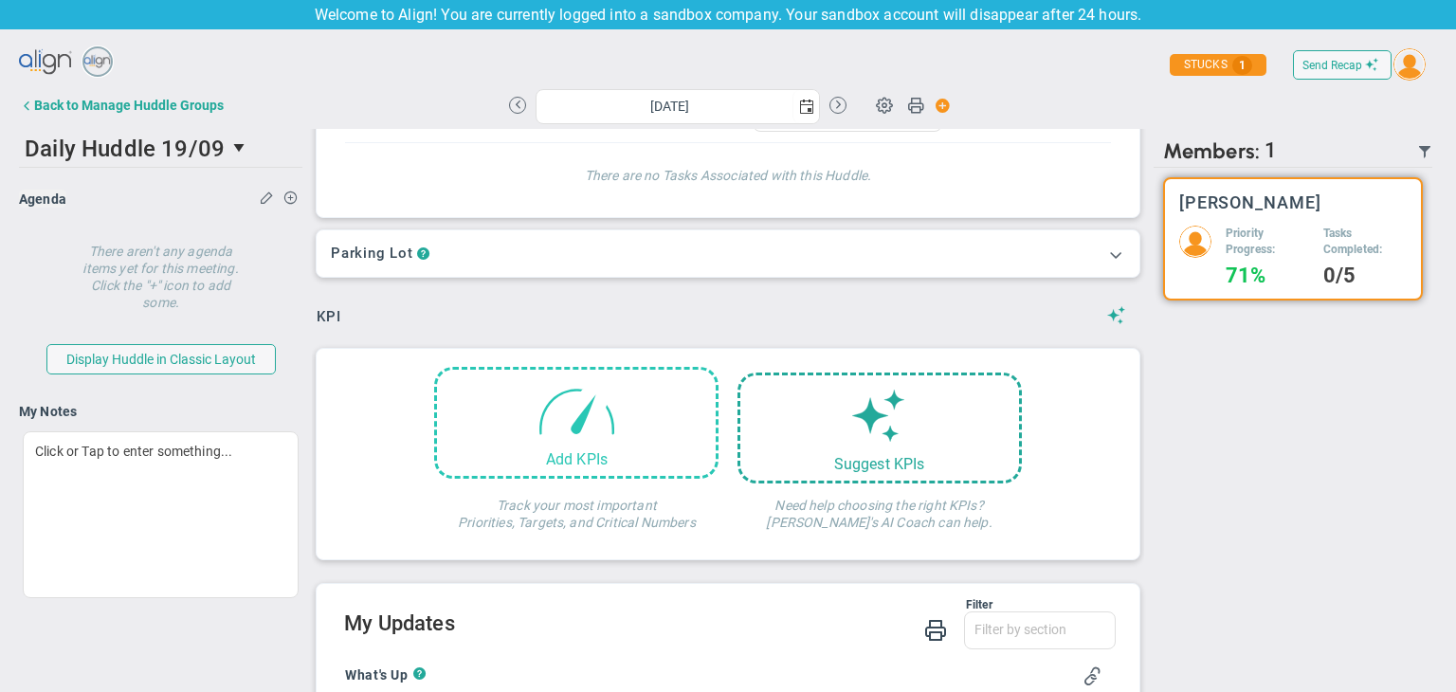
click at [647, 422] on div "Add KPIs" at bounding box center [576, 423] width 284 height 112
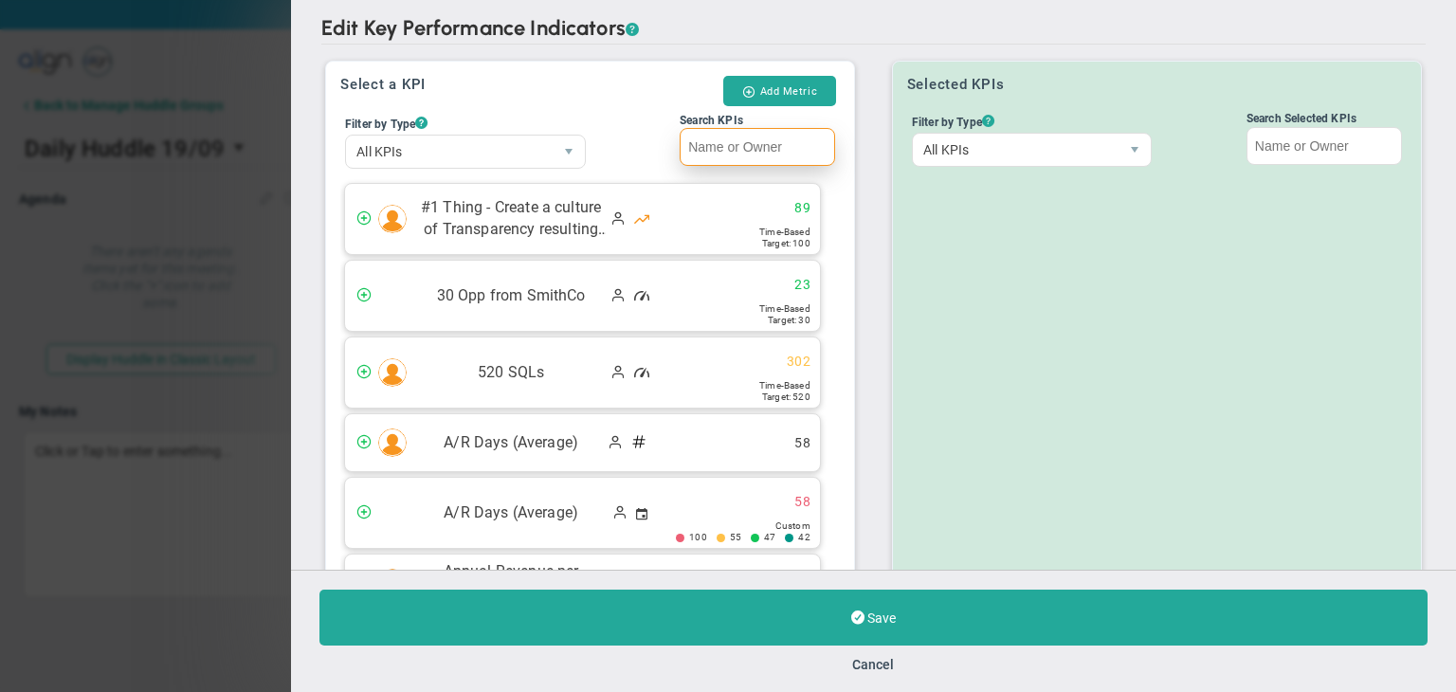
click at [742, 145] on input "Search KPIs" at bounding box center [757, 147] width 155 height 38
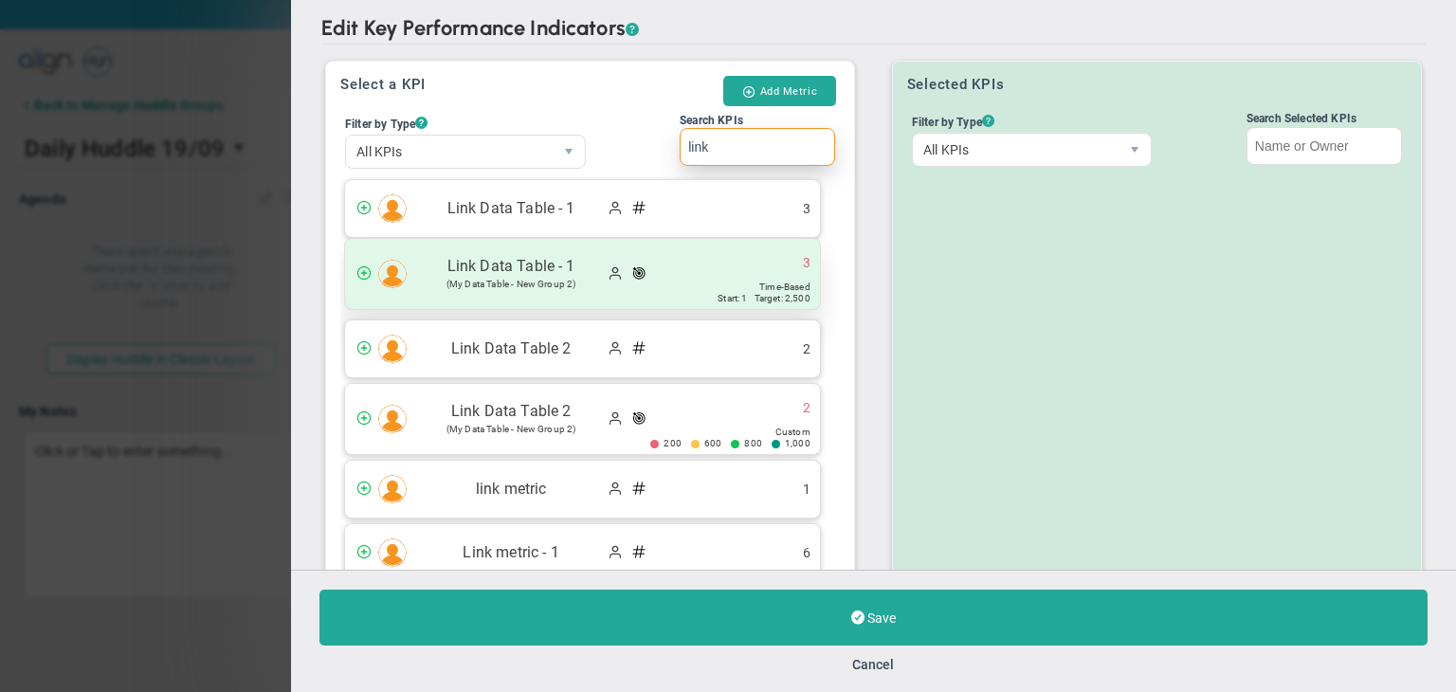
scroll to position [8, 0]
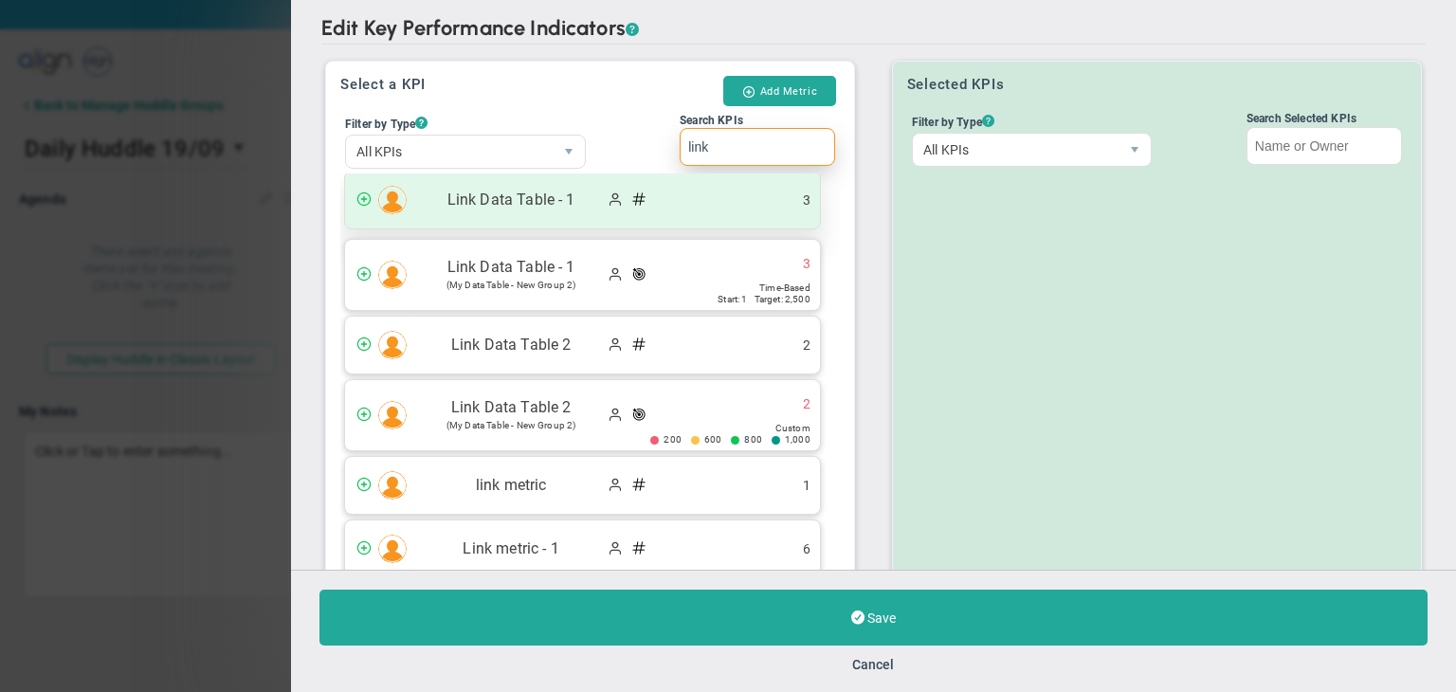
click at [705, 201] on div "Link Data Table - 1 3" at bounding box center [582, 200] width 475 height 57
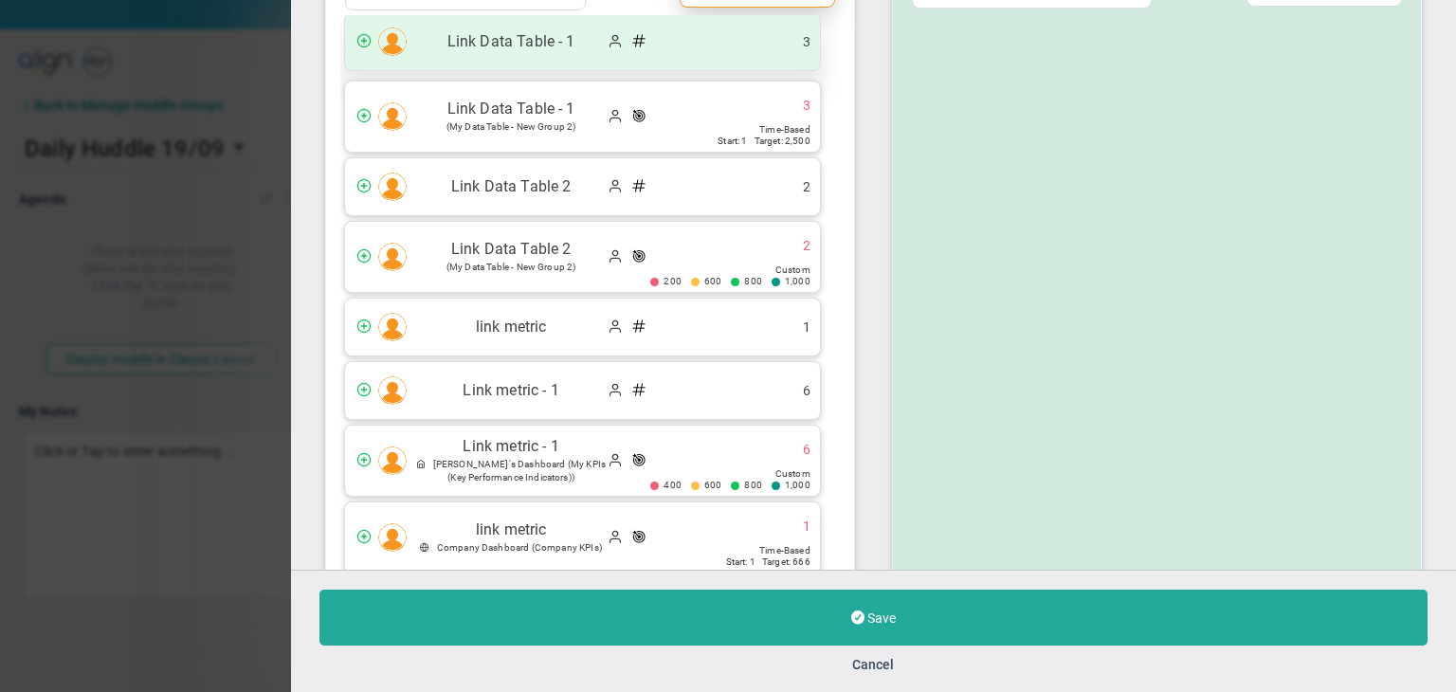
scroll to position [0, 0]
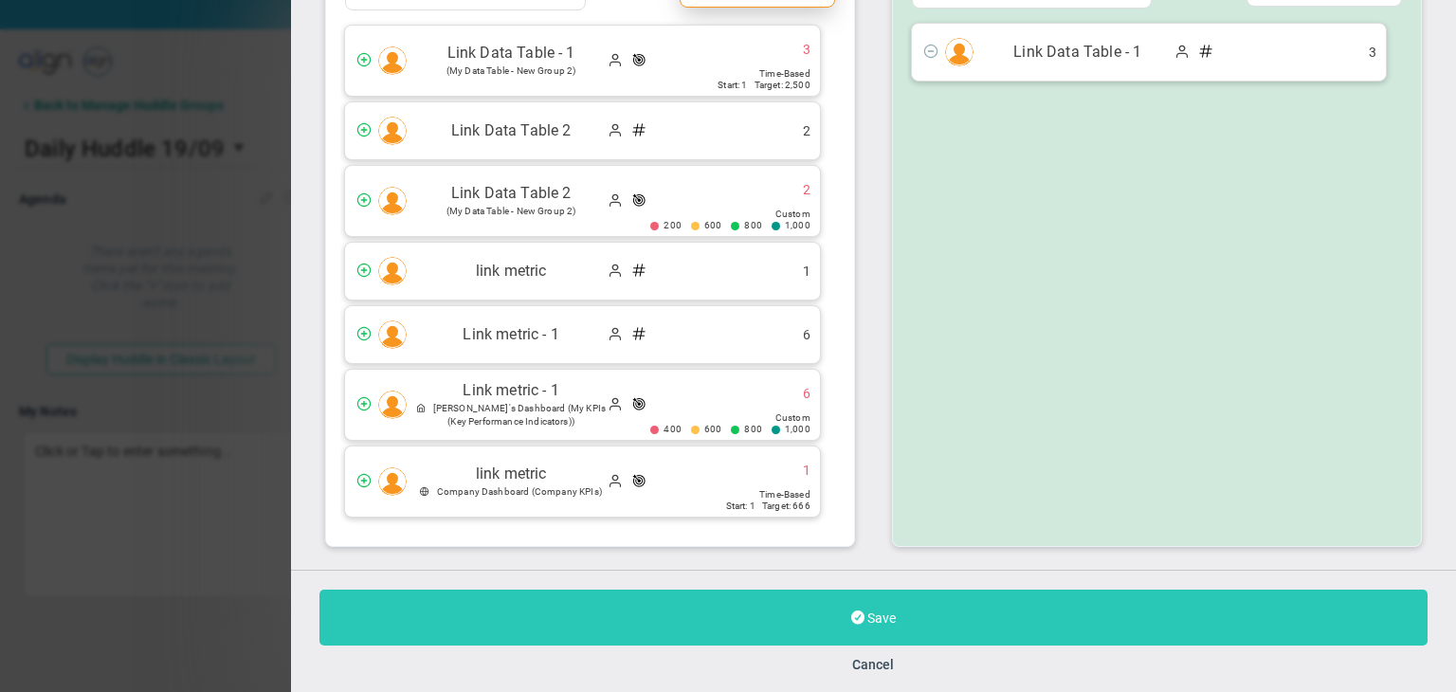
type input "link"
click at [872, 608] on button "Save" at bounding box center [873, 618] width 1108 height 56
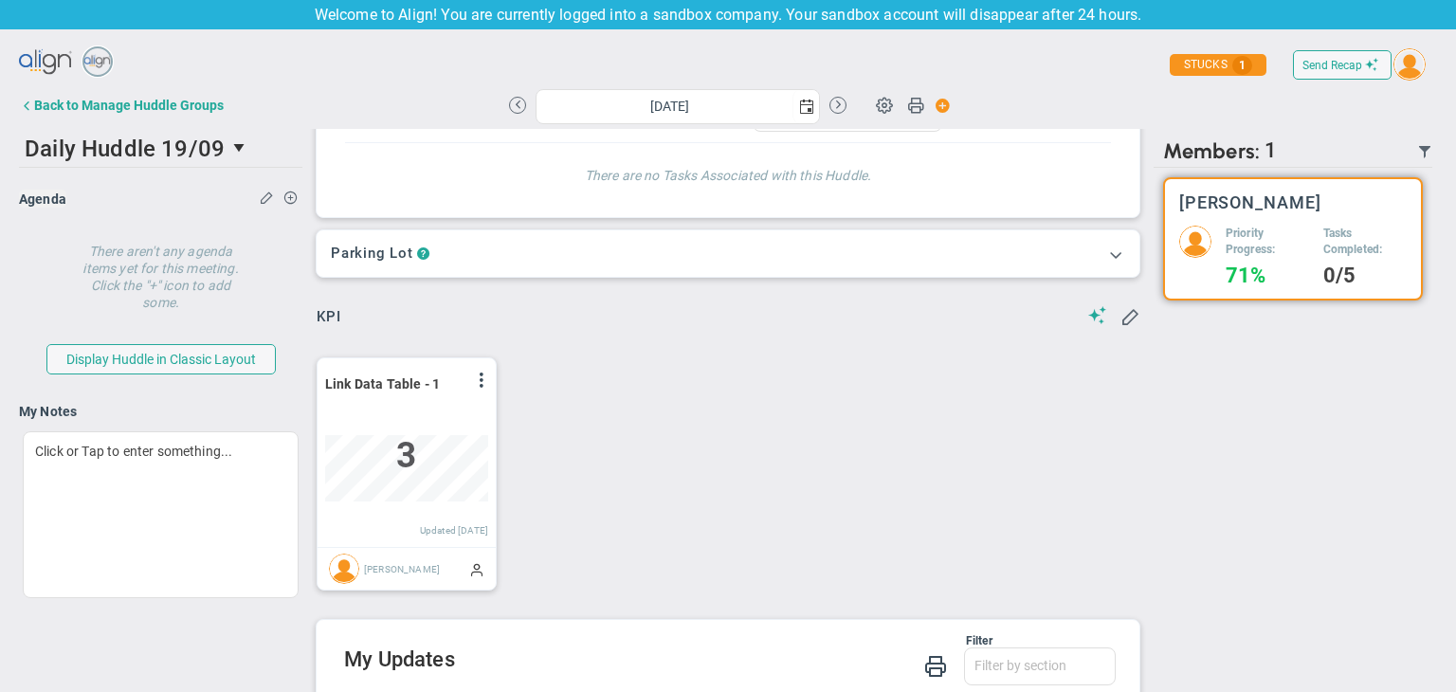
scroll to position [65, 163]
click at [481, 384] on span at bounding box center [481, 379] width 15 height 15
click at [450, 414] on li "Edit" at bounding box center [428, 419] width 135 height 24
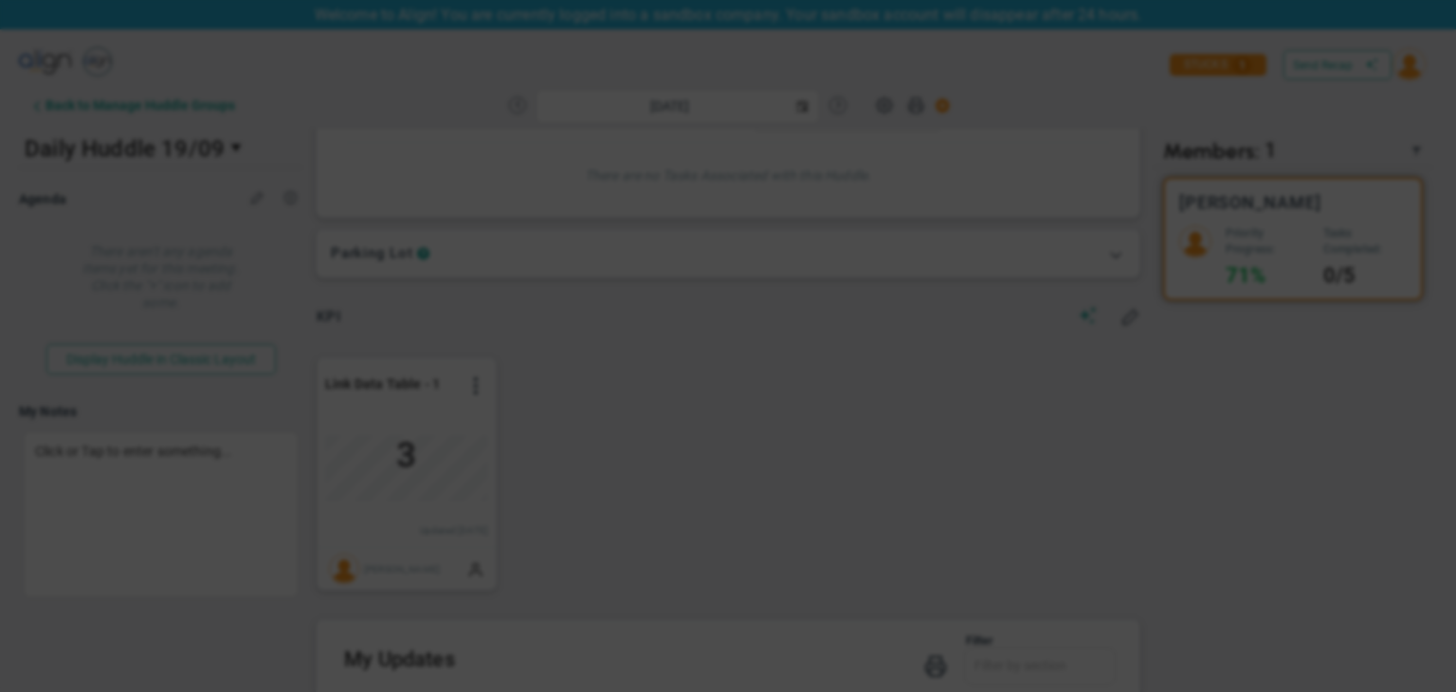
type input "[DATE]"
radio input "true"
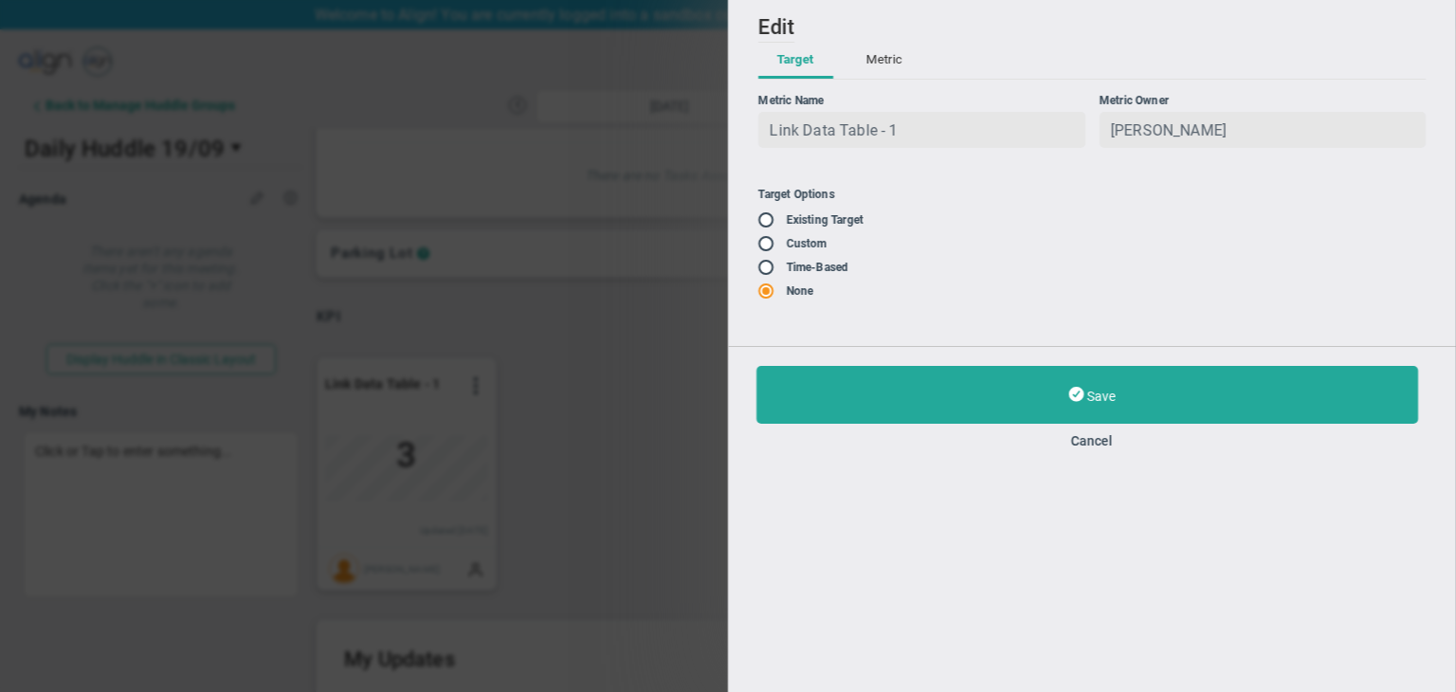
click at [763, 213] on span at bounding box center [767, 218] width 19 height 15
click at [763, 217] on input "radio" at bounding box center [772, 220] width 19 height 15
radio input "true"
type input "1"
type input "2500"
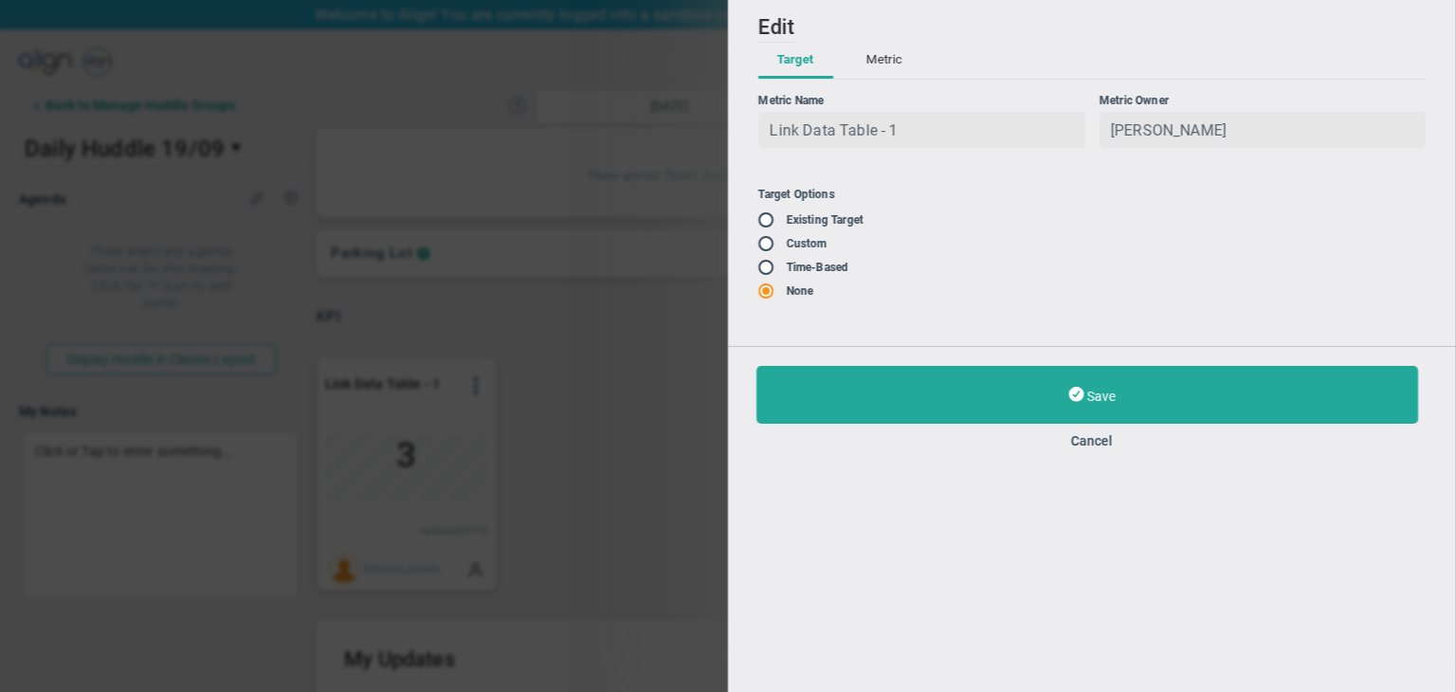
radio input "false"
radio input "true"
radio input "false"
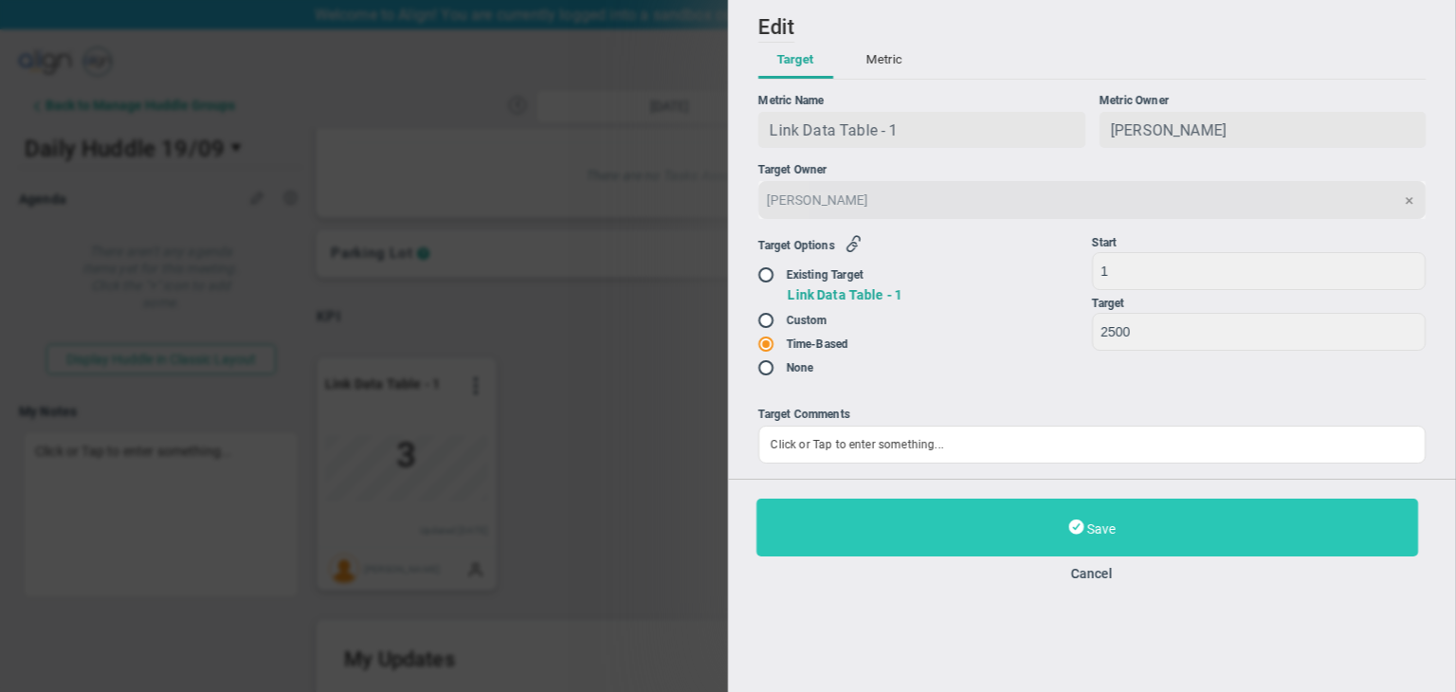
click at [1025, 542] on button "Save" at bounding box center [1087, 528] width 662 height 58
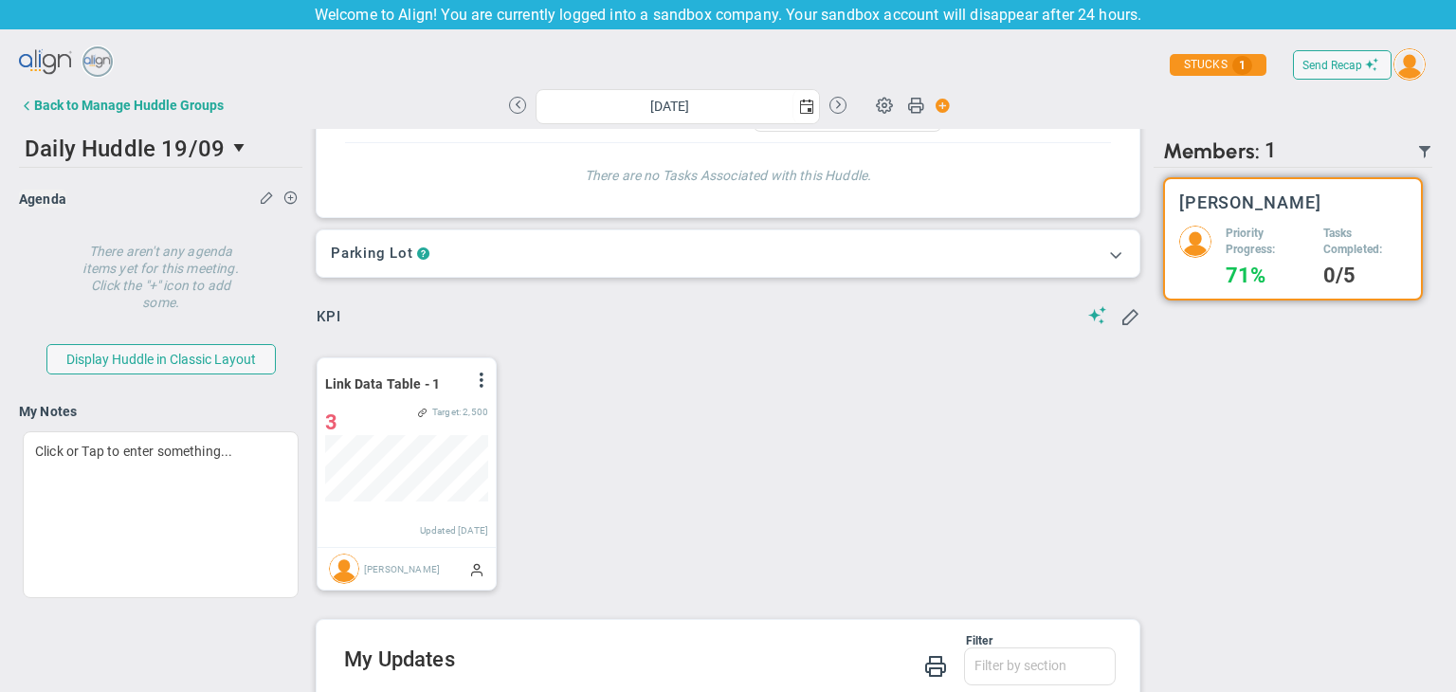
scroll to position [65, 163]
click at [490, 380] on div "Link Data Table - 1 View Historical Graph Edit Make "No Change" Update Add Past…" at bounding box center [406, 452] width 178 height 189
click at [483, 380] on span at bounding box center [481, 379] width 15 height 15
click at [409, 417] on li "Edit" at bounding box center [428, 419] width 135 height 24
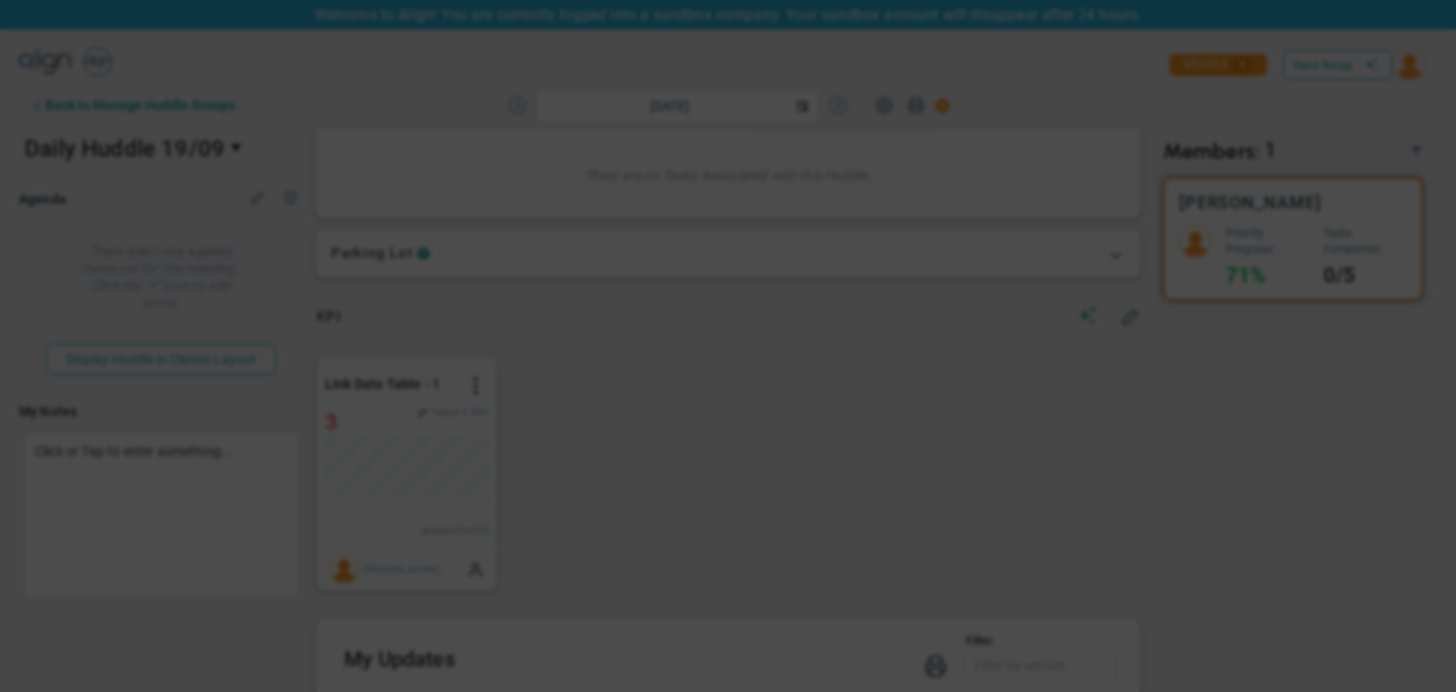
type input "[DATE]"
radio input "true"
checkbox input "false"
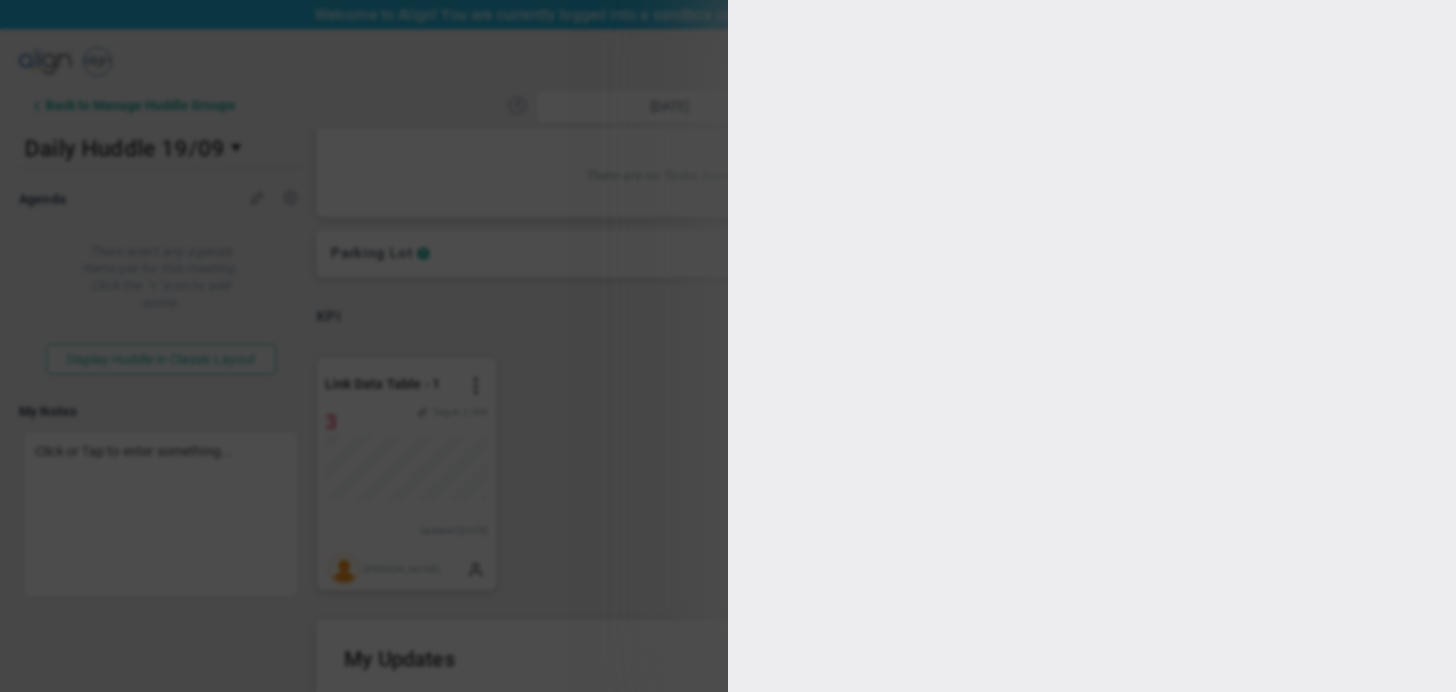
type input "1"
type input "2500"
checkbox input "true"
type input "[PERSON_NAME]"
radio input "true"
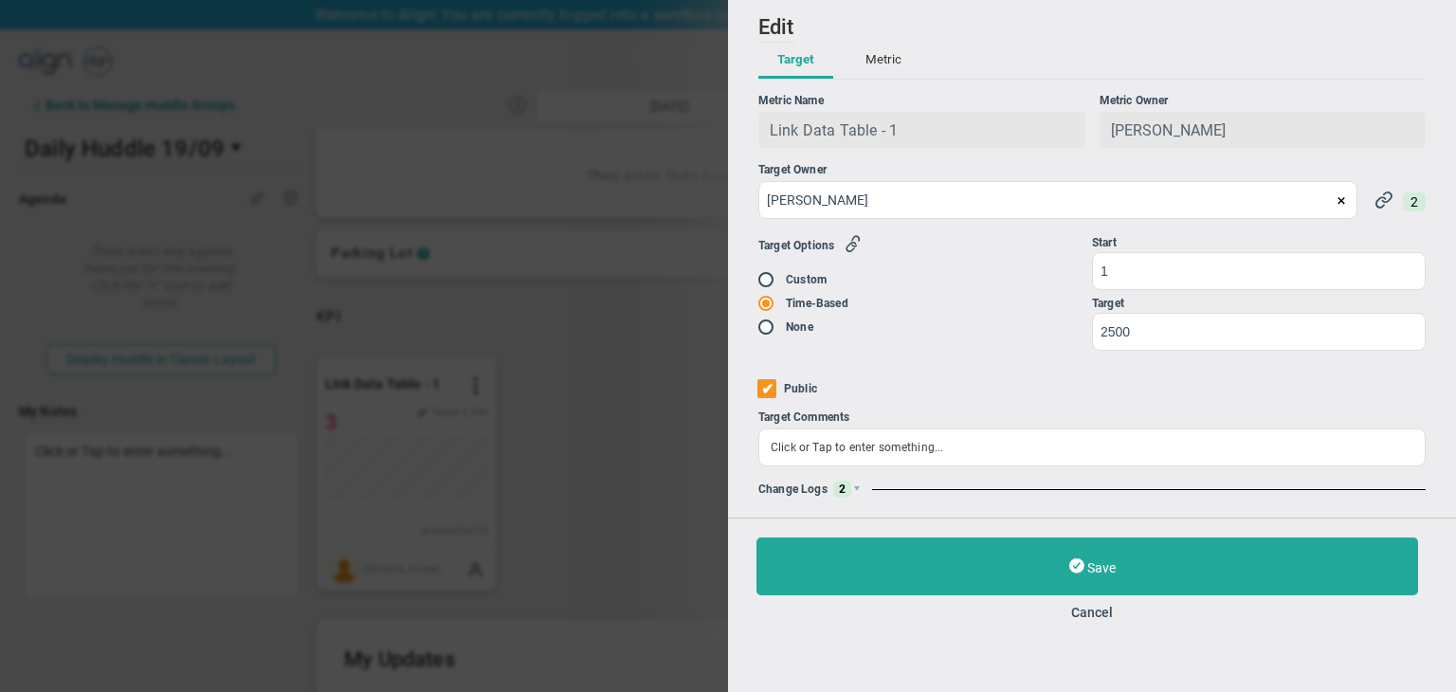
click at [857, 501] on div "Add Edit Metric Historical Values Target Metric Name Link Data Table - 1 Unique…" at bounding box center [1092, 258] width 728 height 517
click at [861, 490] on span at bounding box center [856, 488] width 11 height 11
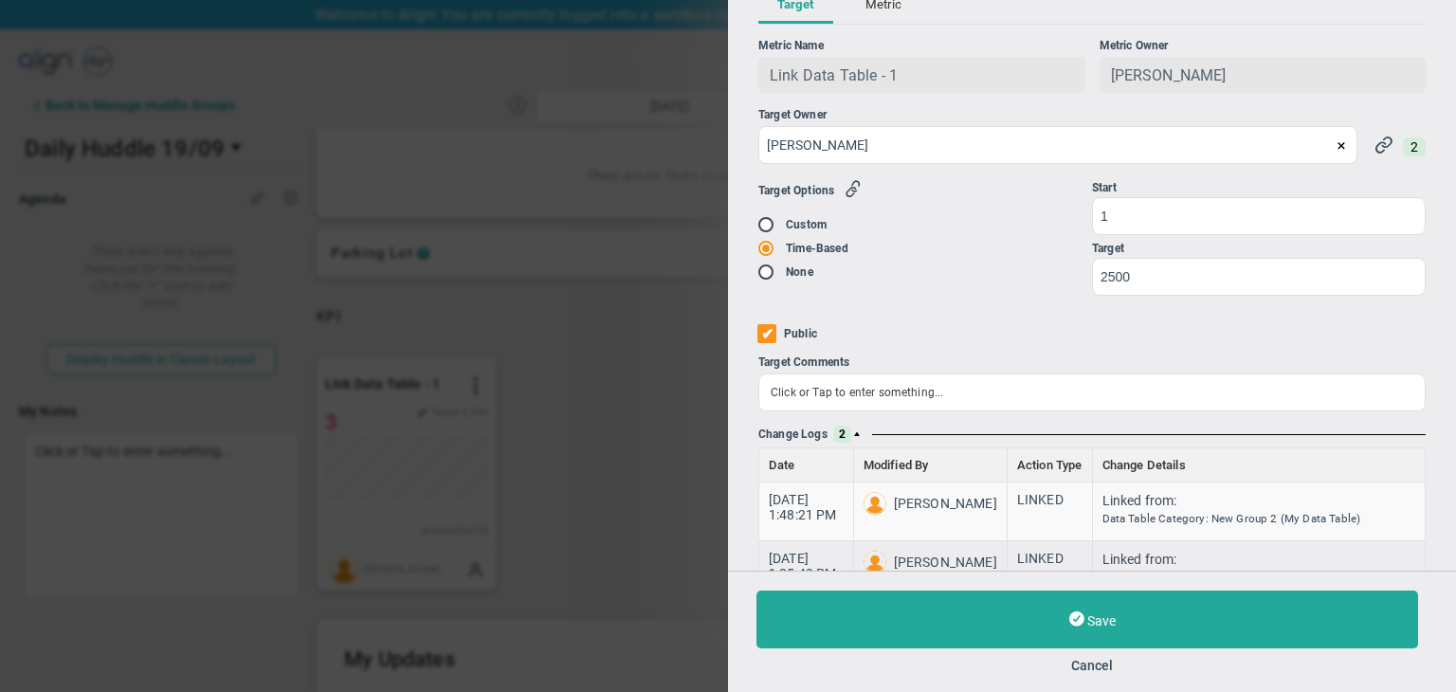
scroll to position [102, 0]
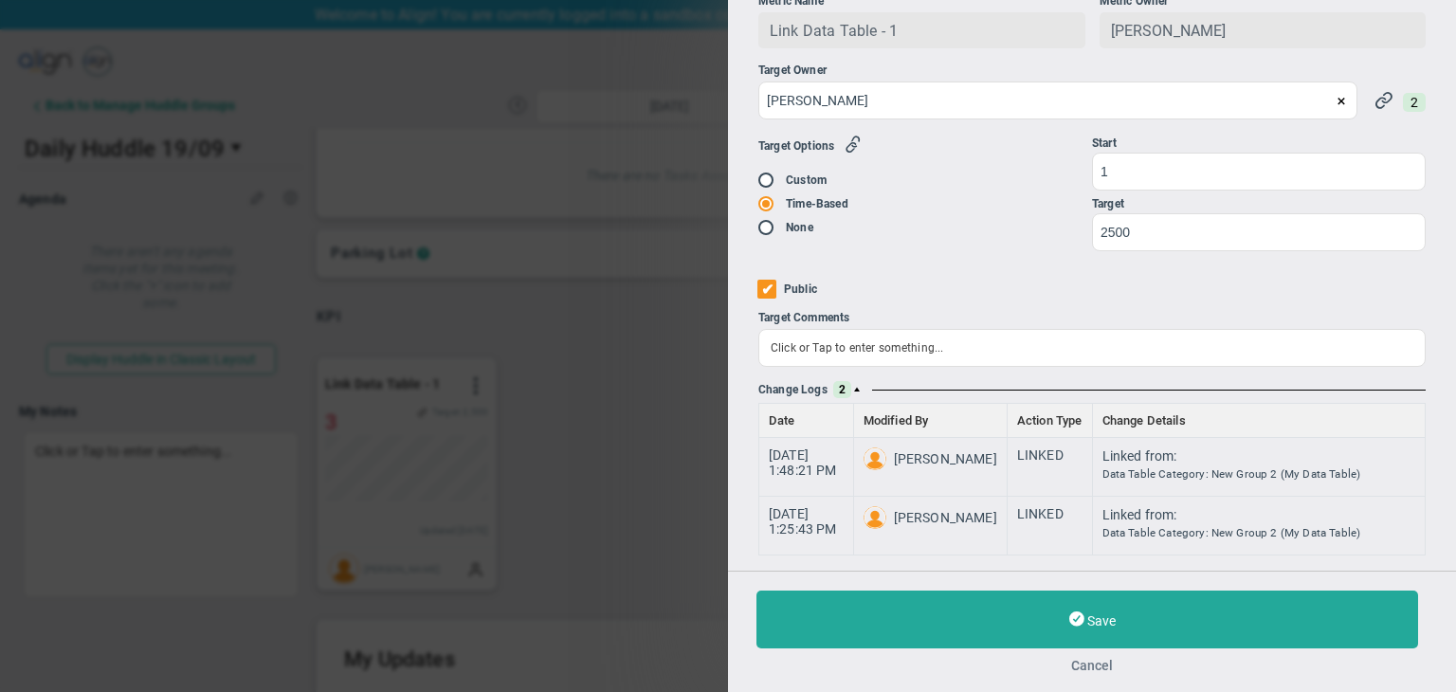
click at [1107, 663] on button "Cancel" at bounding box center [1091, 665] width 671 height 15
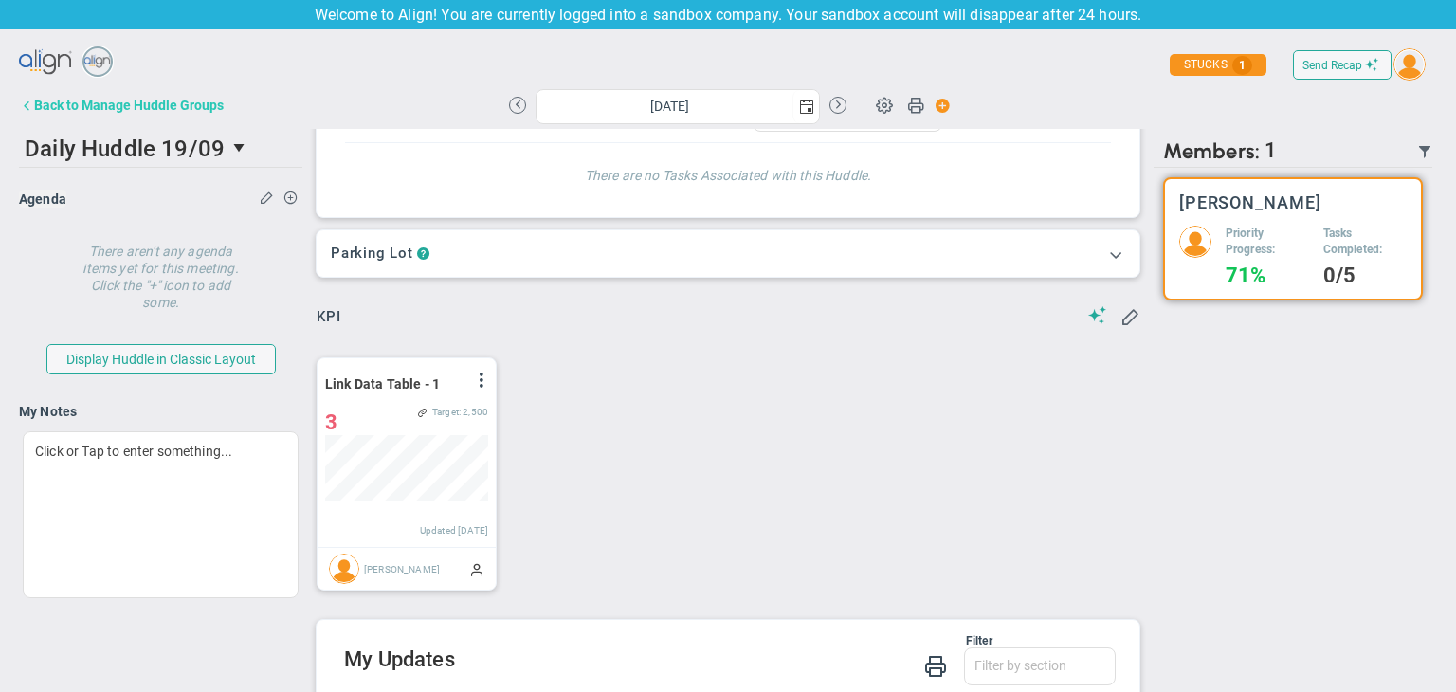
click at [154, 92] on button "Back to Manage Huddle Groups" at bounding box center [121, 105] width 205 height 38
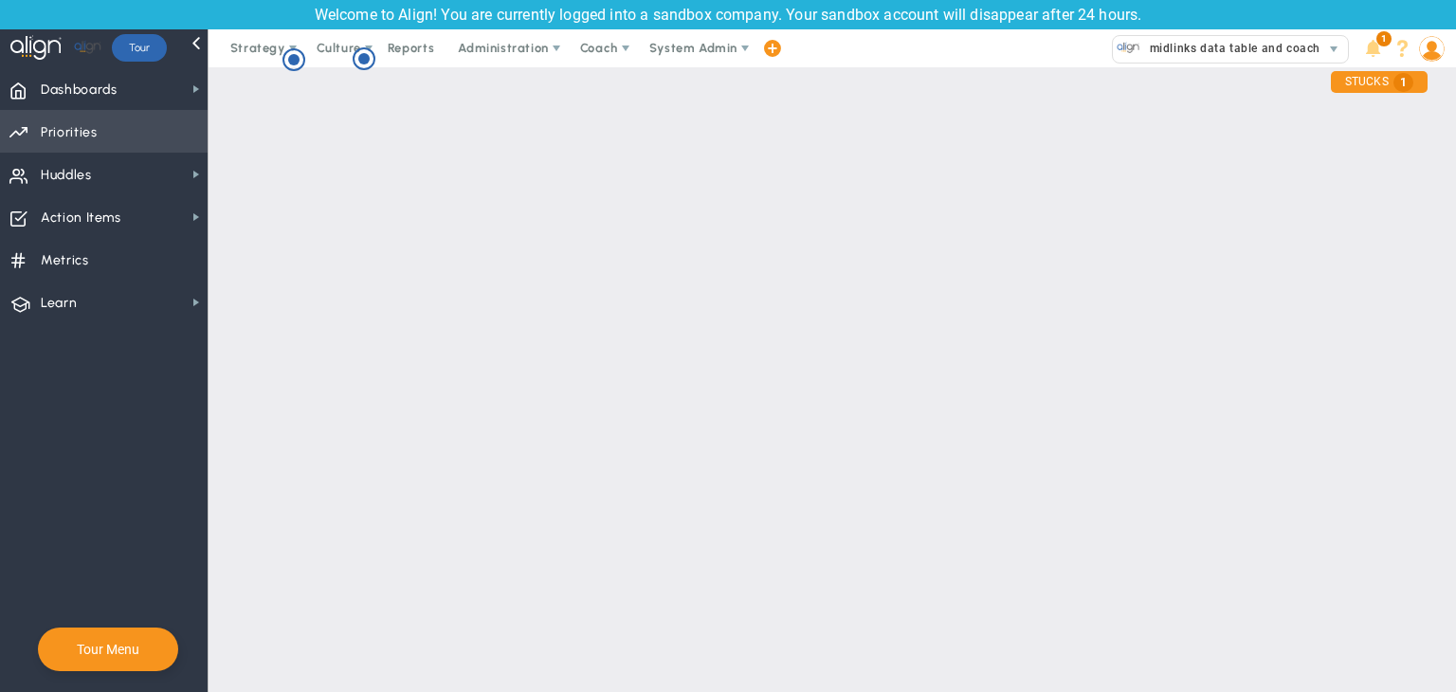
checkbox input "true"
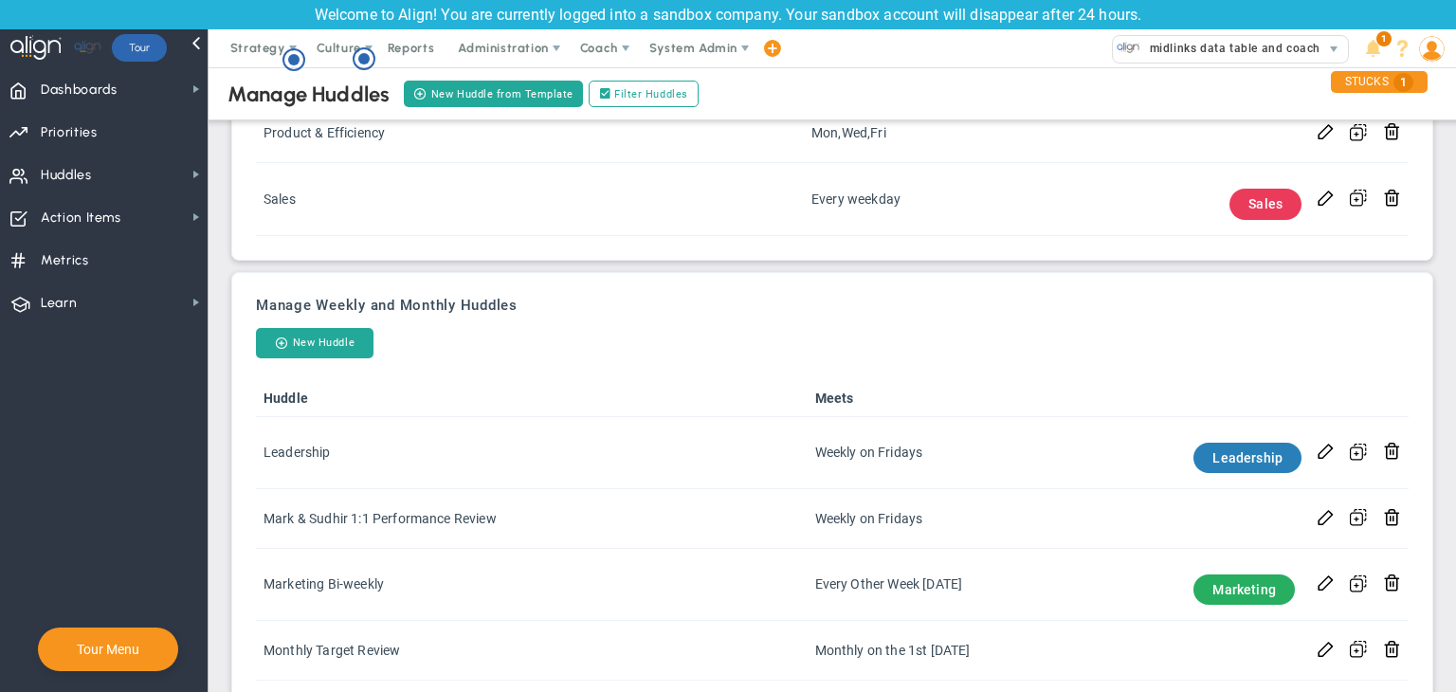
scroll to position [474, 0]
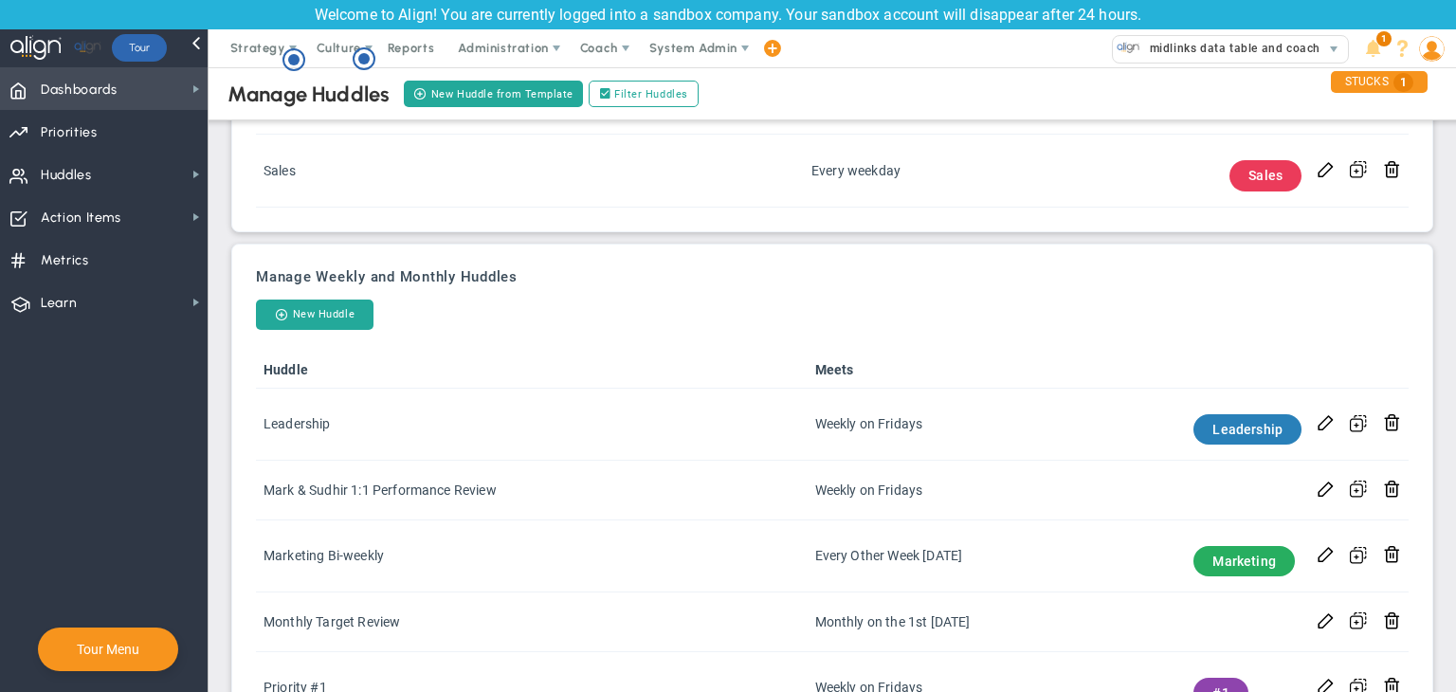
click at [106, 101] on span "Dashboards" at bounding box center [79, 90] width 77 height 40
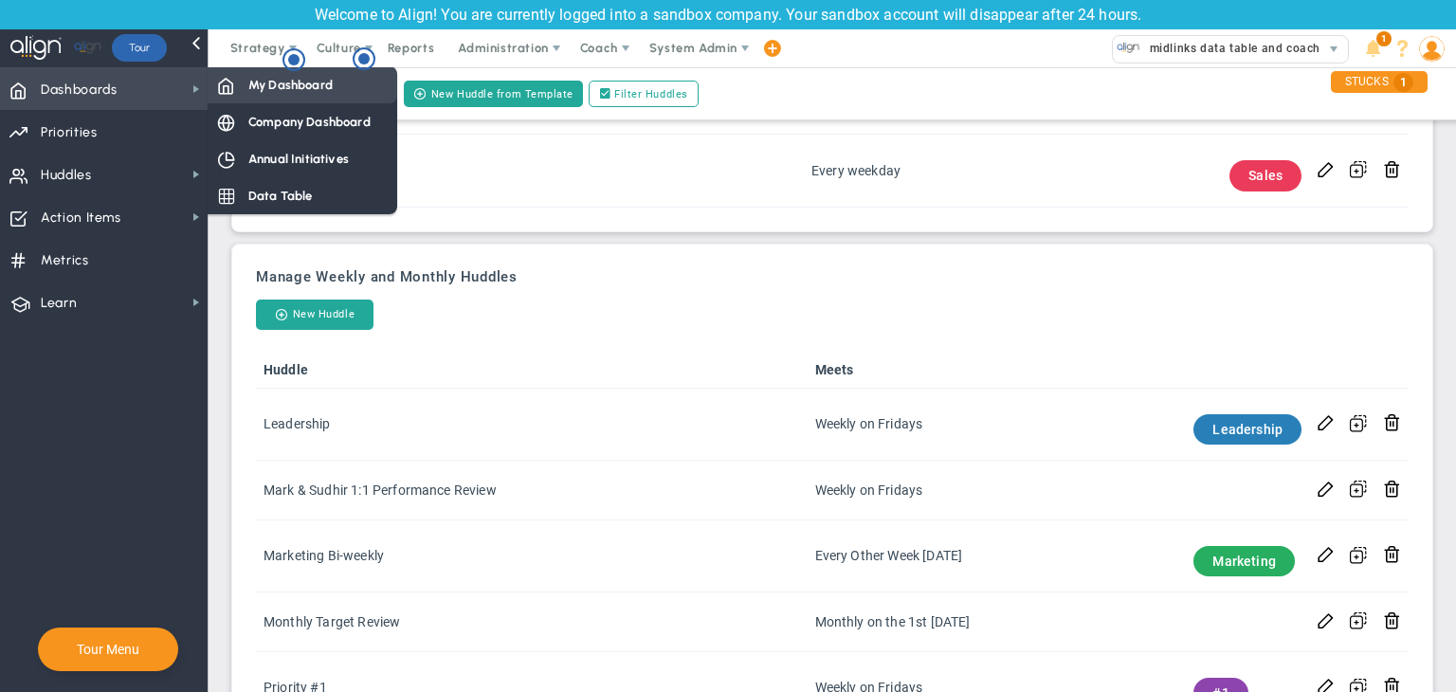
click at [229, 100] on div "My Dashboard" at bounding box center [303, 84] width 190 height 37
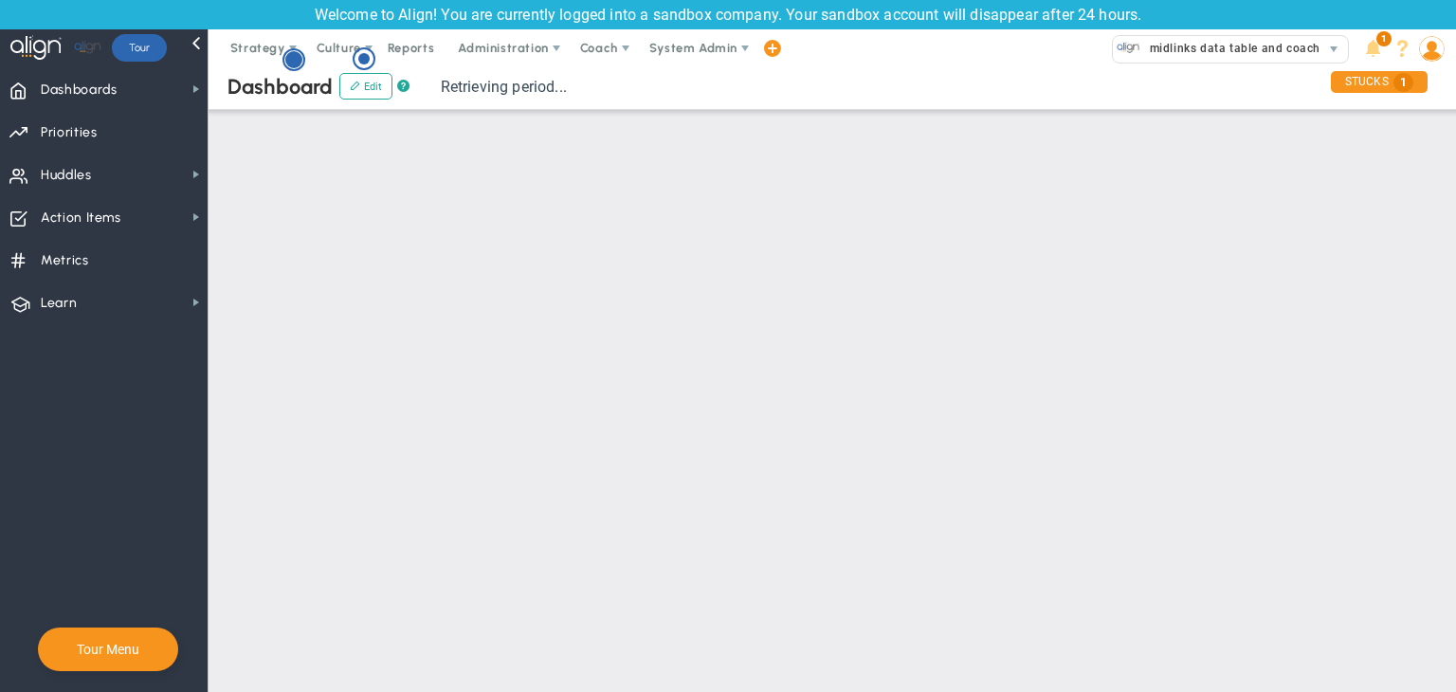
click at [294, 63] on circle "Hotspot (open by clicking or pressing space/enter)" at bounding box center [293, 59] width 17 height 17
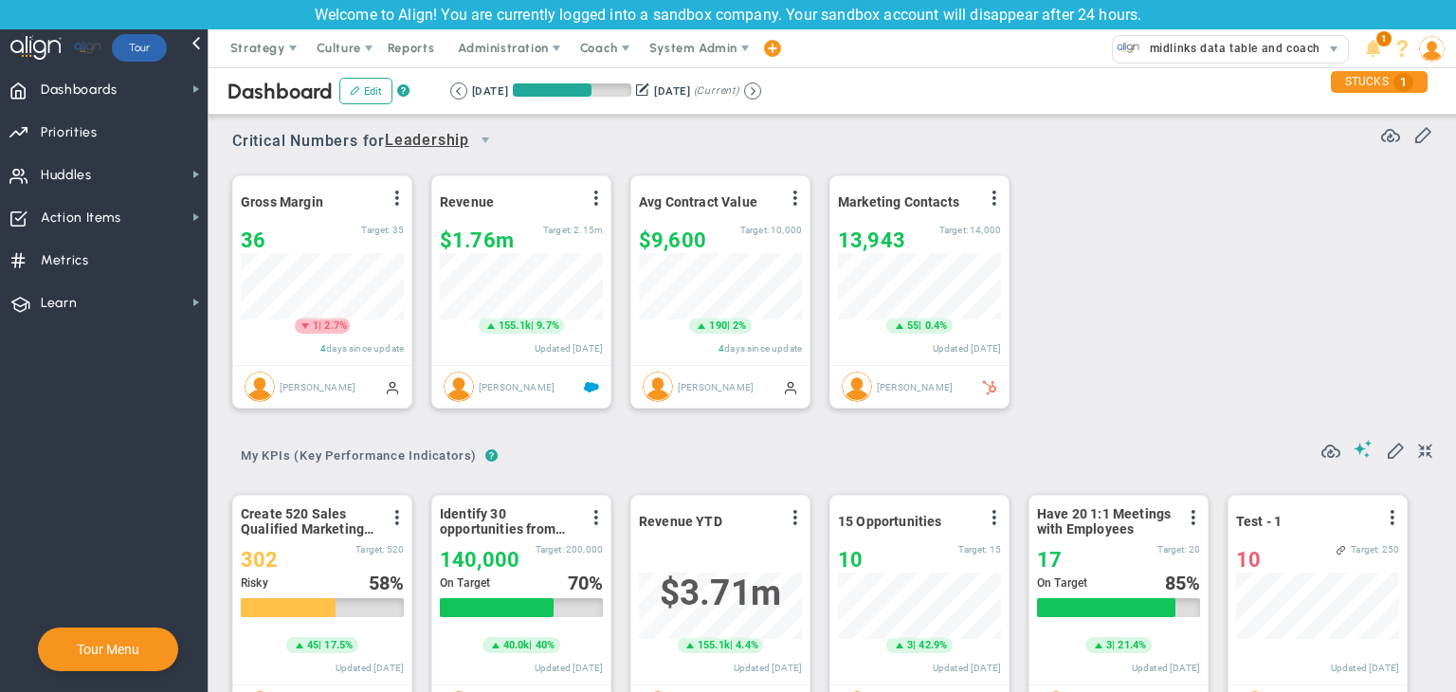
scroll to position [65, 163]
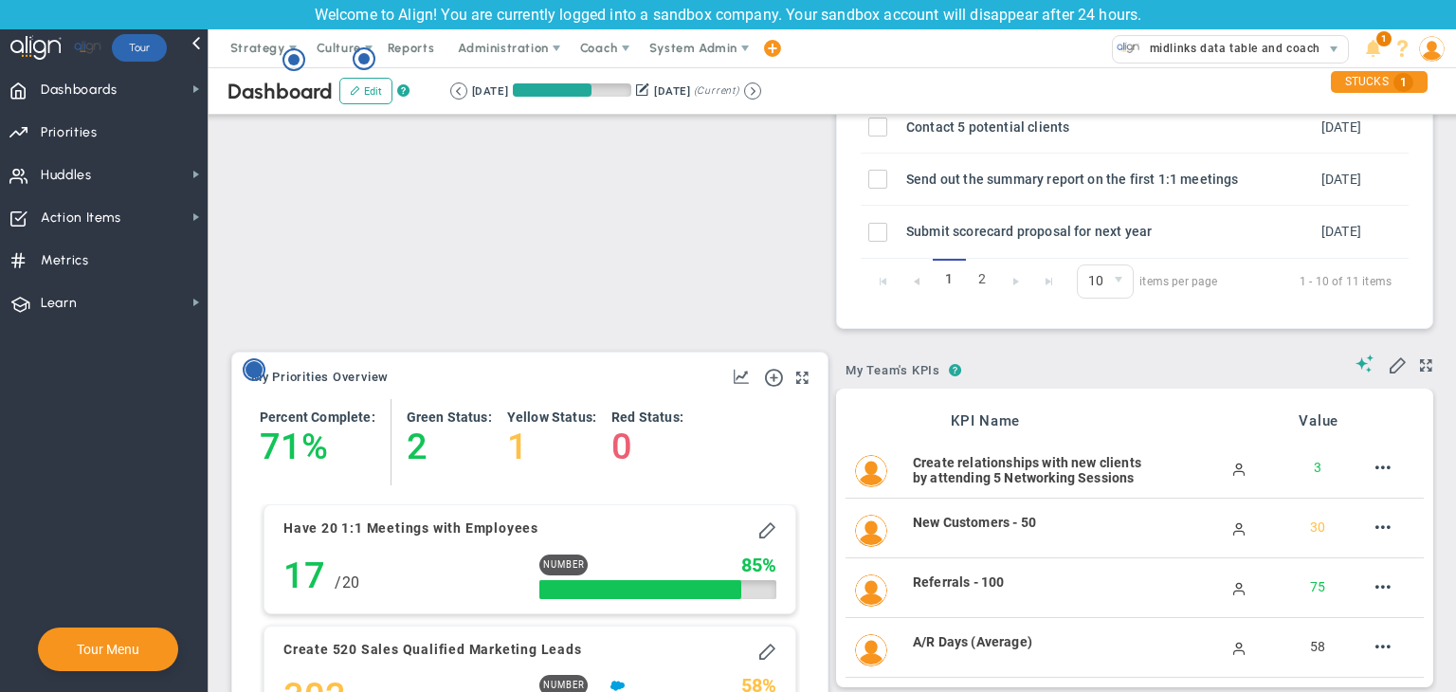
click at [260, 372] on circle "Hotspot (open by clicking or pressing space/enter)" at bounding box center [253, 369] width 17 height 17
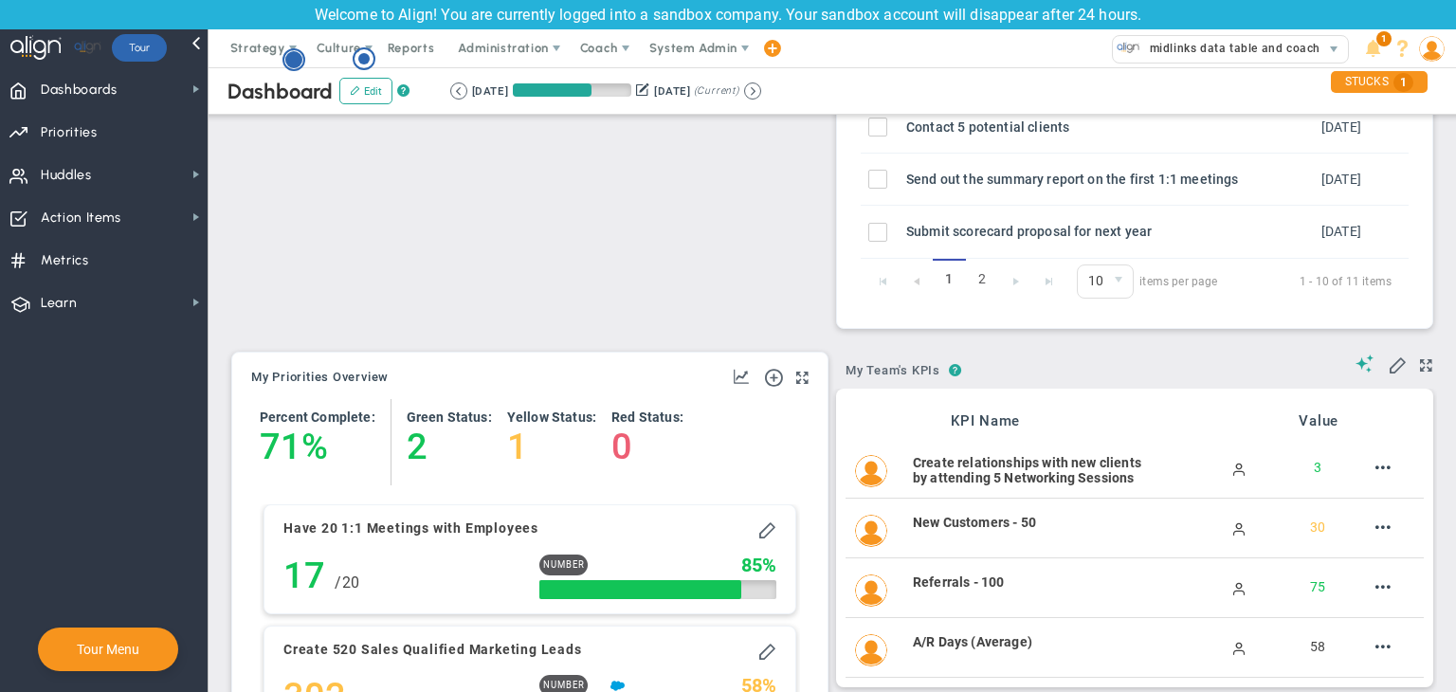
scroll to position [0, 0]
click at [300, 61] on circle "Hotspot (open by clicking or pressing space/enter)" at bounding box center [293, 59] width 17 height 17
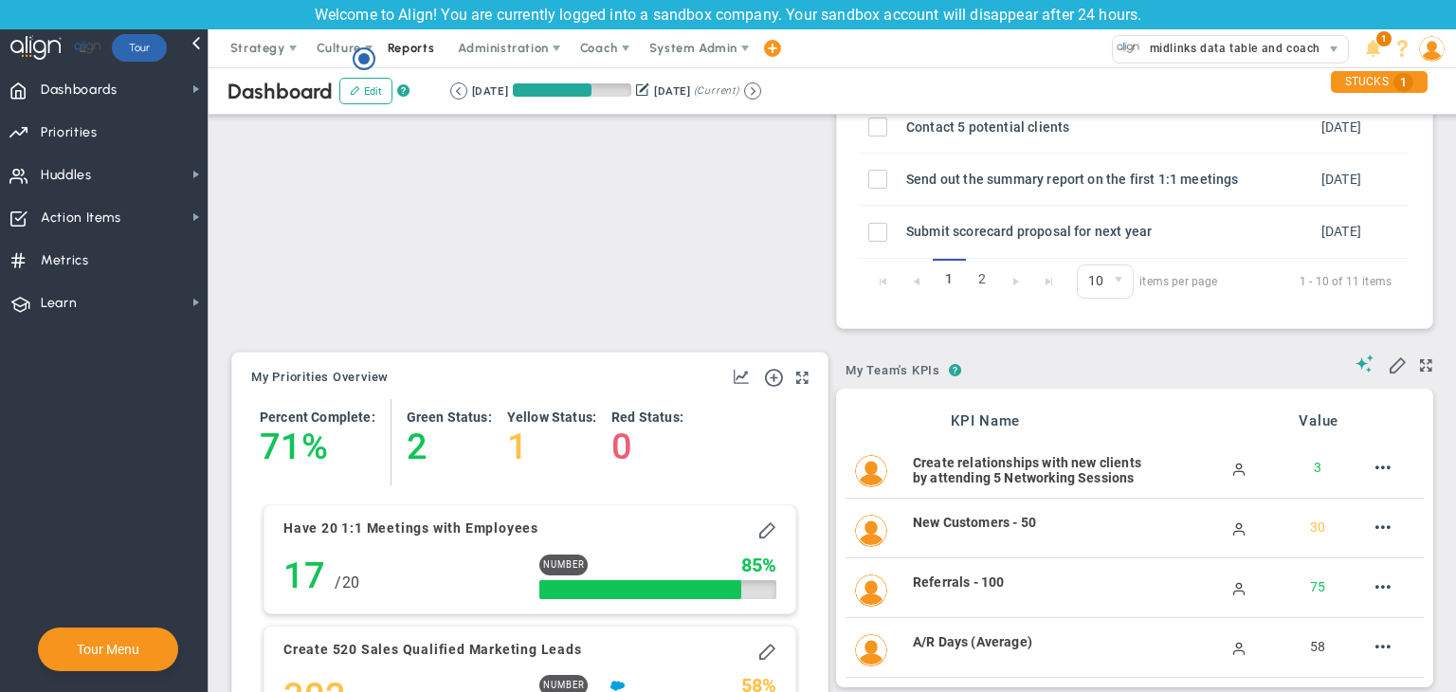
click at [364, 58] on circle "Hotspot (open by clicking or pressing space/enter)" at bounding box center [363, 58] width 11 height 11
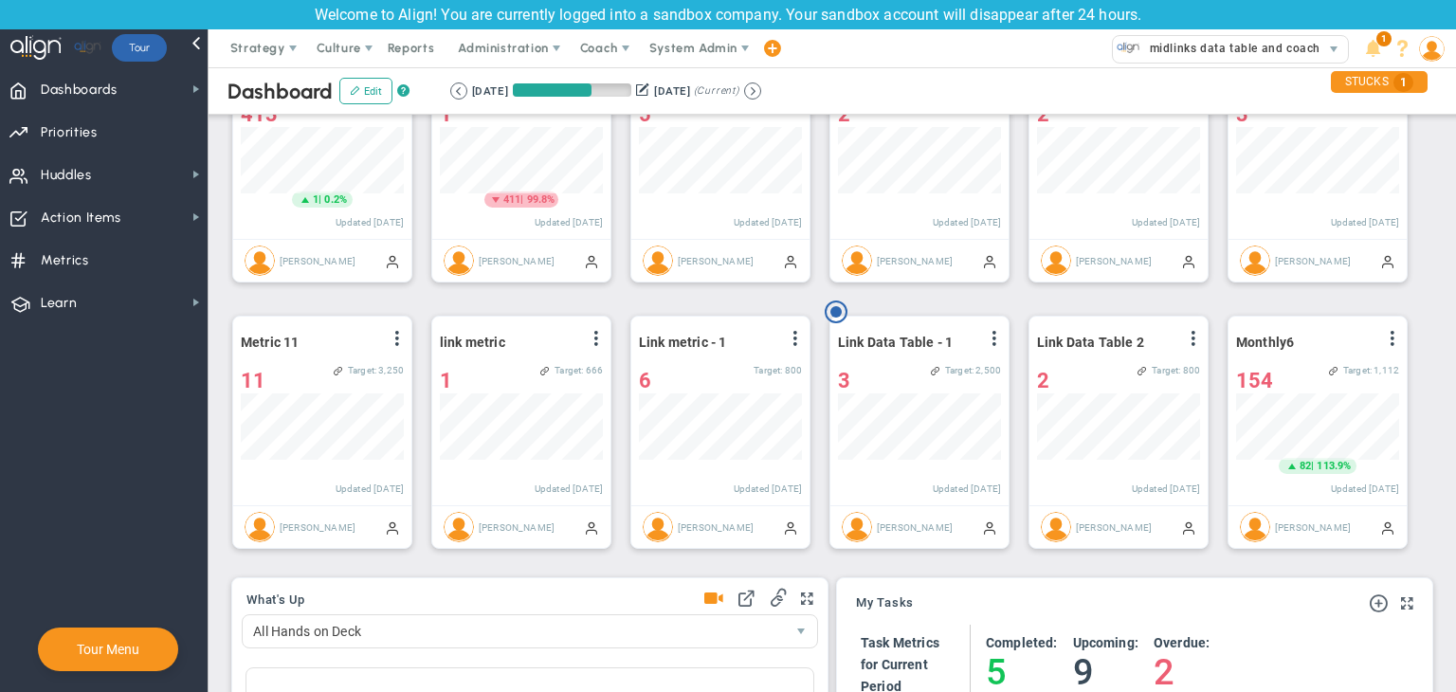
scroll to position [569, 0]
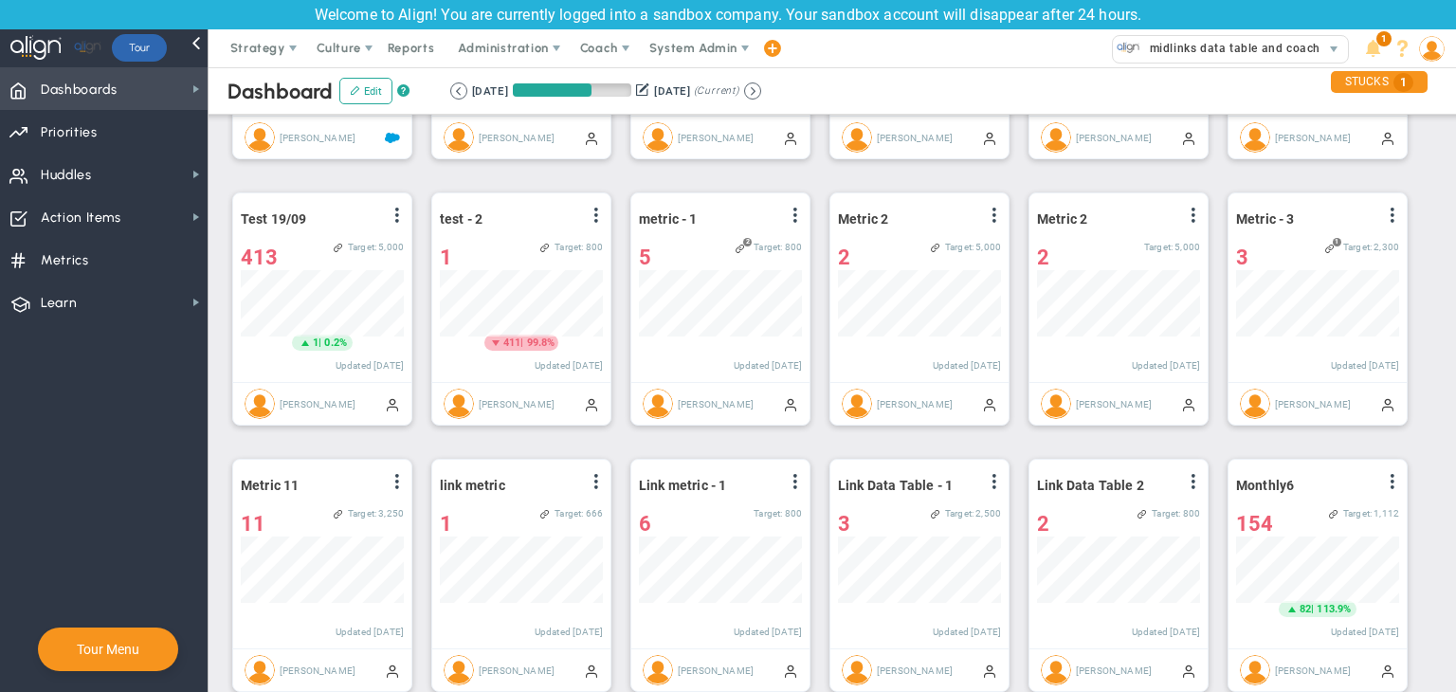
click at [190, 99] on span "Dashboards Dashboards" at bounding box center [104, 88] width 208 height 43
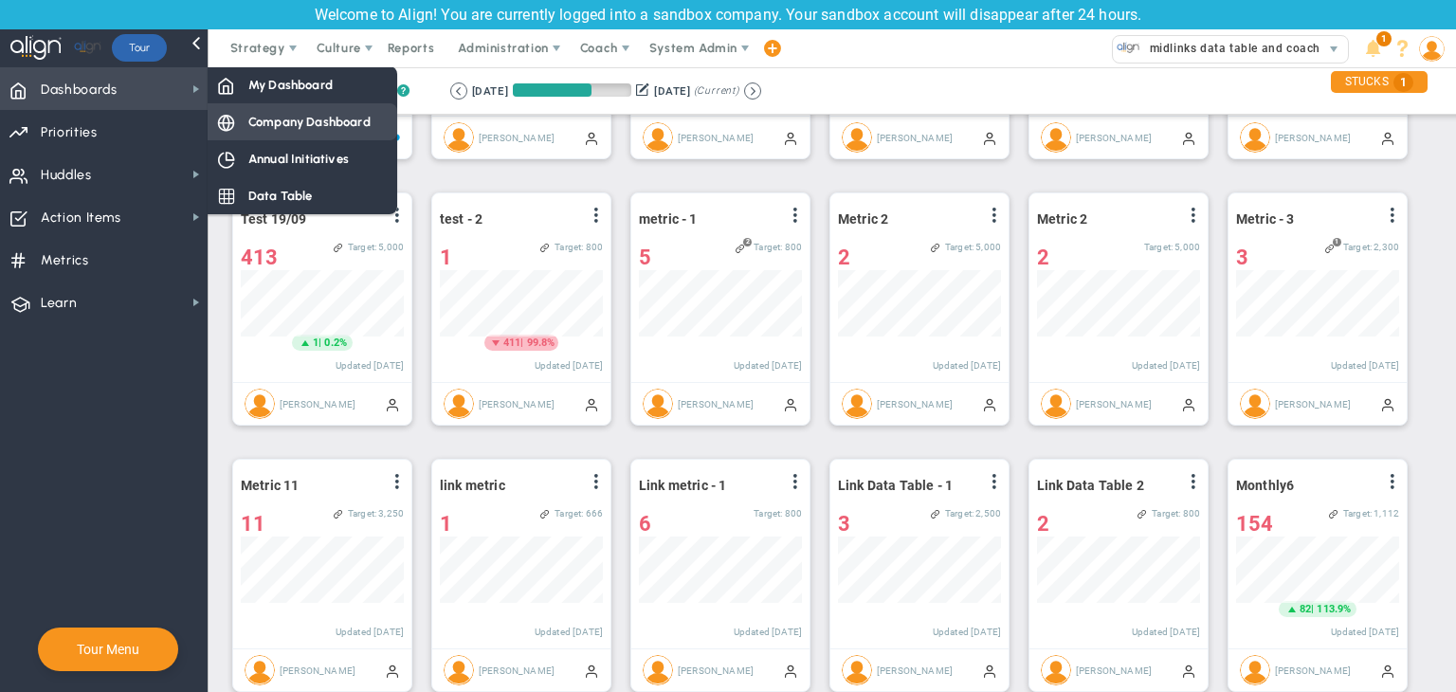
click at [250, 114] on span "Company Dashboard" at bounding box center [309, 122] width 122 height 18
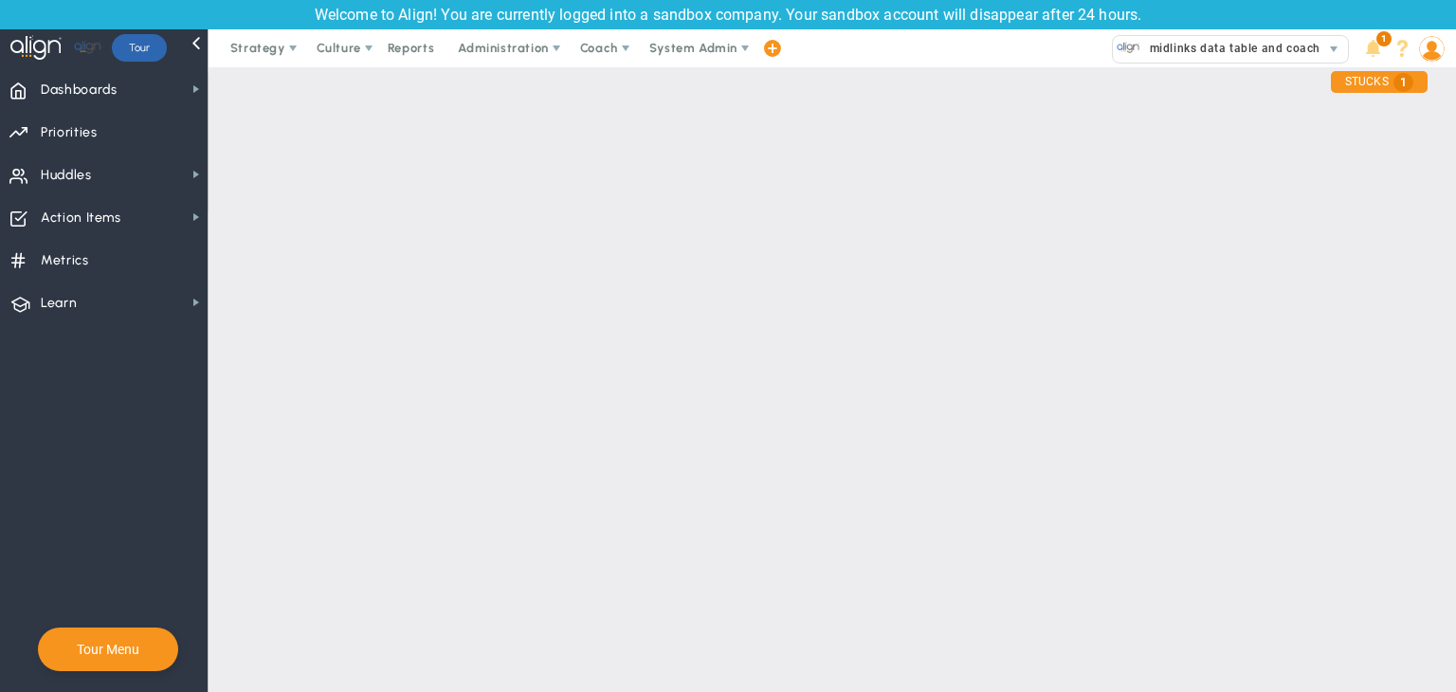
scroll to position [0, 0]
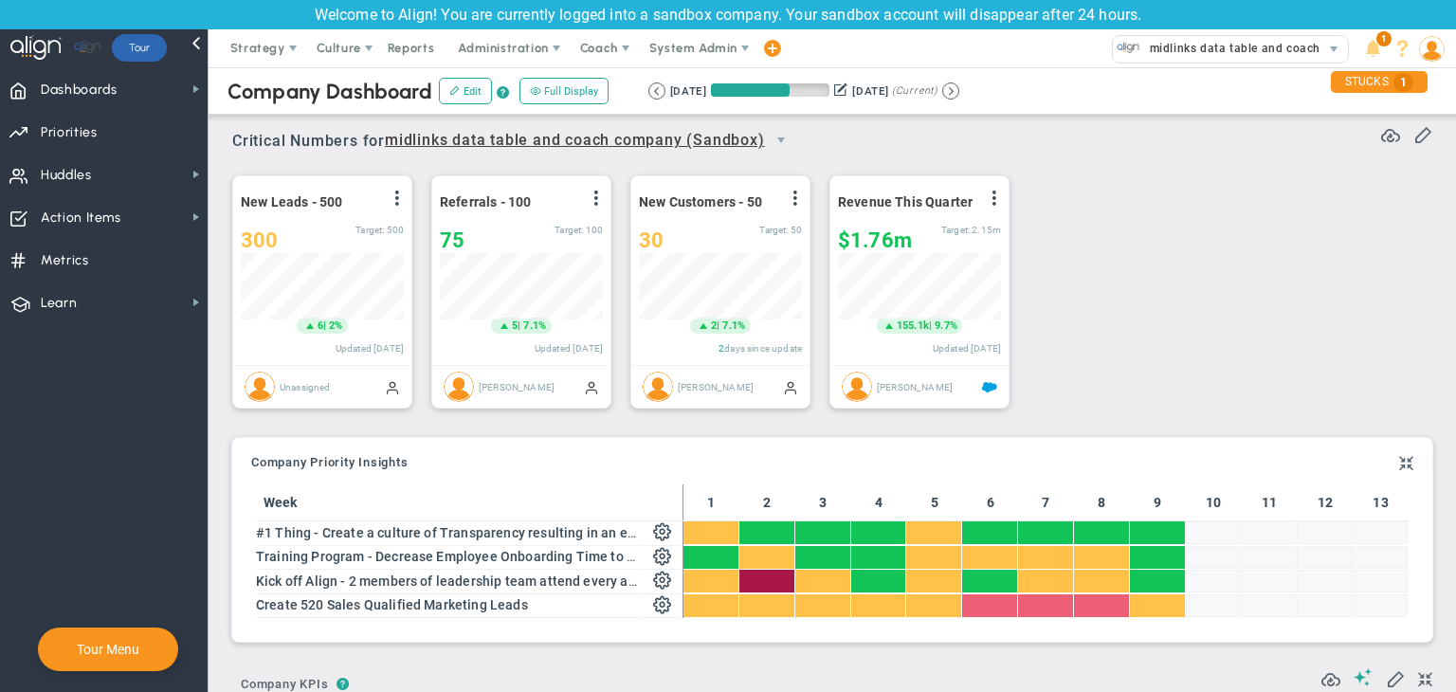
scroll to position [65, 163]
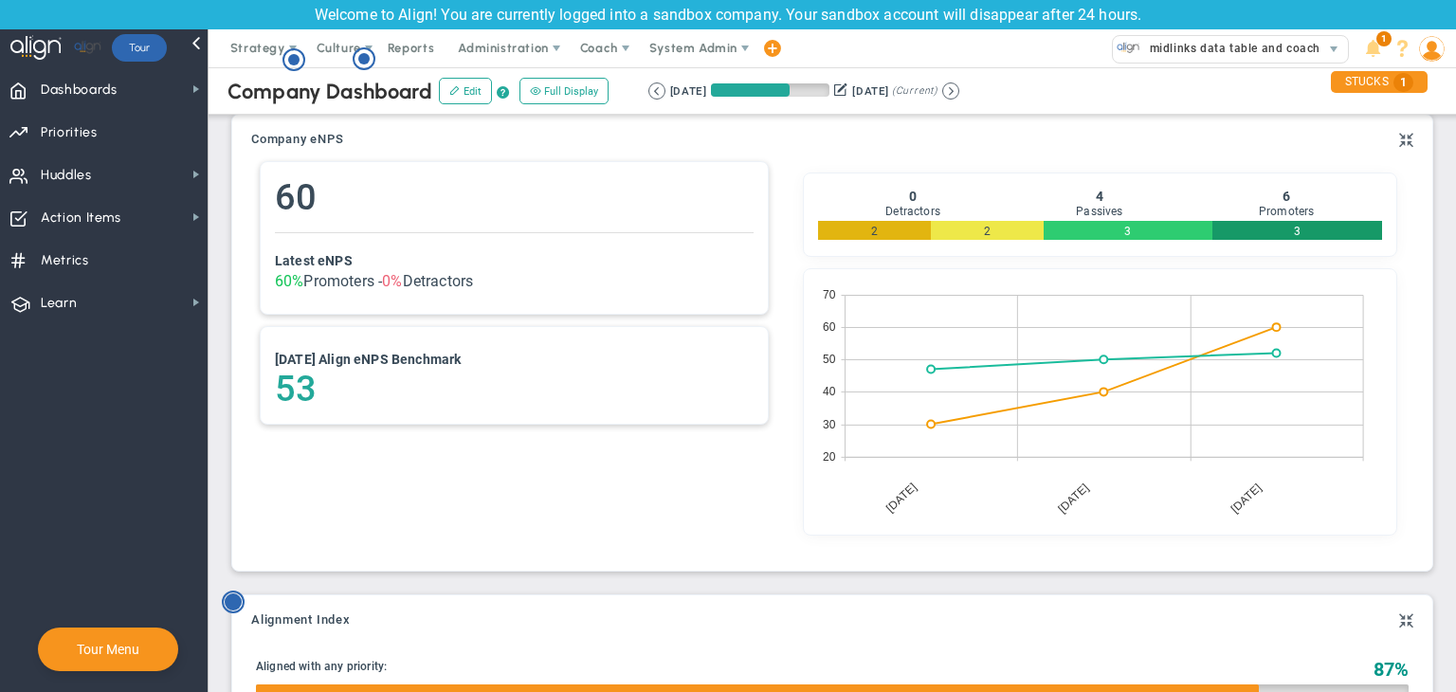
click at [238, 598] on circle "Hotspot (open by clicking or pressing space/enter)" at bounding box center [233, 601] width 17 height 17
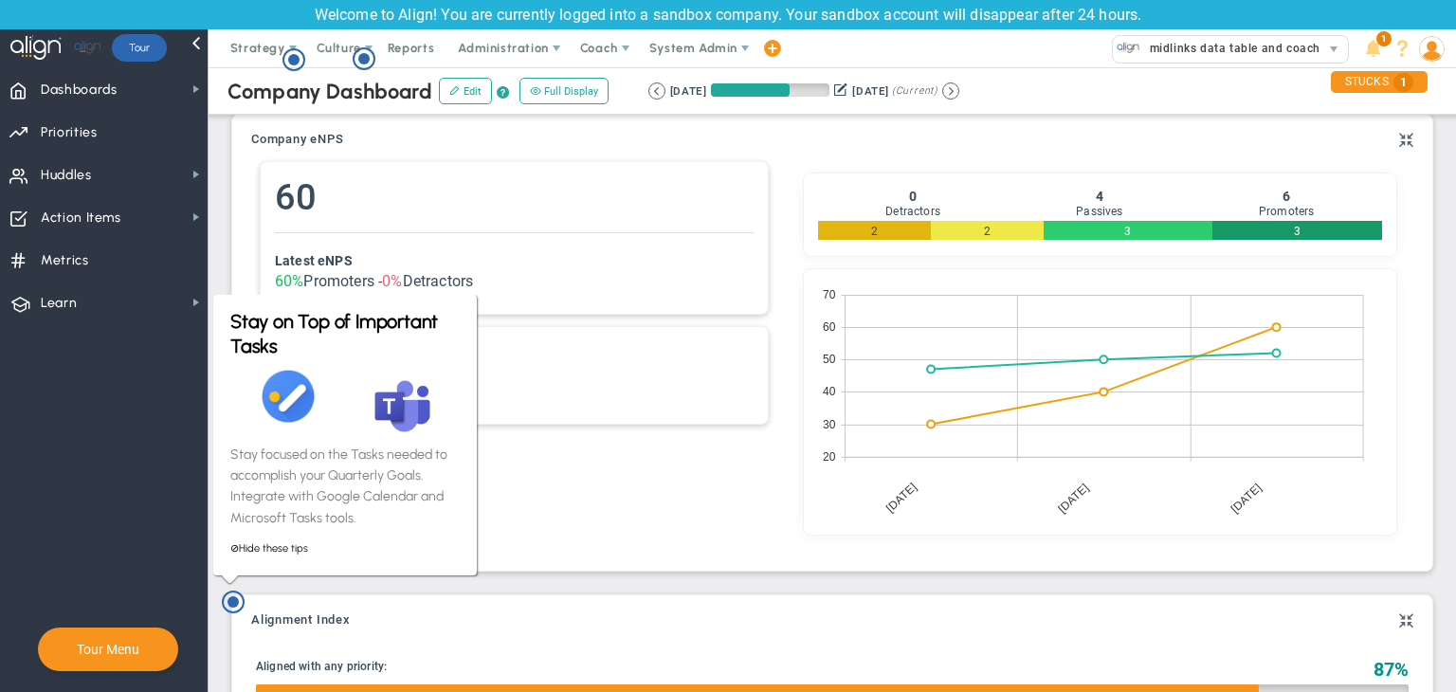
click at [531, 562] on div "Company eNPS No Employee Net Promoter Score to show. 60 Latest eNPS 60% Promote…" at bounding box center [832, 343] width 1200 height 456
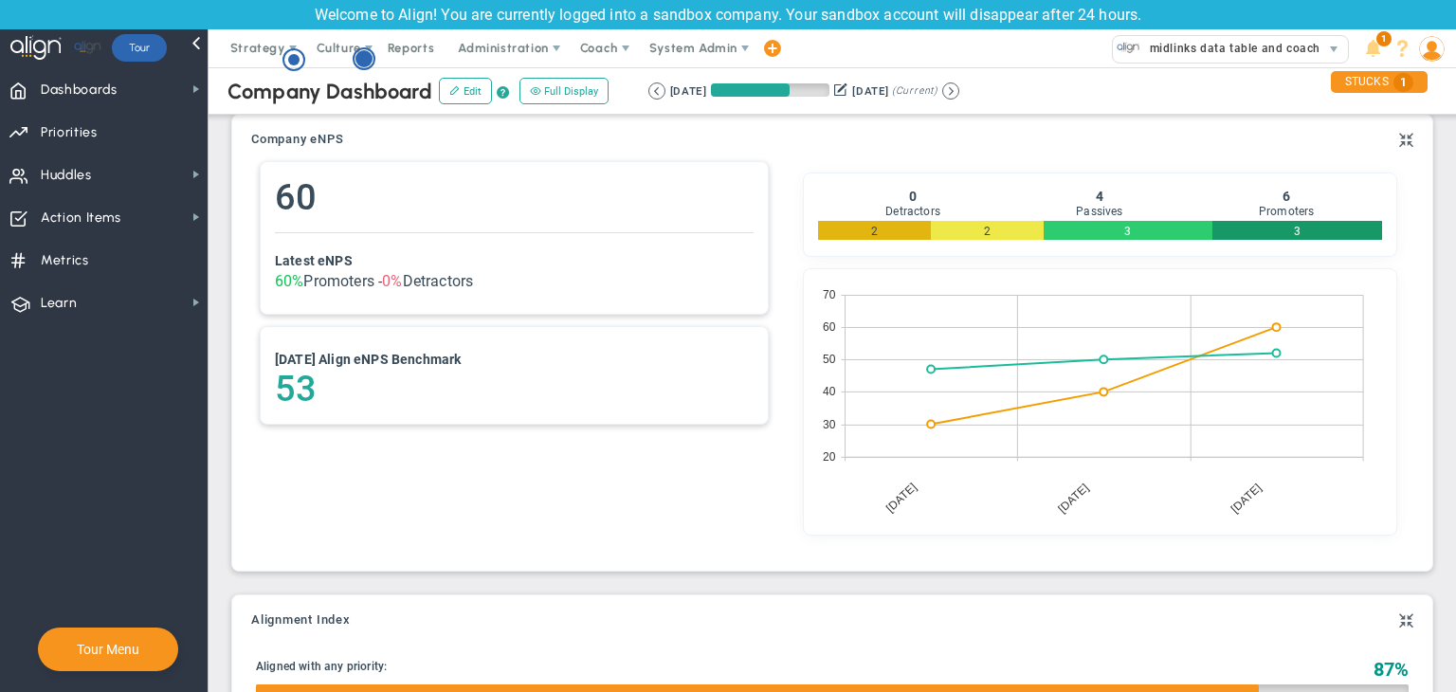
click at [369, 67] on circle "Hotspot (open by clicking or pressing space/enter)" at bounding box center [364, 58] width 21 height 21
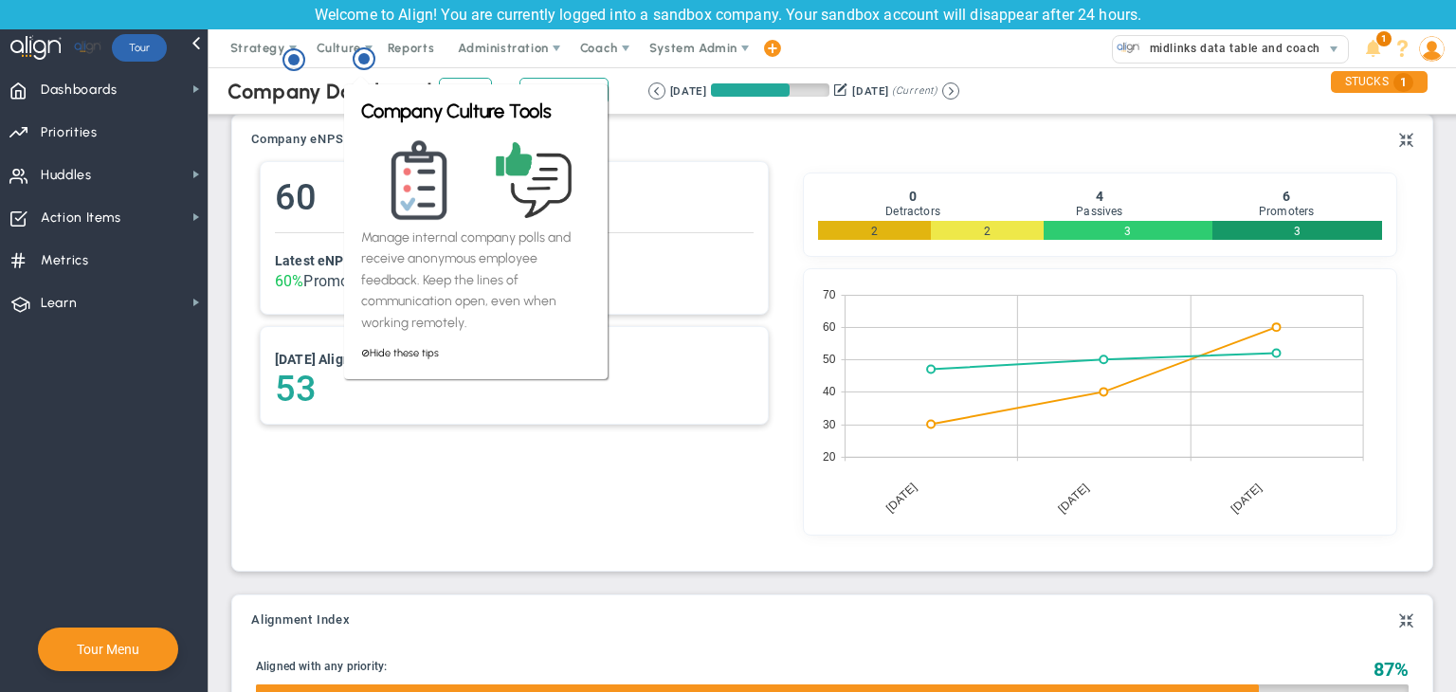
click at [295, 101] on span "Company Dashboard" at bounding box center [329, 92] width 205 height 26
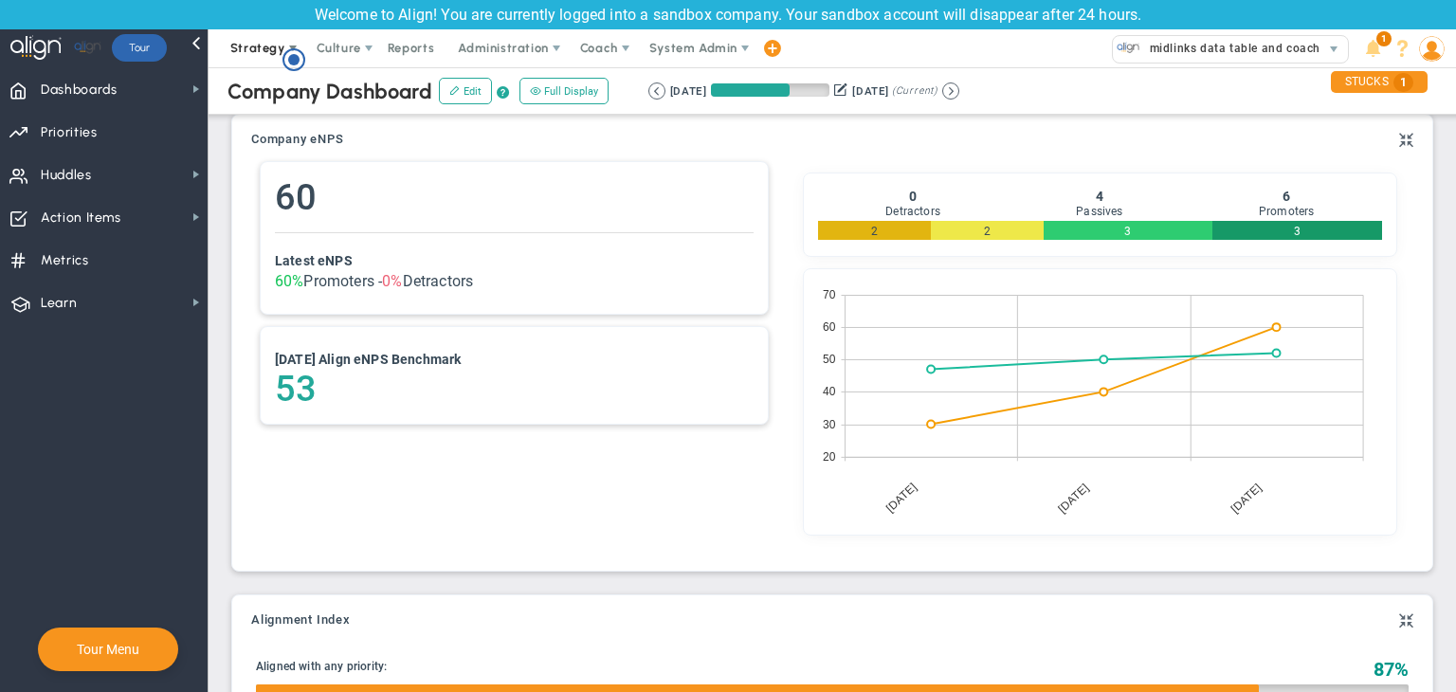
click at [281, 57] on span "Strategy" at bounding box center [259, 48] width 86 height 38
click at [553, 156] on div "60 Latest eNPS 60% Promoters - 0% Detractors [DATE] Align eNPS Benchmark 53" at bounding box center [513, 299] width 535 height 294
click at [287, 58] on circle "Hotspot (open by clicking or pressing space/enter)" at bounding box center [293, 59] width 17 height 17
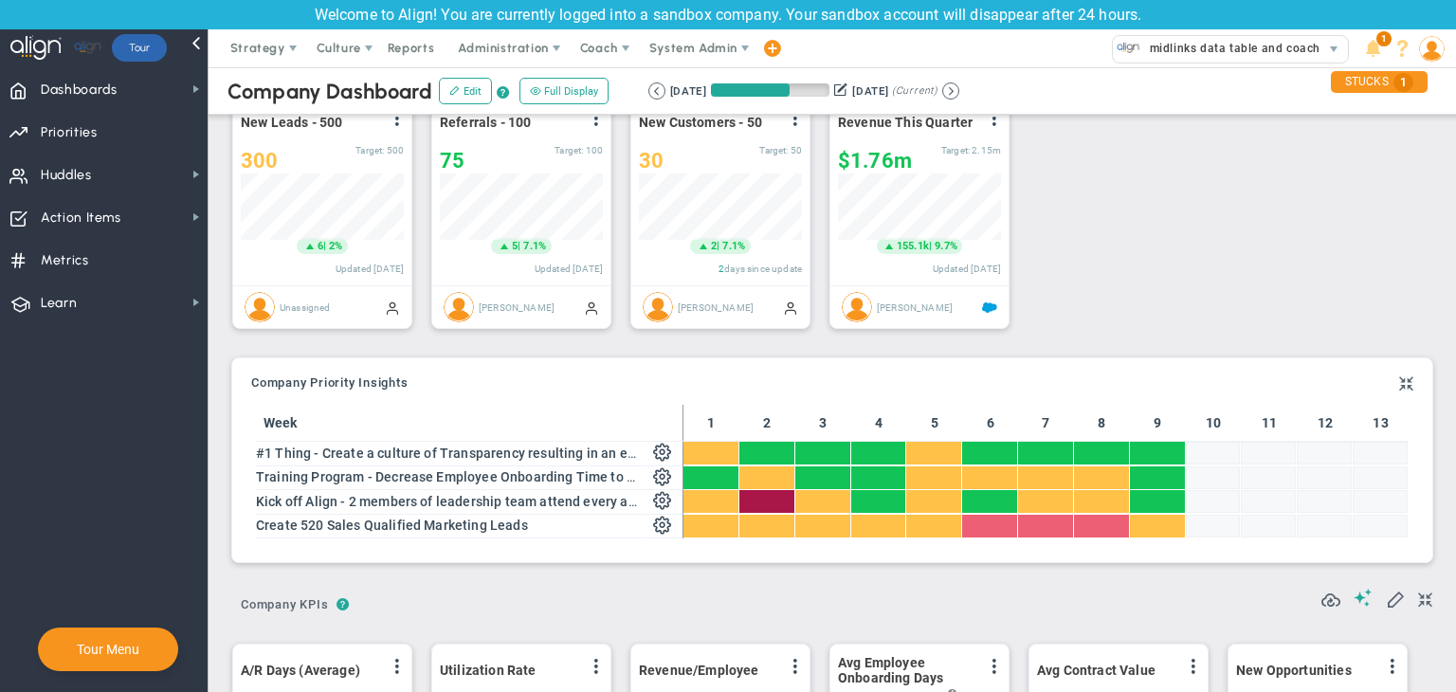
scroll to position [0, 0]
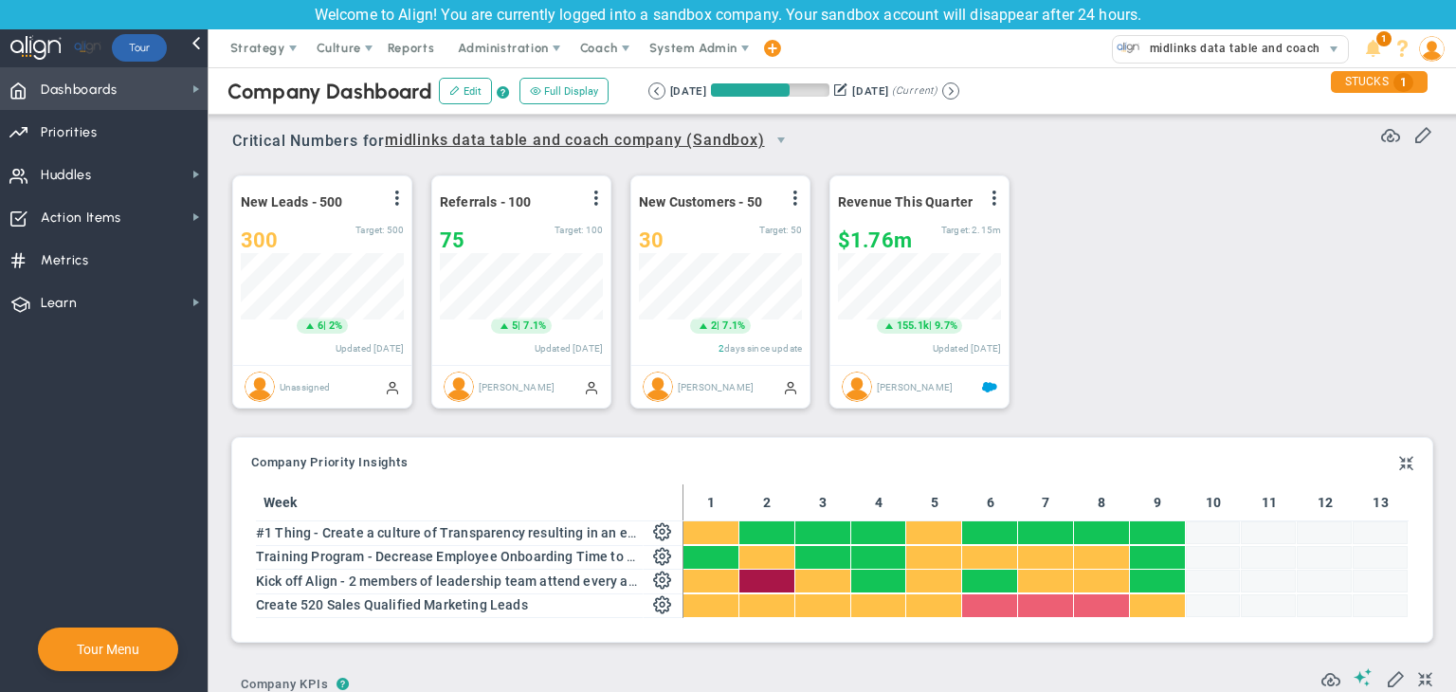
click at [129, 89] on span "Dashboards Dashboards" at bounding box center [104, 88] width 208 height 43
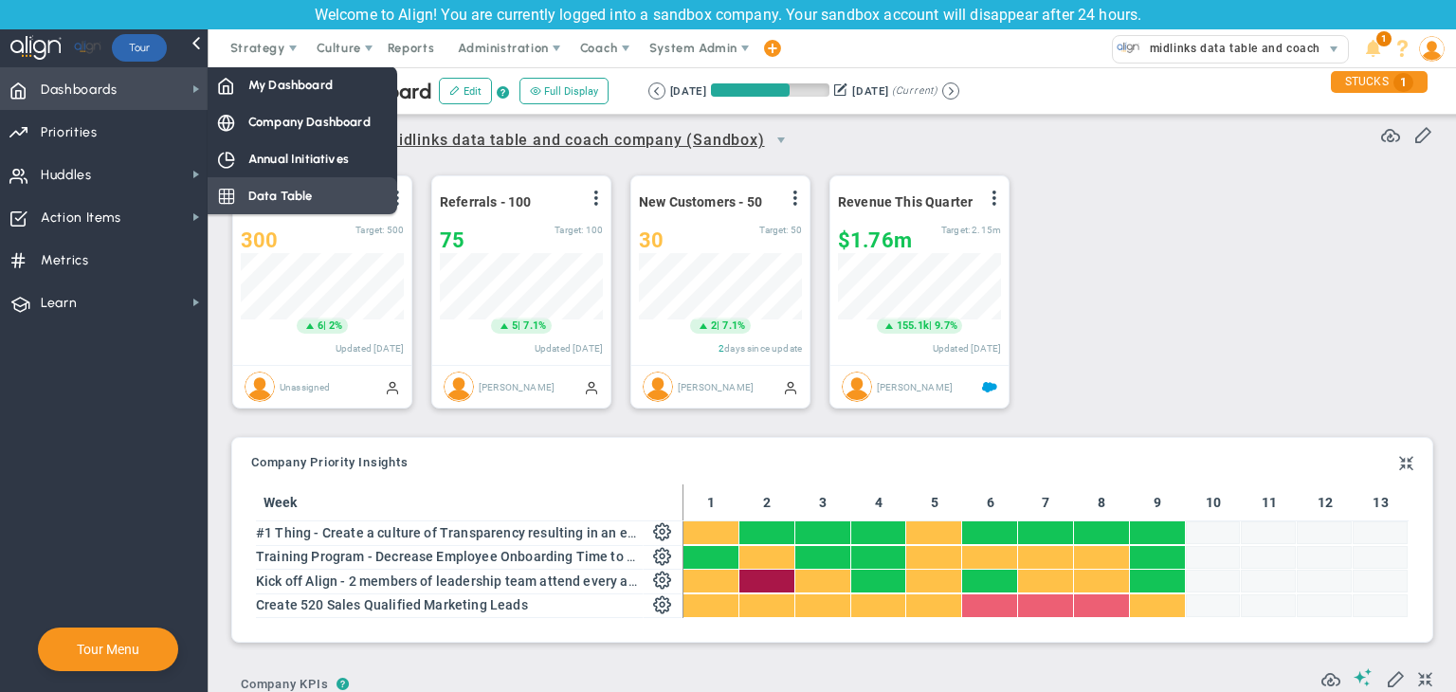
click at [270, 190] on span "Data Table" at bounding box center [280, 196] width 64 height 18
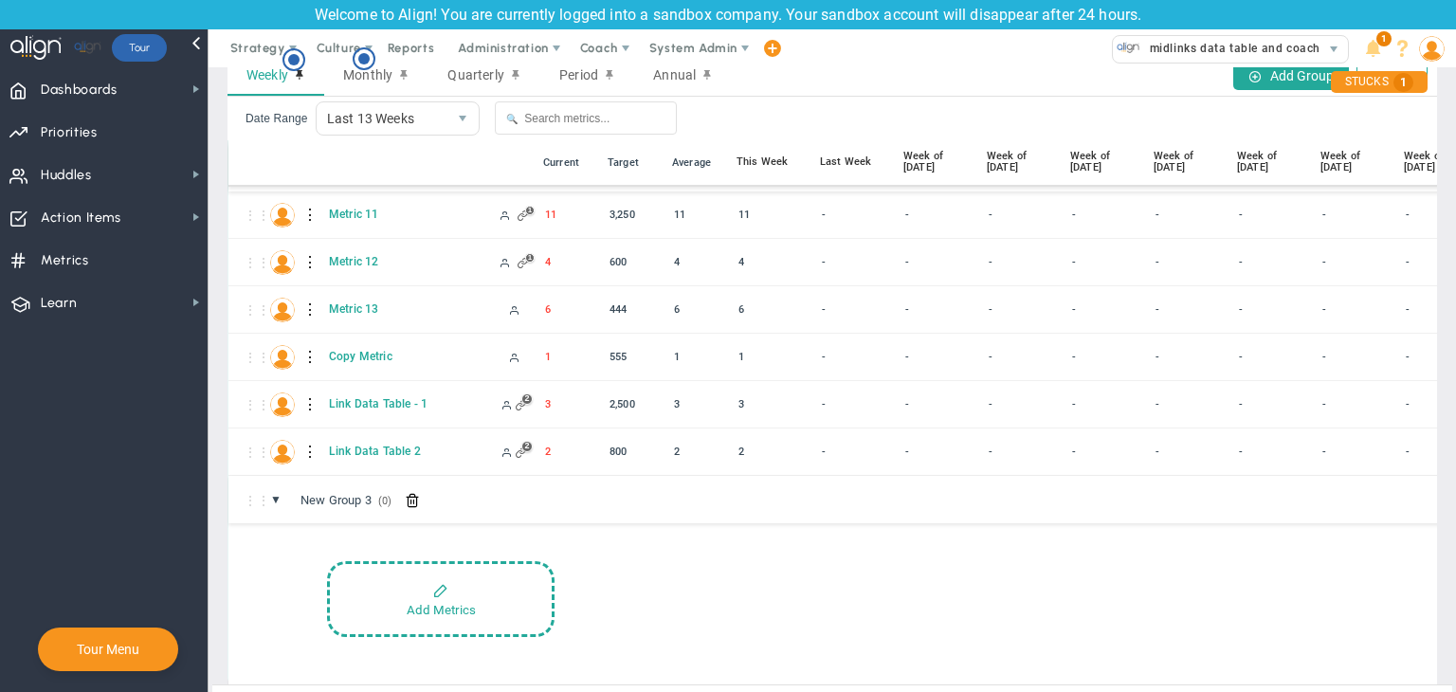
scroll to position [90, 0]
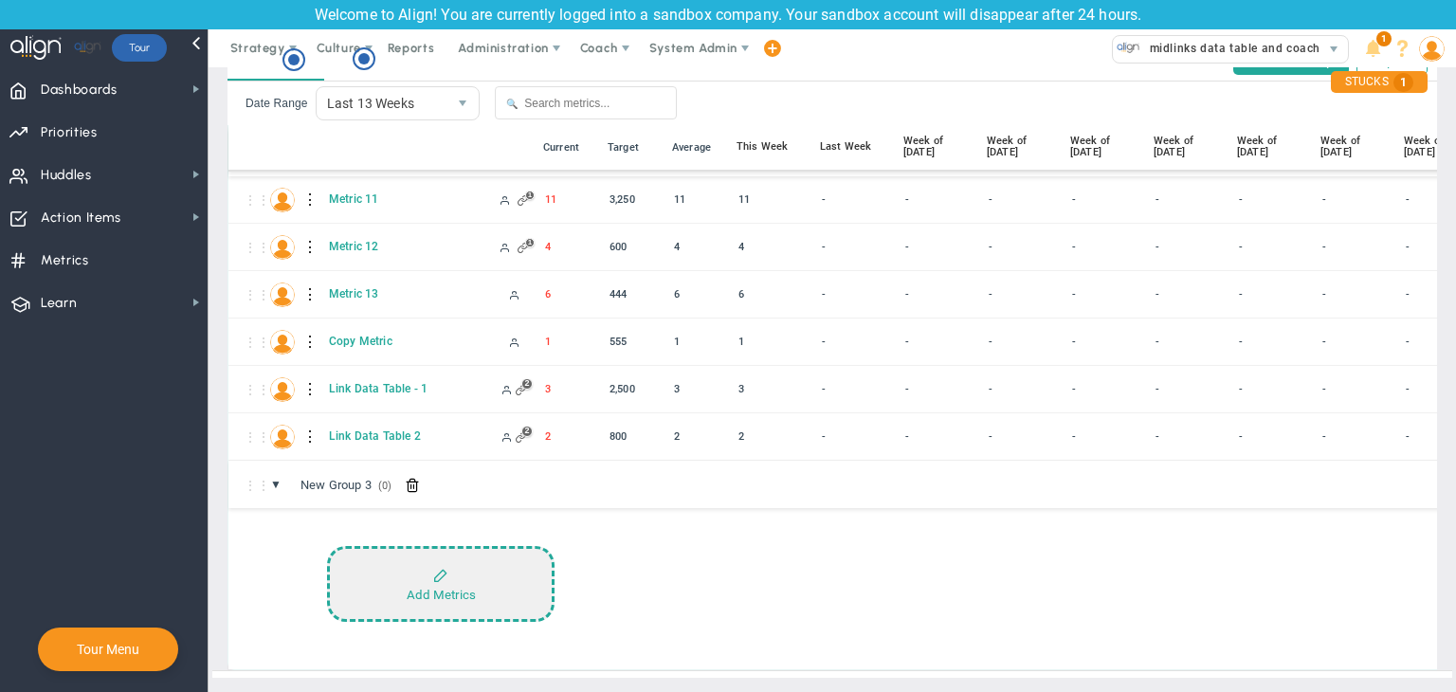
click at [499, 555] on button "Add Metrics" at bounding box center [440, 584] width 227 height 76
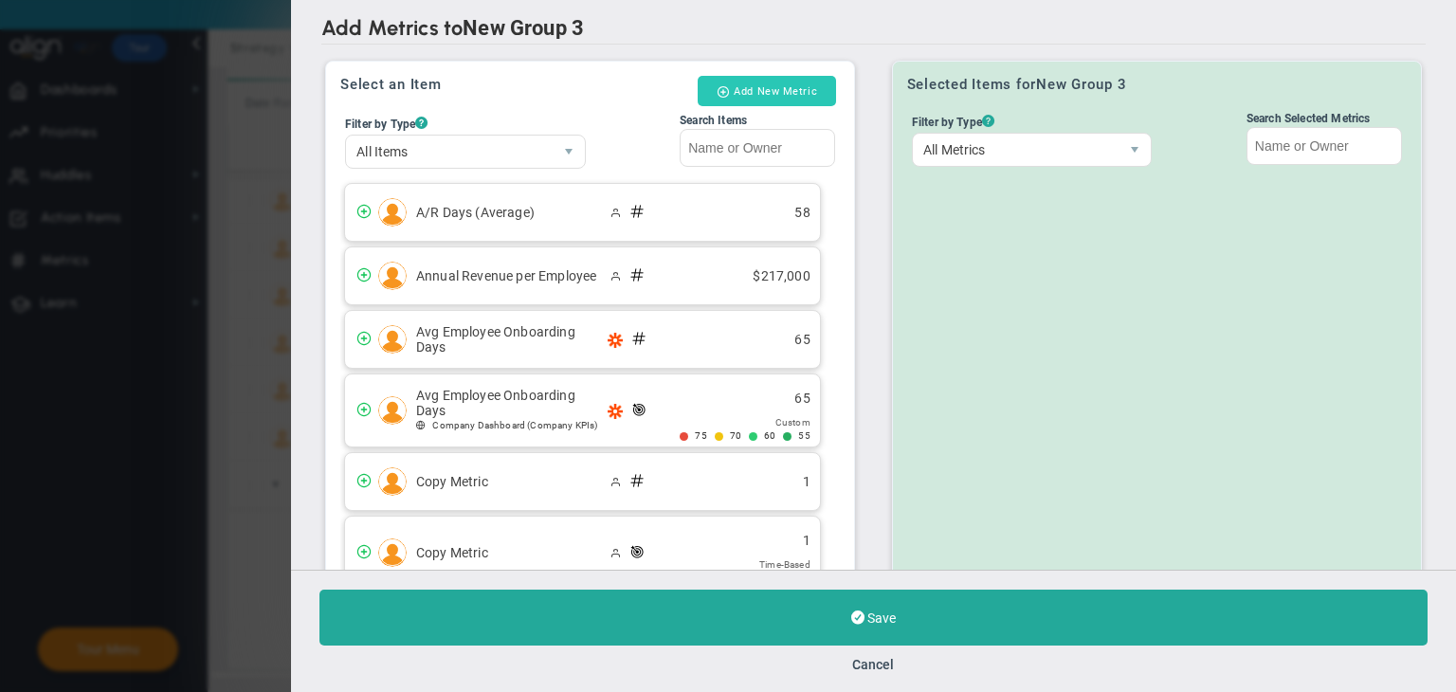
click at [773, 96] on button "Add New Metric" at bounding box center [767, 91] width 138 height 30
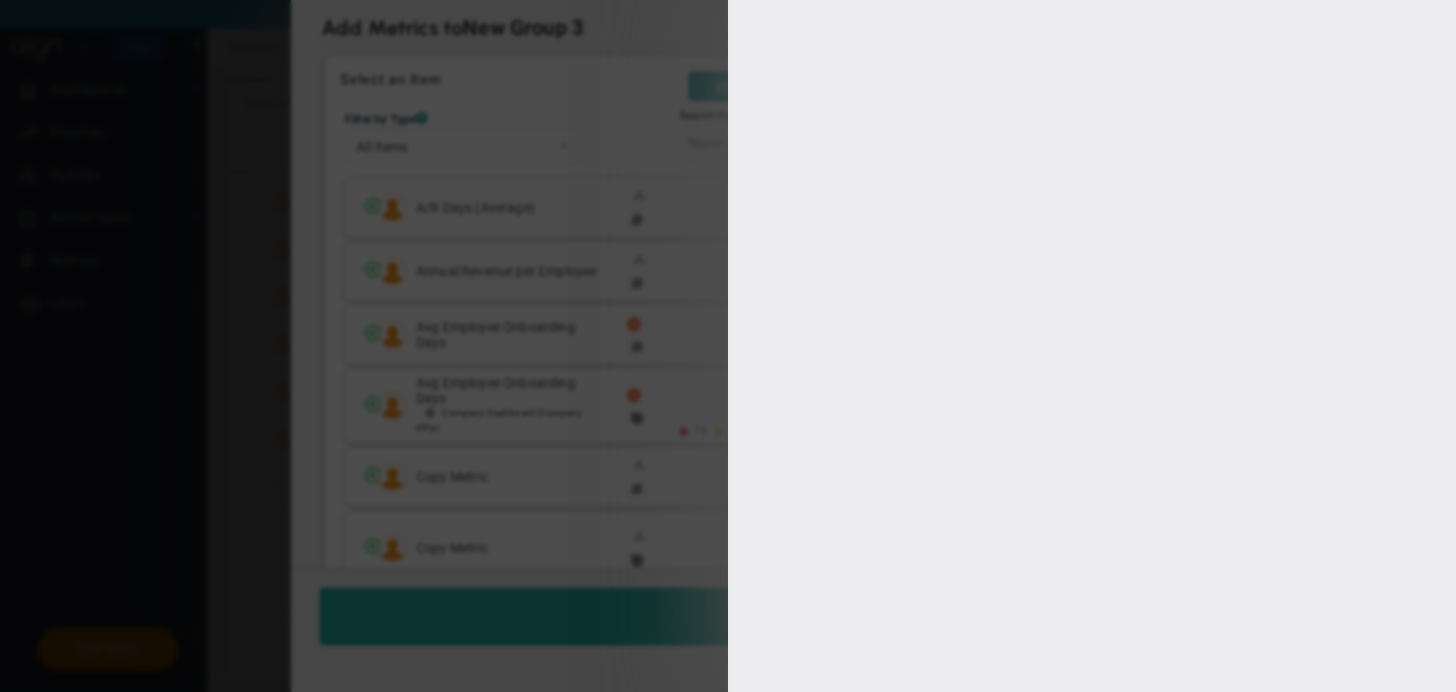
type input "[PERSON_NAME]"
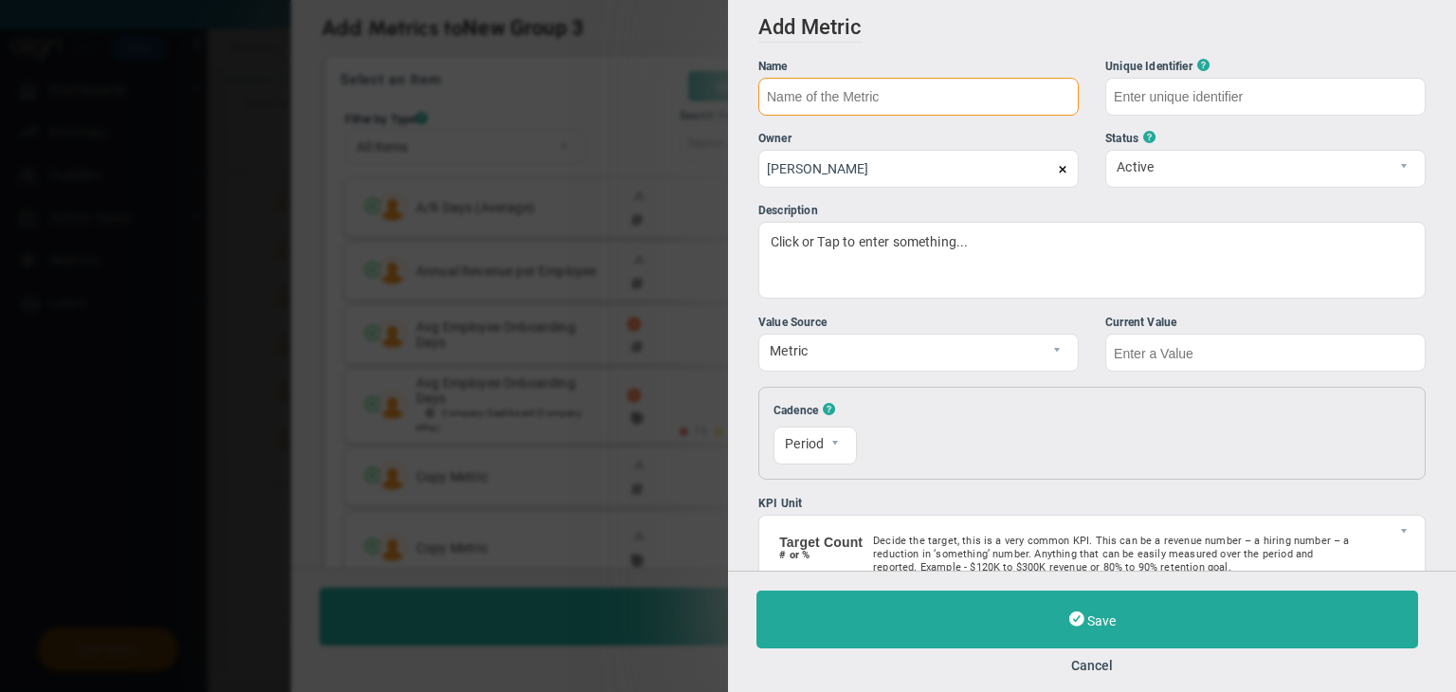
click at [958, 84] on input "text" at bounding box center [918, 97] width 320 height 38
type input "Test 19/09"
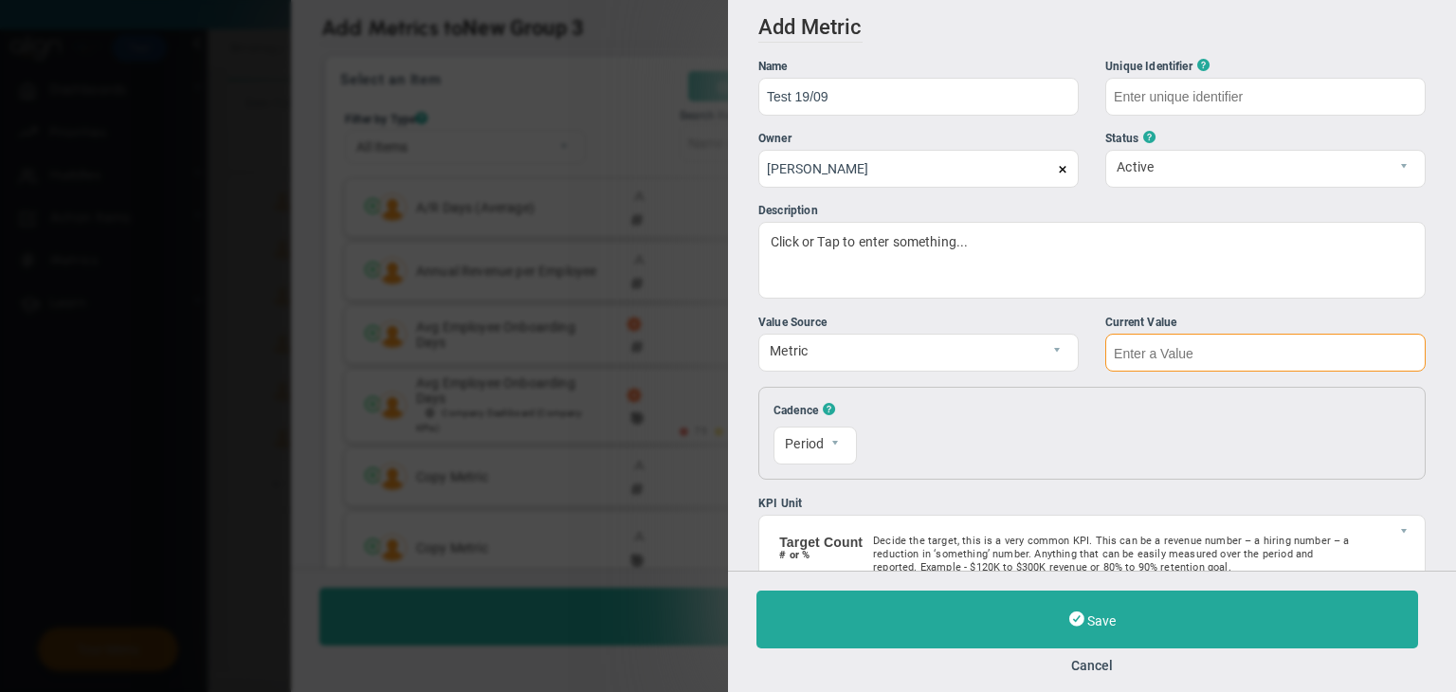
click at [1151, 345] on input "text" at bounding box center [1265, 353] width 320 height 38
type input "Test-19/09.2"
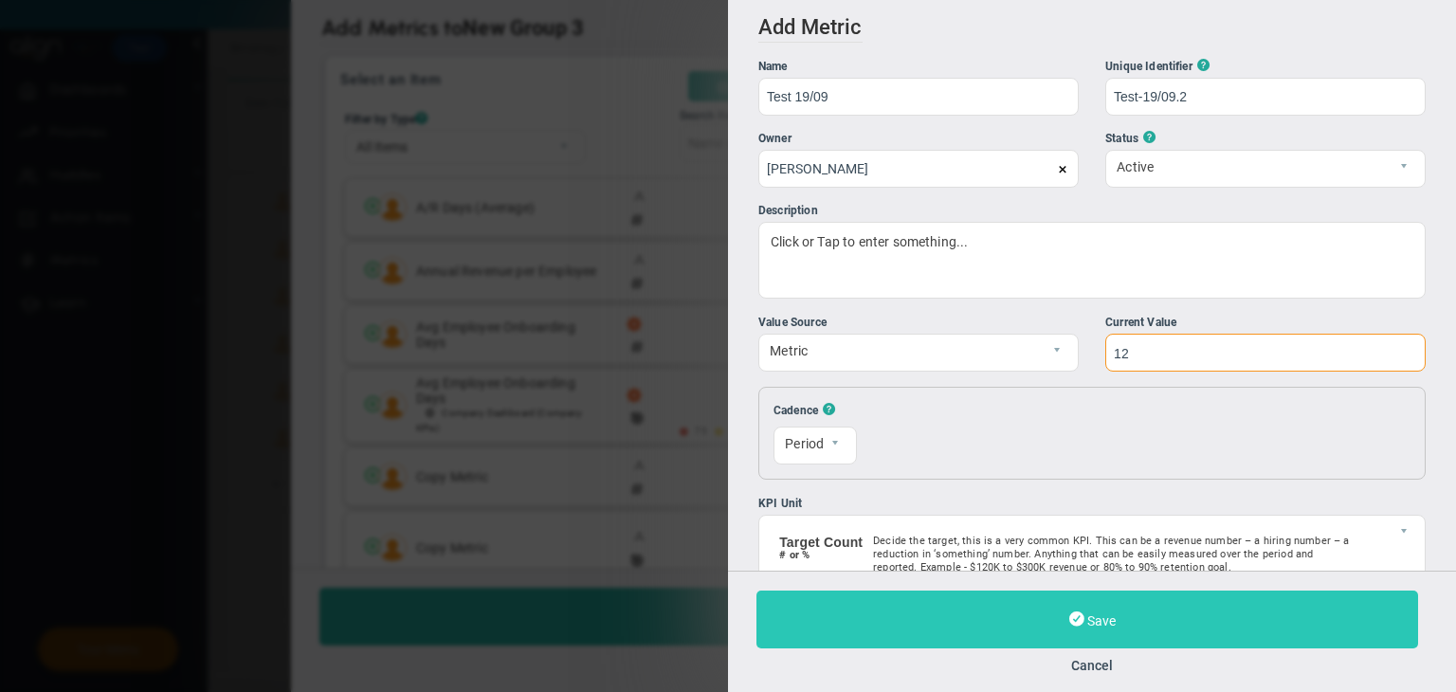
type input "12"
click at [1187, 593] on button "Save" at bounding box center [1087, 619] width 662 height 58
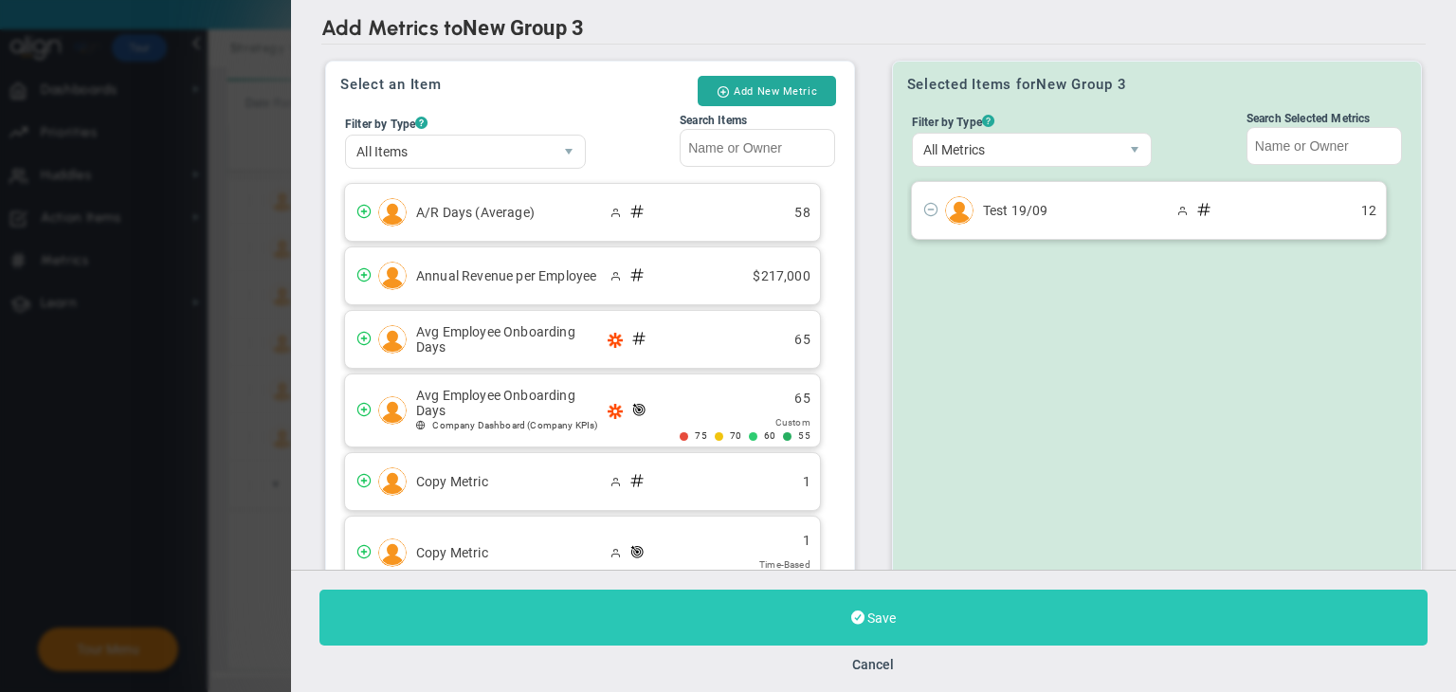
click at [1006, 622] on button "Save" at bounding box center [873, 618] width 1108 height 56
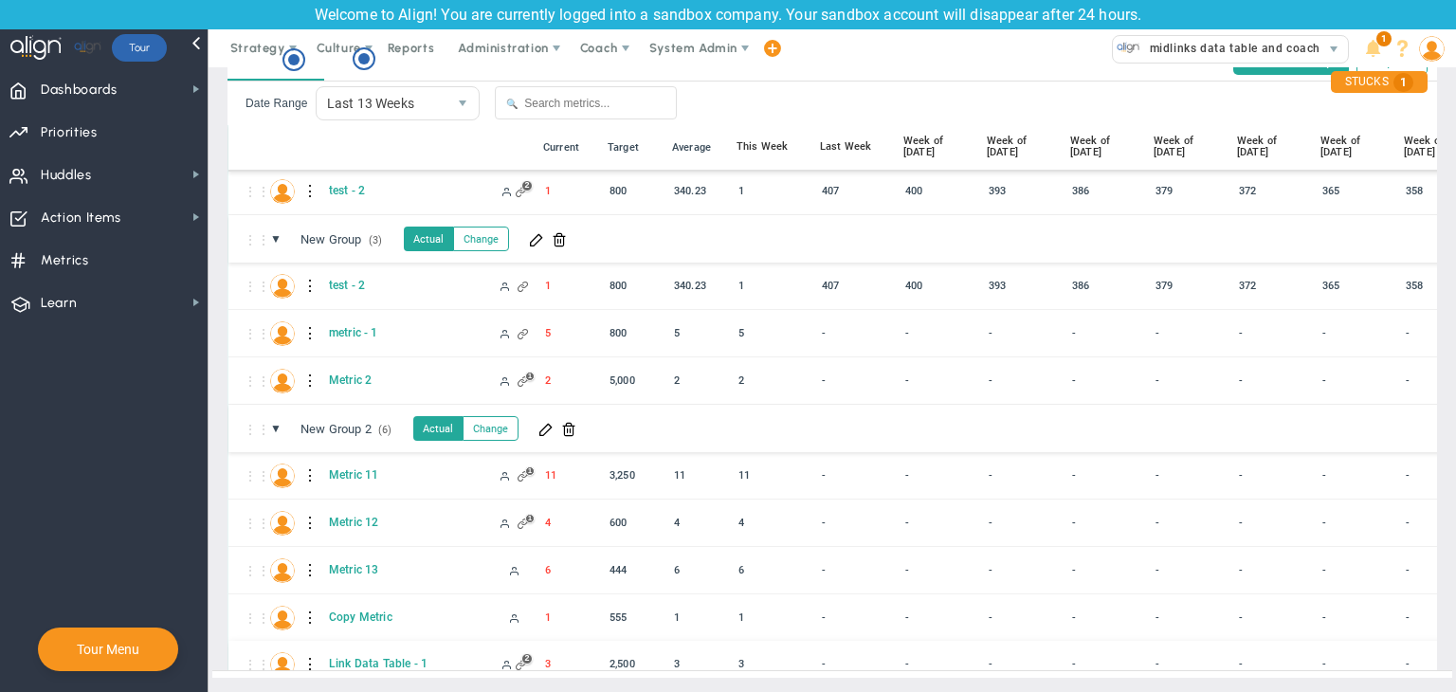
scroll to position [311, 0]
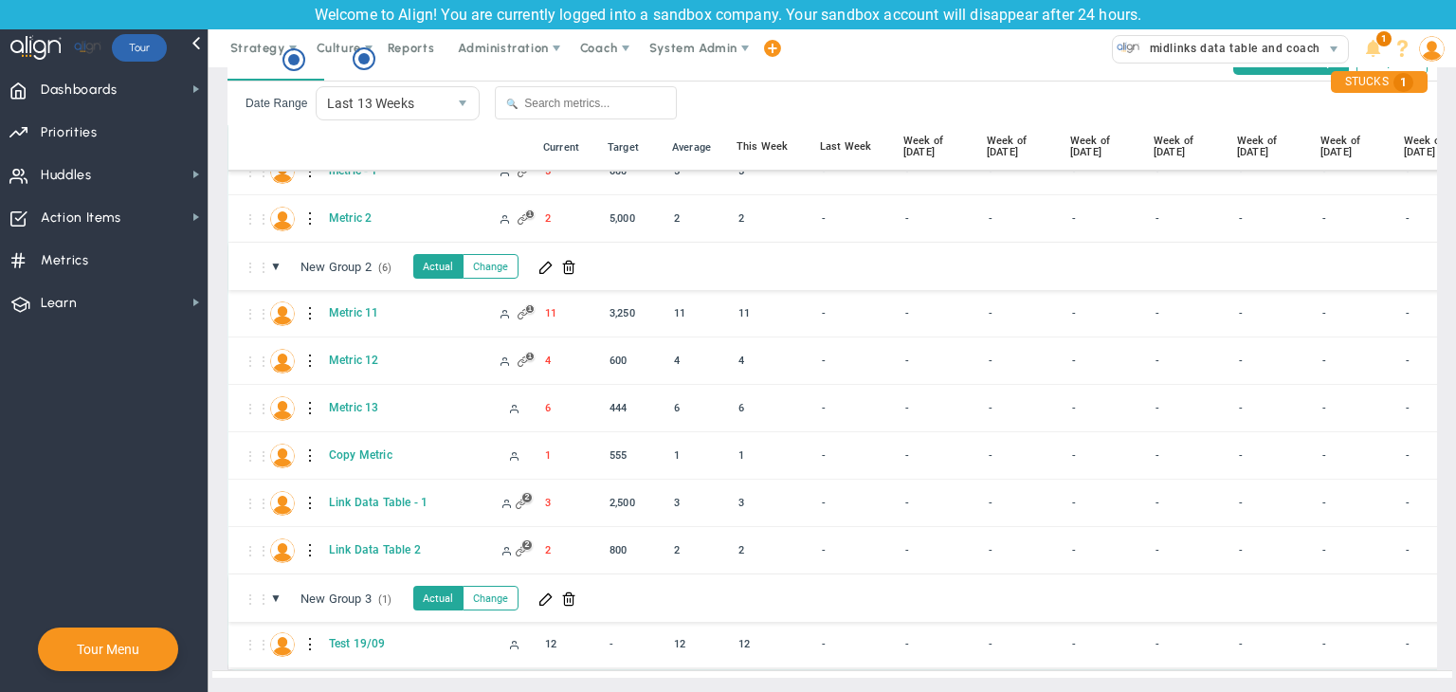
click at [309, 629] on div at bounding box center [310, 644] width 13 height 30
click at [341, 630] on span at bounding box center [344, 633] width 13 height 13
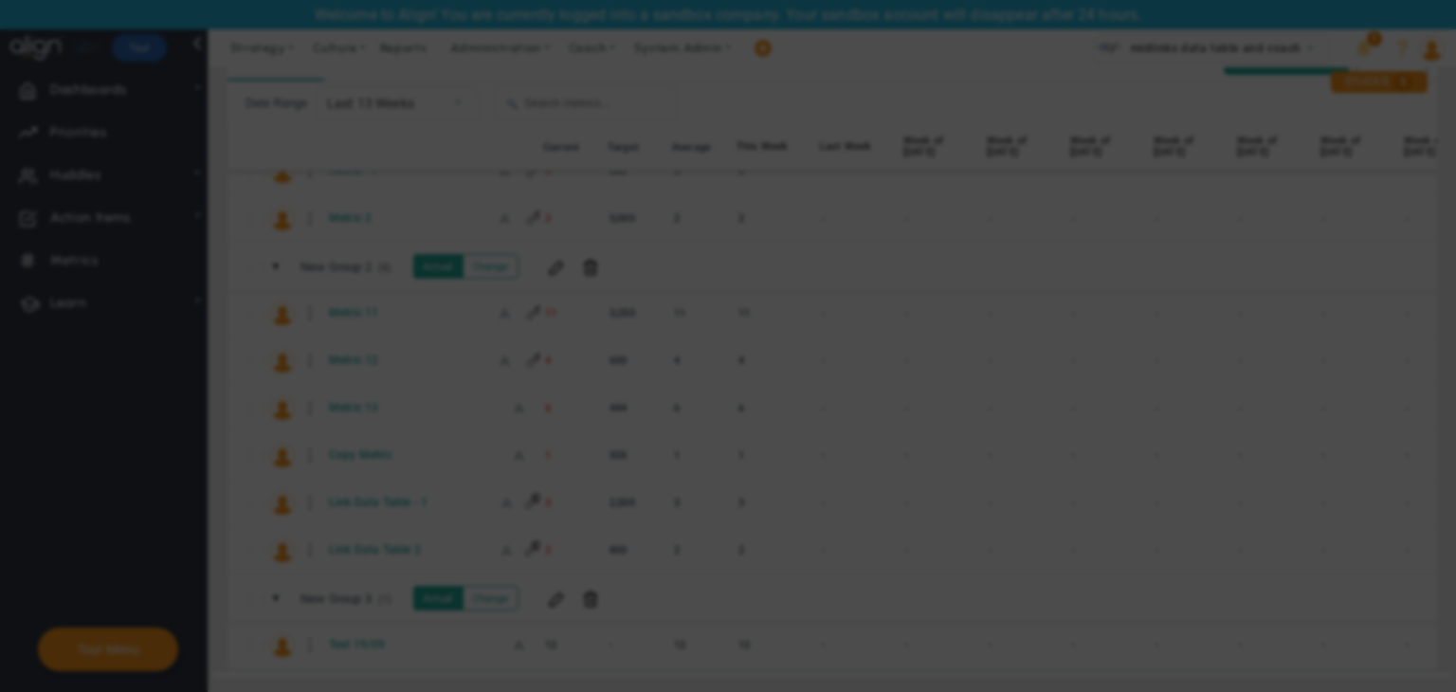
radio input "true"
type input "Test 19/09"
type input "Test-19/09.2"
type input "[PERSON_NAME]"
type input "12"
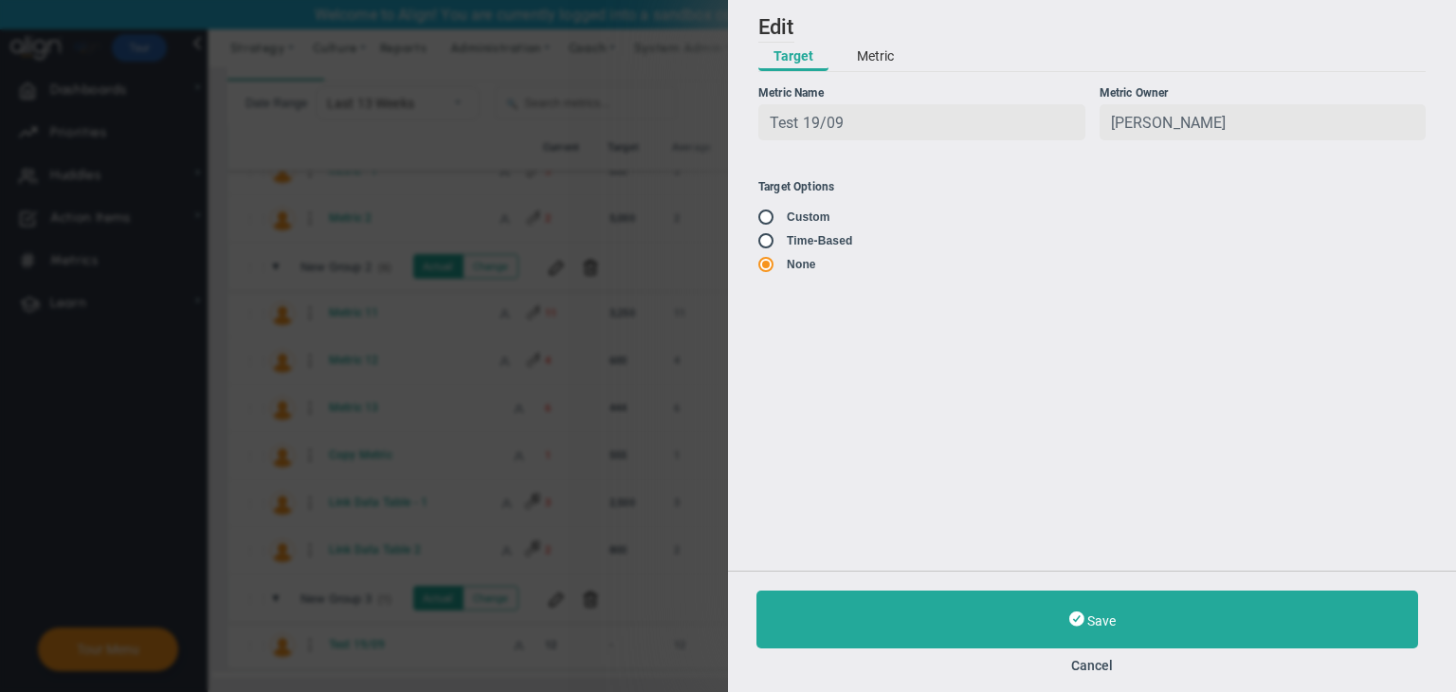
click at [875, 114] on div "Test 19/09" at bounding box center [921, 122] width 327 height 36
click at [881, 77] on div "Add Edit Metric Historical Values Target Metric Name Test 19/09 Unique Identifi…" at bounding box center [1092, 285] width 728 height 571
click at [891, 64] on button "Metric" at bounding box center [875, 57] width 67 height 28
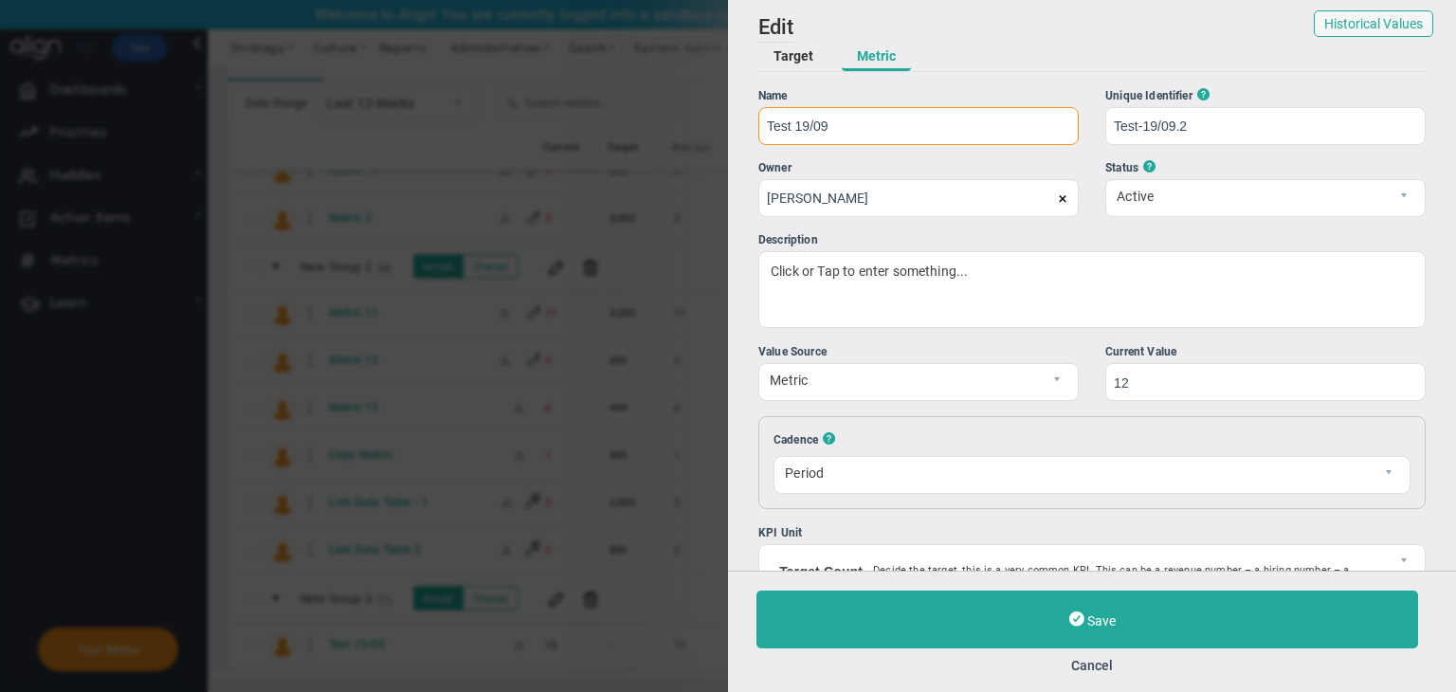
click at [868, 124] on input "Test 19/09" at bounding box center [918, 126] width 320 height 38
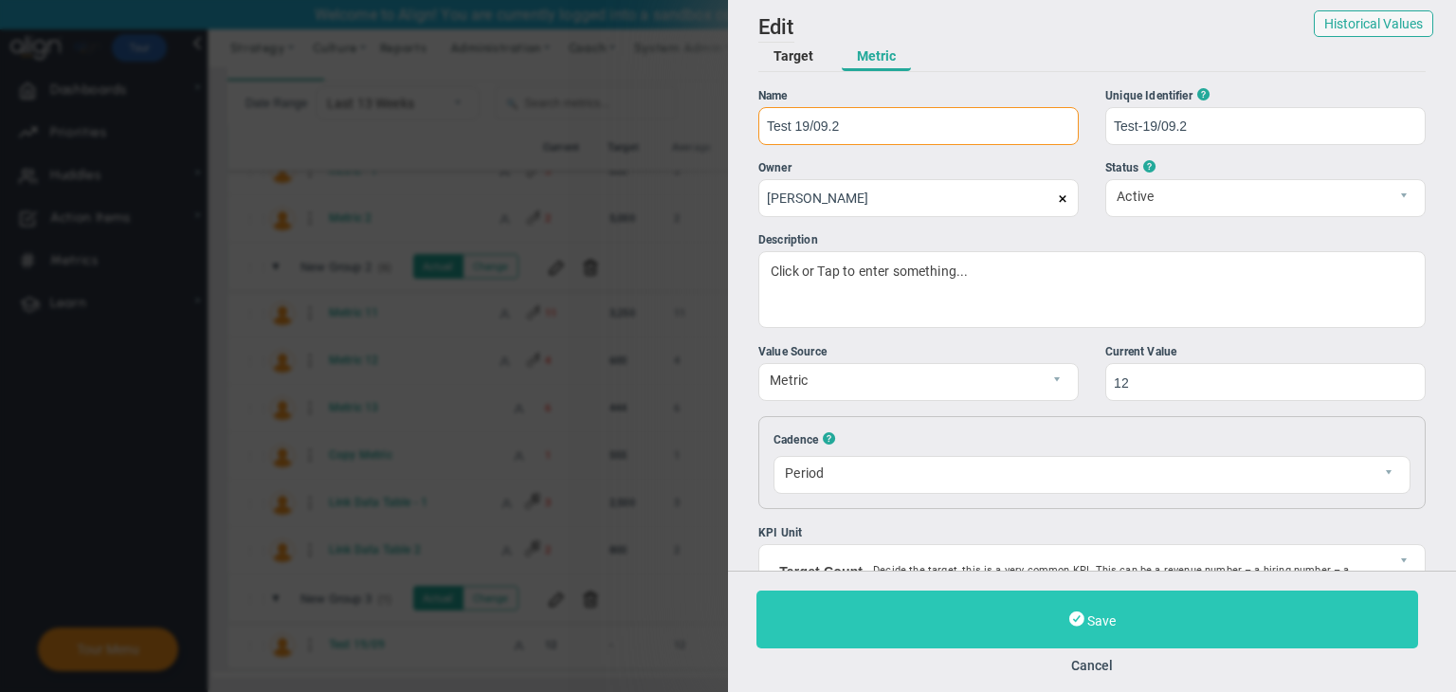
type input "Test 19/09.2"
click at [1099, 619] on span "Save" at bounding box center [1101, 620] width 28 height 15
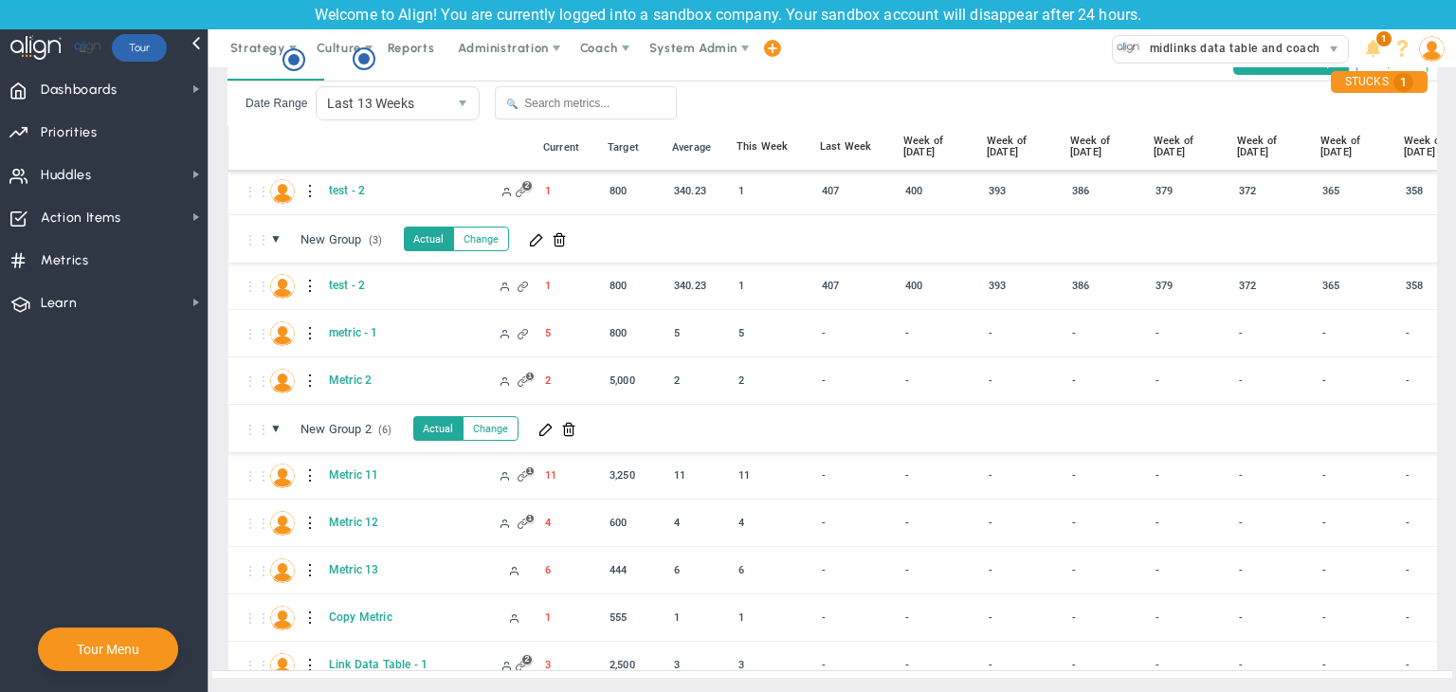
scroll to position [311, 0]
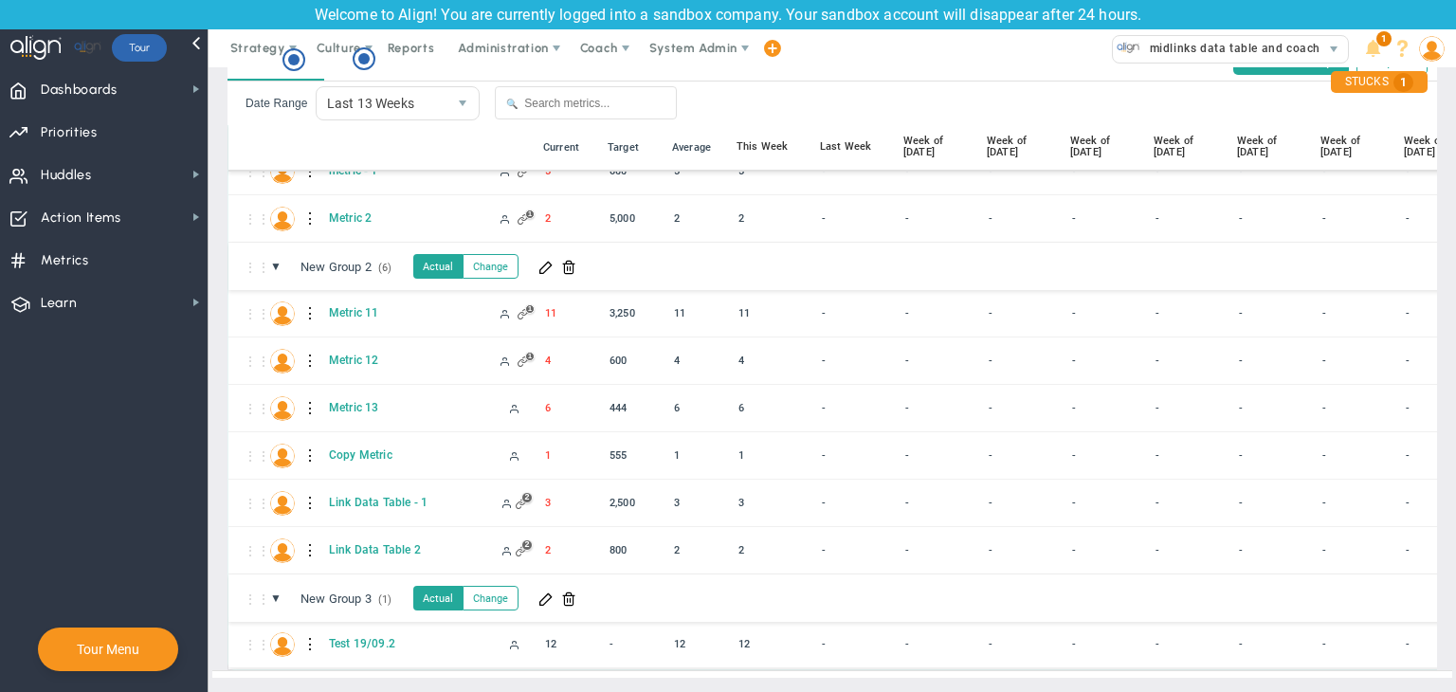
click at [307, 629] on div at bounding box center [310, 644] width 13 height 30
click at [372, 634] on div "Edit" at bounding box center [388, 634] width 131 height 39
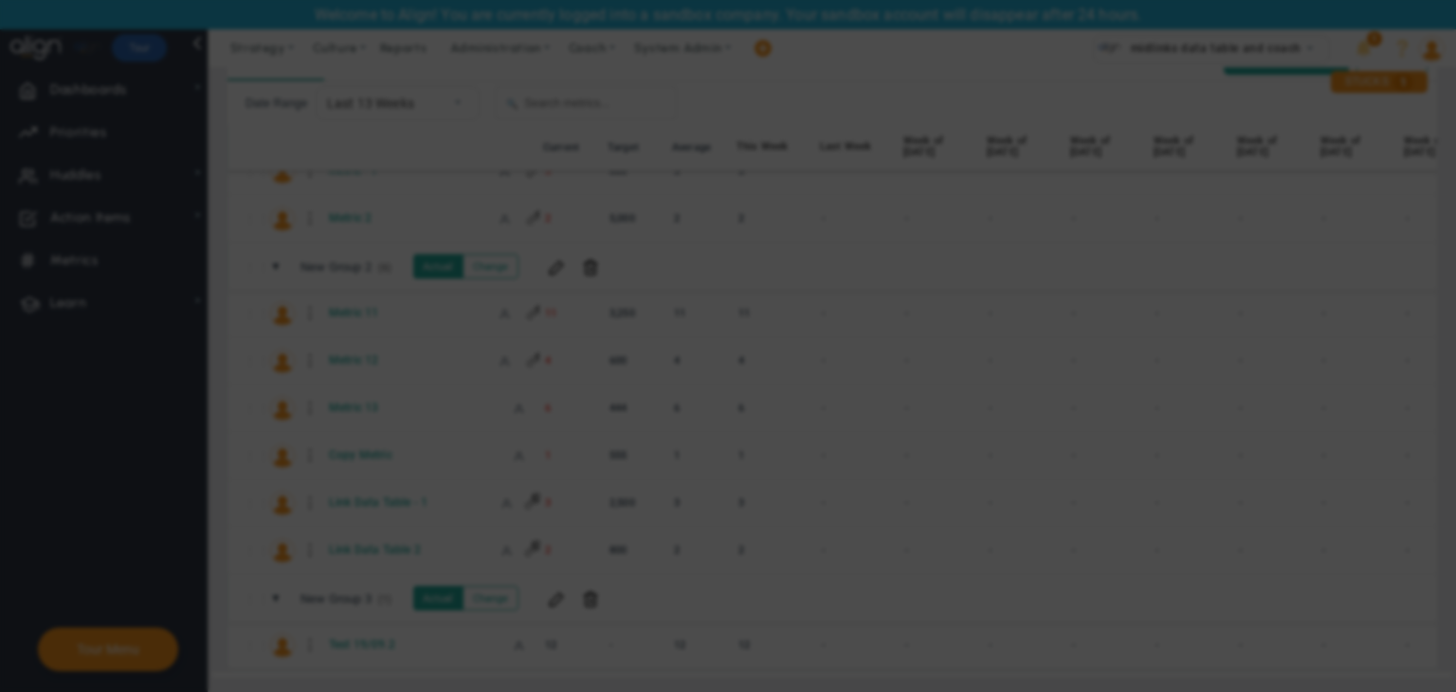
radio input "true"
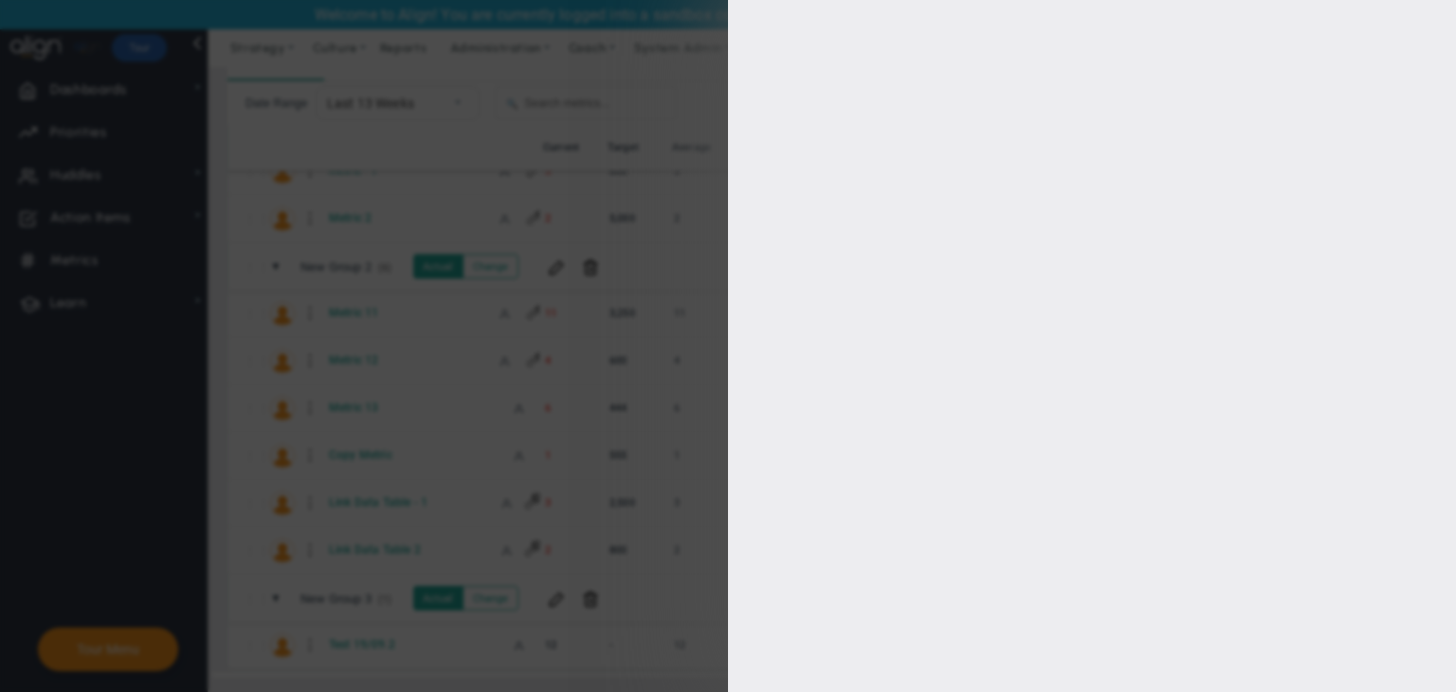
type input "Test 19/09.2"
type input "Test-19/09.2"
type input "12"
type input "[PERSON_NAME]"
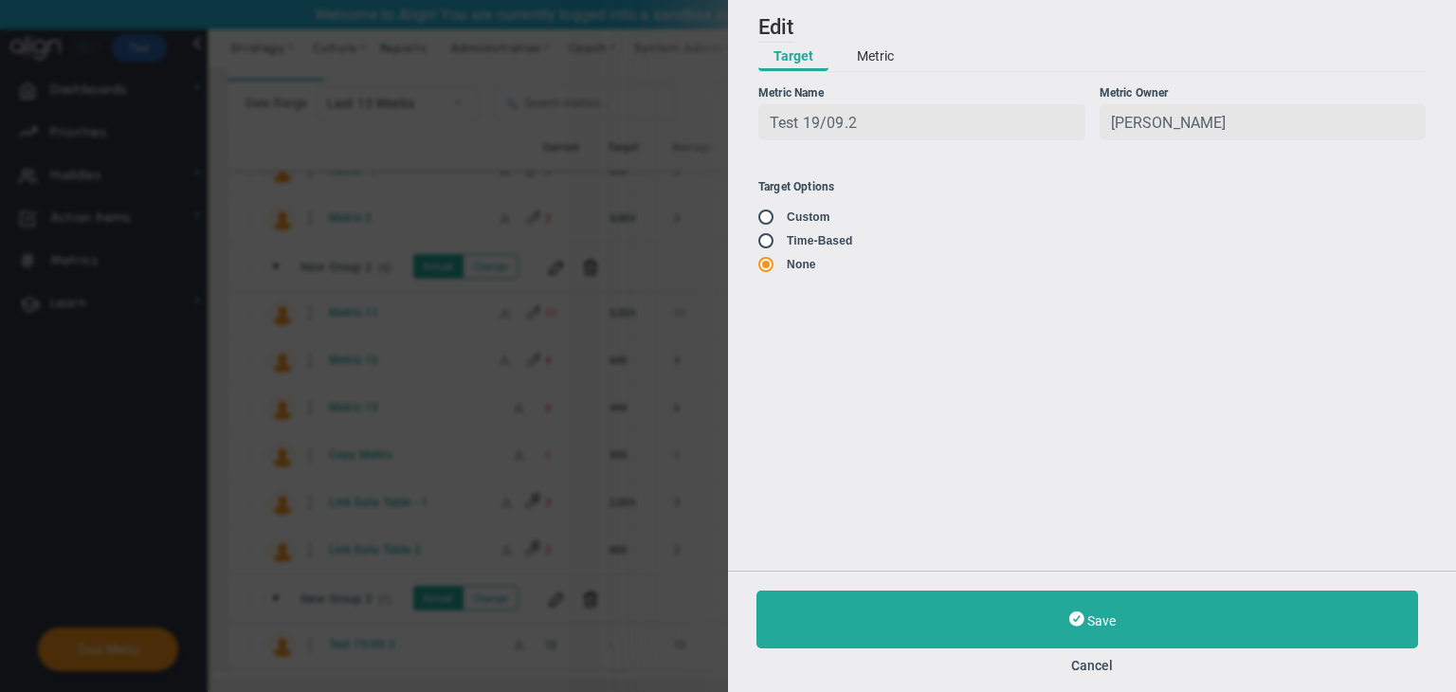
click at [876, 58] on button "Metric" at bounding box center [875, 57] width 67 height 28
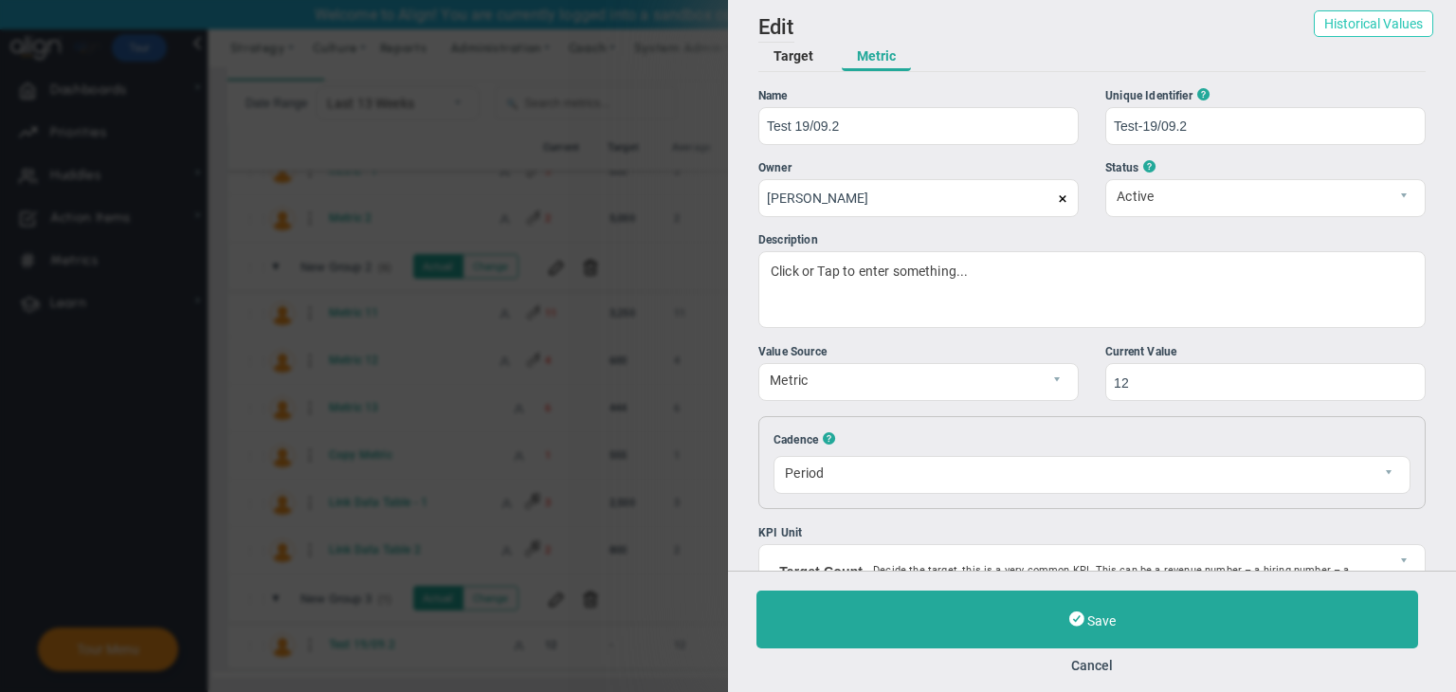
click at [1350, 22] on button "Historical Values" at bounding box center [1373, 23] width 119 height 27
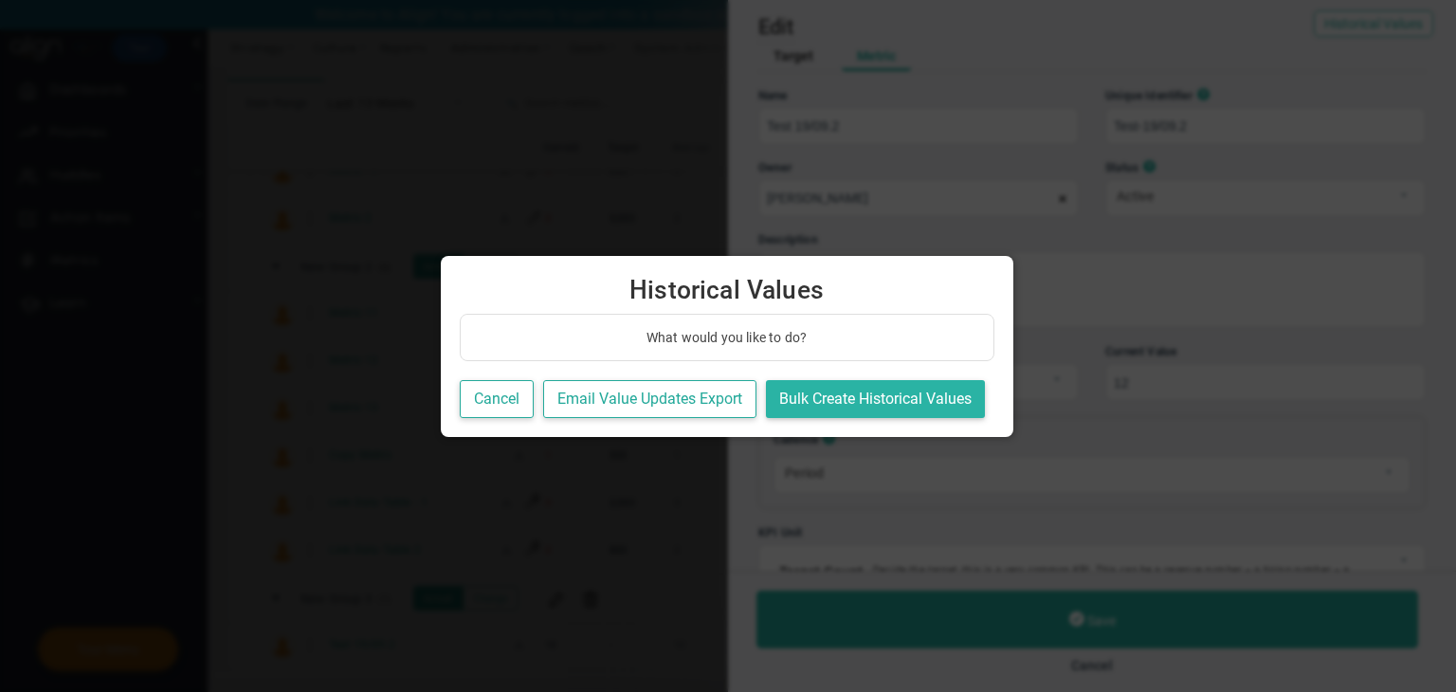
click at [866, 400] on button "Bulk Create Historical Values" at bounding box center [875, 399] width 219 height 39
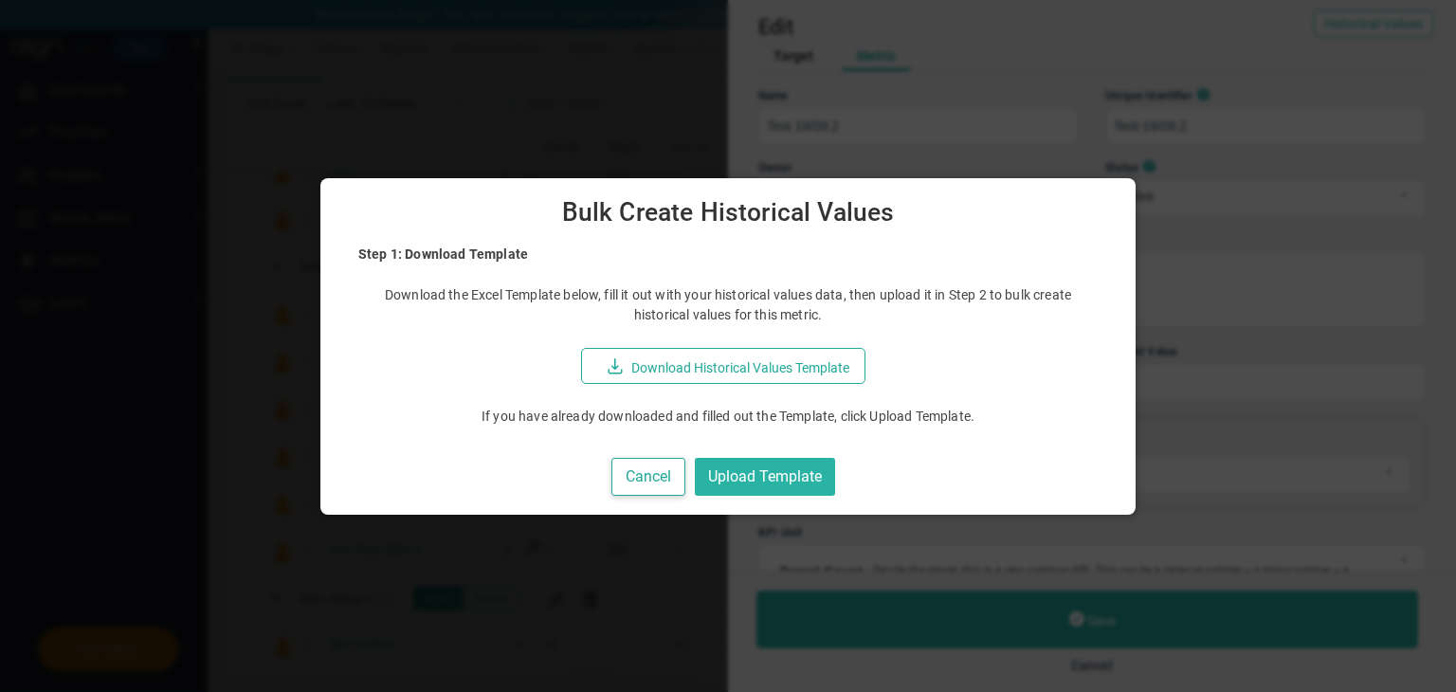
click at [785, 482] on button "Upload Template" at bounding box center [765, 477] width 140 height 39
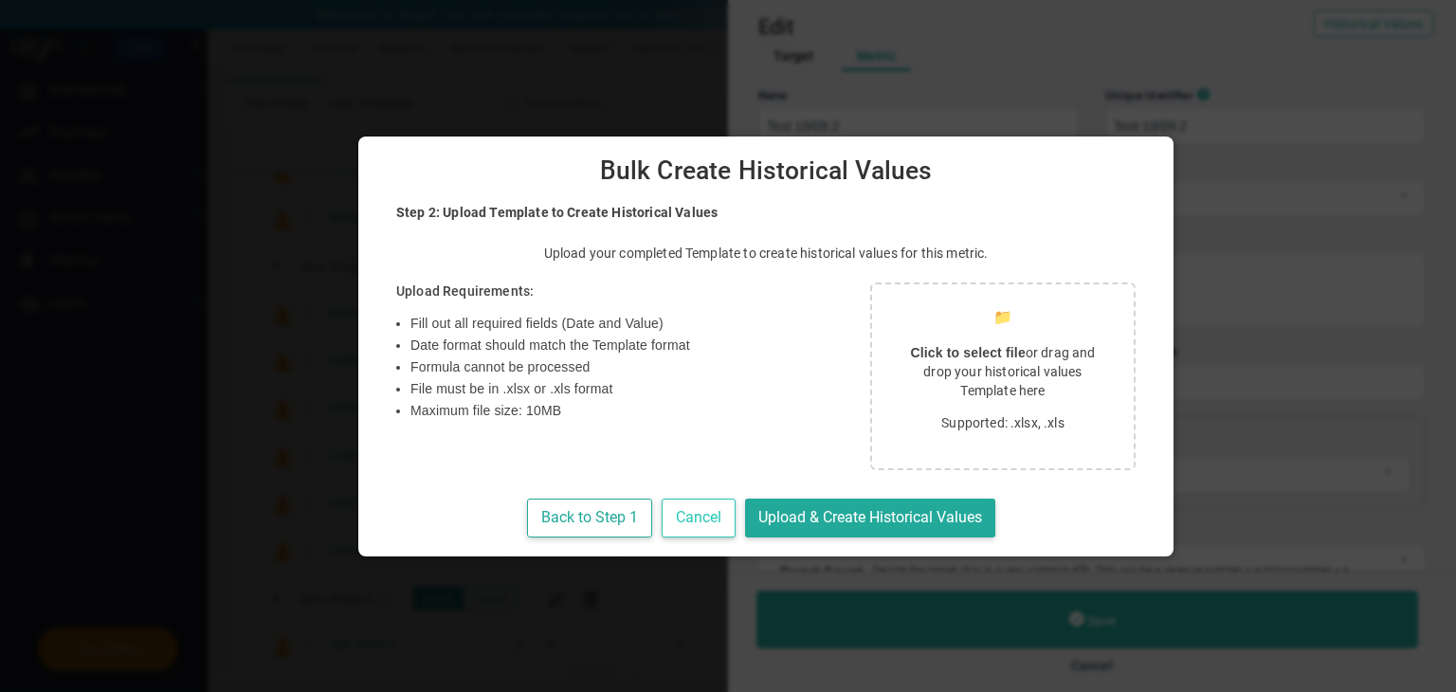
click at [662, 506] on button "Cancel" at bounding box center [699, 518] width 74 height 39
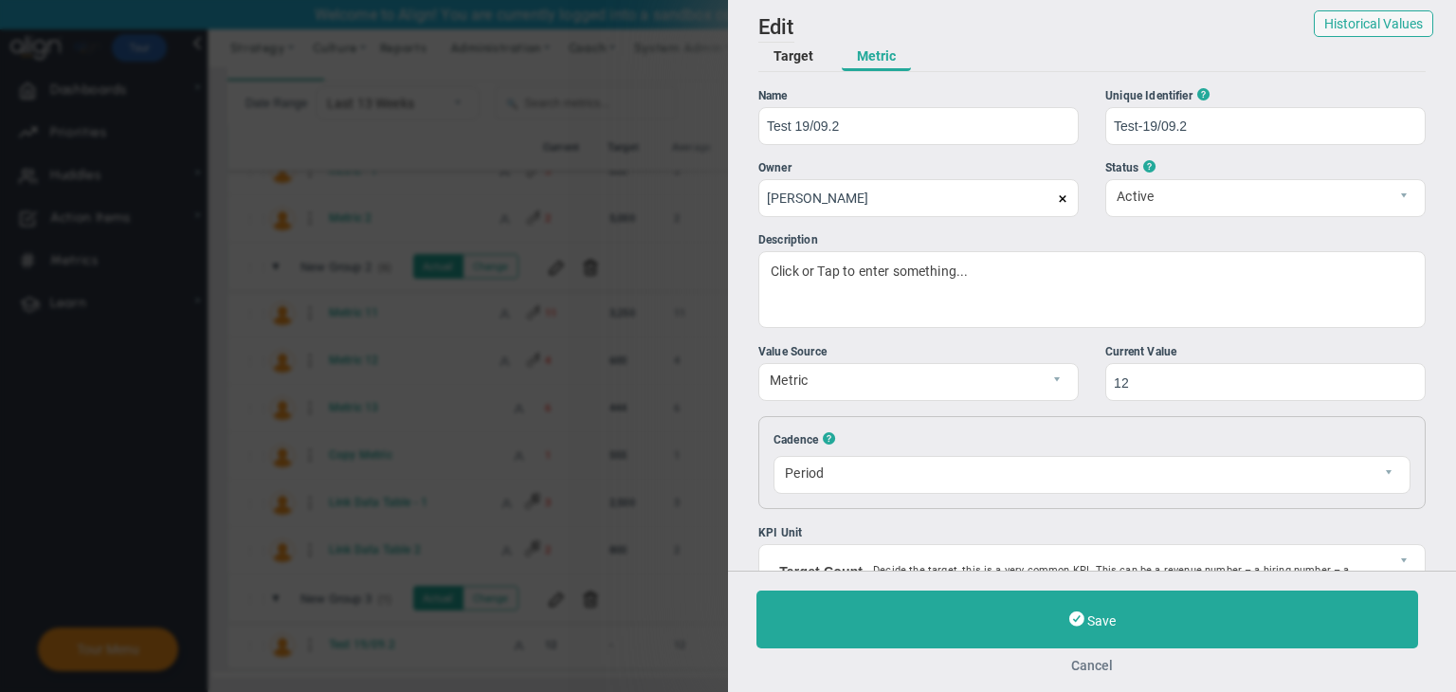
click at [1105, 660] on button "Cancel" at bounding box center [1091, 665] width 671 height 15
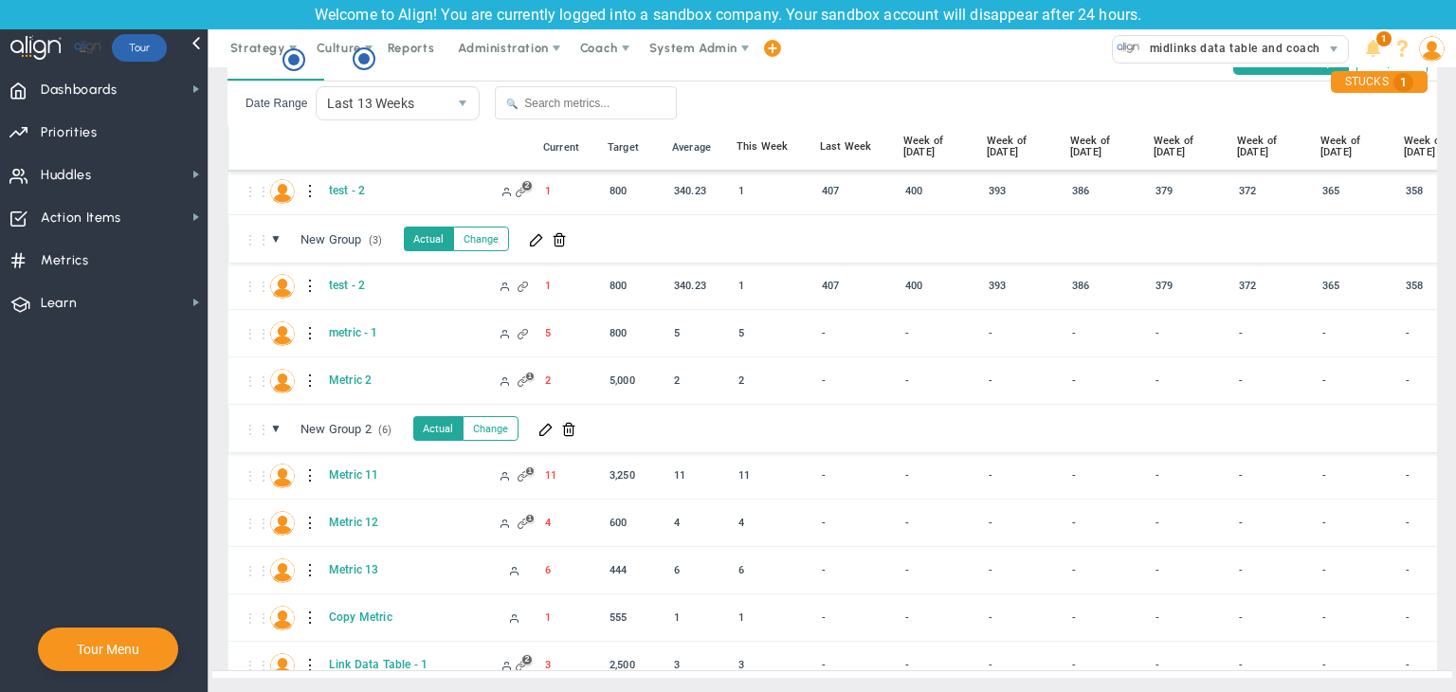
scroll to position [311, 0]
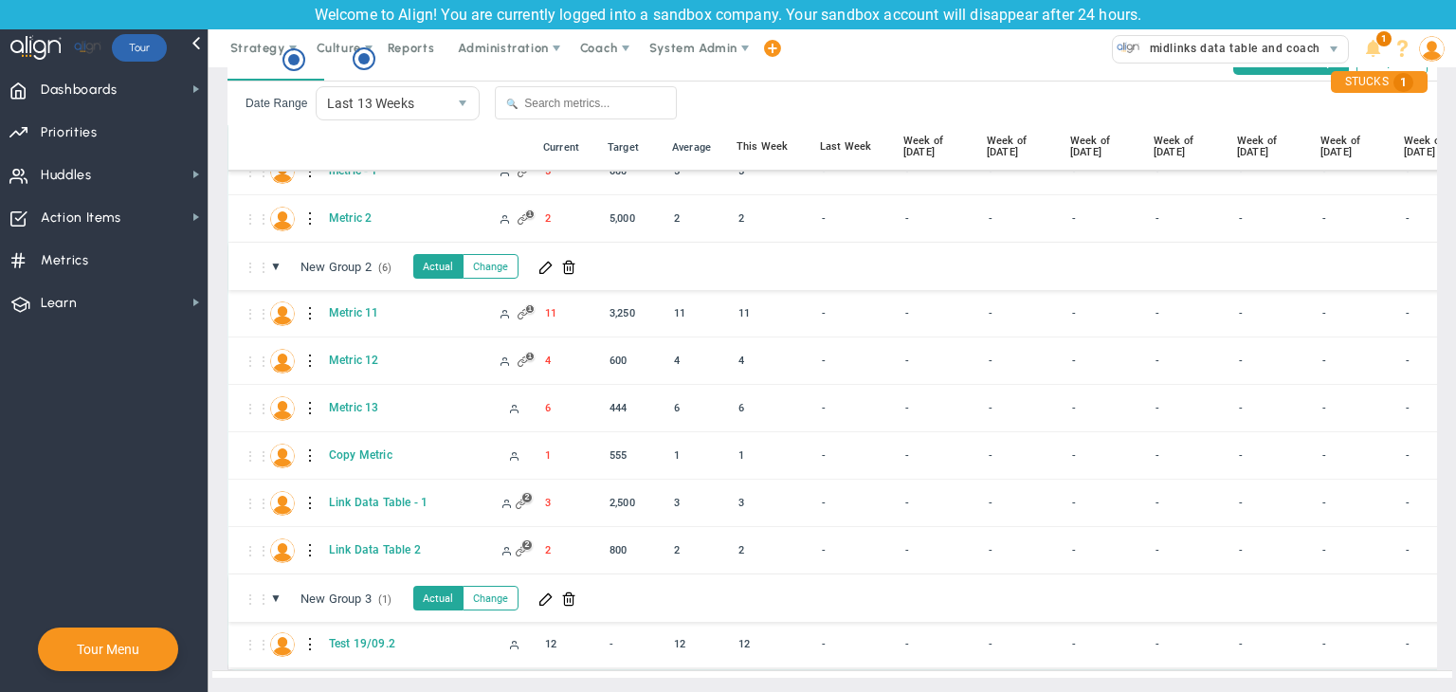
click at [307, 629] on div at bounding box center [310, 644] width 13 height 30
click at [346, 634] on span at bounding box center [344, 633] width 13 height 13
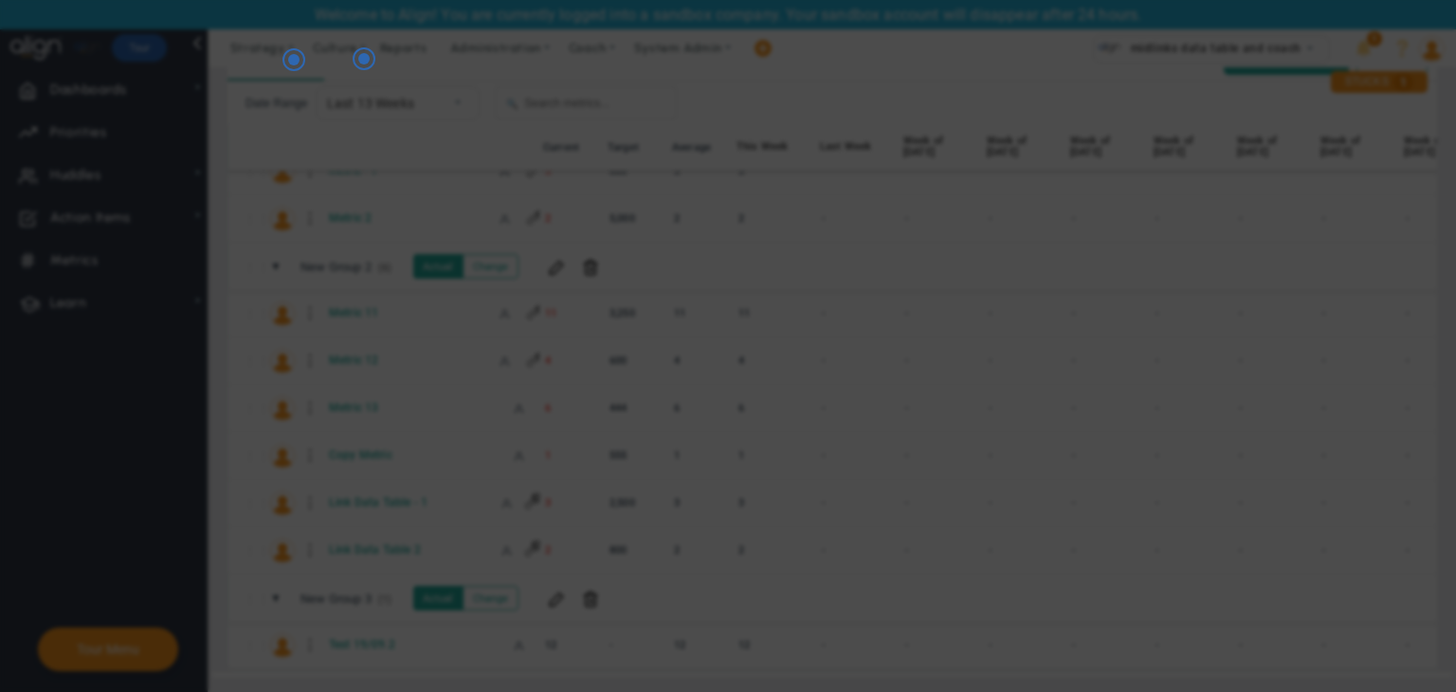
radio input "true"
checkbox input "false"
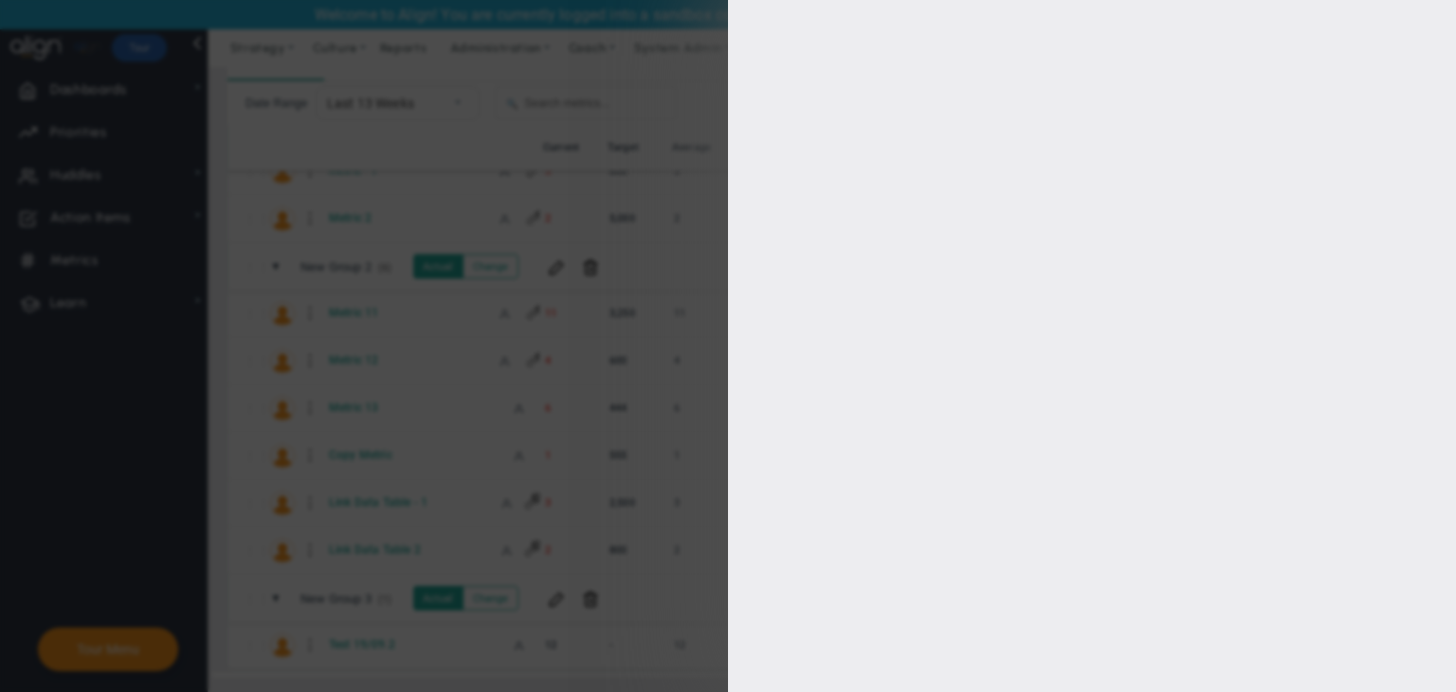
type input "0"
checkbox input "true"
type input "[PERSON_NAME]"
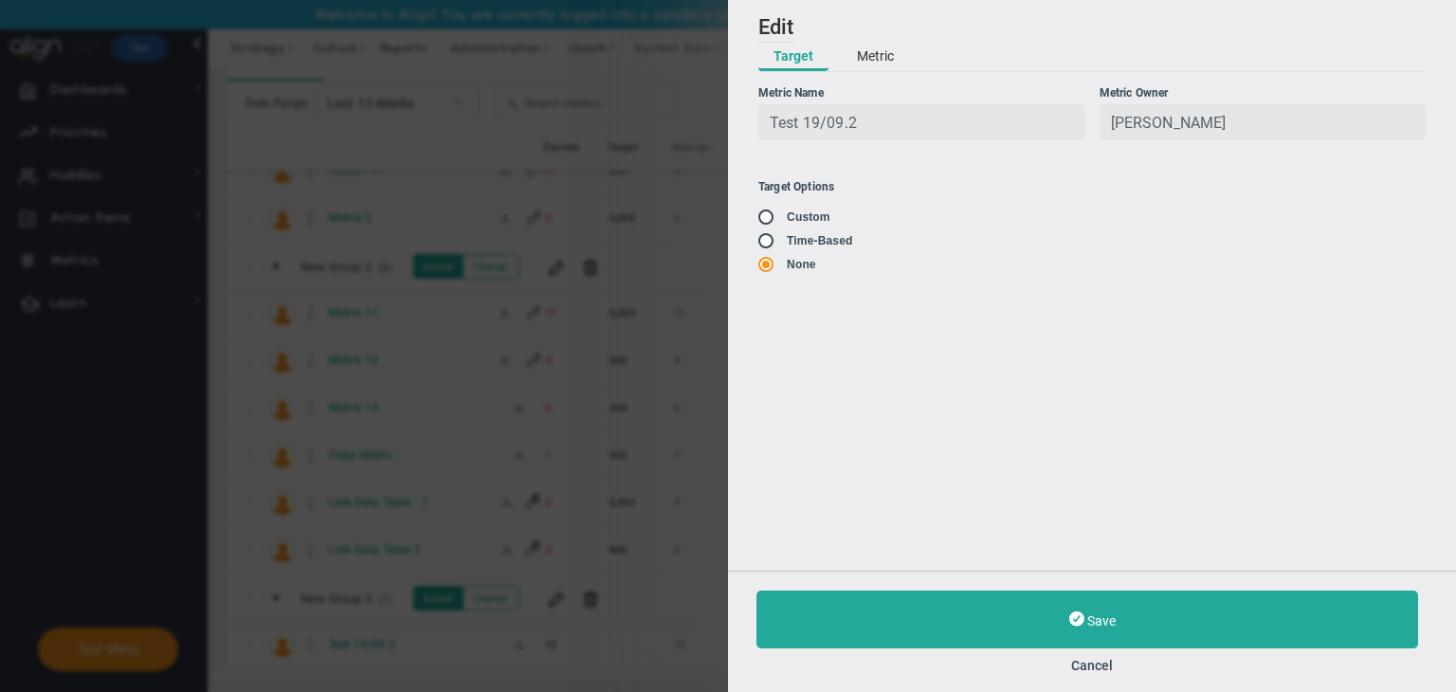
click at [764, 236] on span at bounding box center [767, 239] width 19 height 15
click at [763, 247] on input "radio" at bounding box center [772, 241] width 19 height 15
radio input "true"
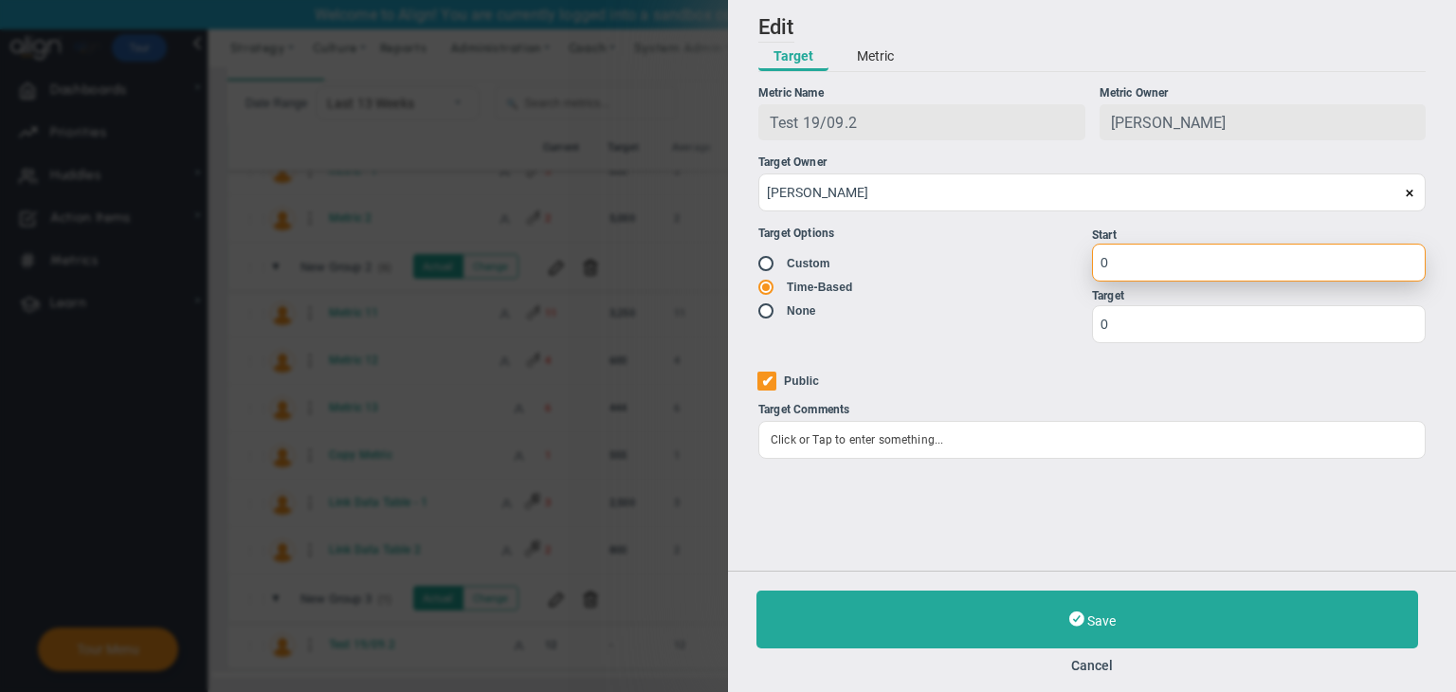
click at [1138, 261] on input "0" at bounding box center [1259, 263] width 334 height 38
type input "1"
click at [1164, 301] on div "Target" at bounding box center [1259, 296] width 334 height 18
click at [1163, 304] on div "Target" at bounding box center [1259, 296] width 334 height 18
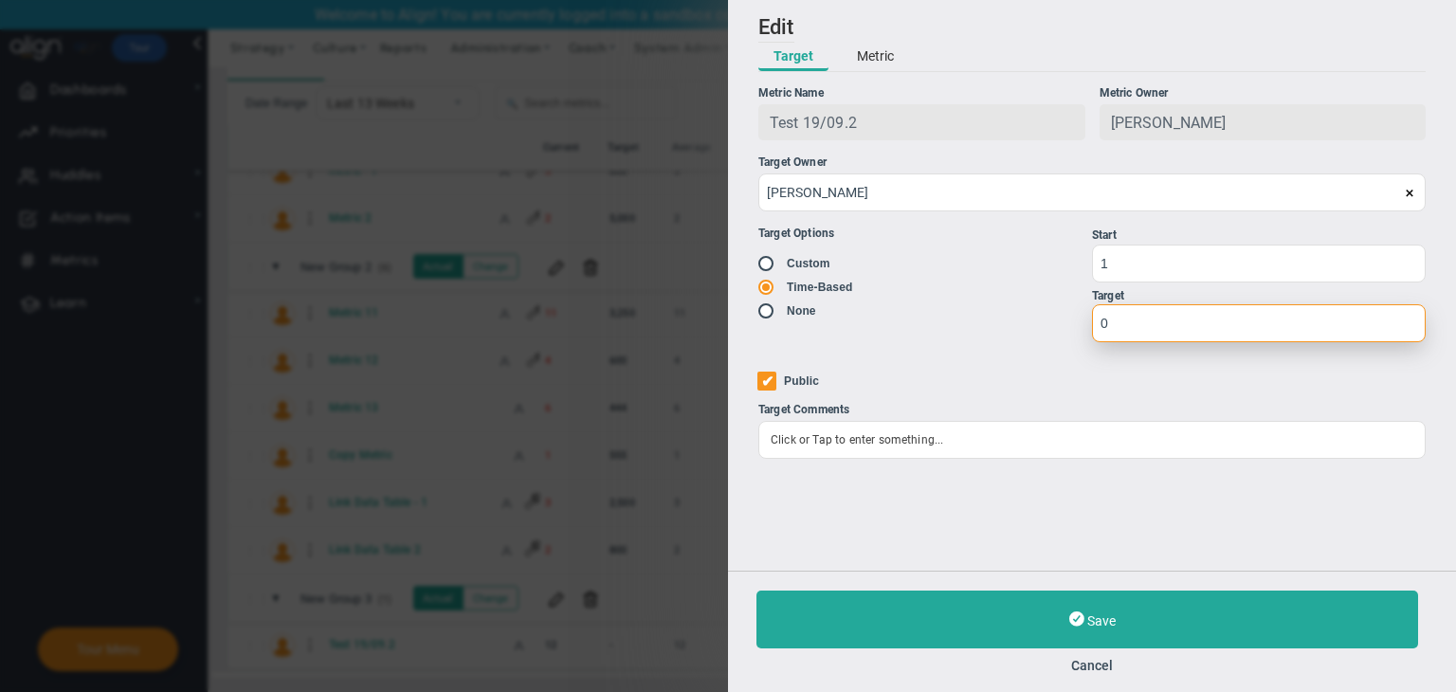
click at [1189, 317] on input "0" at bounding box center [1259, 323] width 334 height 38
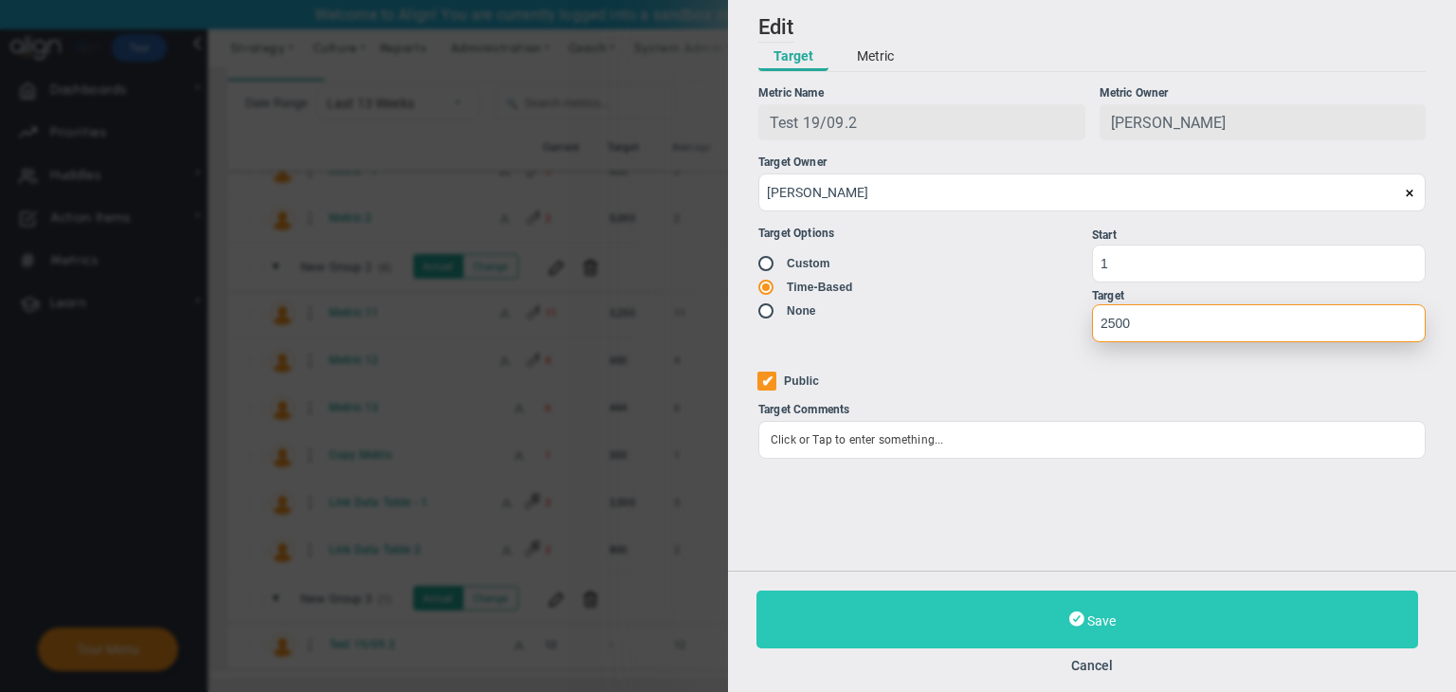
type input "2500"
click at [1189, 624] on button "Save" at bounding box center [1087, 619] width 662 height 58
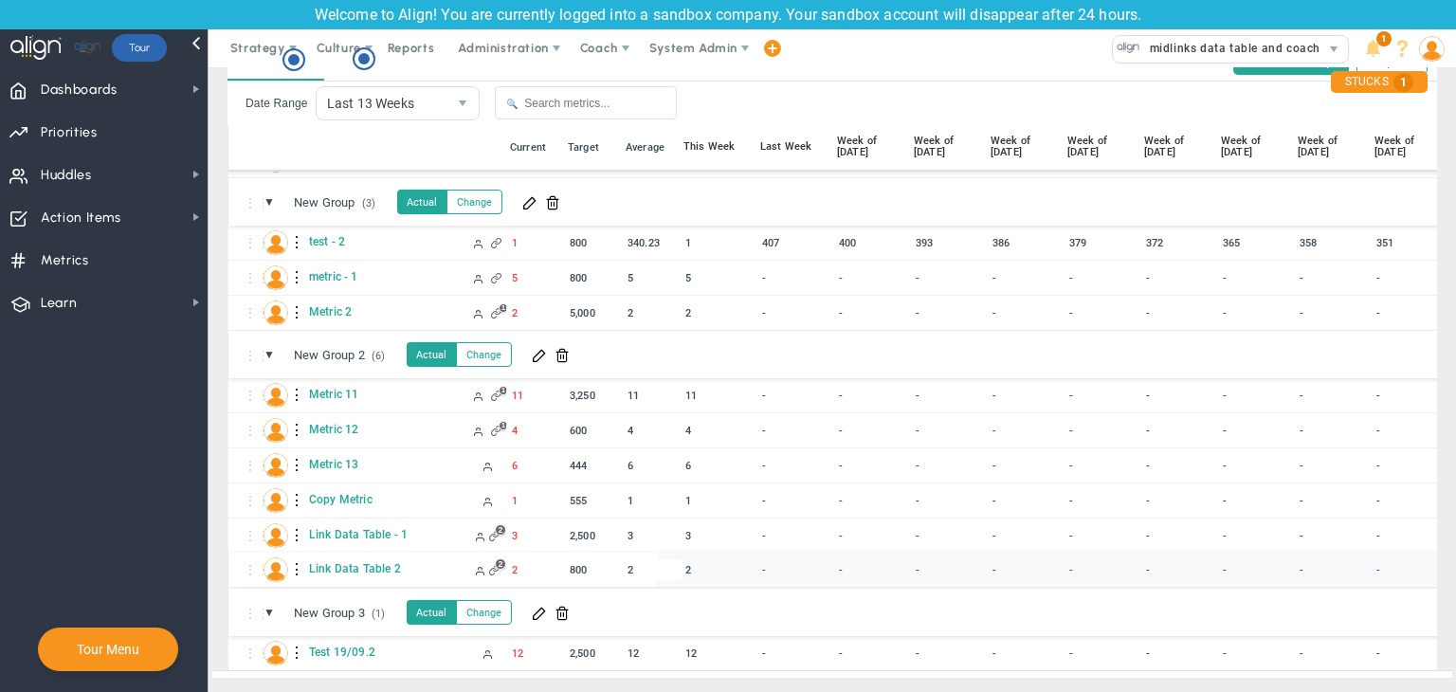
scroll to position [311, 0]
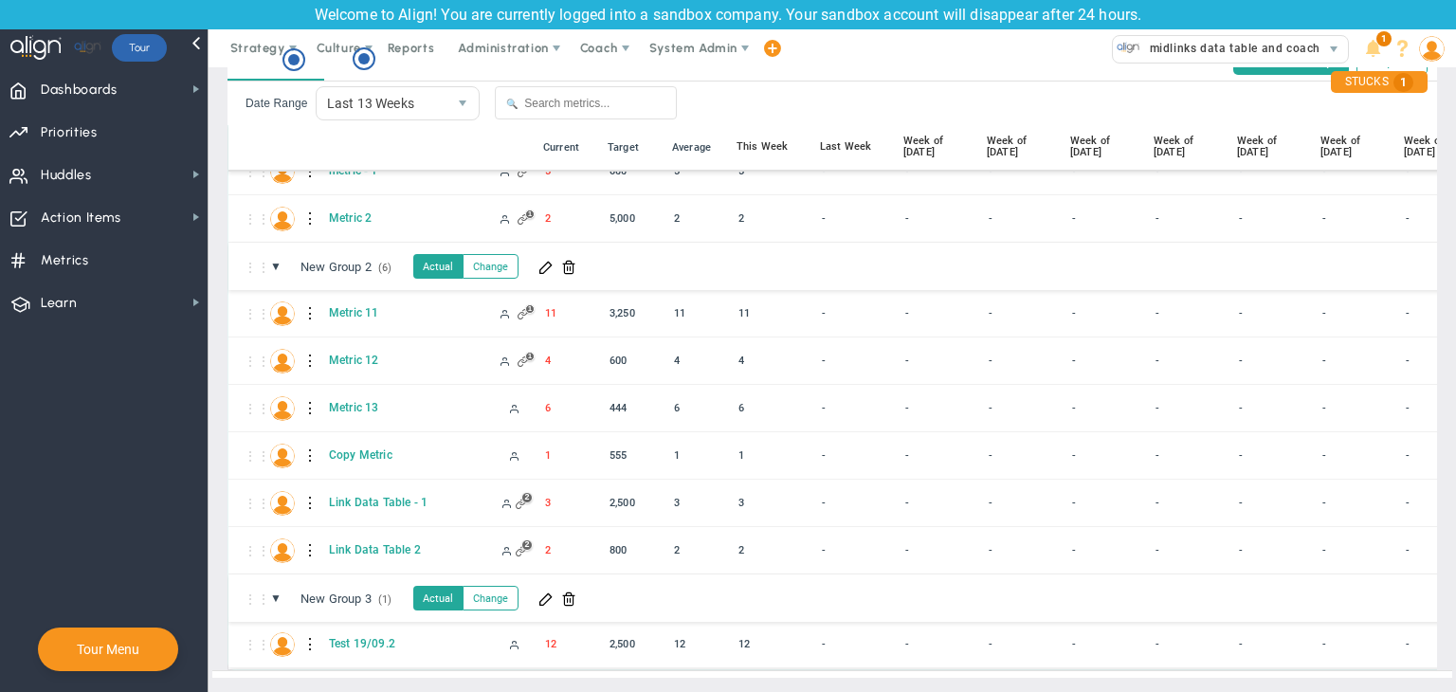
click at [308, 631] on div at bounding box center [310, 644] width 13 height 30
click at [338, 632] on span at bounding box center [344, 633] width 13 height 13
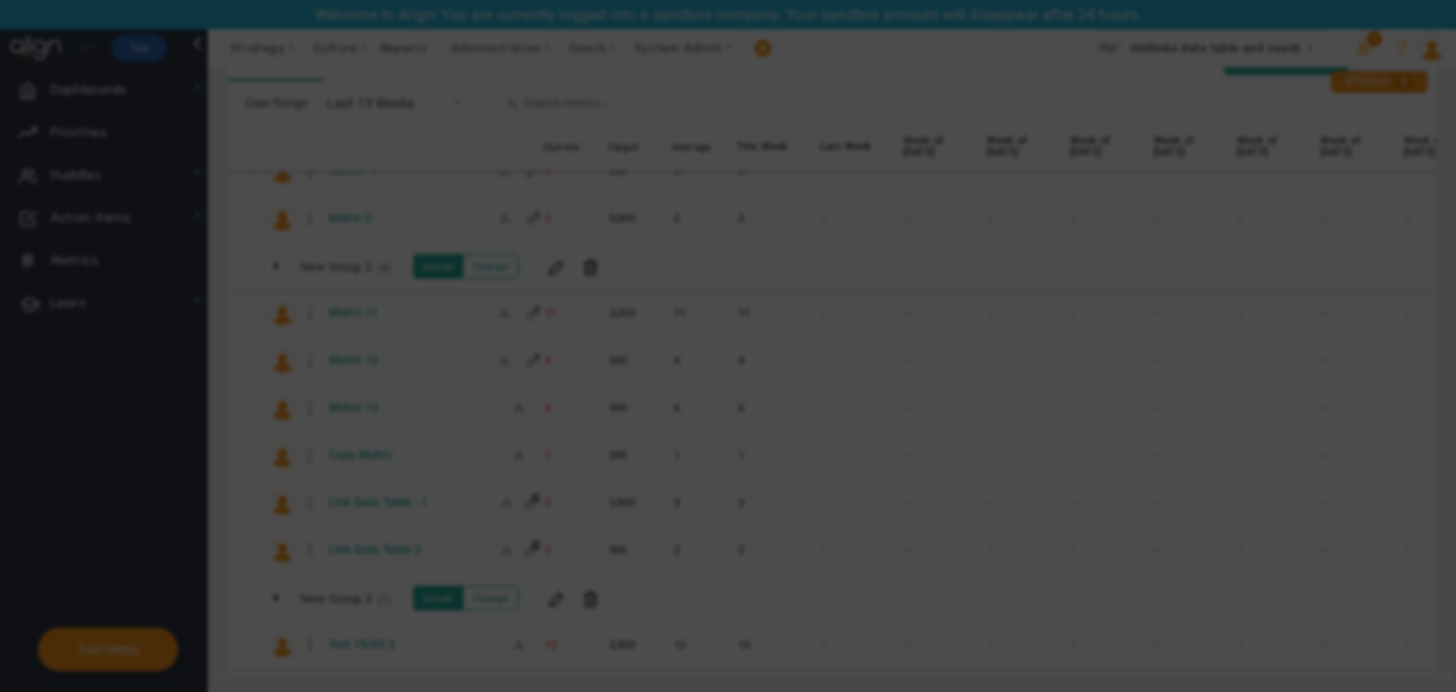
radio input "true"
checkbox input "false"
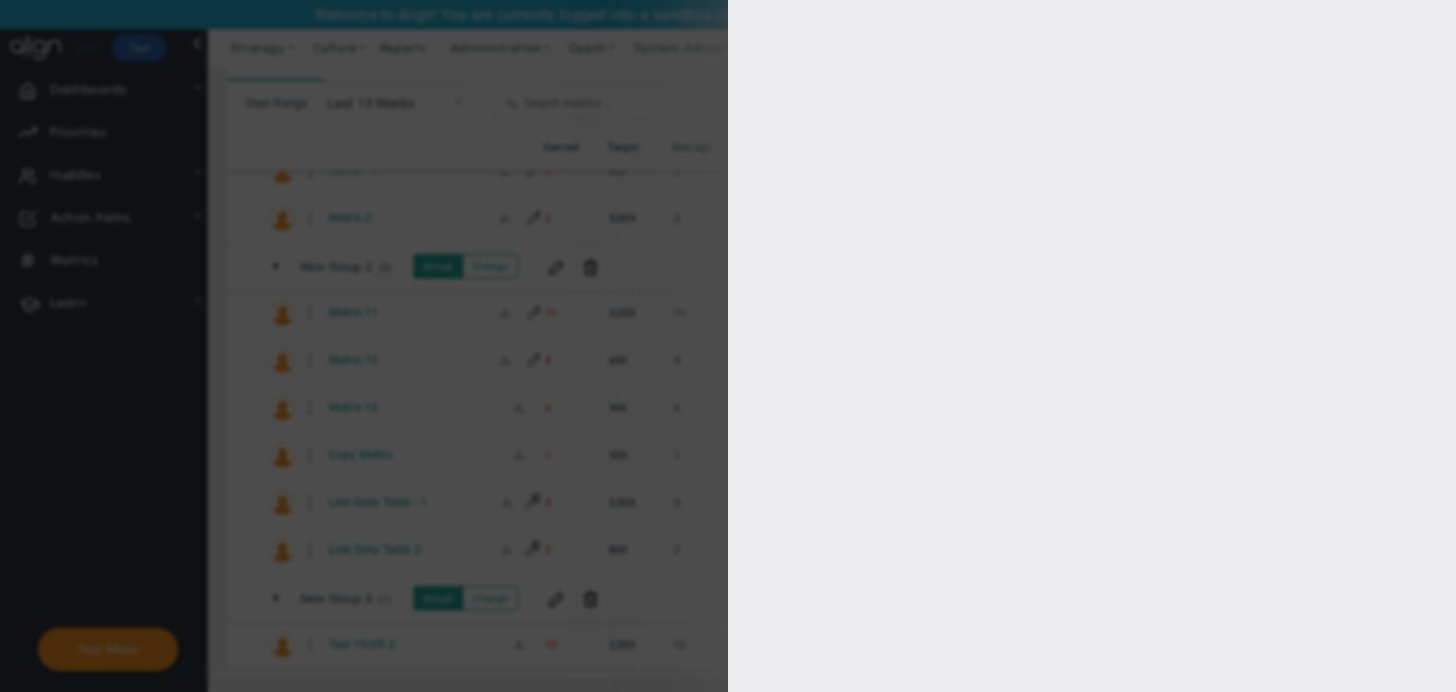
type input "Test 19/09.2"
type input "Test-19/09.2"
type input "12"
type input "1"
type input "2500"
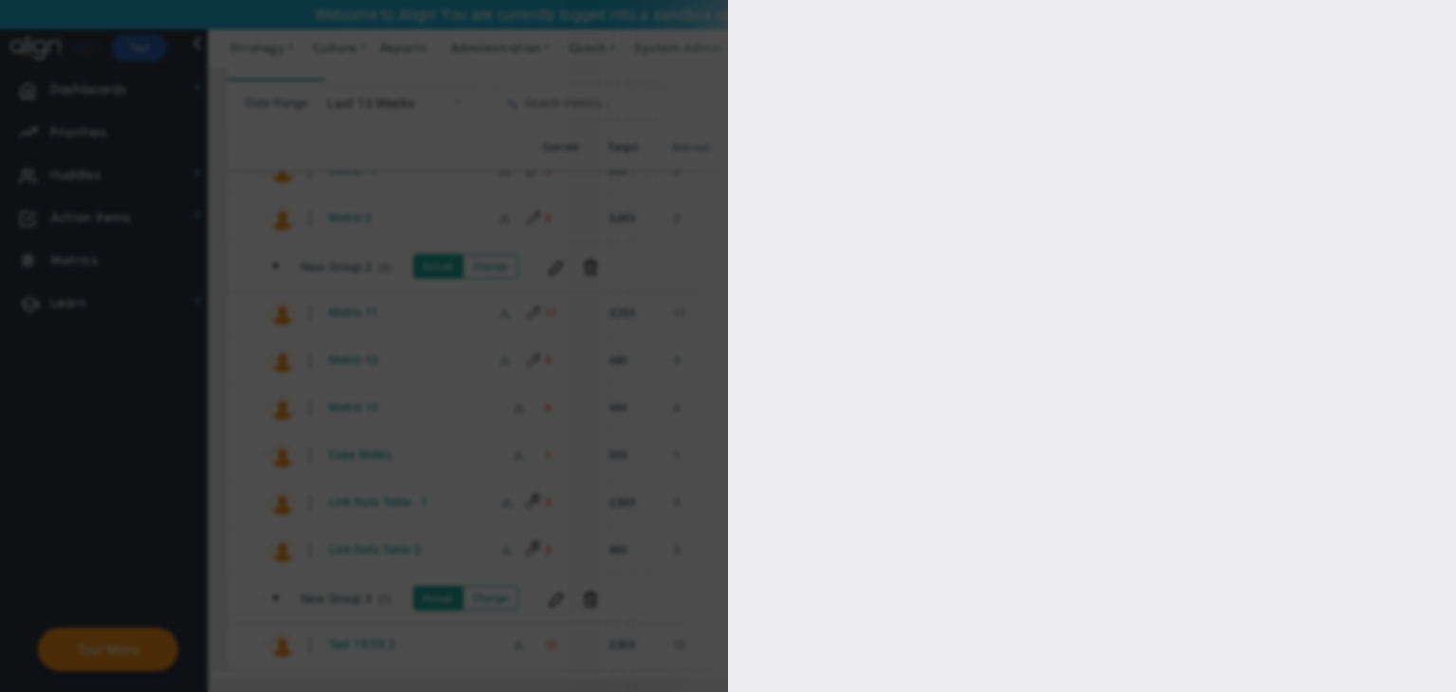
checkbox input "true"
type input "[PERSON_NAME]"
radio input "true"
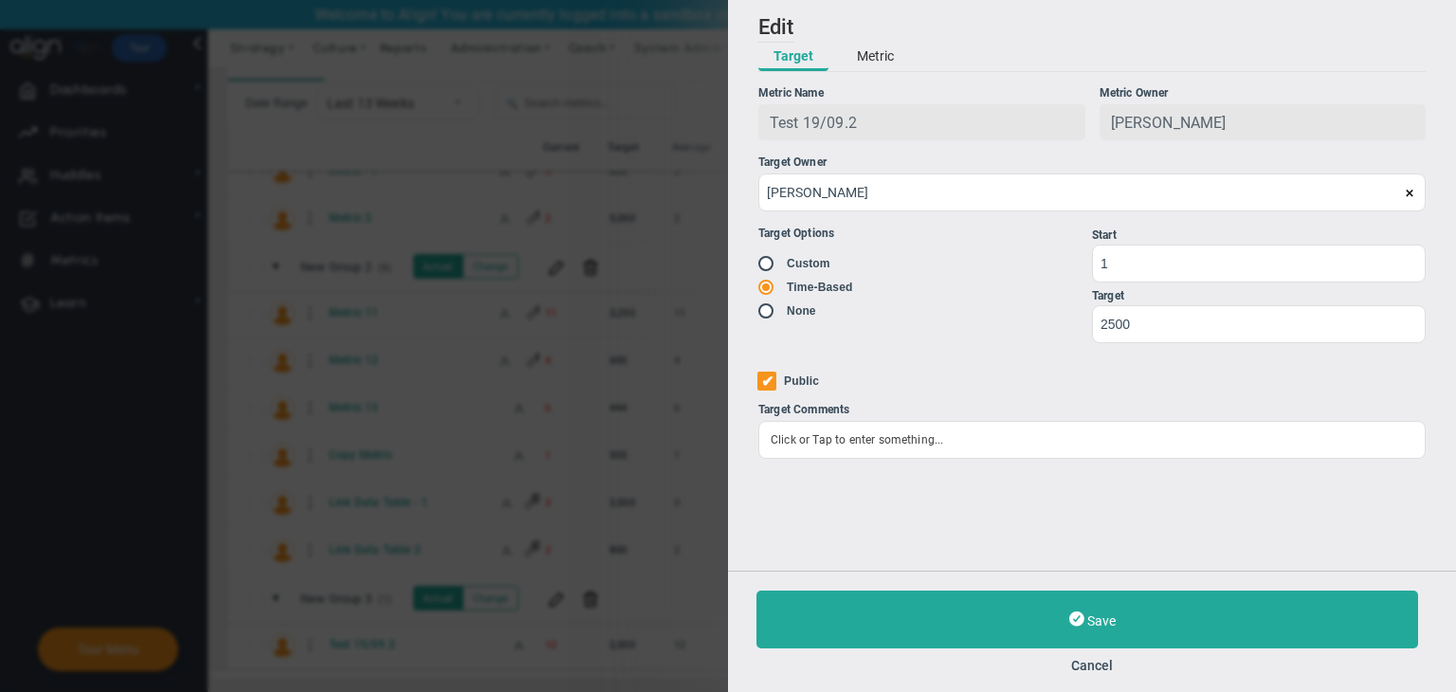
click at [887, 61] on button "Metric" at bounding box center [875, 57] width 67 height 28
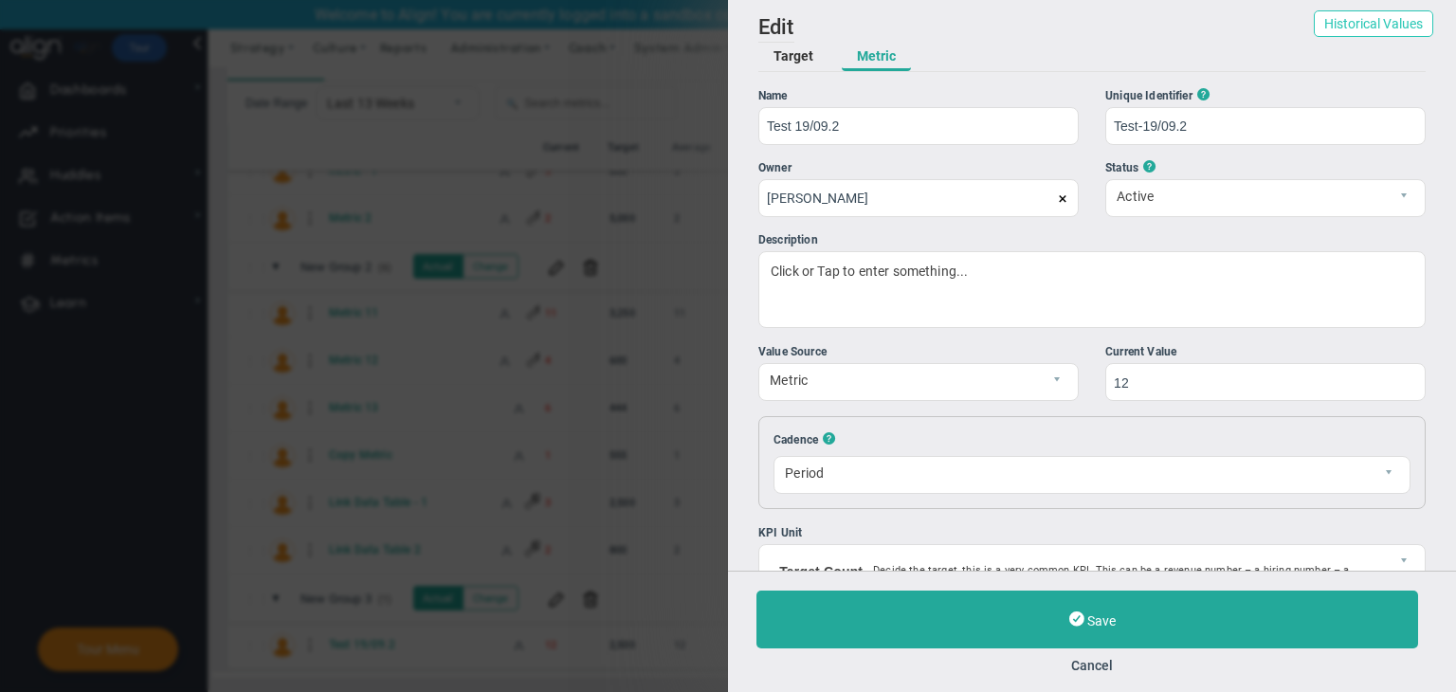
click at [1334, 24] on button "Historical Values" at bounding box center [1373, 23] width 119 height 27
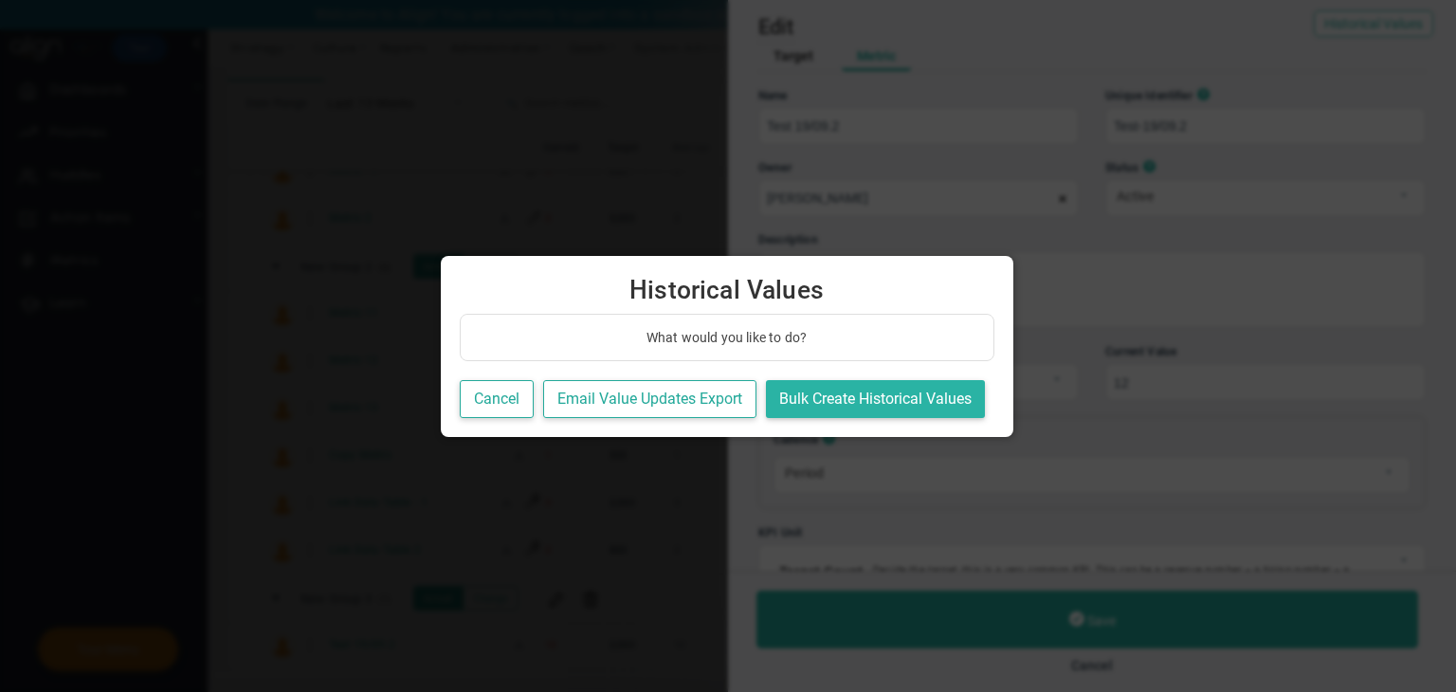
click at [891, 390] on button "Bulk Create Historical Values" at bounding box center [875, 399] width 219 height 39
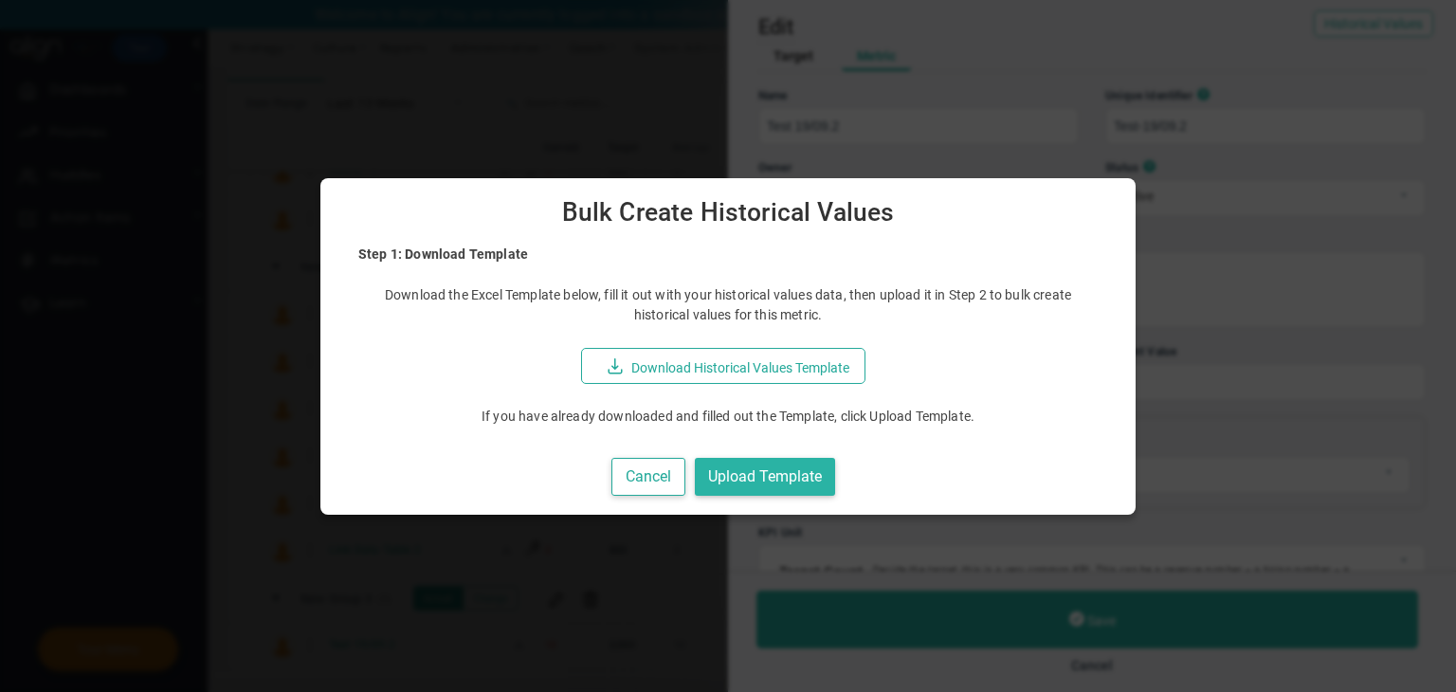
click at [821, 461] on button "Upload Template" at bounding box center [765, 477] width 140 height 39
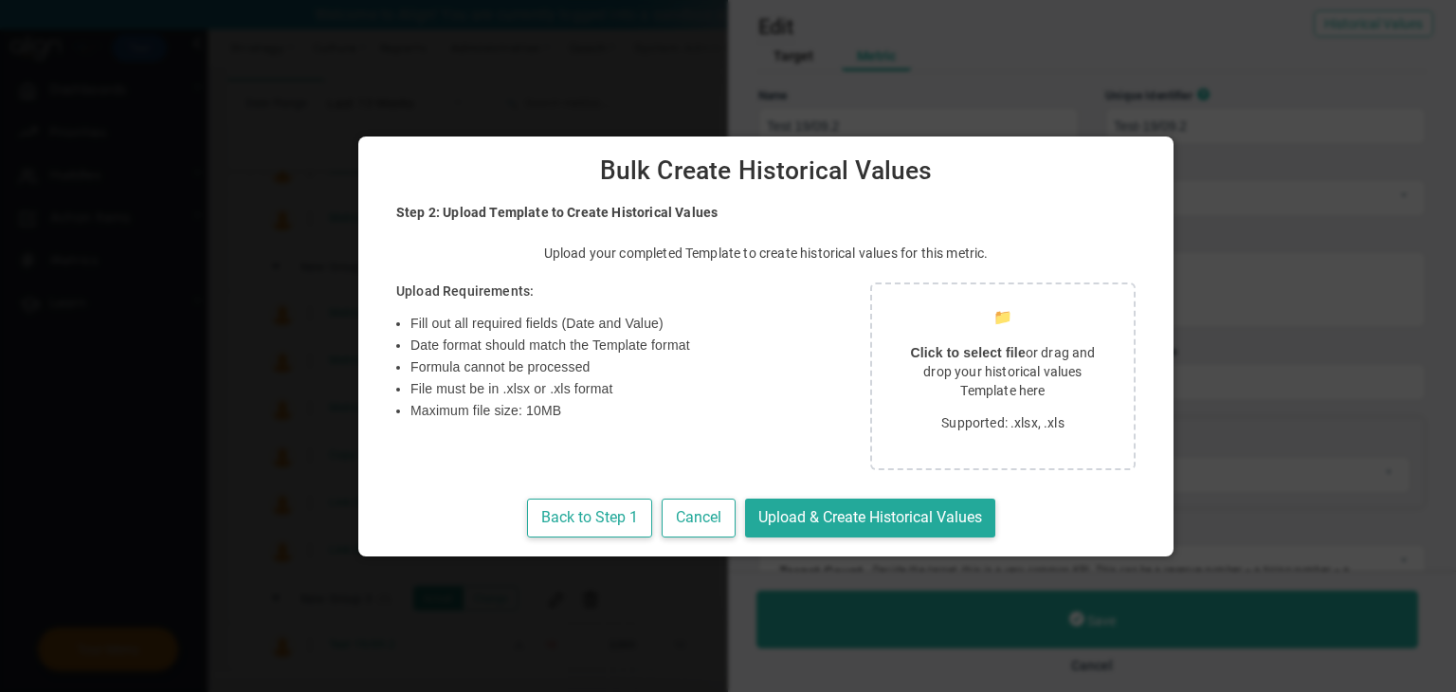
click at [915, 367] on p "Click to select file or drag and drop your historical values Template here" at bounding box center [1003, 371] width 216 height 57
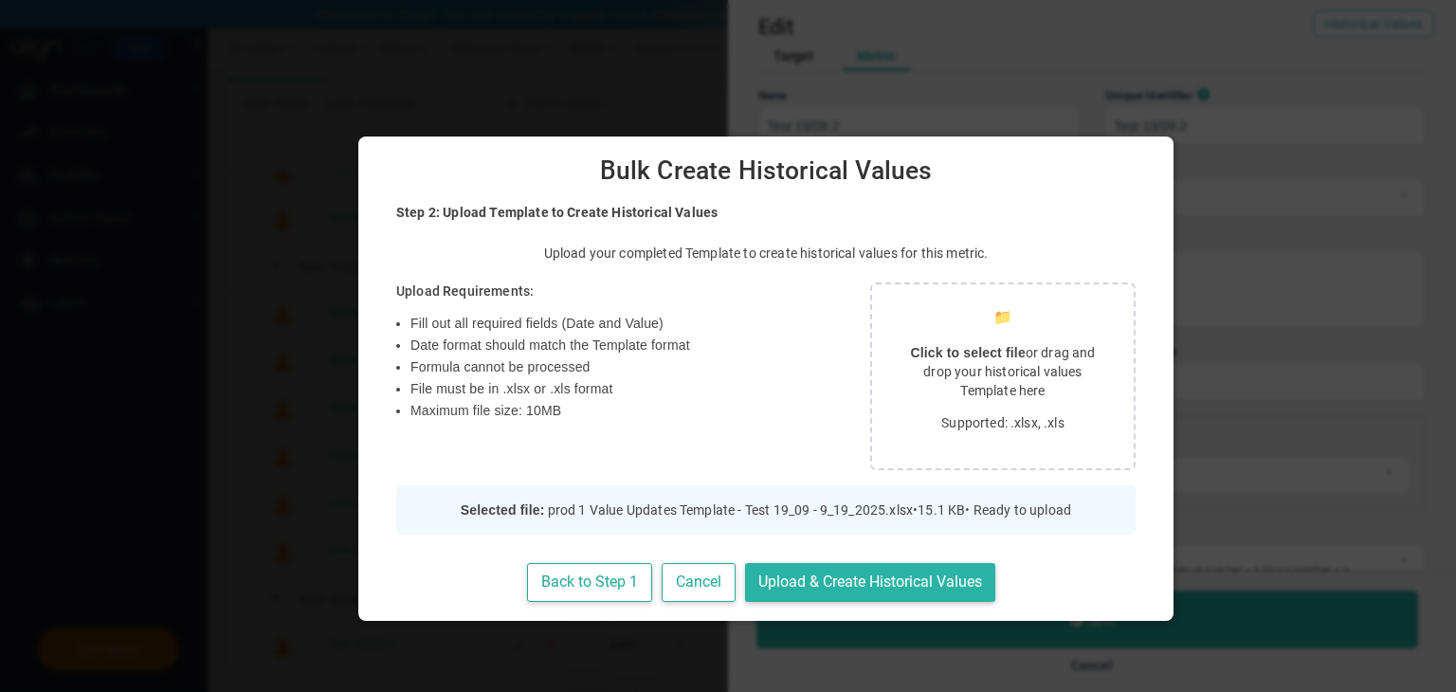
click at [750, 574] on button "Upload & Create Historical Values" at bounding box center [870, 582] width 250 height 39
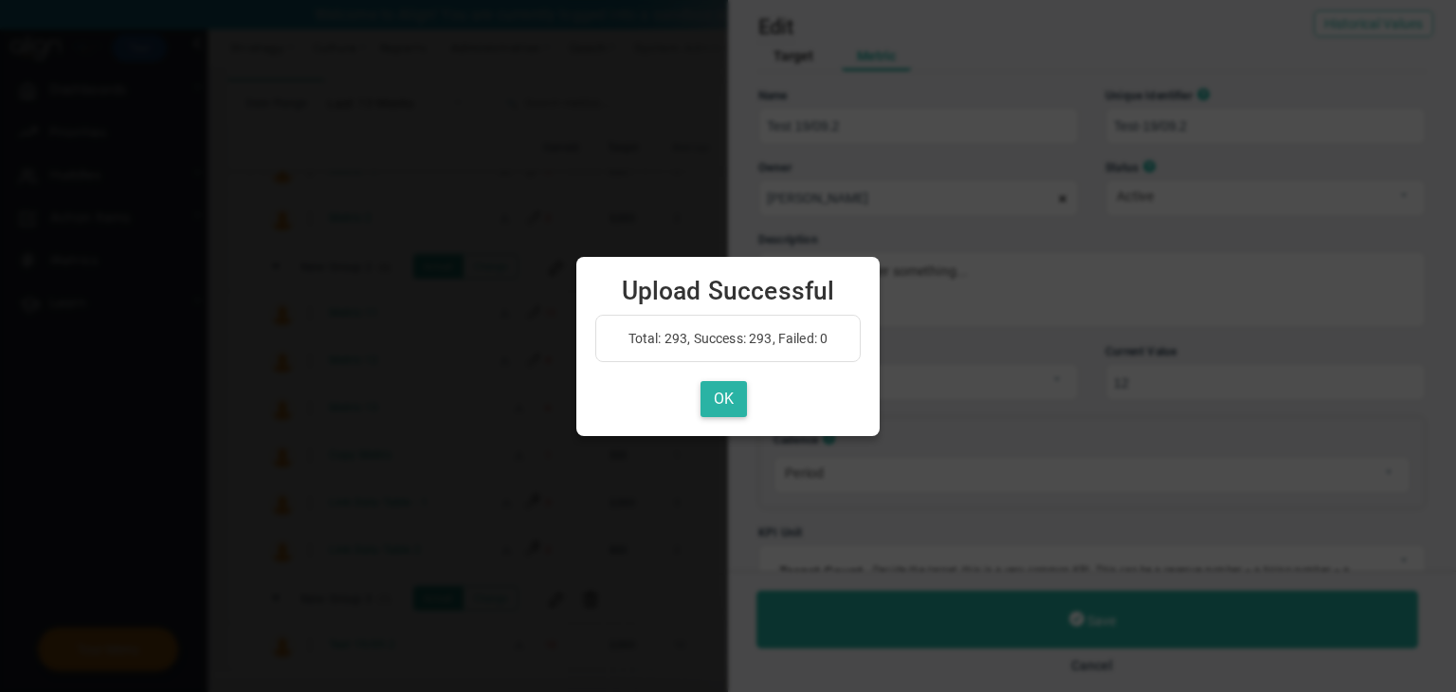
click at [712, 388] on button "OK" at bounding box center [723, 399] width 46 height 37
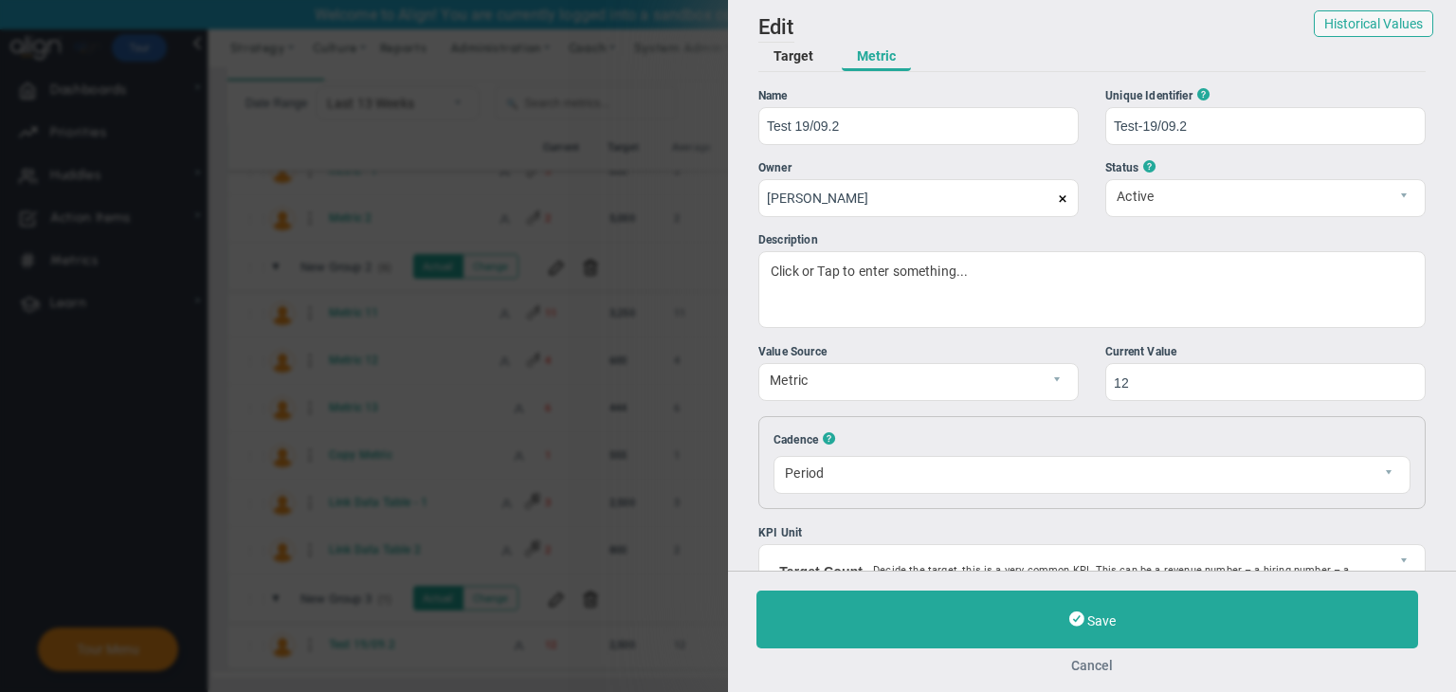
click at [1088, 661] on button "Cancel" at bounding box center [1091, 665] width 671 height 15
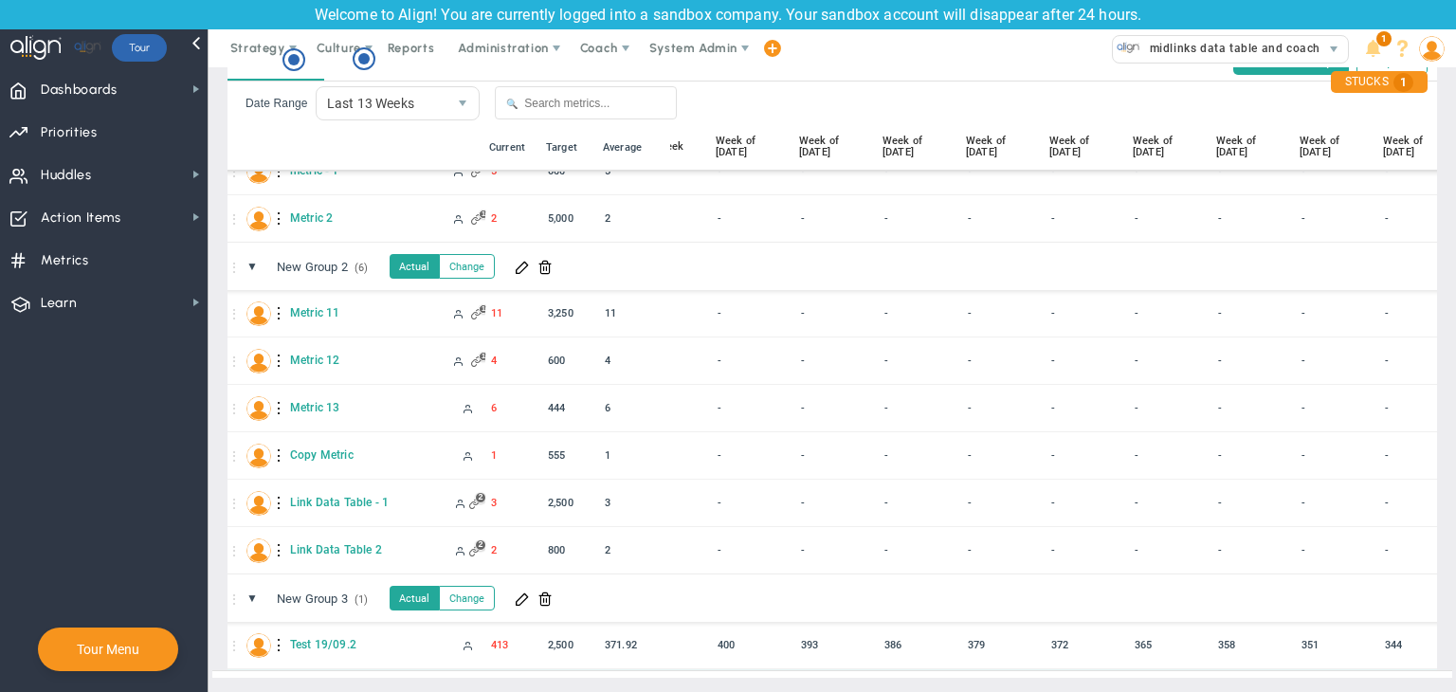
scroll to position [311, 0]
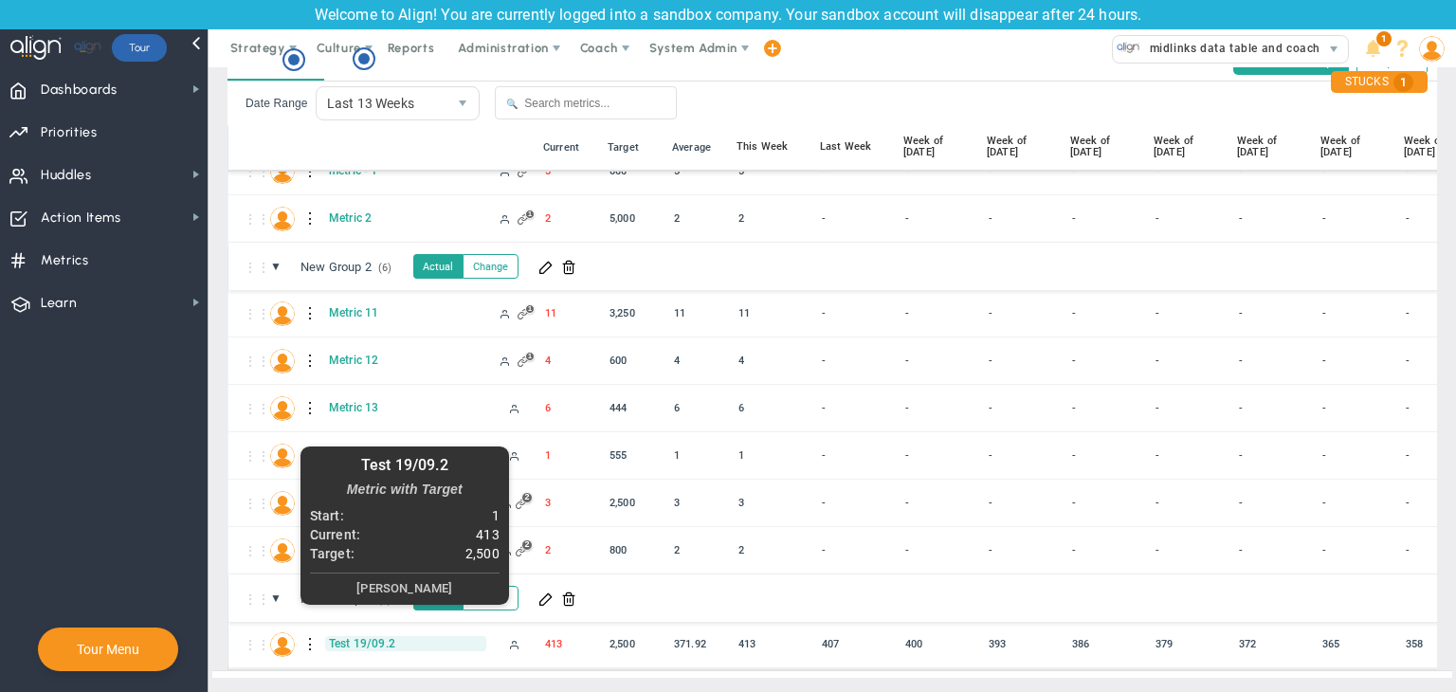
click at [354, 636] on span "Test 19/09.2" at bounding box center [405, 643] width 161 height 15
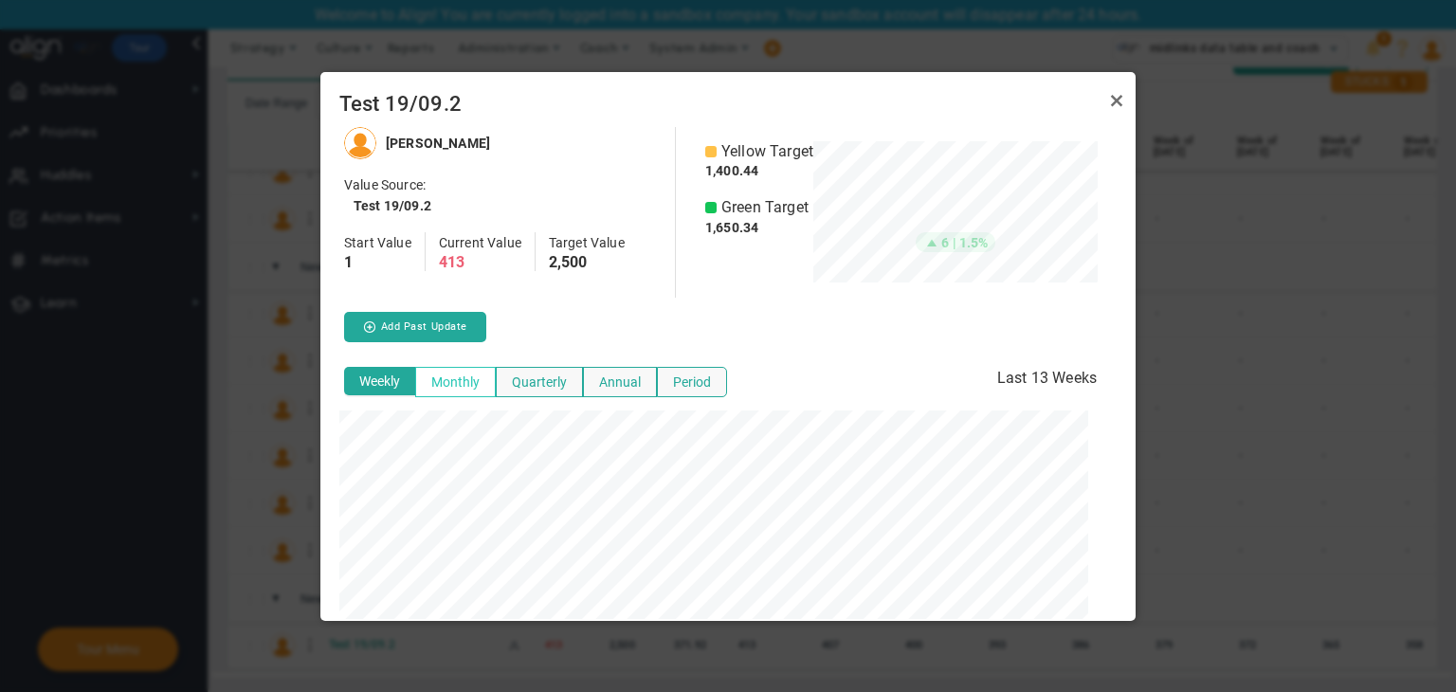
scroll to position [0, 0]
click at [475, 395] on button "Monthly" at bounding box center [455, 382] width 81 height 30
click at [378, 389] on button "Weekly" at bounding box center [380, 382] width 73 height 30
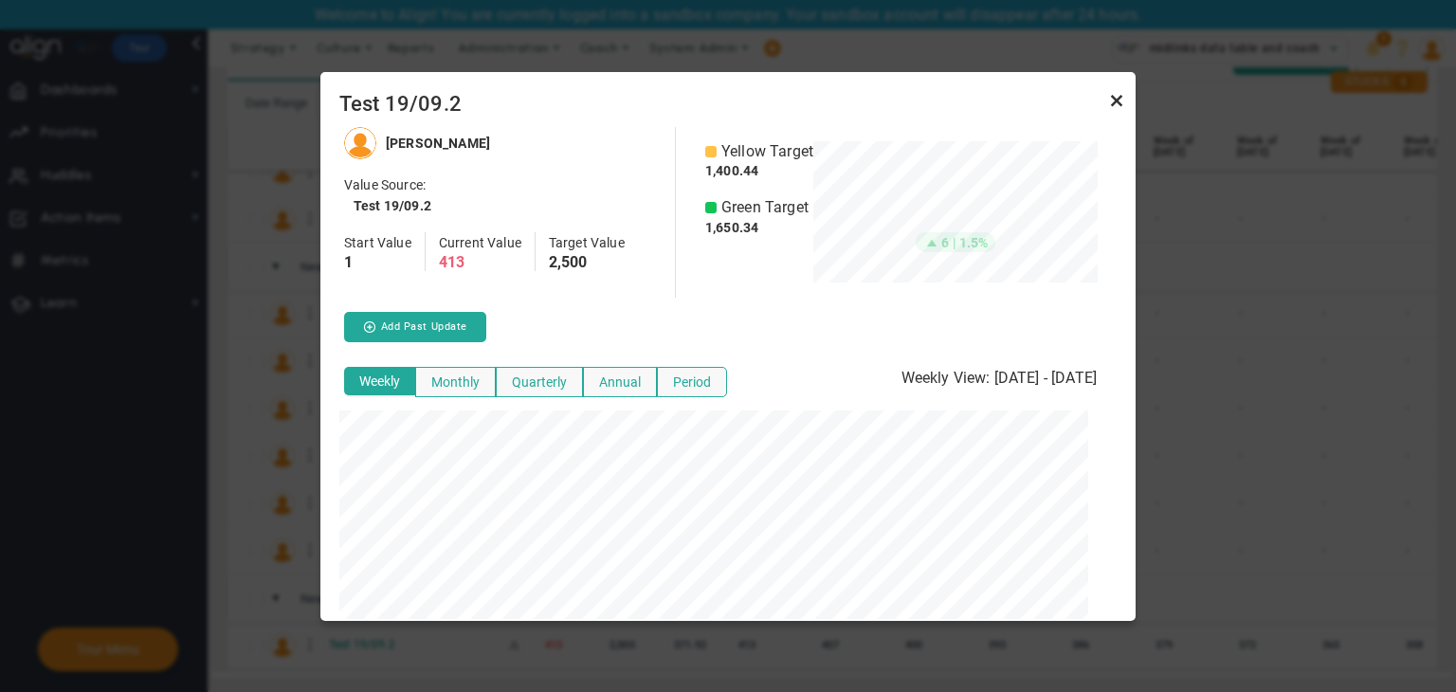
click at [1116, 99] on link "Close" at bounding box center [1116, 100] width 23 height 23
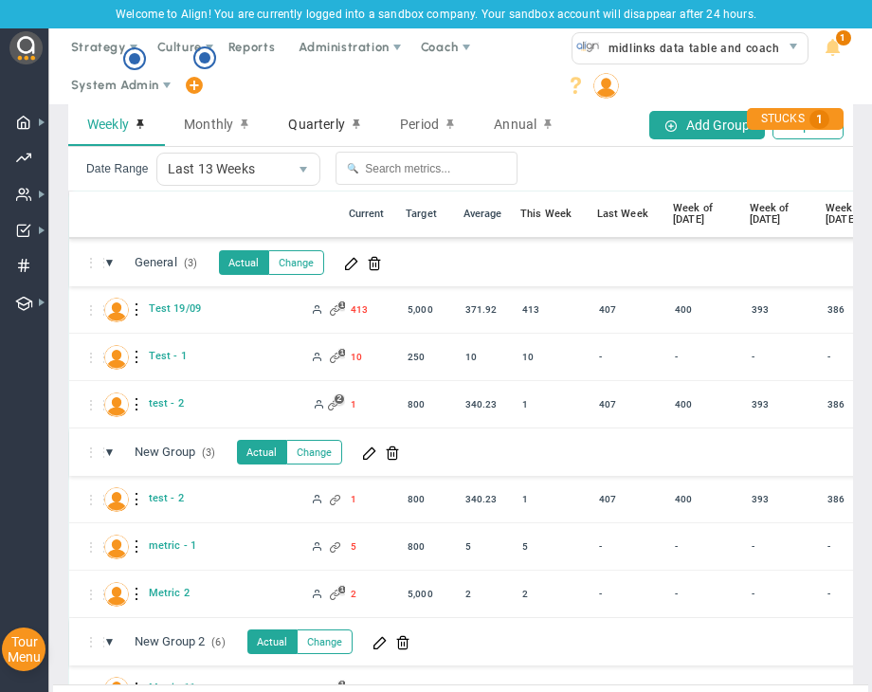
scroll to position [0, 0]
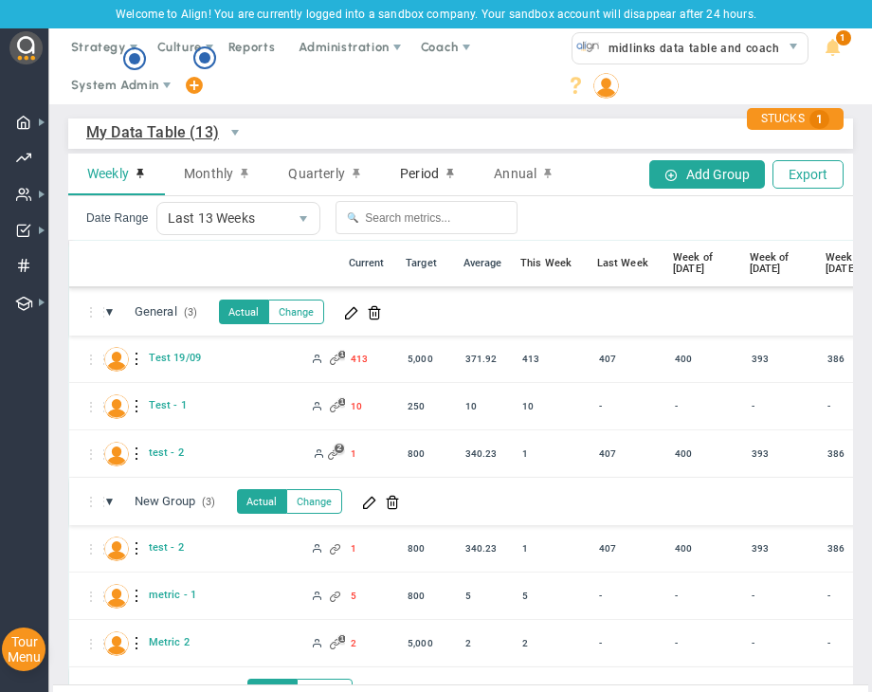
click at [400, 172] on span "Period" at bounding box center [419, 173] width 39 height 17
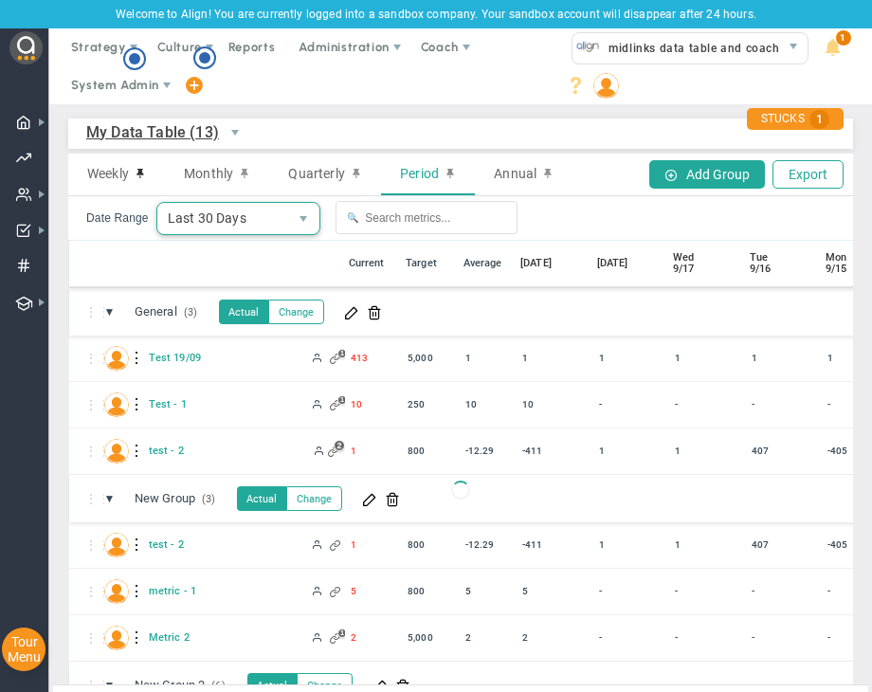
click at [265, 217] on span "Last 30 Days" at bounding box center [222, 218] width 131 height 31
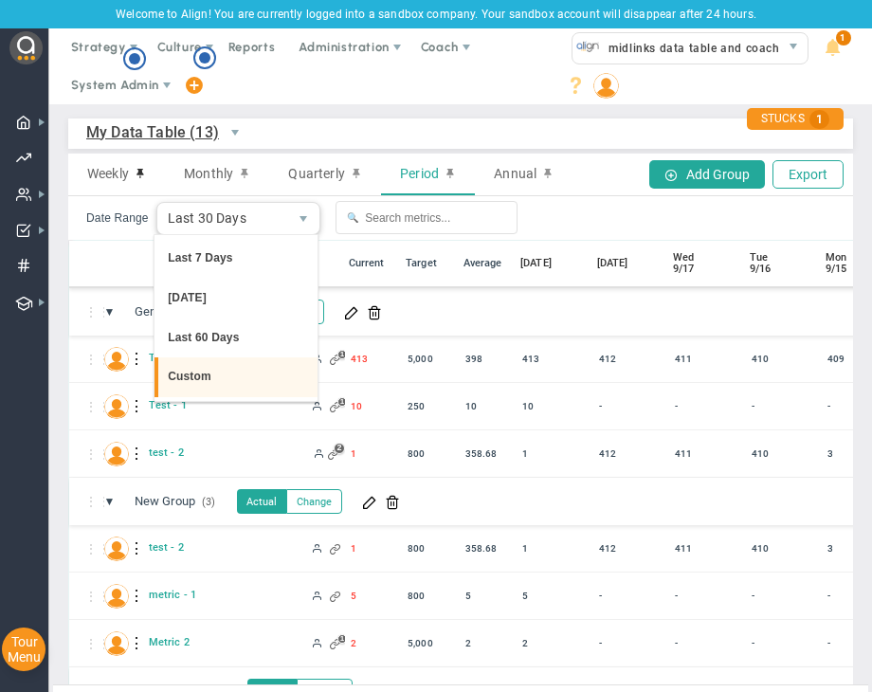
click at [229, 372] on li "Custom" at bounding box center [235, 377] width 163 height 40
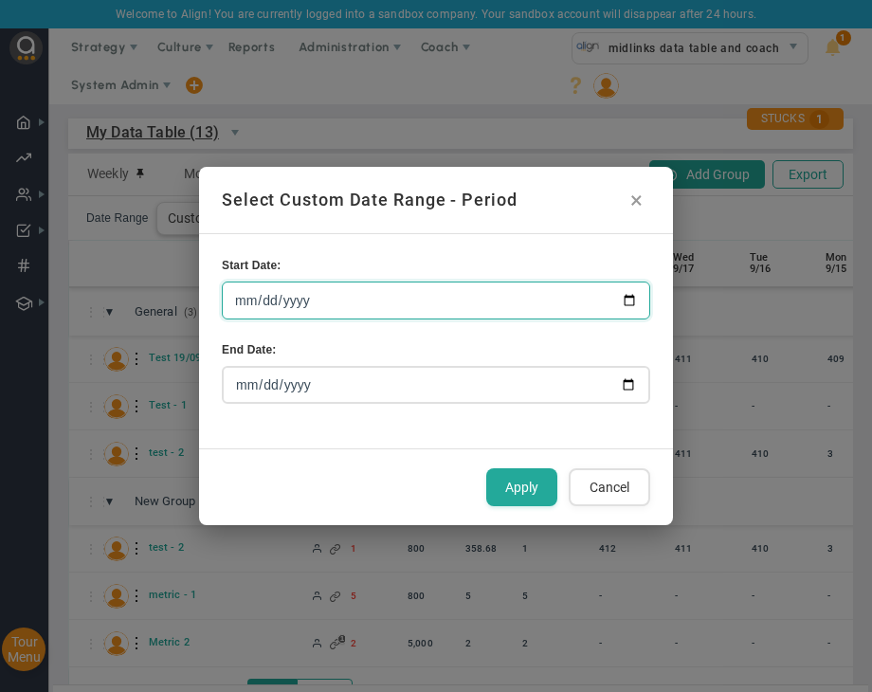
click at [626, 298] on input "[DATE]" at bounding box center [436, 300] width 428 height 38
type input "2024-12-01"
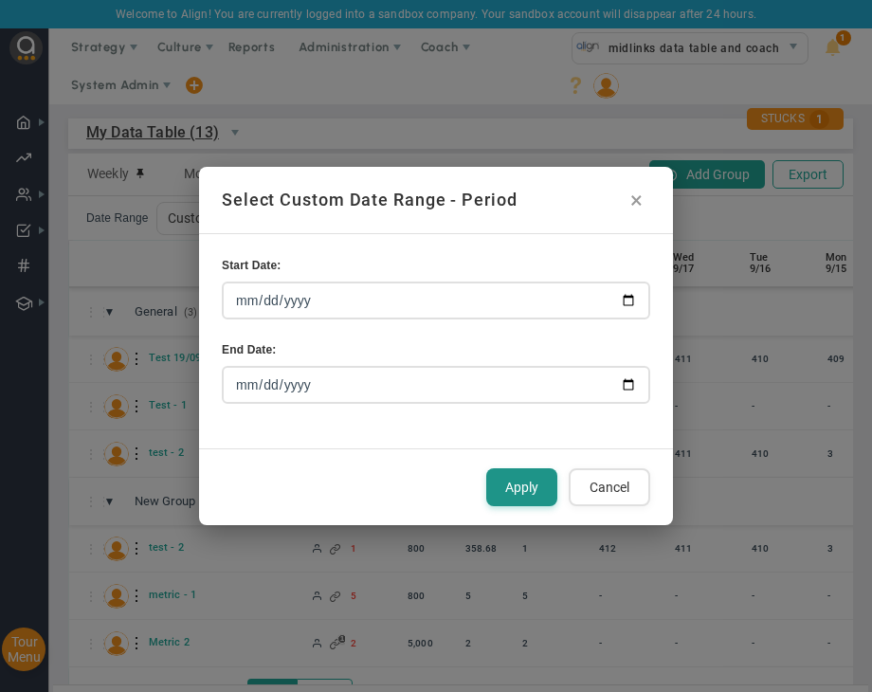
click at [532, 486] on button "Apply" at bounding box center [521, 487] width 71 height 38
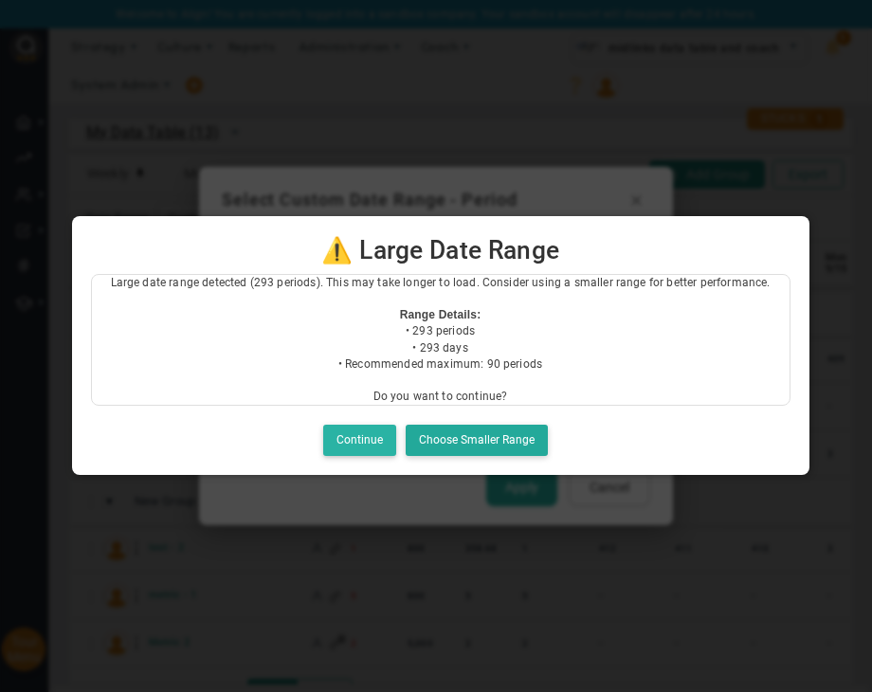
click at [354, 444] on button "Continue" at bounding box center [359, 440] width 73 height 31
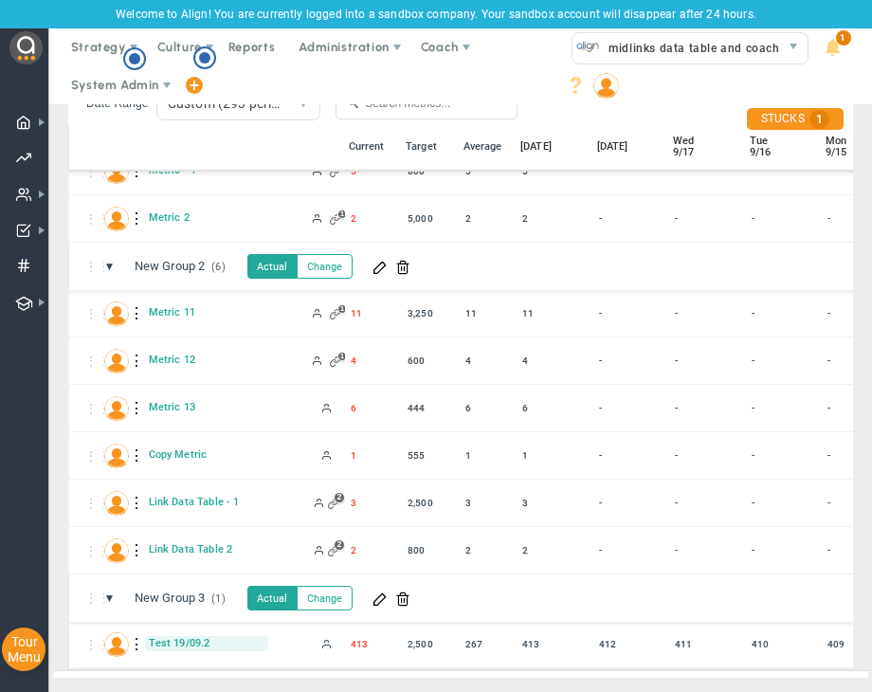
click at [197, 636] on span "Test 19/09.2" at bounding box center [206, 643] width 123 height 14
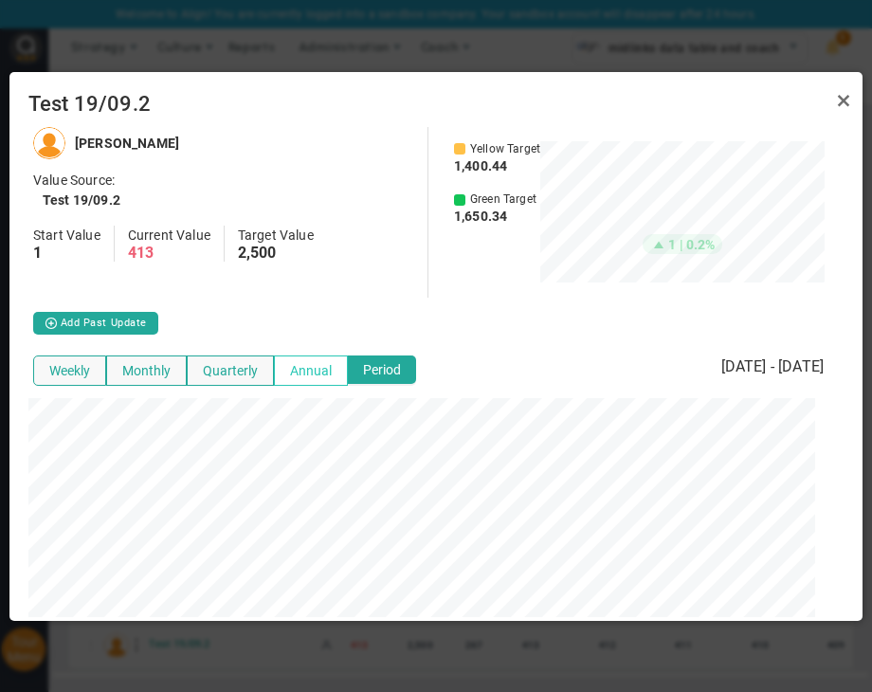
click at [308, 381] on button "Annual" at bounding box center [311, 370] width 74 height 30
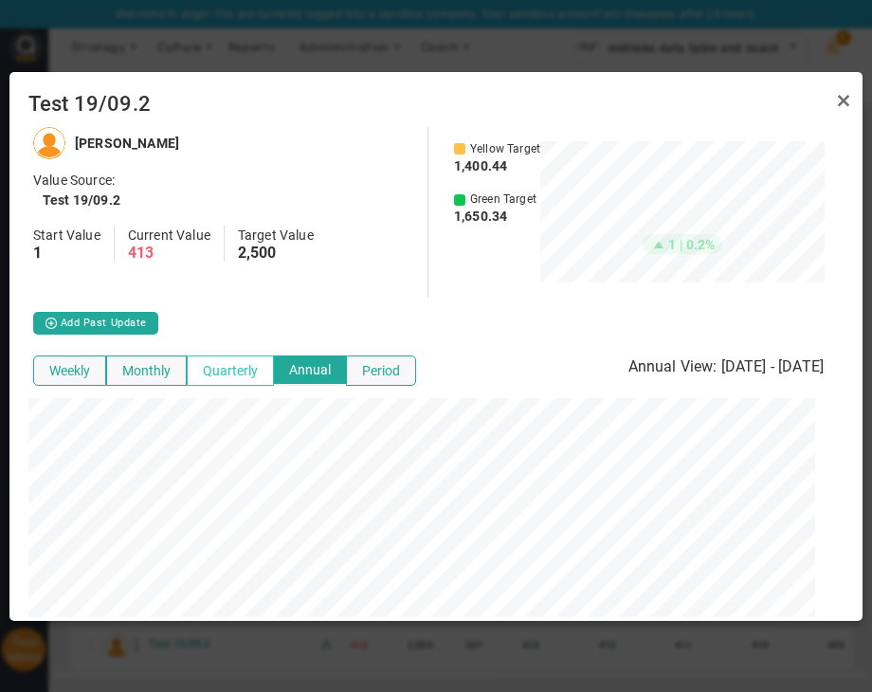
click at [221, 361] on button "Quarterly" at bounding box center [230, 370] width 87 height 30
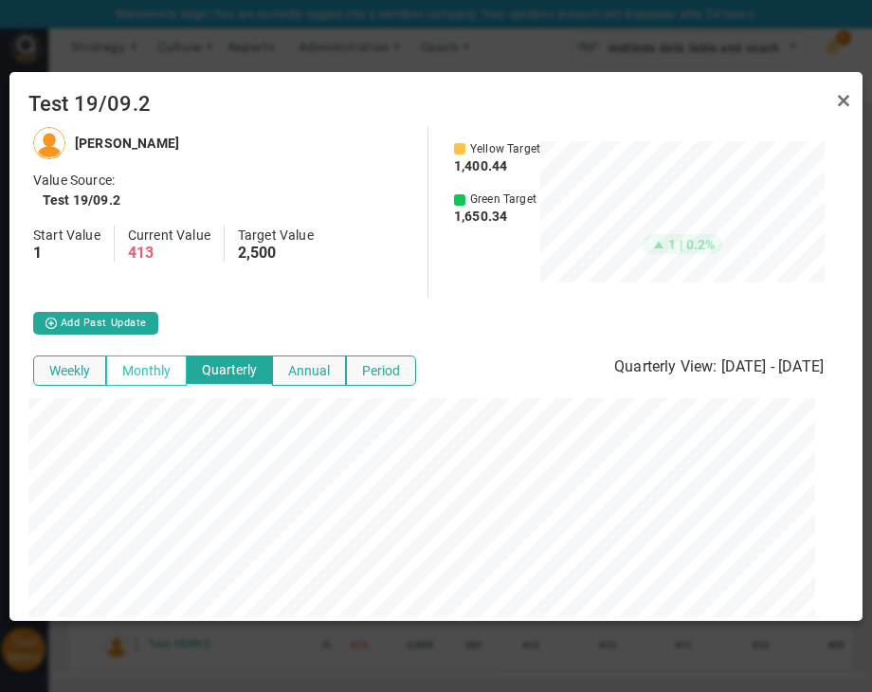
click at [136, 355] on button "Monthly" at bounding box center [146, 370] width 81 height 30
click at [80, 375] on button "Weekly" at bounding box center [69, 370] width 73 height 30
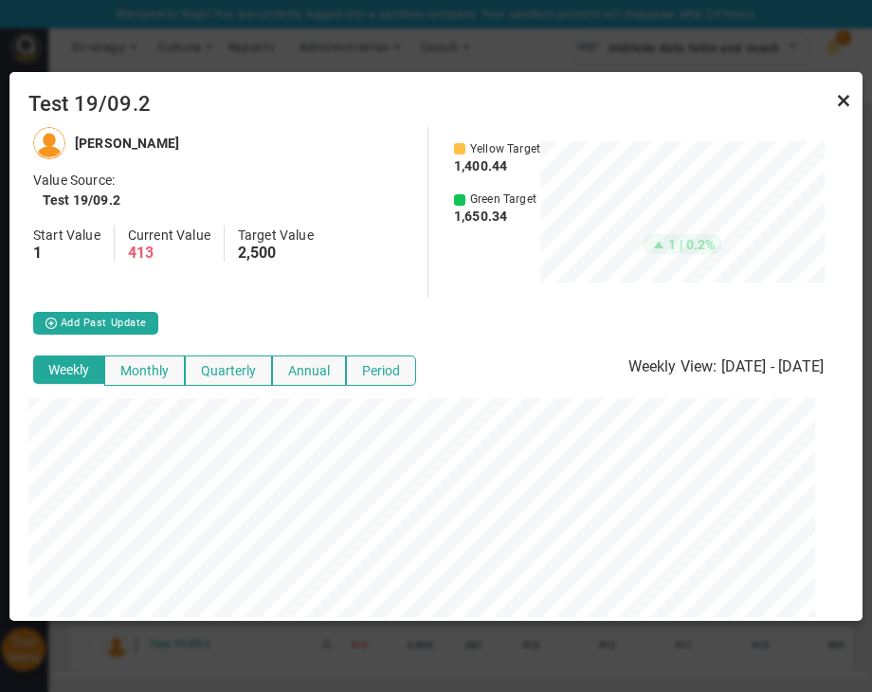
click at [844, 100] on link "Close" at bounding box center [843, 100] width 23 height 23
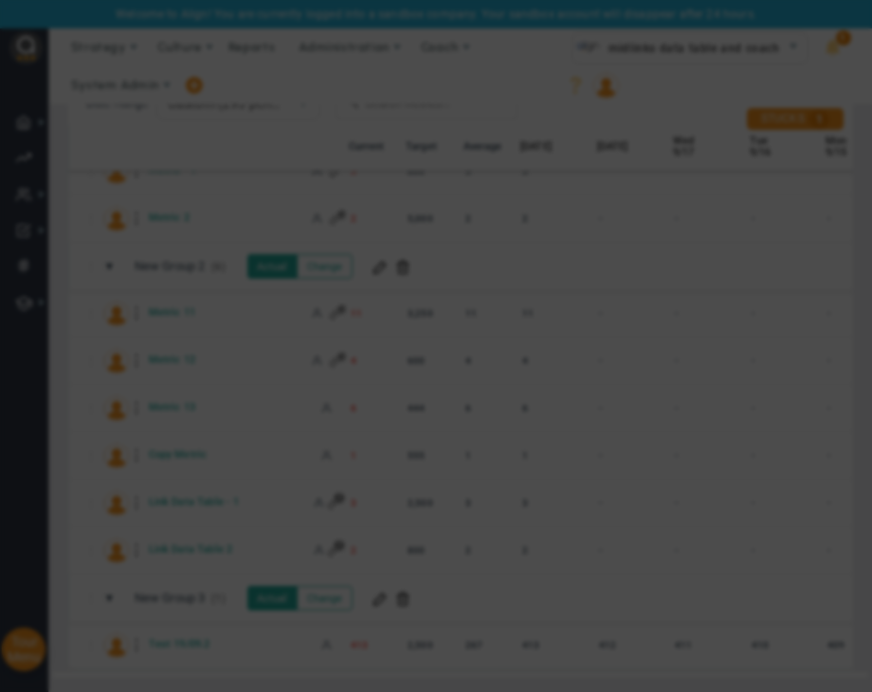
click at [730, 167] on link "Close" at bounding box center [722, 175] width 16 height 16
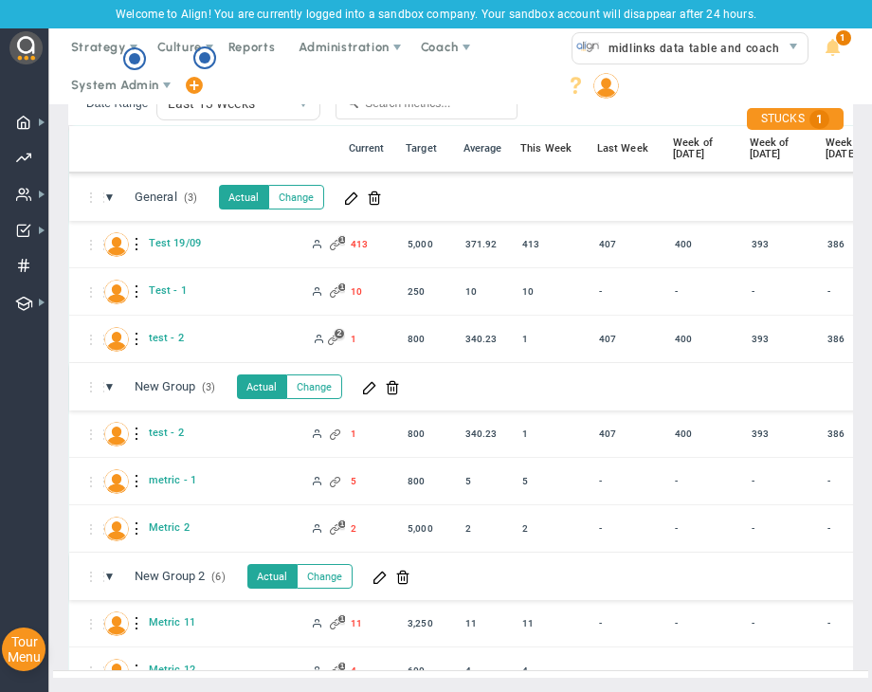
scroll to position [310, 0]
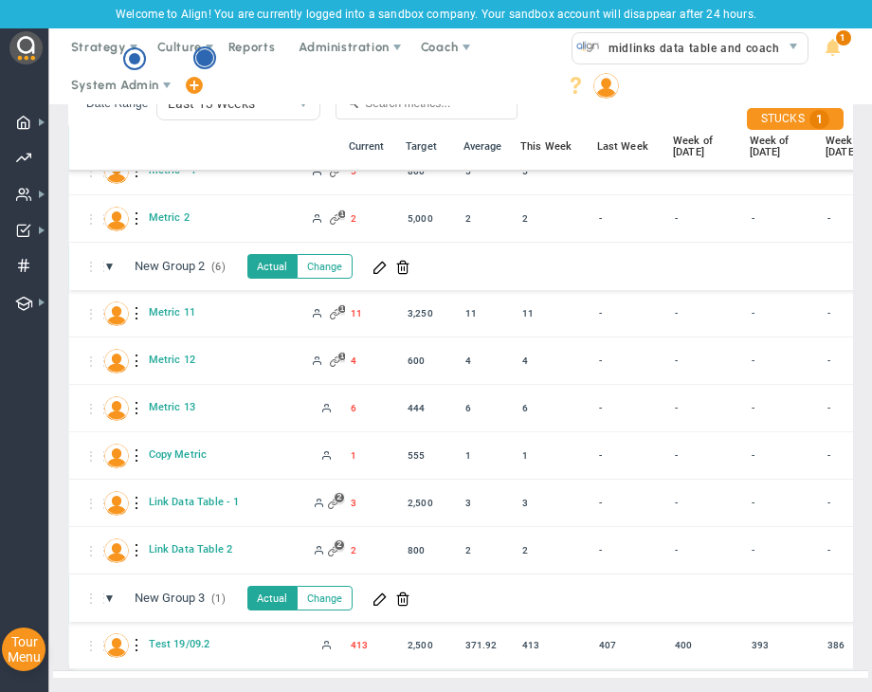
click at [209, 59] on circle "Hotspot (open by clicking or pressing space/enter)" at bounding box center [204, 57] width 17 height 17
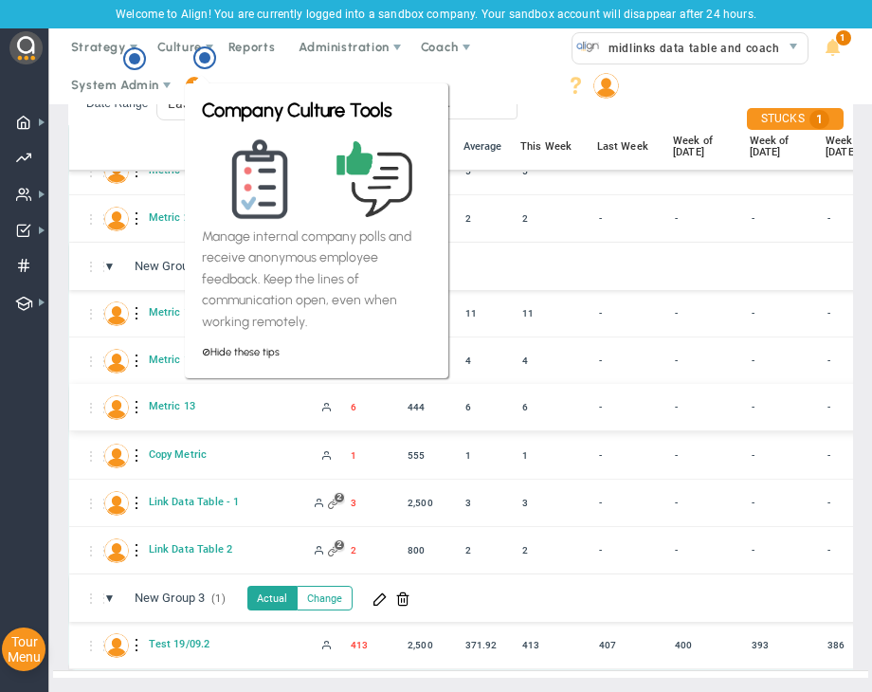
click at [178, 408] on div "⋮⋮ M1 Metric 13 6 6 6 - - - - - - -" at bounding box center [796, 407] width 1454 height 47
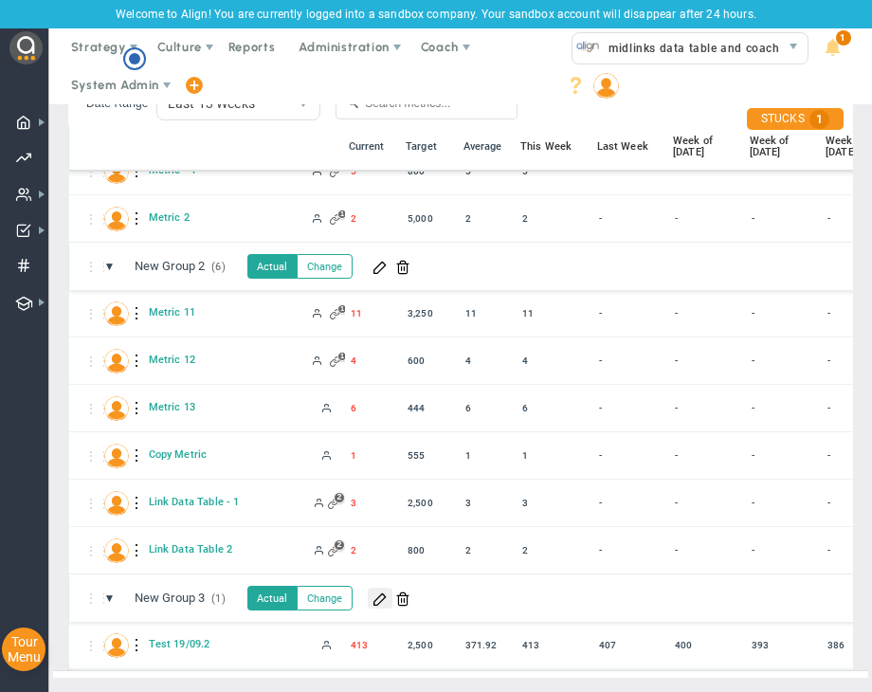
click at [382, 590] on span at bounding box center [379, 597] width 15 height 15
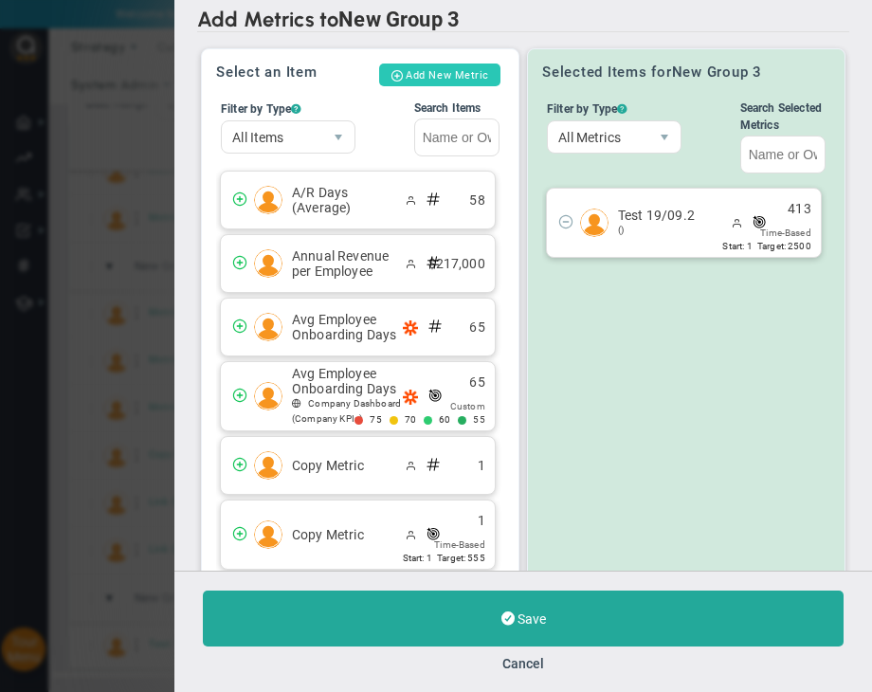
click at [455, 75] on button "Add New Metric" at bounding box center [439, 74] width 121 height 23
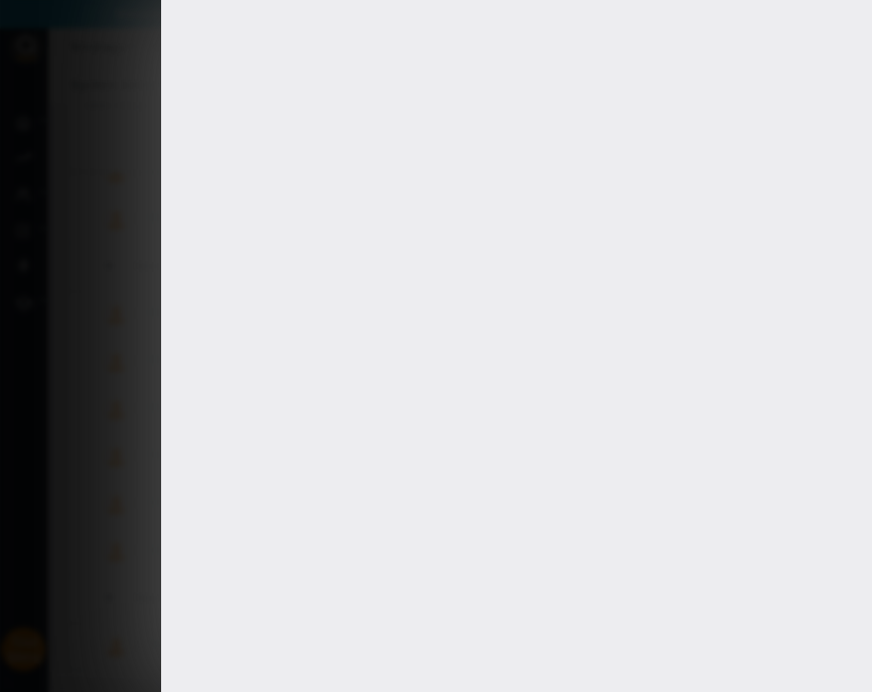
type input "[PERSON_NAME]"
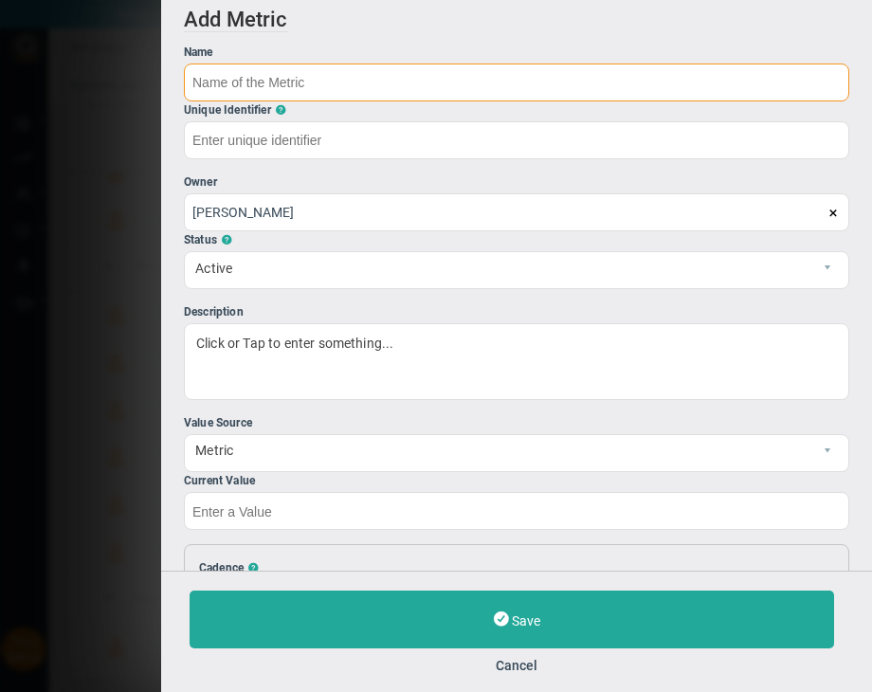
click at [495, 76] on input "text" at bounding box center [516, 82] width 665 height 38
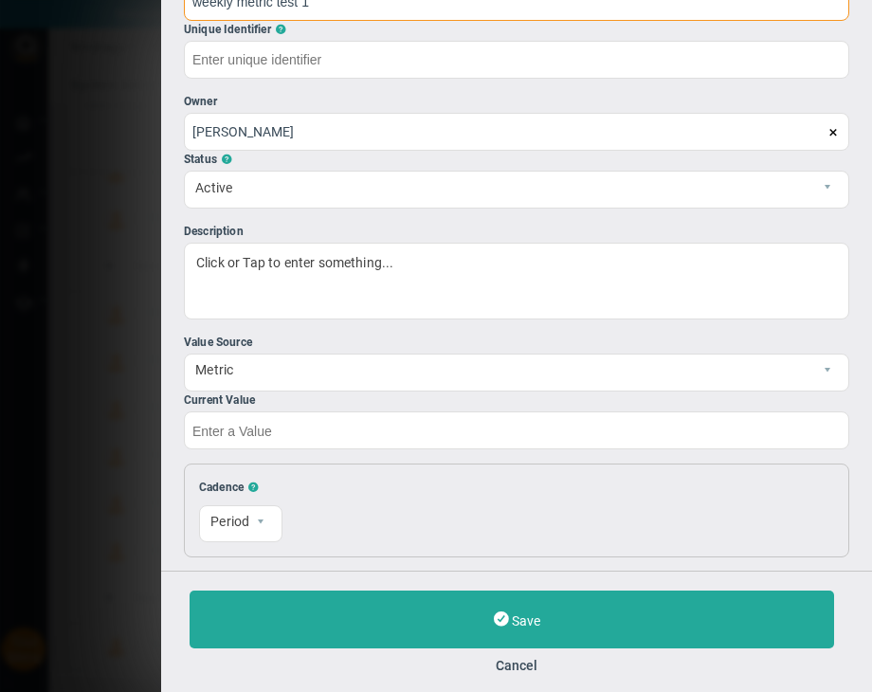
scroll to position [190, 0]
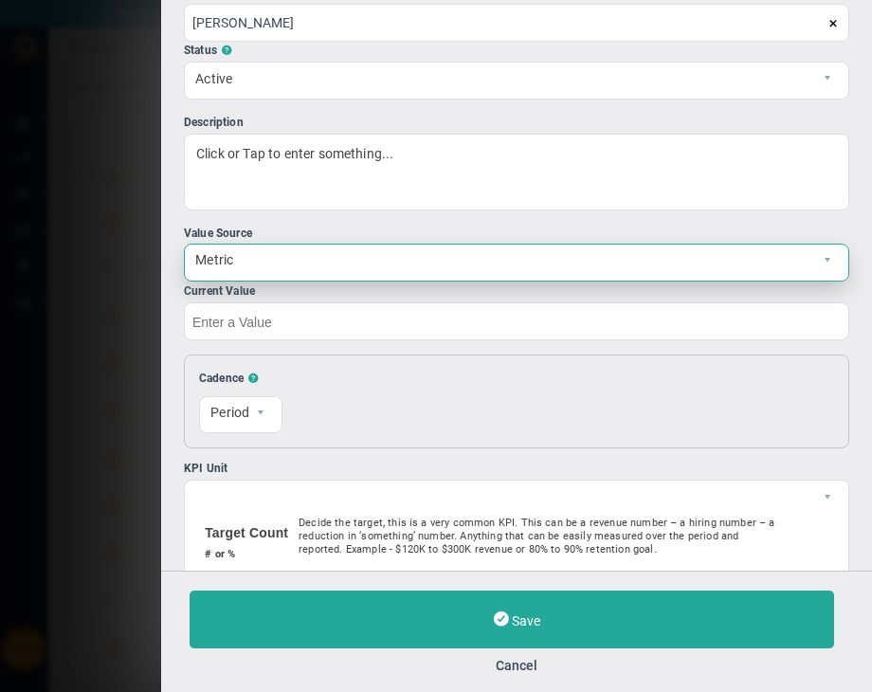
type input "weekly metric test 1"
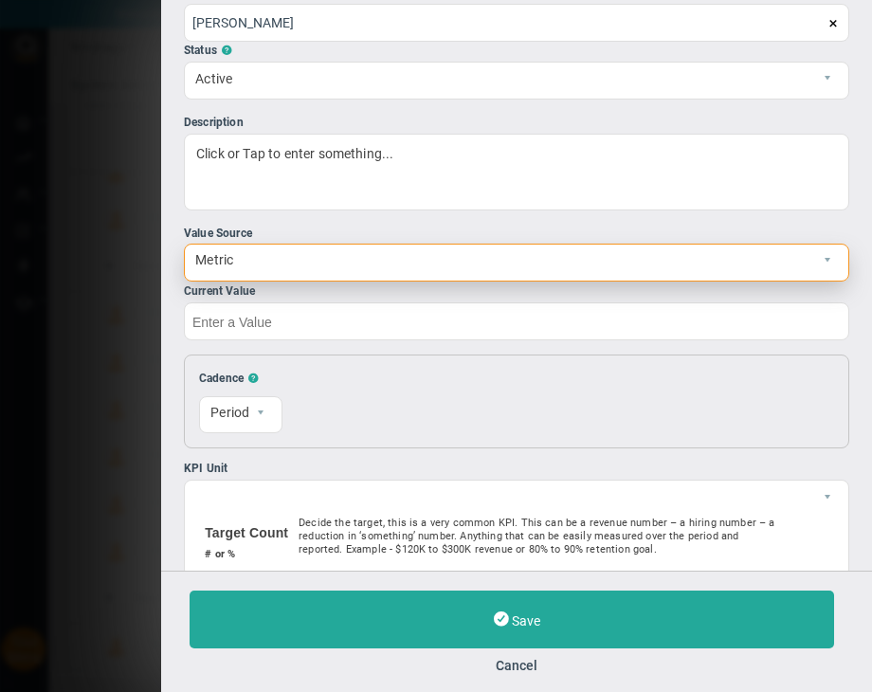
click at [347, 262] on span "Metric" at bounding box center [500, 260] width 631 height 31
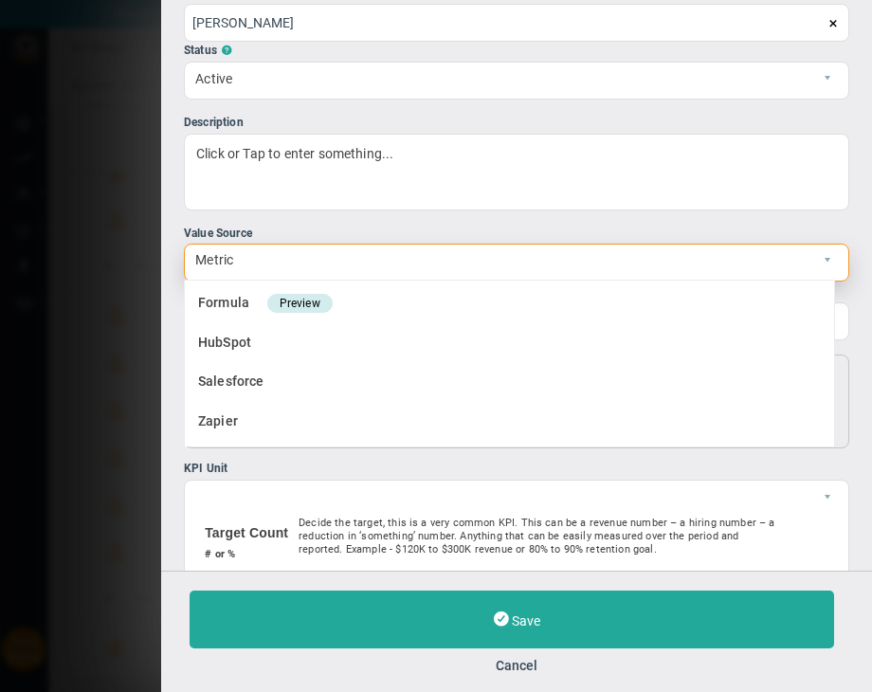
type input "weekly-metric-test-1"
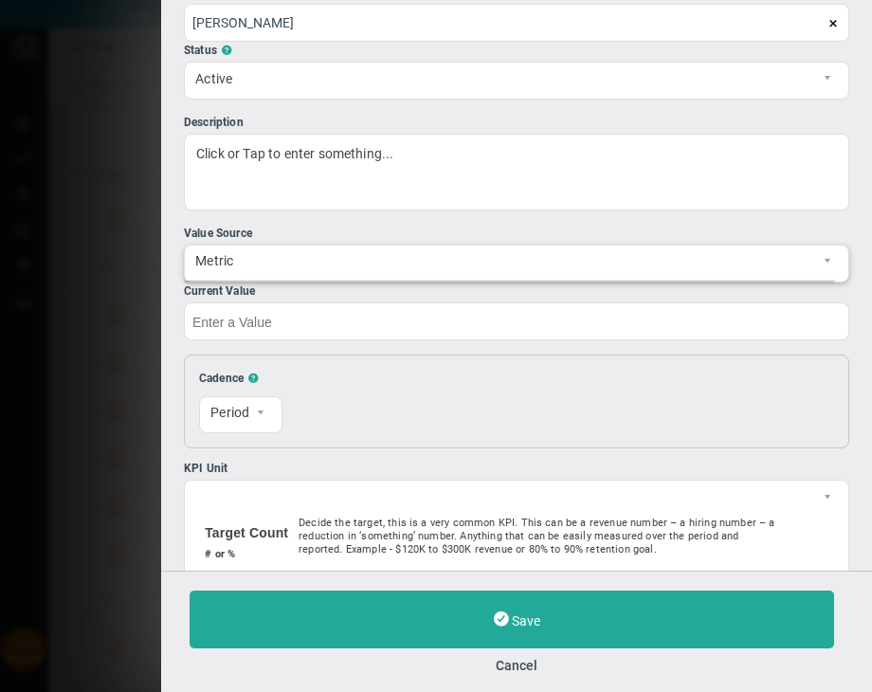
click at [410, 466] on div "KPI Unit" at bounding box center [516, 469] width 665 height 18
click at [0, 0] on input "214617" at bounding box center [0, 0] width 0 height 0
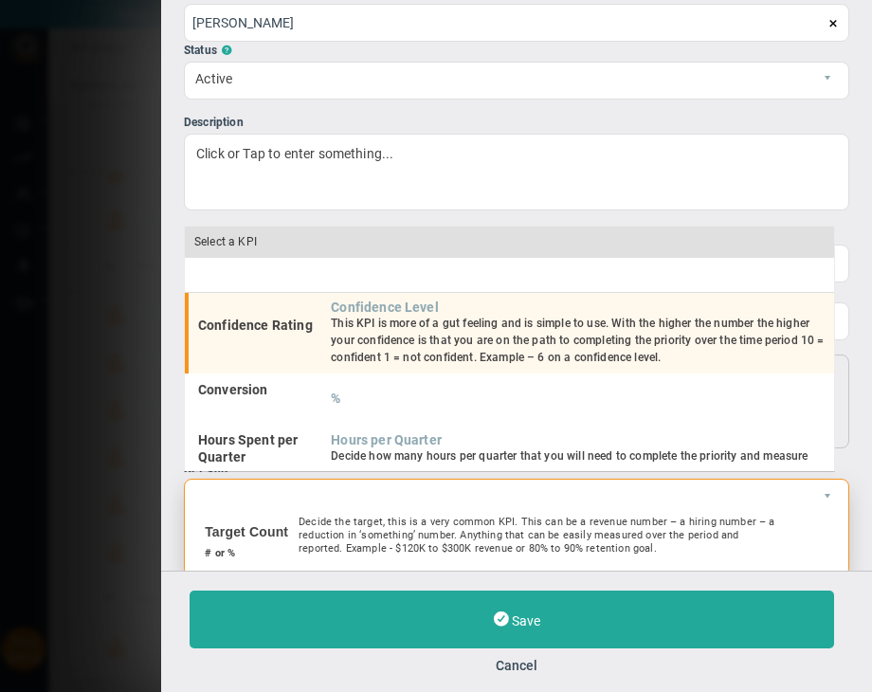
scroll to position [195, 0]
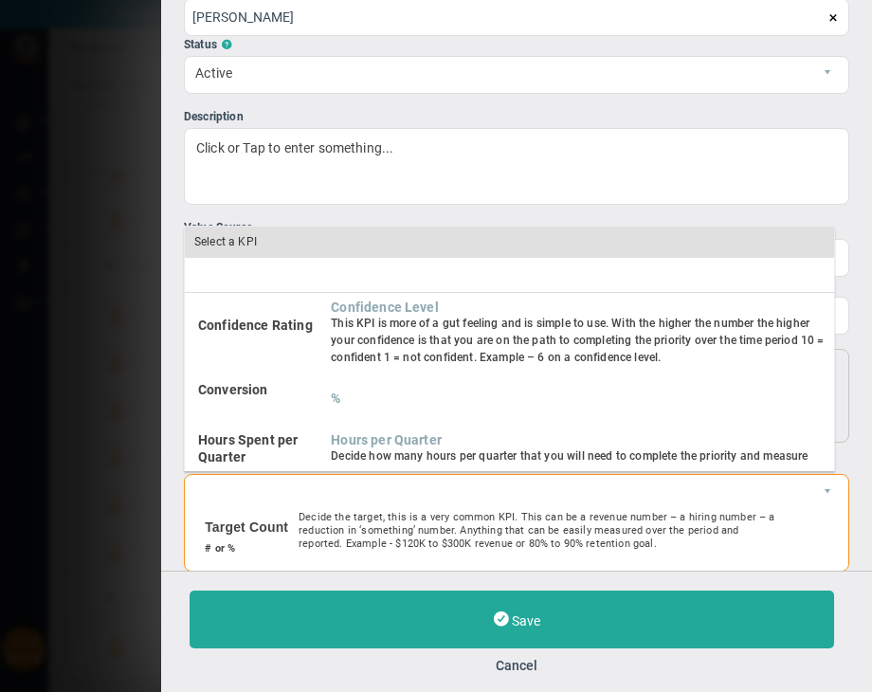
click at [172, 228] on div "Add Edit Metric Historical Values Target Metric Name weekly metric test 1 Uniqu…" at bounding box center [516, 285] width 711 height 571
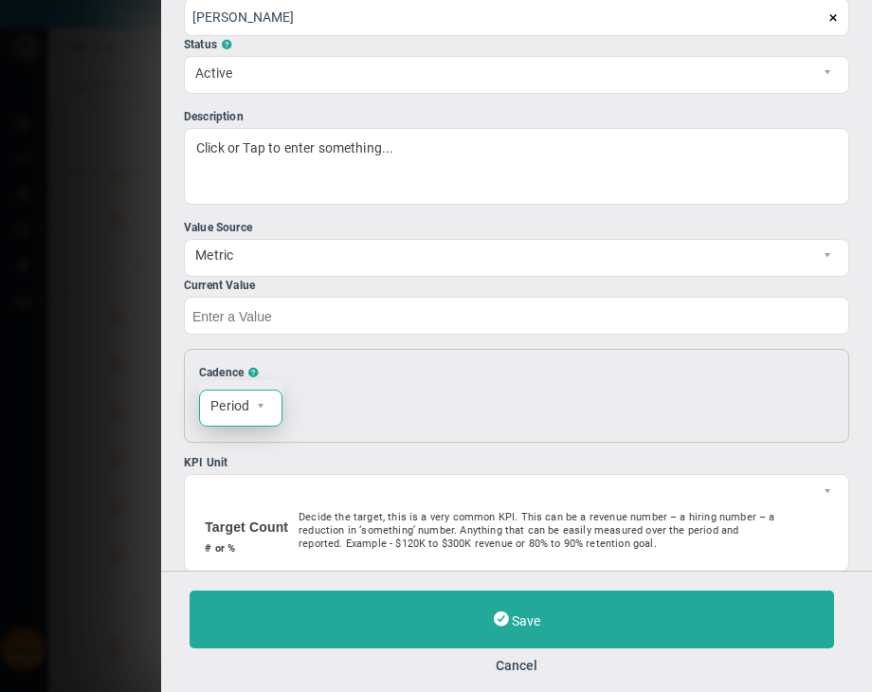
click at [277, 408] on span "select" at bounding box center [265, 408] width 32 height 36
click at [255, 455] on li "Weekly" at bounding box center [241, 449] width 82 height 40
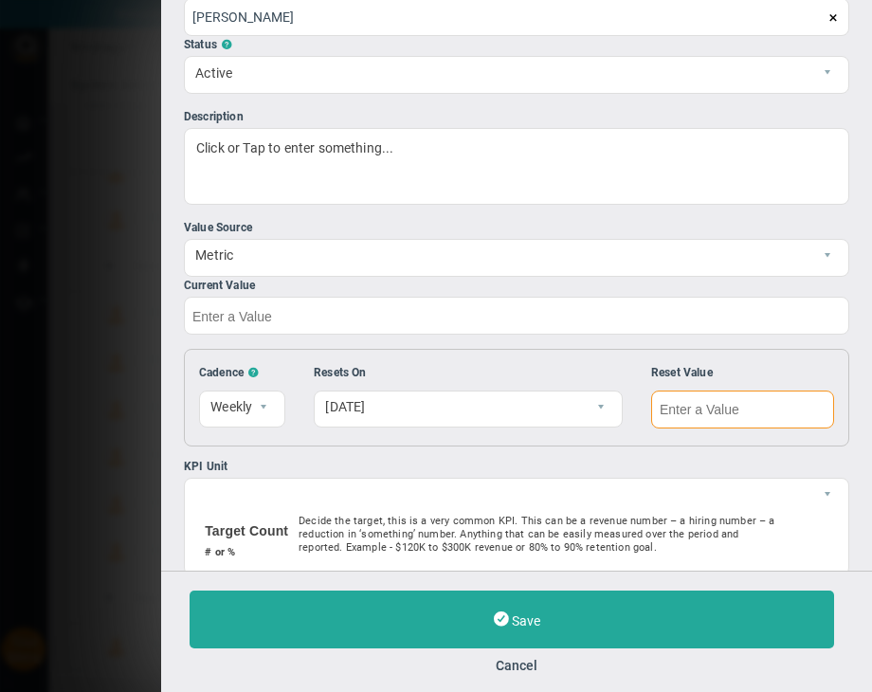
click at [735, 412] on input "text" at bounding box center [742, 409] width 183 height 38
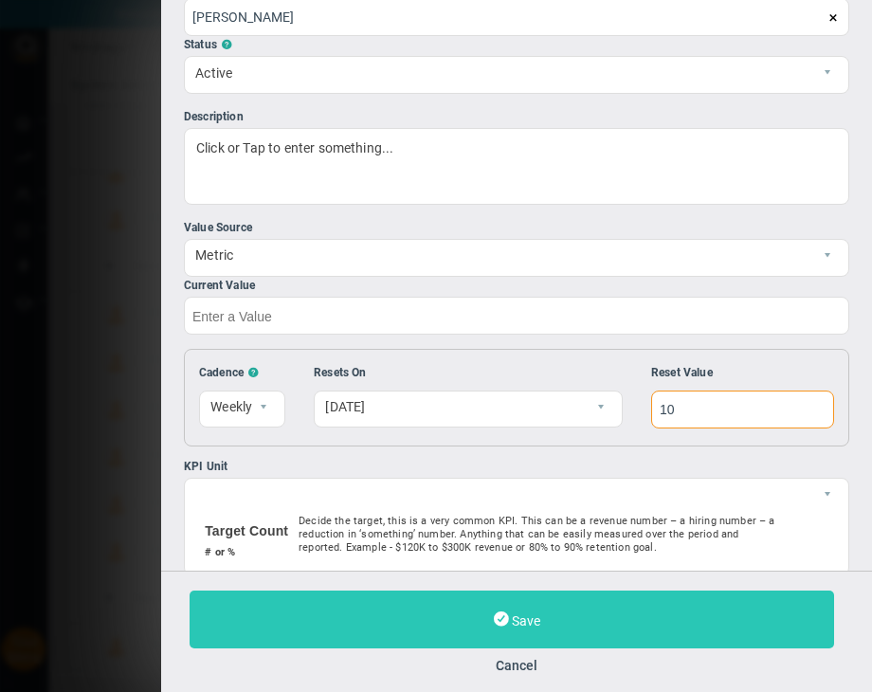
type input "10"
click at [657, 620] on button "Save" at bounding box center [512, 619] width 644 height 58
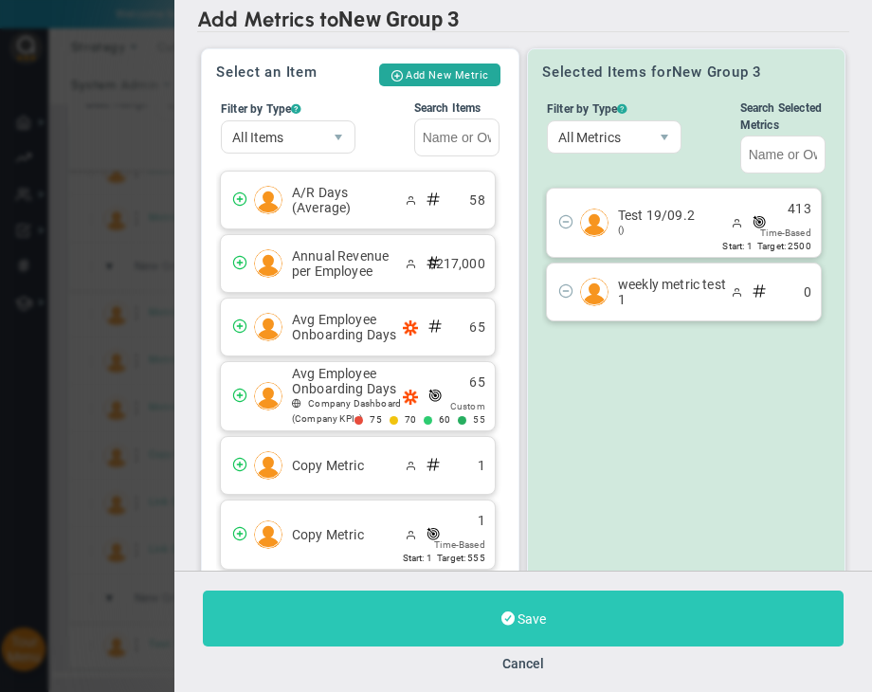
click at [588, 603] on button "Save" at bounding box center [523, 618] width 641 height 56
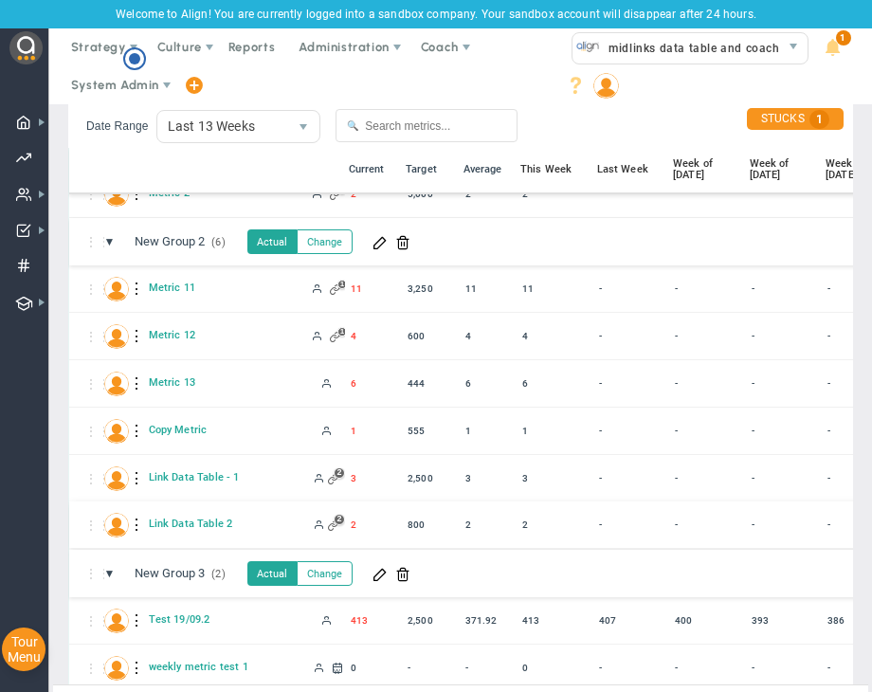
scroll to position [127, 0]
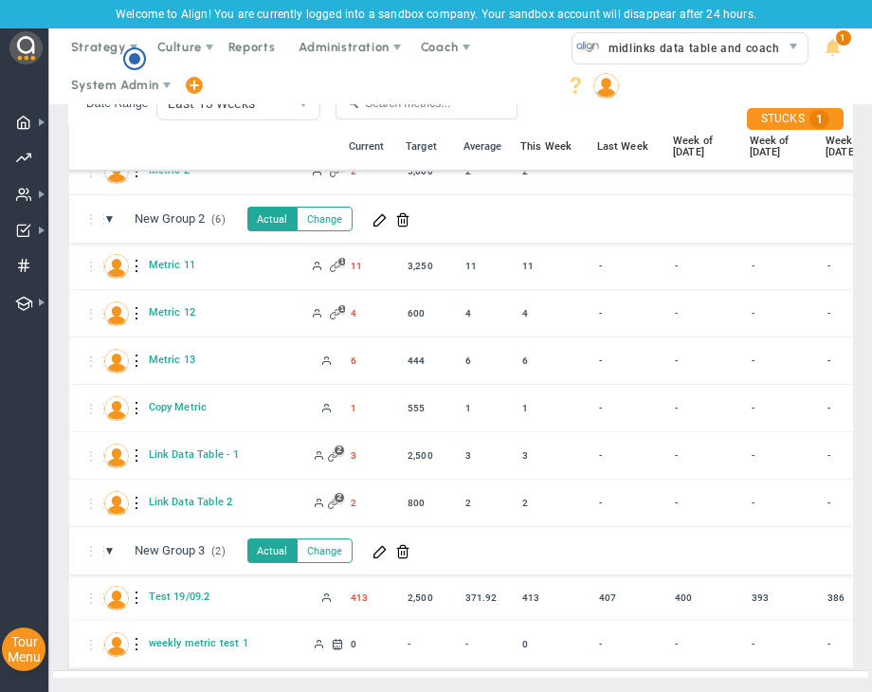
click at [139, 631] on div at bounding box center [137, 644] width 13 height 30
click at [217, 631] on div "Edit" at bounding box center [215, 636] width 131 height 41
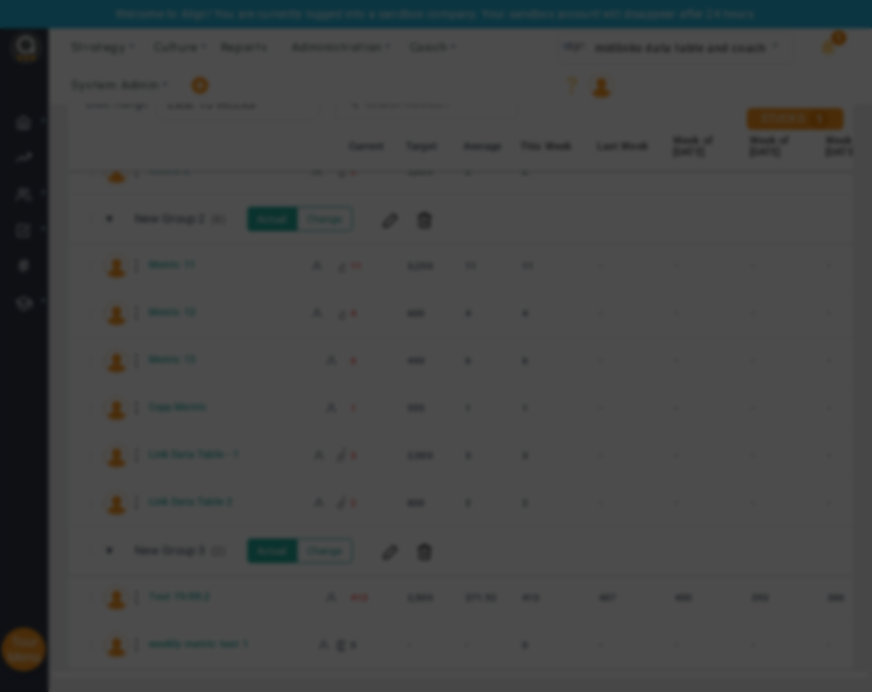
checkbox input "false"
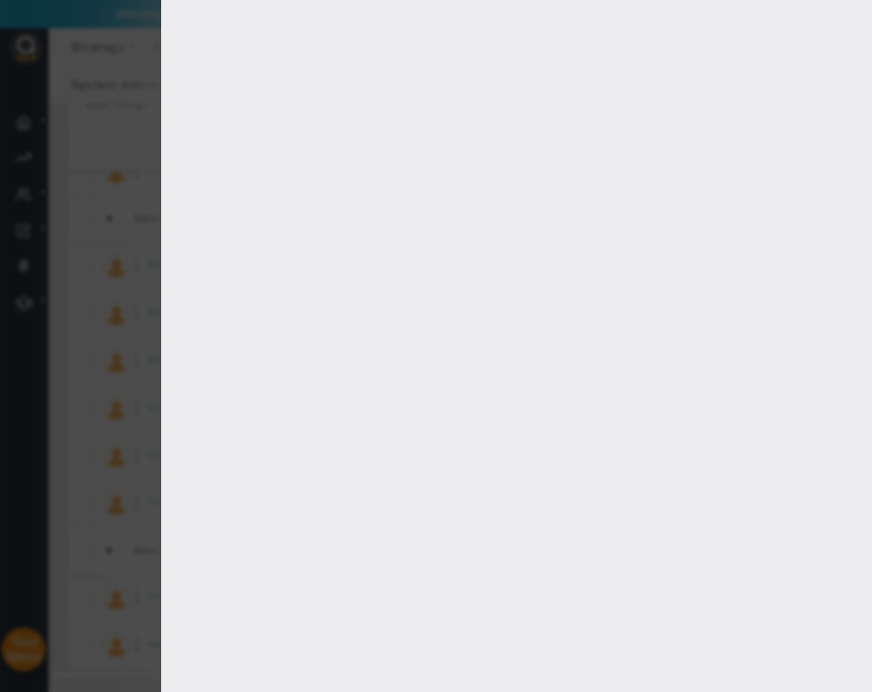
type input "0"
checkbox input "true"
type input "[PERSON_NAME]"
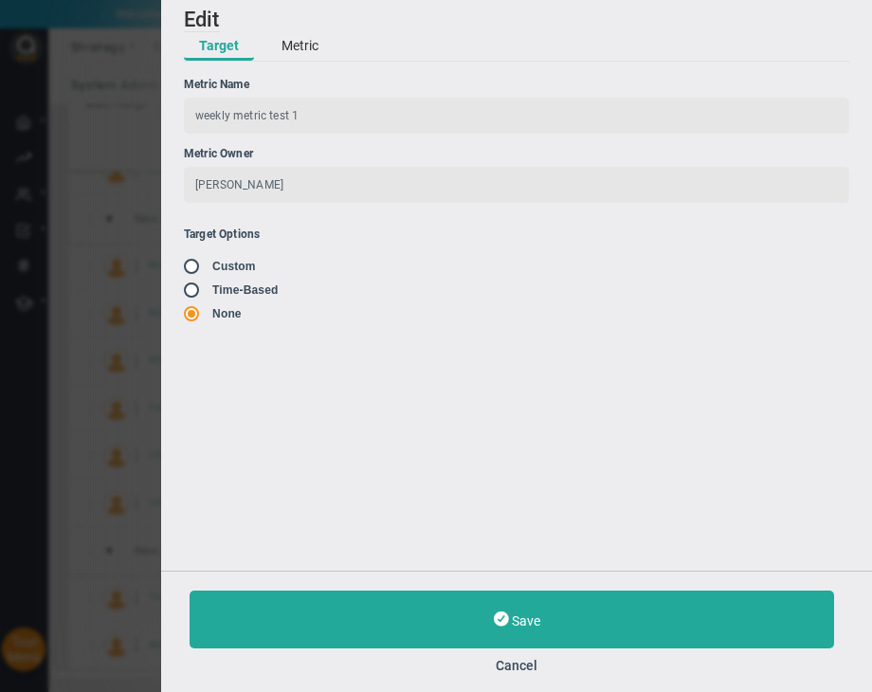
click at [186, 288] on span at bounding box center [193, 288] width 19 height 15
click at [195, 293] on input "radio" at bounding box center [198, 290] width 19 height 15
radio input "true"
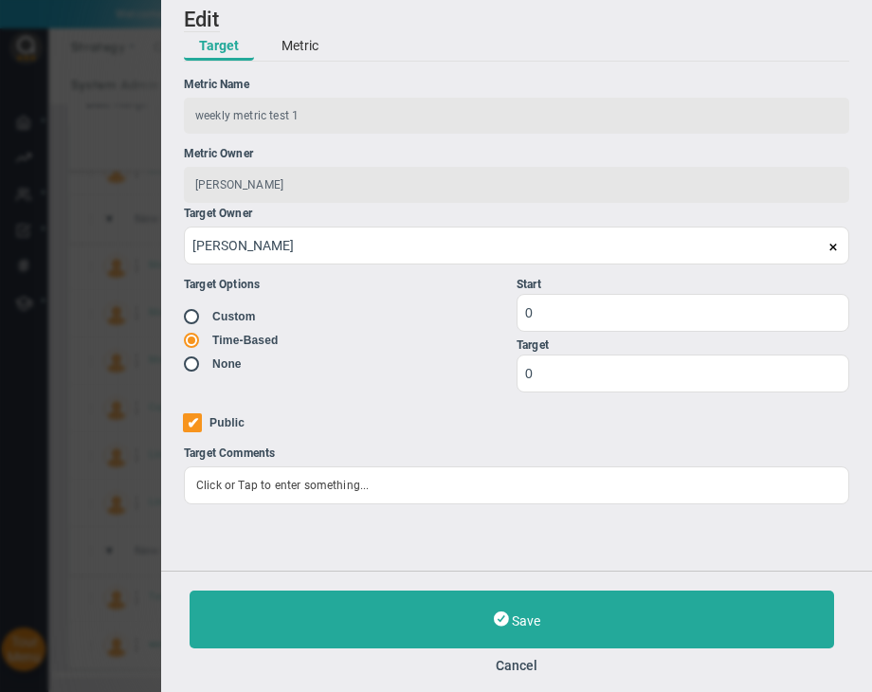
click at [654, 286] on div "Start" at bounding box center [683, 285] width 333 height 18
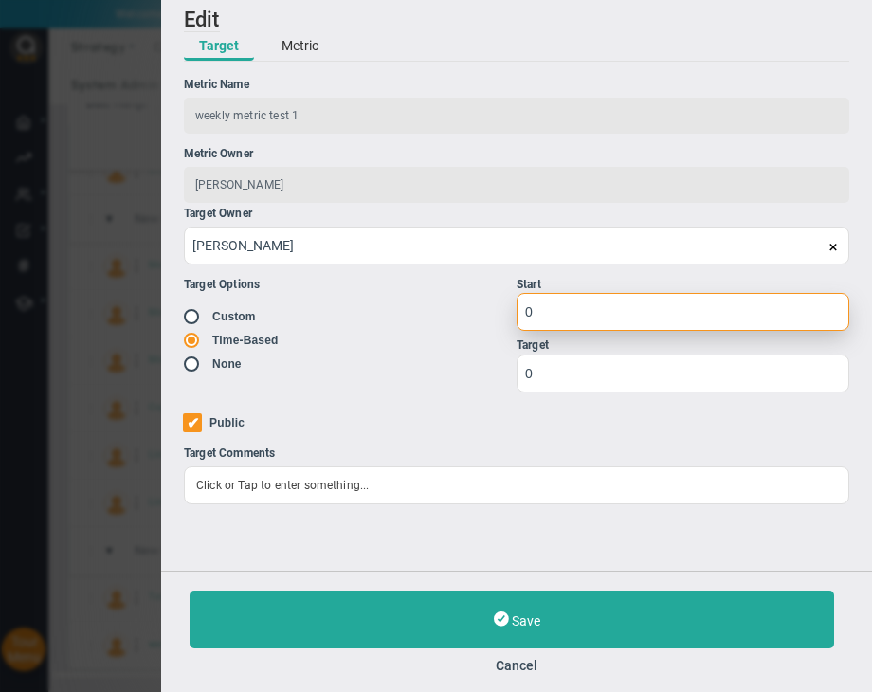
click at [663, 311] on input "0" at bounding box center [683, 312] width 333 height 38
type input "1"
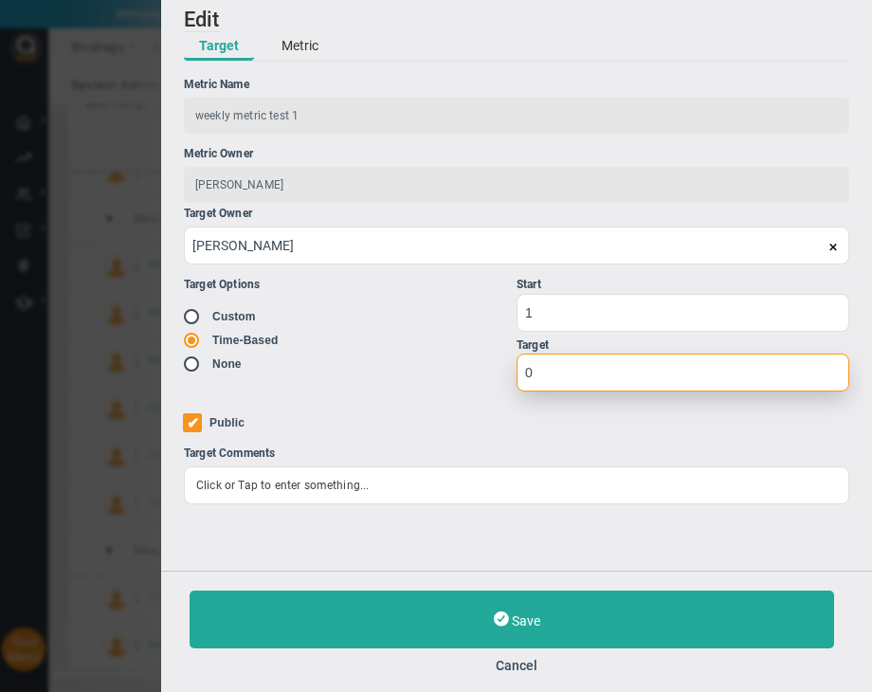
click at [563, 364] on input "0" at bounding box center [683, 373] width 333 height 38
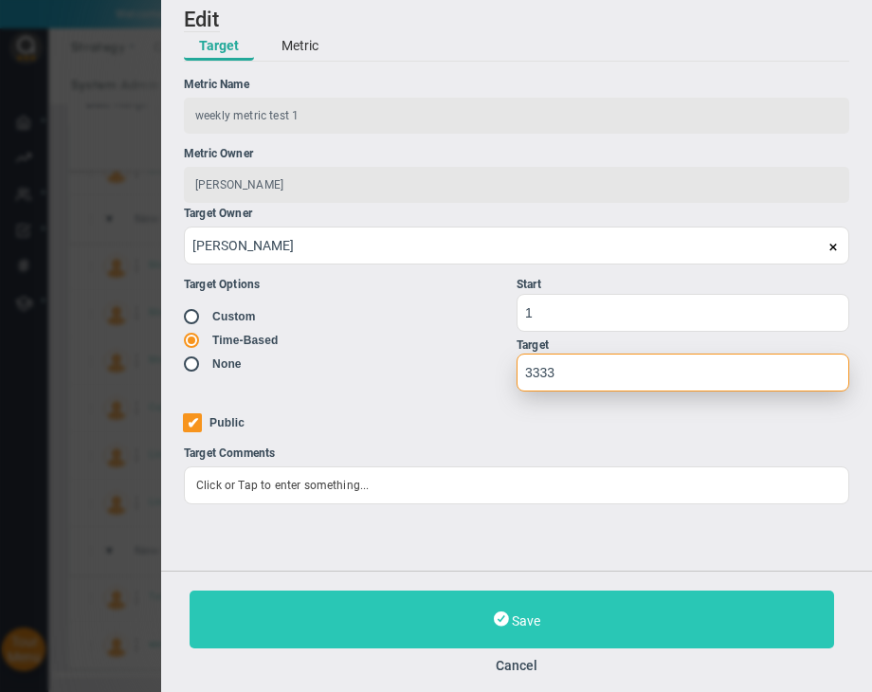
type input "3333"
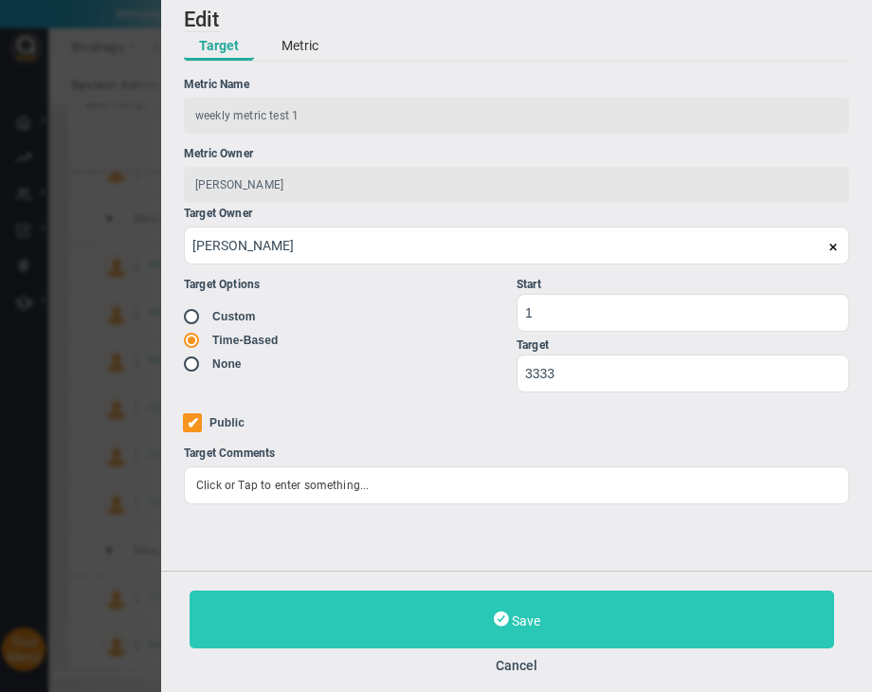
click at [560, 597] on button "Save" at bounding box center [512, 619] width 644 height 58
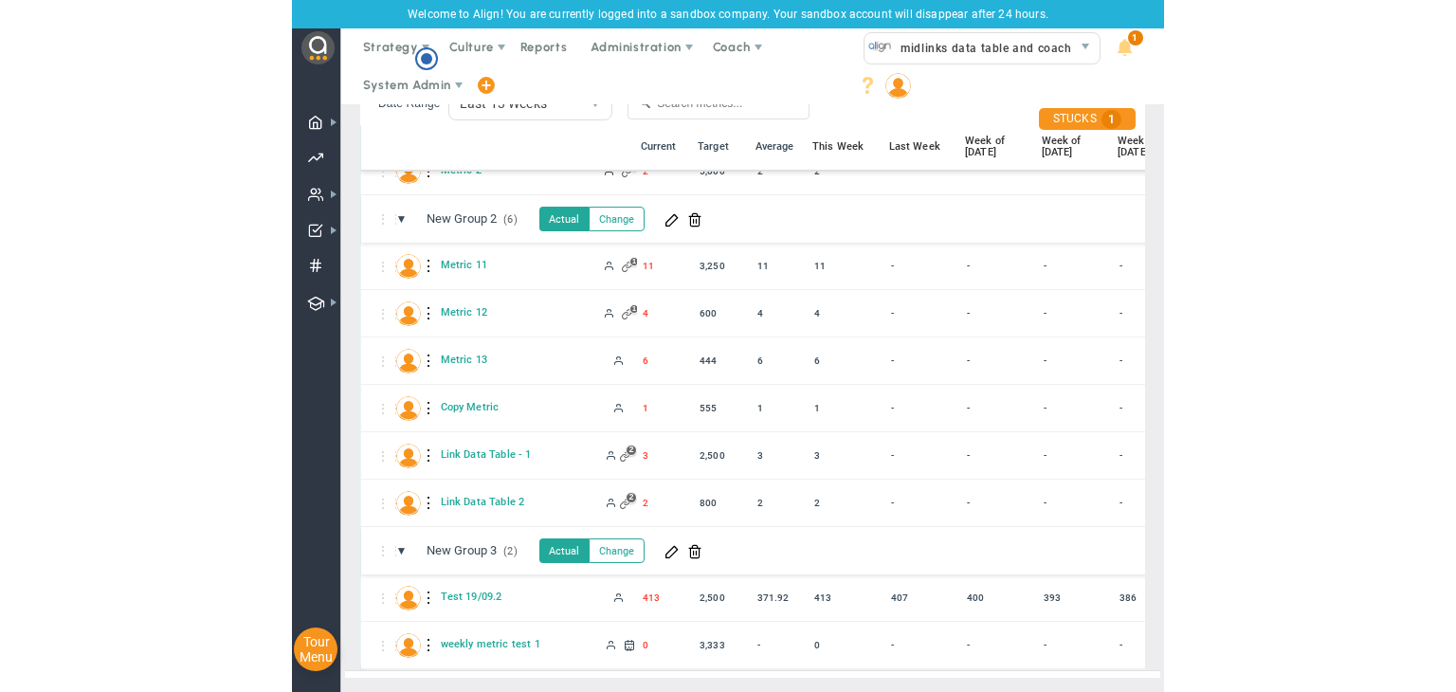
scroll to position [90, 0]
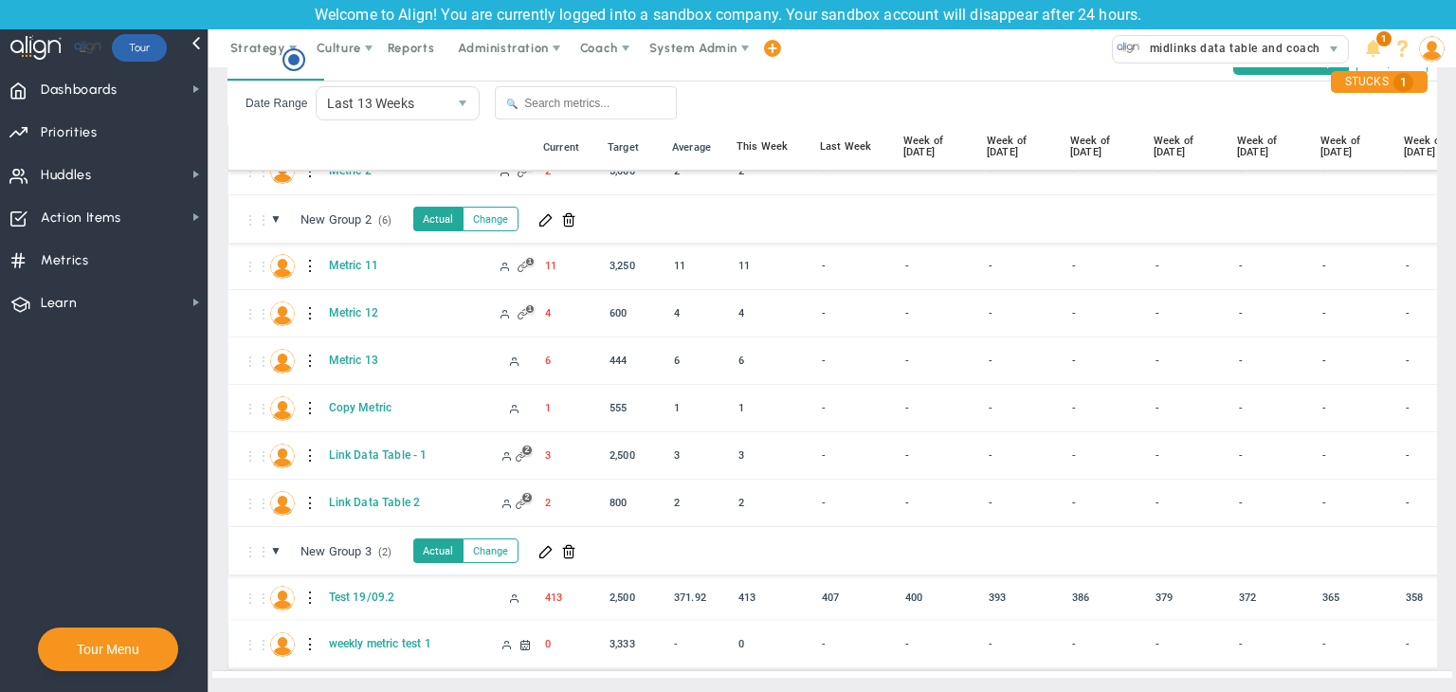
click at [307, 633] on div at bounding box center [310, 644] width 13 height 30
click at [330, 626] on div "Edit" at bounding box center [388, 634] width 131 height 39
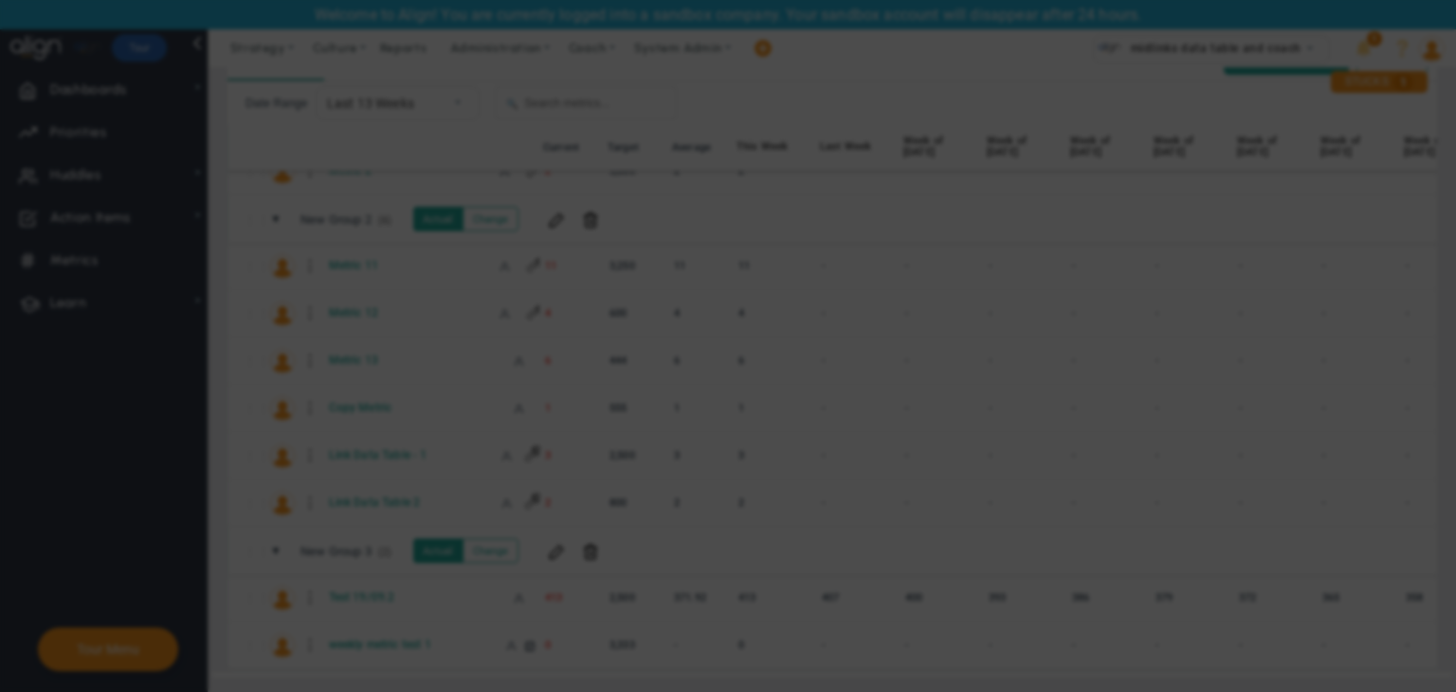
radio input "true"
checkbox input "false"
type input "[PERSON_NAME]"
radio input "true"
type input "1"
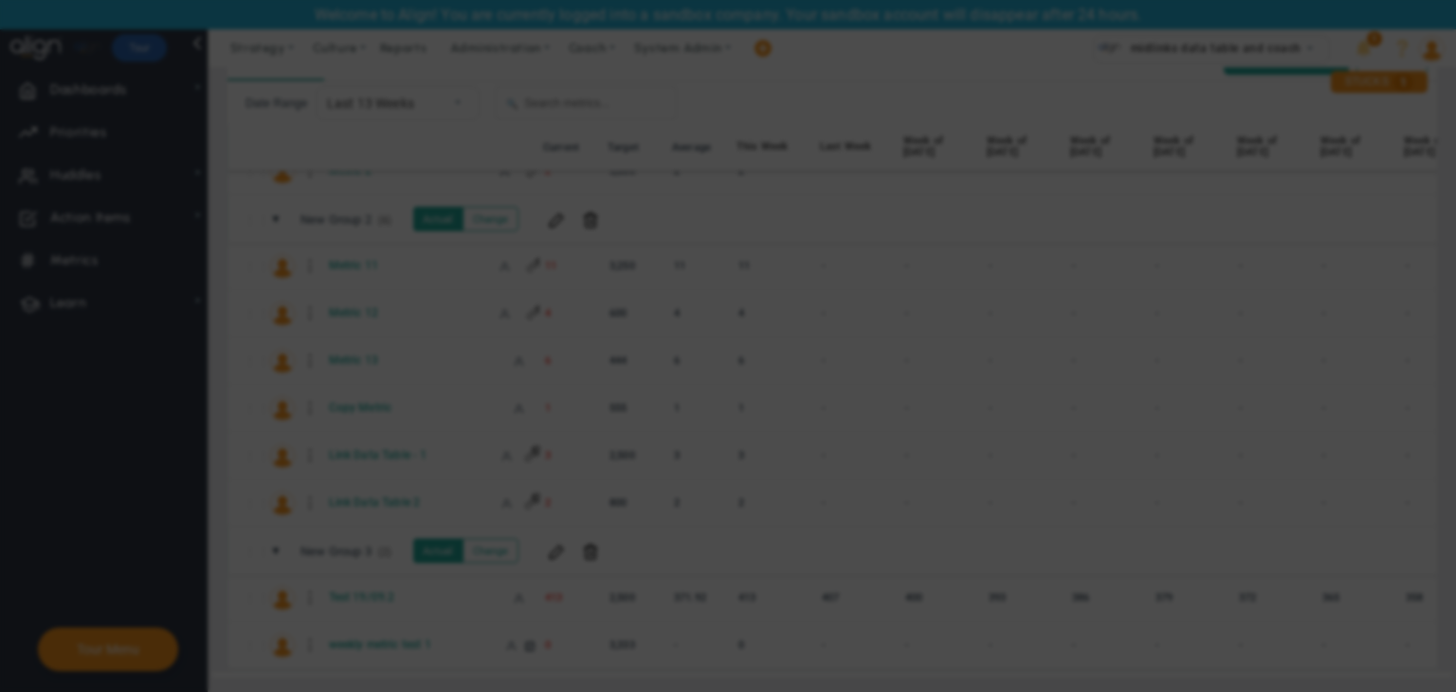
type input "3333"
checkbox input "true"
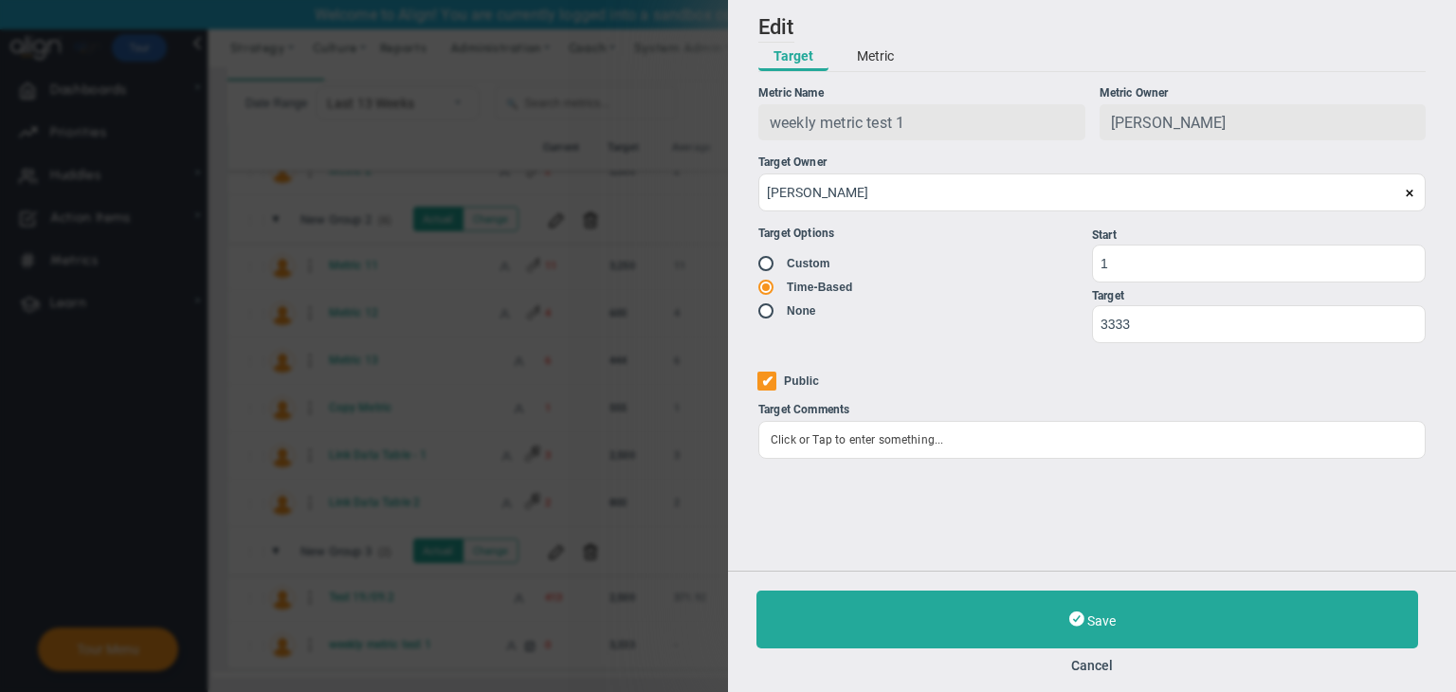
click at [873, 52] on button "Metric" at bounding box center [875, 57] width 67 height 28
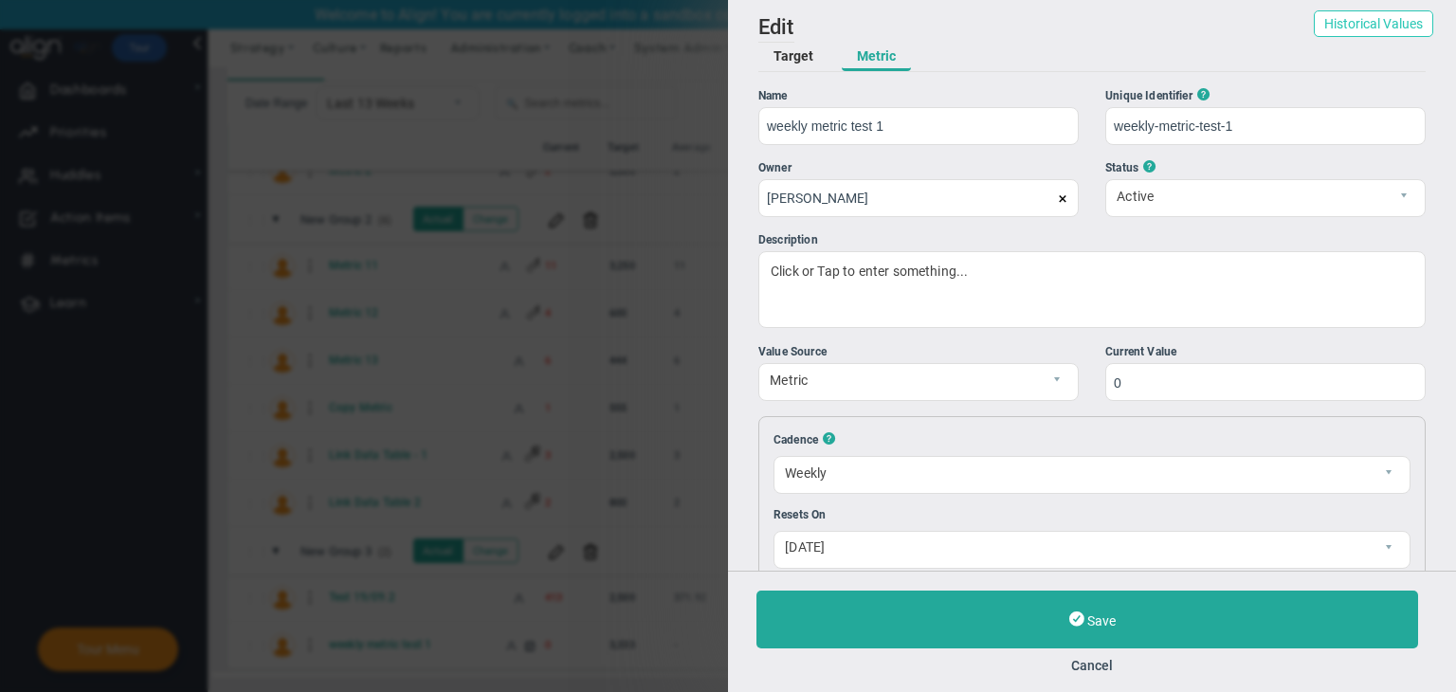
click at [1372, 25] on button "Historical Values" at bounding box center [1373, 23] width 119 height 27
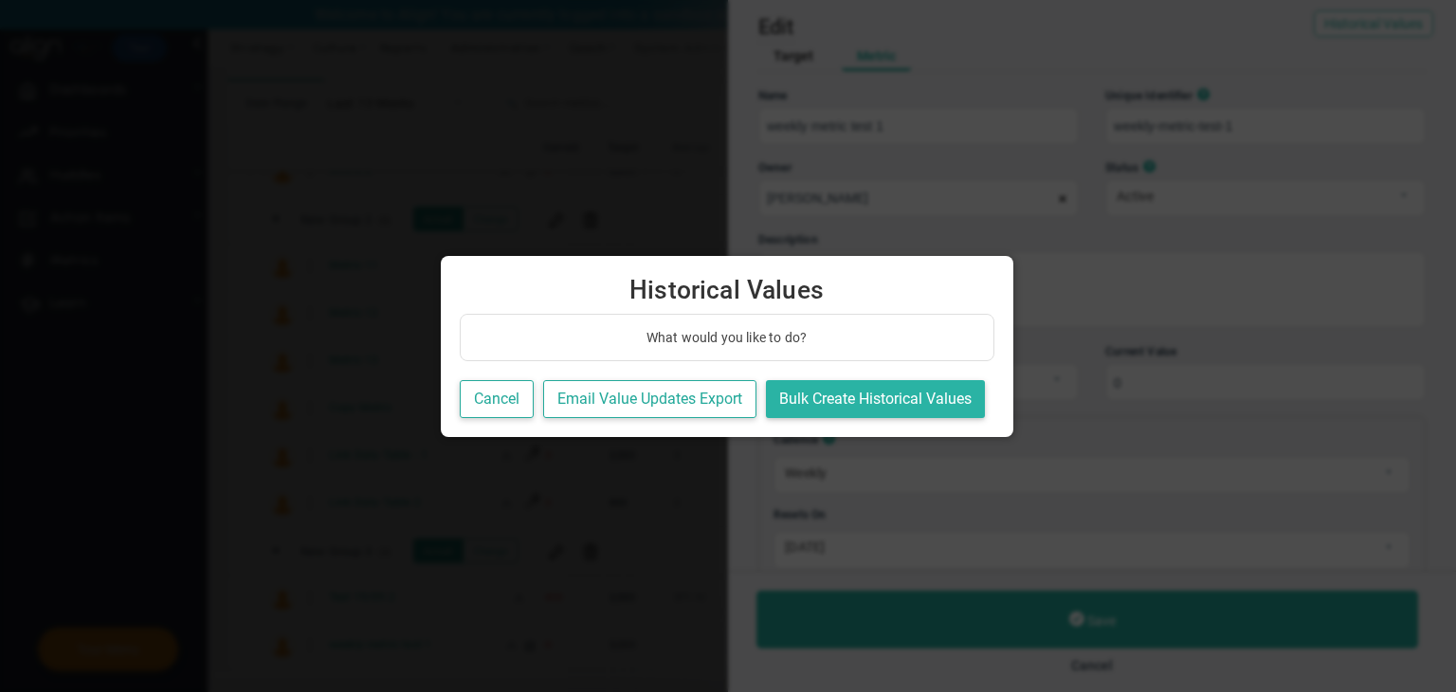
click at [844, 386] on button "Bulk Create Historical Values" at bounding box center [875, 399] width 219 height 39
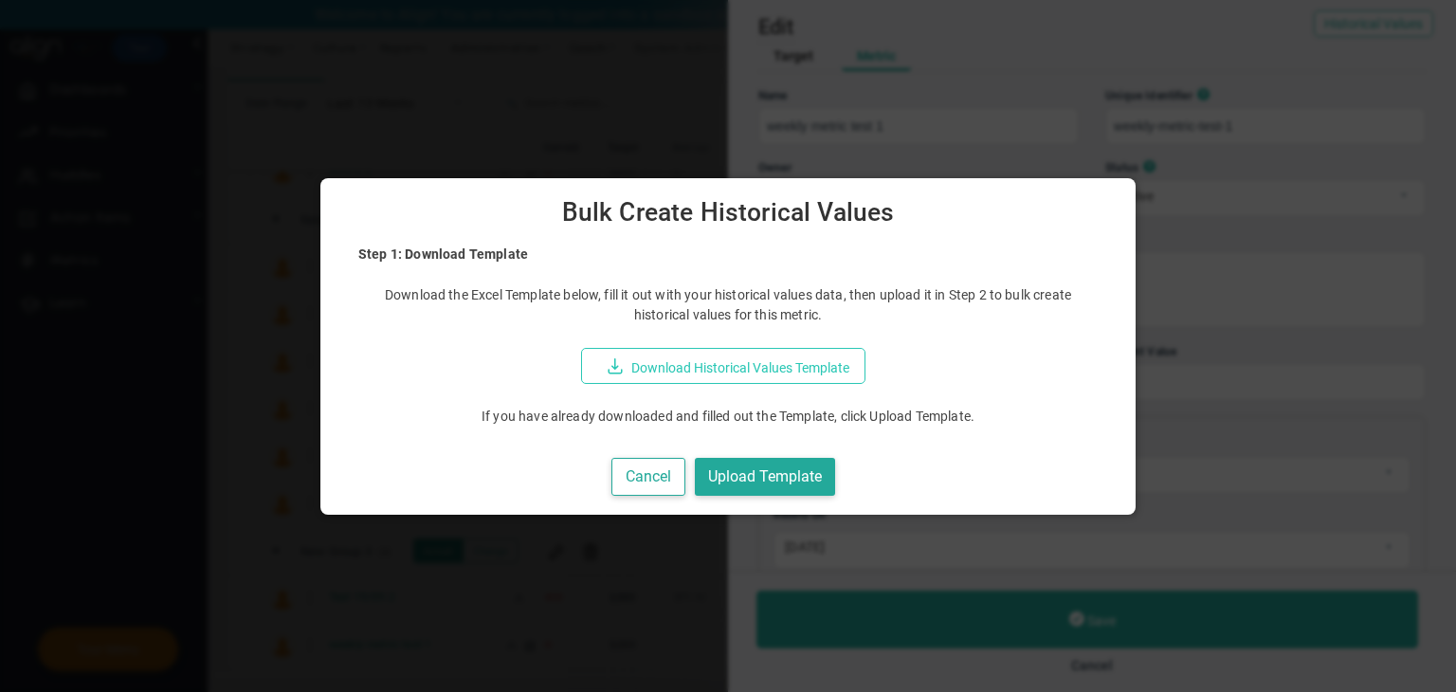
click at [768, 374] on button "Download Historical Values Template" at bounding box center [723, 366] width 284 height 36
click at [629, 475] on button "Cancel" at bounding box center [648, 477] width 74 height 39
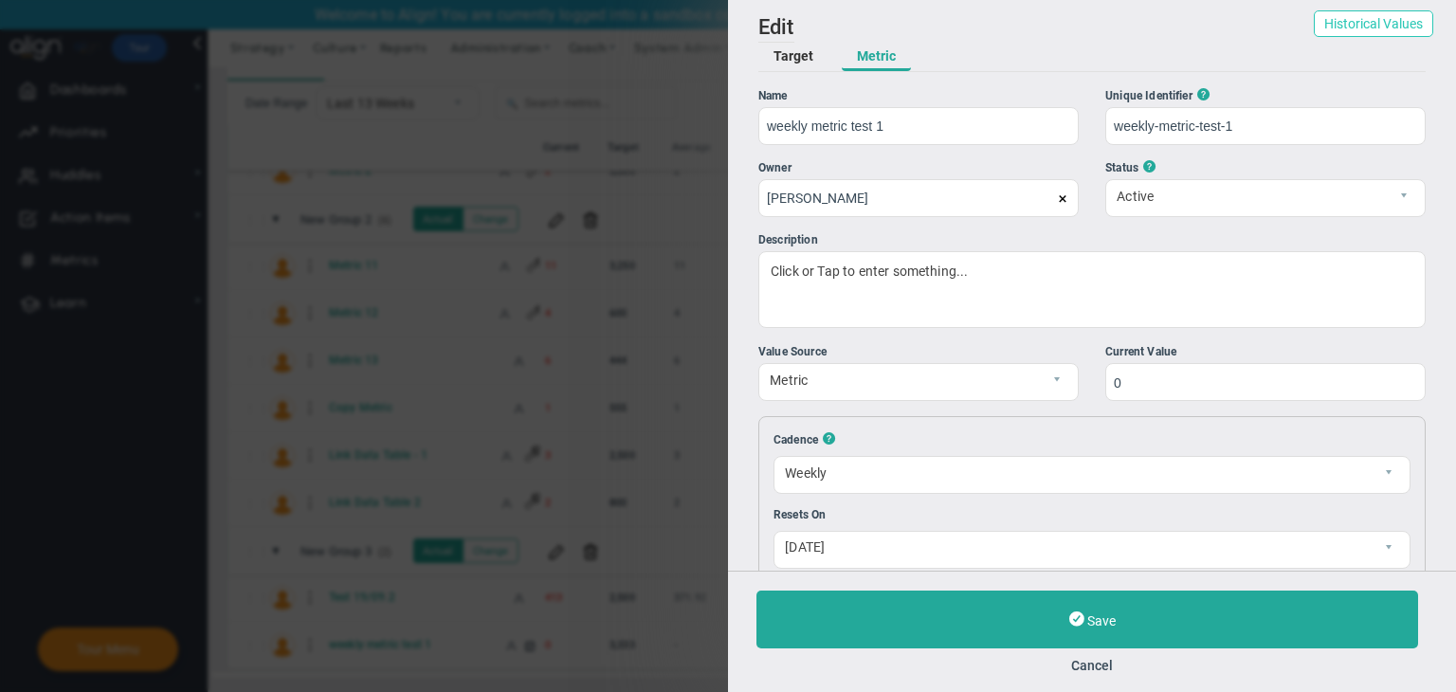
click at [1314, 16] on button "Historical Values" at bounding box center [1373, 23] width 119 height 27
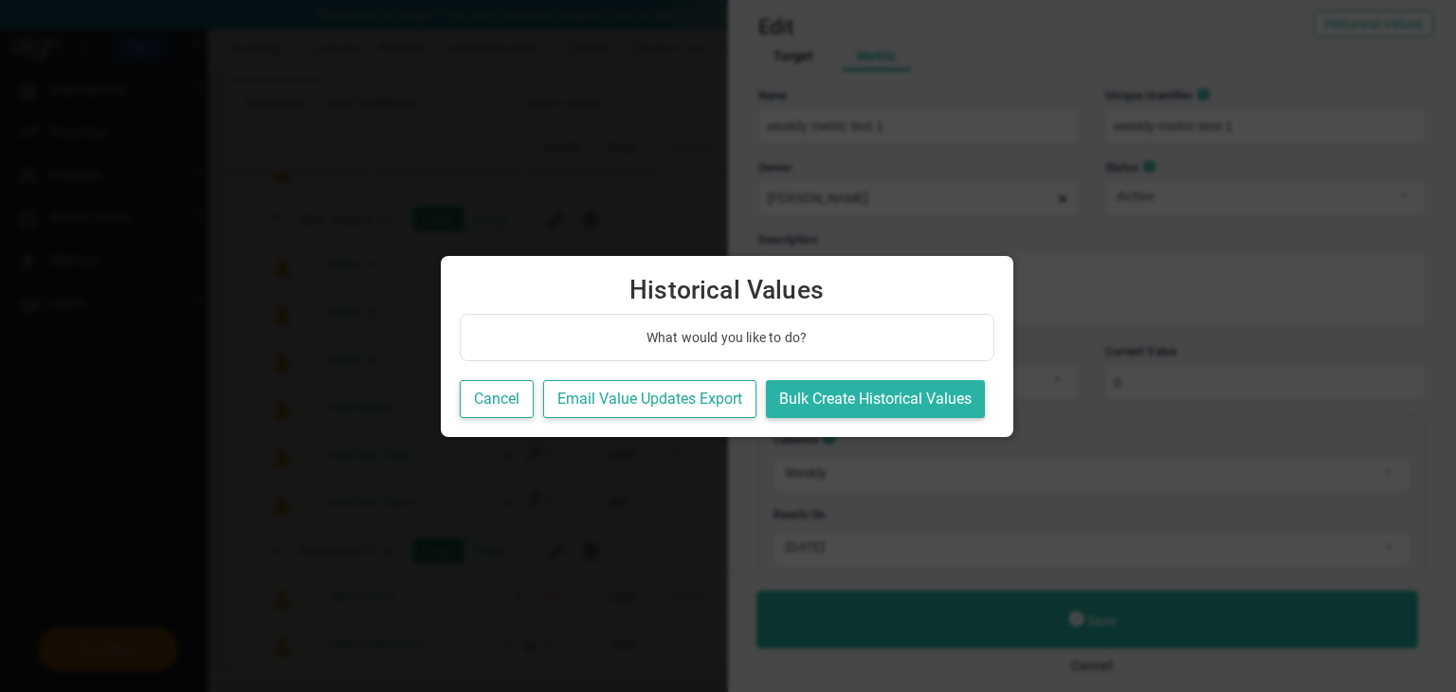
click at [830, 397] on button "Bulk Create Historical Values" at bounding box center [875, 399] width 219 height 39
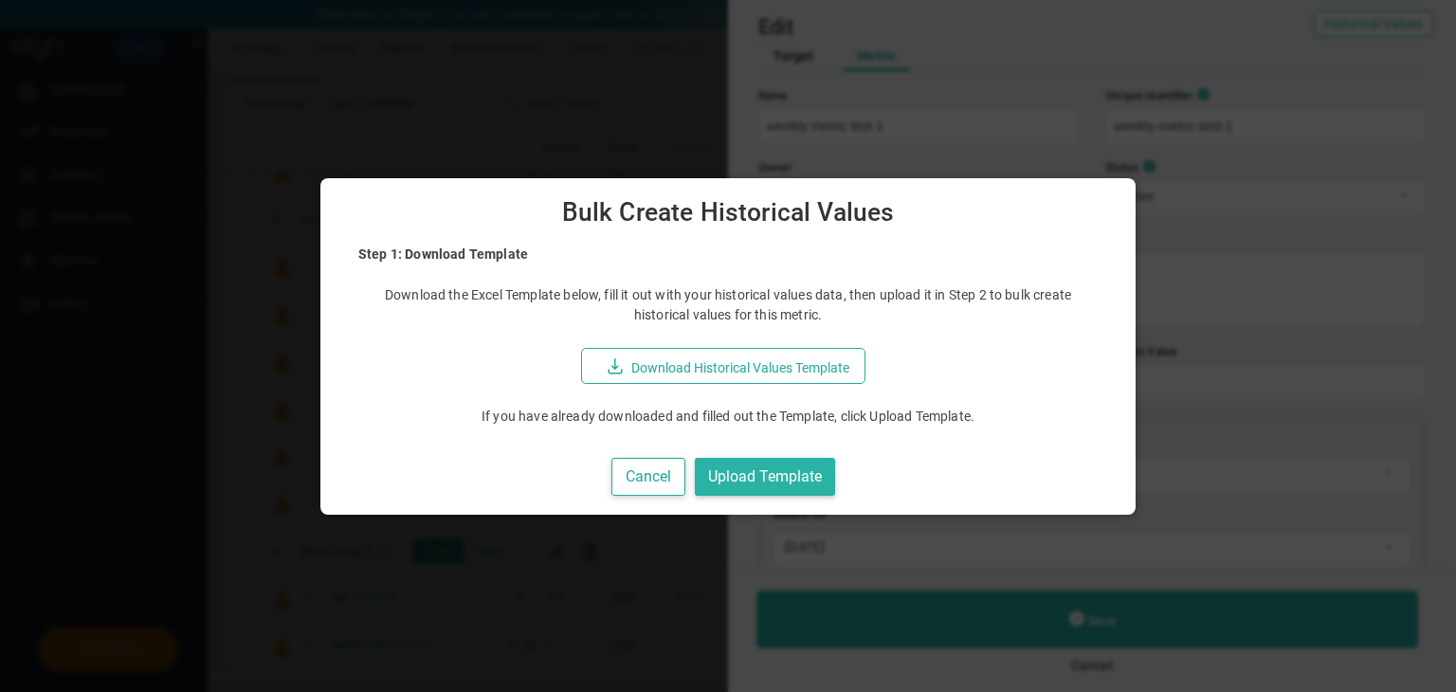
click at [752, 482] on button "Upload Template" at bounding box center [765, 477] width 140 height 39
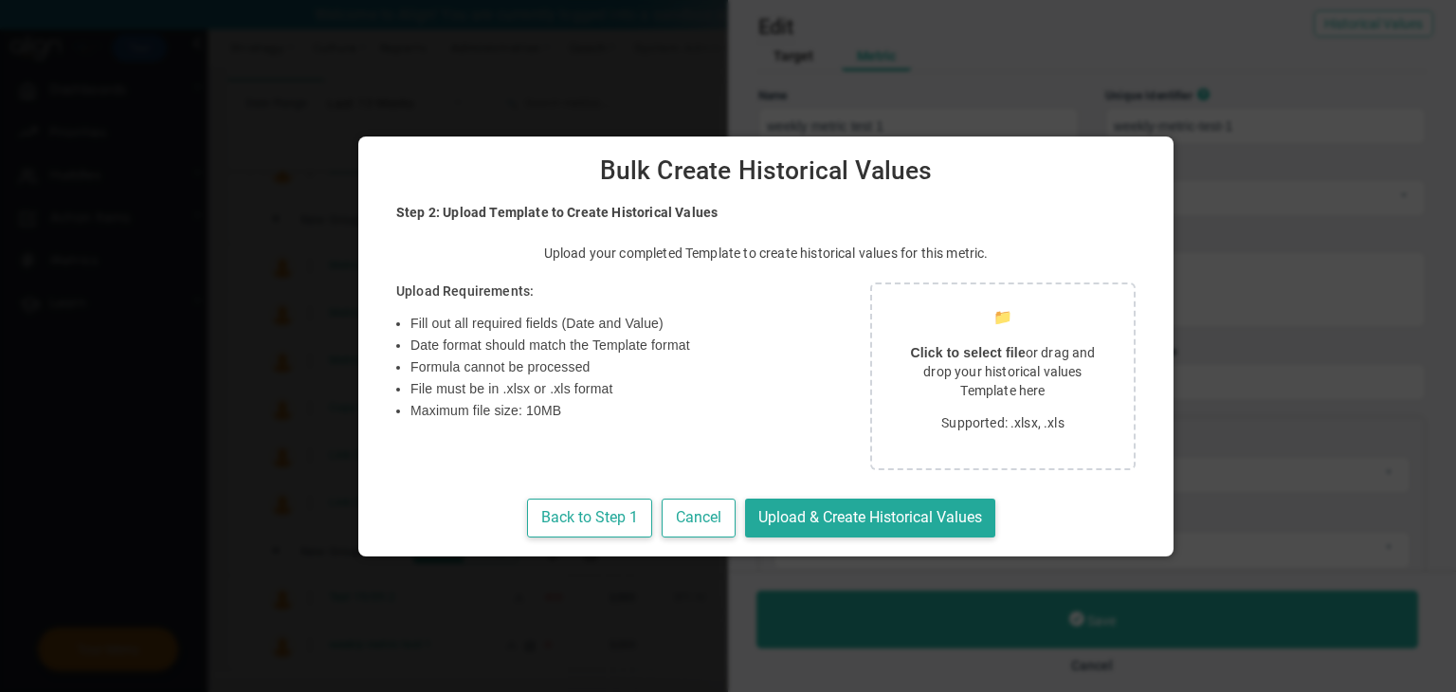
click at [926, 369] on p "Click to select file or drag and drop your historical values Template here" at bounding box center [1003, 371] width 216 height 57
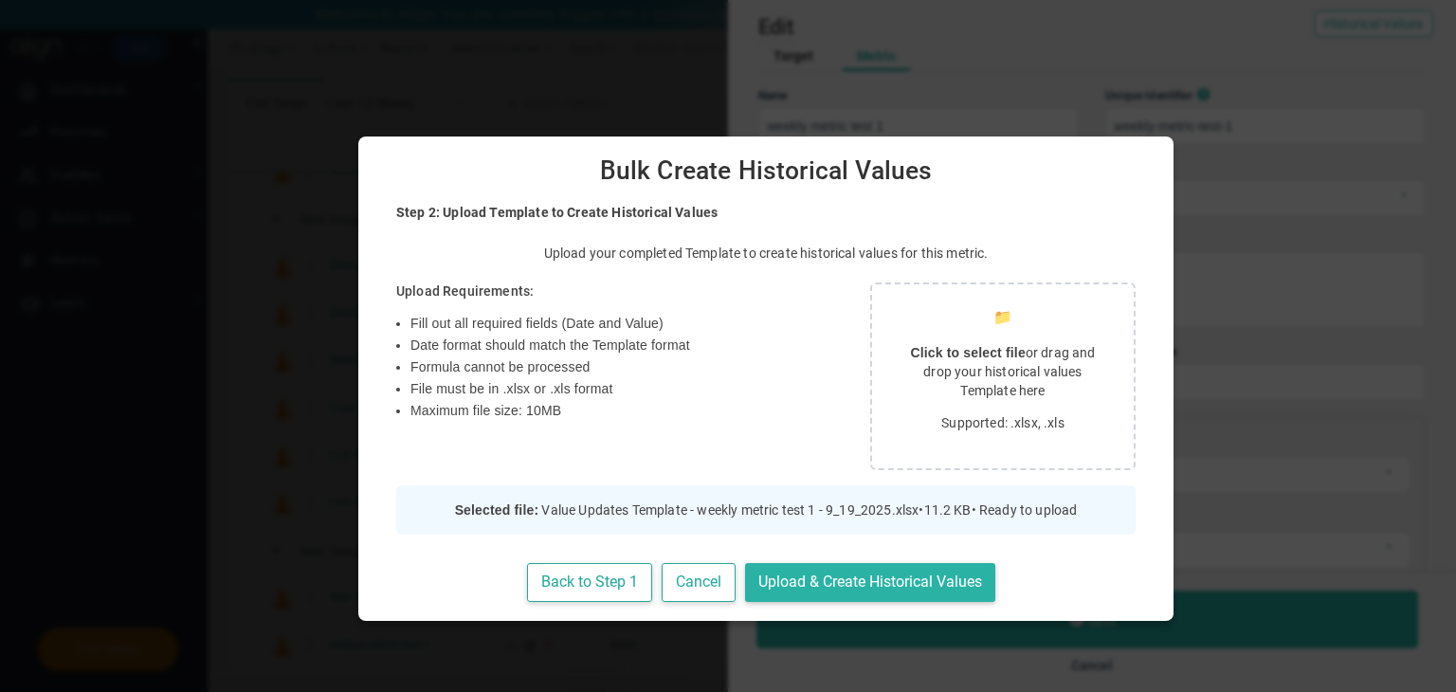
click at [773, 576] on button "Upload & Create Historical Values" at bounding box center [870, 582] width 250 height 39
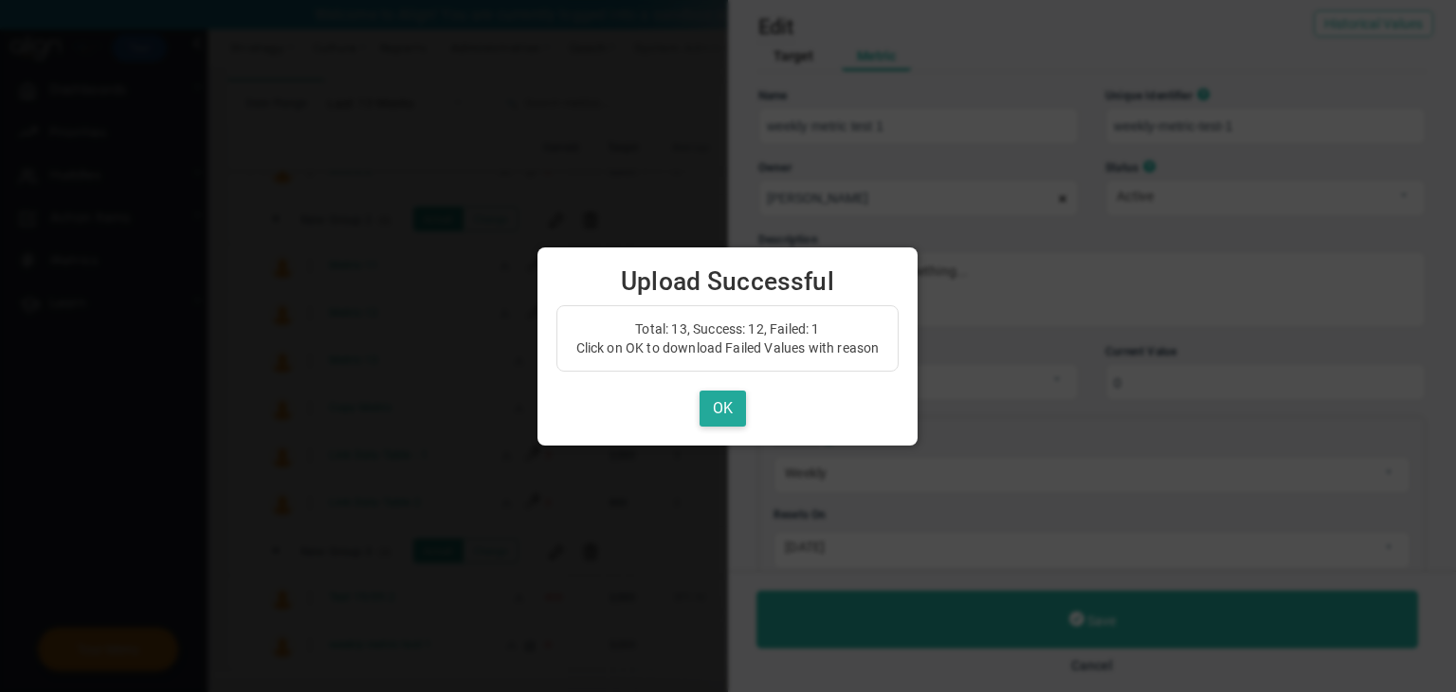
click at [738, 384] on div "Total: 13, Success: 12, Failed: 1 Click on OK to download Failed Values with re…" at bounding box center [727, 366] width 343 height 122
click at [731, 399] on button "OK" at bounding box center [722, 408] width 46 height 37
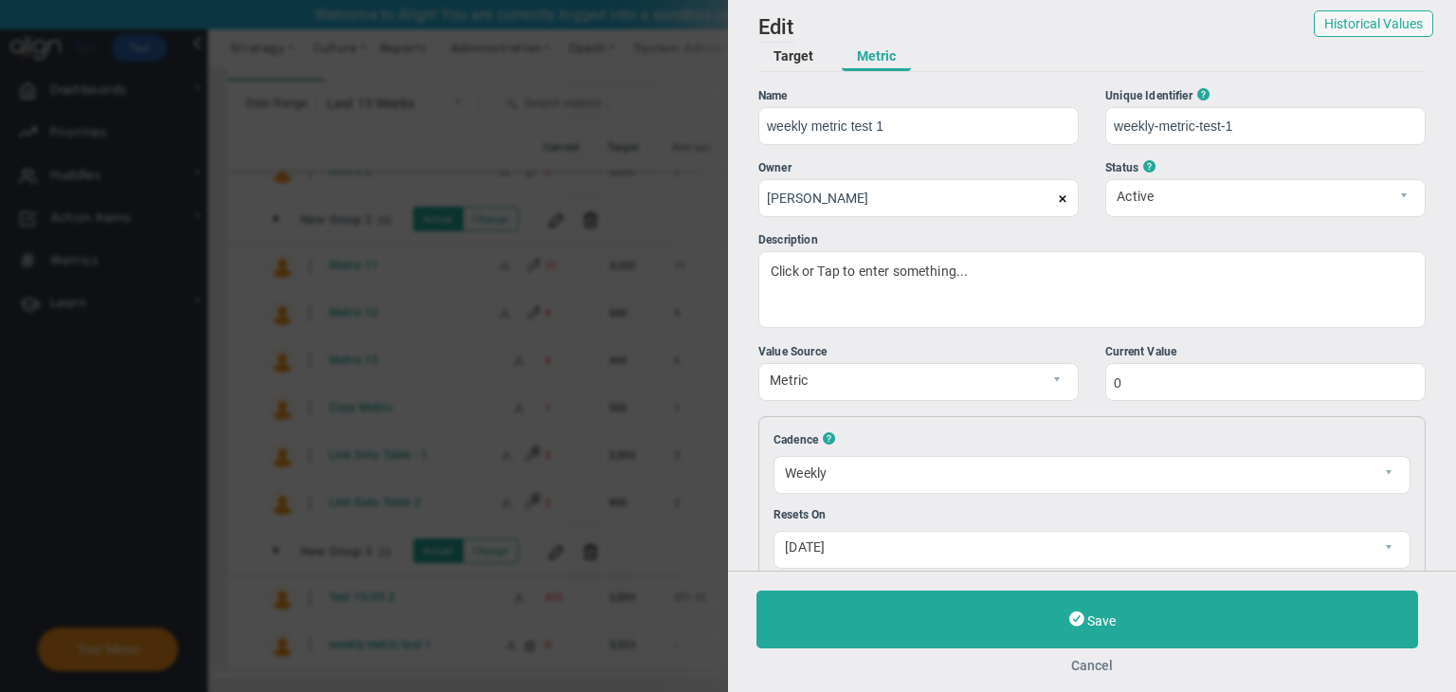
click at [1093, 664] on button "Cancel" at bounding box center [1091, 665] width 671 height 15
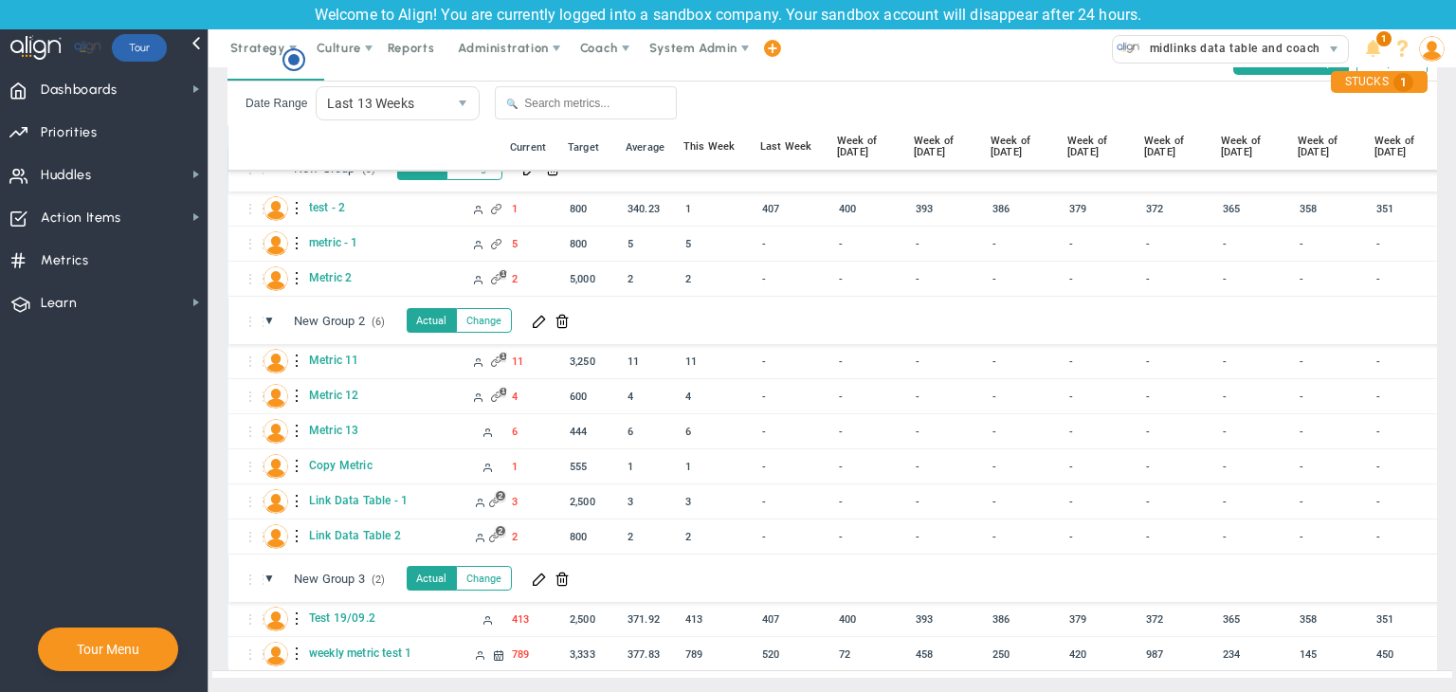
scroll to position [357, 0]
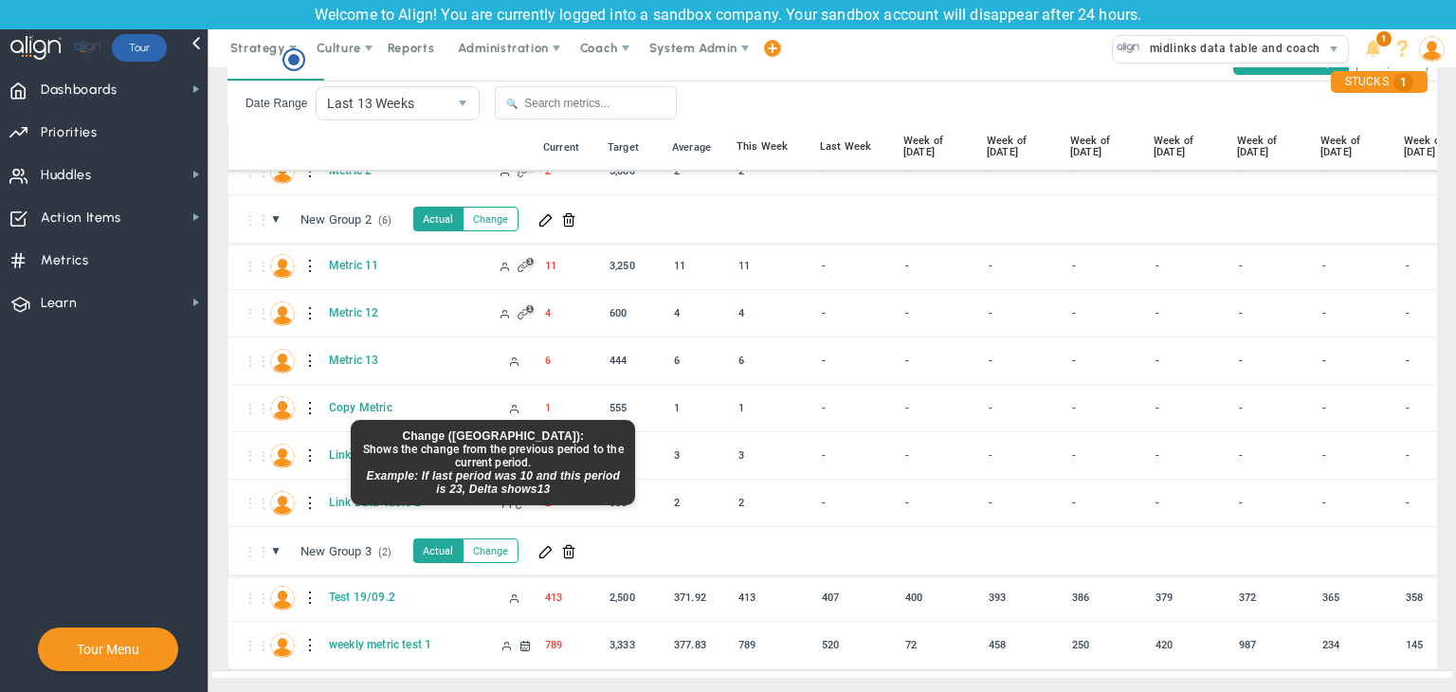
click at [497, 538] on button "Change" at bounding box center [491, 550] width 56 height 25
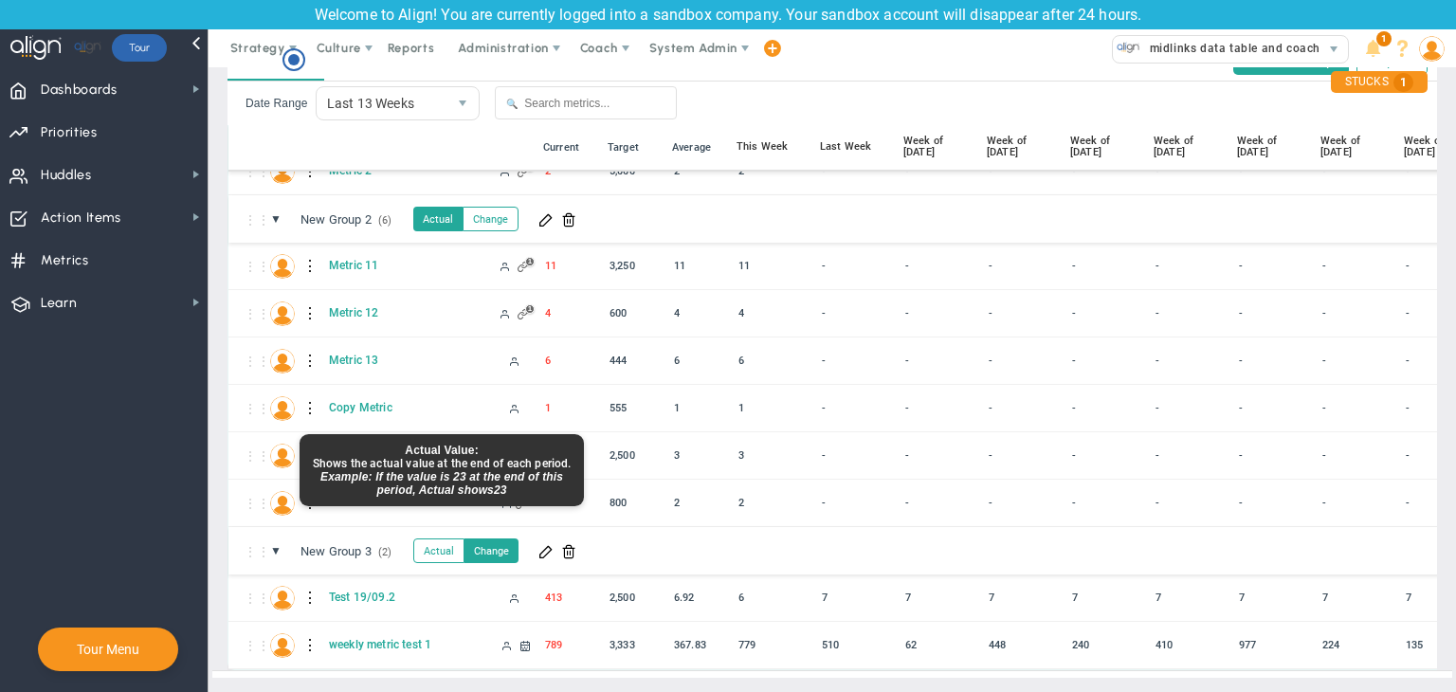
click at [453, 538] on button "Actual" at bounding box center [438, 550] width 51 height 25
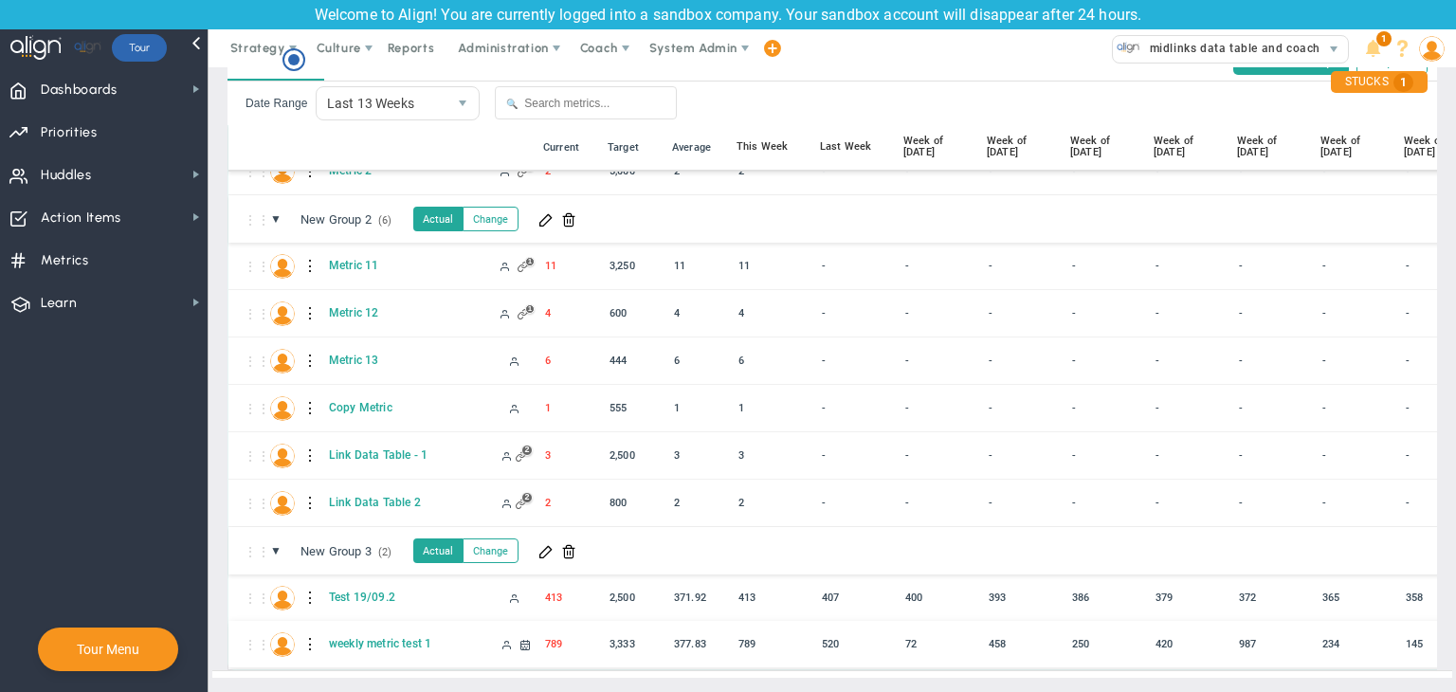
click at [396, 621] on div "⋮⋮ WM weekly metric test 1 W 789 -" at bounding box center [1026, 644] width 1596 height 47
click at [398, 636] on span "weekly metric test 1" at bounding box center [405, 643] width 161 height 15
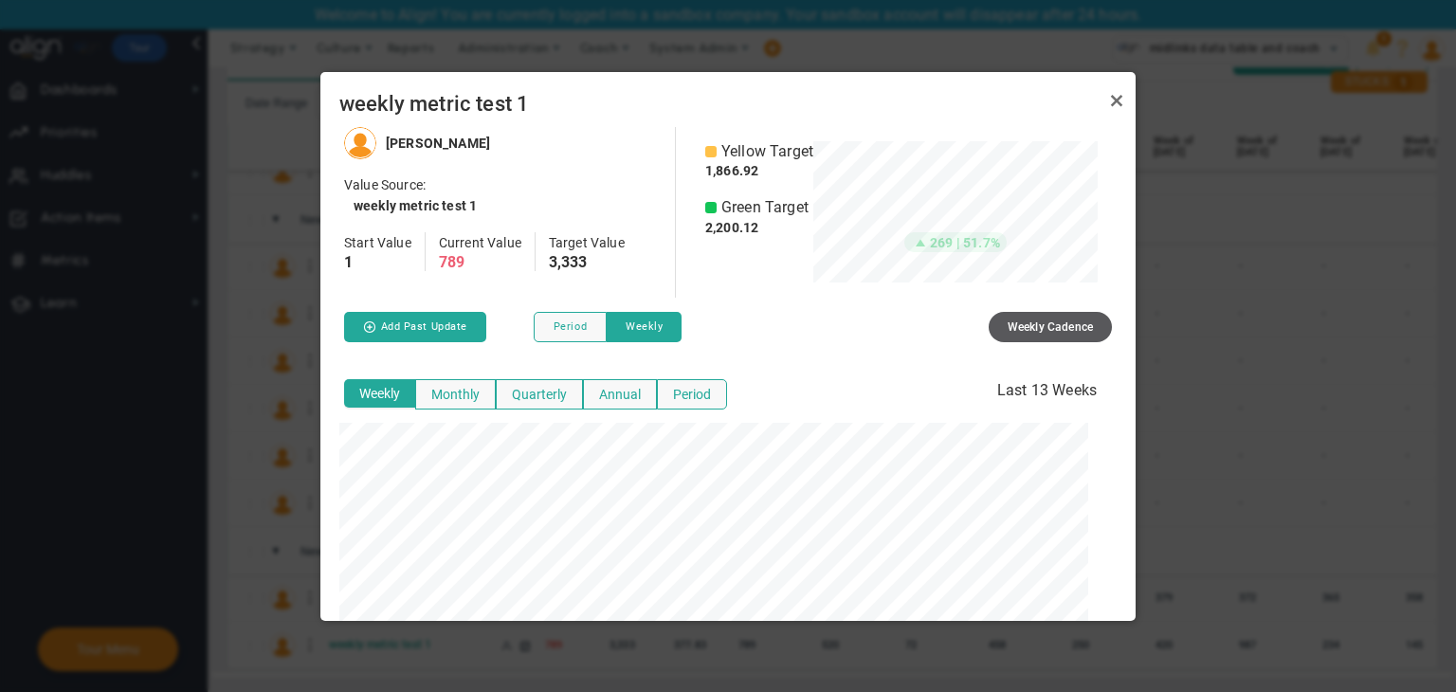
scroll to position [493, 800]
click at [571, 319] on button "Period" at bounding box center [570, 327] width 73 height 30
click at [1133, 88] on div "weekly metric test 1" at bounding box center [727, 99] width 815 height 55
click at [1122, 97] on link "Close" at bounding box center [1116, 100] width 23 height 23
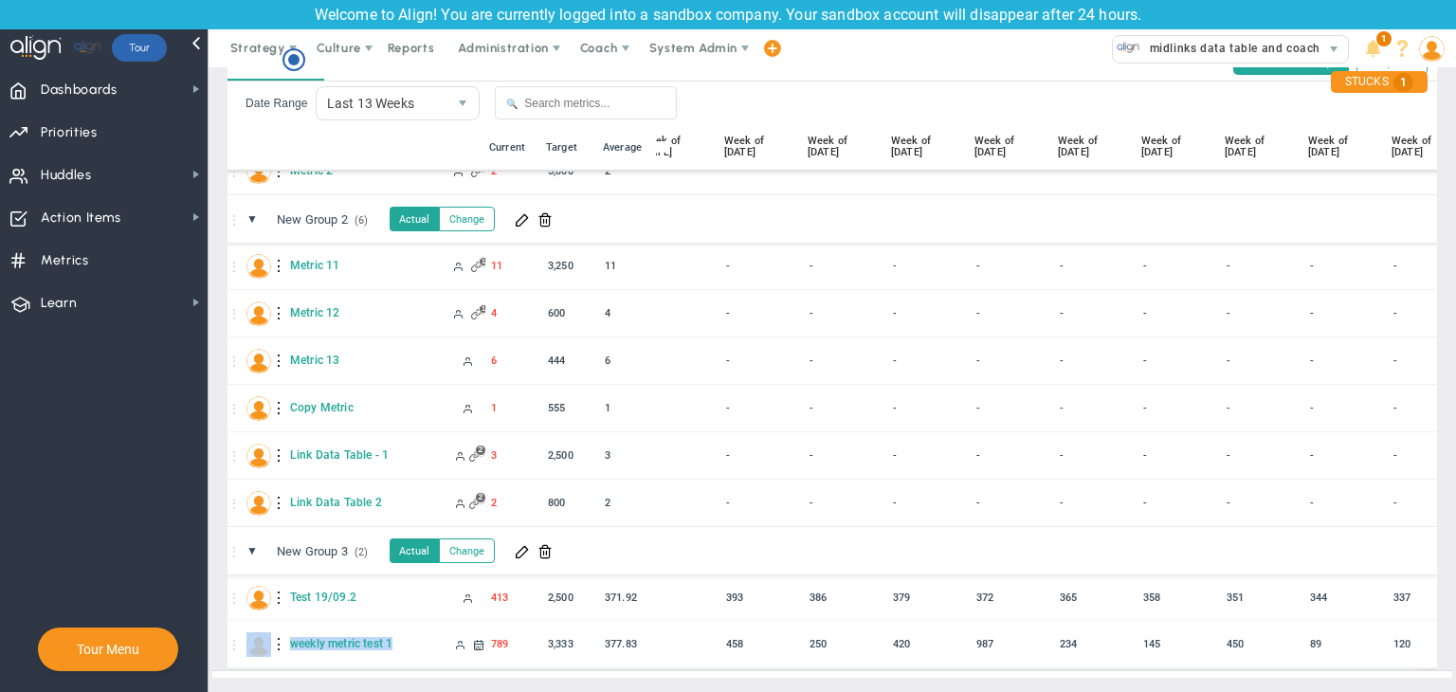
scroll to position [0, 211]
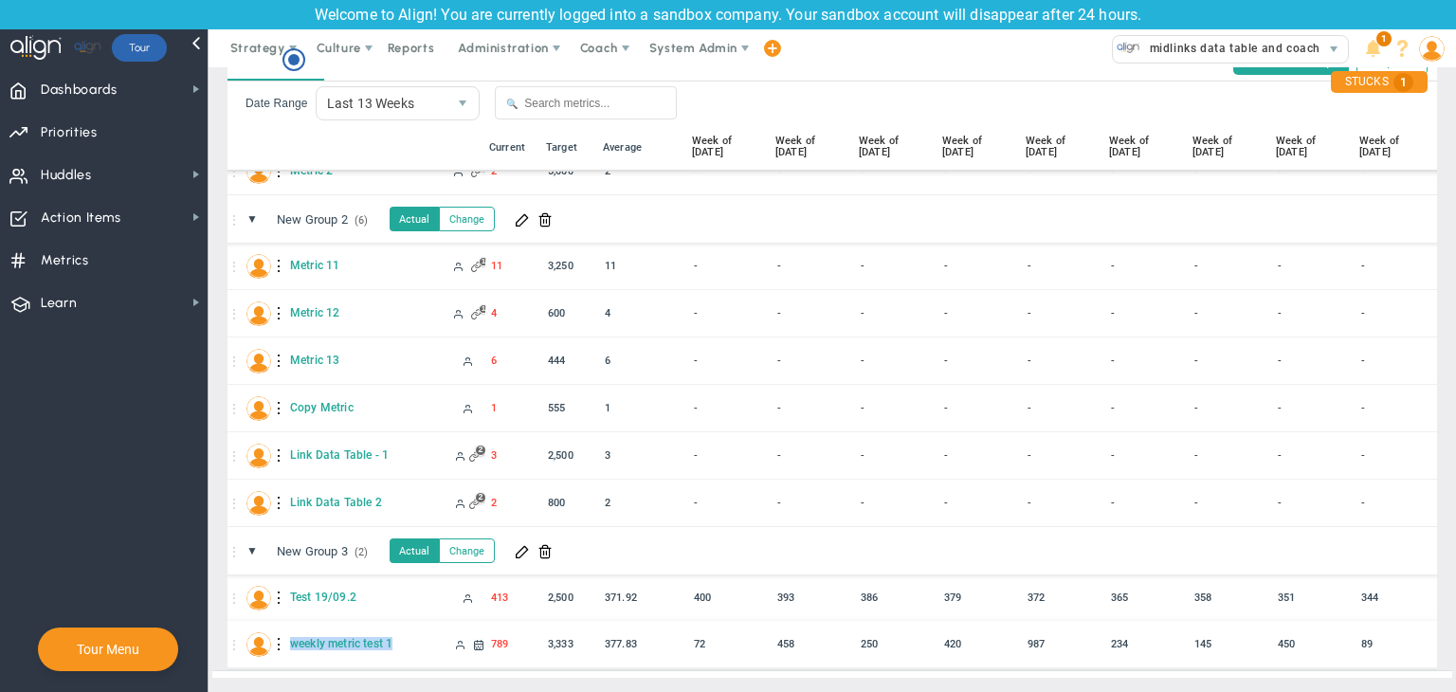
copy div "weekly metric test 1"
drag, startPoint x: 401, startPoint y: 626, endPoint x: 281, endPoint y: 638, distance: 121.0
click at [281, 638] on div "⋮⋮ WM weekly metric test 1 W 789 -" at bounding box center [815, 644] width 1596 height 47
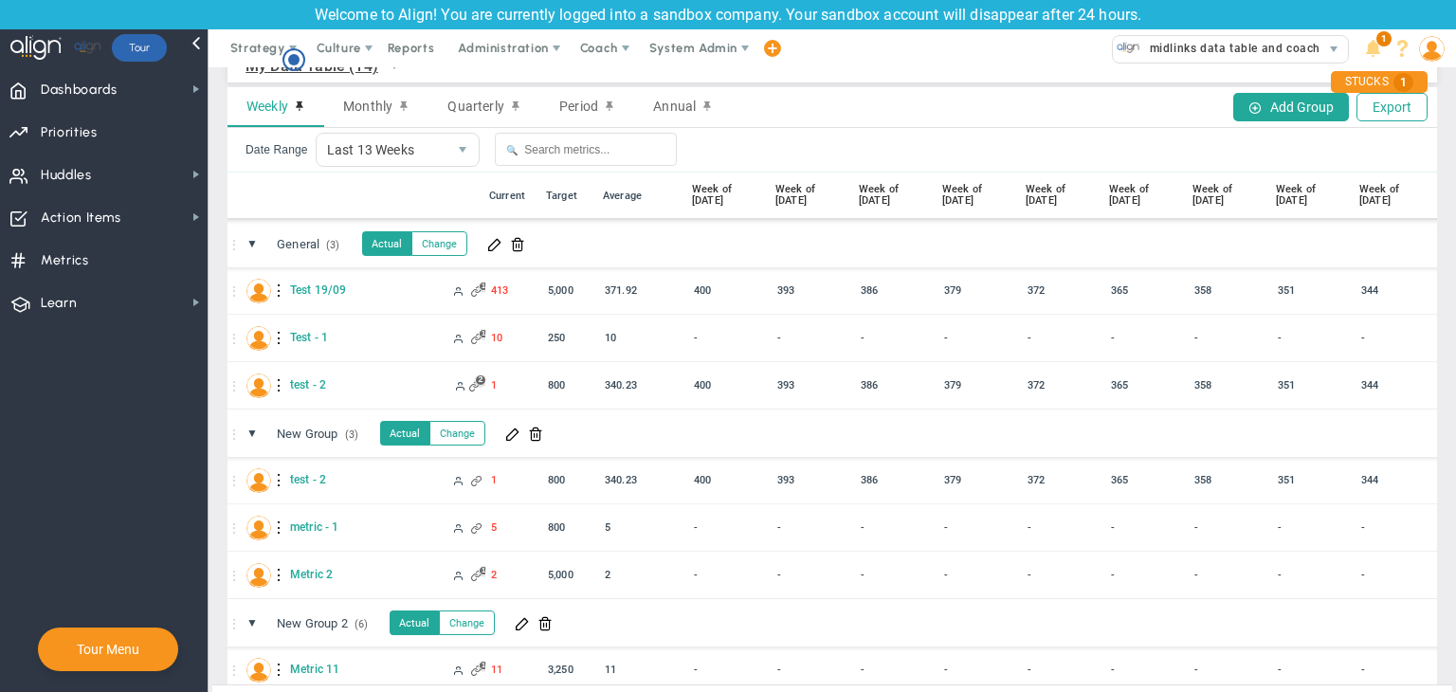
scroll to position [0, 0]
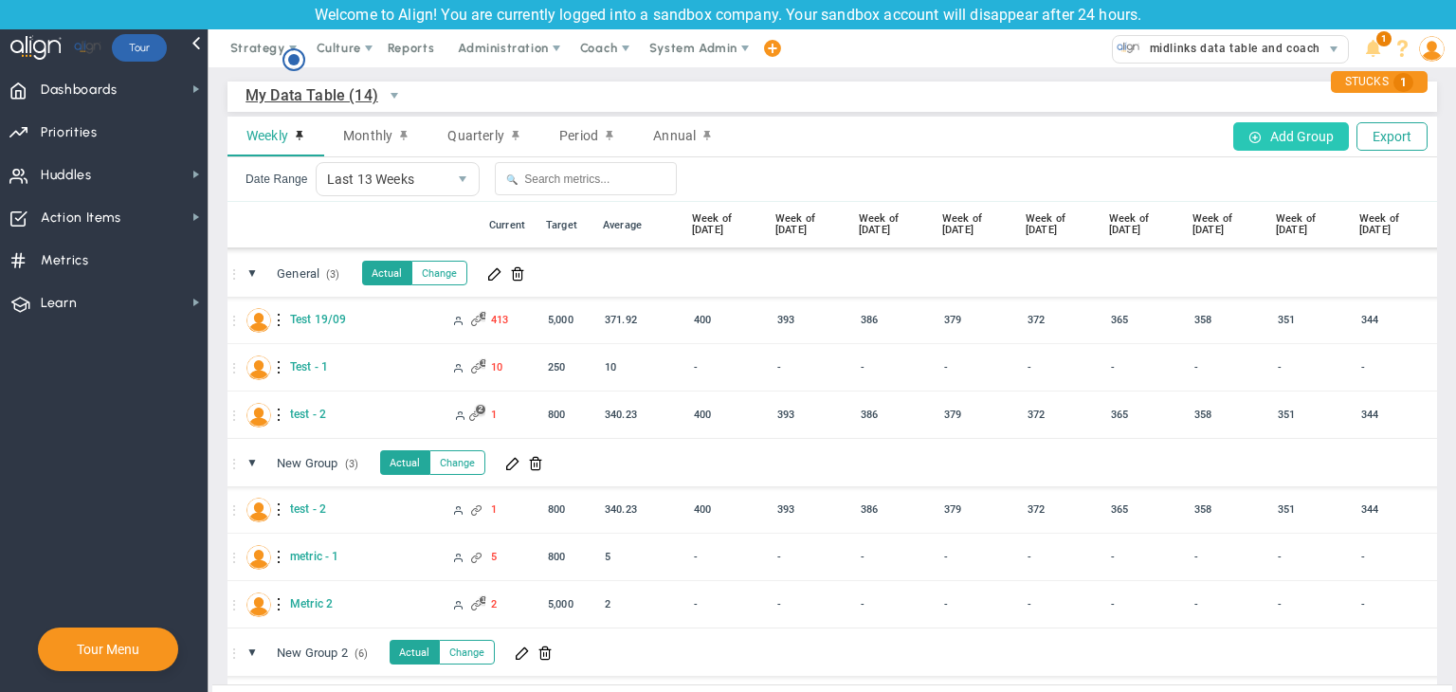
click at [1281, 135] on button "Add Group" at bounding box center [1291, 136] width 116 height 28
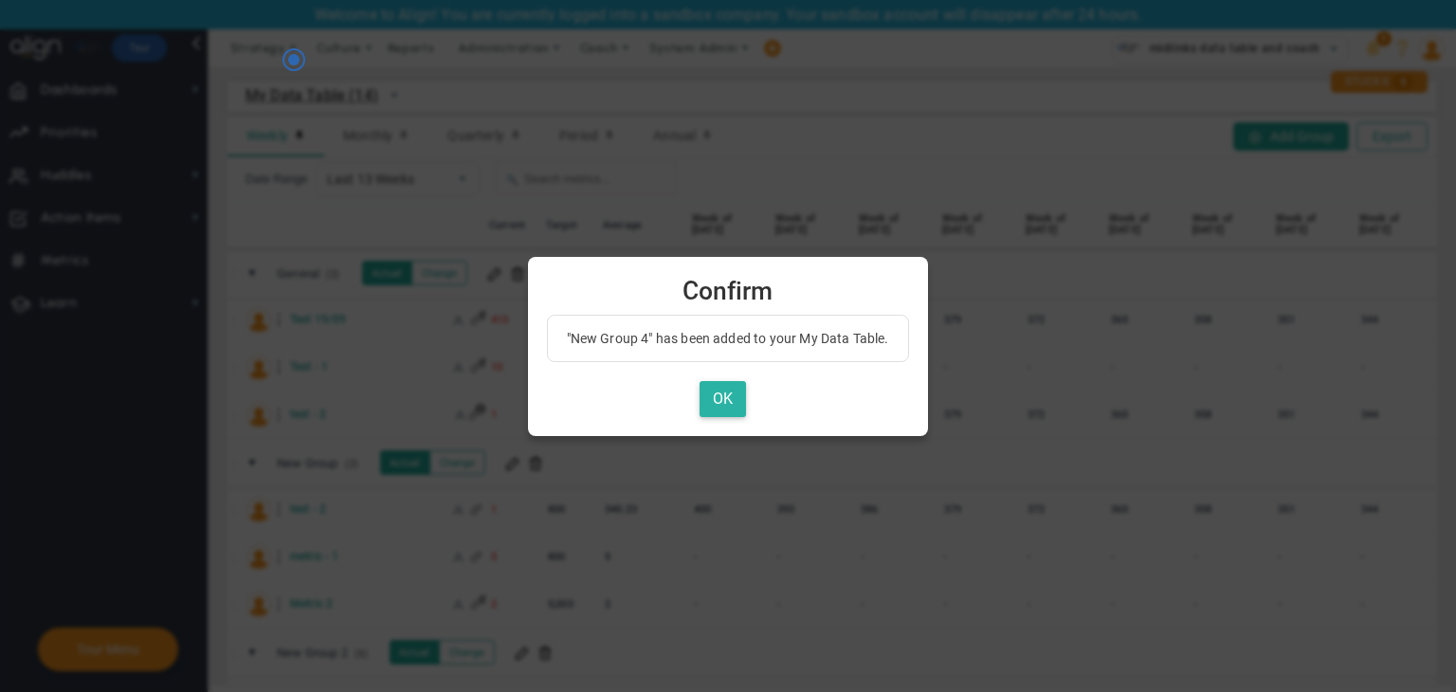
click at [733, 401] on button "OK" at bounding box center [722, 399] width 46 height 37
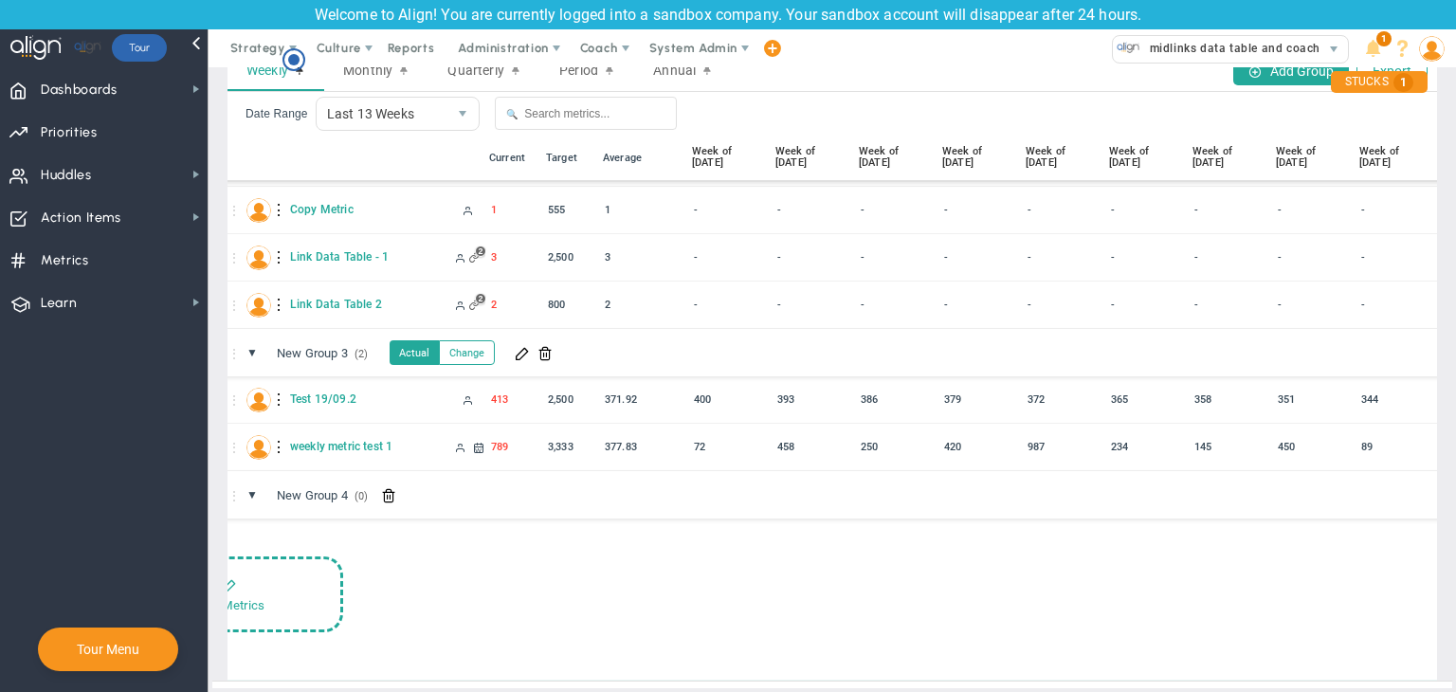
scroll to position [90, 0]
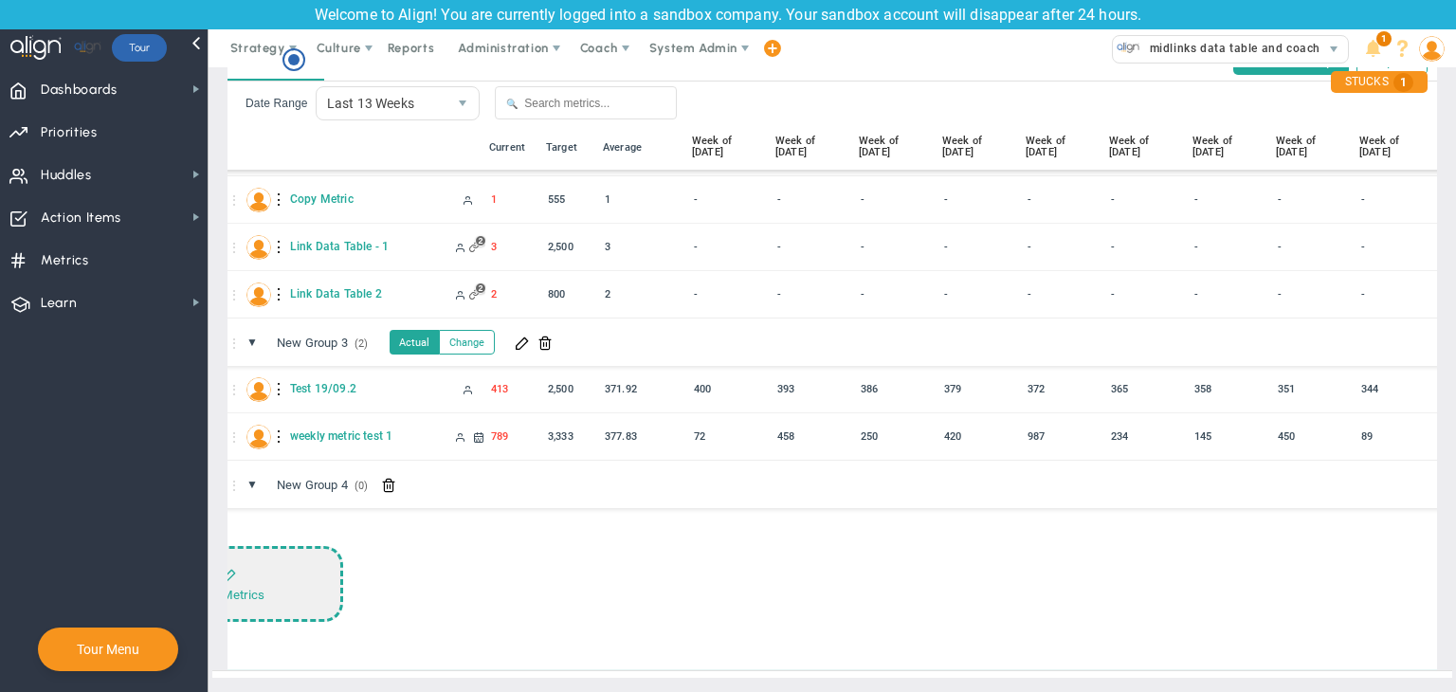
click at [266, 570] on button "Add Metrics" at bounding box center [229, 584] width 227 height 76
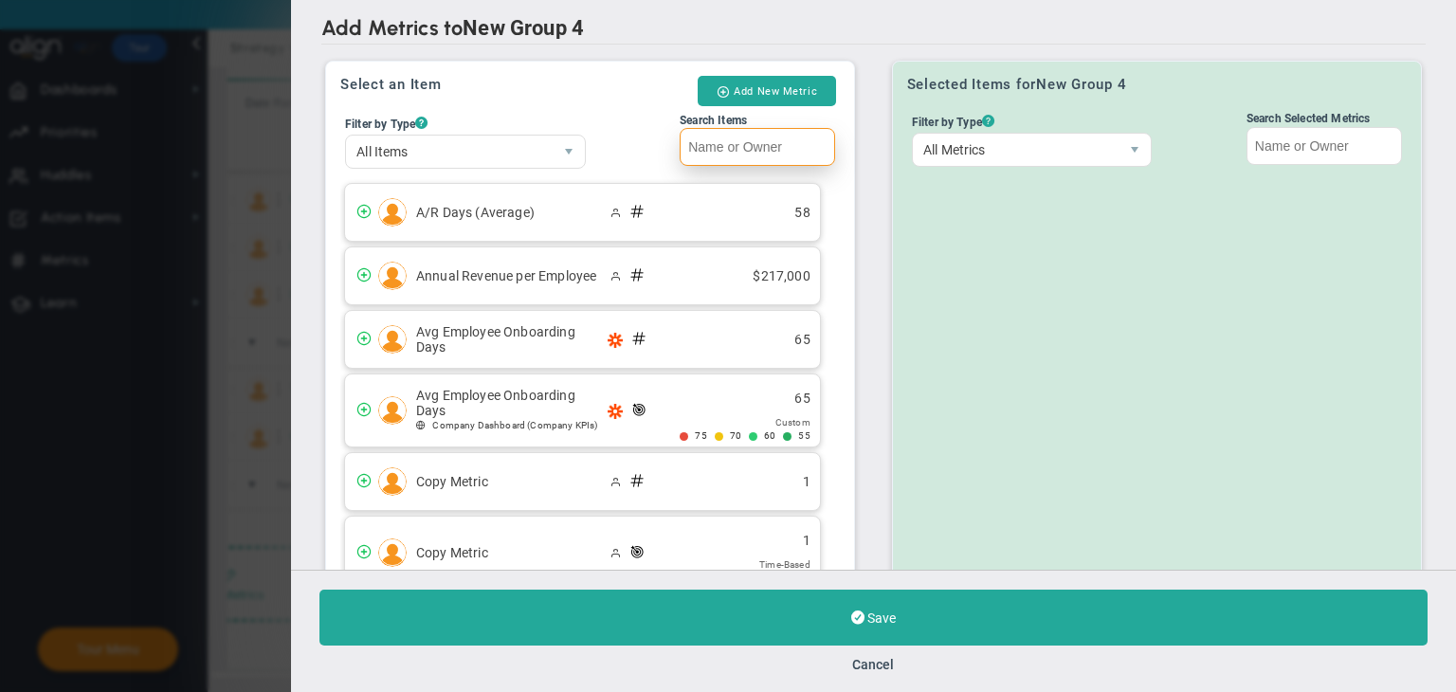
click at [695, 145] on input "Search Items" at bounding box center [757, 147] width 155 height 38
paste input "weekly metric test 1"
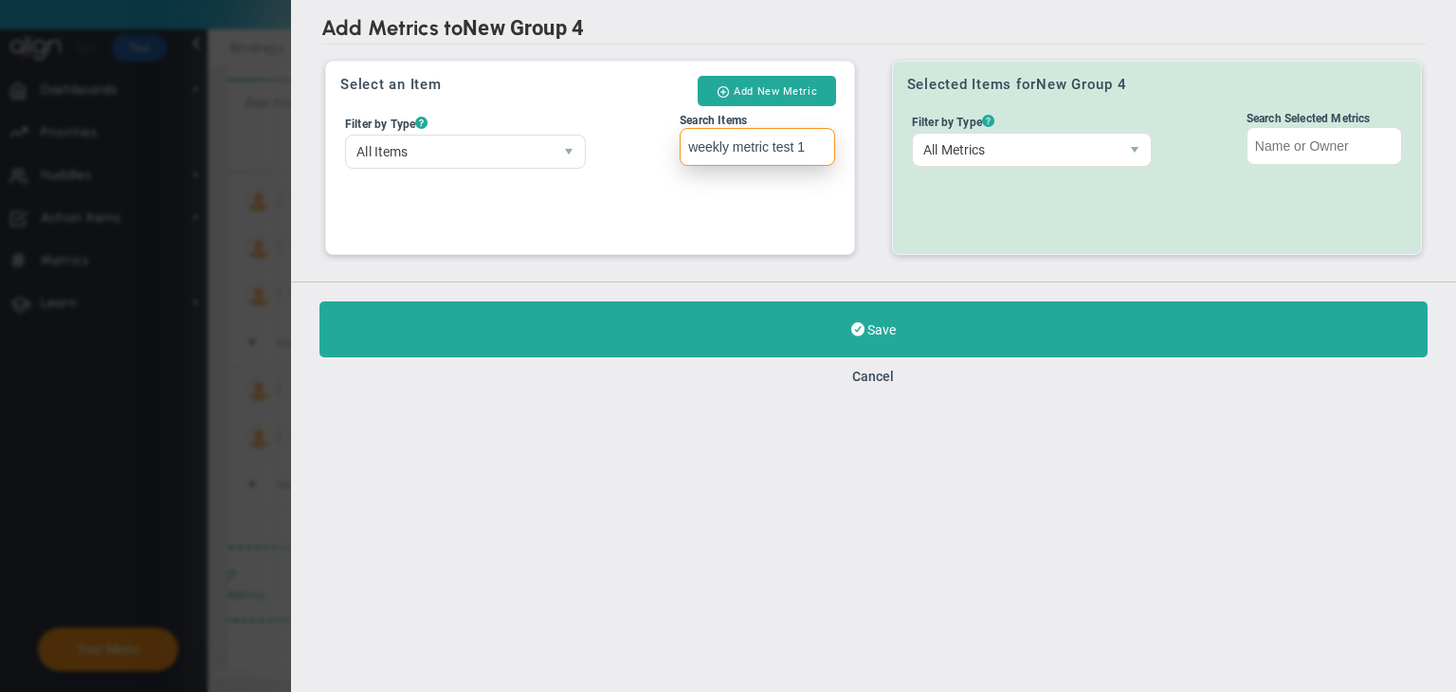
click at [690, 146] on input "weekly metric test 1" at bounding box center [757, 147] width 155 height 38
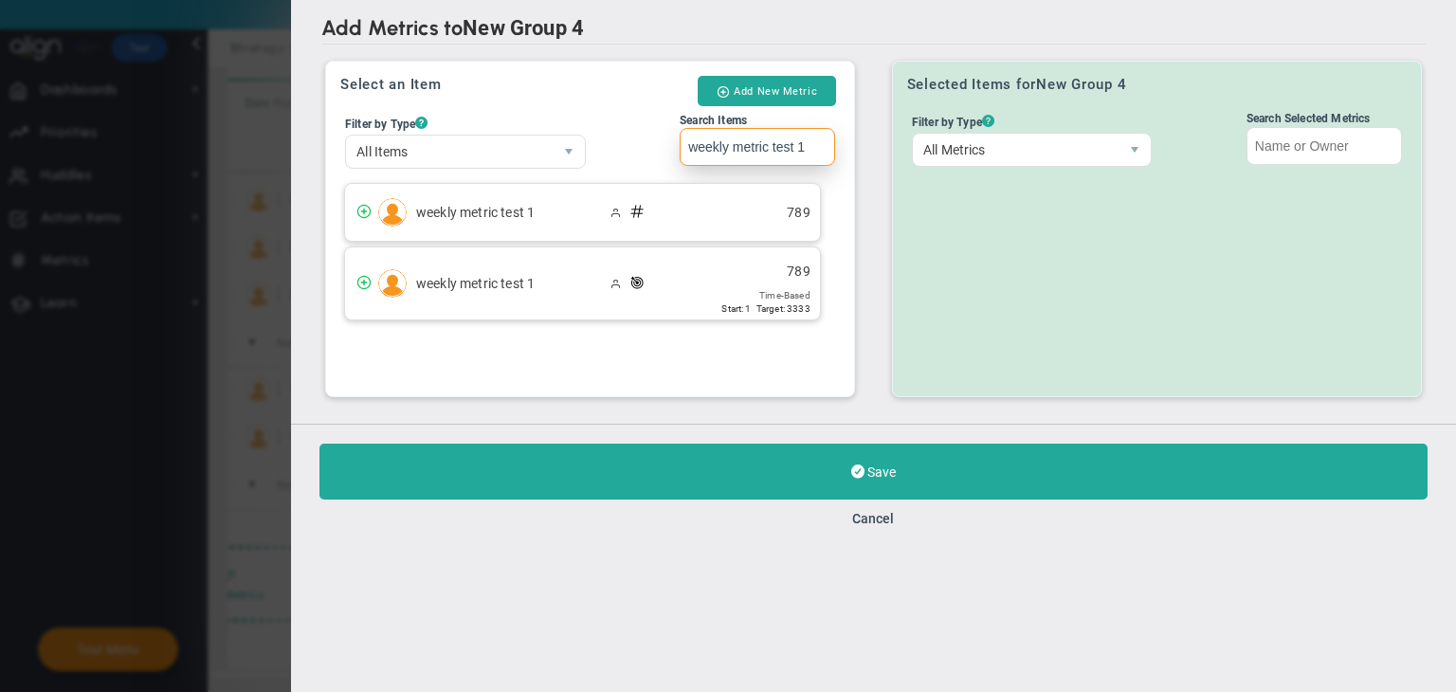
type input "weekly metric test 1"
click at [709, 273] on div "weekly metric test 1 789 Time-Based Start: 1" at bounding box center [582, 283] width 475 height 72
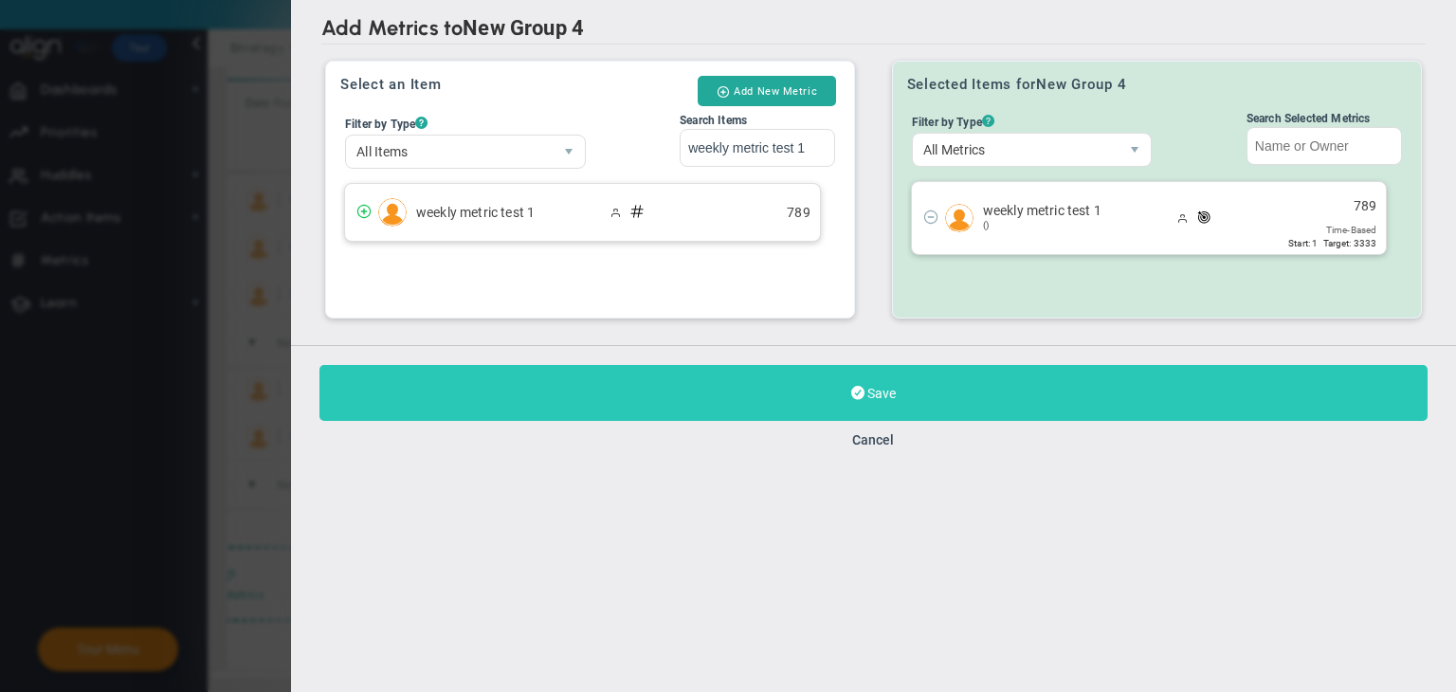
click at [779, 384] on button "Save" at bounding box center [873, 393] width 1108 height 56
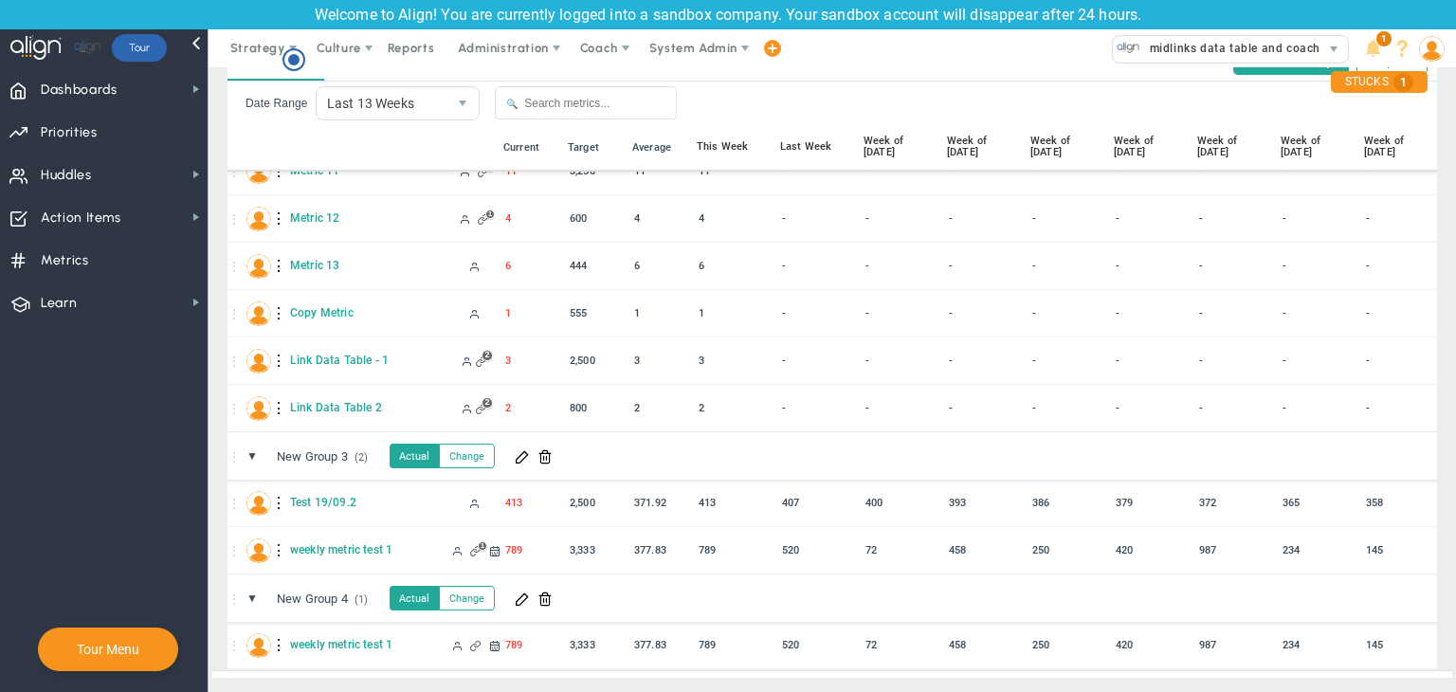
scroll to position [452, 0]
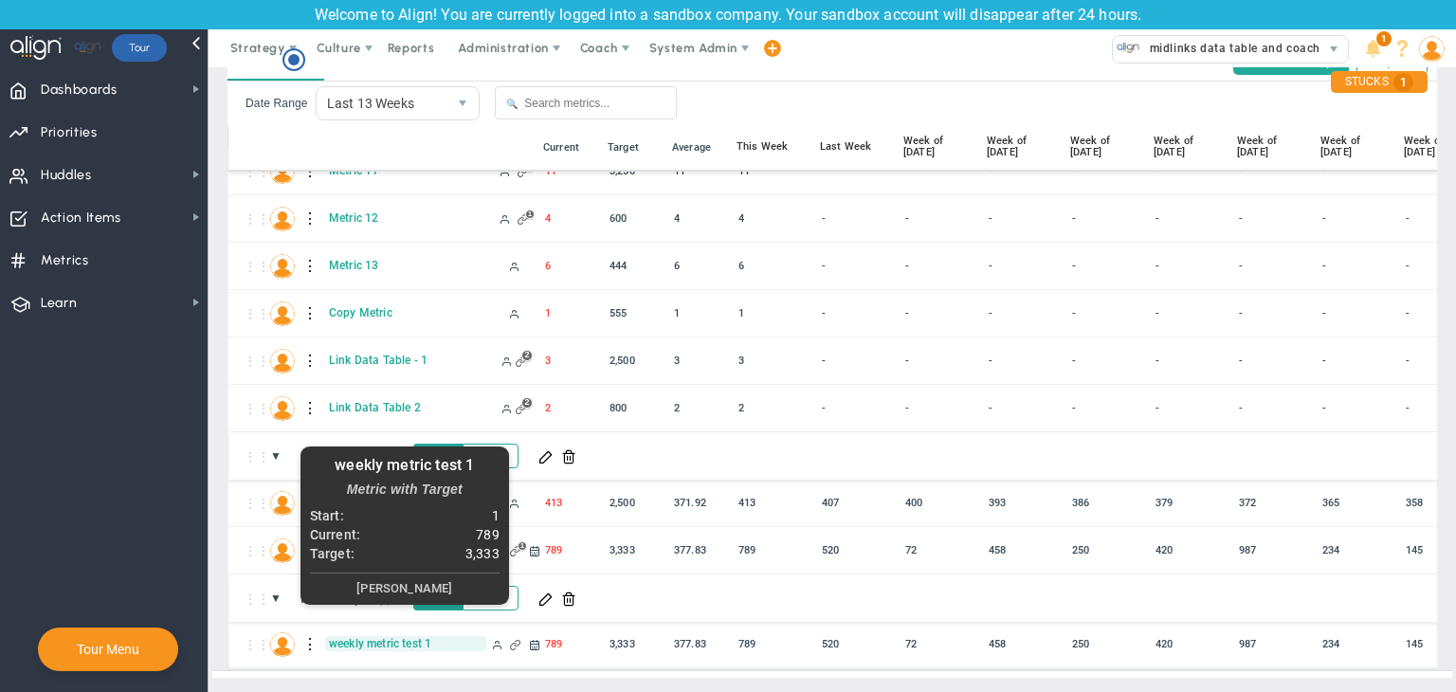
click at [422, 636] on span "weekly metric test 1" at bounding box center [405, 643] width 161 height 15
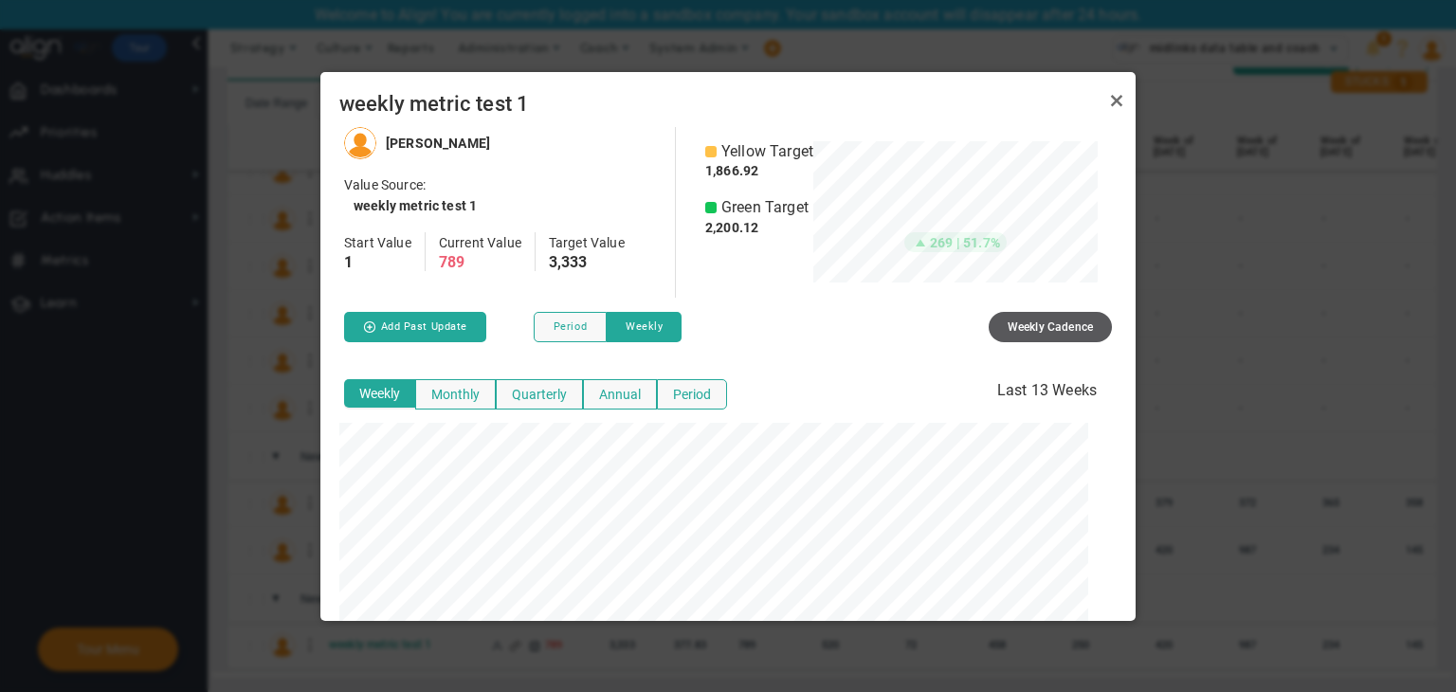
scroll to position [493, 800]
click at [1113, 100] on link "Close" at bounding box center [1116, 100] width 23 height 23
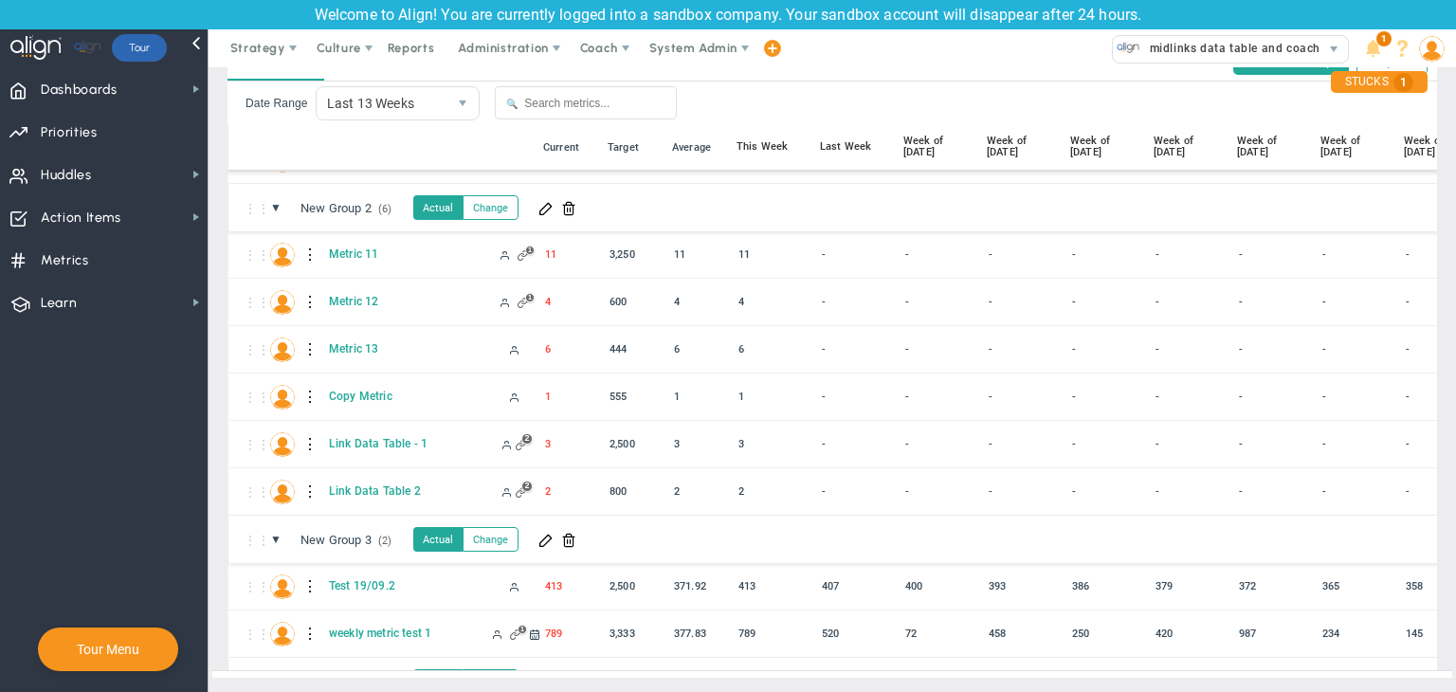
scroll to position [168, 0]
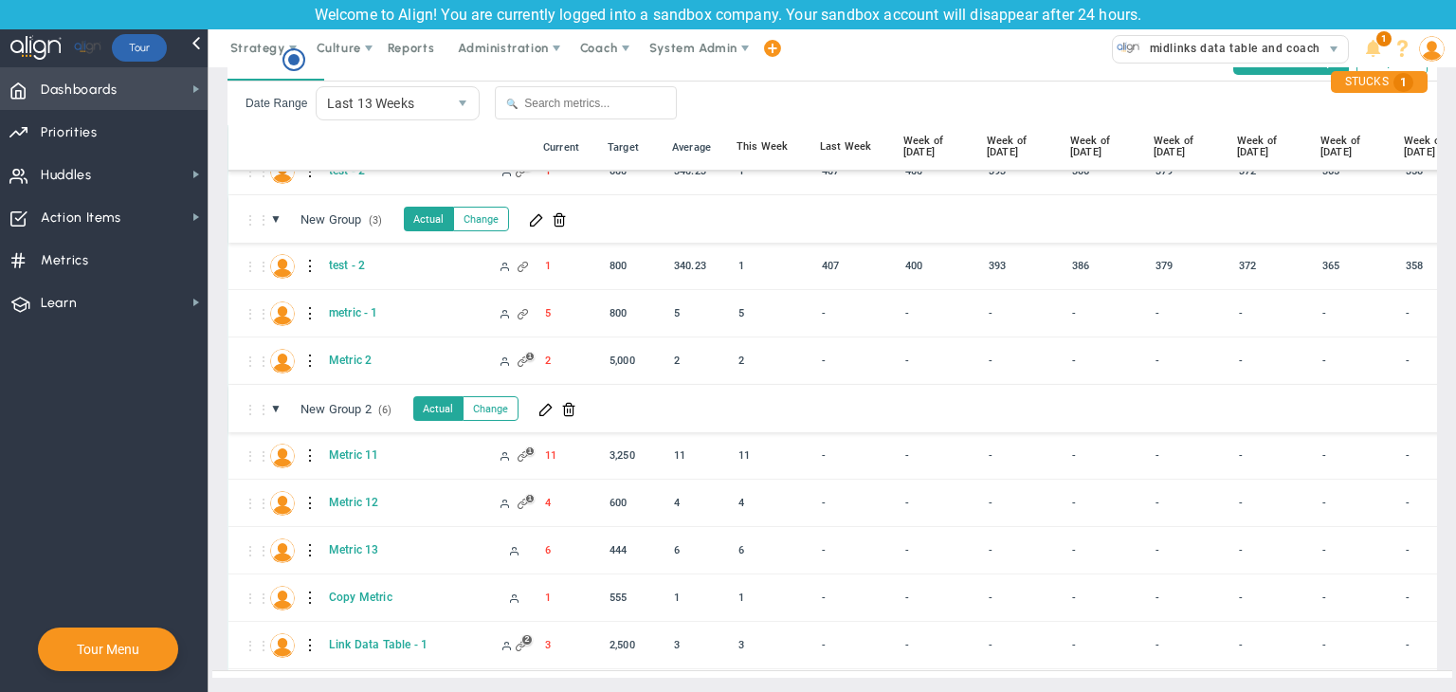
click at [187, 81] on span "Dashboards Dashboards" at bounding box center [104, 88] width 208 height 43
click at [291, 71] on div "Hotspot (open by clicking or pressing space/enter)" at bounding box center [293, 61] width 23 height 26
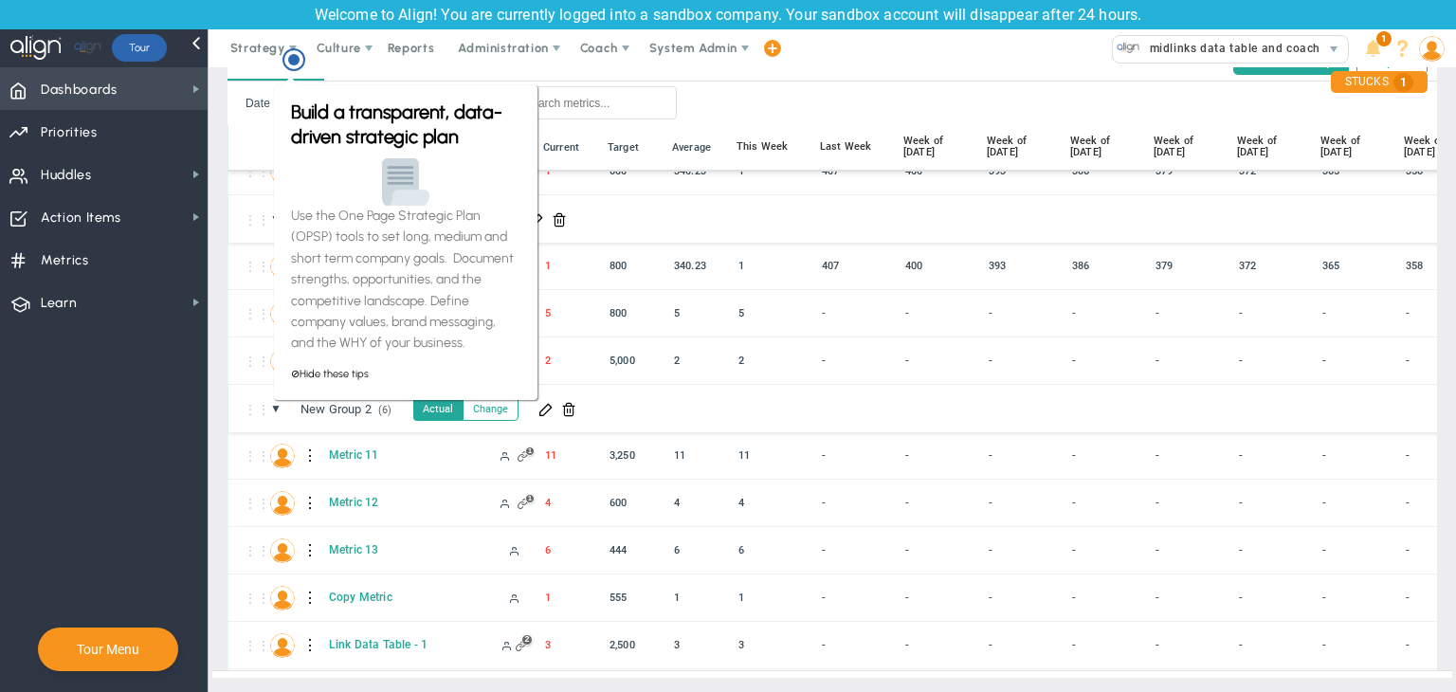
click at [205, 85] on span "Dashboards Dashboards" at bounding box center [104, 88] width 208 height 43
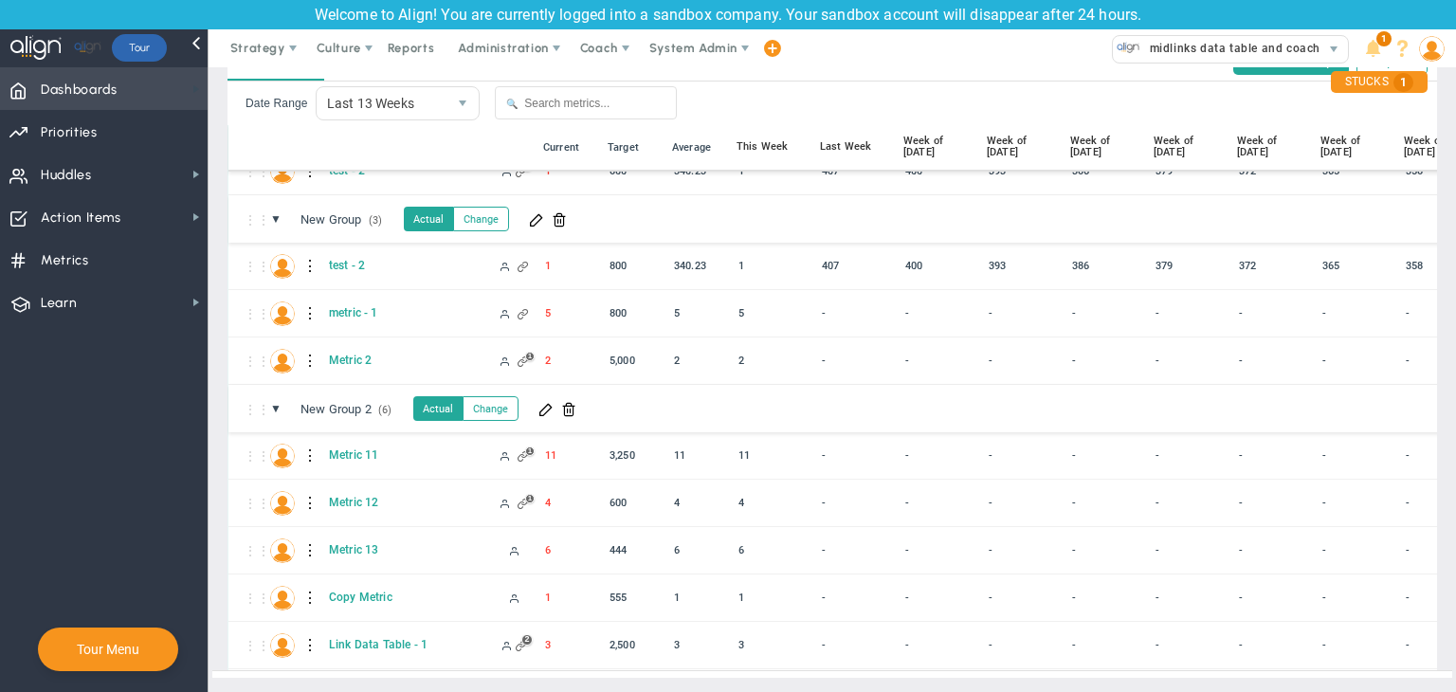
click at [190, 91] on span at bounding box center [196, 89] width 15 height 15
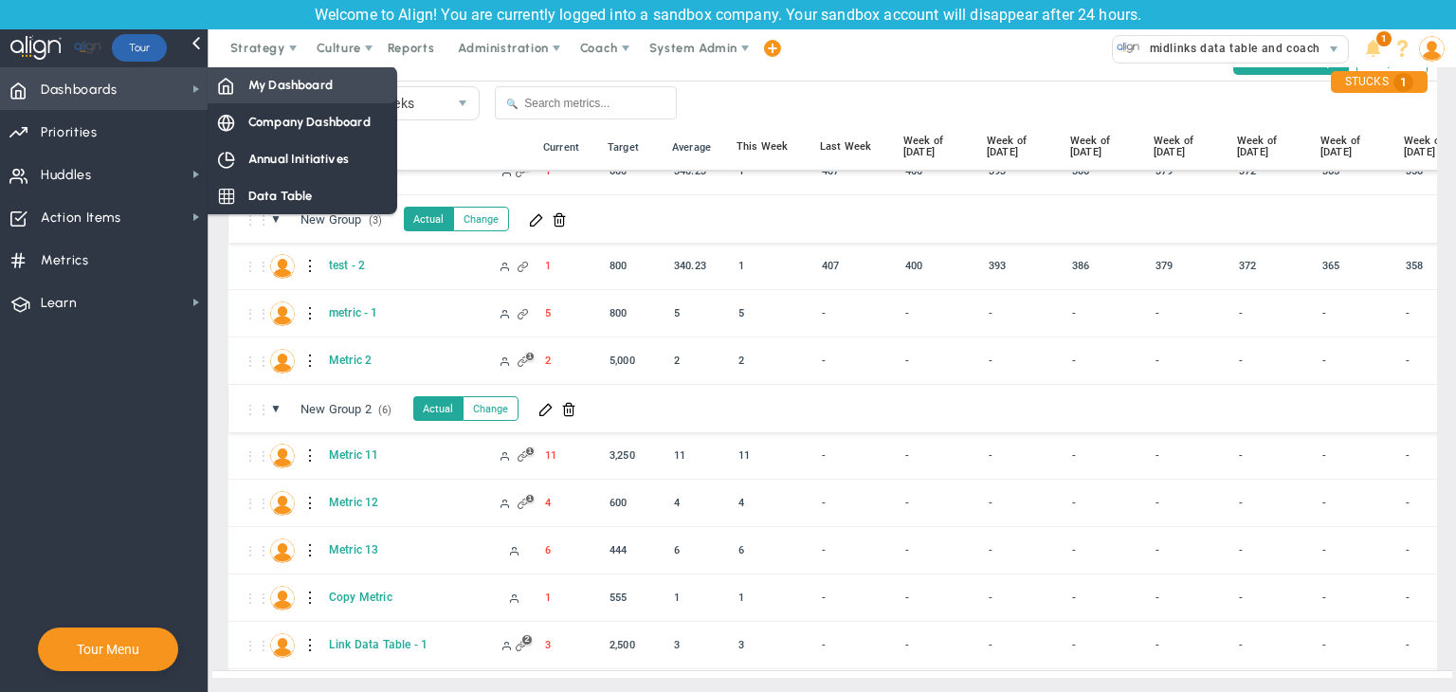
click at [240, 83] on div "My Dashboard" at bounding box center [303, 84] width 190 height 37
